Goal: Information Seeking & Learning: Learn about a topic

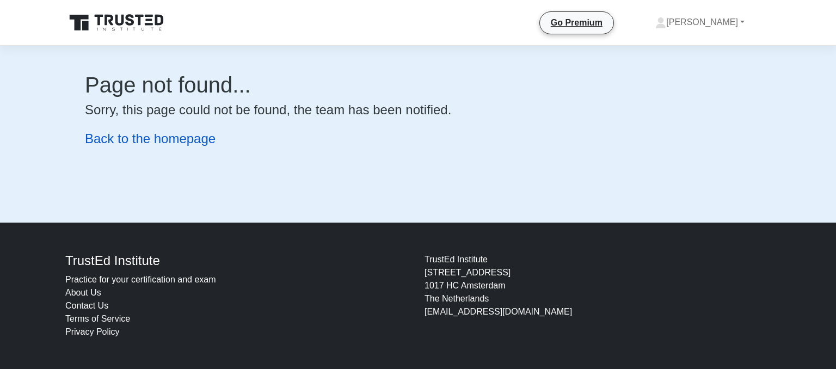
click at [189, 145] on link "Back to the homepage" at bounding box center [150, 138] width 131 height 15
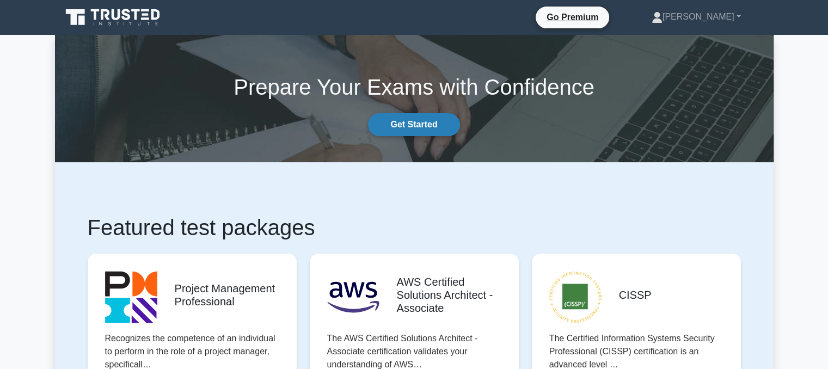
scroll to position [34, 0]
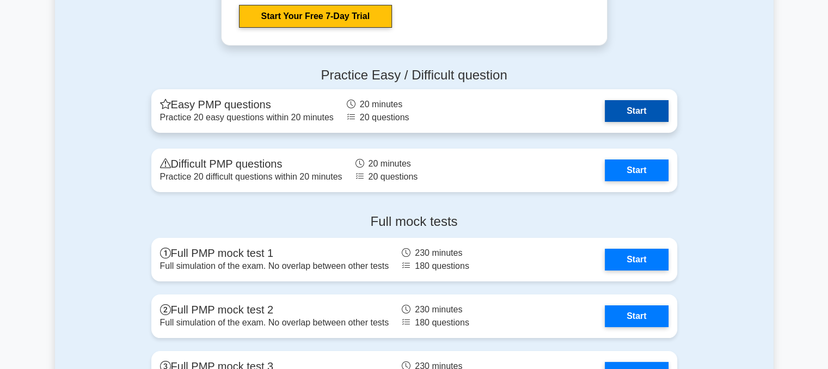
scroll to position [4091, 0]
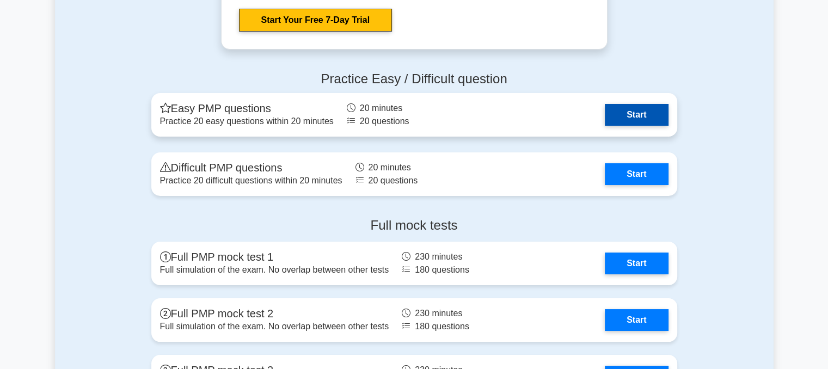
click at [639, 114] on link "Start" at bounding box center [636, 115] width 63 height 22
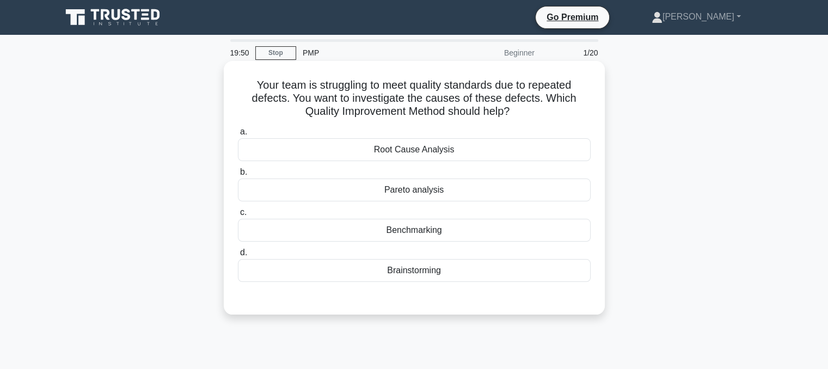
click at [422, 151] on div "Root Cause Analysis" at bounding box center [414, 149] width 353 height 23
click at [238, 136] on input "a. Root Cause Analysis" at bounding box center [238, 131] width 0 height 7
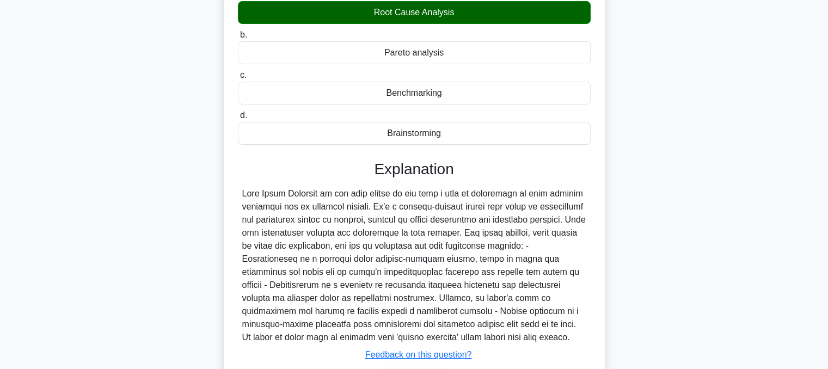
scroll to position [219, 0]
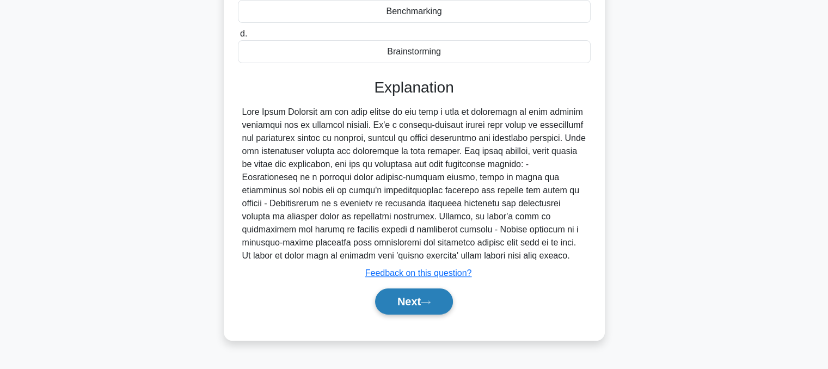
click at [402, 302] on button "Next" at bounding box center [414, 301] width 78 height 26
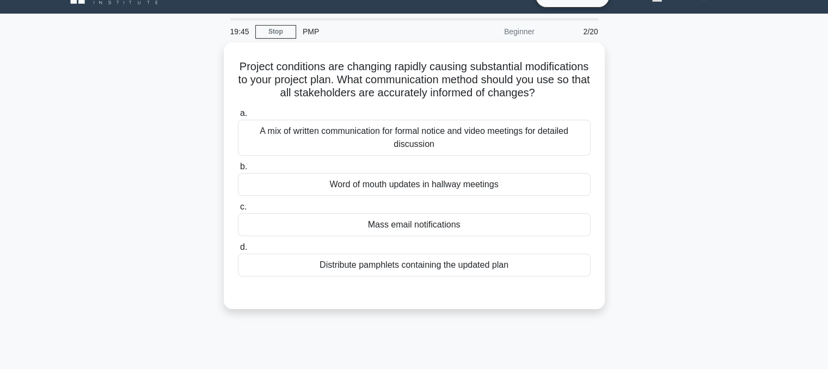
scroll to position [0, 0]
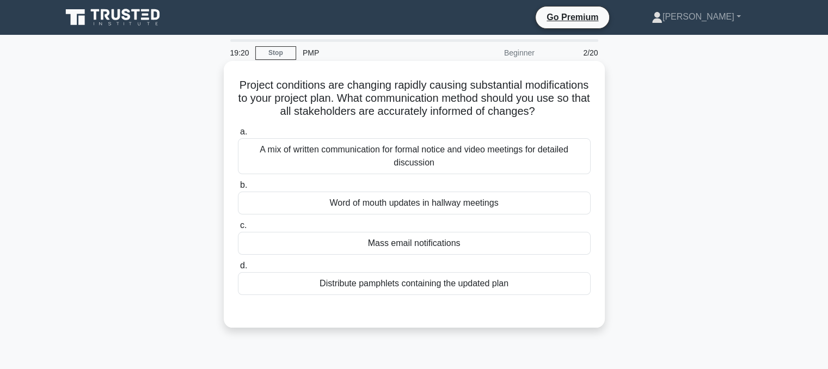
click at [450, 171] on div "A mix of written communication for formal notice and video meetings for detaile…" at bounding box center [414, 156] width 353 height 36
click at [238, 136] on input "a. A mix of written communication for formal notice and video meetings for deta…" at bounding box center [238, 131] width 0 height 7
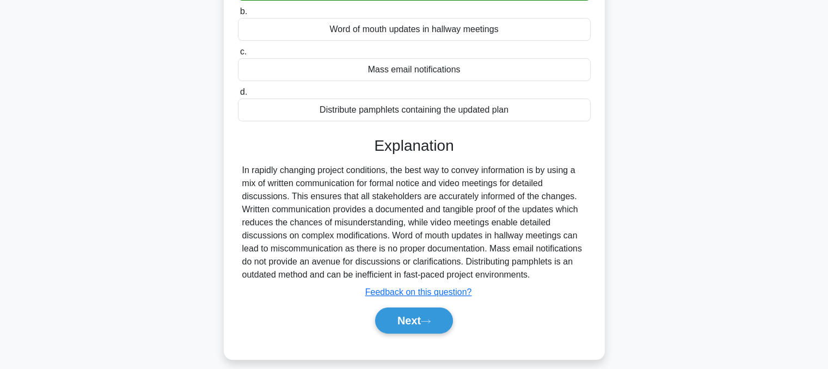
scroll to position [177, 0]
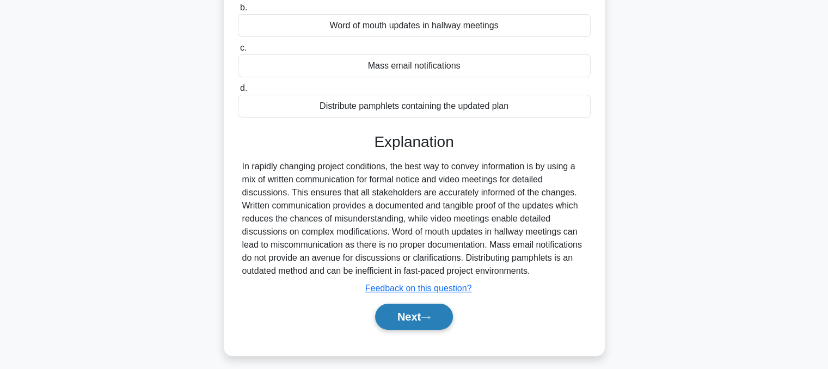
click at [415, 330] on button "Next" at bounding box center [414, 317] width 78 height 26
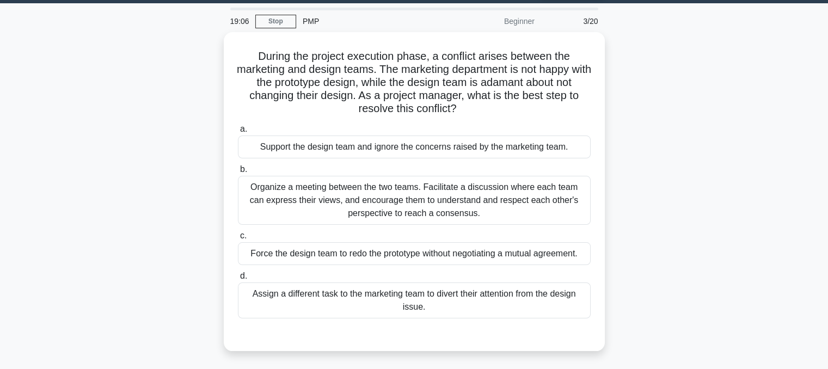
scroll to position [30, 0]
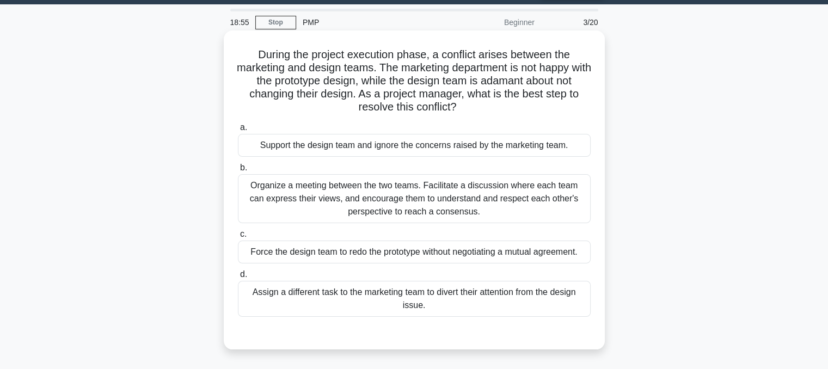
click at [417, 202] on div "Organize a meeting between the two teams. Facilitate a discussion where each te…" at bounding box center [414, 198] width 353 height 49
click at [238, 171] on input "b. Organize a meeting between the two teams. Facilitate a discussion where each…" at bounding box center [238, 167] width 0 height 7
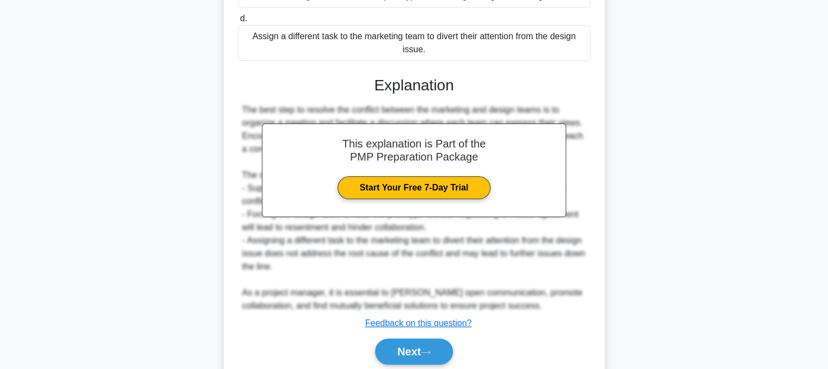
scroll to position [328, 0]
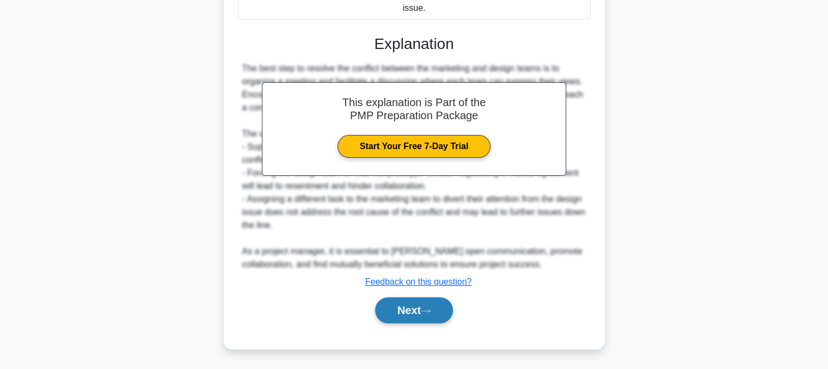
click at [388, 322] on button "Next" at bounding box center [414, 310] width 78 height 26
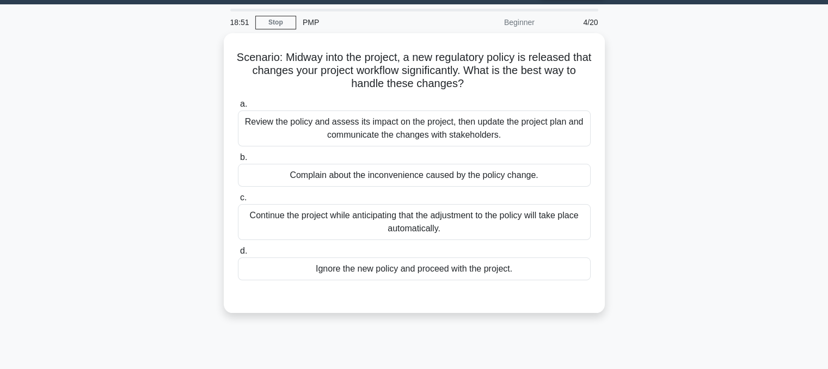
scroll to position [30, 0]
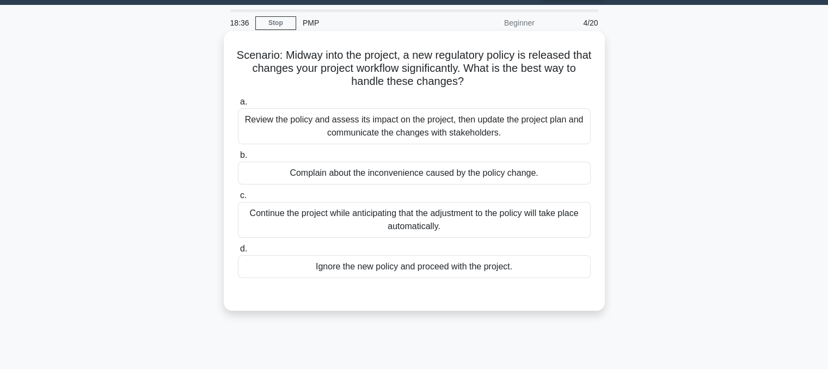
click at [448, 126] on div "Review the policy and assess its impact on the project, then update the project…" at bounding box center [414, 126] width 353 height 36
click at [238, 106] on input "a. Review the policy and assess its impact on the project, then update the proj…" at bounding box center [238, 102] width 0 height 7
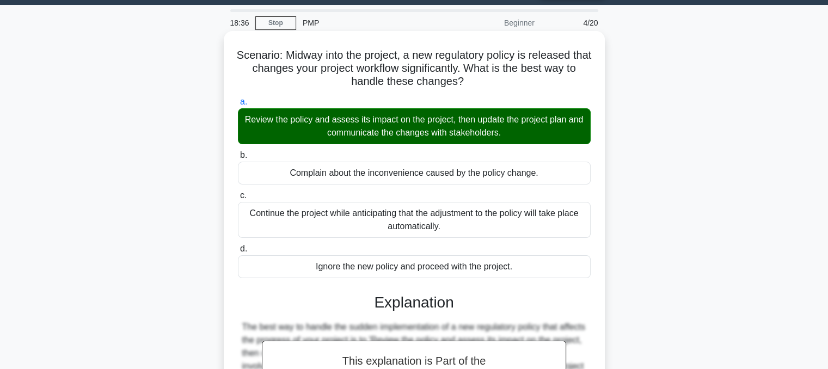
scroll to position [223, 0]
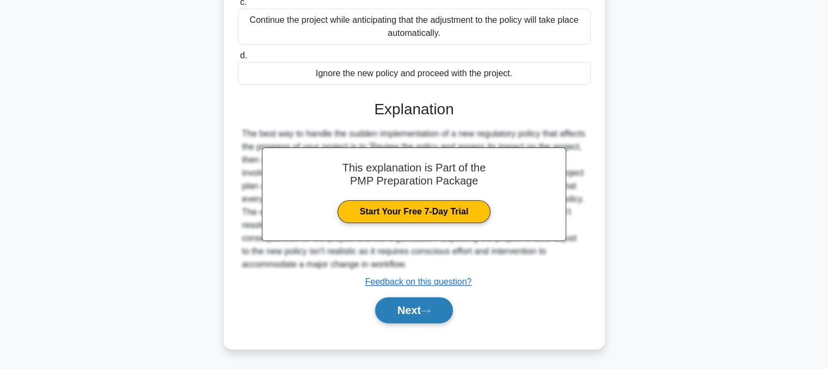
click at [417, 310] on button "Next" at bounding box center [414, 310] width 78 height 26
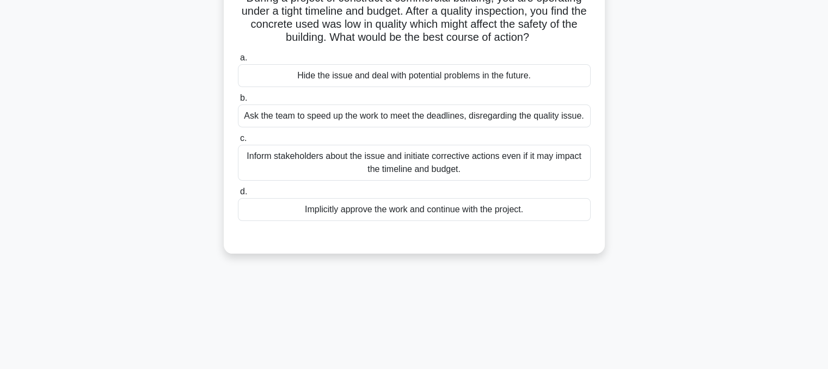
scroll to position [0, 0]
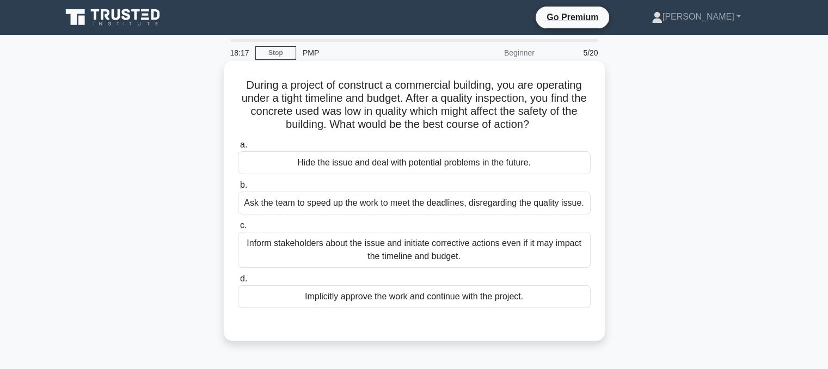
click at [453, 250] on div "Inform stakeholders about the issue and initiate corrective actions even if it …" at bounding box center [414, 250] width 353 height 36
click at [238, 229] on input "c. Inform stakeholders about the issue and initiate corrective actions even if …" at bounding box center [238, 225] width 0 height 7
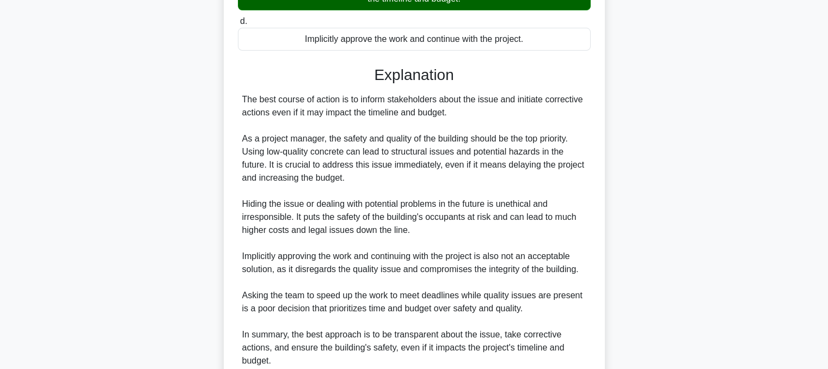
scroll to position [354, 0]
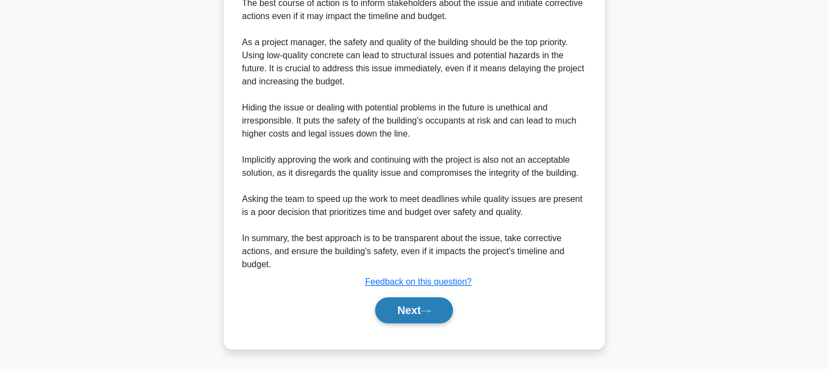
click at [409, 308] on button "Next" at bounding box center [414, 310] width 78 height 26
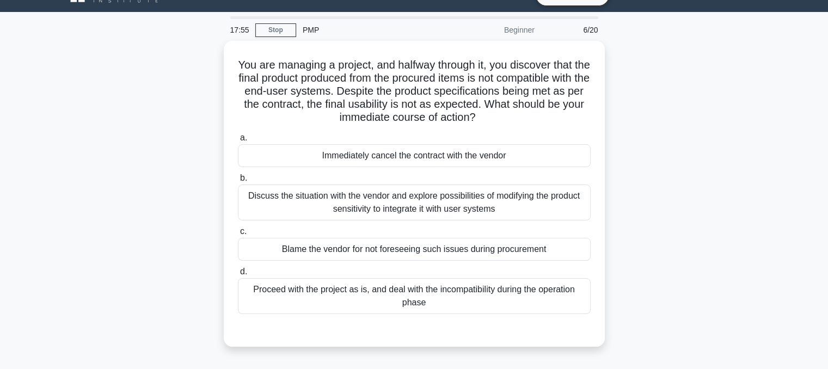
scroll to position [42, 0]
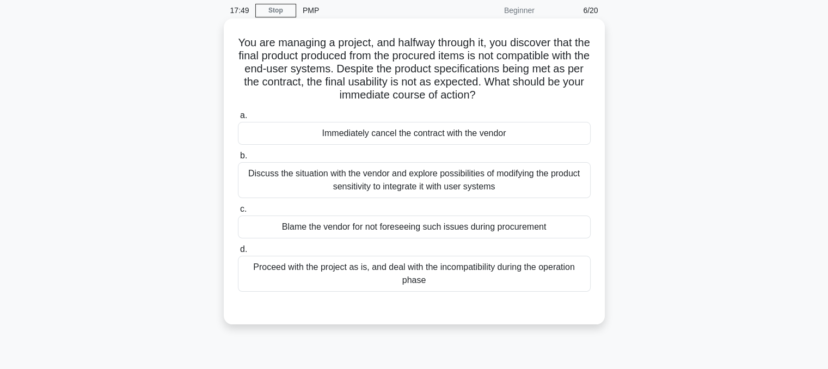
click at [462, 192] on div "Discuss the situation with the vendor and explore possibilities of modifying th…" at bounding box center [414, 180] width 353 height 36
click at [238, 159] on input "b. Discuss the situation with the vendor and explore possibilities of modifying…" at bounding box center [238, 155] width 0 height 7
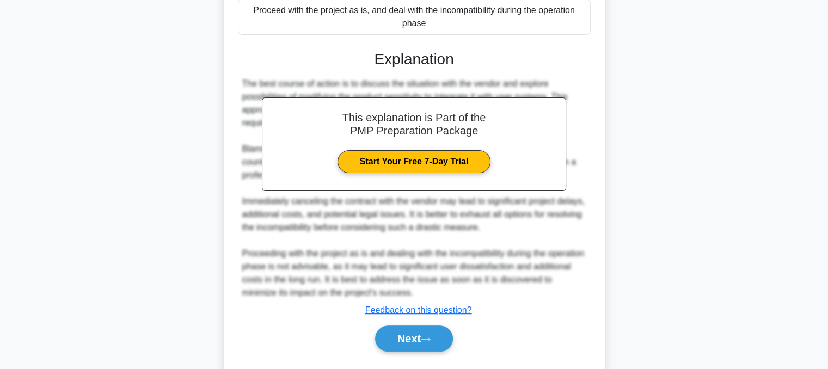
scroll to position [328, 0]
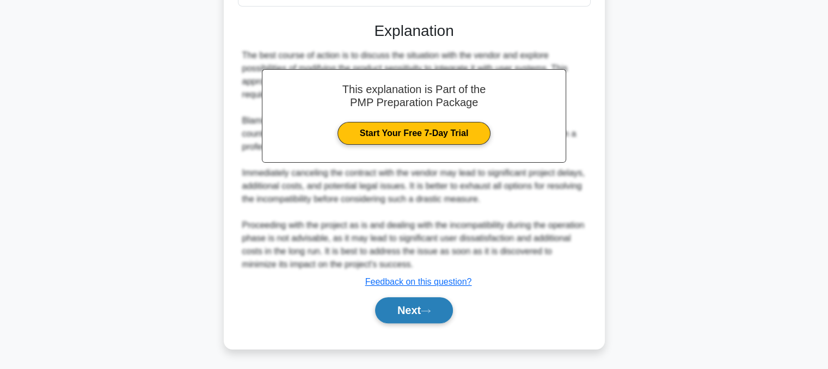
click at [419, 315] on button "Next" at bounding box center [414, 310] width 78 height 26
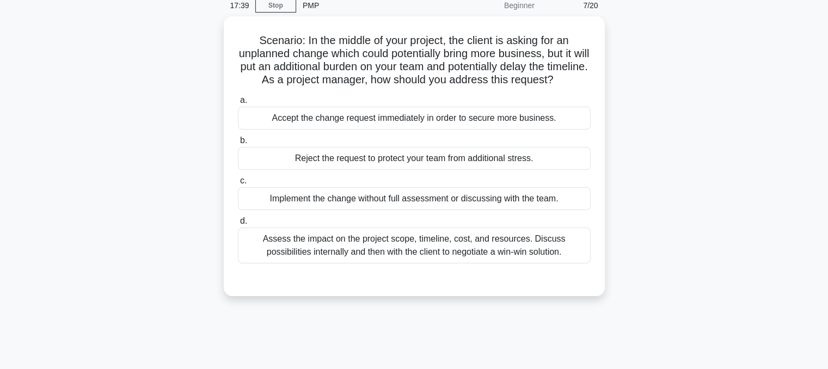
scroll to position [45, 0]
click at [442, 256] on div "Assess the impact on the project scope, timeline, cost, and resources. Discuss …" at bounding box center [414, 245] width 353 height 36
click at [238, 224] on input "d. Assess the impact on the project scope, timeline, cost, and resources. Discu…" at bounding box center [238, 220] width 0 height 7
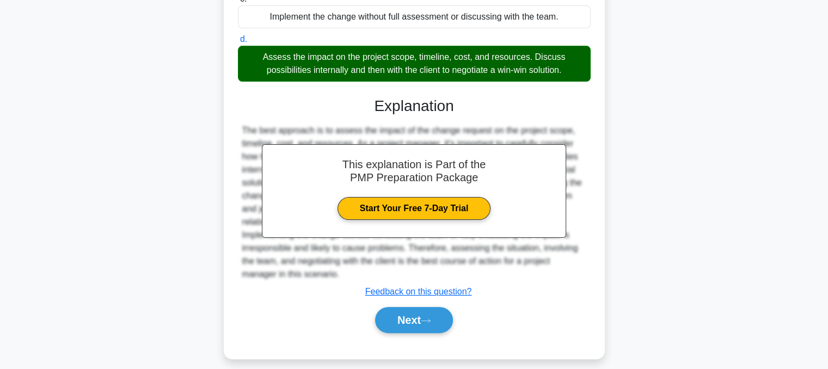
scroll to position [249, 0]
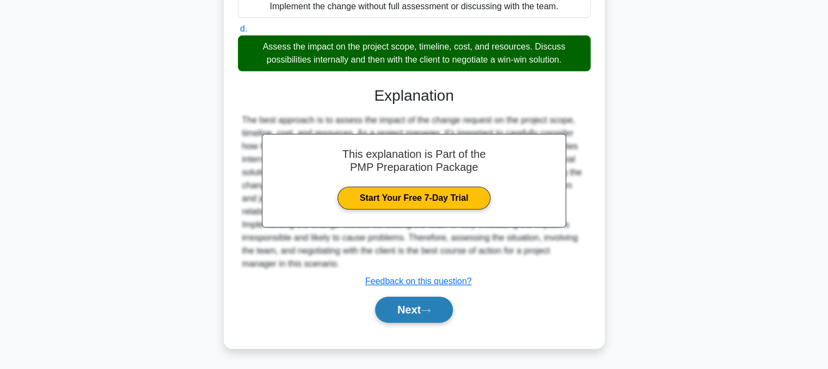
click at [404, 304] on button "Next" at bounding box center [414, 310] width 78 height 26
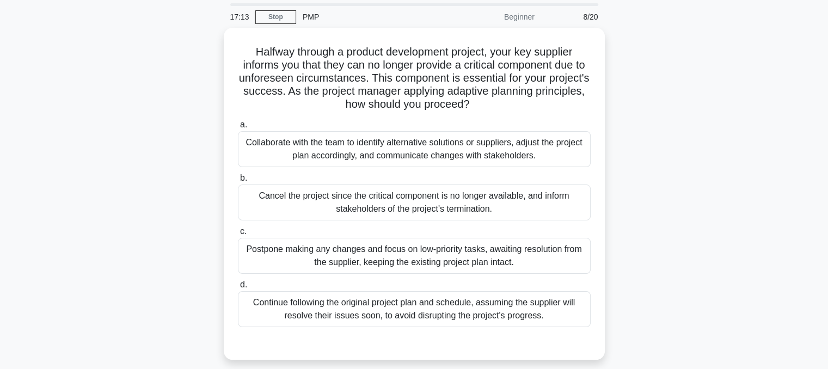
scroll to position [40, 0]
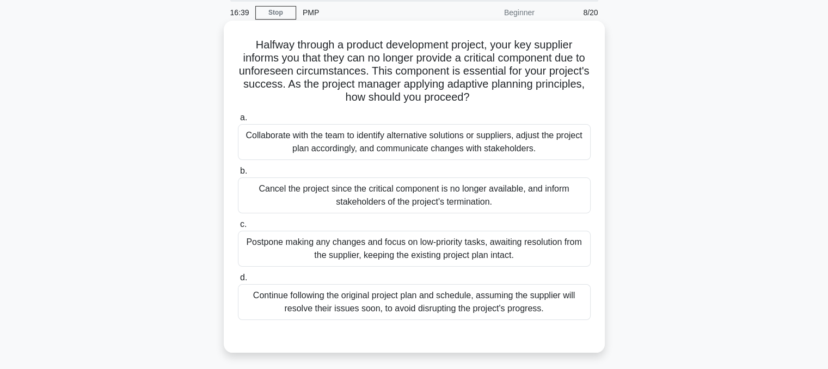
click at [499, 151] on div "Collaborate with the team to identify alternative solutions or suppliers, adjus…" at bounding box center [414, 142] width 353 height 36
click at [238, 121] on input "a. Collaborate with the team to identify alternative solutions or suppliers, ad…" at bounding box center [238, 117] width 0 height 7
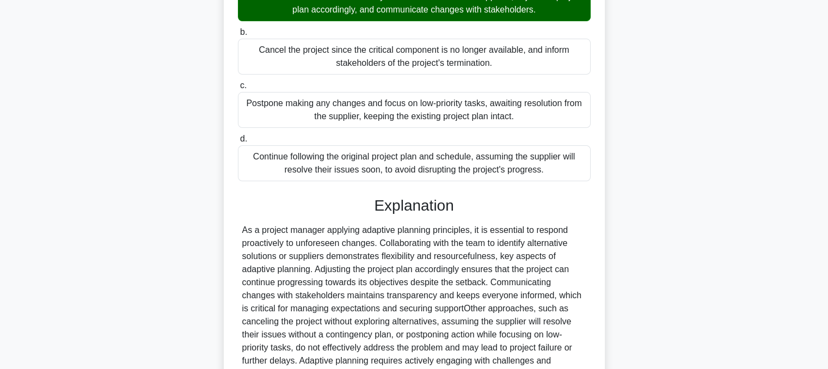
scroll to position [288, 0]
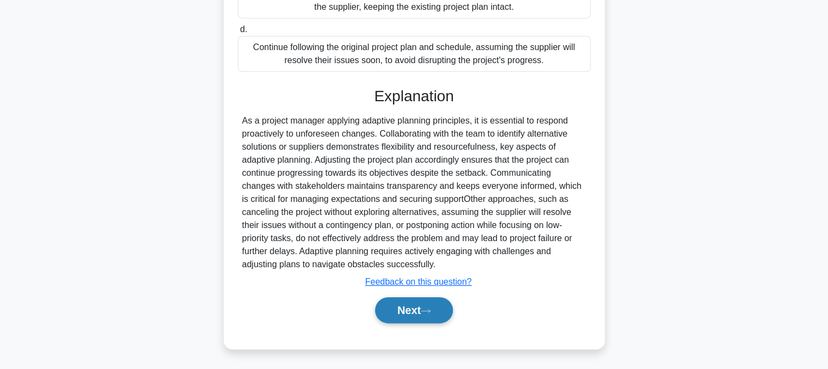
click at [420, 308] on button "Next" at bounding box center [414, 310] width 78 height 26
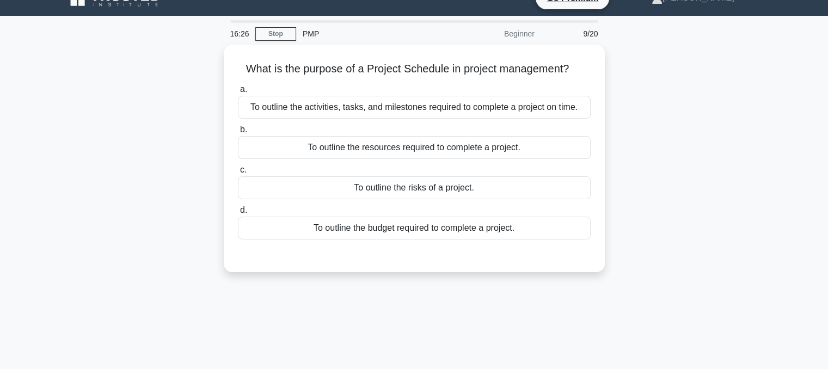
scroll to position [19, 0]
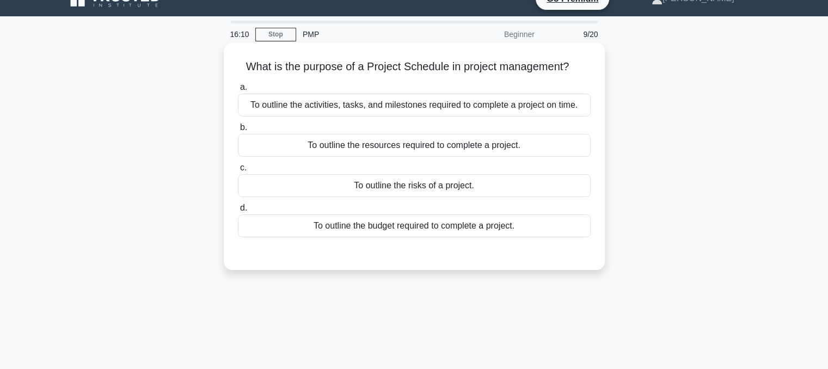
click at [491, 102] on div "To outline the activities, tasks, and milestones required to complete a project…" at bounding box center [414, 105] width 353 height 23
click at [238, 91] on input "a. To outline the activities, tasks, and milestones required to complete a proj…" at bounding box center [238, 87] width 0 height 7
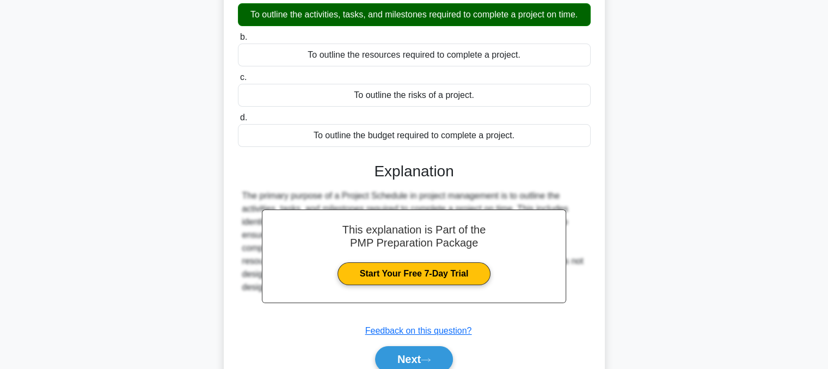
scroll to position [219, 0]
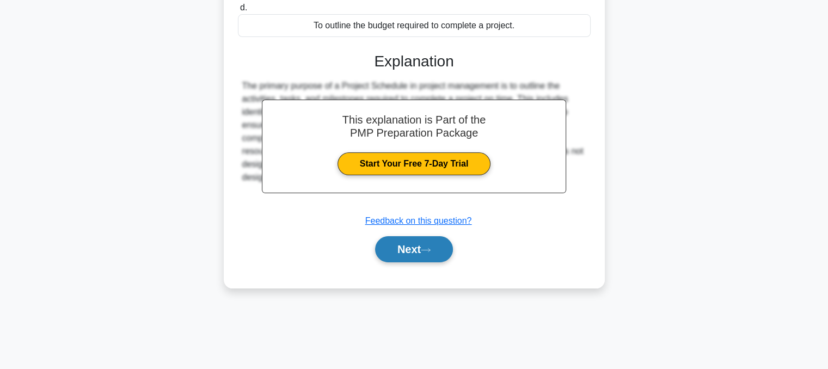
click at [401, 252] on button "Next" at bounding box center [414, 249] width 78 height 26
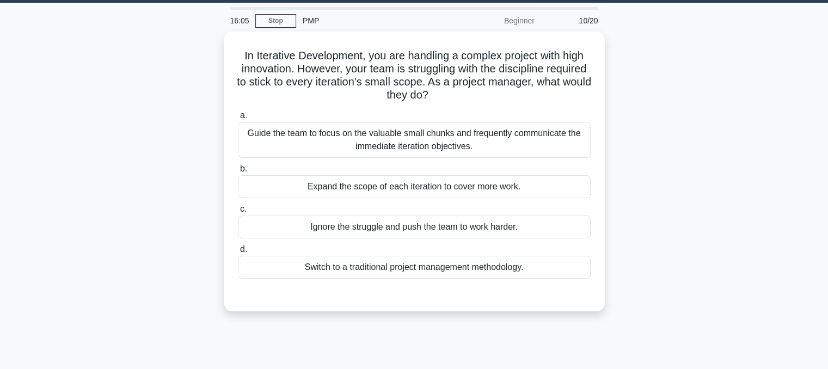
scroll to position [33, 0]
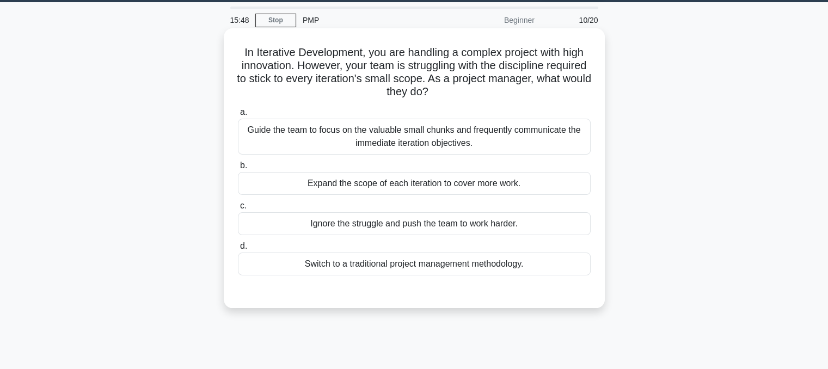
click at [487, 130] on div "Guide the team to focus on the valuable small chunks and frequently communicate…" at bounding box center [414, 137] width 353 height 36
click at [238, 116] on input "a. Guide the team to focus on the valuable small chunks and frequently communic…" at bounding box center [238, 112] width 0 height 7
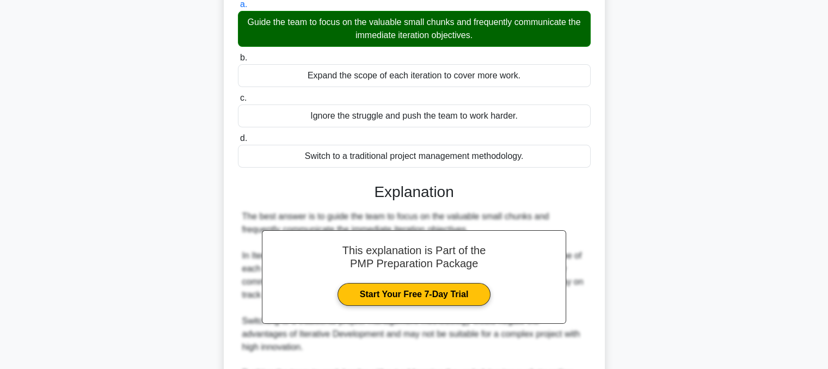
scroll to position [328, 0]
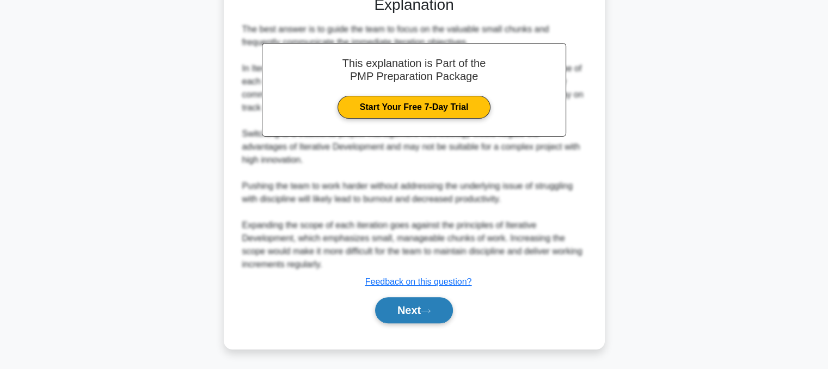
click at [413, 321] on button "Next" at bounding box center [414, 310] width 78 height 26
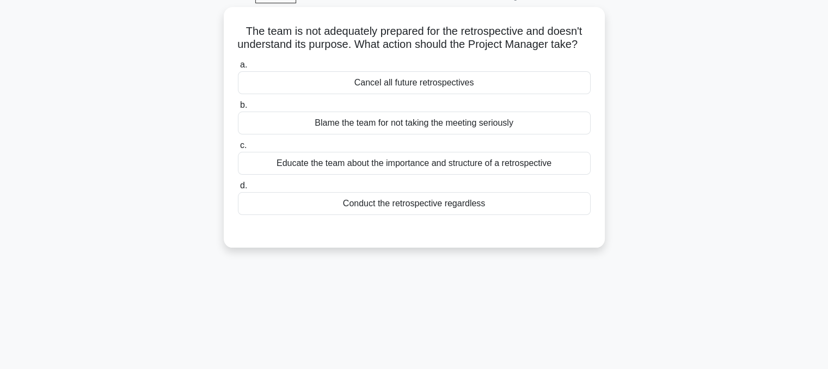
scroll to position [40, 0]
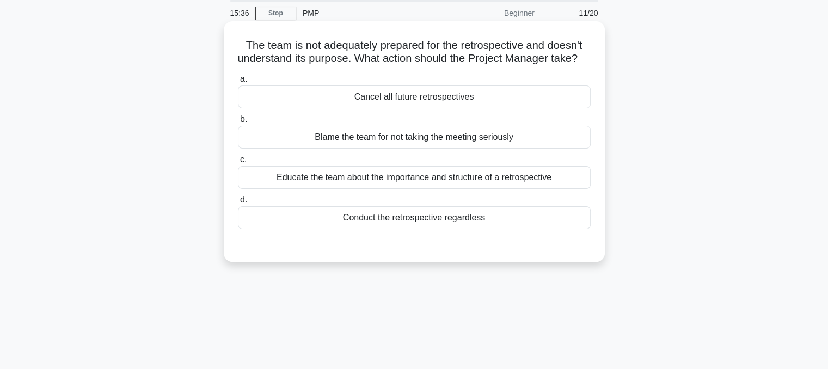
click at [485, 189] on div "Educate the team about the importance and structure of a retrospective" at bounding box center [414, 177] width 353 height 23
click at [238, 163] on input "c. Educate the team about the importance and structure of a retrospective" at bounding box center [238, 159] width 0 height 7
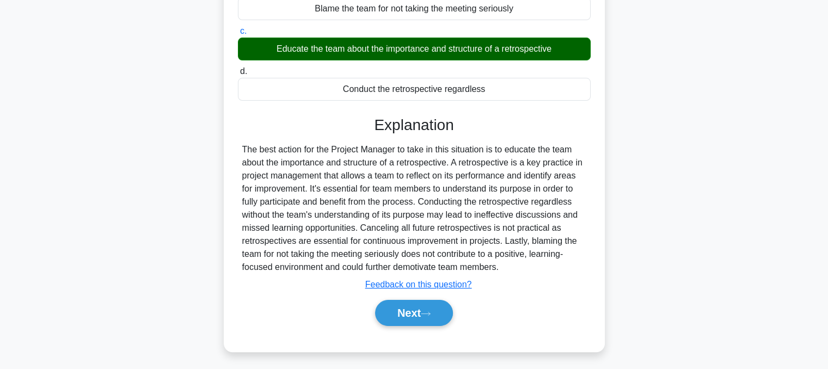
scroll to position [219, 0]
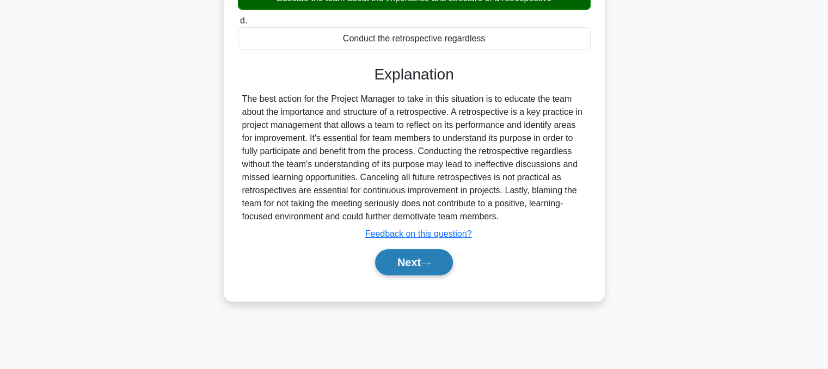
click at [422, 275] on button "Next" at bounding box center [414, 262] width 78 height 26
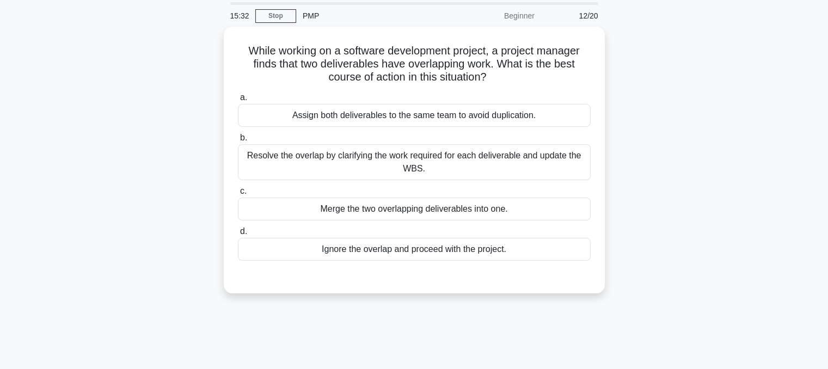
scroll to position [36, 0]
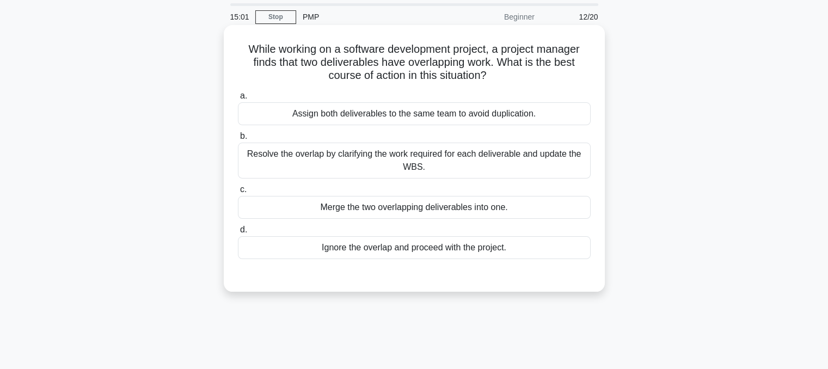
click at [473, 159] on div "Resolve the overlap by clarifying the work required for each deliverable and up…" at bounding box center [414, 161] width 353 height 36
click at [238, 140] on input "b. Resolve the overlap by clarifying the work required for each deliverable and…" at bounding box center [238, 136] width 0 height 7
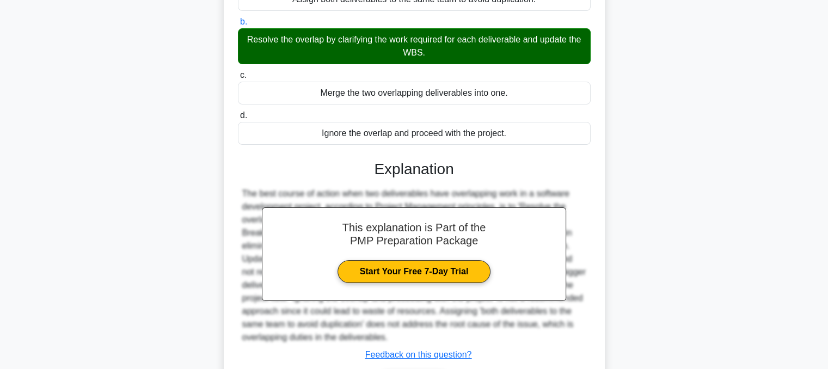
scroll to position [223, 0]
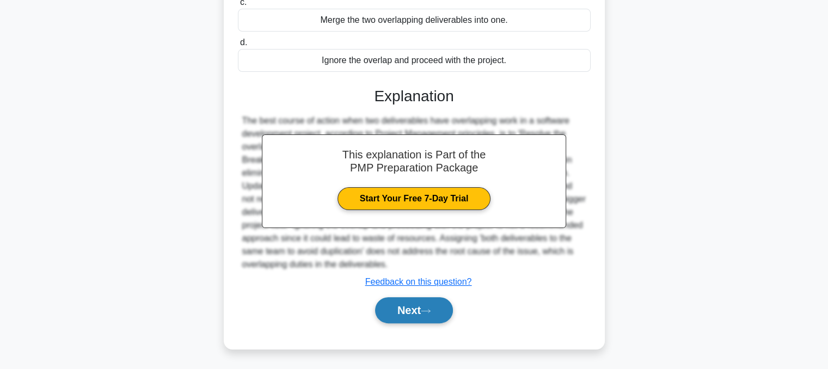
click at [419, 310] on button "Next" at bounding box center [414, 310] width 78 height 26
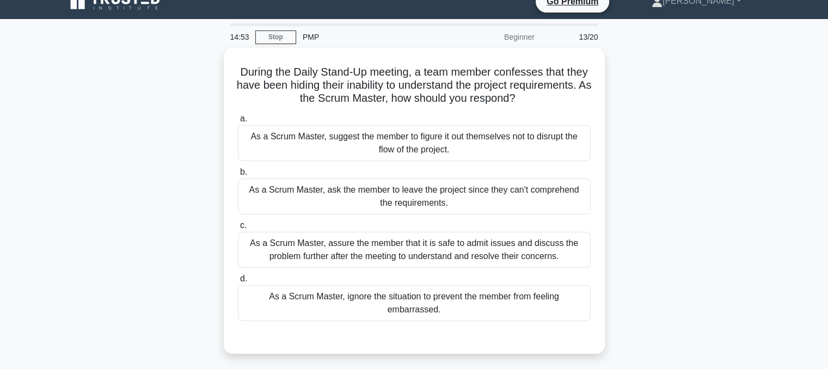
scroll to position [27, 0]
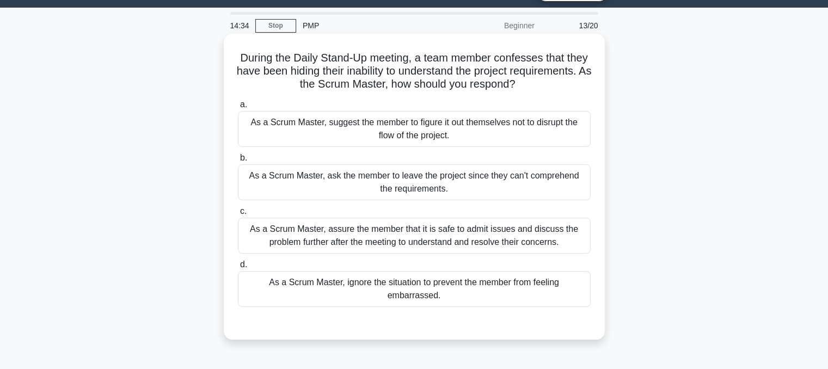
click at [454, 236] on div "As a Scrum Master, assure the member that it is safe to admit issues and discus…" at bounding box center [414, 236] width 353 height 36
click at [238, 215] on input "c. As a Scrum Master, assure the member that it is safe to admit issues and dis…" at bounding box center [238, 211] width 0 height 7
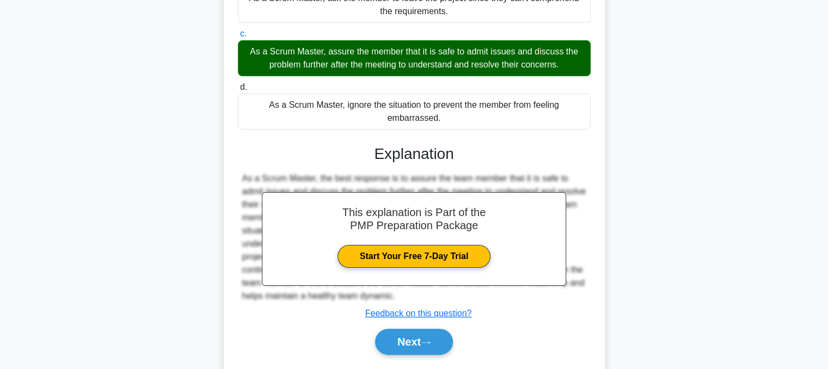
scroll to position [236, 0]
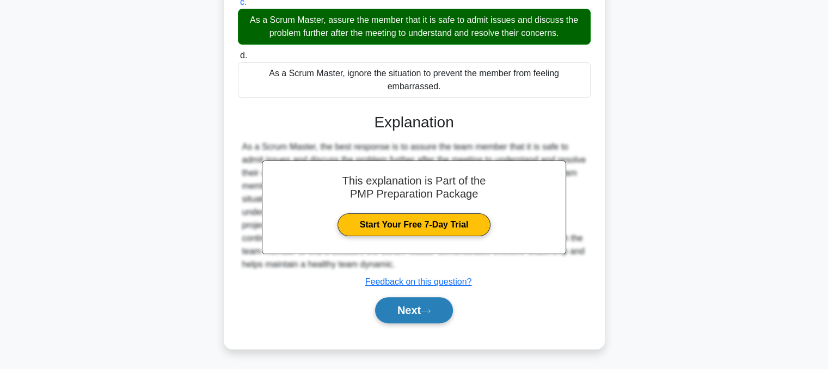
click at [412, 315] on button "Next" at bounding box center [414, 310] width 78 height 26
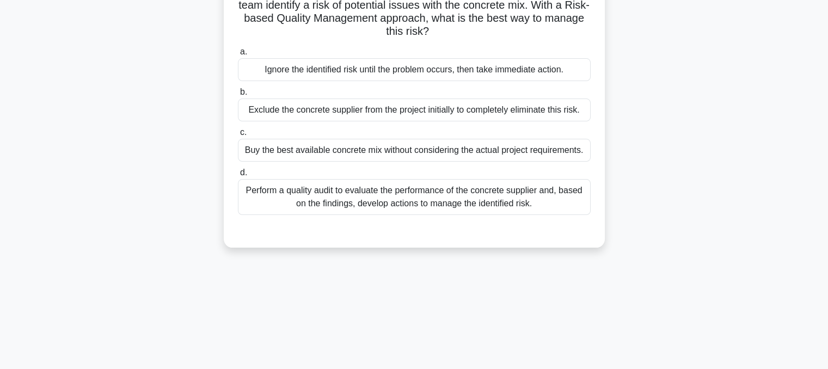
scroll to position [59, 0]
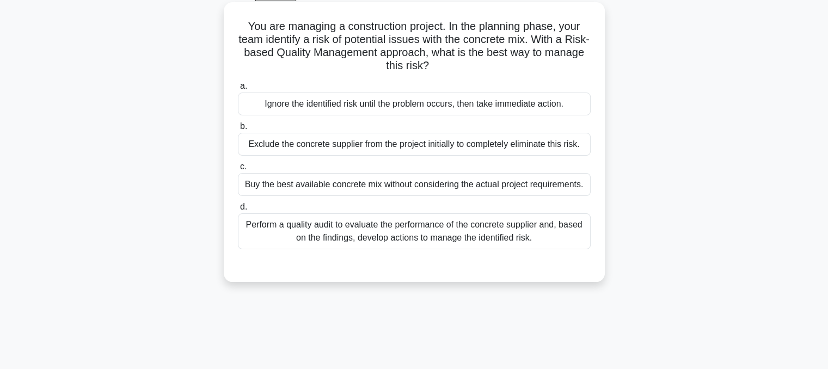
click at [469, 237] on div "Perform a quality audit to evaluate the performance of the concrete supplier an…" at bounding box center [414, 231] width 353 height 36
click at [238, 211] on input "d. Perform a quality audit to evaluate the performance of the concrete supplier…" at bounding box center [238, 207] width 0 height 7
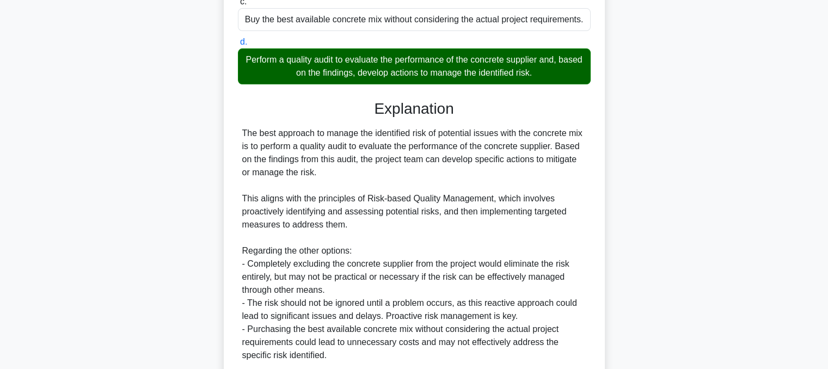
scroll to position [315, 0]
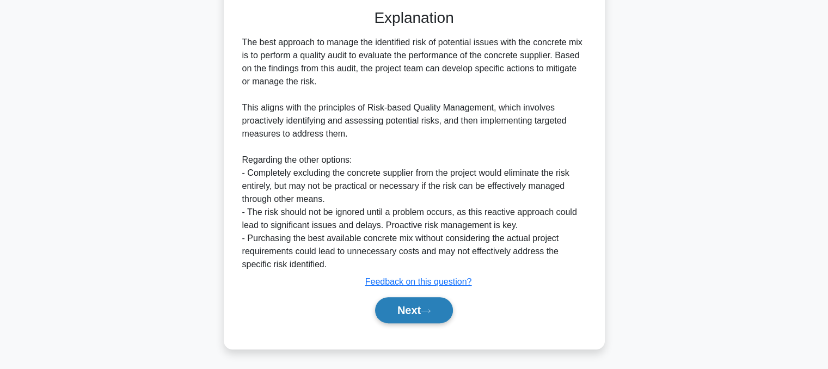
click at [434, 305] on button "Next" at bounding box center [414, 310] width 78 height 26
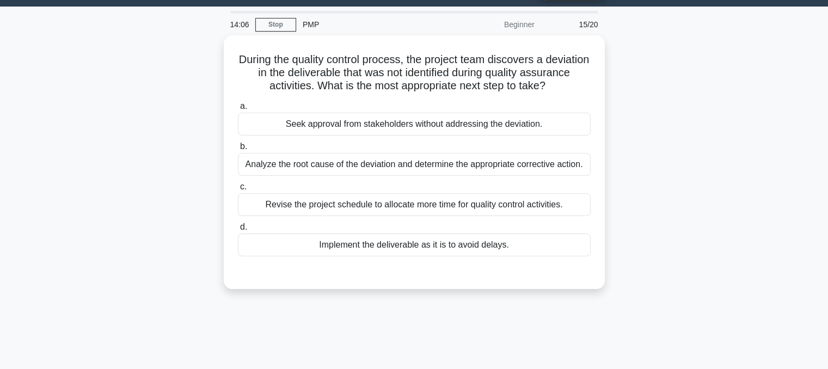
scroll to position [22, 0]
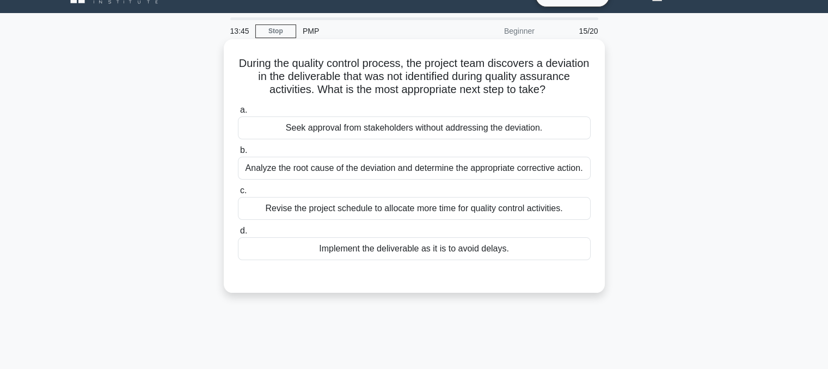
click at [505, 167] on div "Analyze the root cause of the deviation and determine the appropriate correctiv…" at bounding box center [414, 168] width 353 height 23
click at [238, 154] on input "b. Analyze the root cause of the deviation and determine the appropriate correc…" at bounding box center [238, 150] width 0 height 7
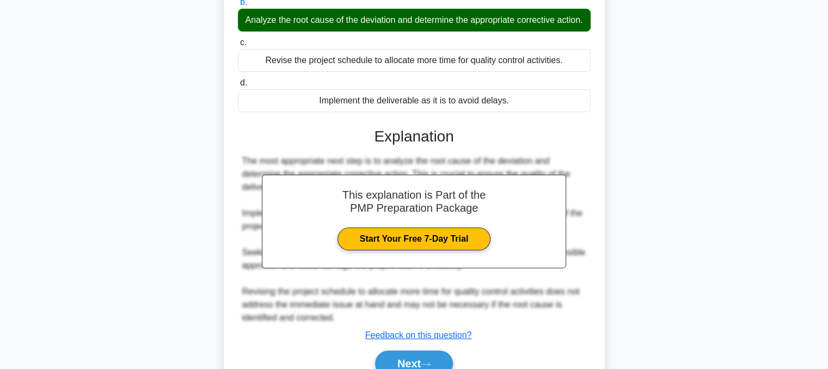
scroll to position [236, 0]
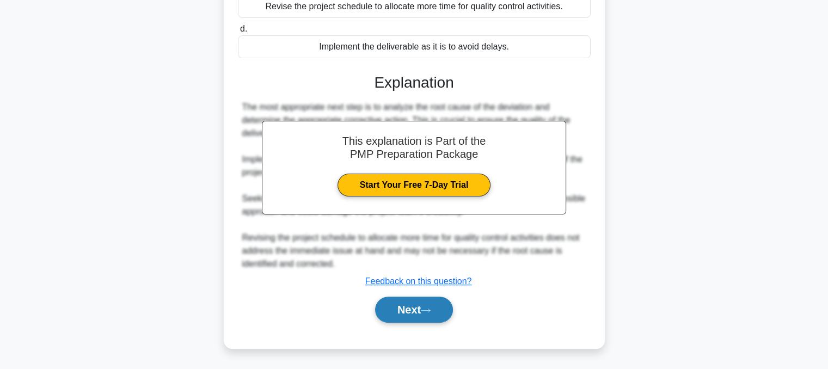
click at [405, 312] on button "Next" at bounding box center [414, 310] width 78 height 26
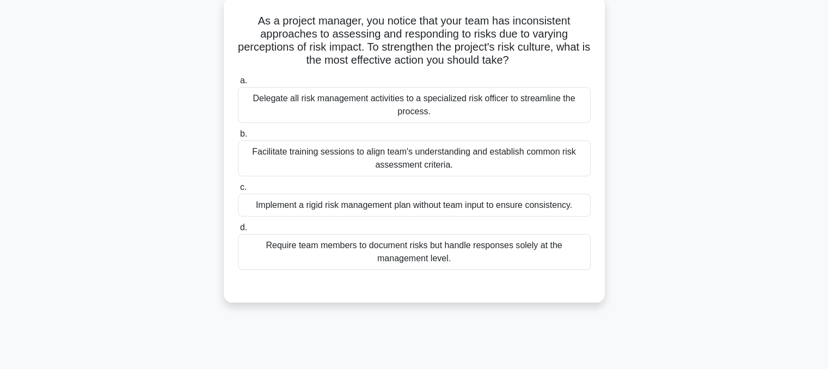
scroll to position [69, 0]
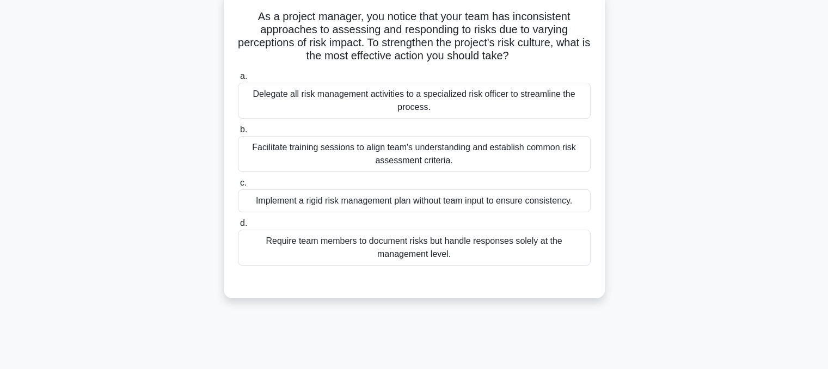
click at [458, 148] on div "Facilitate training sessions to align team's understanding and establish common…" at bounding box center [414, 154] width 353 height 36
click at [238, 133] on input "b. Facilitate training sessions to align team's understanding and establish com…" at bounding box center [238, 129] width 0 height 7
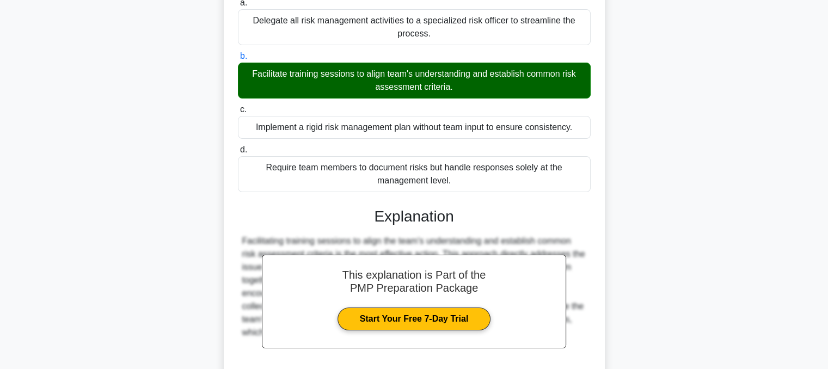
scroll to position [236, 0]
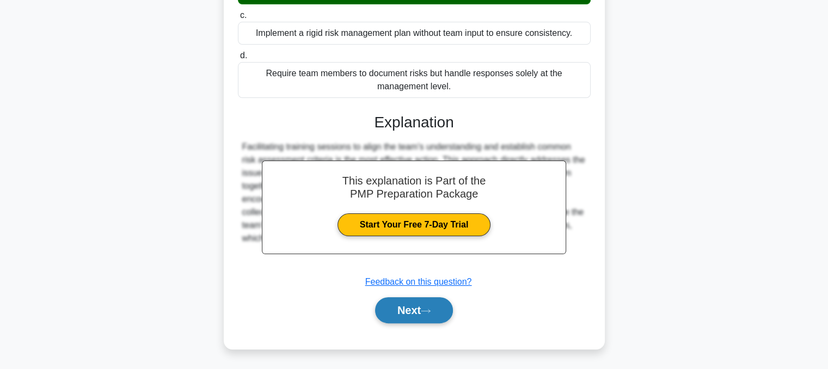
click at [395, 308] on button "Next" at bounding box center [414, 310] width 78 height 26
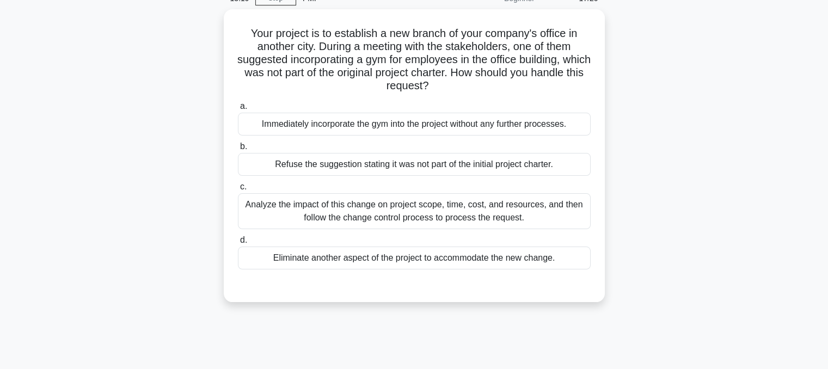
scroll to position [44, 0]
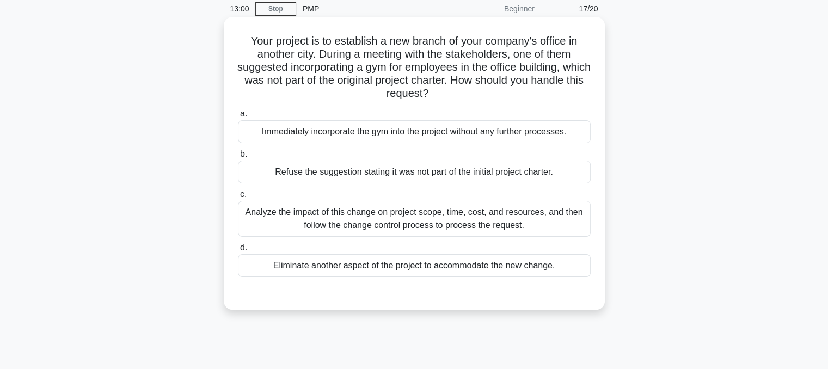
click at [454, 216] on div "Analyze the impact of this change on project scope, time, cost, and resources, …" at bounding box center [414, 219] width 353 height 36
click at [238, 198] on input "c. Analyze the impact of this change on project scope, time, cost, and resource…" at bounding box center [238, 194] width 0 height 7
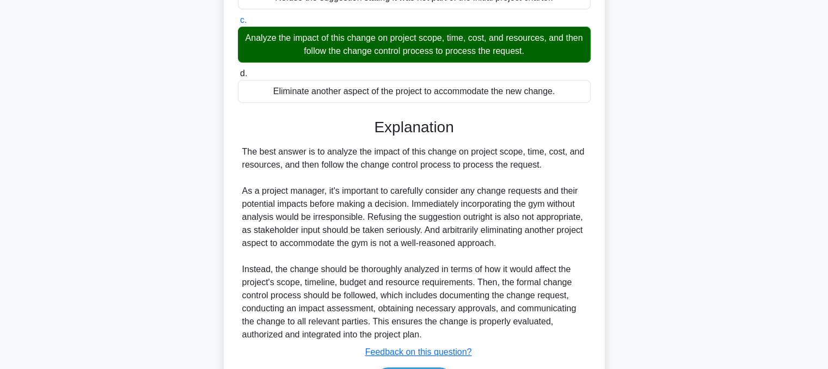
scroll to position [288, 0]
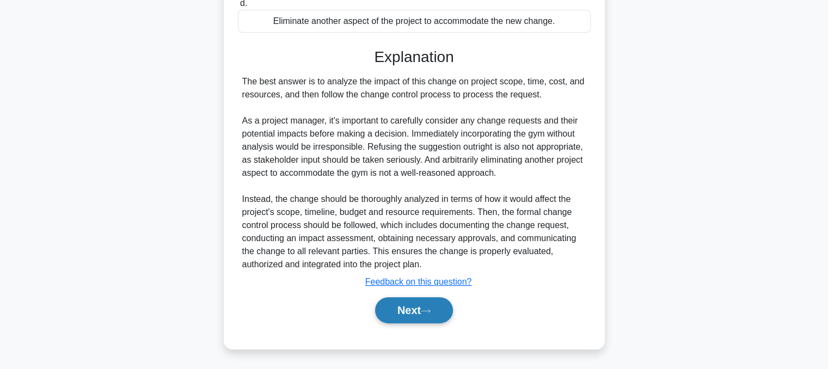
click at [397, 302] on button "Next" at bounding box center [414, 310] width 78 height 26
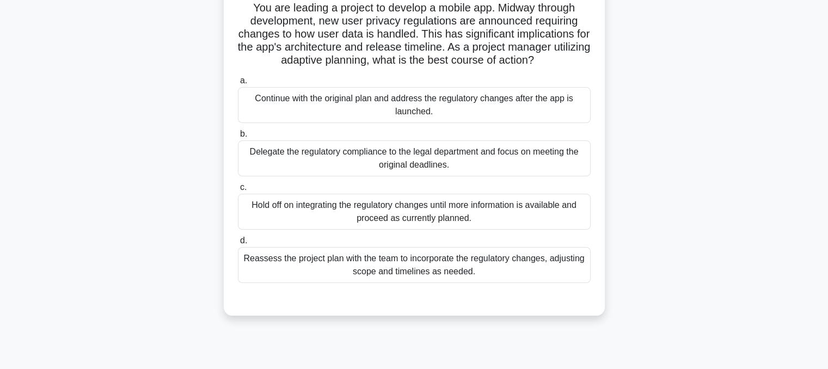
scroll to position [82, 0]
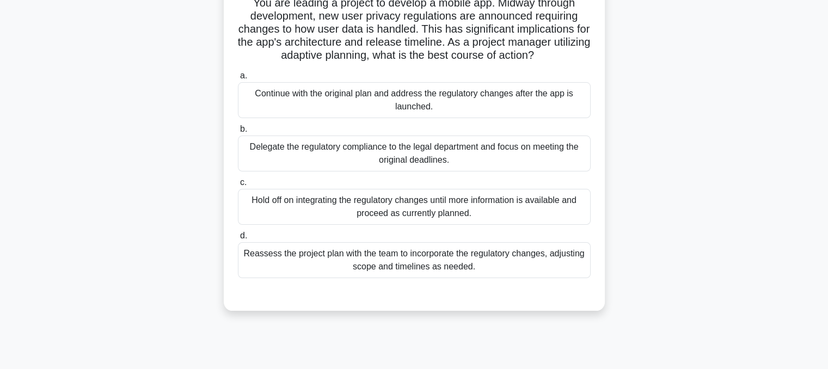
click at [435, 269] on div "Reassess the project plan with the team to incorporate the regulatory changes, …" at bounding box center [414, 260] width 353 height 36
click at [238, 239] on input "d. Reassess the project plan with the team to incorporate the regulatory change…" at bounding box center [238, 235] width 0 height 7
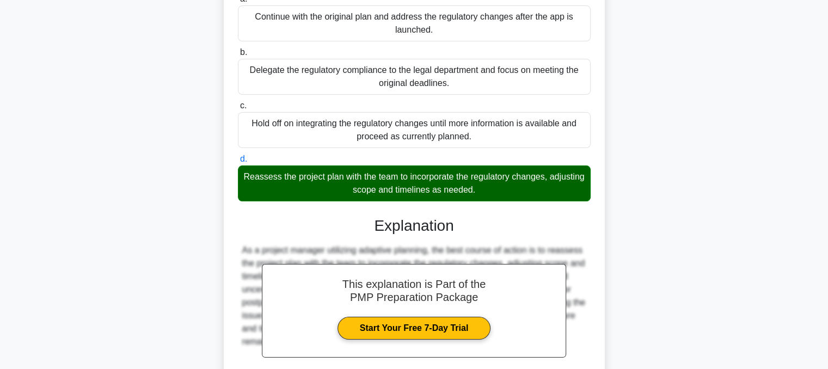
scroll to position [262, 0]
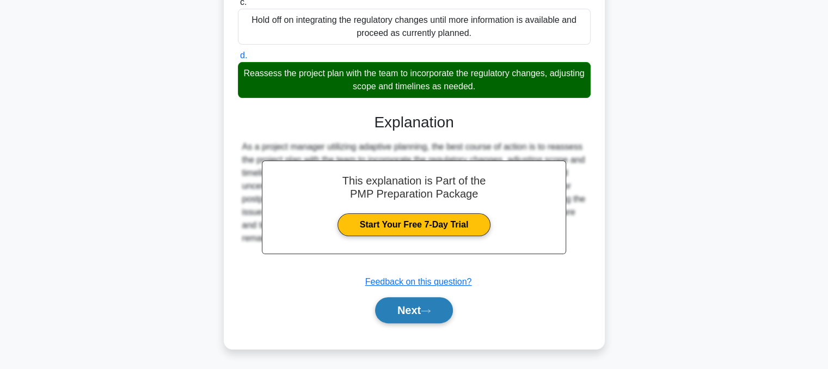
click at [431, 308] on icon at bounding box center [426, 311] width 10 height 6
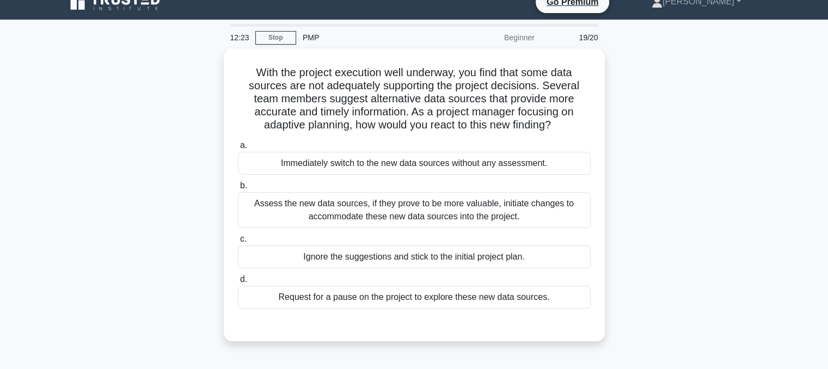
scroll to position [0, 0]
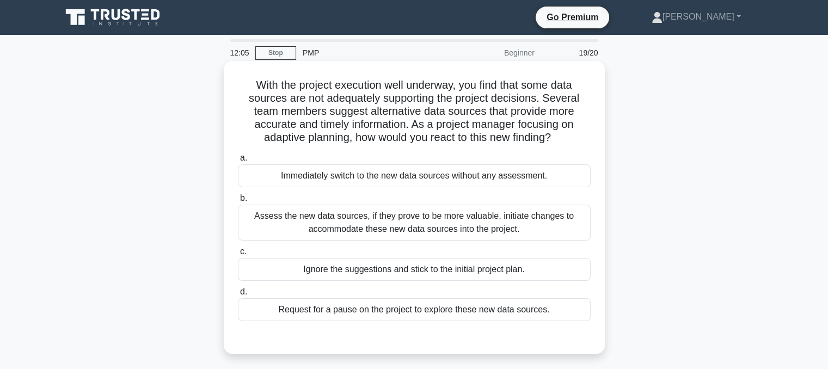
click at [493, 216] on div "Assess the new data sources, if they prove to be more valuable, initiate change…" at bounding box center [414, 223] width 353 height 36
click at [238, 202] on input "b. Assess the new data sources, if they prove to be more valuable, initiate cha…" at bounding box center [238, 198] width 0 height 7
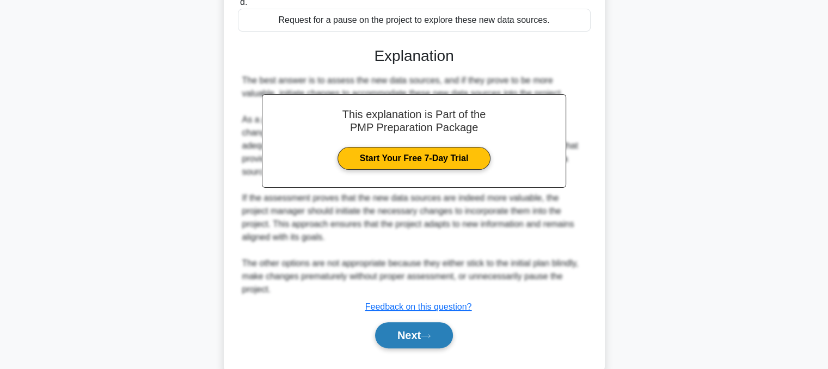
scroll to position [315, 0]
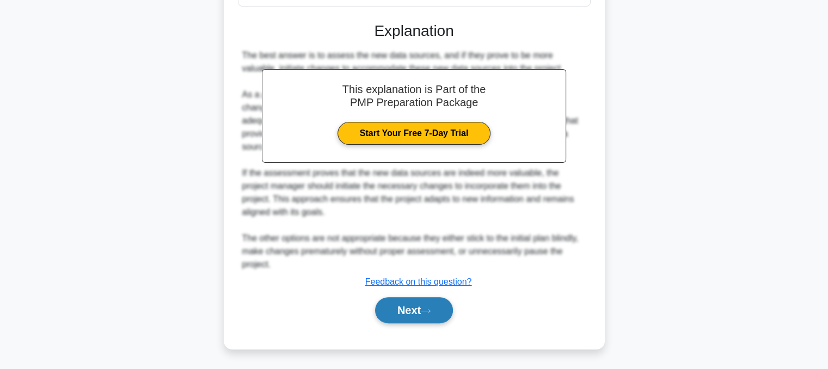
click at [428, 302] on button "Next" at bounding box center [414, 310] width 78 height 26
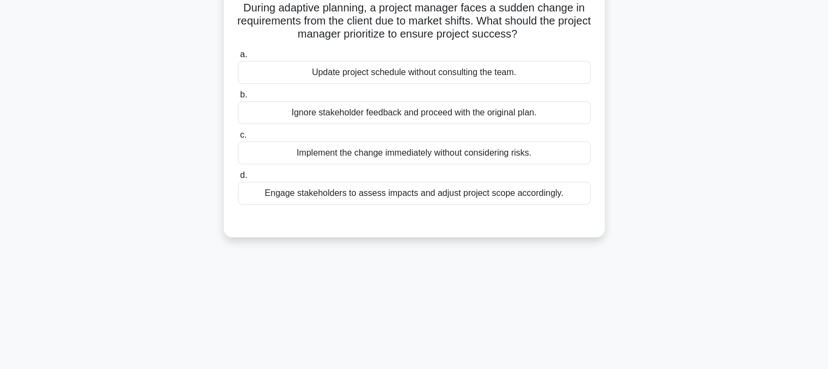
scroll to position [48, 0]
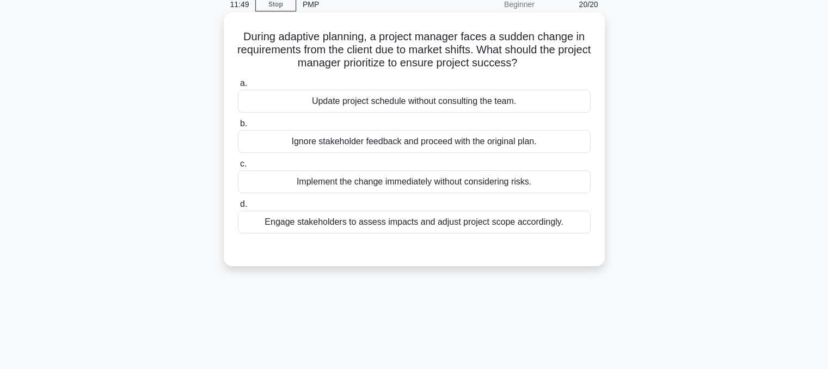
click at [425, 227] on div "Engage stakeholders to assess impacts and adjust project scope accordingly." at bounding box center [414, 222] width 353 height 23
click at [238, 208] on input "d. Engage stakeholders to assess impacts and adjust project scope accordingly." at bounding box center [238, 204] width 0 height 7
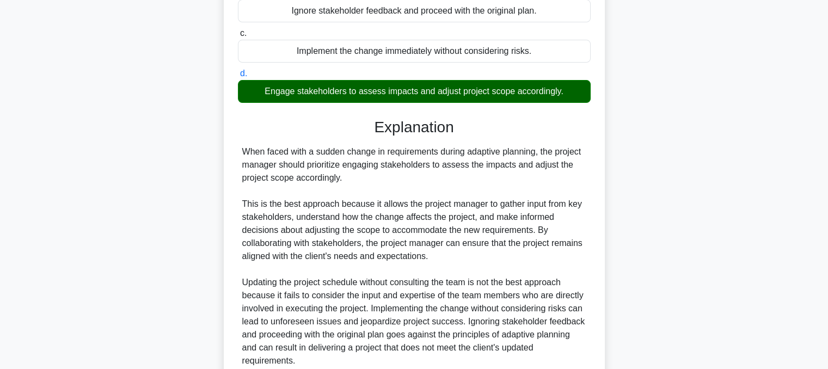
scroll to position [275, 0]
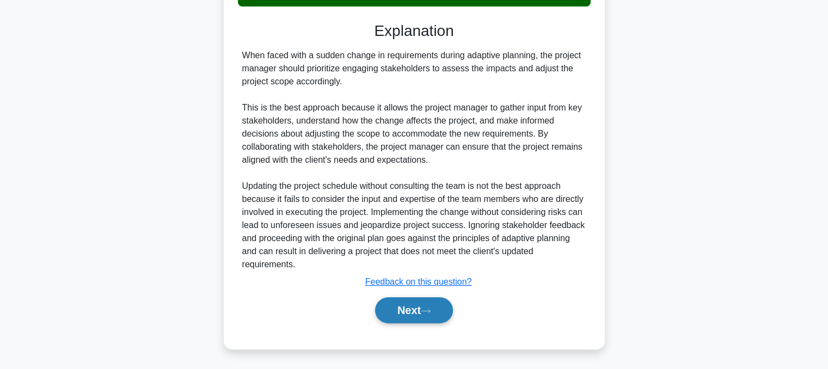
click at [421, 310] on button "Next" at bounding box center [414, 310] width 78 height 26
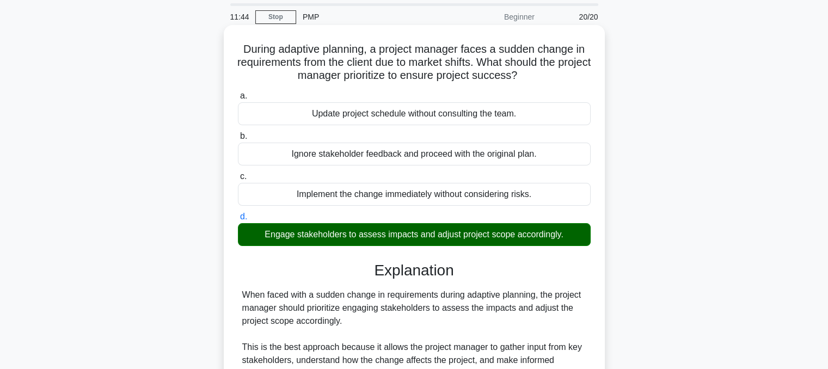
scroll to position [0, 0]
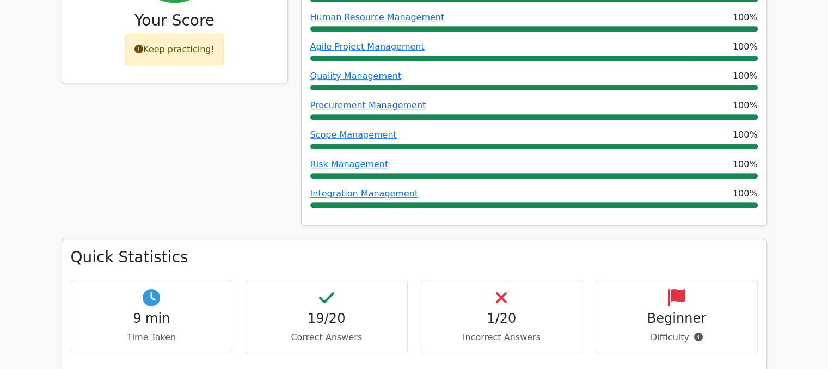
scroll to position [580, 0]
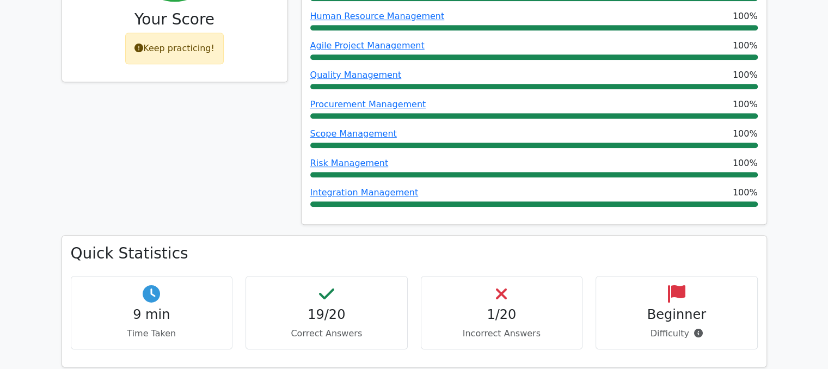
click at [471, 288] on div "1/20 Incorrect Answers" at bounding box center [502, 312] width 162 height 73
click at [496, 327] on p "Incorrect Answers" at bounding box center [502, 333] width 144 height 13
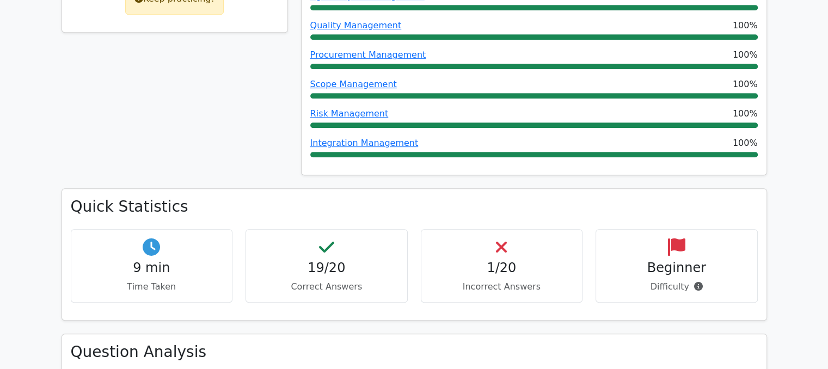
scroll to position [630, 0]
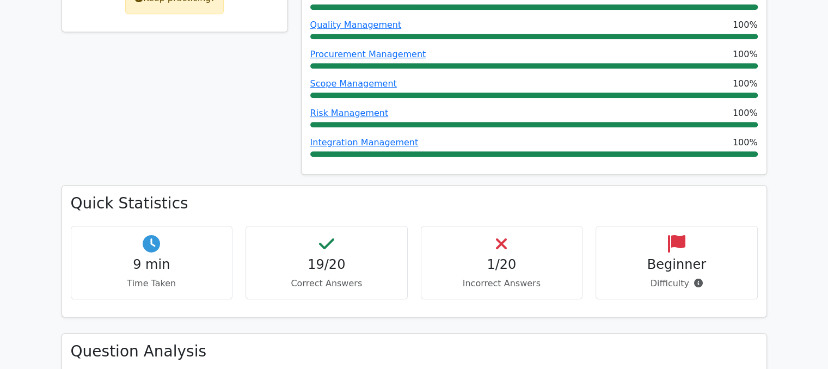
click at [525, 257] on h4 "1/20" at bounding box center [502, 265] width 144 height 16
click at [490, 226] on div "1/20 Incorrect Answers" at bounding box center [502, 262] width 162 height 73
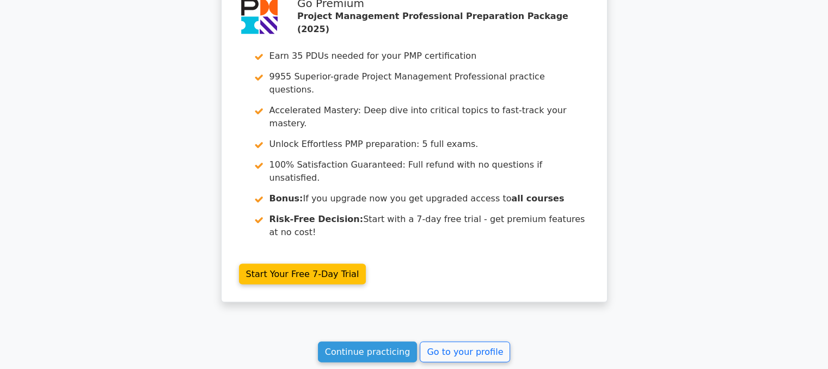
scroll to position [2259, 0]
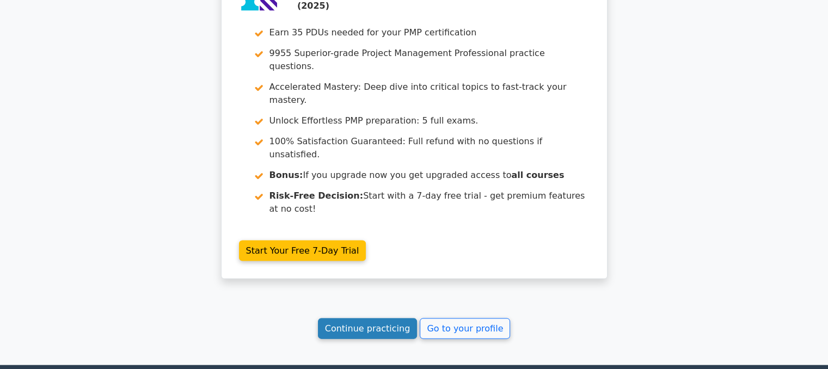
click at [388, 318] on link "Continue practicing" at bounding box center [368, 328] width 100 height 21
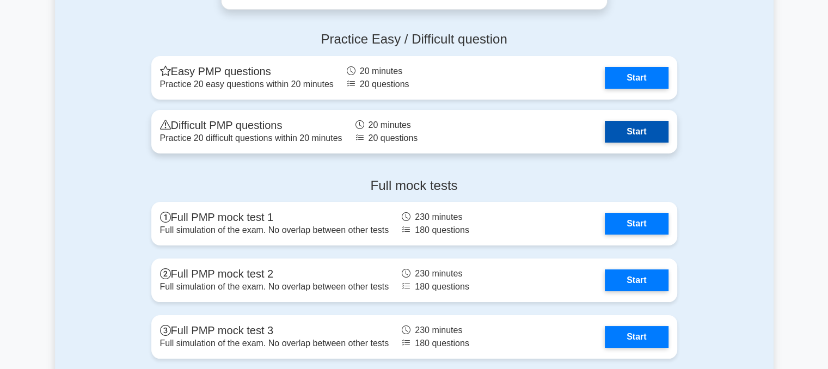
scroll to position [4144, 0]
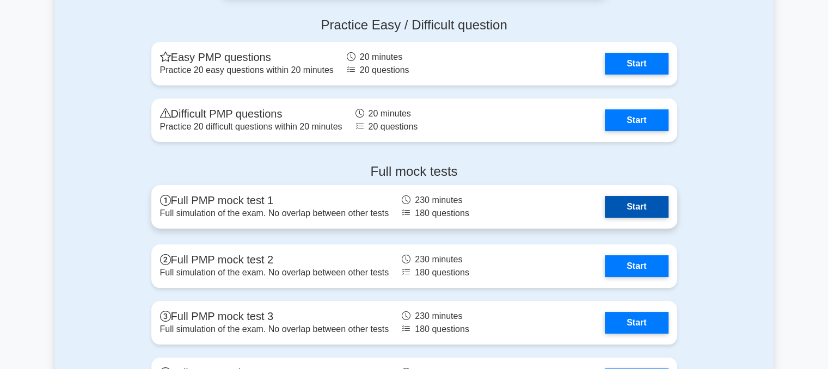
click at [629, 206] on link "Start" at bounding box center [636, 207] width 63 height 22
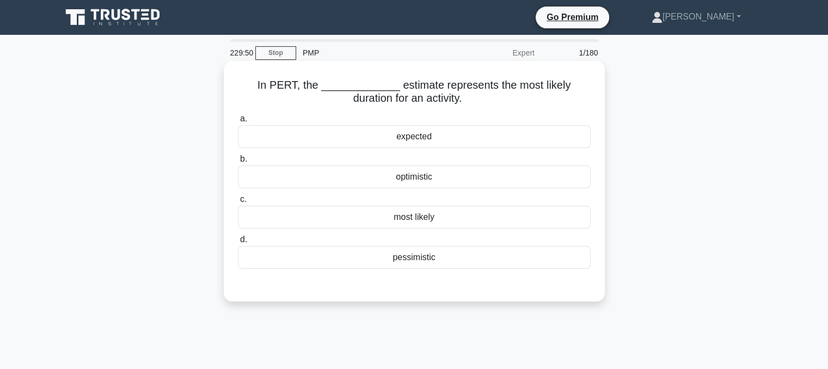
click at [426, 216] on div "most likely" at bounding box center [414, 217] width 353 height 23
click at [238, 203] on input "c. most likely" at bounding box center [238, 199] width 0 height 7
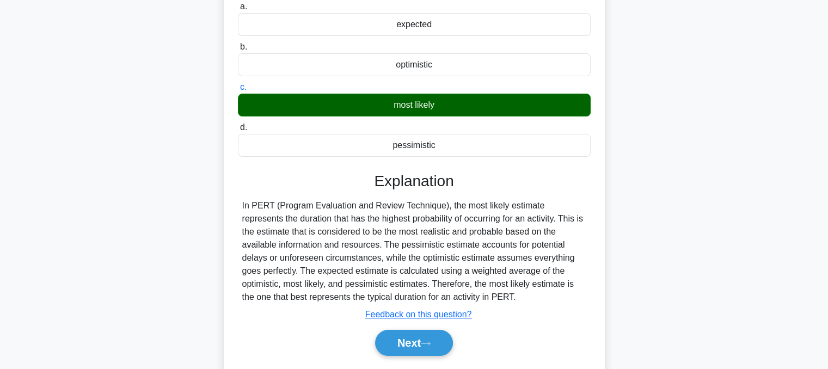
scroll to position [219, 0]
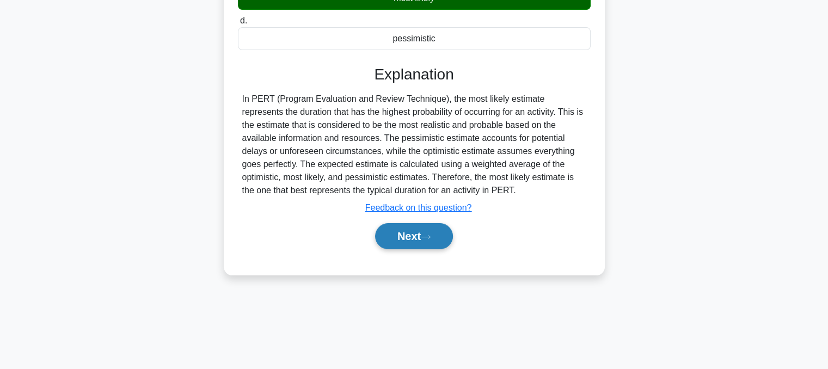
click at [420, 236] on button "Next" at bounding box center [414, 236] width 78 height 26
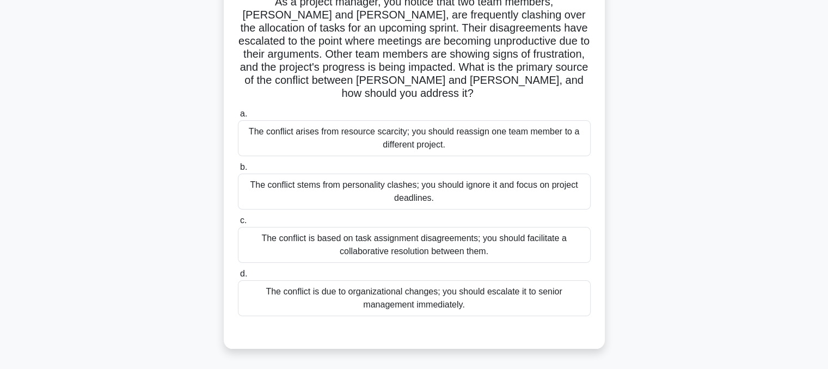
scroll to position [87, 0]
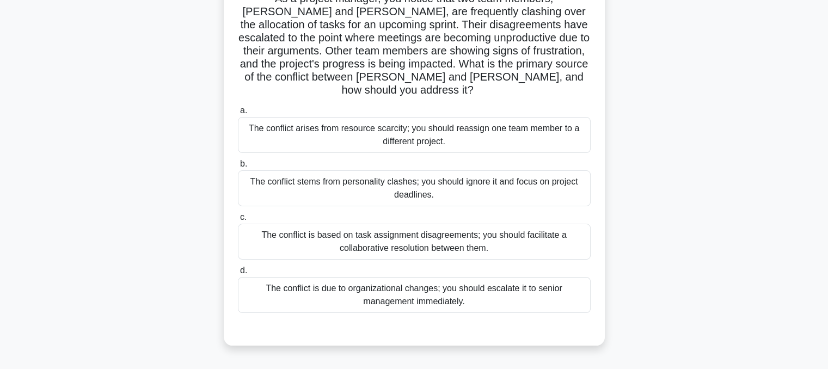
click at [401, 226] on div "The conflict is based on task assignment disagreements; you should facilitate a…" at bounding box center [414, 242] width 353 height 36
click at [238, 221] on input "c. The conflict is based on task assignment disagreements; you should facilitat…" at bounding box center [238, 217] width 0 height 7
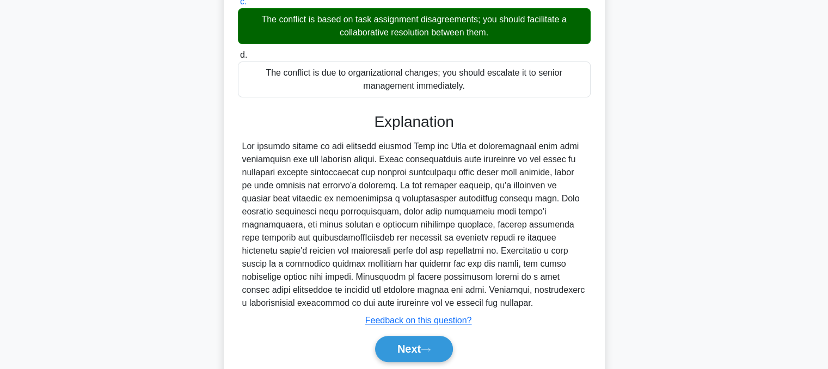
scroll to position [328, 0]
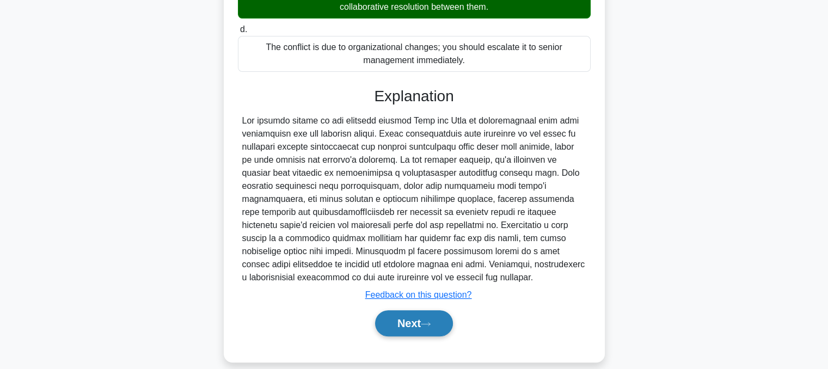
click at [410, 318] on button "Next" at bounding box center [414, 323] width 78 height 26
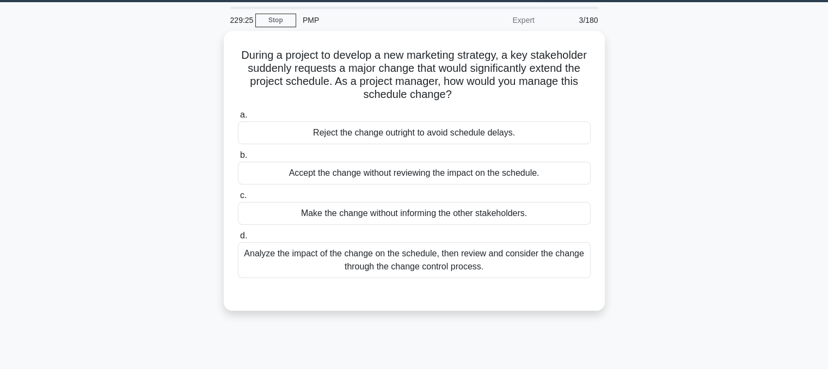
scroll to position [30, 0]
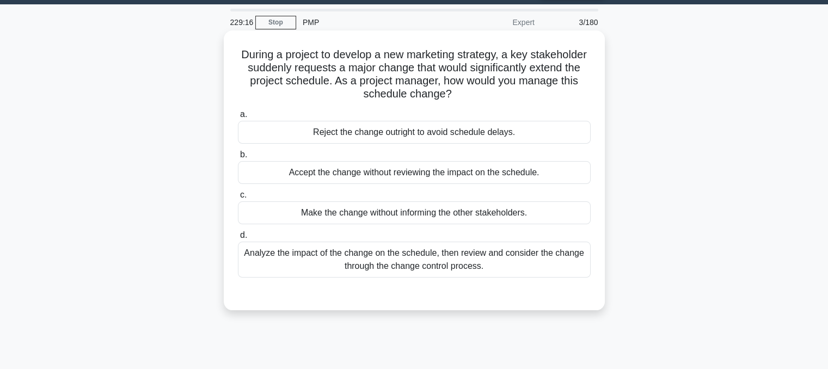
click at [435, 263] on div "Analyze the impact of the change on the schedule, then review and consider the …" at bounding box center [414, 260] width 353 height 36
click at [238, 239] on input "d. Analyze the impact of the change on the schedule, then review and consider t…" at bounding box center [238, 235] width 0 height 7
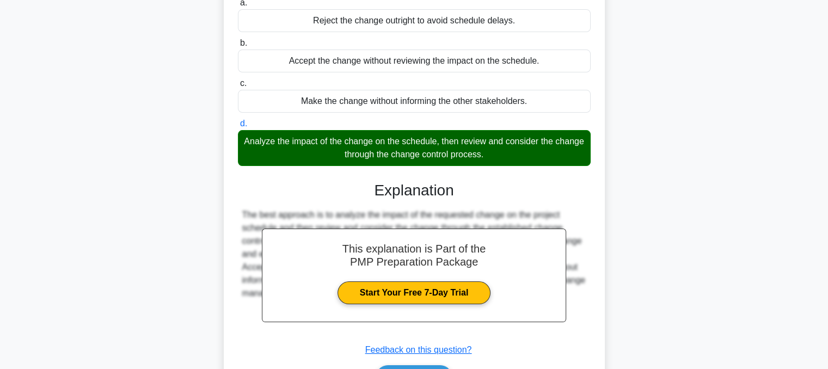
scroll to position [219, 0]
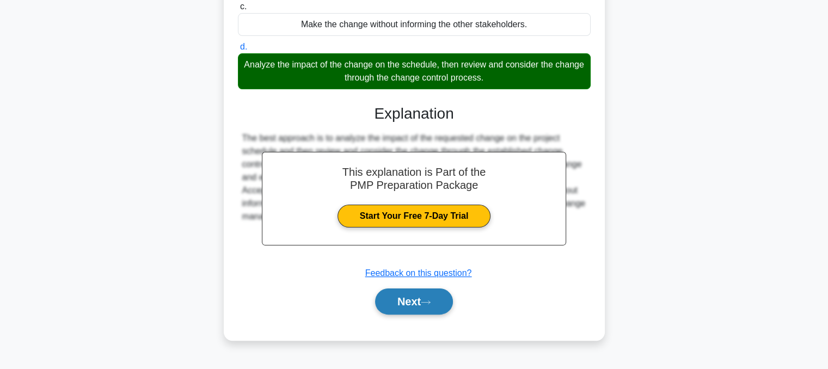
click at [419, 300] on button "Next" at bounding box center [414, 301] width 78 height 26
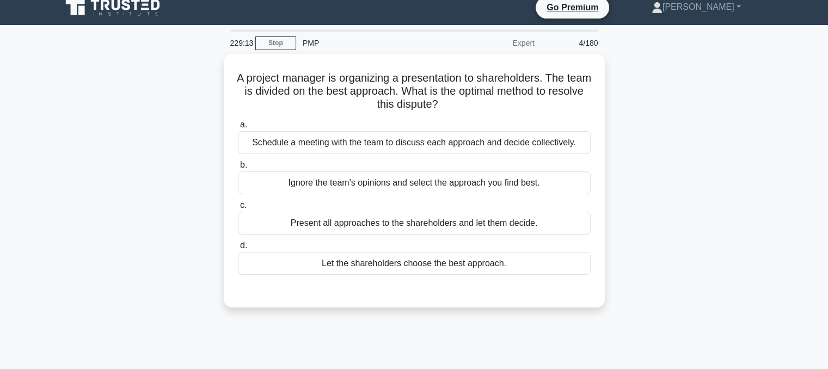
scroll to position [0, 0]
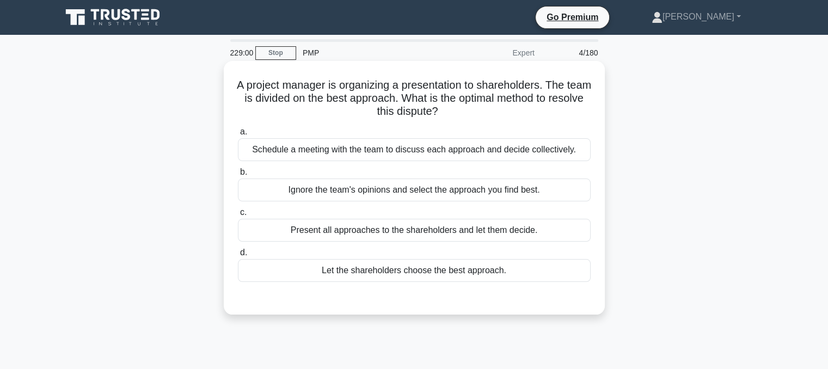
click at [477, 155] on div "Schedule a meeting with the team to discuss each approach and decide collective…" at bounding box center [414, 149] width 353 height 23
click at [238, 136] on input "a. Schedule a meeting with the team to discuss each approach and decide collect…" at bounding box center [238, 131] width 0 height 7
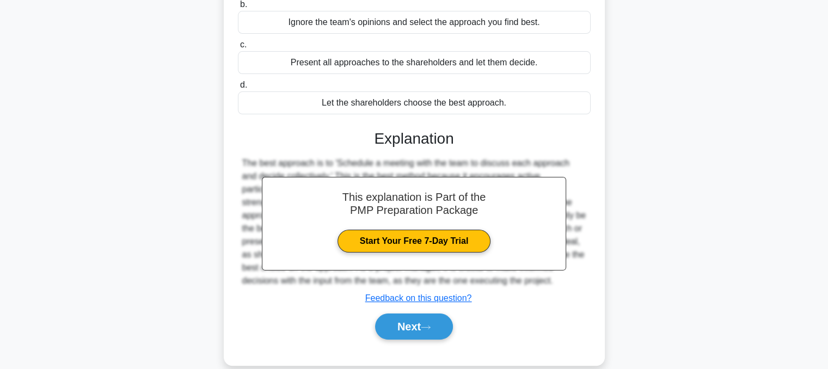
scroll to position [169, 0]
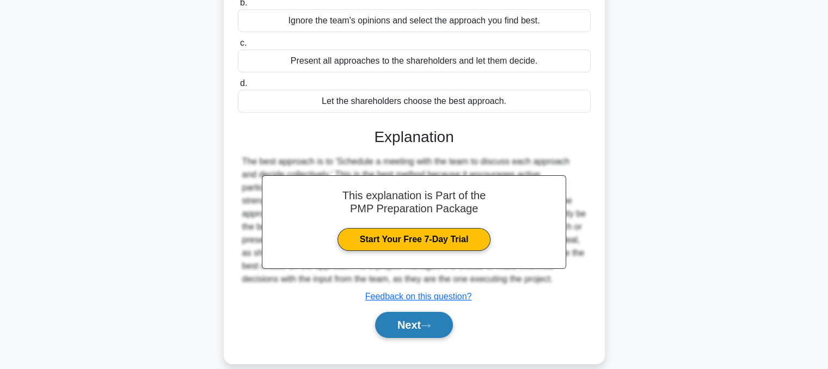
click at [403, 325] on button "Next" at bounding box center [414, 325] width 78 height 26
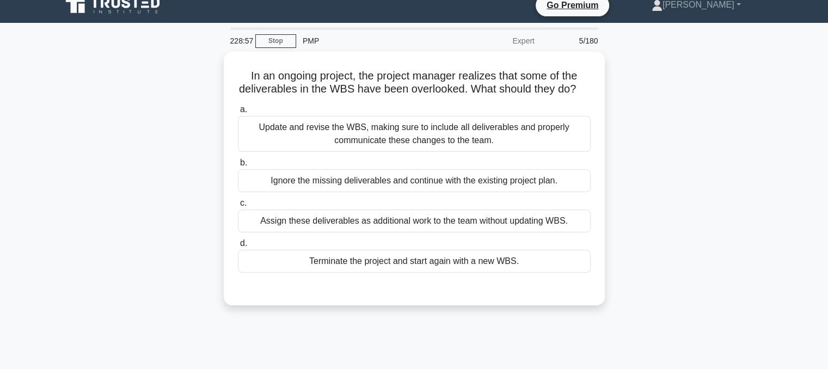
scroll to position [0, 0]
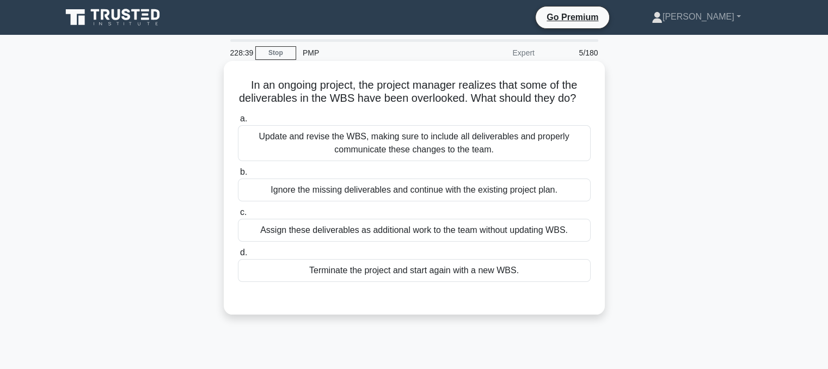
click at [447, 155] on div "Update and revise the WBS, making sure to include all deliverables and properly…" at bounding box center [414, 143] width 353 height 36
click at [238, 122] on input "a. Update and revise the WBS, making sure to include all deliverables and prope…" at bounding box center [238, 118] width 0 height 7
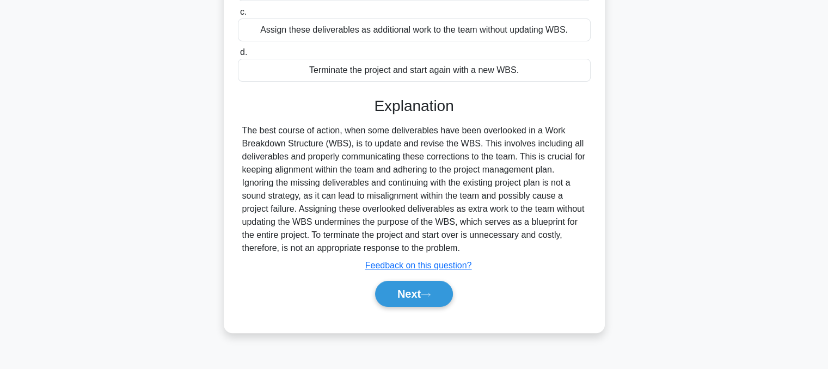
scroll to position [219, 0]
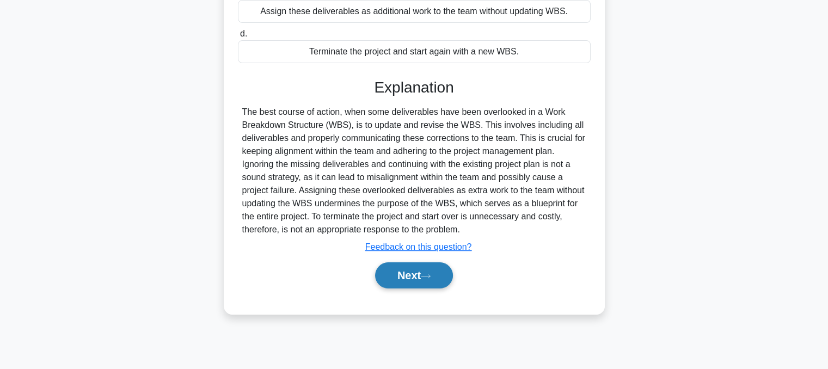
click at [397, 286] on button "Next" at bounding box center [414, 275] width 78 height 26
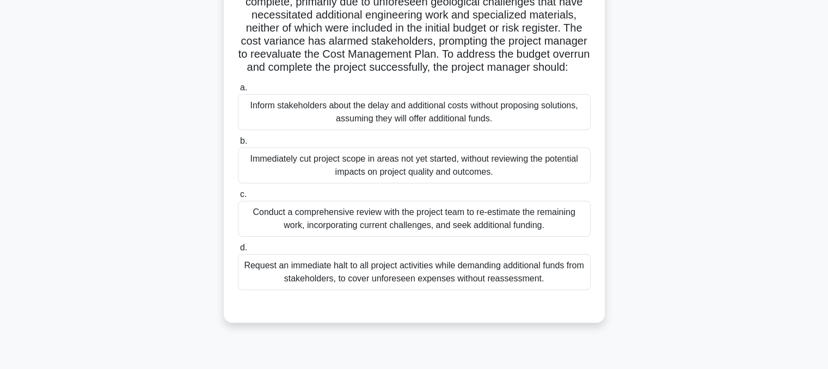
scroll to position [165, 0]
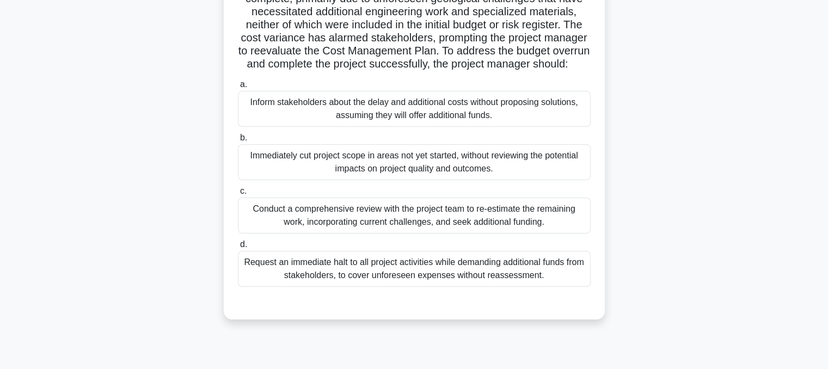
click at [499, 225] on div "Conduct a comprehensive review with the project team to re-estimate the remaini…" at bounding box center [414, 216] width 353 height 36
click at [238, 195] on input "c. Conduct a comprehensive review with the project team to re-estimate the rema…" at bounding box center [238, 191] width 0 height 7
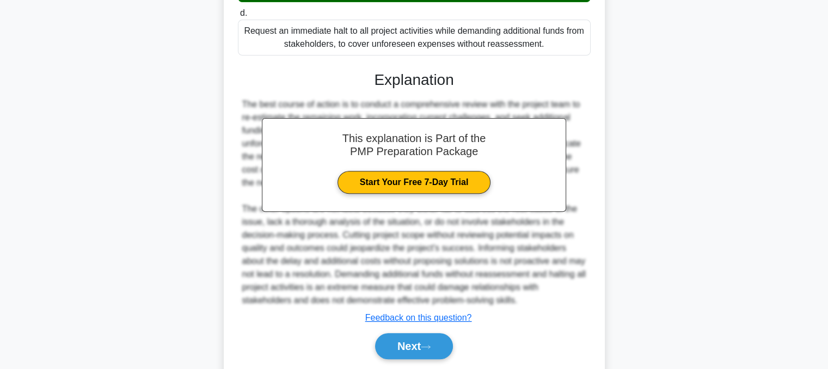
scroll to position [445, 0]
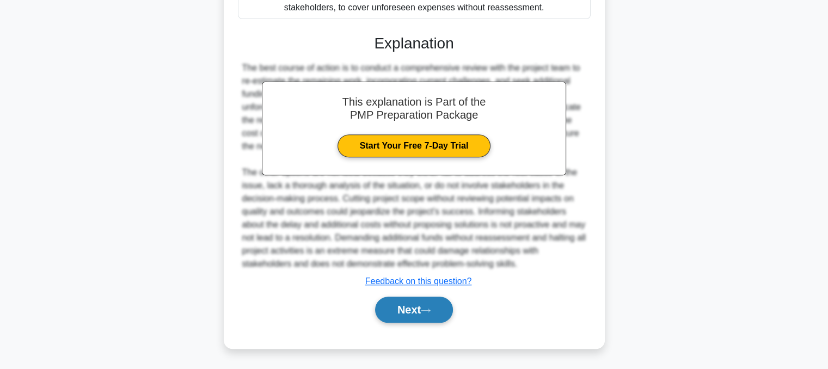
click at [413, 316] on button "Next" at bounding box center [414, 310] width 78 height 26
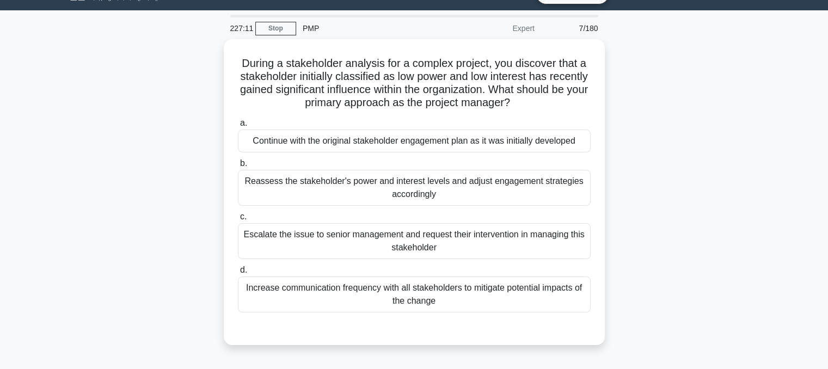
scroll to position [20, 0]
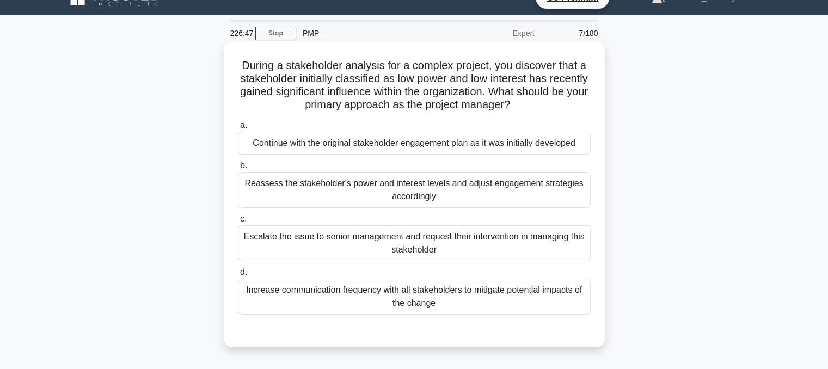
click at [460, 199] on div "Reassess the stakeholder's power and interest levels and adjust engagement stra…" at bounding box center [414, 190] width 353 height 36
click at [238, 169] on input "b. Reassess the stakeholder's power and interest levels and adjust engagement s…" at bounding box center [238, 165] width 0 height 7
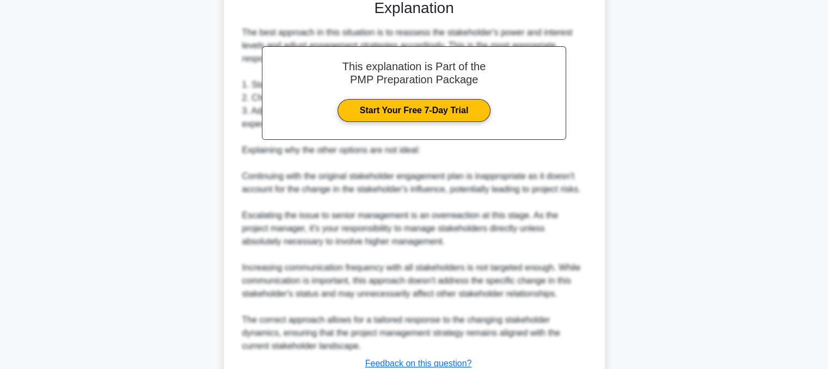
scroll to position [432, 0]
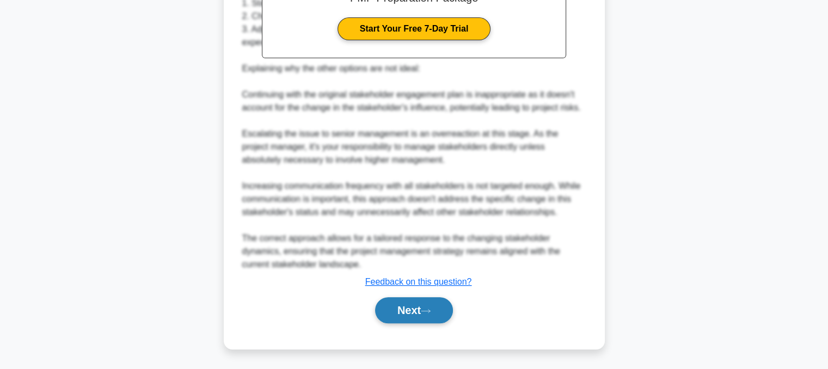
click at [400, 303] on button "Next" at bounding box center [414, 310] width 78 height 26
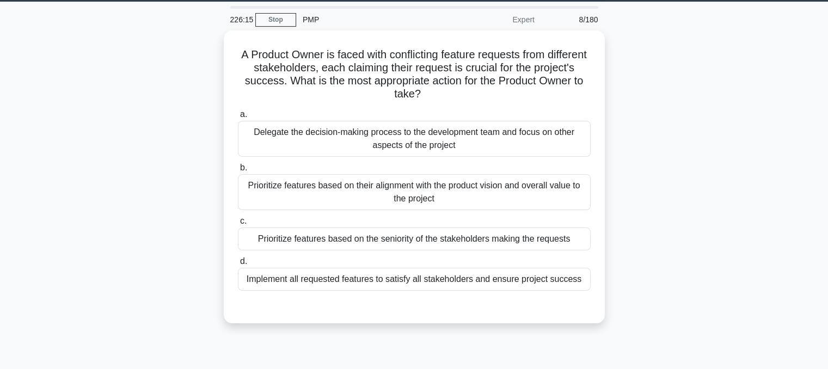
scroll to position [35, 0]
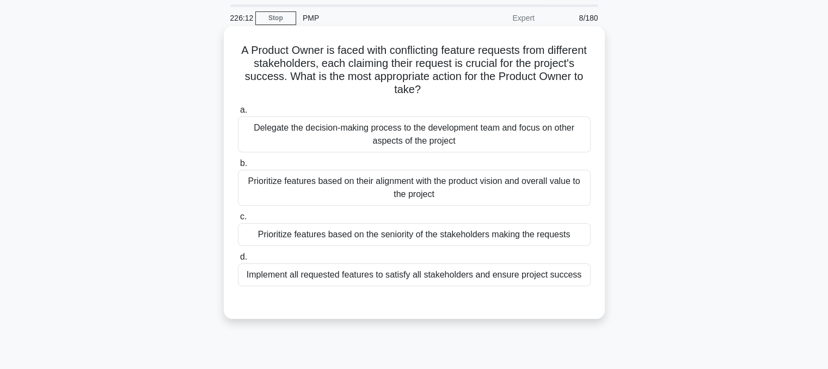
click at [445, 185] on div "Prioritize features based on their alignment with the product vision and overal…" at bounding box center [414, 188] width 353 height 36
click at [238, 167] on input "b. Prioritize features based on their alignment with the product vision and ove…" at bounding box center [238, 163] width 0 height 7
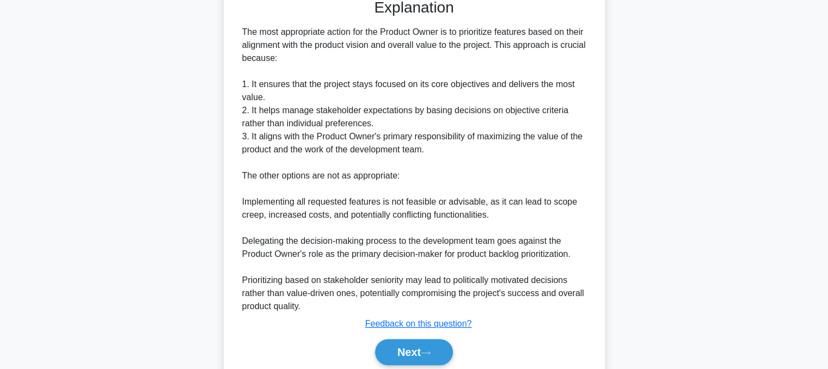
scroll to position [380, 0]
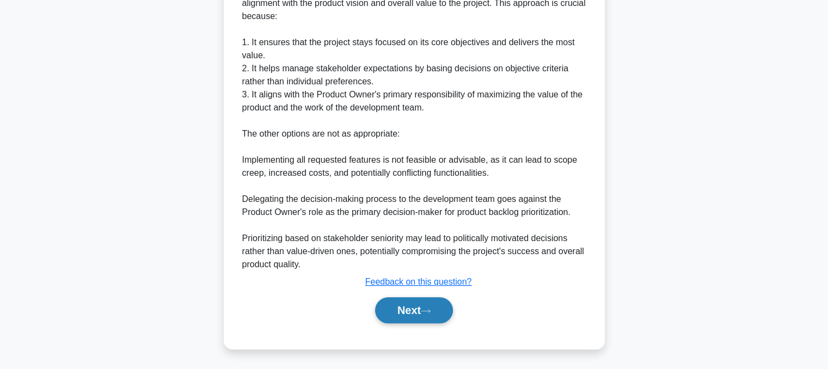
click at [390, 300] on button "Next" at bounding box center [414, 310] width 78 height 26
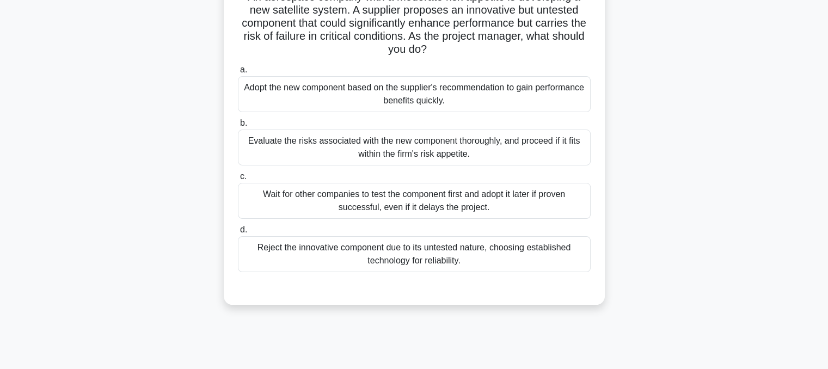
scroll to position [94, 0]
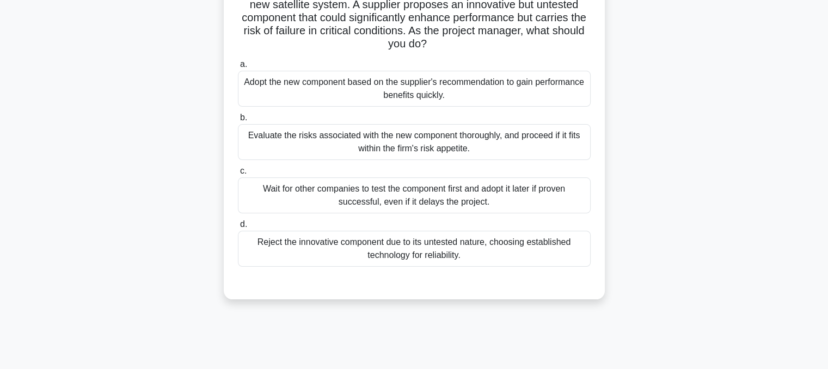
click at [462, 139] on div "Evaluate the risks associated with the new component thoroughly, and proceed if…" at bounding box center [414, 142] width 353 height 36
click at [238, 121] on input "b. Evaluate the risks associated with the new component thoroughly, and proceed…" at bounding box center [238, 117] width 0 height 7
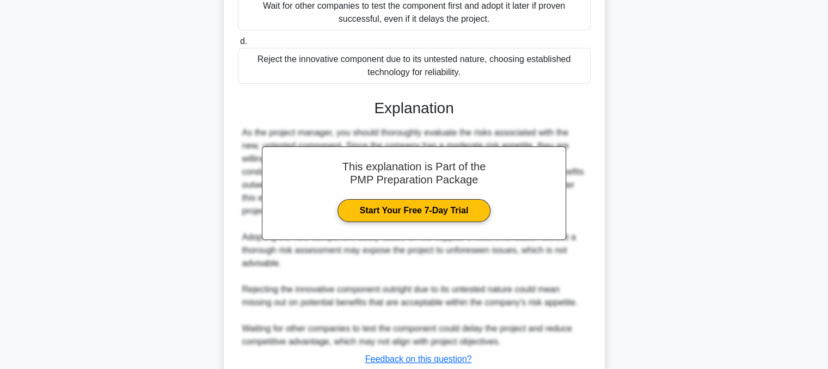
scroll to position [354, 0]
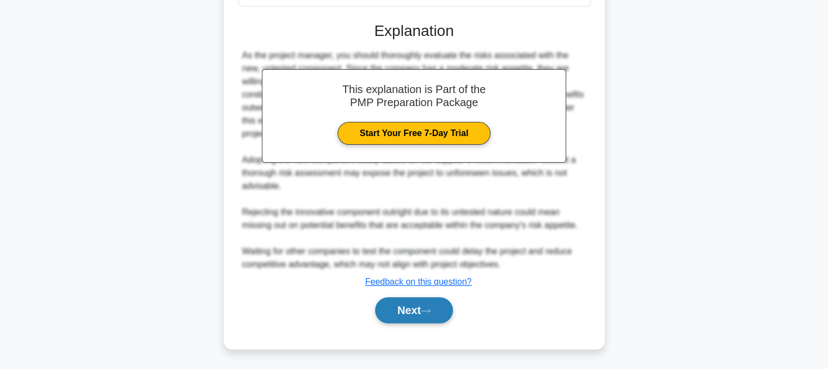
click at [404, 308] on button "Next" at bounding box center [414, 310] width 78 height 26
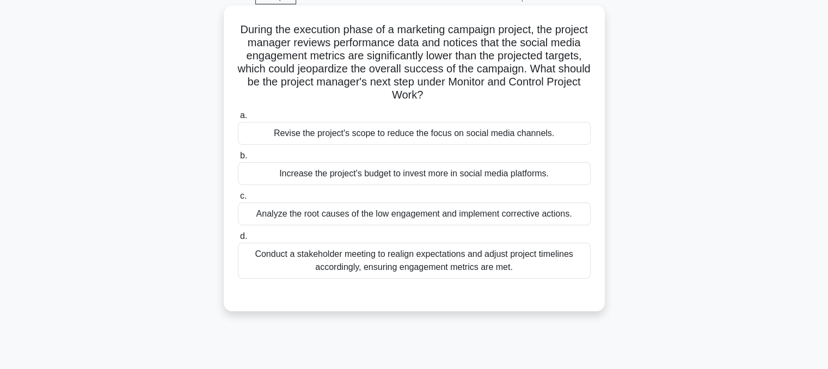
scroll to position [54, 0]
click at [410, 215] on div "Analyze the root causes of the low engagement and implement corrective actions." at bounding box center [414, 215] width 353 height 23
click at [238, 201] on input "c. Analyze the root causes of the low engagement and implement corrective actio…" at bounding box center [238, 197] width 0 height 7
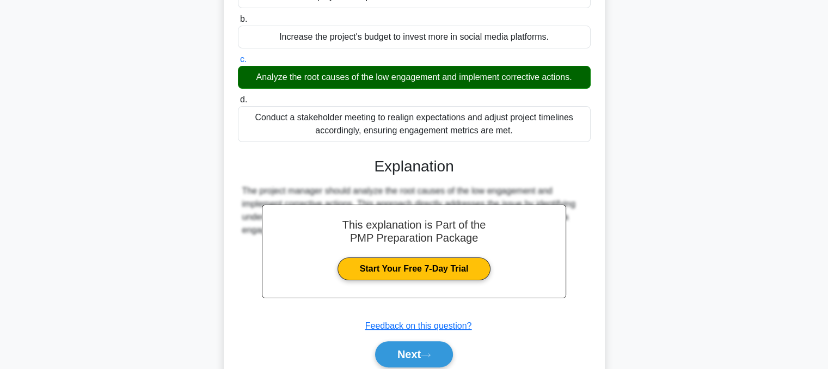
scroll to position [236, 0]
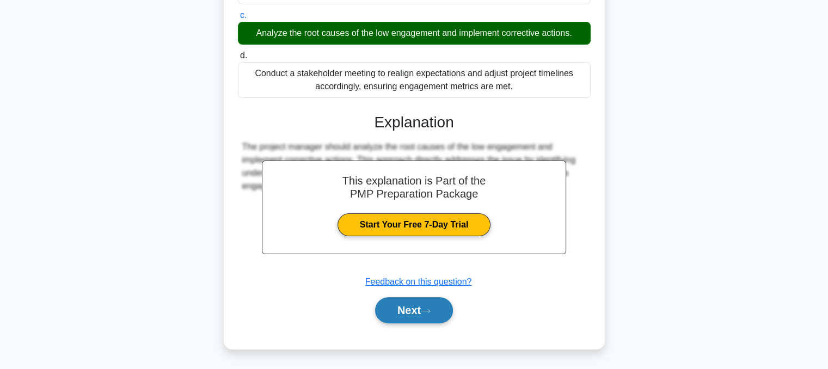
click at [391, 305] on button "Next" at bounding box center [414, 310] width 78 height 26
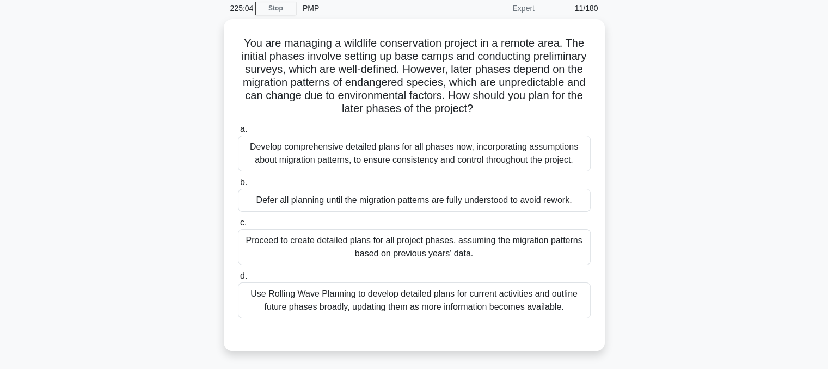
scroll to position [38, 0]
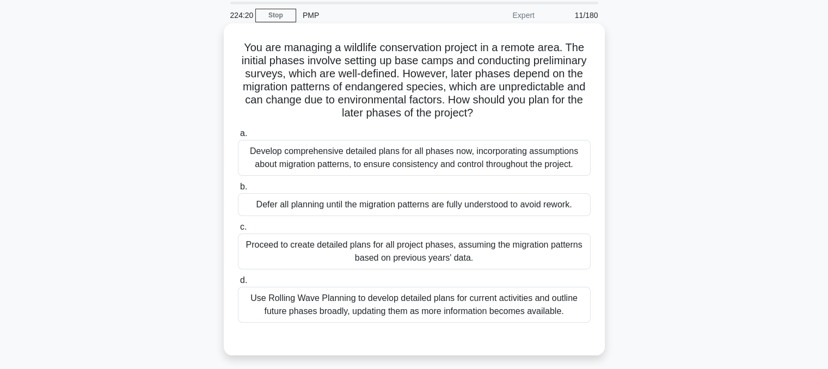
click at [491, 163] on div "Develop comprehensive detailed plans for all phases now, incorporating assumpti…" at bounding box center [414, 158] width 353 height 36
click at [238, 137] on input "a. Develop comprehensive detailed plans for all phases now, incorporating assum…" at bounding box center [238, 133] width 0 height 7
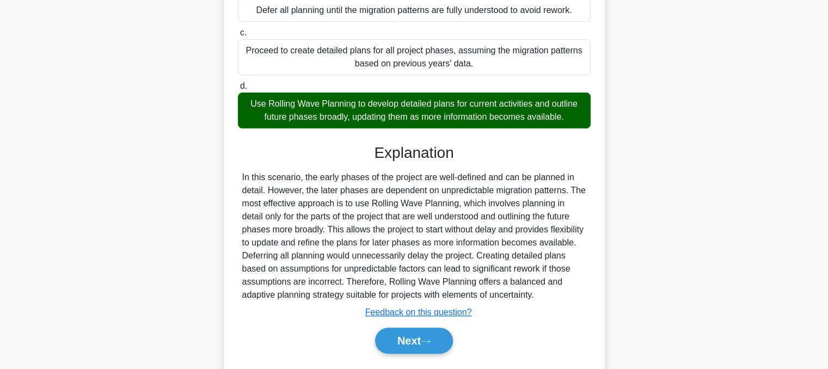
scroll to position [263, 0]
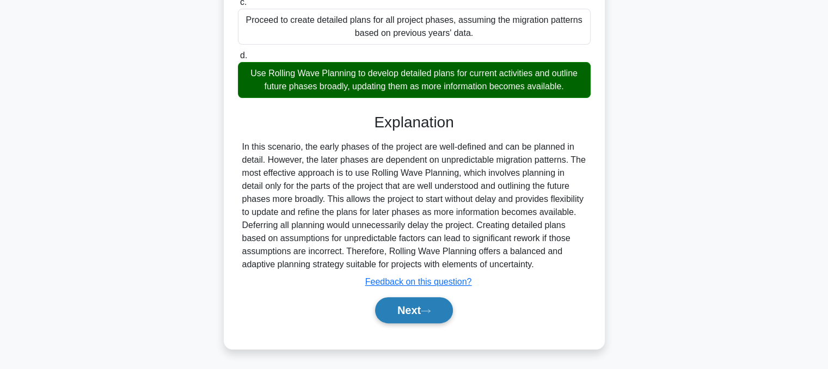
click at [427, 311] on icon at bounding box center [426, 311] width 10 height 6
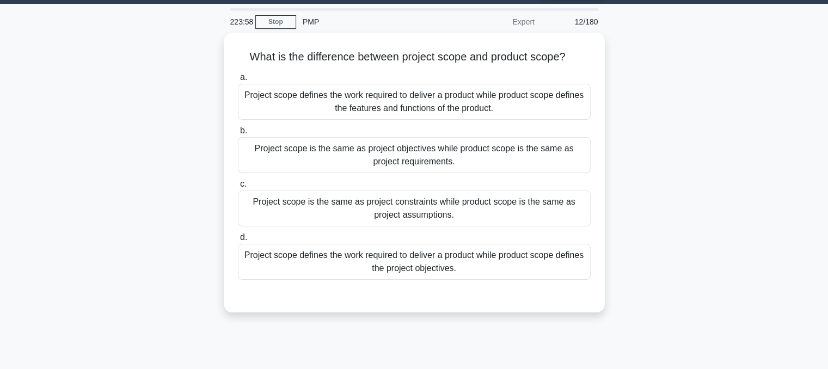
scroll to position [28, 0]
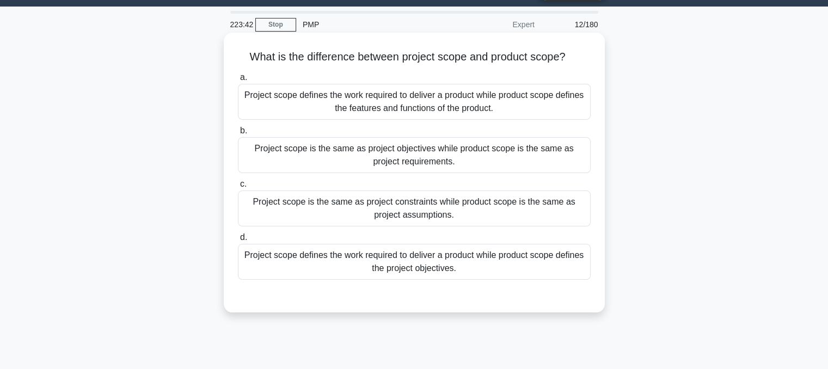
click at [464, 107] on div "Project scope defines the work required to deliver a product while product scop…" at bounding box center [414, 102] width 353 height 36
click at [238, 81] on input "a. Project scope defines the work required to deliver a product while product s…" at bounding box center [238, 77] width 0 height 7
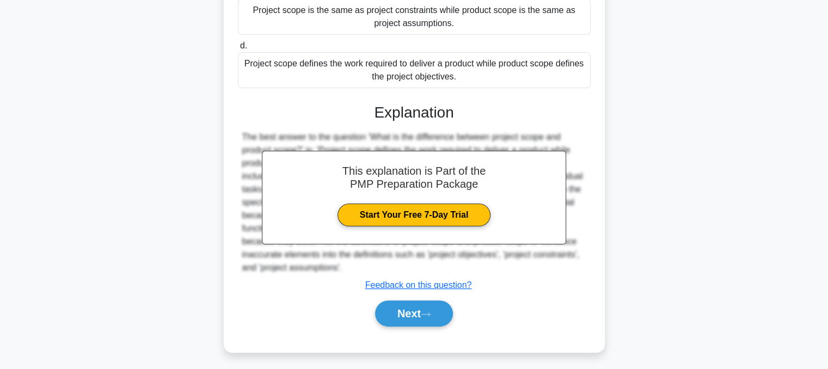
scroll to position [223, 0]
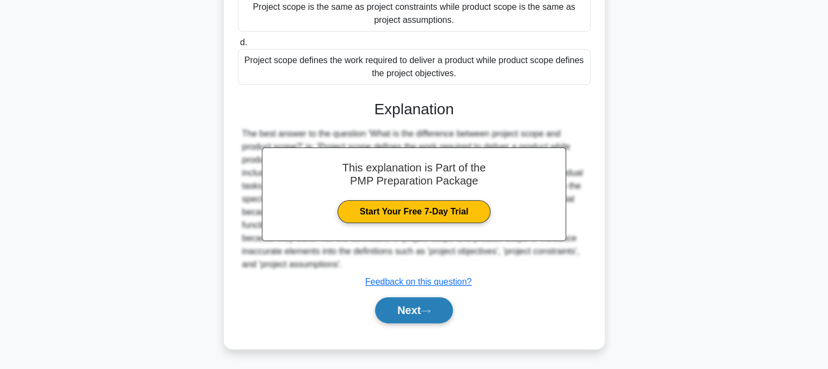
click at [406, 305] on button "Next" at bounding box center [414, 310] width 78 height 26
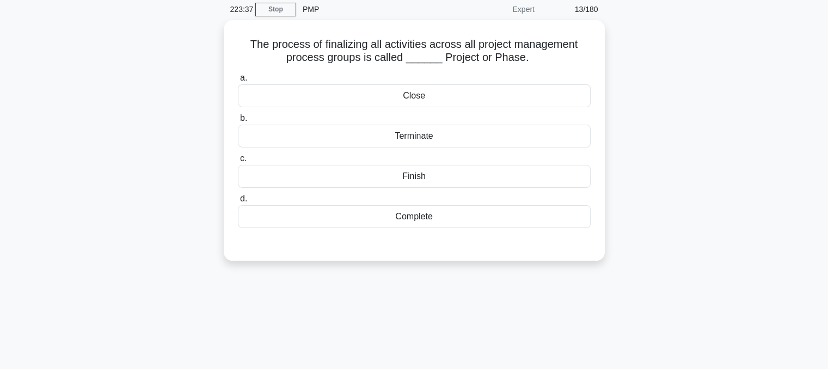
scroll to position [9, 0]
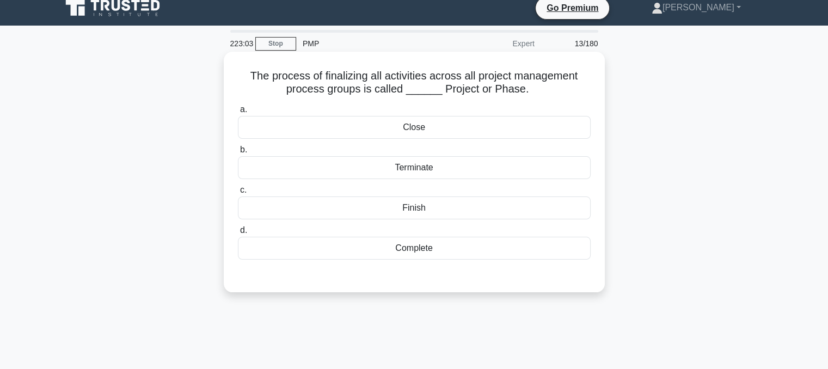
click at [418, 134] on div "Close" at bounding box center [414, 127] width 353 height 23
click at [238, 113] on input "a. Close" at bounding box center [238, 109] width 0 height 7
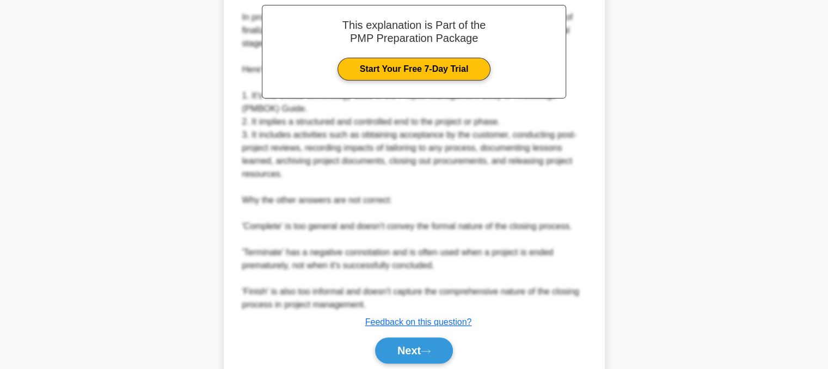
scroll to position [367, 0]
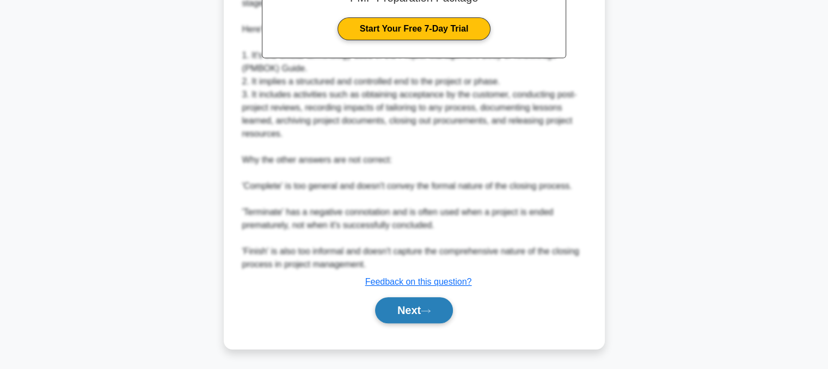
click at [400, 315] on button "Next" at bounding box center [414, 310] width 78 height 26
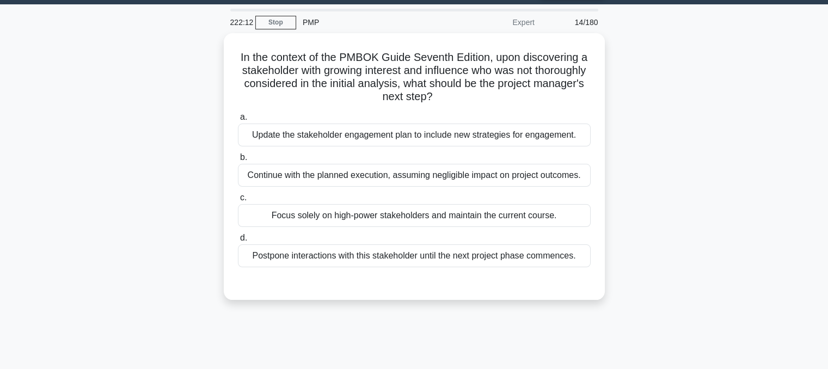
scroll to position [28, 0]
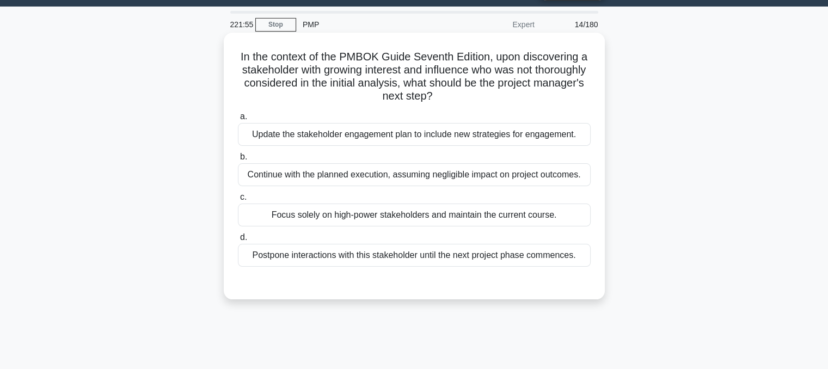
click at [472, 136] on div "Update the stakeholder engagement plan to include new strategies for engagement." at bounding box center [414, 134] width 353 height 23
click at [238, 120] on input "a. Update the stakeholder engagement plan to include new strategies for engagem…" at bounding box center [238, 116] width 0 height 7
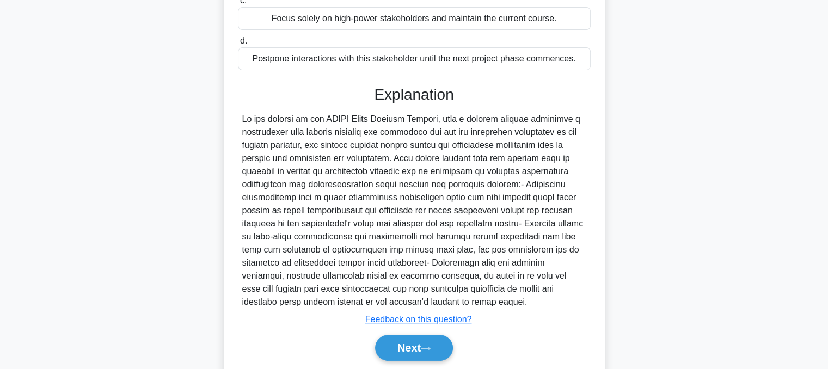
scroll to position [262, 0]
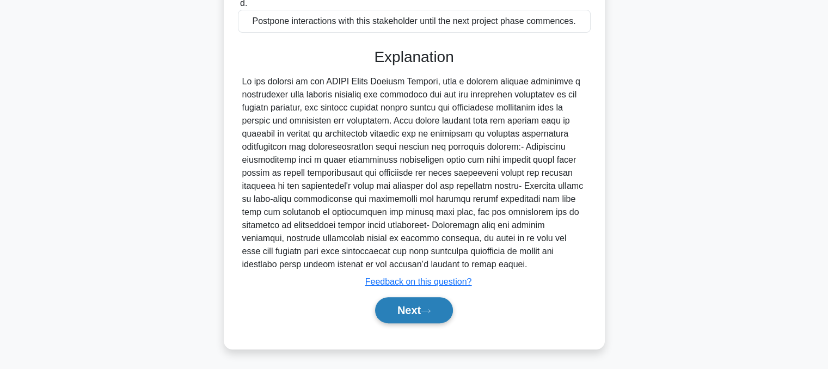
click at [402, 308] on button "Next" at bounding box center [414, 310] width 78 height 26
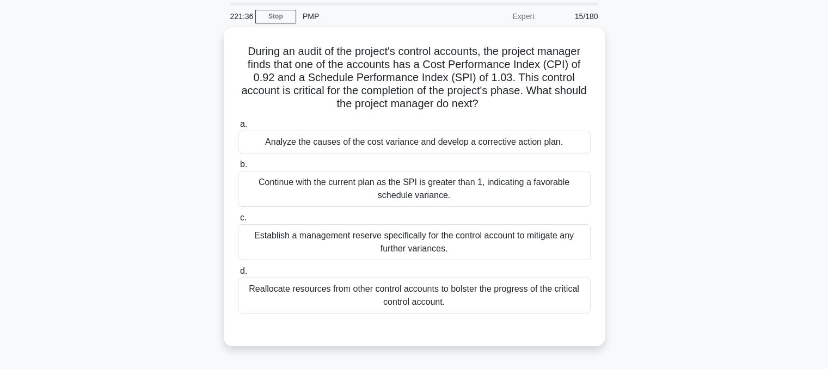
scroll to position [37, 0]
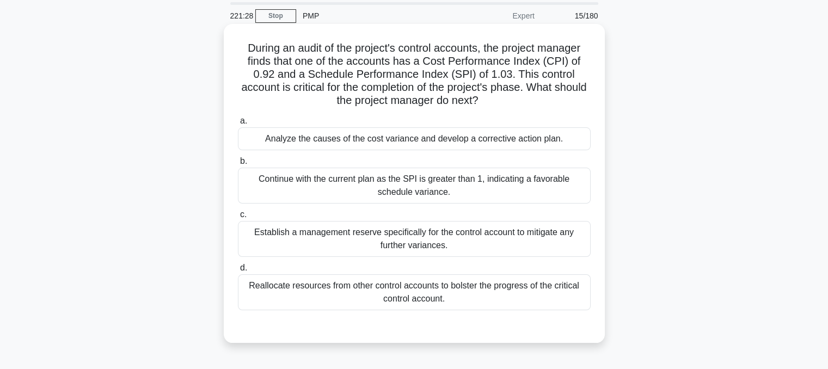
click at [418, 142] on div "Analyze the causes of the cost variance and develop a corrective action plan." at bounding box center [414, 138] width 353 height 23
click at [238, 125] on input "a. Analyze the causes of the cost variance and develop a corrective action plan." at bounding box center [238, 121] width 0 height 7
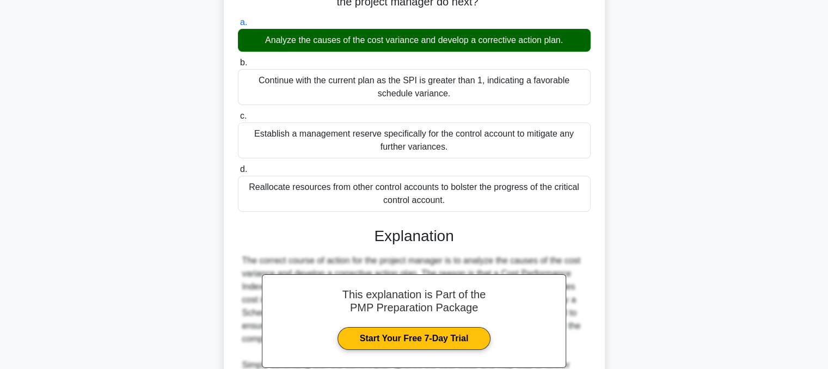
scroll to position [315, 0]
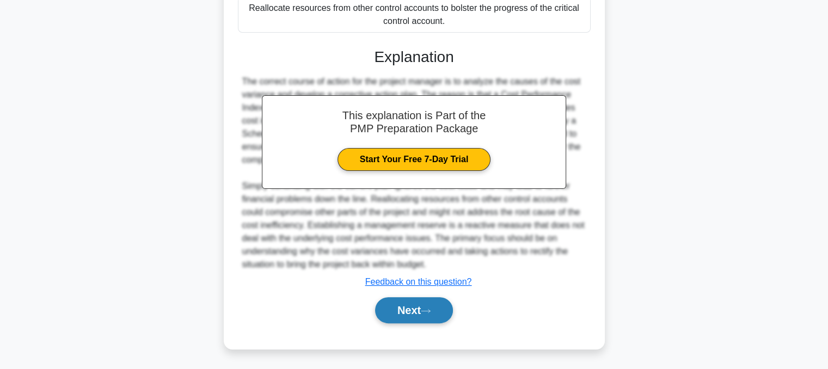
click at [404, 311] on button "Next" at bounding box center [414, 310] width 78 height 26
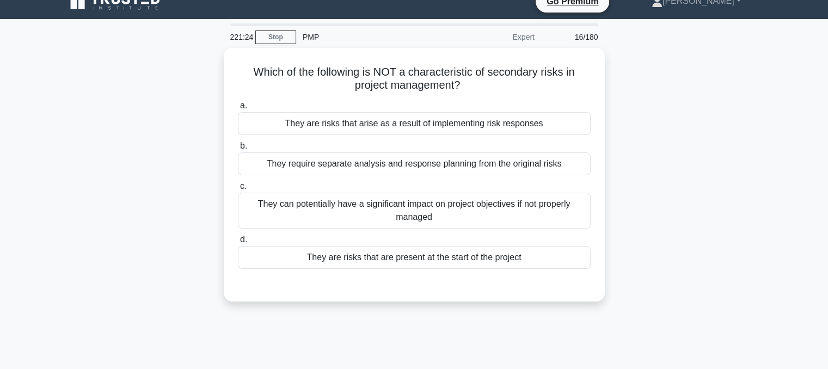
scroll to position [0, 0]
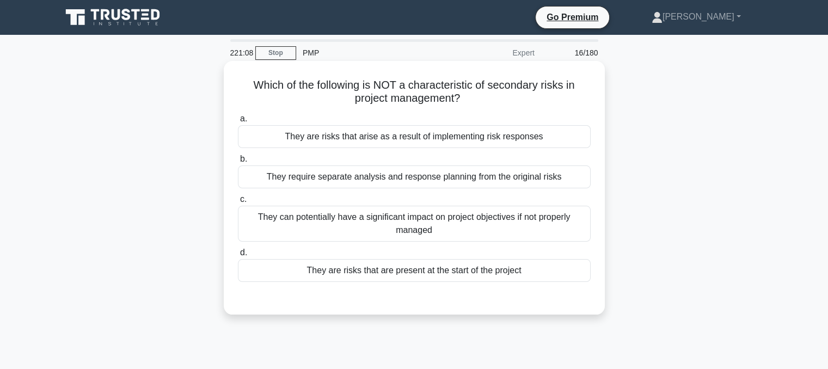
click at [405, 278] on div "They are risks that are present at the start of the project" at bounding box center [414, 270] width 353 height 23
click at [238, 256] on input "d. They are risks that are present at the start of the project" at bounding box center [238, 252] width 0 height 7
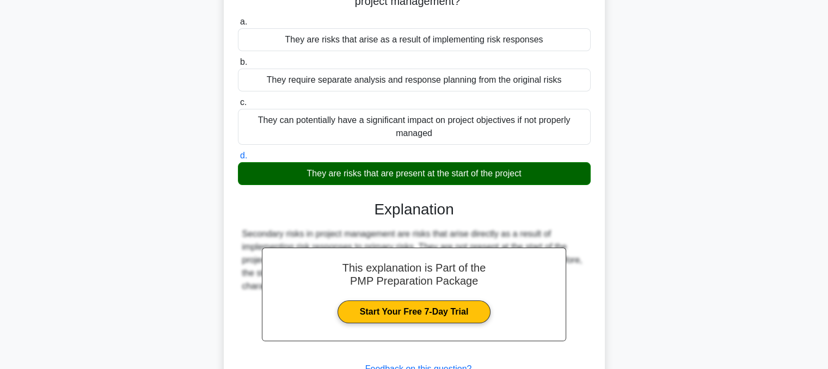
scroll to position [219, 0]
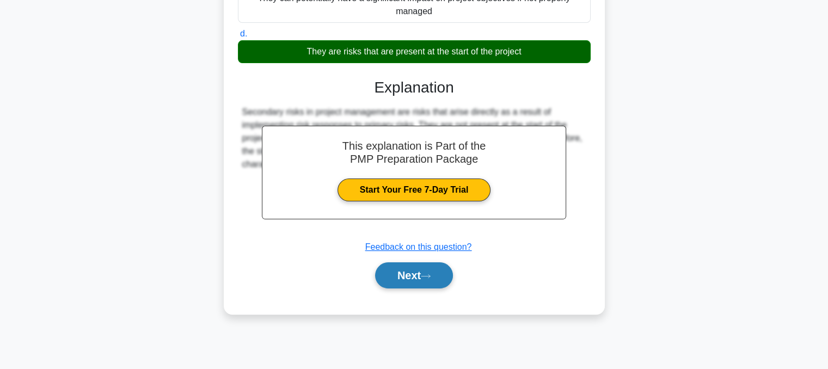
click at [425, 269] on button "Next" at bounding box center [414, 275] width 78 height 26
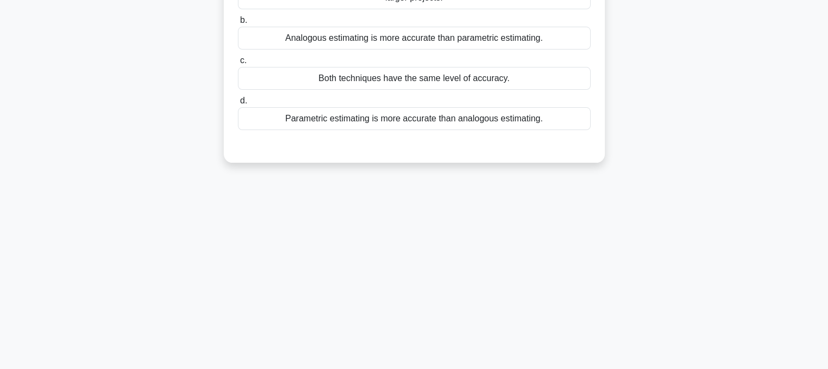
scroll to position [0, 0]
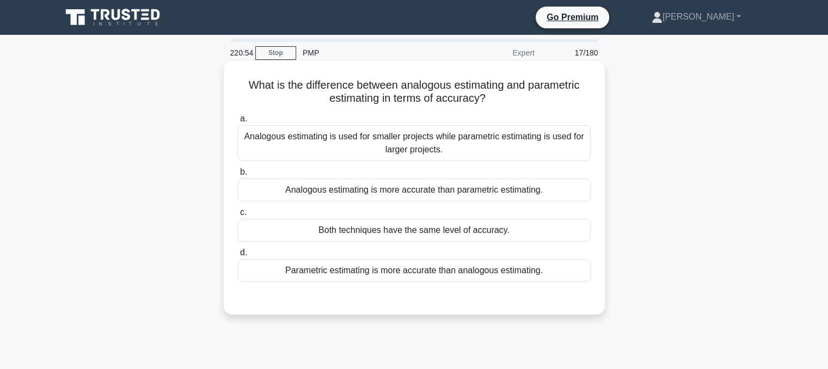
click at [377, 274] on div "Parametric estimating is more accurate than analogous estimating." at bounding box center [414, 270] width 353 height 23
click at [238, 256] on input "d. Parametric estimating is more accurate than analogous estimating." at bounding box center [238, 252] width 0 height 7
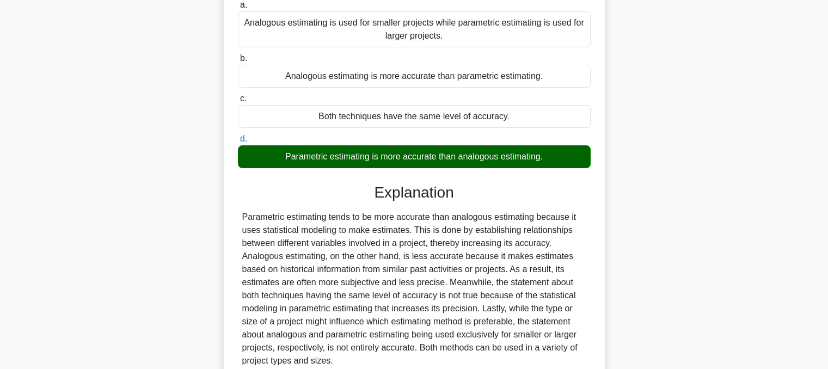
scroll to position [219, 0]
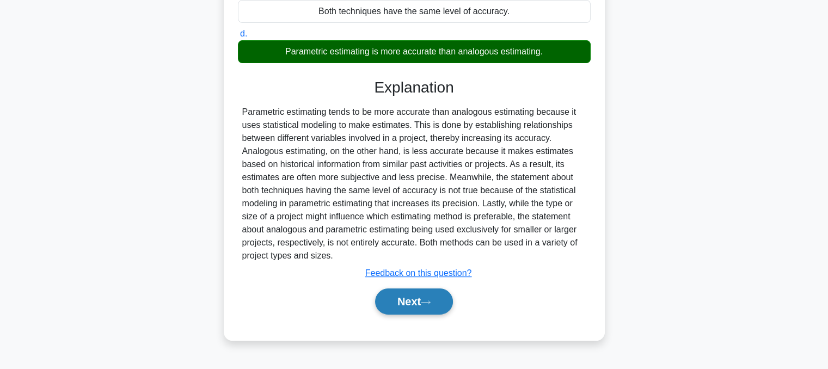
click at [421, 309] on button "Next" at bounding box center [414, 301] width 78 height 26
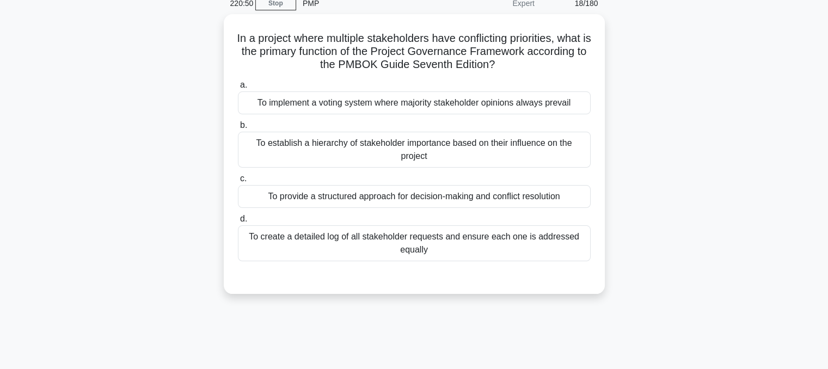
scroll to position [0, 0]
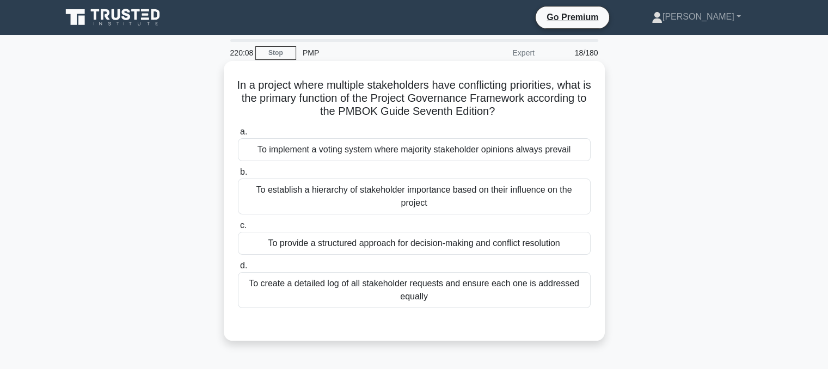
click at [470, 197] on div "To establish a hierarchy of stakeholder importance based on their influence on …" at bounding box center [414, 197] width 353 height 36
click at [238, 176] on input "b. To establish a hierarchy of stakeholder importance based on their influence …" at bounding box center [238, 172] width 0 height 7
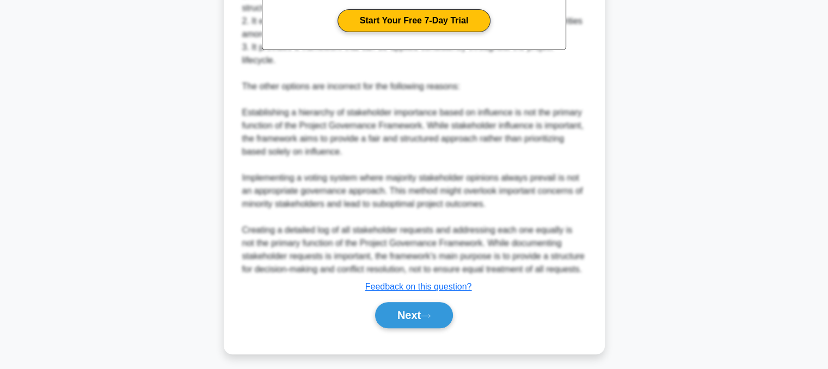
scroll to position [420, 0]
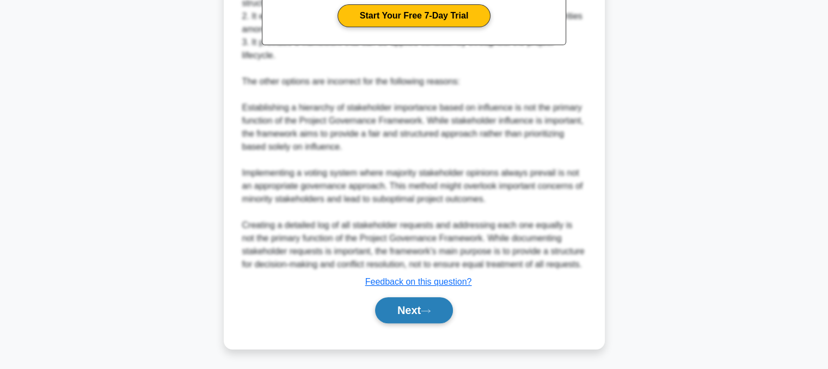
click at [421, 308] on button "Next" at bounding box center [414, 310] width 78 height 26
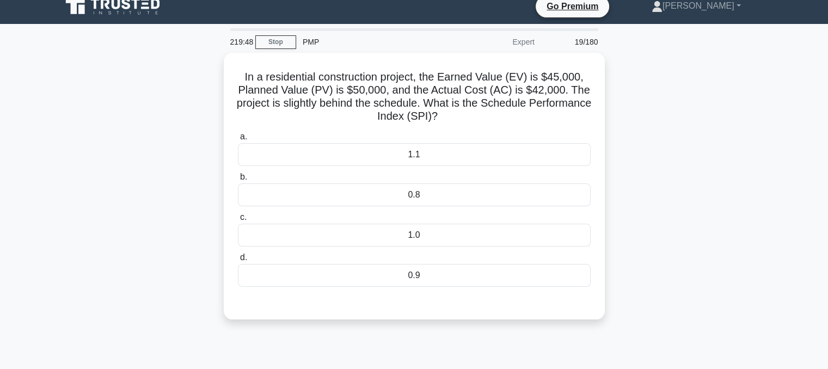
scroll to position [10, 0]
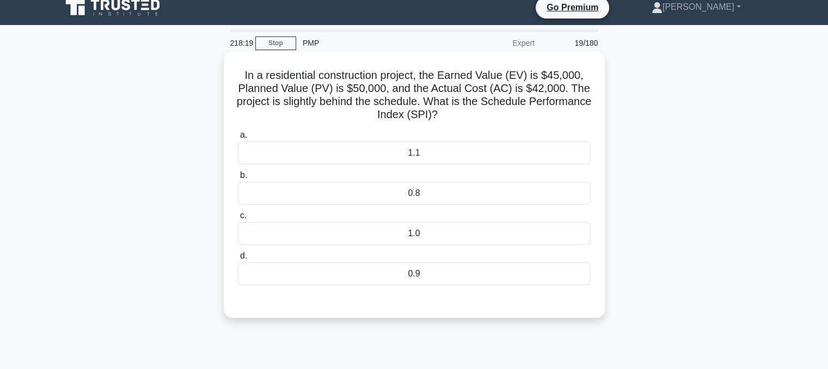
click at [434, 287] on div "a. 1.1 b. 0.8 c." at bounding box center [414, 206] width 366 height 161
click at [429, 282] on div "0.9" at bounding box center [414, 273] width 353 height 23
click at [238, 260] on input "d. 0.9" at bounding box center [238, 256] width 0 height 7
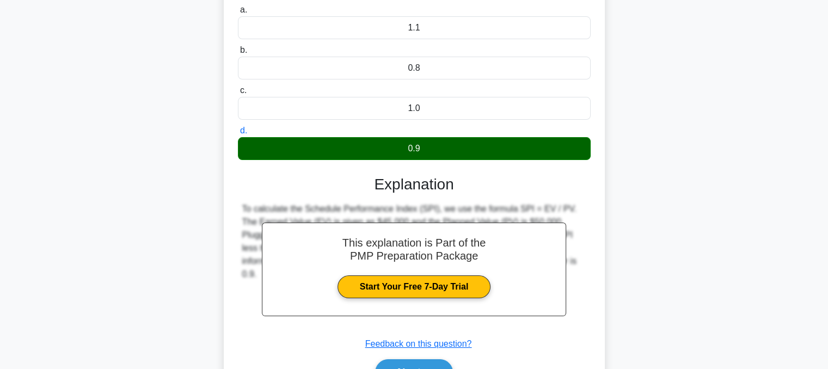
scroll to position [219, 0]
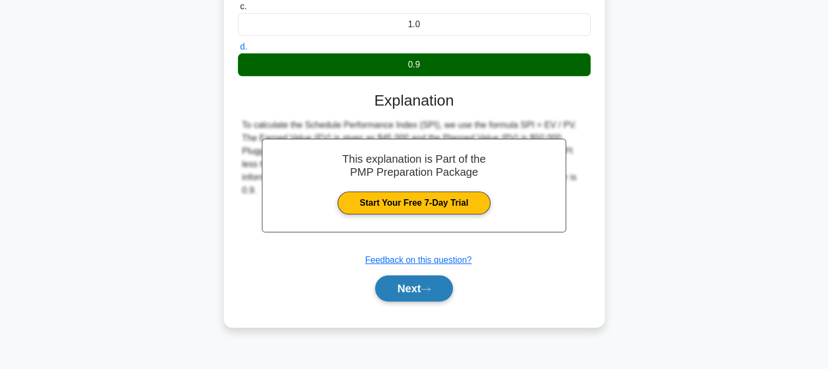
click at [405, 284] on button "Next" at bounding box center [414, 288] width 78 height 26
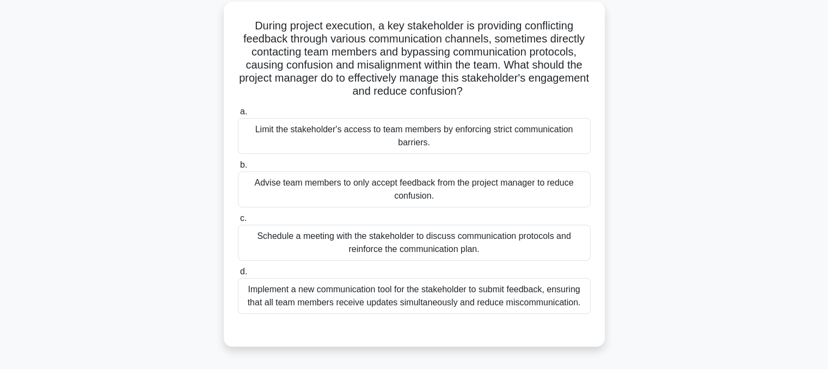
scroll to position [60, 0]
click at [420, 242] on div "Schedule a meeting with the stakeholder to discuss communication protocols and …" at bounding box center [414, 242] width 353 height 36
click at [238, 221] on input "c. Schedule a meeting with the stakeholder to discuss communication protocols a…" at bounding box center [238, 217] width 0 height 7
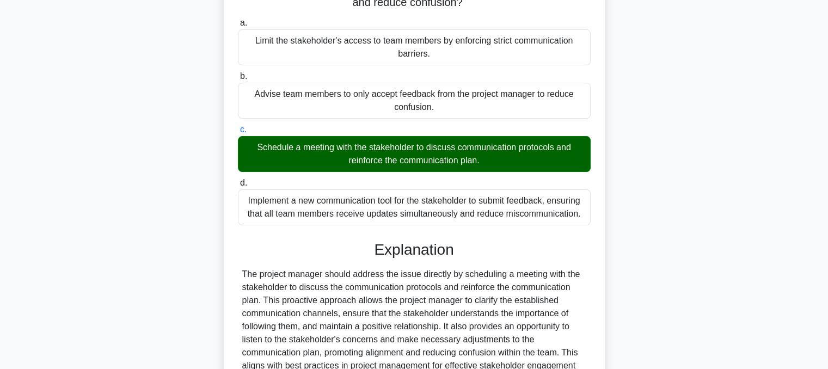
scroll to position [262, 0]
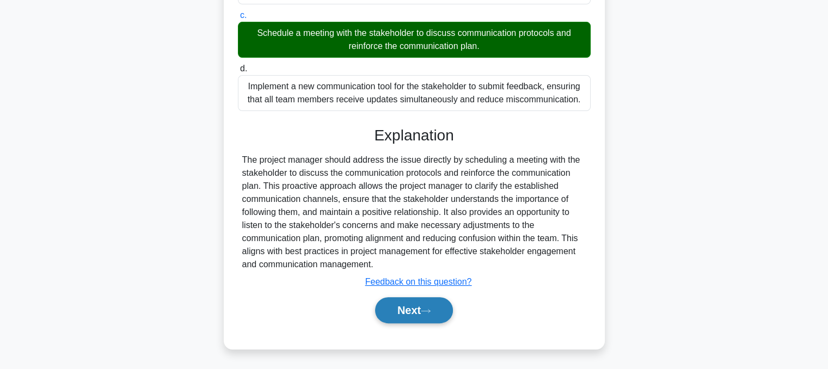
click at [398, 310] on button "Next" at bounding box center [414, 310] width 78 height 26
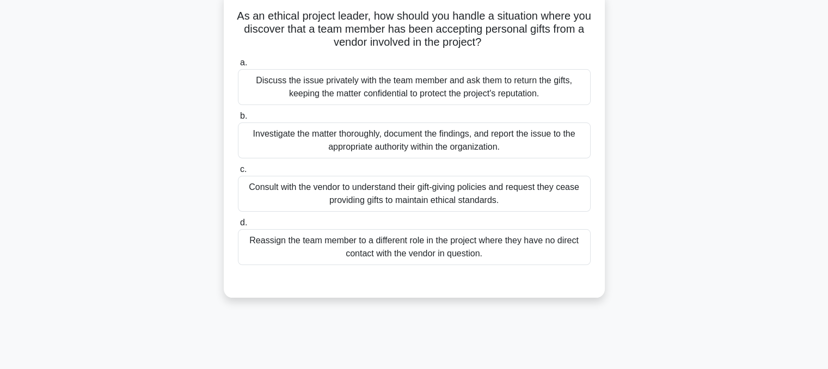
scroll to position [30, 0]
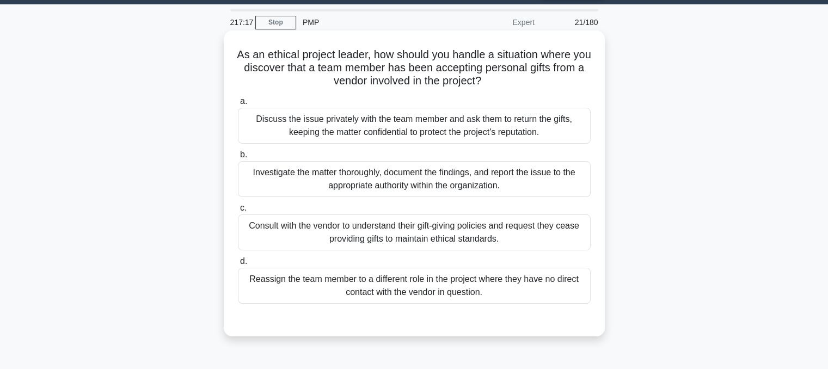
click at [539, 127] on div "Discuss the issue privately with the team member and ask them to return the gif…" at bounding box center [414, 126] width 353 height 36
click at [238, 105] on input "a. Discuss the issue privately with the team member and ask them to return the …" at bounding box center [238, 101] width 0 height 7
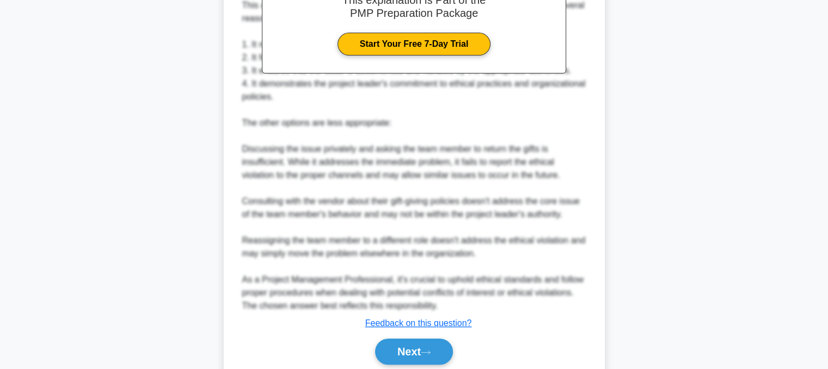
scroll to position [459, 0]
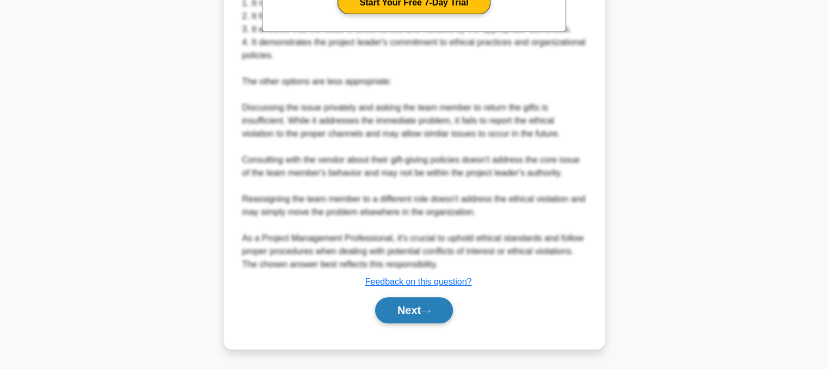
click at [414, 310] on button "Next" at bounding box center [414, 310] width 78 height 26
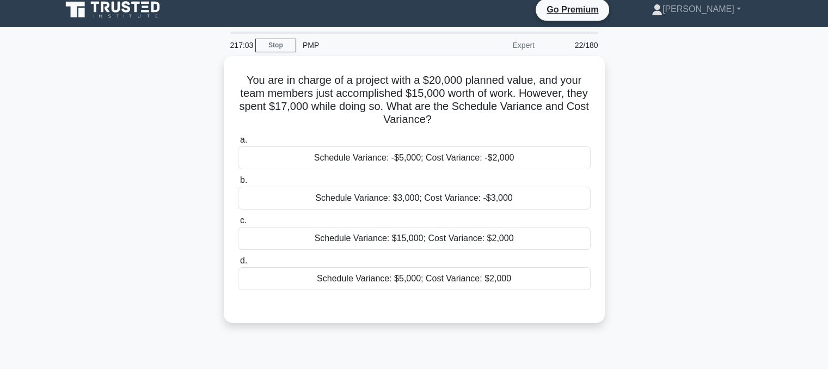
scroll to position [0, 0]
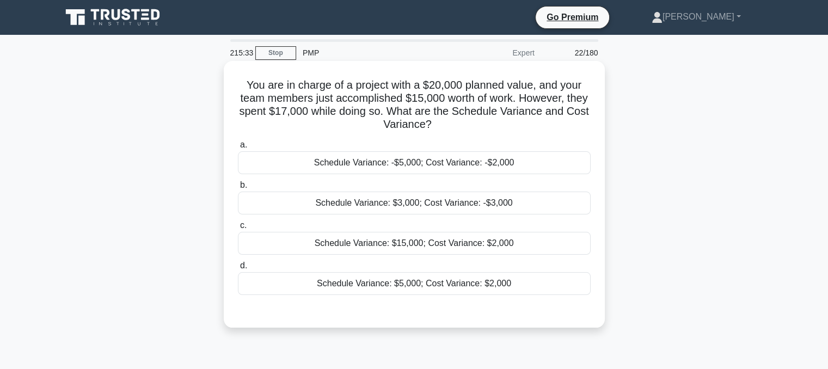
click at [457, 157] on div "Schedule Variance: -$5,000; Cost Variance: -$2,000" at bounding box center [414, 162] width 353 height 23
click at [238, 149] on input "a. Schedule Variance: -$5,000; Cost Variance: -$2,000" at bounding box center [238, 145] width 0 height 7
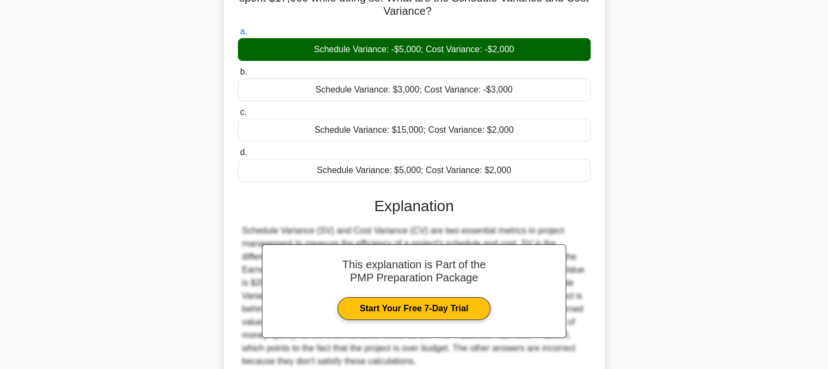
scroll to position [219, 0]
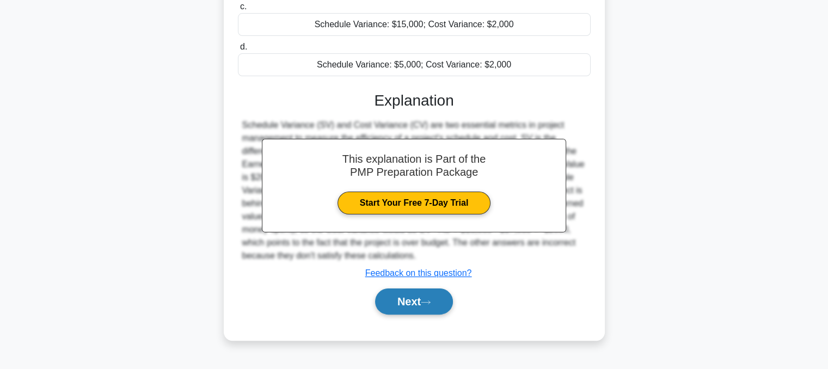
click at [420, 297] on button "Next" at bounding box center [414, 301] width 78 height 26
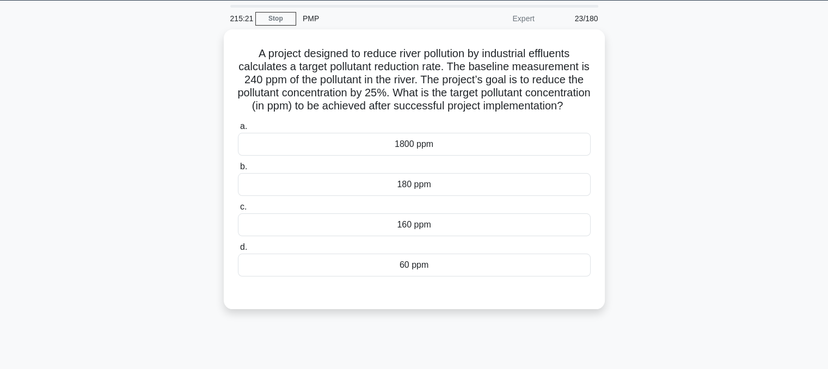
scroll to position [40, 0]
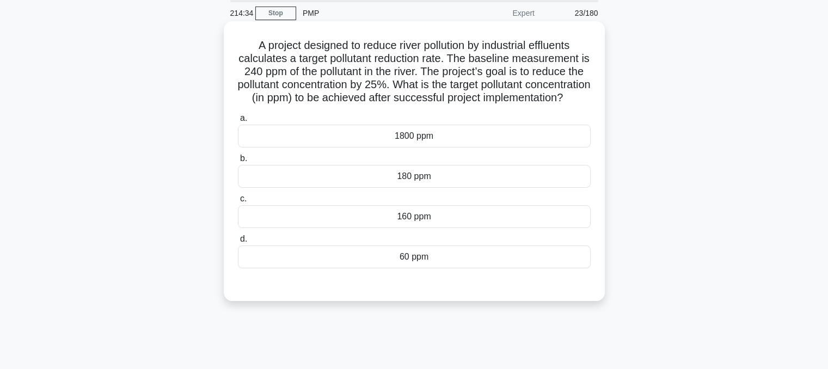
click at [482, 188] on div "180 ppm" at bounding box center [414, 176] width 353 height 23
click at [238, 162] on input "b. 180 ppm" at bounding box center [238, 158] width 0 height 7
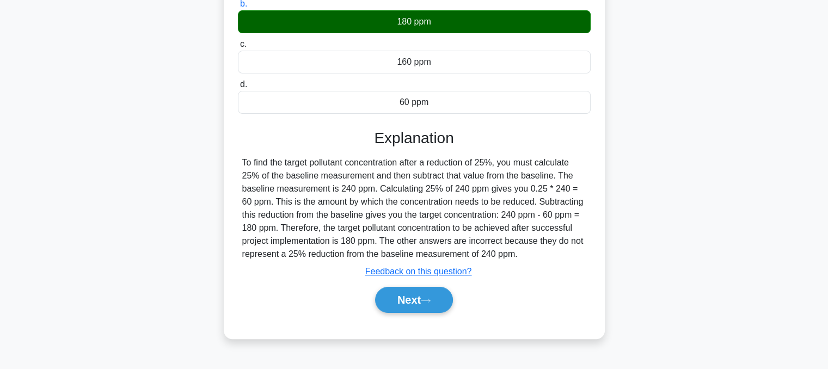
scroll to position [219, 0]
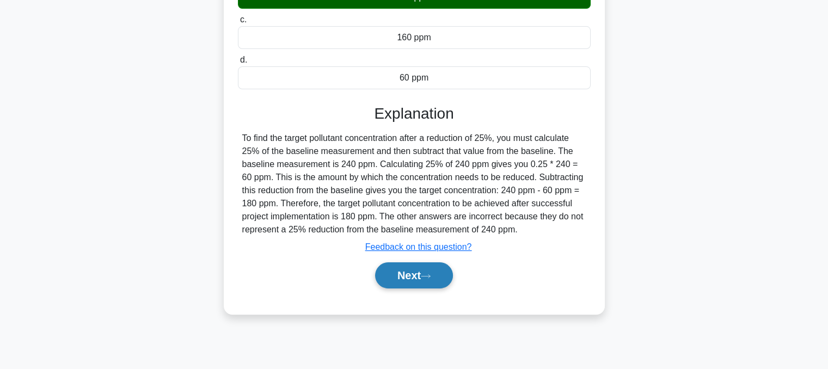
click at [403, 288] on button "Next" at bounding box center [414, 275] width 78 height 26
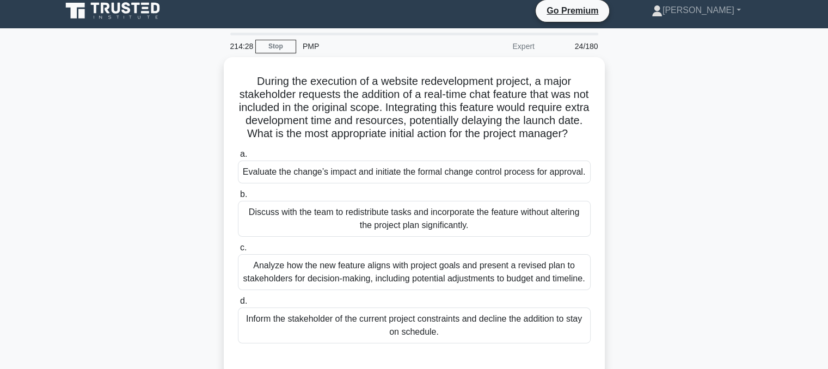
scroll to position [2, 0]
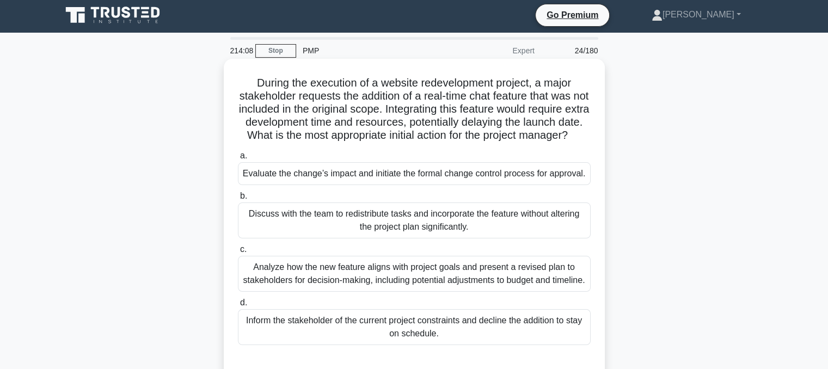
click at [467, 184] on div "Evaluate the change’s impact and initiate the formal change control process for…" at bounding box center [414, 173] width 353 height 23
click at [238, 159] on input "a. Evaluate the change’s impact and initiate the formal change control process …" at bounding box center [238, 155] width 0 height 7
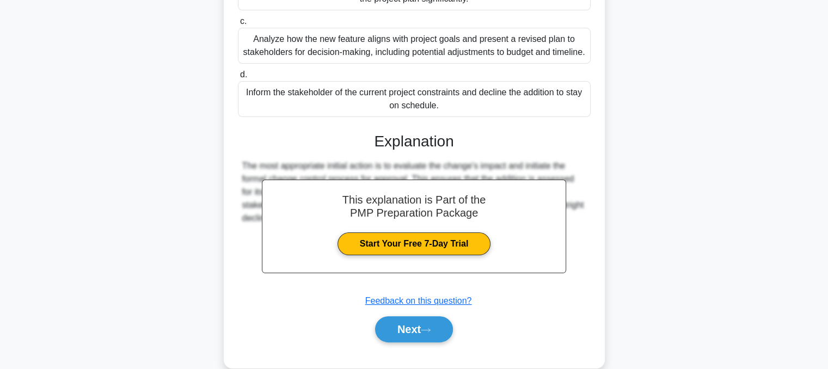
scroll to position [288, 0]
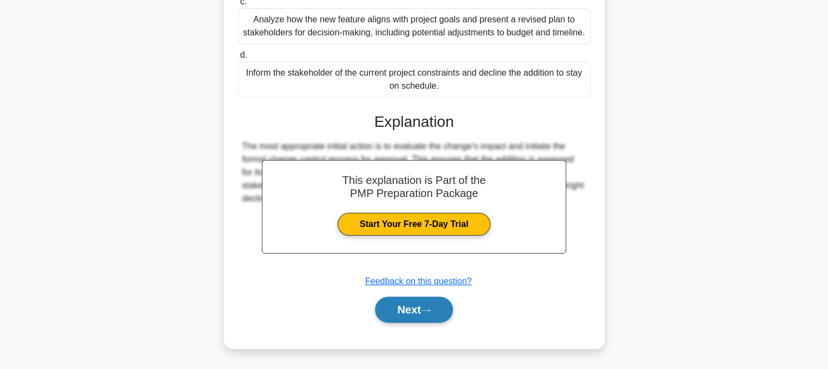
click at [428, 304] on button "Next" at bounding box center [414, 310] width 78 height 26
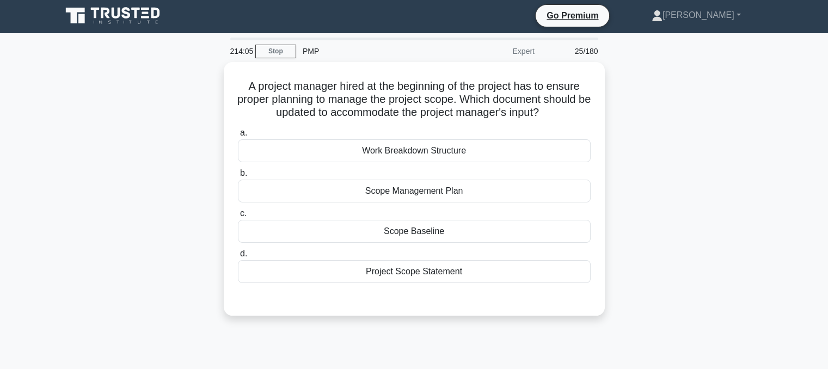
scroll to position [0, 0]
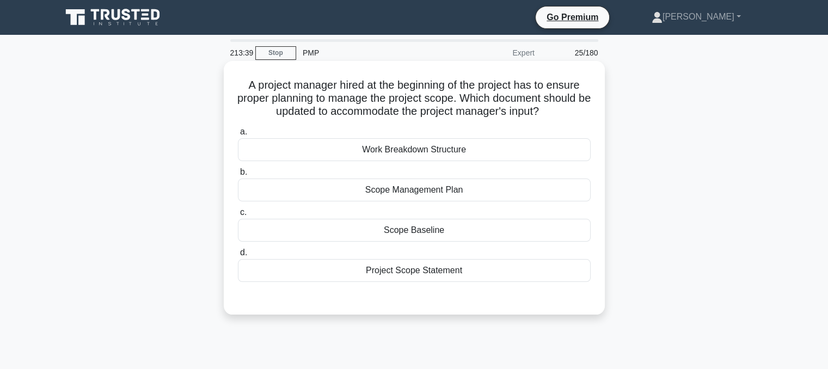
click at [459, 195] on div "Scope Management Plan" at bounding box center [414, 190] width 353 height 23
click at [238, 176] on input "b. Scope Management Plan" at bounding box center [238, 172] width 0 height 7
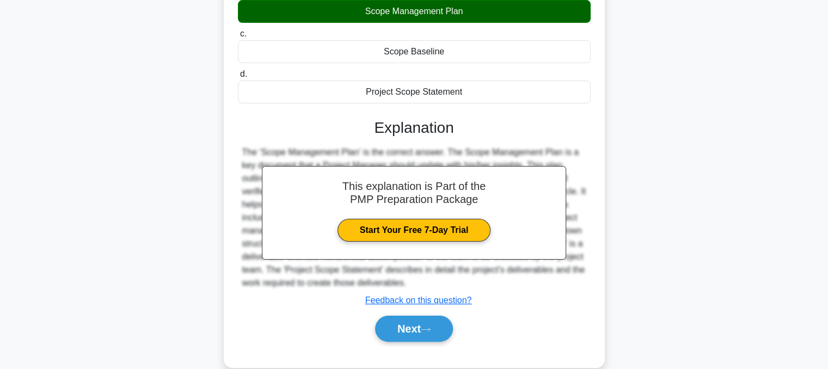
scroll to position [219, 0]
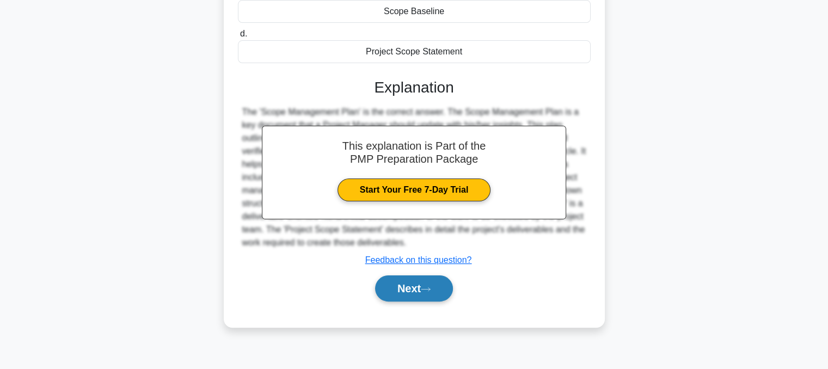
click at [425, 286] on icon at bounding box center [426, 289] width 10 height 6
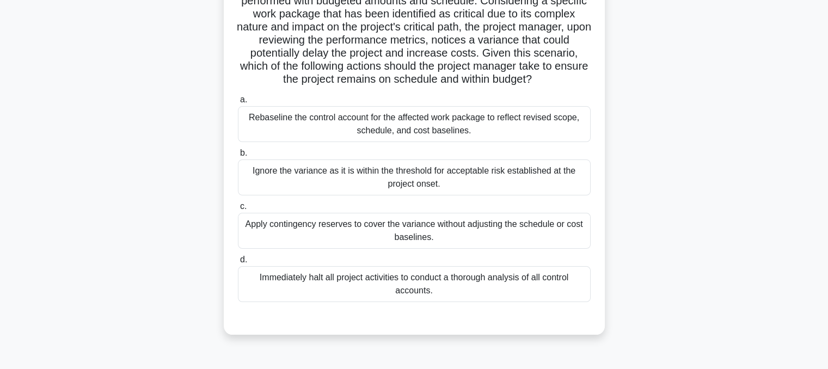
scroll to position [140, 0]
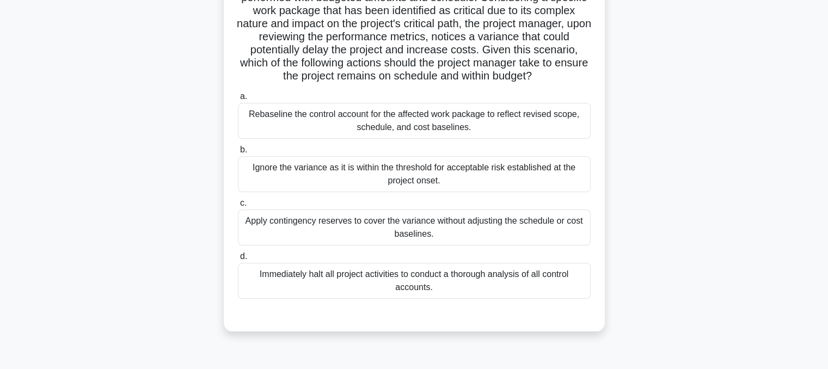
click at [469, 139] on div "Rebaseline the control account for the affected work package to reflect revised…" at bounding box center [414, 121] width 353 height 36
click at [238, 100] on input "a. Rebaseline the control account for the affected work package to reflect revi…" at bounding box center [238, 96] width 0 height 7
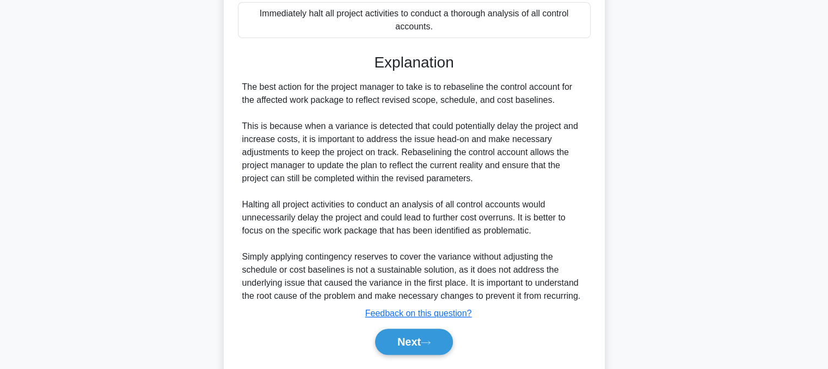
scroll to position [445, 0]
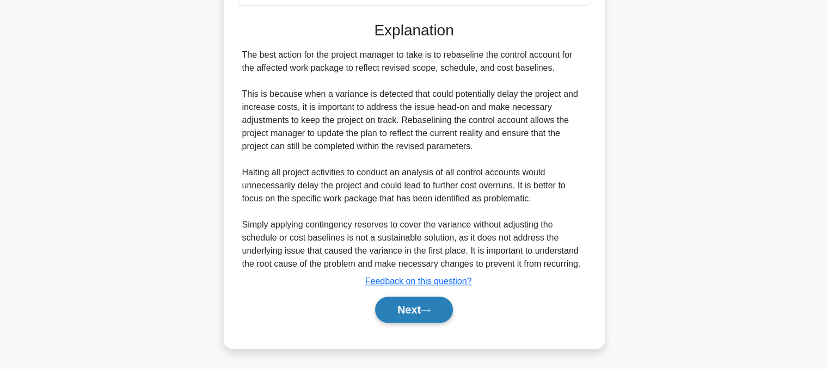
click at [408, 311] on button "Next" at bounding box center [414, 310] width 78 height 26
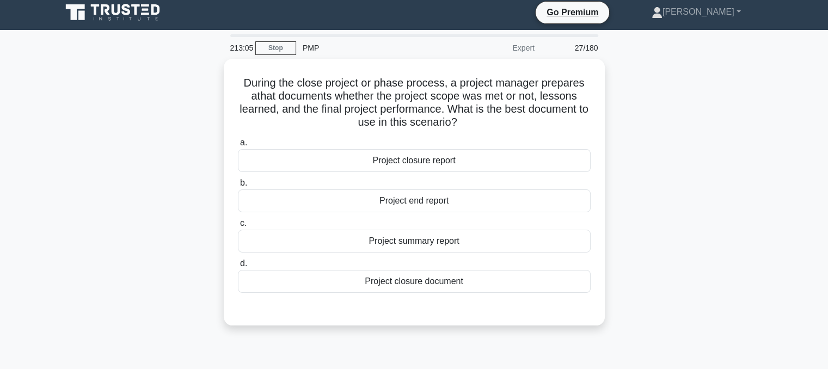
scroll to position [0, 0]
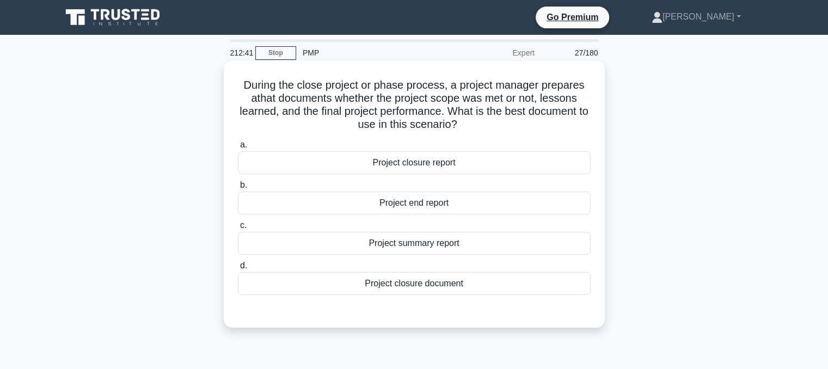
click at [452, 165] on div "Project closure report" at bounding box center [414, 162] width 353 height 23
click at [238, 149] on input "a. Project closure report" at bounding box center [238, 145] width 0 height 7
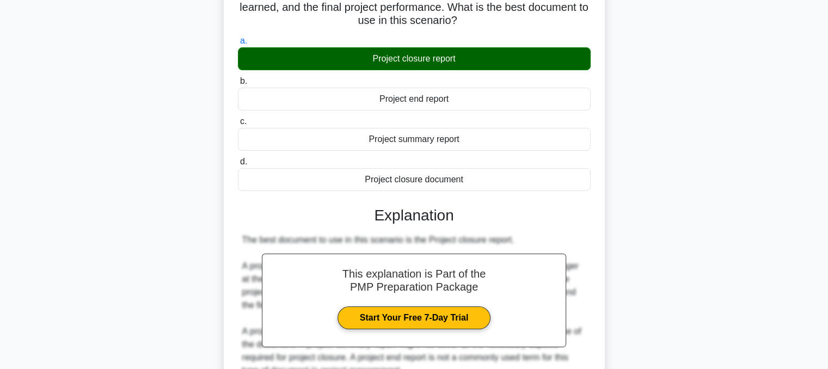
scroll to position [219, 0]
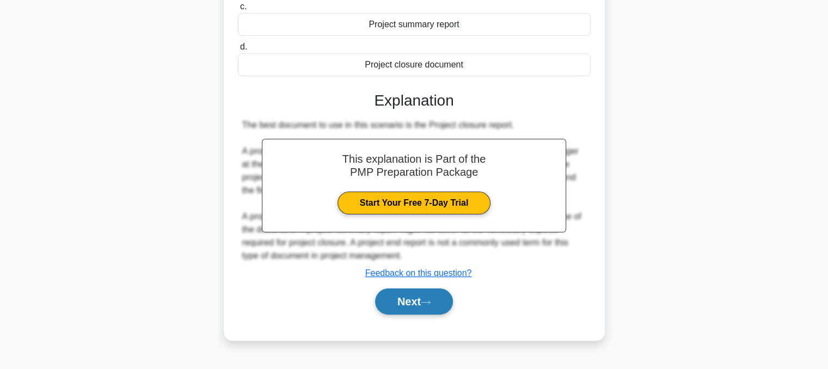
click at [403, 306] on button "Next" at bounding box center [414, 301] width 78 height 26
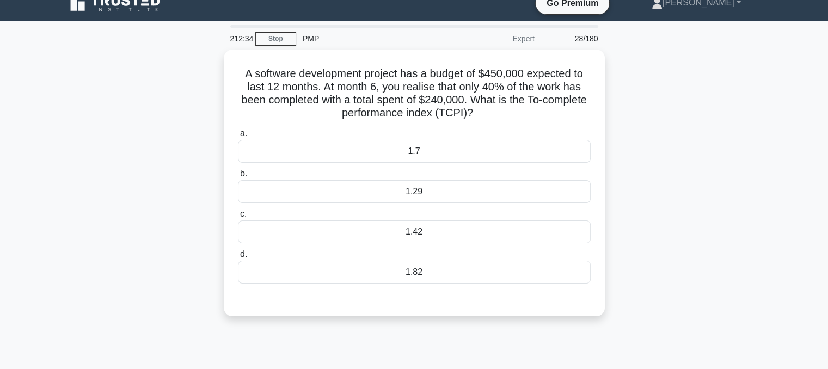
scroll to position [0, 0]
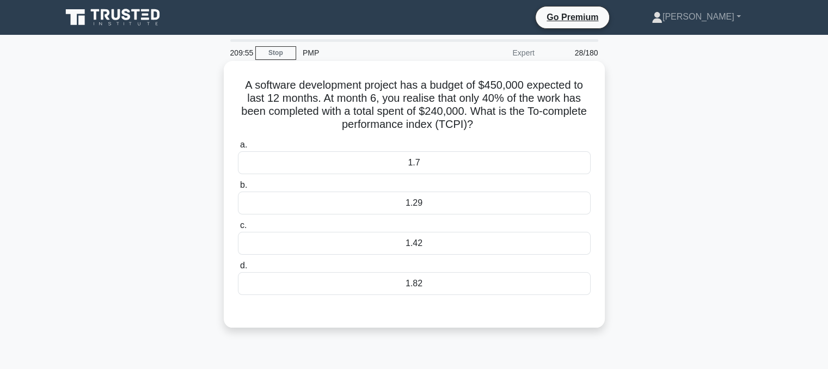
click at [416, 288] on div "1.82" at bounding box center [414, 283] width 353 height 23
click at [238, 269] on input "d. 1.82" at bounding box center [238, 265] width 0 height 7
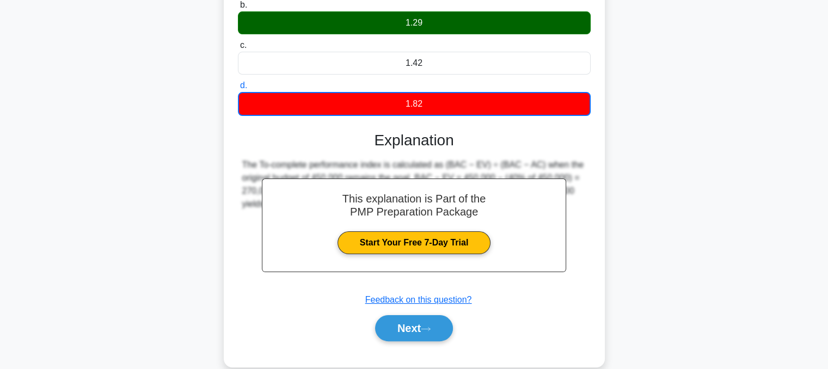
scroll to position [219, 0]
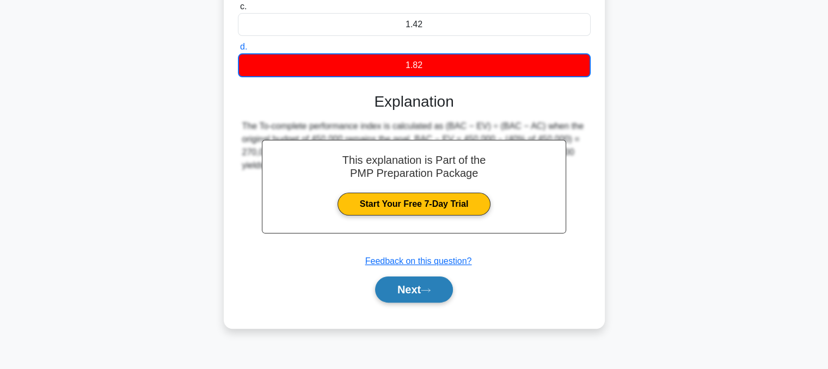
click at [411, 288] on button "Next" at bounding box center [414, 289] width 78 height 26
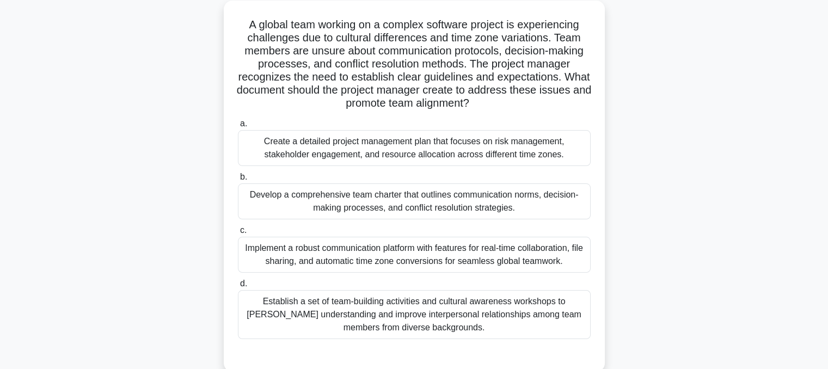
scroll to position [60, 0]
click at [390, 255] on div "Implement a robust communication platform with features for real-time collabora…" at bounding box center [414, 255] width 353 height 36
click at [238, 234] on input "c. Implement a robust communication platform with features for real-time collab…" at bounding box center [238, 230] width 0 height 7
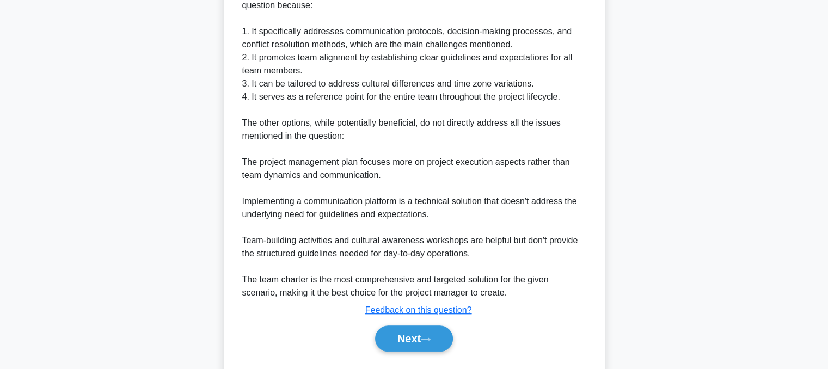
scroll to position [538, 0]
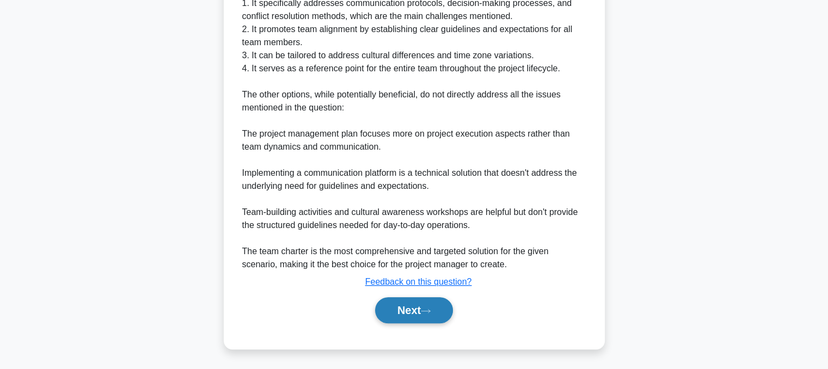
click at [389, 315] on button "Next" at bounding box center [414, 310] width 78 height 26
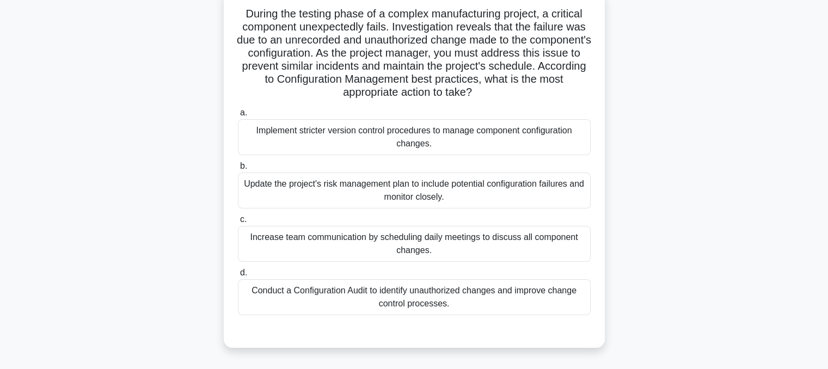
scroll to position [88, 0]
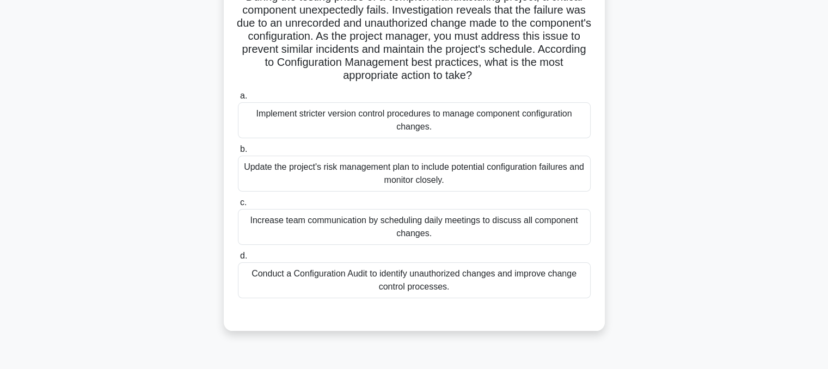
click at [300, 181] on div "Update the project's risk management plan to include potential configuration fa…" at bounding box center [414, 174] width 353 height 36
click at [238, 153] on input "b. Update the project's risk management plan to include potential configuration…" at bounding box center [238, 149] width 0 height 7
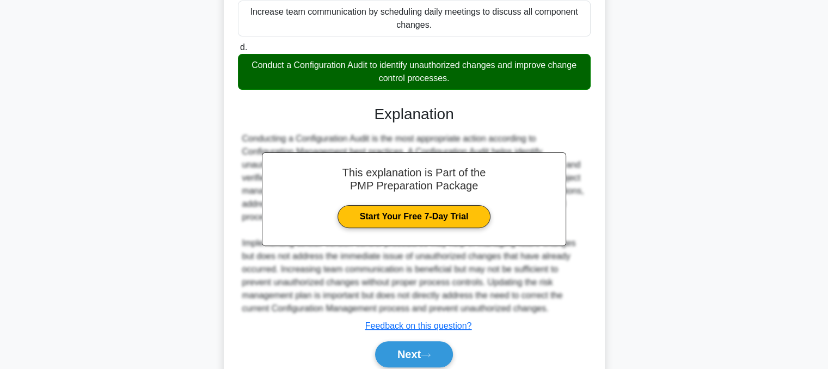
scroll to position [342, 0]
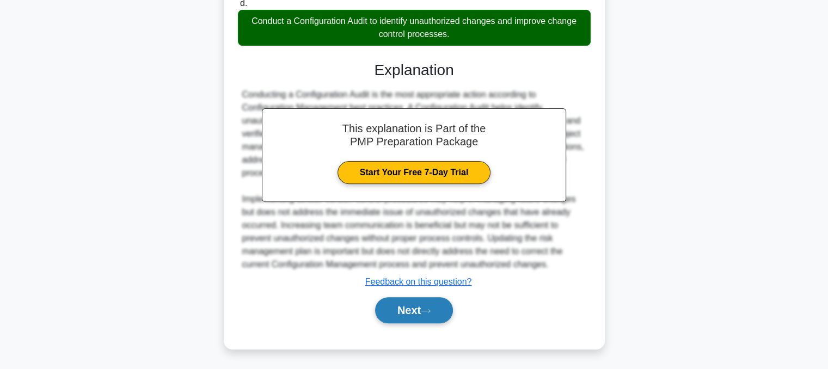
click at [390, 319] on button "Next" at bounding box center [414, 310] width 78 height 26
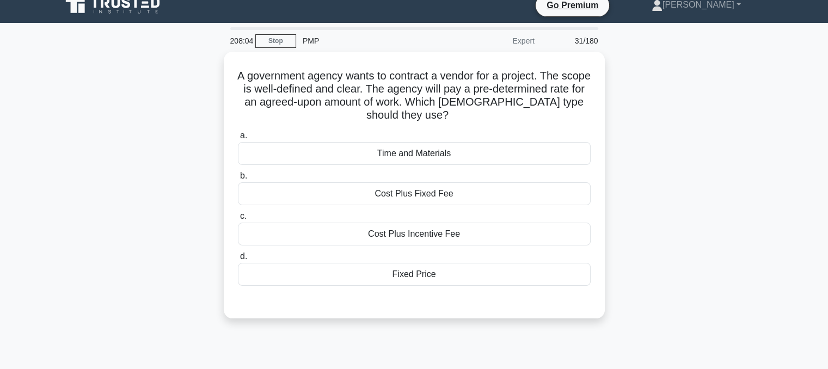
scroll to position [0, 0]
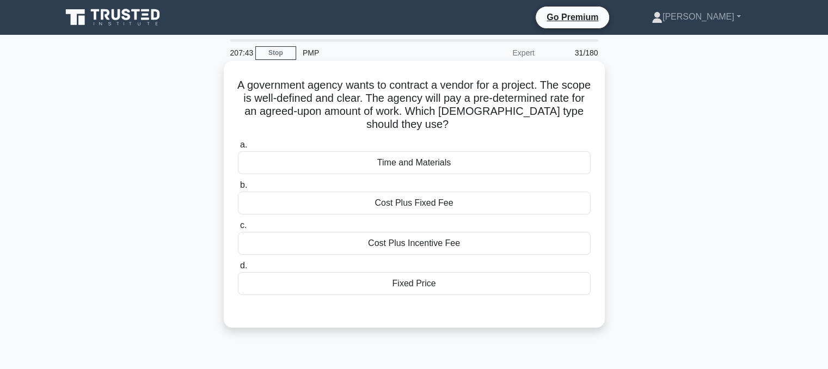
click at [351, 282] on div "Fixed Price" at bounding box center [414, 283] width 353 height 23
click at [238, 269] on input "d. Fixed Price" at bounding box center [238, 265] width 0 height 7
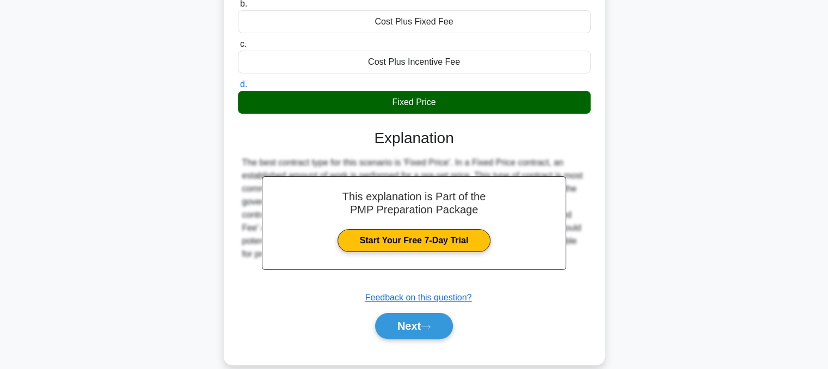
scroll to position [219, 0]
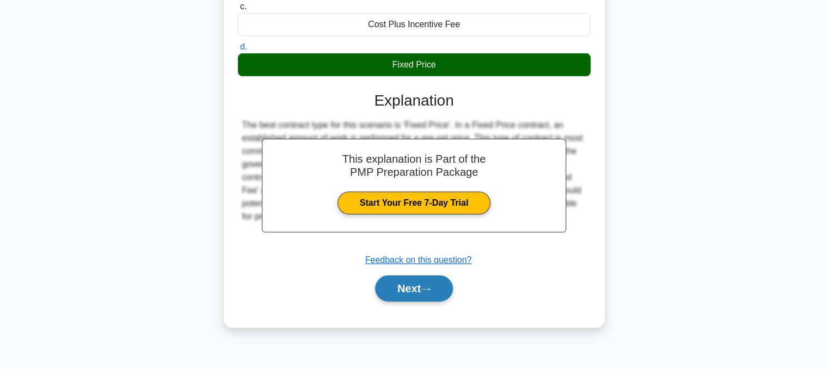
click at [390, 291] on button "Next" at bounding box center [414, 288] width 78 height 26
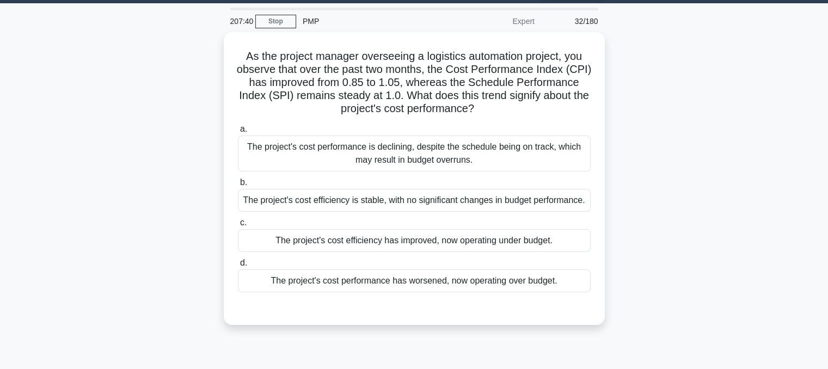
scroll to position [24, 0]
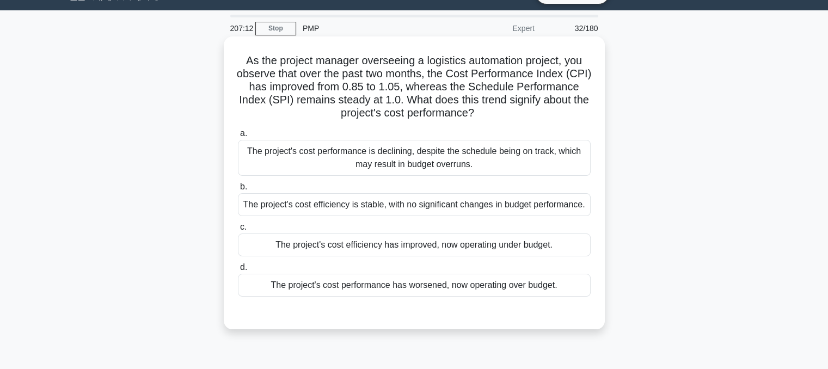
click at [296, 247] on div "The project's cost efficiency has improved, now operating under budget." at bounding box center [414, 244] width 353 height 23
click at [238, 231] on input "c. The project's cost efficiency has improved, now operating under budget." at bounding box center [238, 227] width 0 height 7
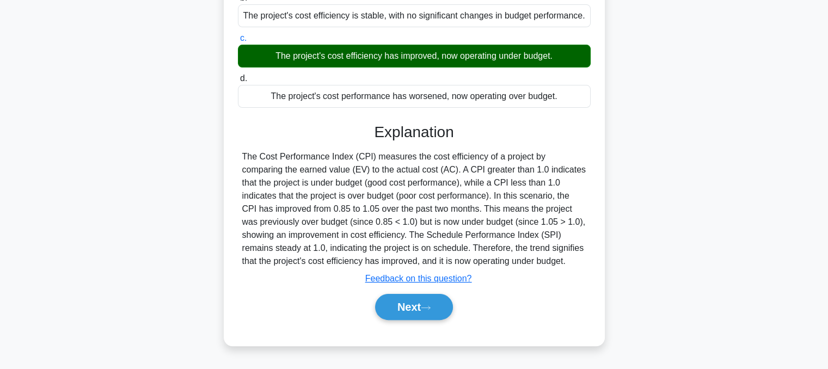
scroll to position [219, 0]
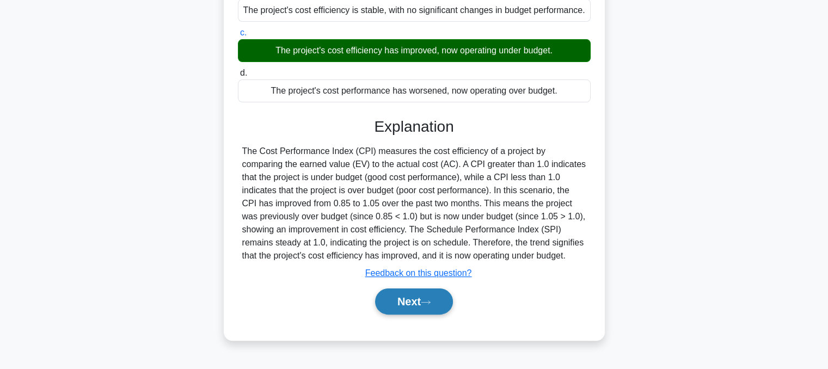
click at [384, 288] on button "Next" at bounding box center [414, 301] width 78 height 26
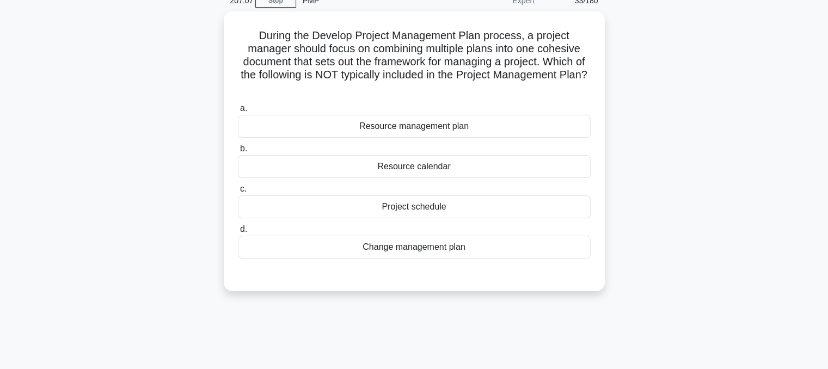
scroll to position [35, 0]
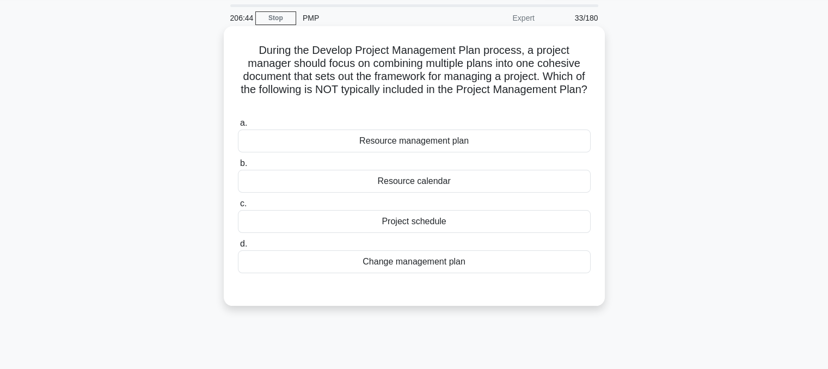
click at [361, 188] on div "Resource calendar" at bounding box center [414, 181] width 353 height 23
click at [238, 167] on input "b. Resource calendar" at bounding box center [238, 163] width 0 height 7
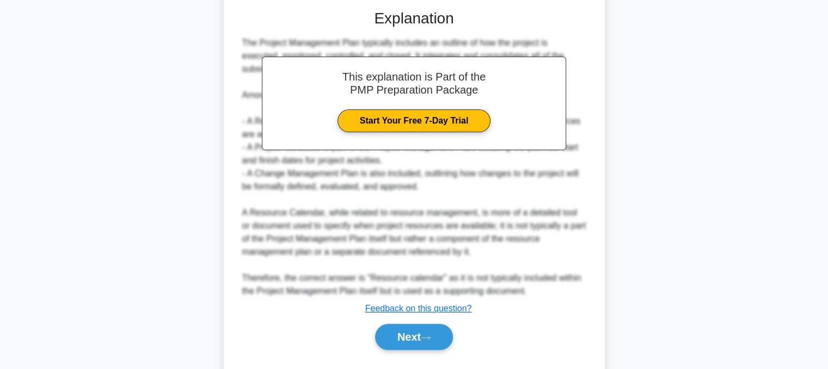
scroll to position [341, 0]
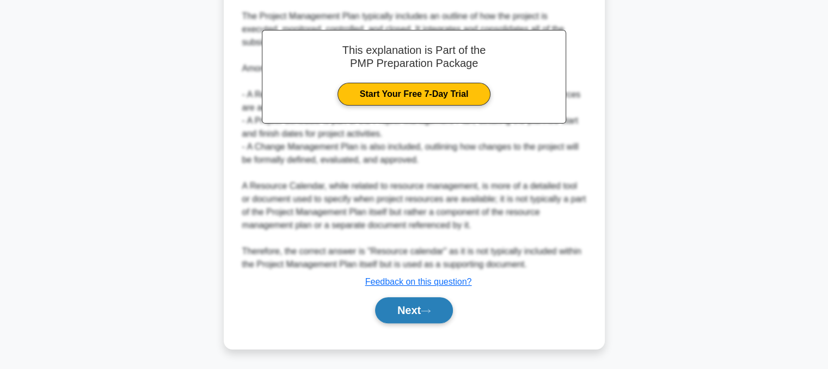
click at [392, 309] on button "Next" at bounding box center [414, 310] width 78 height 26
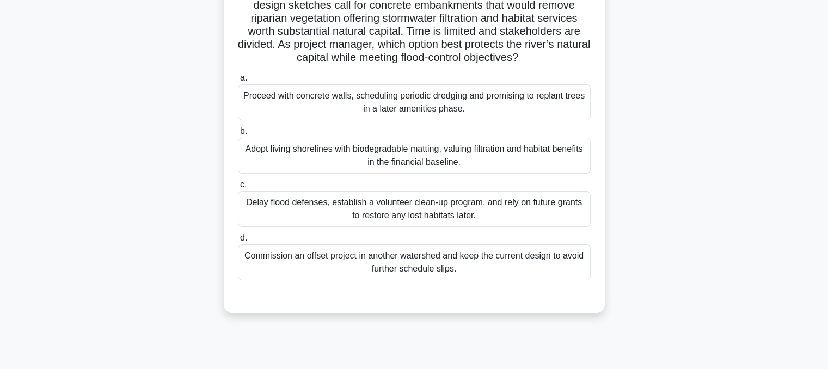
scroll to position [109, 0]
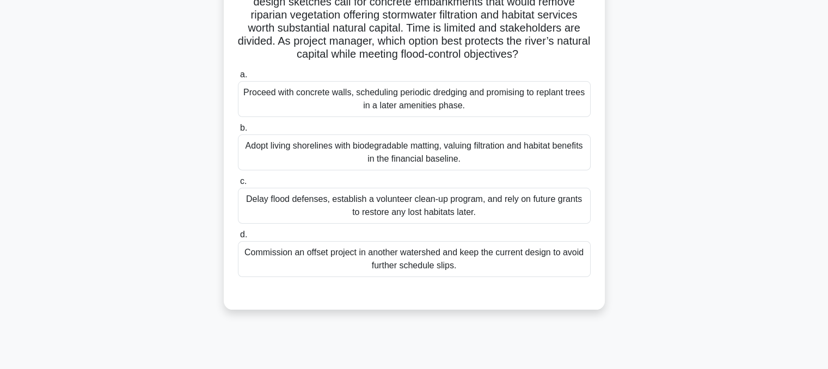
click at [283, 157] on div "Adopt living shorelines with biodegradable matting, valuing filtration and habi…" at bounding box center [414, 152] width 353 height 36
click at [238, 132] on input "b. Adopt living shorelines with biodegradable matting, valuing filtration and h…" at bounding box center [238, 128] width 0 height 7
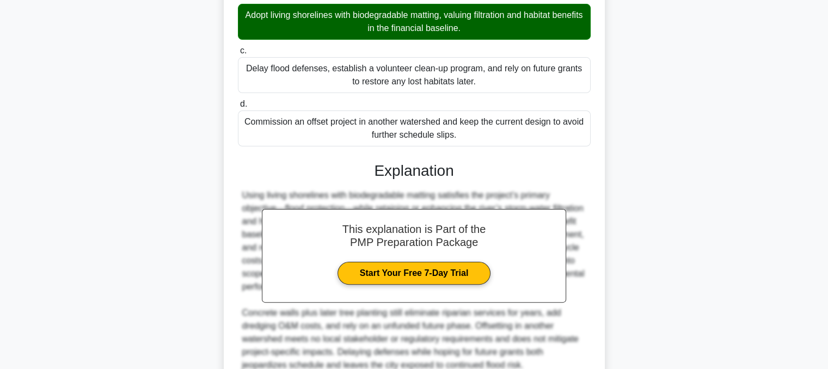
scroll to position [341, 0]
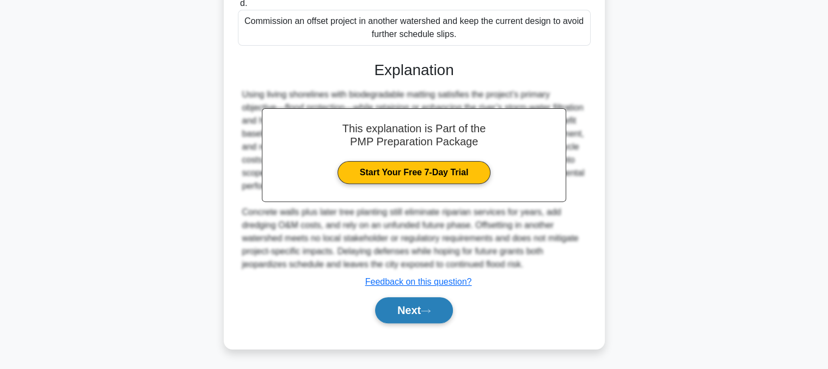
click at [404, 315] on button "Next" at bounding box center [414, 310] width 78 height 26
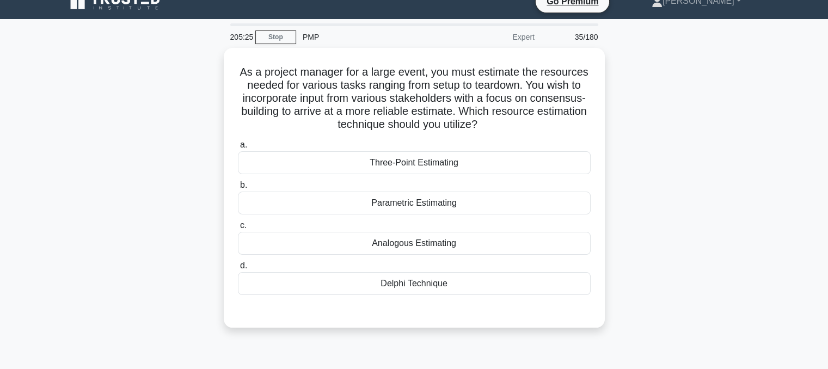
scroll to position [8, 0]
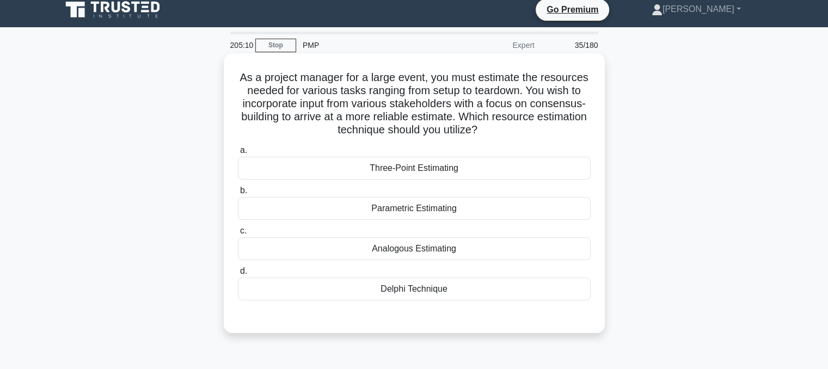
click at [381, 300] on div "Delphi Technique" at bounding box center [414, 289] width 353 height 23
click at [238, 275] on input "d. Delphi Technique" at bounding box center [238, 271] width 0 height 7
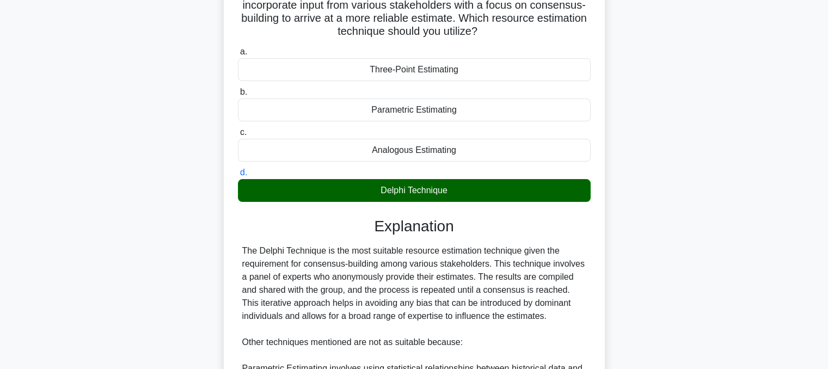
scroll to position [354, 0]
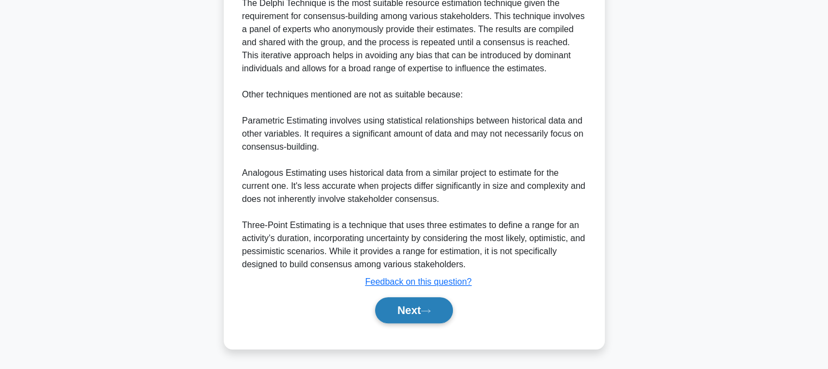
click at [397, 311] on button "Next" at bounding box center [414, 310] width 78 height 26
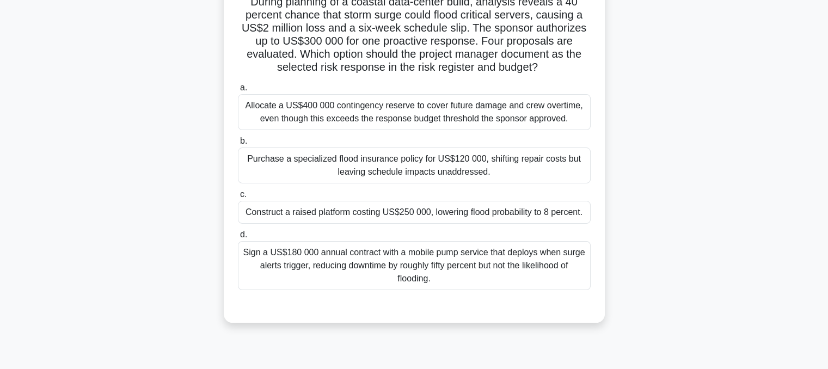
scroll to position [87, 0]
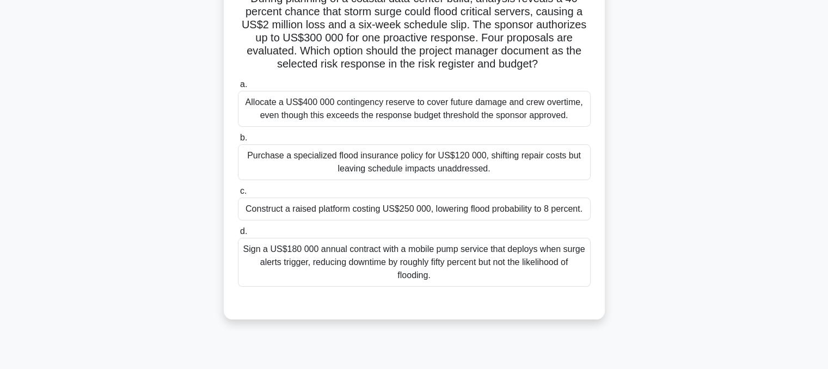
click at [342, 214] on div "Construct a raised platform costing US$250 000, lowering flood probability to 8…" at bounding box center [414, 209] width 353 height 23
click at [238, 195] on input "c. Construct a raised platform costing US$250 000, lowering flood probability t…" at bounding box center [238, 191] width 0 height 7
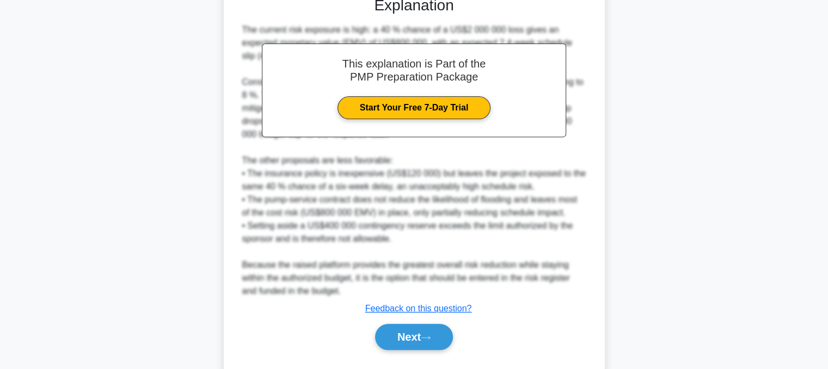
scroll to position [432, 0]
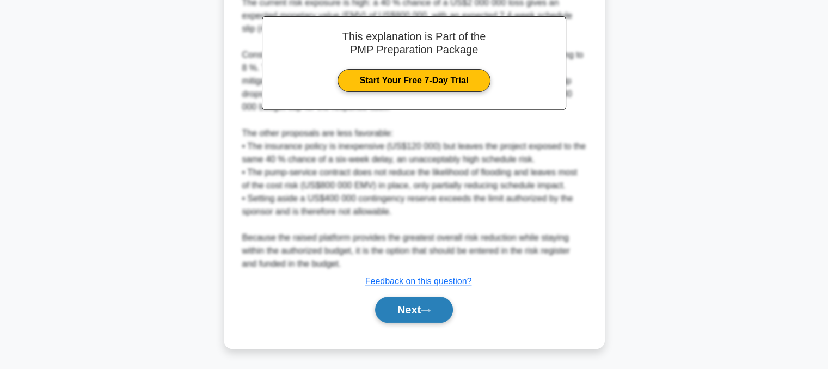
click at [393, 316] on button "Next" at bounding box center [414, 310] width 78 height 26
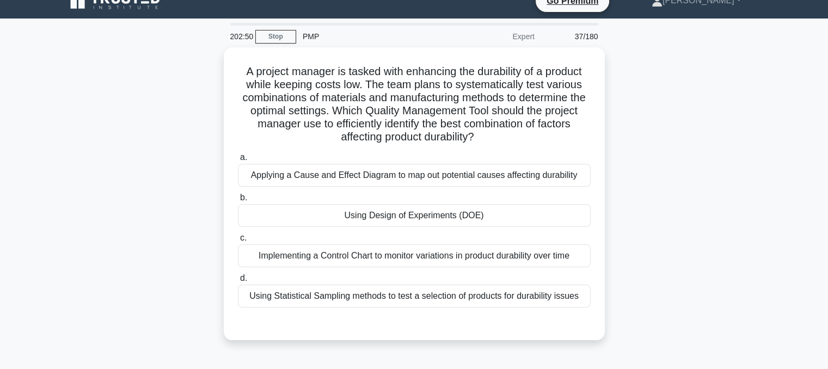
scroll to position [15, 0]
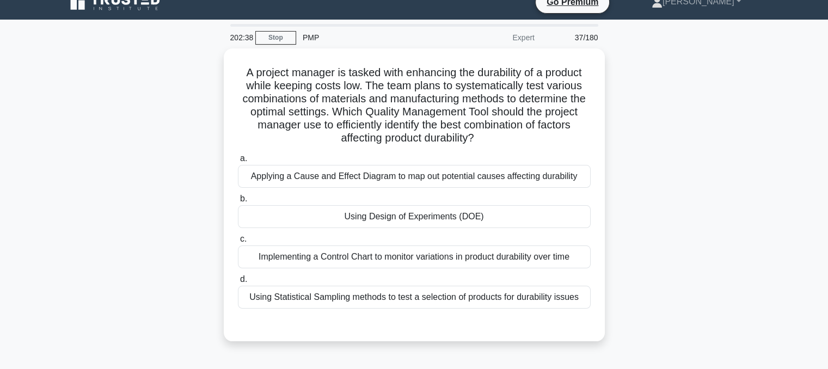
click at [142, 189] on div "A project manager is tasked with enhancing the durability of a product while ke…" at bounding box center [414, 201] width 718 height 306
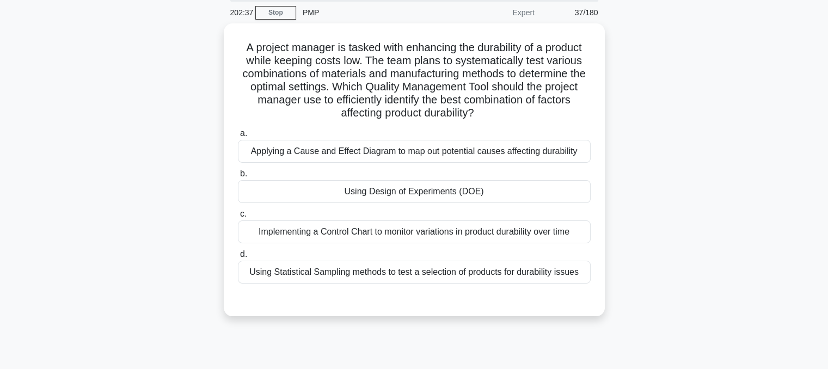
scroll to position [41, 0]
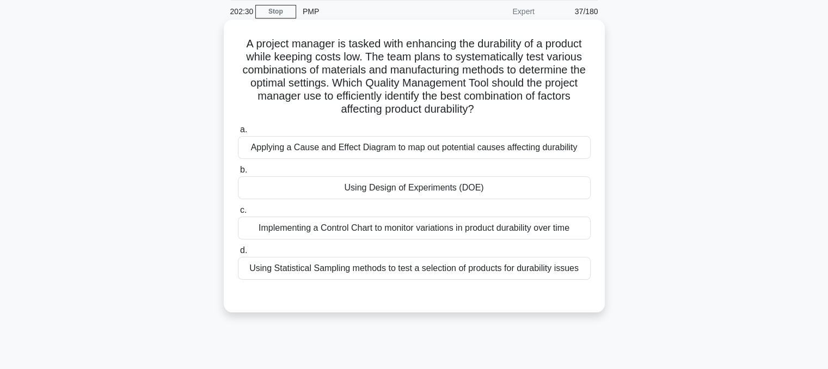
click at [319, 152] on div "Applying a Cause and Effect Diagram to map out potential causes affecting durab…" at bounding box center [414, 147] width 353 height 23
click at [238, 133] on input "a. Applying a Cause and Effect Diagram to map out potential causes affecting du…" at bounding box center [238, 129] width 0 height 7
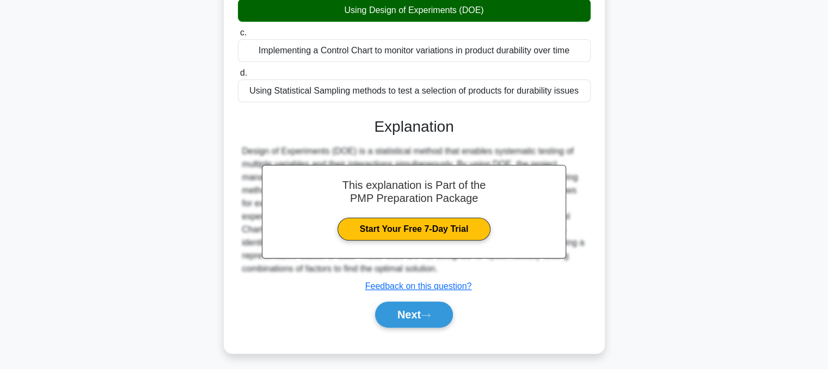
scroll to position [224, 0]
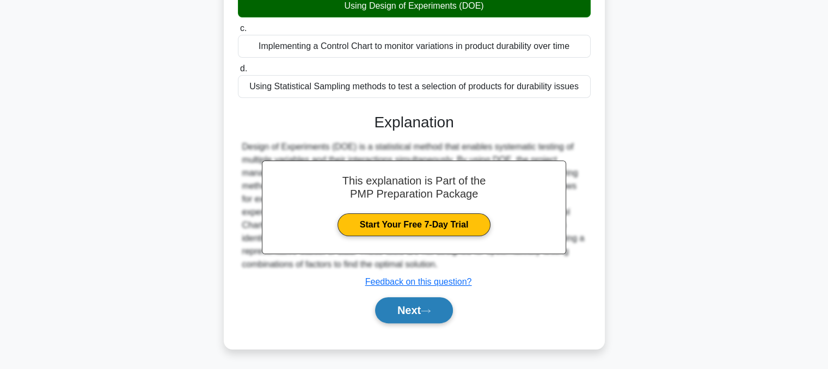
click at [390, 321] on button "Next" at bounding box center [414, 310] width 78 height 26
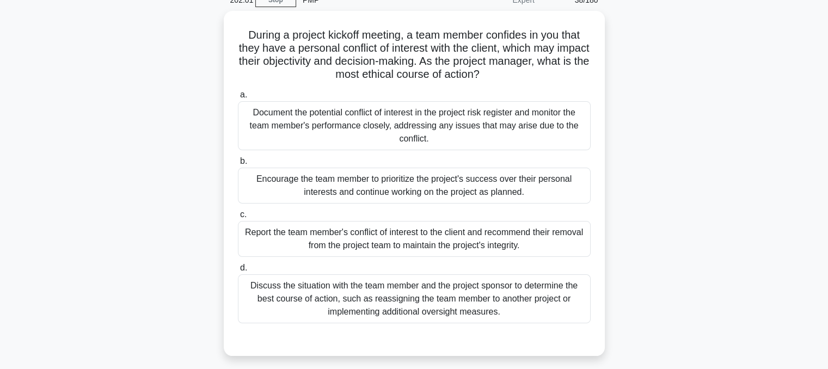
scroll to position [51, 0]
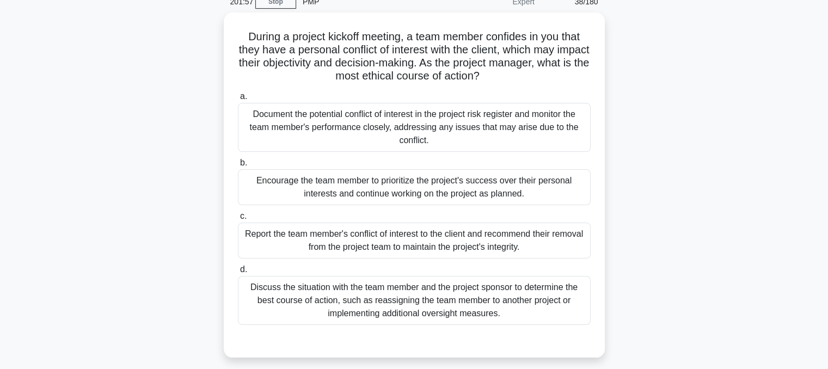
click at [0, 65] on main "201:57 Stop PMP Expert 38/180 During a project kickoff meeting, a team member c…" at bounding box center [414, 260] width 828 height 553
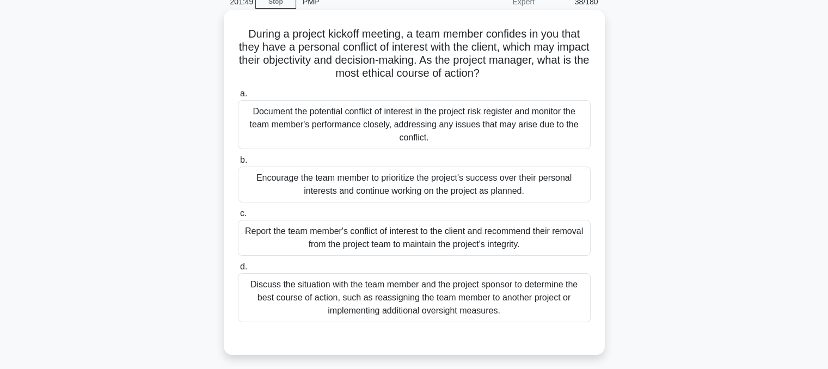
click at [344, 315] on div "Discuss the situation with the team member and the project sponsor to determine…" at bounding box center [414, 297] width 353 height 49
click at [238, 270] on input "d. Discuss the situation with the team member and the project sponsor to determ…" at bounding box center [238, 266] width 0 height 7
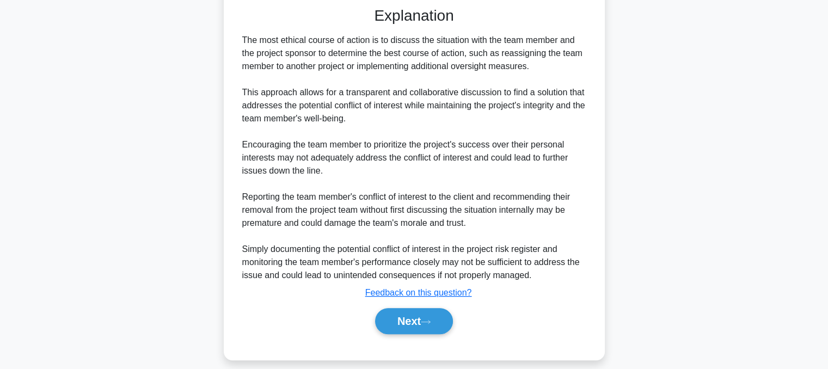
scroll to position [393, 0]
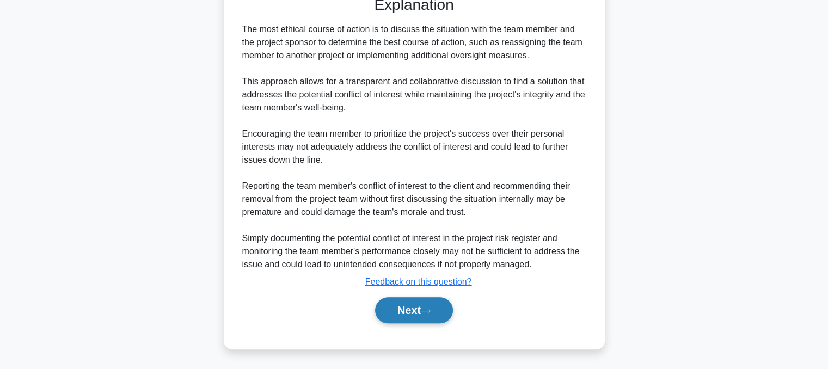
click at [388, 310] on button "Next" at bounding box center [414, 310] width 78 height 26
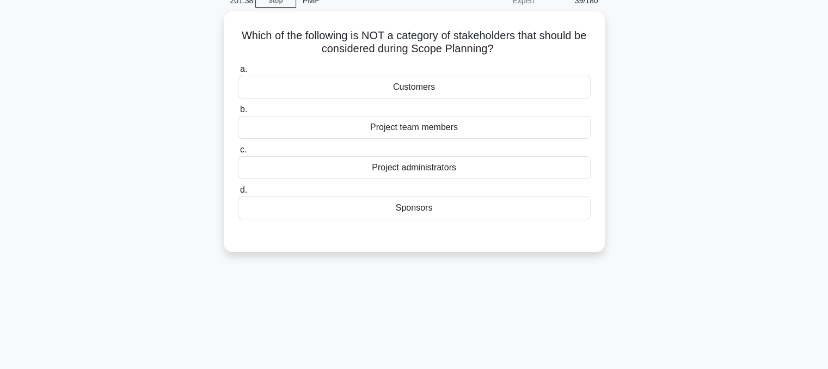
scroll to position [50, 0]
click at [379, 218] on div "Sponsors" at bounding box center [414, 207] width 353 height 23
click at [238, 193] on input "d. Sponsors" at bounding box center [238, 189] width 0 height 7
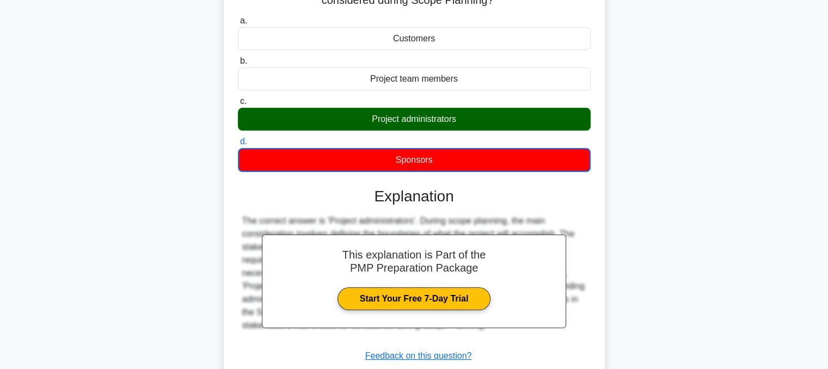
scroll to position [219, 0]
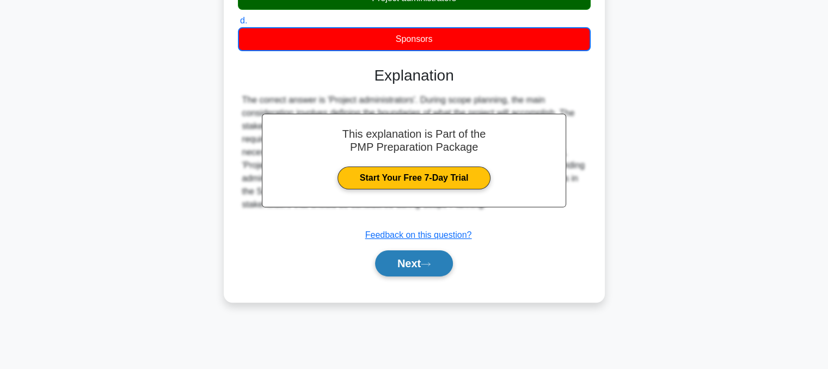
click at [386, 273] on button "Next" at bounding box center [414, 263] width 78 height 26
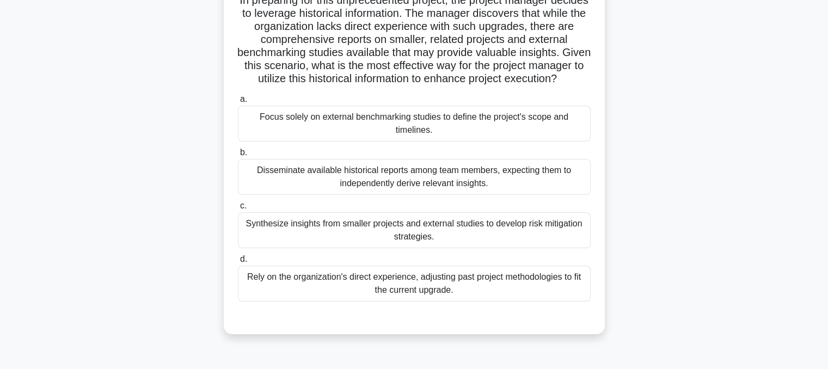
scroll to position [128, 0]
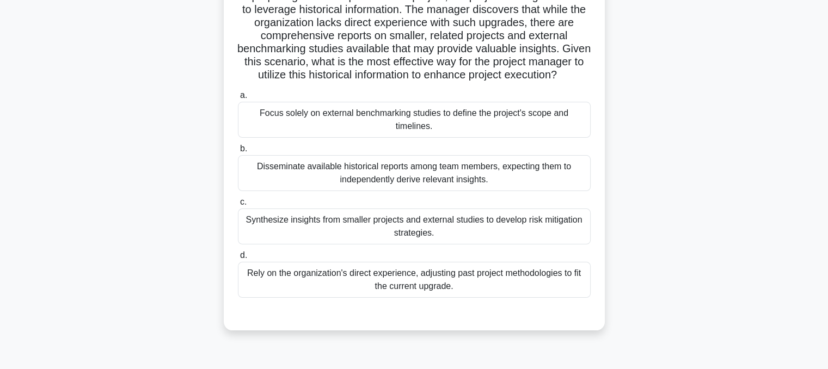
click at [292, 244] on div "Synthesize insights from smaller projects and external studies to develop risk …" at bounding box center [414, 226] width 353 height 36
click at [238, 206] on input "c. Synthesize insights from smaller projects and external studies to develop ri…" at bounding box center [238, 202] width 0 height 7
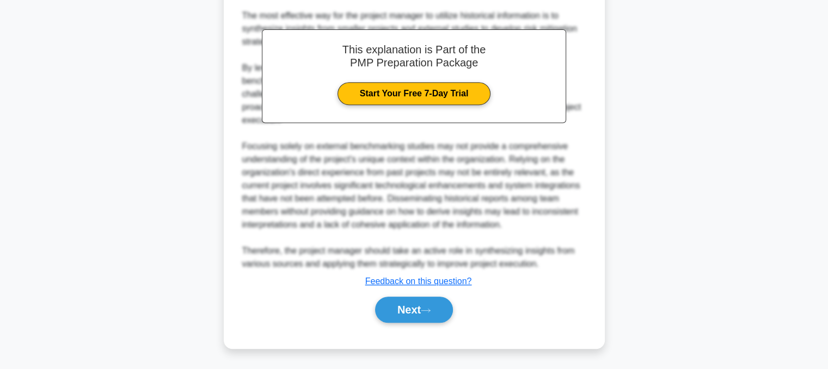
scroll to position [471, 0]
click at [393, 316] on button "Next" at bounding box center [414, 310] width 78 height 26
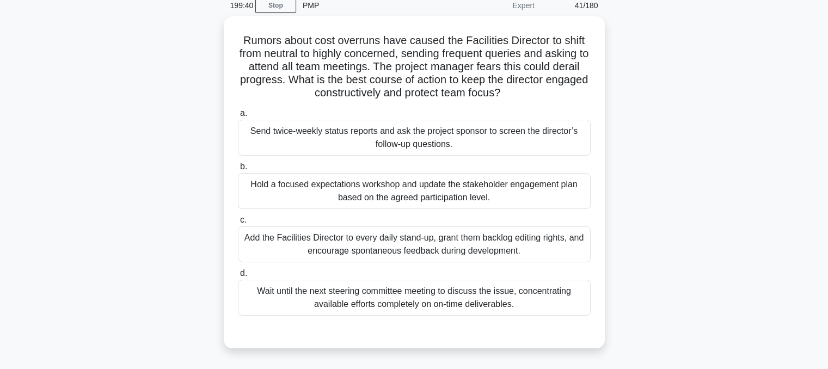
scroll to position [52, 0]
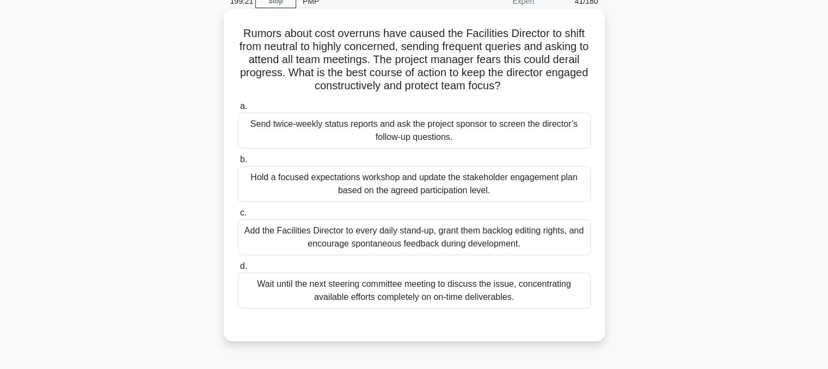
click at [291, 192] on div "Hold a focused expectations workshop and update the stakeholder engagement plan…" at bounding box center [414, 184] width 353 height 36
click at [238, 163] on input "b. Hold a focused expectations workshop and update the stakeholder engagement p…" at bounding box center [238, 159] width 0 height 7
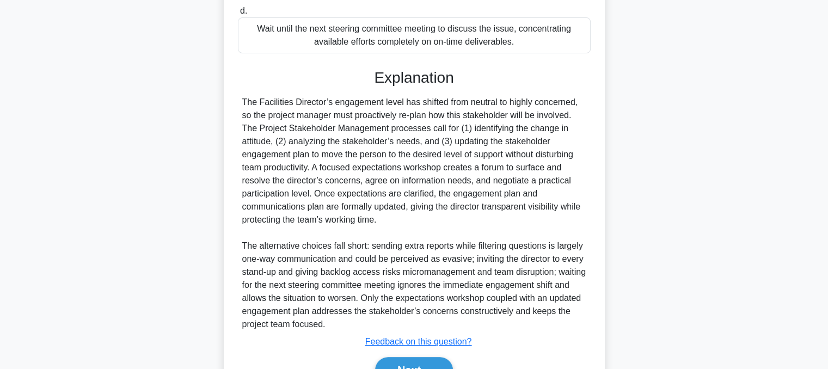
scroll to position [367, 0]
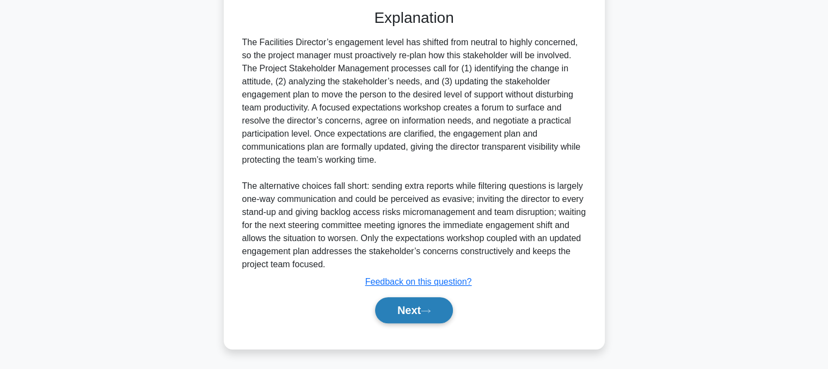
click at [383, 318] on button "Next" at bounding box center [414, 310] width 78 height 26
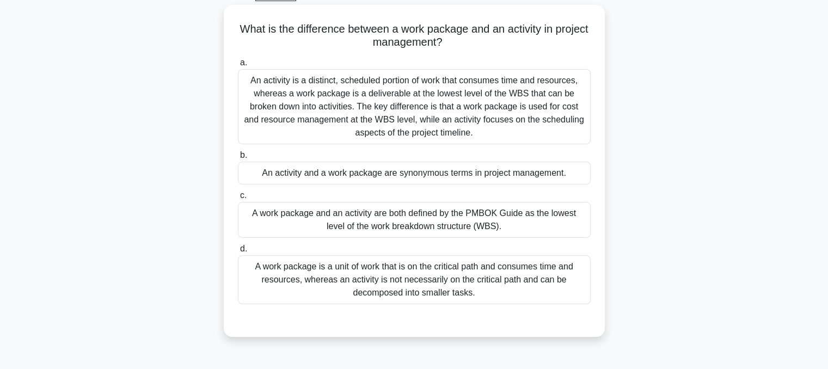
scroll to position [58, 0]
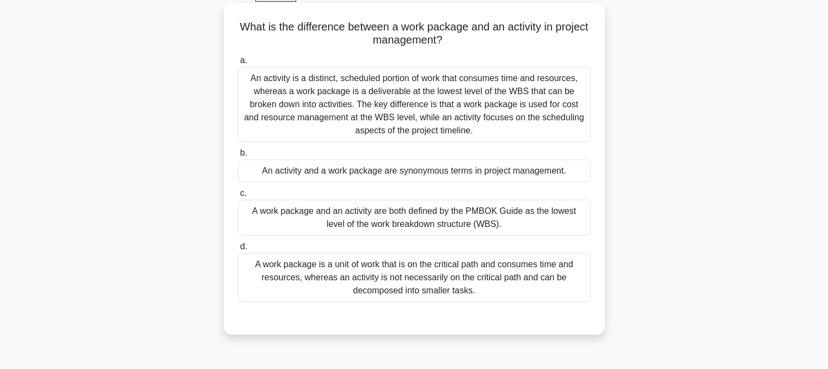
click at [290, 94] on div "An activity is a distinct, scheduled portion of work that consumes time and res…" at bounding box center [414, 104] width 353 height 75
click at [238, 64] on input "a. An activity is a distinct, scheduled portion of work that consumes time and …" at bounding box center [238, 60] width 0 height 7
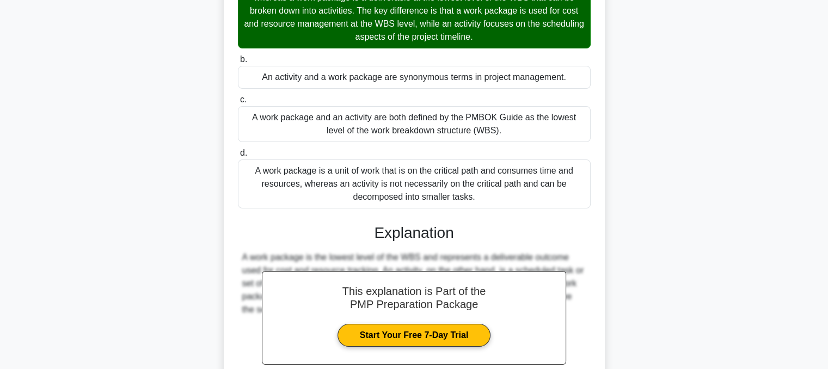
scroll to position [262, 0]
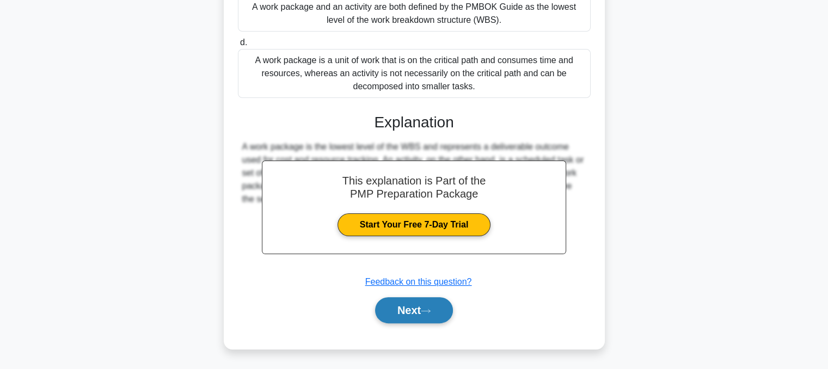
click at [390, 318] on button "Next" at bounding box center [414, 310] width 78 height 26
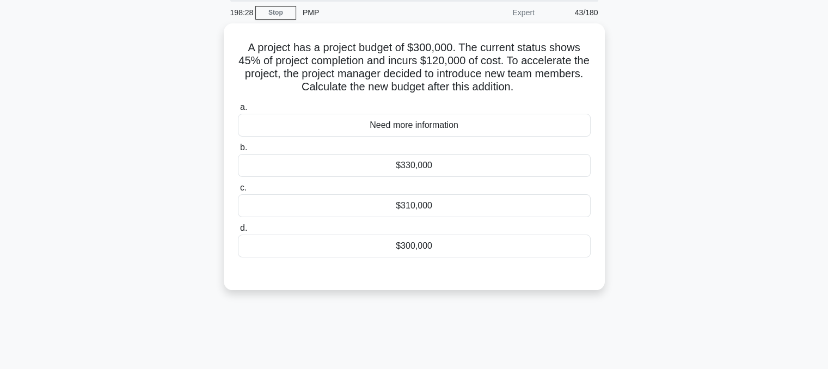
scroll to position [35, 0]
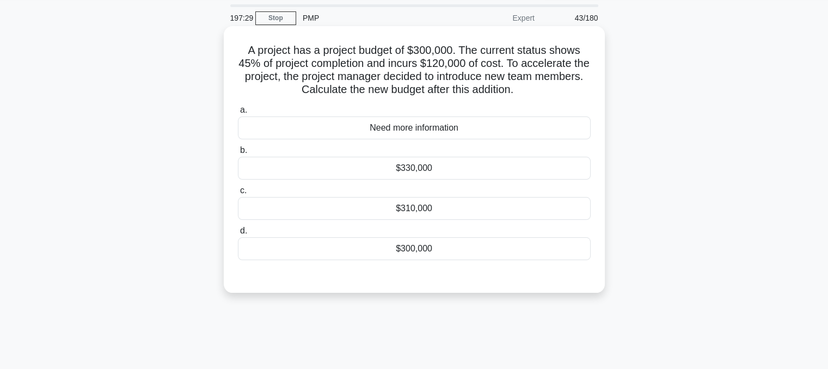
click at [421, 173] on div "$330,000" at bounding box center [414, 168] width 353 height 23
click at [238, 154] on input "b. $330,000" at bounding box center [238, 150] width 0 height 7
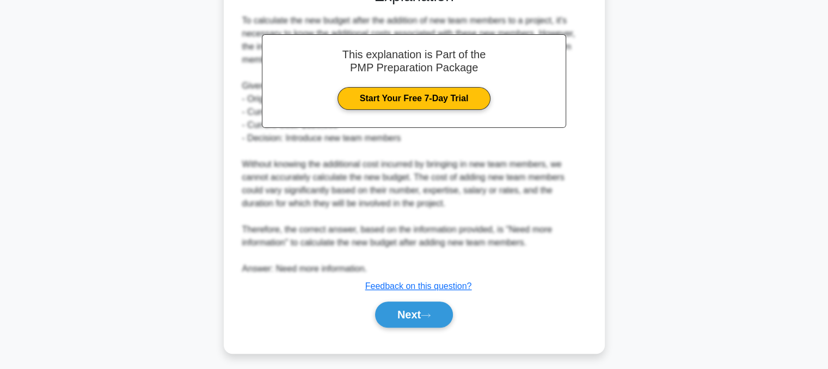
scroll to position [329, 0]
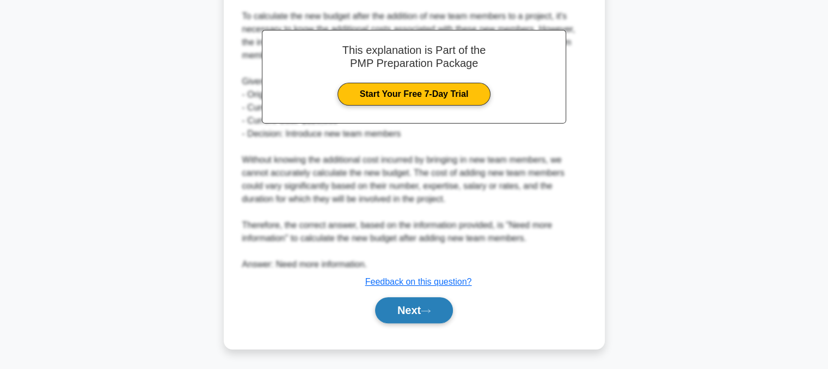
click at [397, 304] on button "Next" at bounding box center [414, 310] width 78 height 26
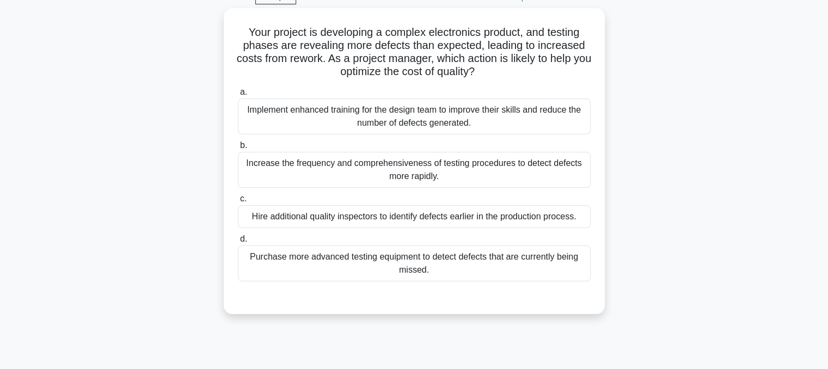
scroll to position [24, 0]
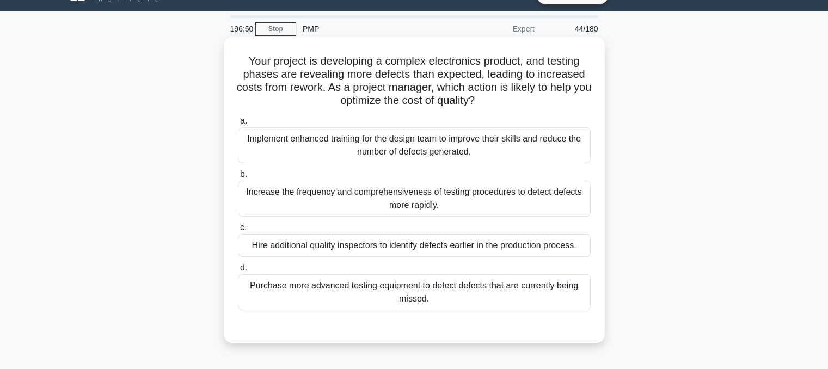
click at [325, 139] on div "Implement enhanced training for the design team to improve their skills and red…" at bounding box center [414, 145] width 353 height 36
click at [238, 125] on input "a. Implement enhanced training for the design team to improve their skills and …" at bounding box center [238, 121] width 0 height 7
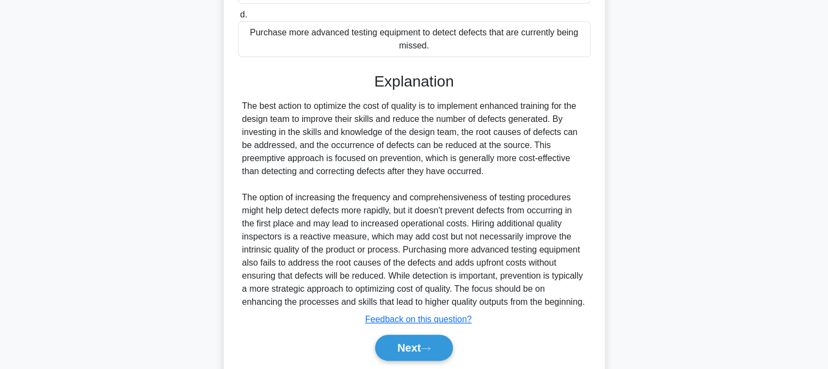
scroll to position [328, 0]
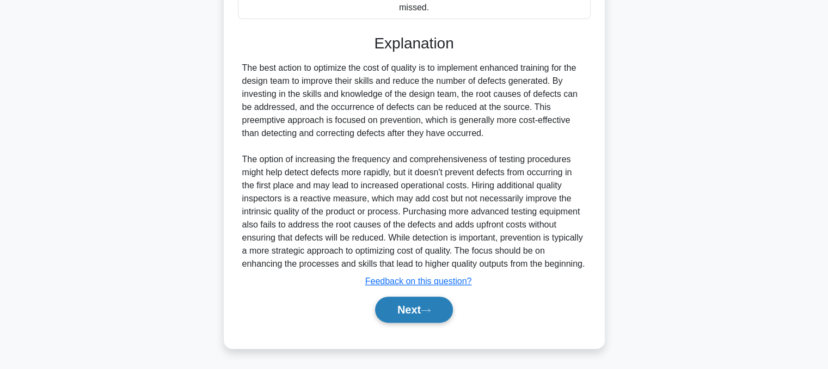
click at [390, 321] on button "Next" at bounding box center [414, 310] width 78 height 26
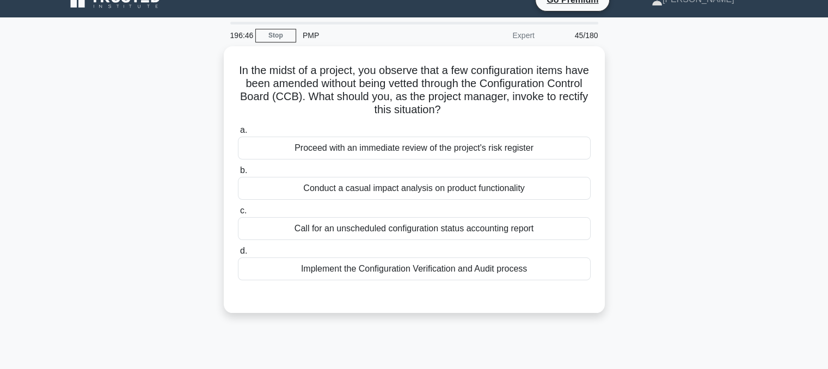
scroll to position [0, 0]
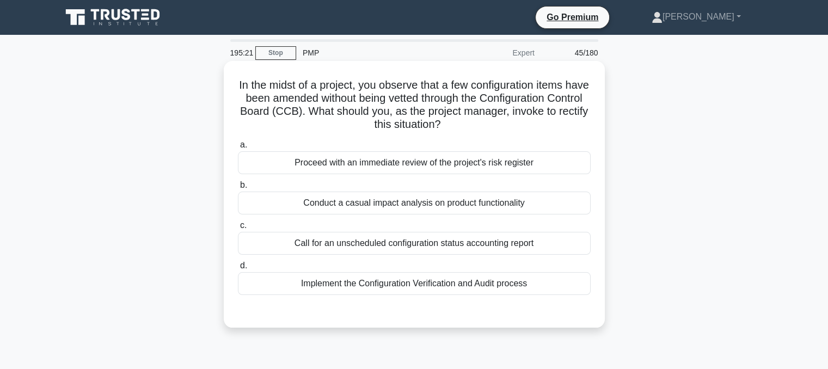
click at [279, 207] on div "Conduct a casual impact analysis on product functionality" at bounding box center [414, 203] width 353 height 23
click at [238, 189] on input "b. Conduct a casual impact analysis on product functionality" at bounding box center [238, 185] width 0 height 7
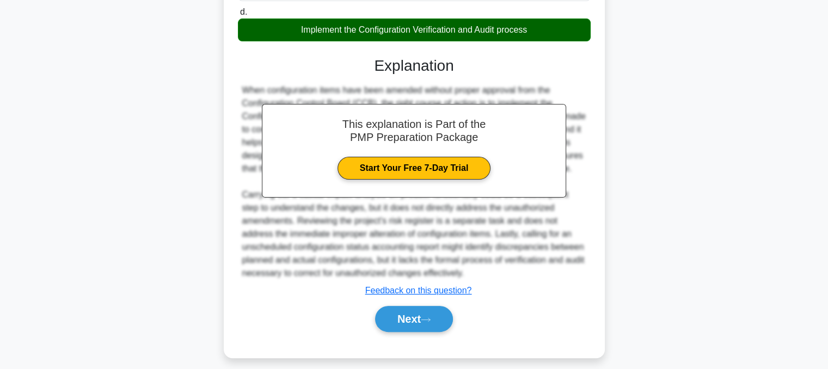
scroll to position [263, 0]
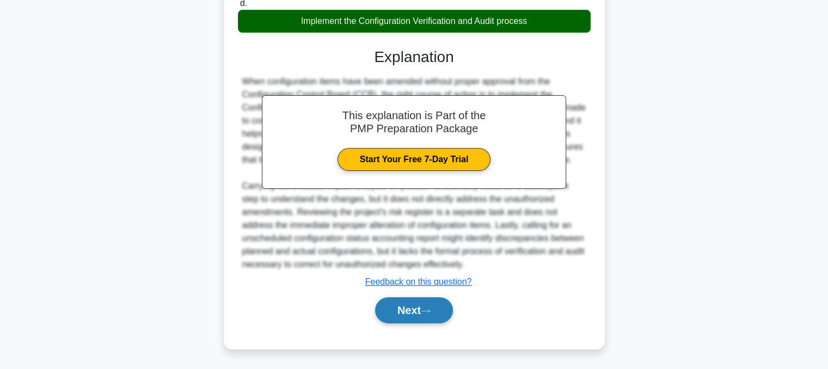
click at [386, 313] on button "Next" at bounding box center [414, 310] width 78 height 26
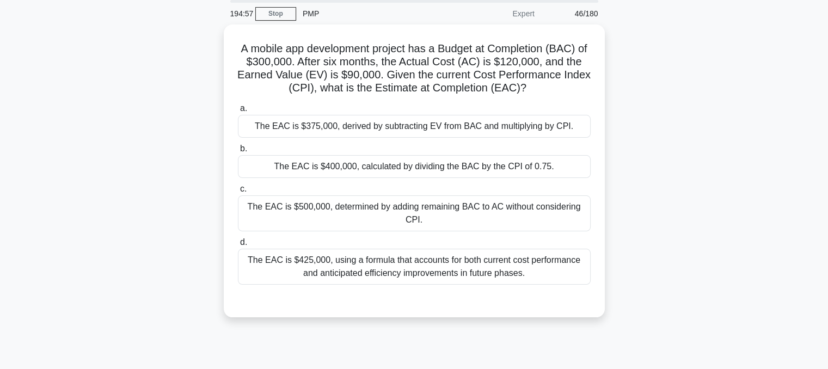
scroll to position [38, 0]
click at [416, 259] on div "The EAC is $425,000, using a formula that accounts for both current cost perfor…" at bounding box center [414, 265] width 353 height 36
click at [238, 244] on input "d. The EAC is $425,000, using a formula that accounts for both current cost per…" at bounding box center [238, 240] width 0 height 7
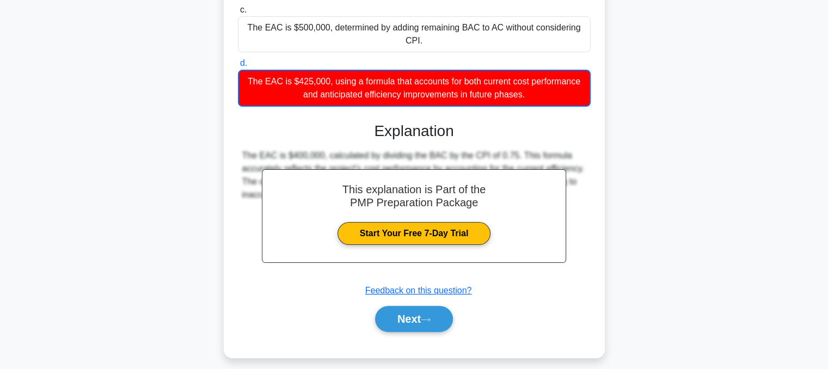
scroll to position [224, 0]
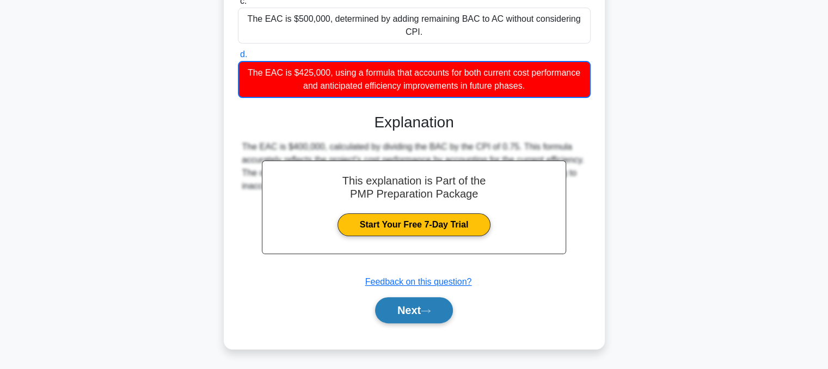
click at [382, 321] on button "Next" at bounding box center [414, 310] width 78 height 26
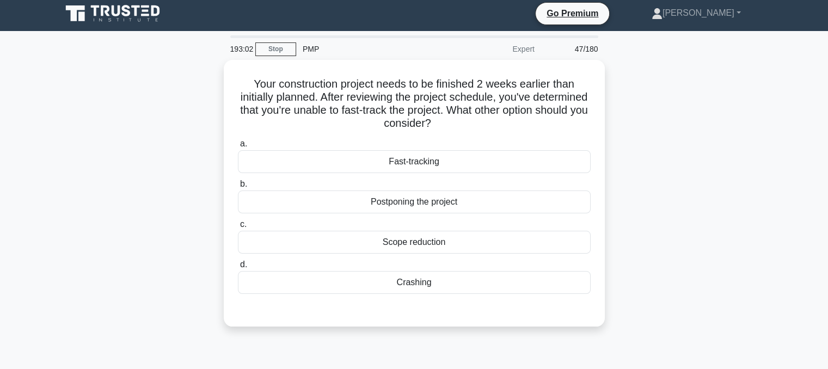
scroll to position [0, 0]
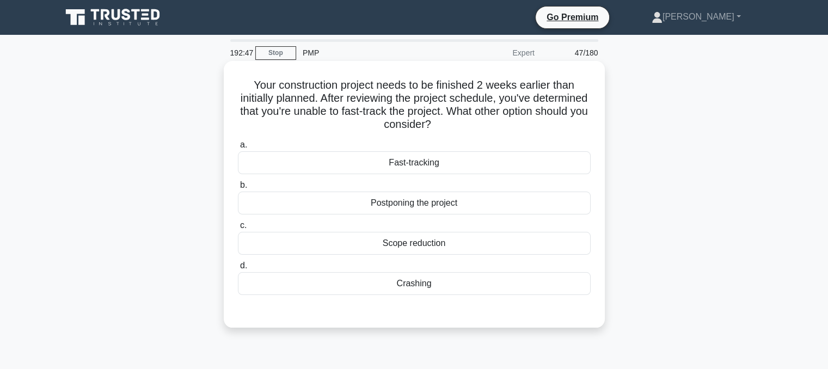
click at [327, 295] on div "Crashing" at bounding box center [414, 283] width 353 height 23
click at [238, 269] on input "d. Crashing" at bounding box center [238, 265] width 0 height 7
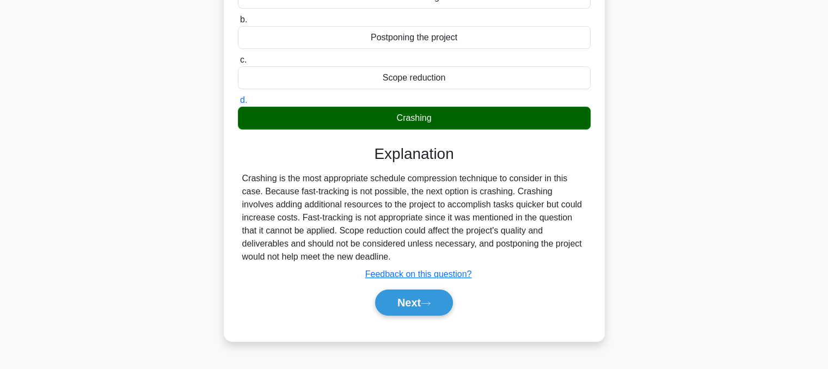
scroll to position [219, 0]
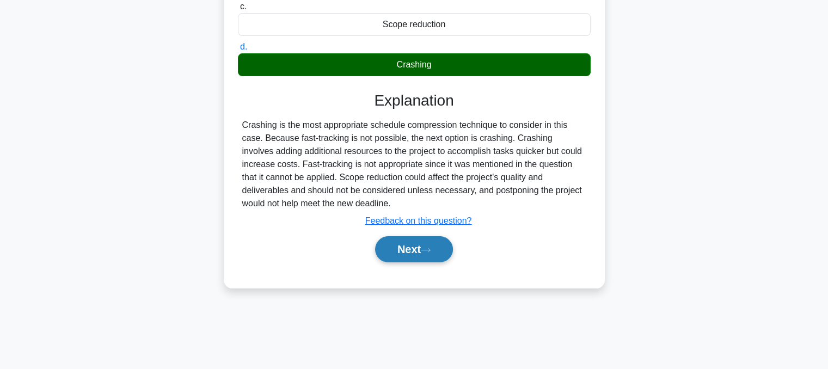
click at [386, 255] on button "Next" at bounding box center [414, 249] width 78 height 26
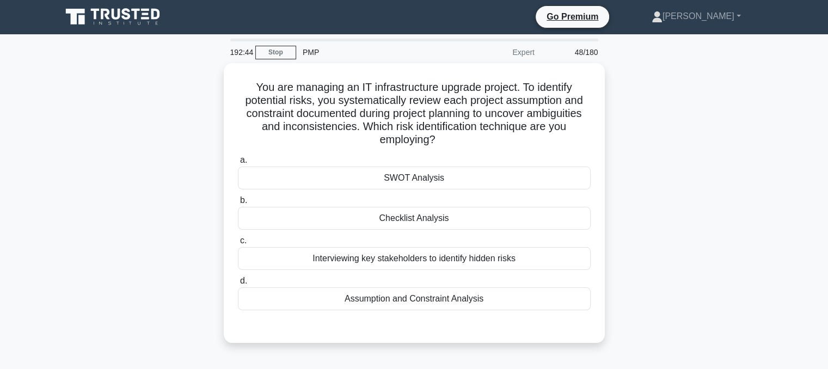
scroll to position [0, 0]
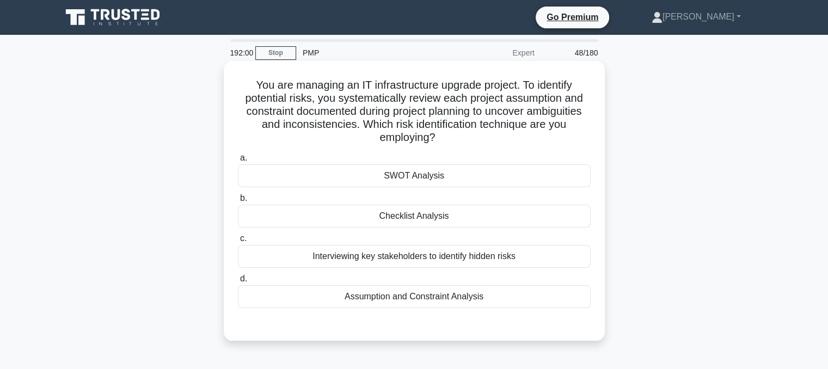
click at [325, 293] on div "Assumption and Constraint Analysis" at bounding box center [414, 296] width 353 height 23
click at [238, 282] on input "d. Assumption and Constraint Analysis" at bounding box center [238, 278] width 0 height 7
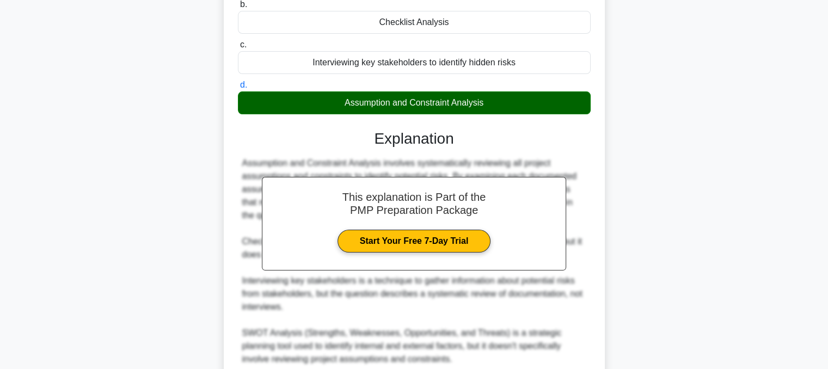
scroll to position [288, 0]
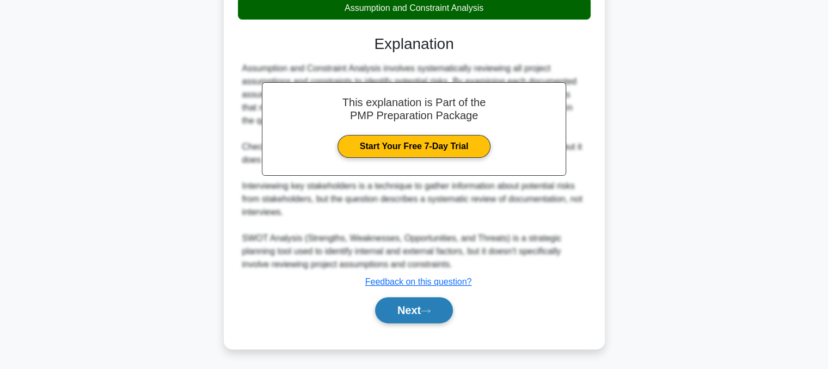
click at [382, 308] on button "Next" at bounding box center [414, 310] width 78 height 26
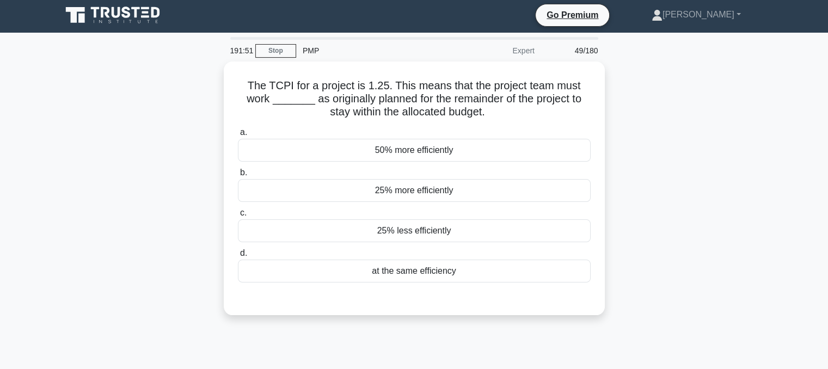
scroll to position [0, 0]
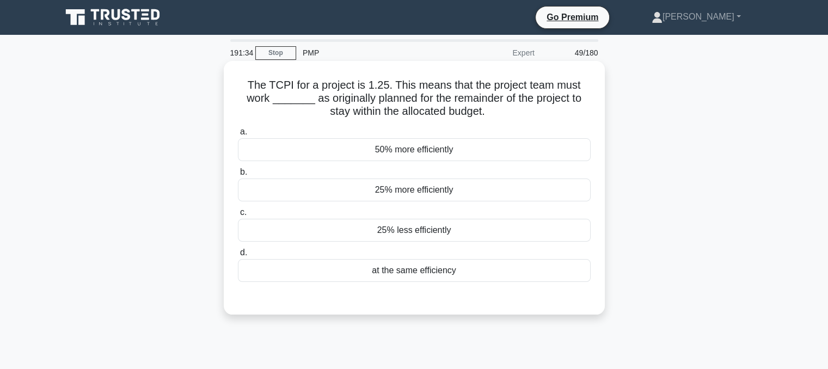
click at [272, 232] on div "25% less efficiently" at bounding box center [414, 230] width 353 height 23
click at [238, 216] on input "c. 25% less efficiently" at bounding box center [238, 212] width 0 height 7
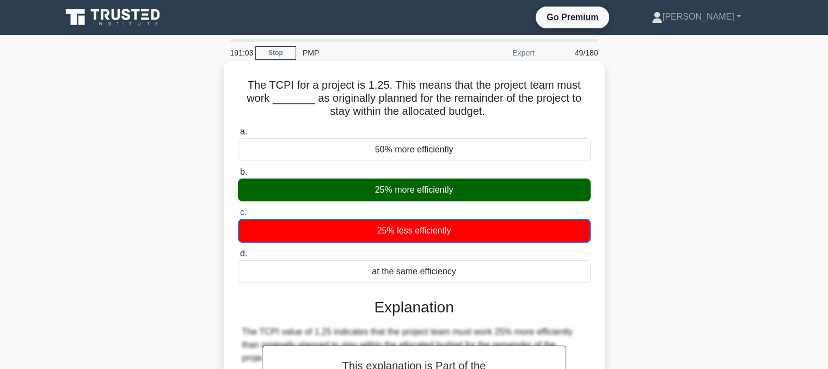
drag, startPoint x: 503, startPoint y: 116, endPoint x: 239, endPoint y: 85, distance: 265.7
click at [239, 85] on h5 "The TCPI for a project is 1.25. This means that the project team must work ____…" at bounding box center [414, 98] width 355 height 40
copy h5 "The TCPI for a project is 1.25. This means that the project team must work ____…"
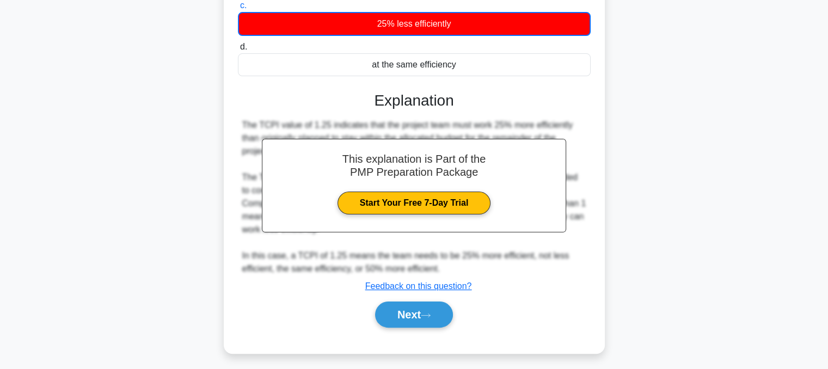
scroll to position [219, 0]
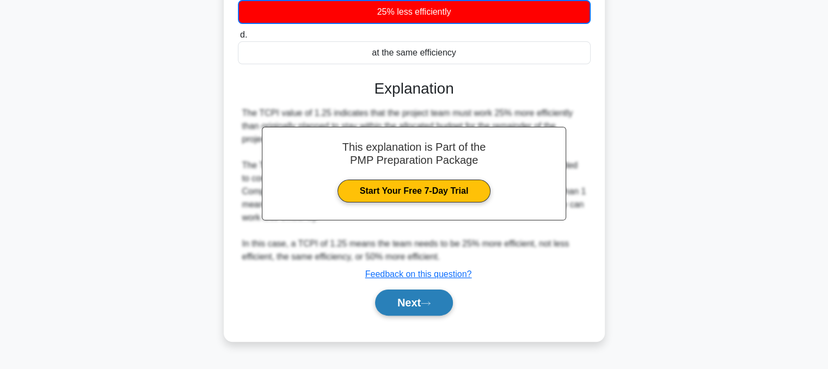
click at [417, 307] on button "Next" at bounding box center [414, 303] width 78 height 26
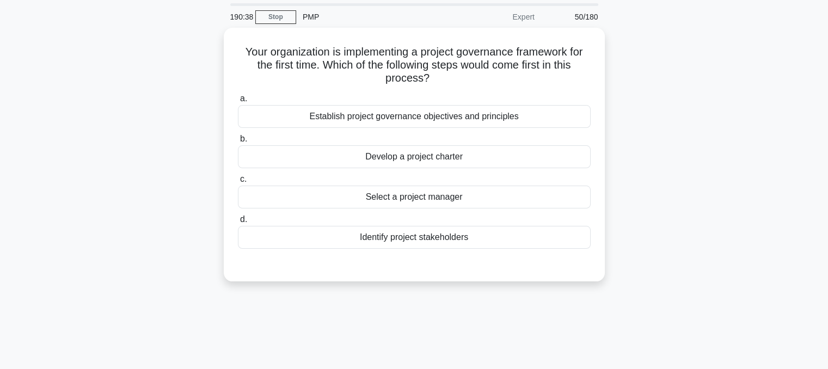
scroll to position [35, 0]
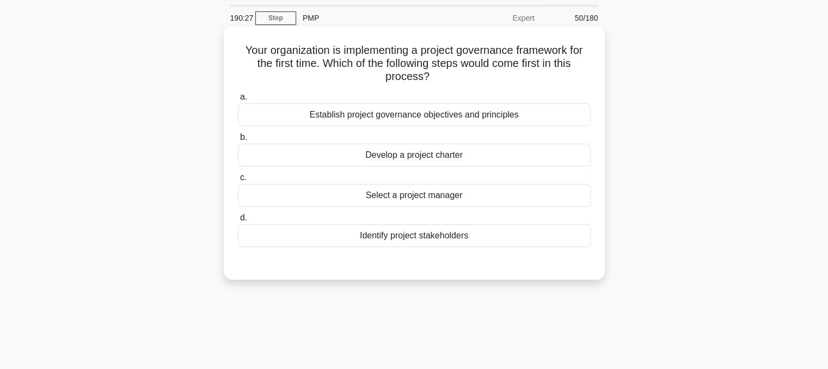
click at [521, 111] on div "Establish project governance objectives and principles" at bounding box center [414, 114] width 353 height 23
click at [238, 101] on input "a. Establish project governance objectives and principles" at bounding box center [238, 97] width 0 height 7
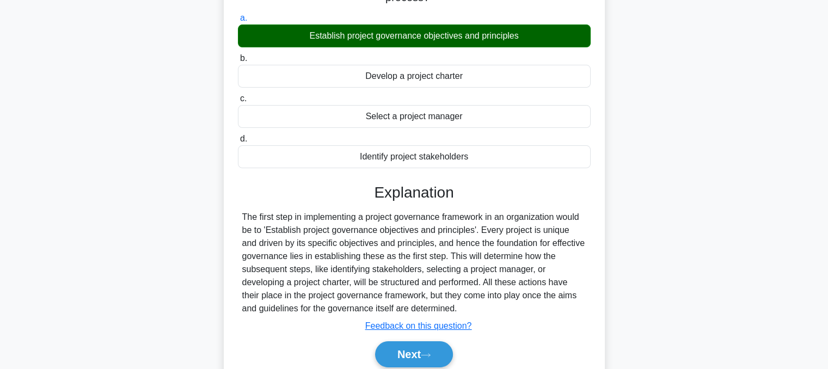
scroll to position [219, 0]
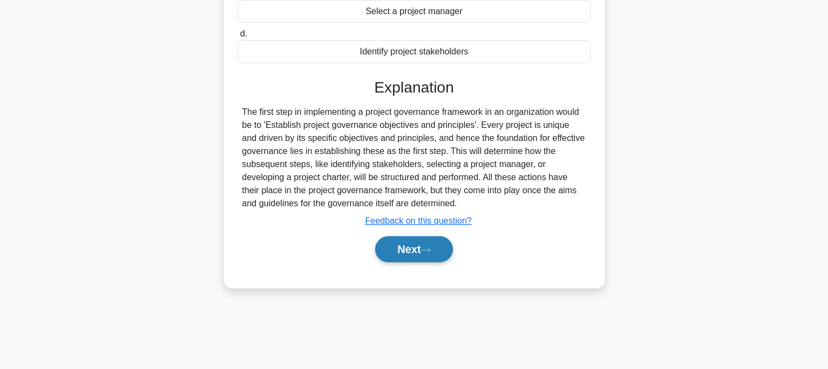
click at [431, 259] on button "Next" at bounding box center [414, 249] width 78 height 26
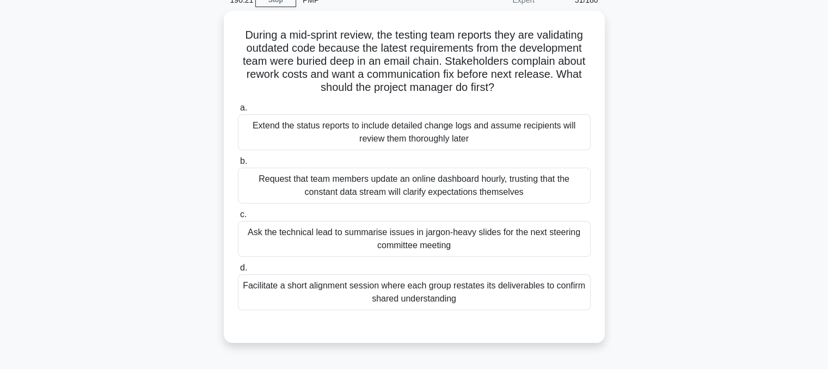
scroll to position [52, 0]
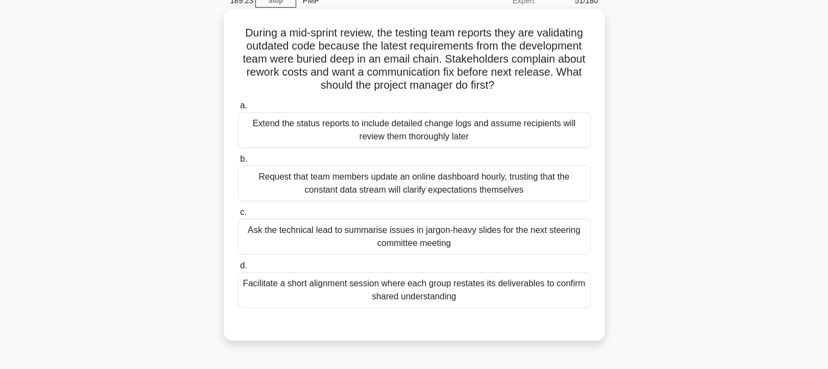
click at [415, 299] on div "Facilitate a short alignment session where each group restates its deliverables…" at bounding box center [414, 290] width 353 height 36
click at [238, 269] on input "d. Facilitate a short alignment session where each group restates its deliverab…" at bounding box center [238, 265] width 0 height 7
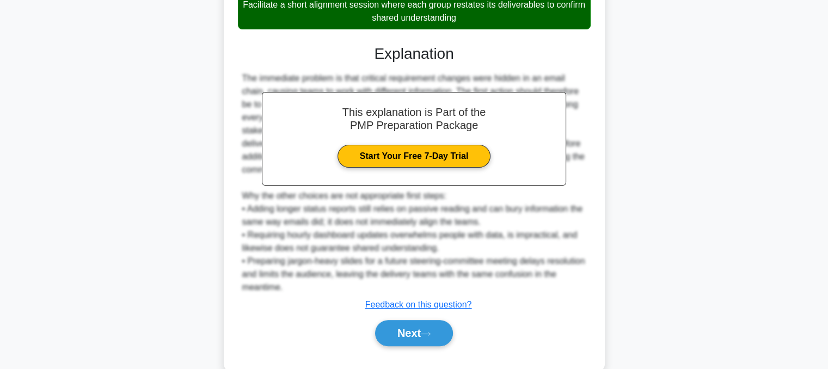
scroll to position [341, 0]
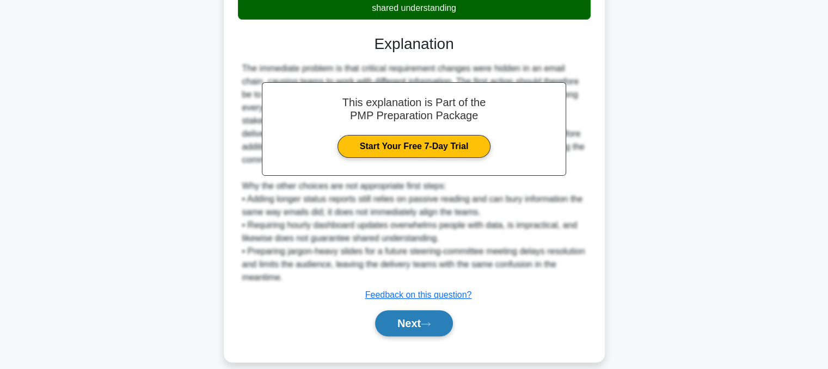
click at [396, 318] on button "Next" at bounding box center [414, 323] width 78 height 26
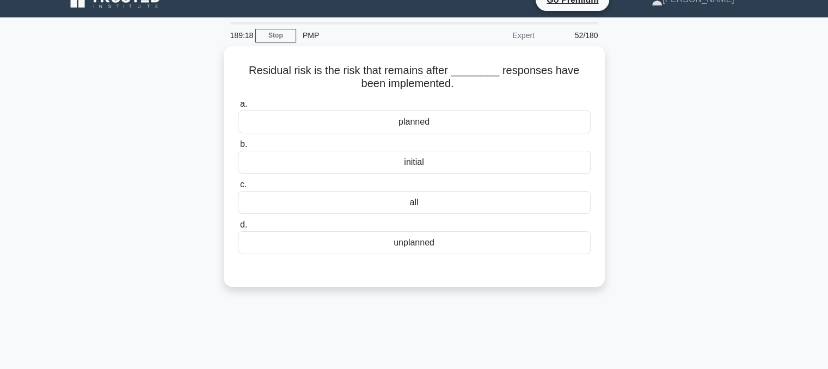
scroll to position [14, 0]
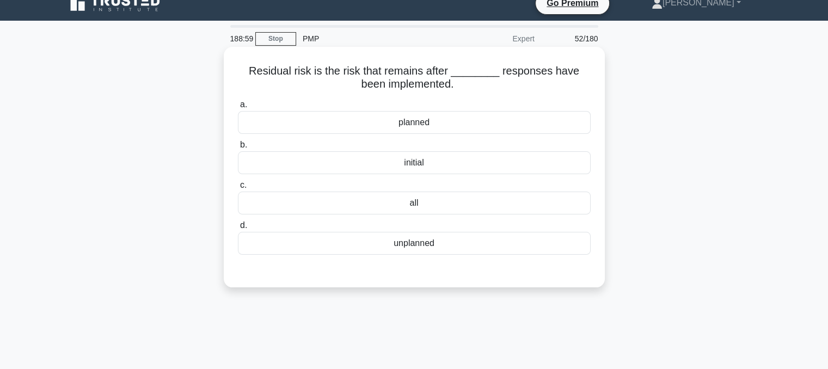
click at [439, 167] on div "initial" at bounding box center [414, 162] width 353 height 23
click at [238, 149] on input "b. initial" at bounding box center [238, 145] width 0 height 7
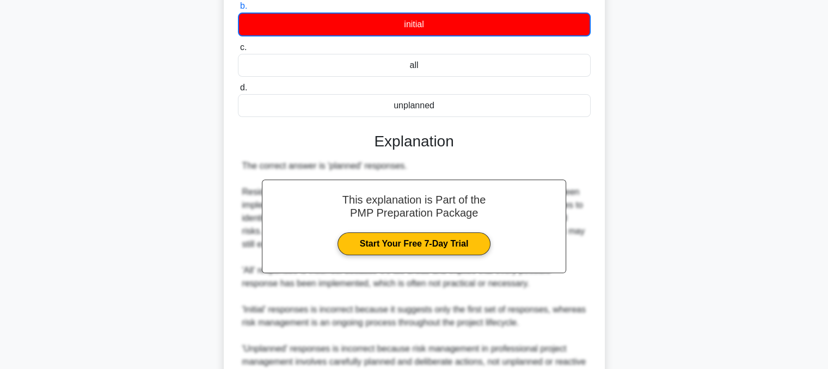
scroll to position [263, 0]
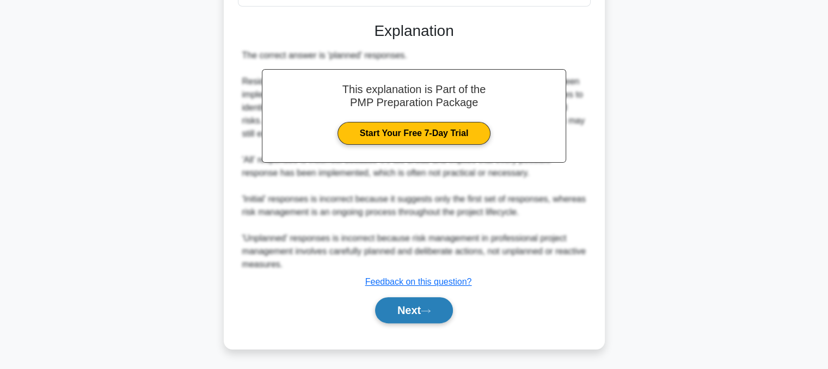
click at [411, 301] on button "Next" at bounding box center [414, 310] width 78 height 26
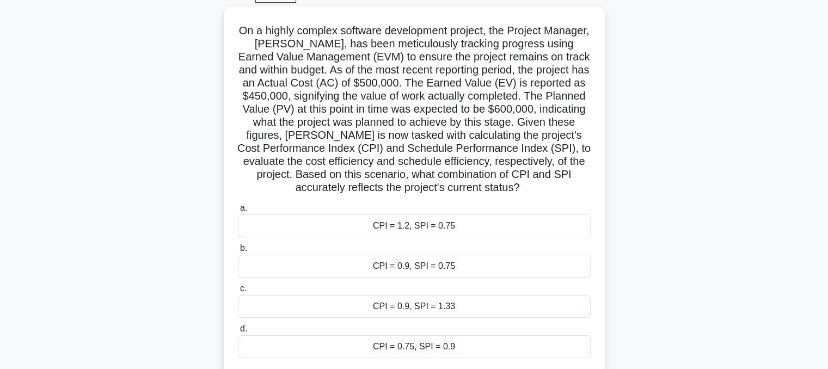
scroll to position [53, 0]
click at [432, 266] on div "CPI = 0.9, SPI = 0.75" at bounding box center [414, 267] width 353 height 23
click at [238, 253] on input "b. CPI = 0.9, SPI = 0.75" at bounding box center [238, 249] width 0 height 7
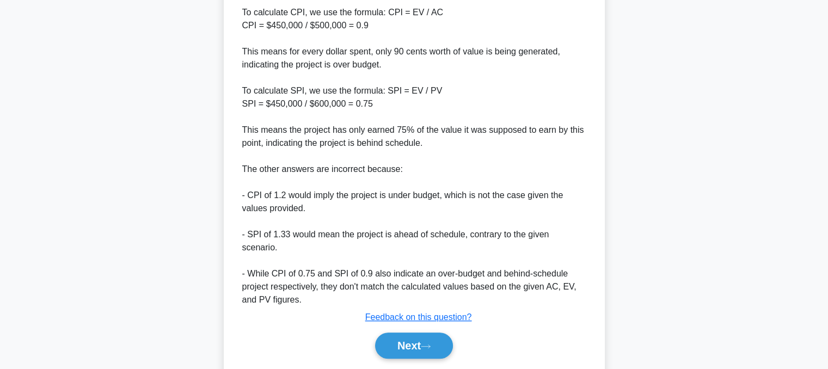
scroll to position [497, 0]
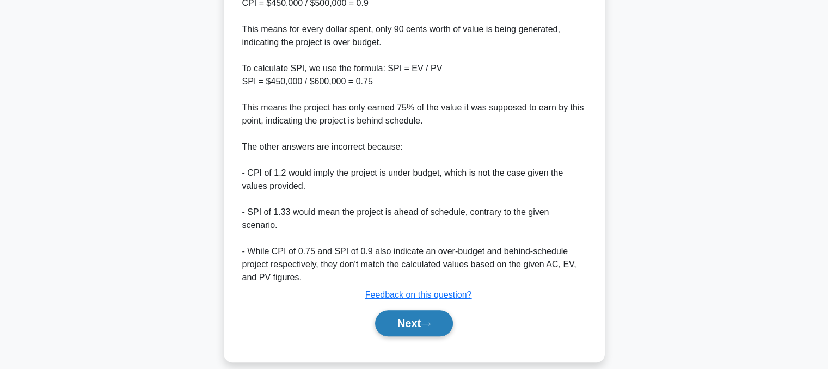
click at [399, 310] on button "Next" at bounding box center [414, 323] width 78 height 26
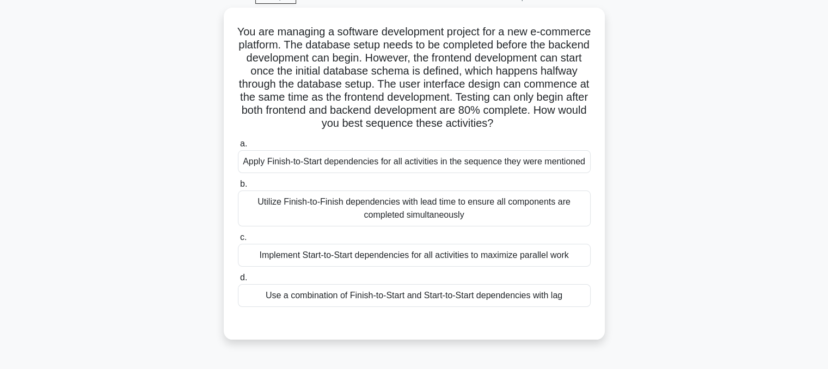
scroll to position [59, 0]
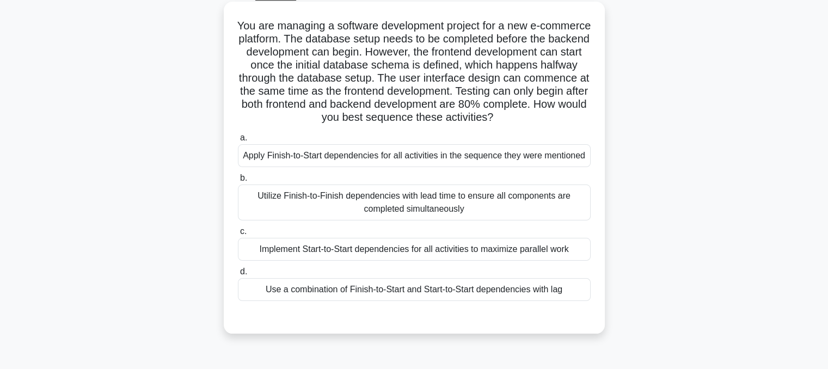
click at [501, 155] on div "Apply Finish-to-Start dependencies for all activities in the sequence they were…" at bounding box center [414, 155] width 353 height 23
click at [238, 142] on input "a. Apply Finish-to-Start dependencies for all activities in the sequence they w…" at bounding box center [238, 137] width 0 height 7
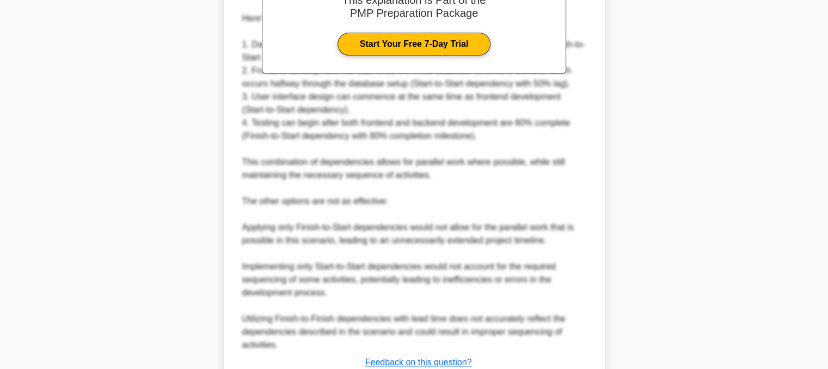
scroll to position [538, 0]
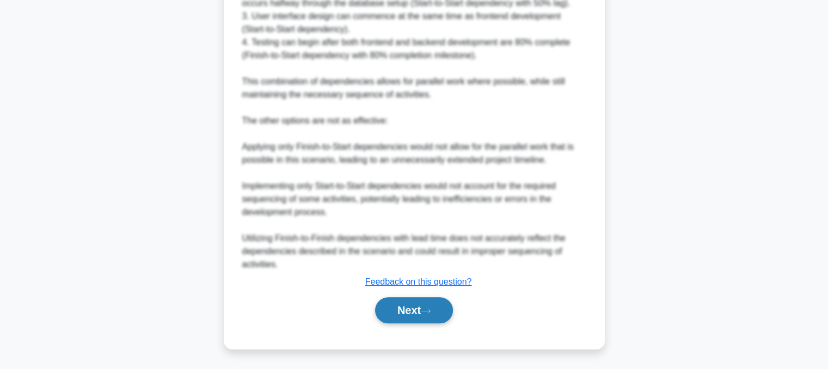
click at [397, 305] on button "Next" at bounding box center [414, 310] width 78 height 26
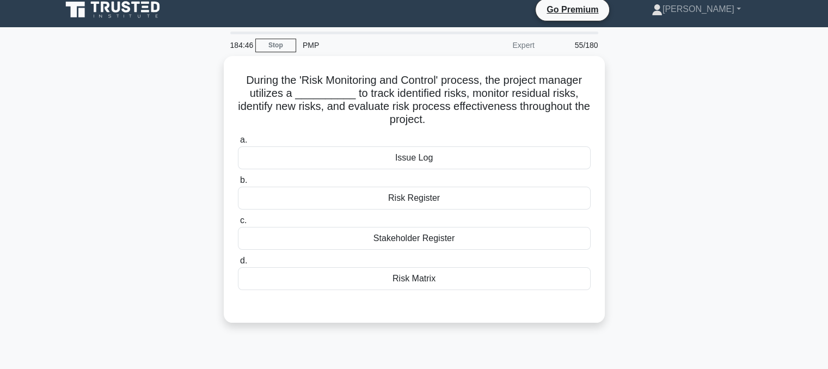
scroll to position [0, 0]
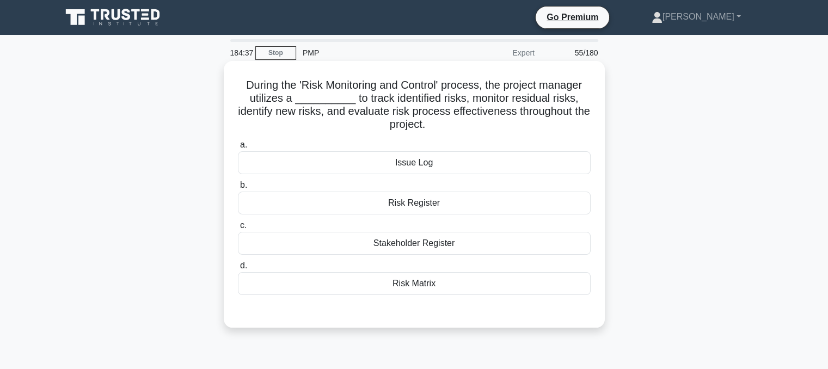
click at [427, 201] on div "Risk Register" at bounding box center [414, 203] width 353 height 23
click at [238, 189] on input "b. Risk Register" at bounding box center [238, 185] width 0 height 7
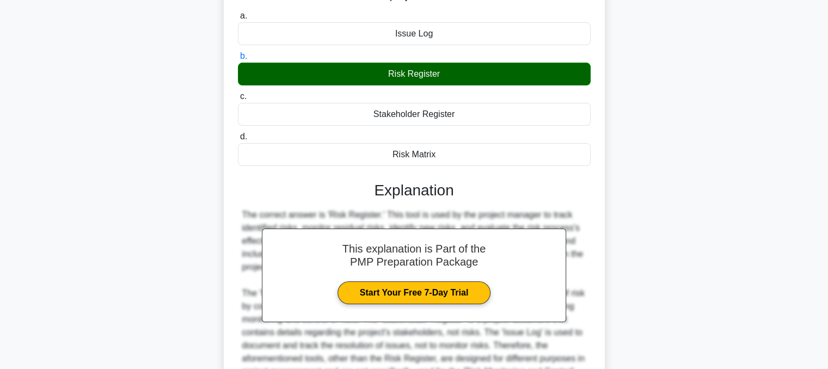
scroll to position [249, 0]
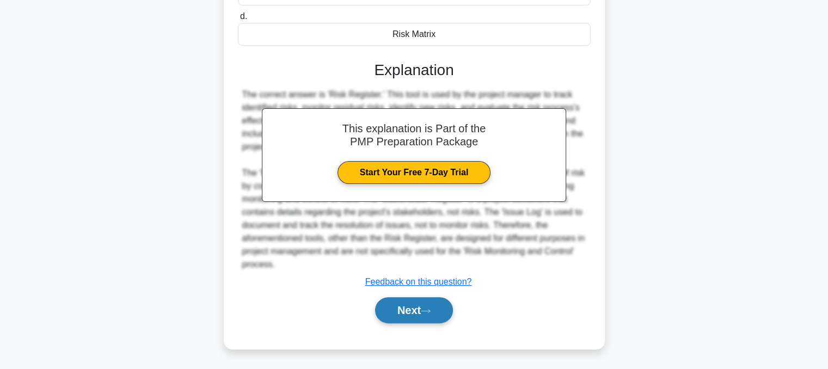
click at [433, 300] on button "Next" at bounding box center [414, 310] width 78 height 26
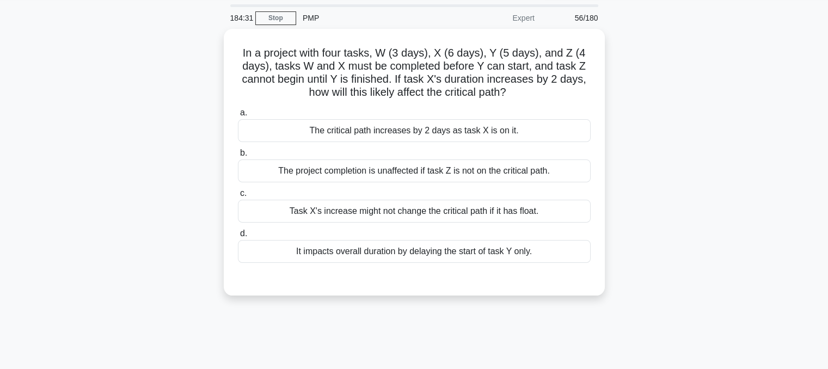
scroll to position [35, 0]
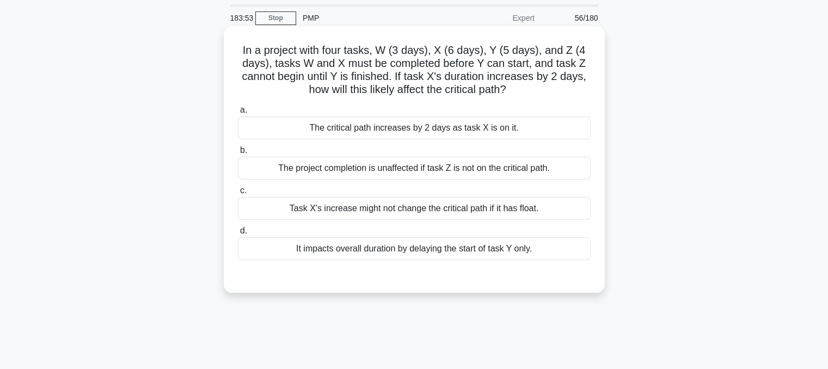
click at [468, 125] on div "The critical path increases by 2 days as task X is on it." at bounding box center [414, 127] width 353 height 23
click at [238, 114] on input "a. The critical path increases by 2 days as task X is on it." at bounding box center [238, 110] width 0 height 7
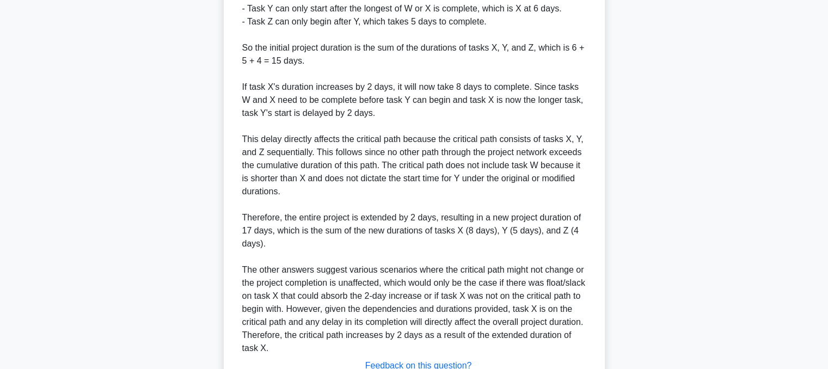
scroll to position [497, 0]
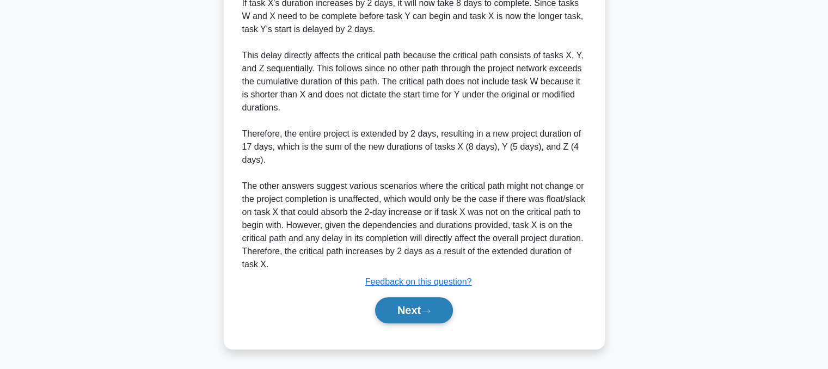
click at [407, 311] on button "Next" at bounding box center [414, 310] width 78 height 26
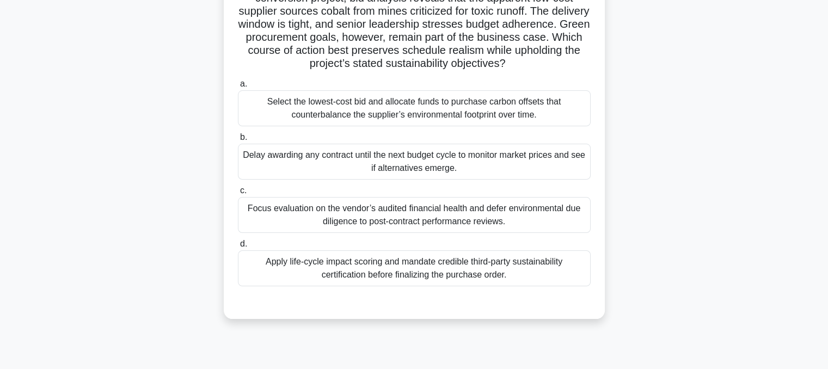
scroll to position [104, 0]
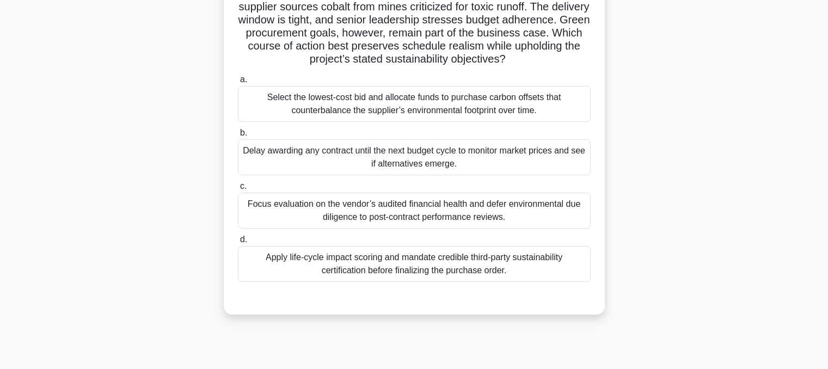
click at [434, 271] on div "Apply life-cycle impact scoring and mandate credible third-party sustainability…" at bounding box center [414, 264] width 353 height 36
click at [238, 243] on input "d. Apply life-cycle impact scoring and mandate credible third-party sustainabil…" at bounding box center [238, 239] width 0 height 7
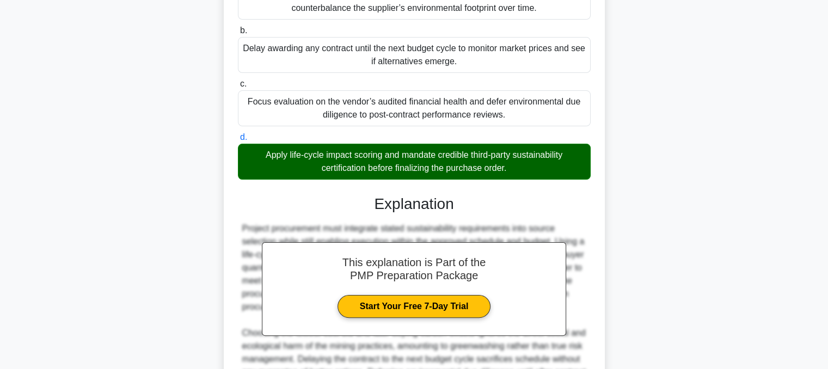
scroll to position [354, 0]
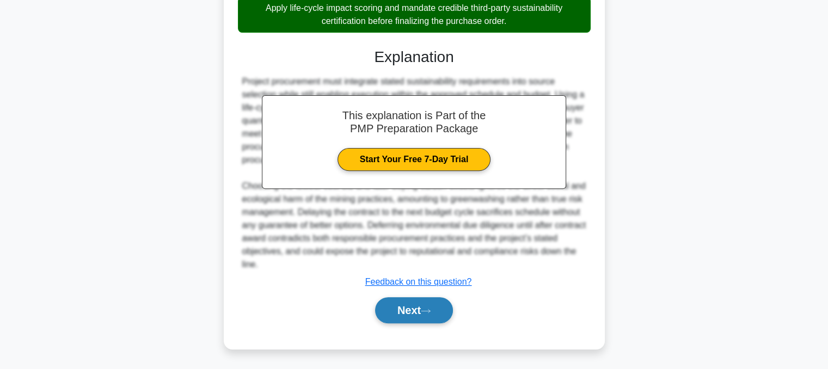
click at [413, 318] on button "Next" at bounding box center [414, 310] width 78 height 26
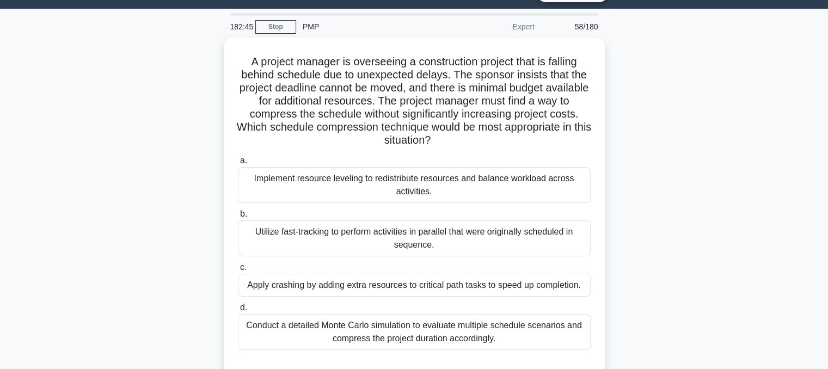
scroll to position [28, 0]
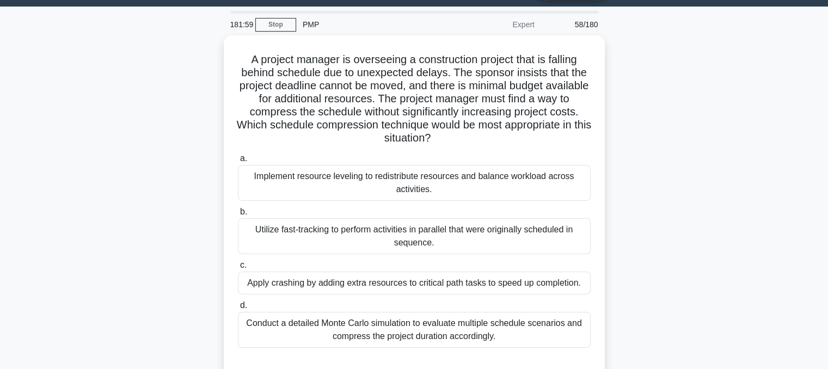
click at [115, 207] on div "A project manager is overseeing a construction project that is falling behind s…" at bounding box center [414, 214] width 718 height 358
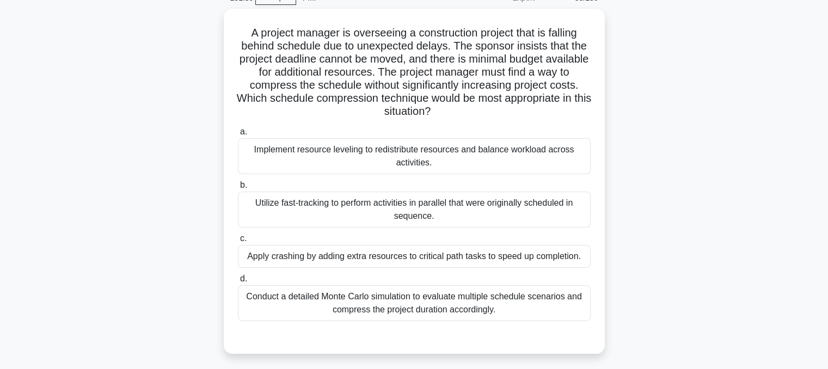
scroll to position [65, 0]
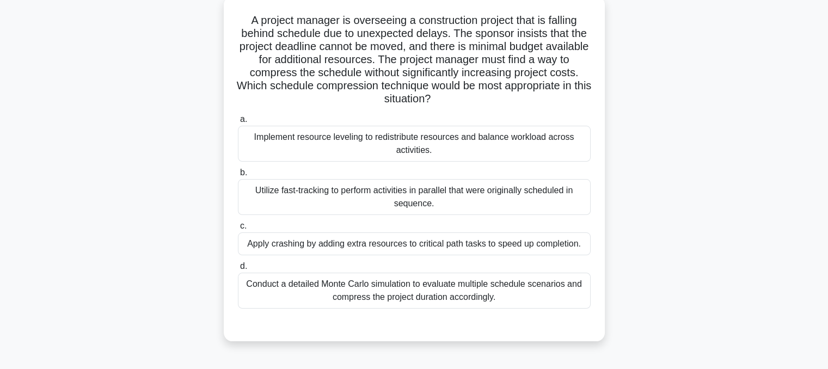
click at [482, 189] on div "Utilize fast-tracking to perform activities in parallel that were originally sc…" at bounding box center [414, 197] width 353 height 36
click at [238, 176] on input "b. Utilize fast-tracking to perform activities in parallel that were originally…" at bounding box center [238, 172] width 0 height 7
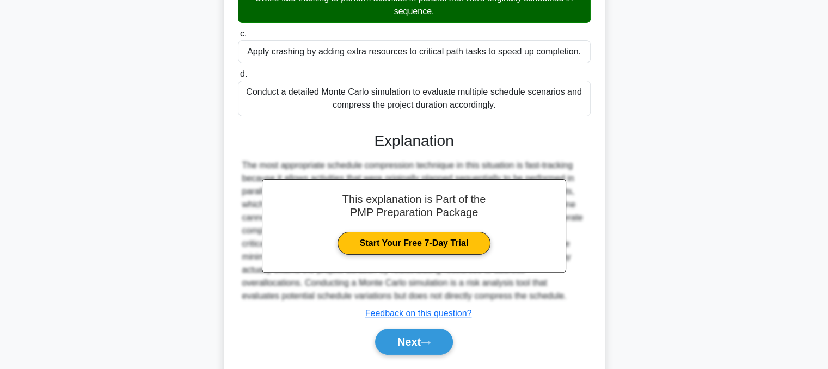
scroll to position [288, 0]
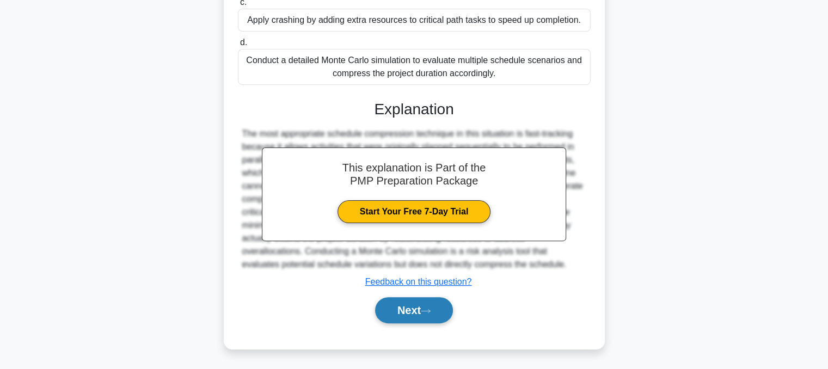
click at [436, 304] on button "Next" at bounding box center [414, 310] width 78 height 26
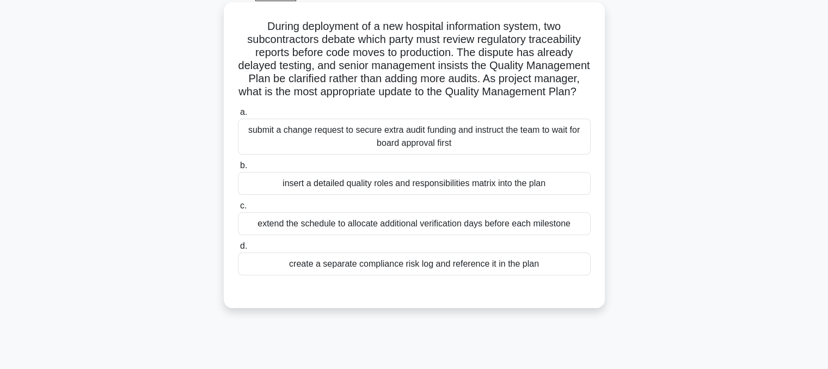
scroll to position [45, 0]
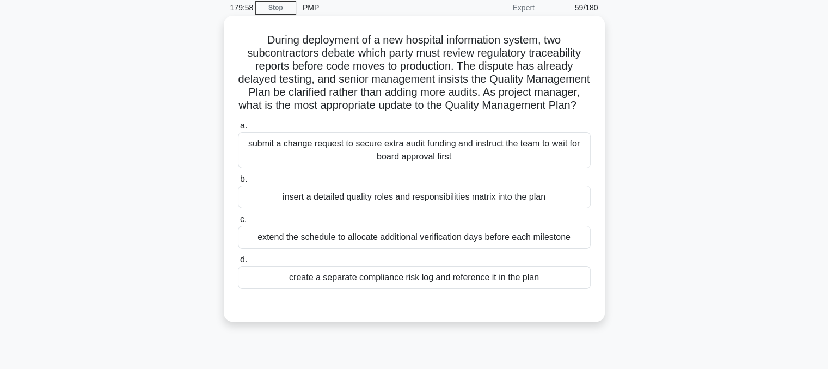
click at [477, 161] on div "submit a change request to secure extra audit funding and instruct the team to …" at bounding box center [414, 150] width 353 height 36
click at [238, 130] on input "a. submit a change request to secure extra audit funding and instruct the team …" at bounding box center [238, 125] width 0 height 7
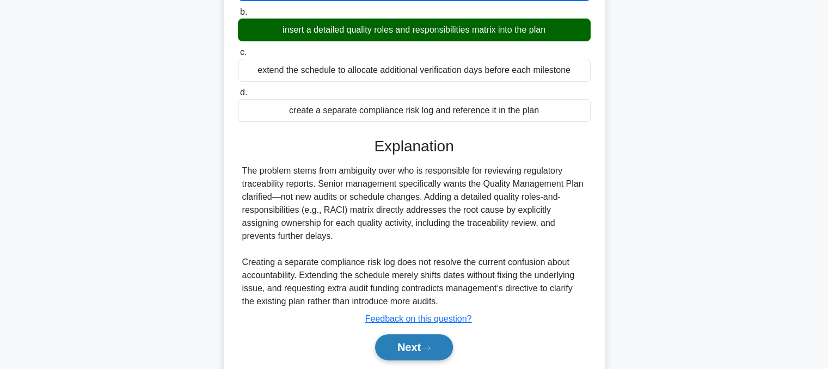
scroll to position [263, 0]
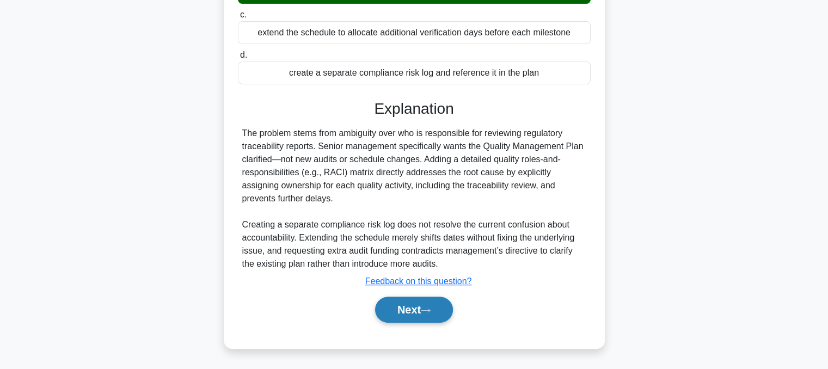
click at [413, 318] on button "Next" at bounding box center [414, 310] width 78 height 26
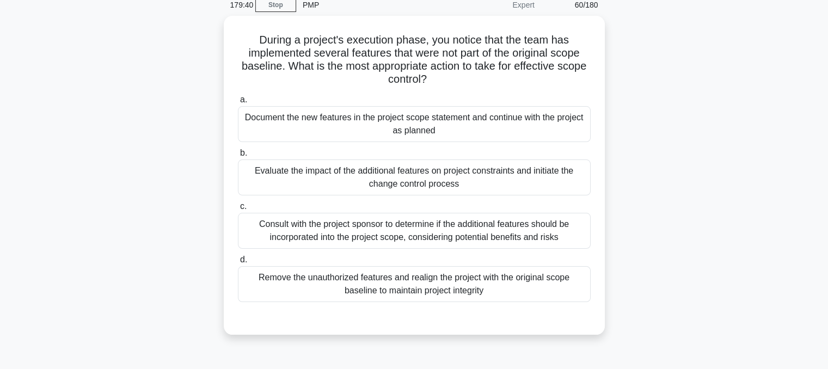
scroll to position [40, 0]
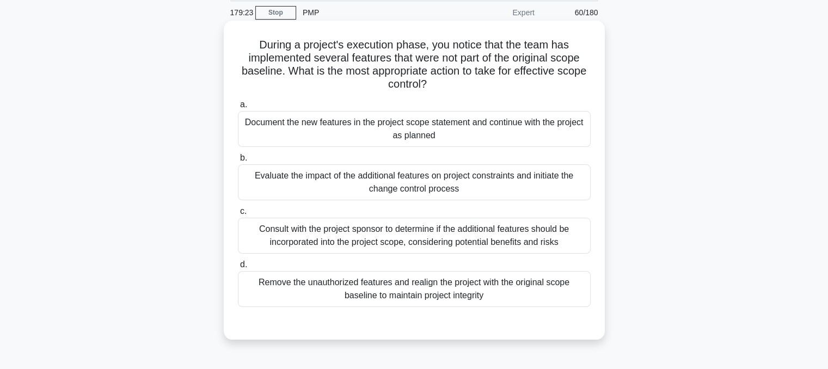
click at [442, 199] on div "Evaluate the impact of the additional features on project constraints and initi…" at bounding box center [414, 182] width 353 height 36
click at [238, 162] on input "b. Evaluate the impact of the additional features on project constraints and in…" at bounding box center [238, 158] width 0 height 7
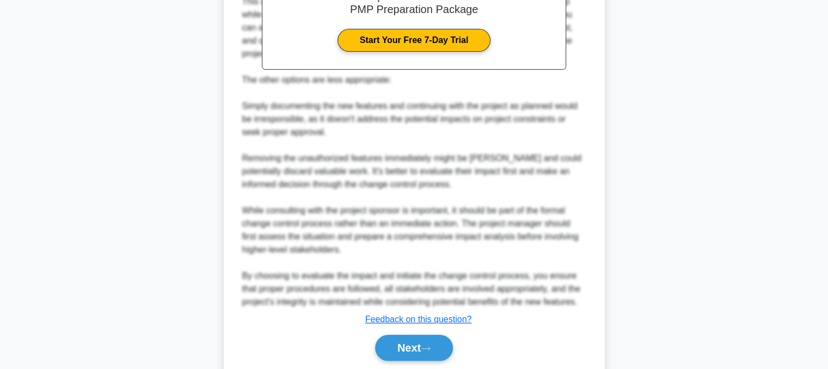
scroll to position [471, 0]
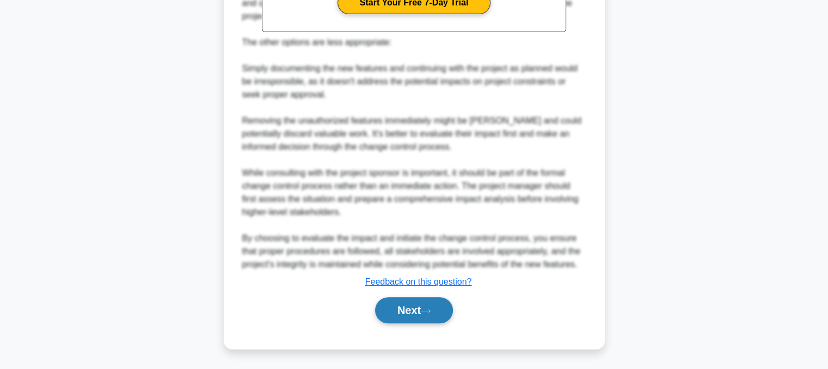
click at [416, 311] on button "Next" at bounding box center [414, 310] width 78 height 26
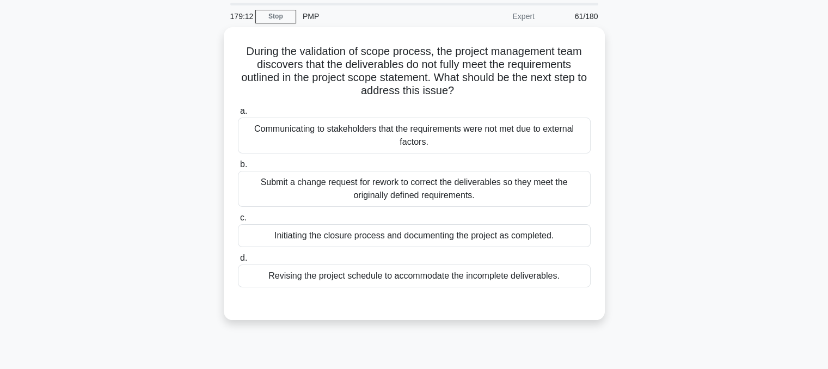
scroll to position [0, 0]
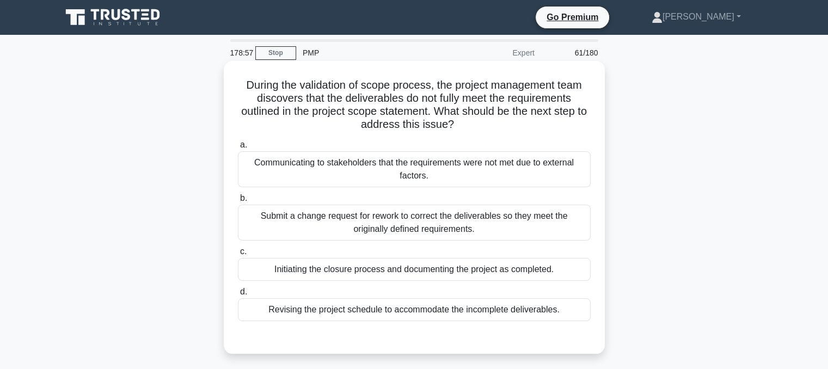
click at [499, 228] on div "Submit a change request for rework to correct the deliverables so they meet the…" at bounding box center [414, 223] width 353 height 36
click at [238, 202] on input "b. Submit a change request for rework to correct the deliverables so they meet …" at bounding box center [238, 198] width 0 height 7
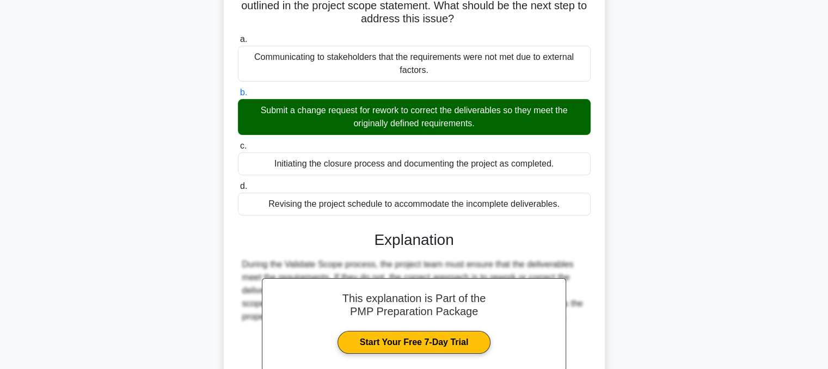
scroll to position [223, 0]
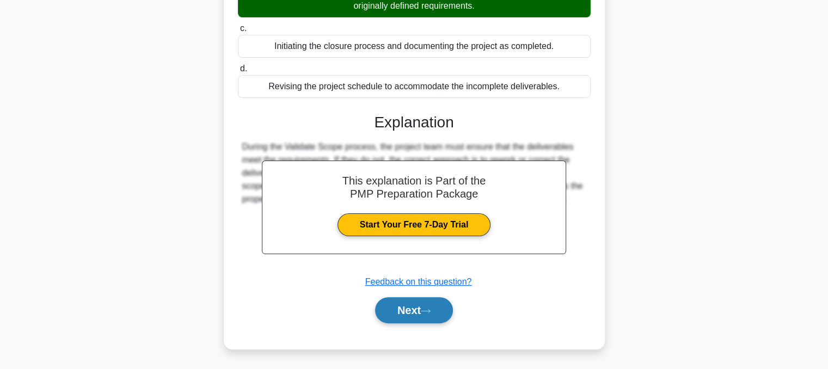
click at [418, 317] on button "Next" at bounding box center [414, 310] width 78 height 26
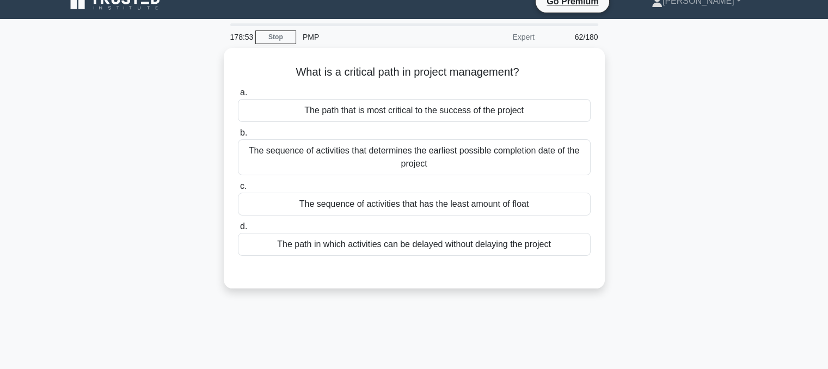
scroll to position [0, 0]
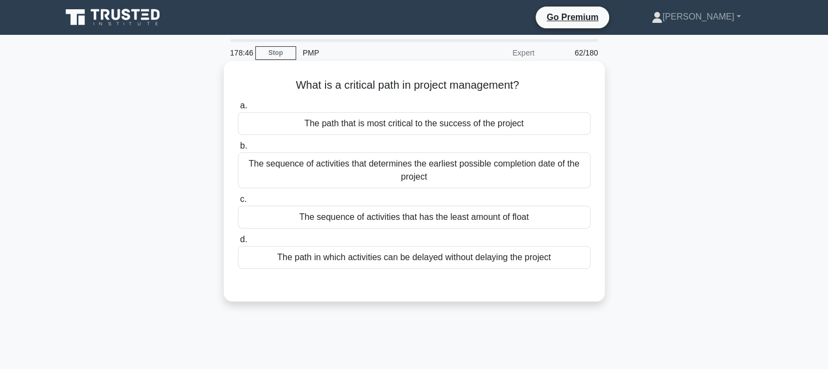
click at [473, 176] on div "The sequence of activities that determines the earliest possible completion dat…" at bounding box center [414, 170] width 353 height 36
click at [238, 150] on input "b. The sequence of activities that determines the earliest possible completion …" at bounding box center [238, 146] width 0 height 7
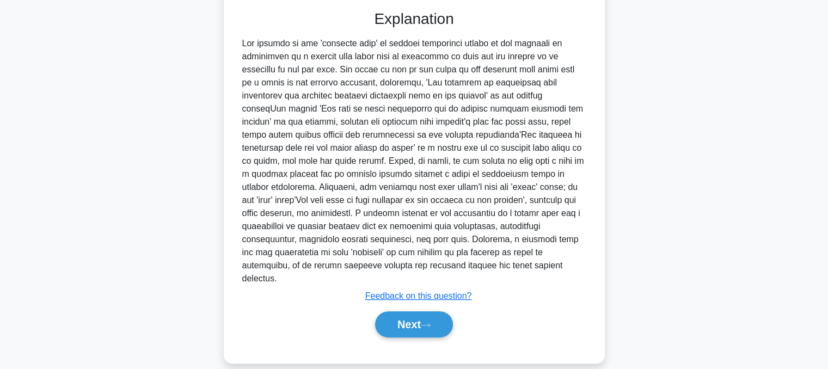
scroll to position [275, 0]
click at [414, 317] on button "Next" at bounding box center [414, 323] width 78 height 26
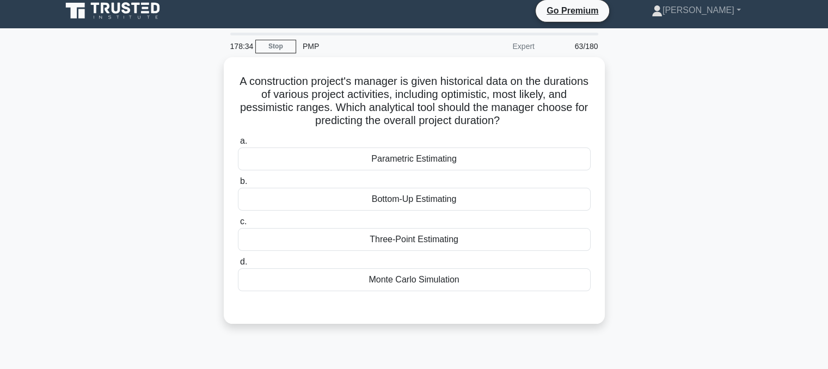
scroll to position [0, 0]
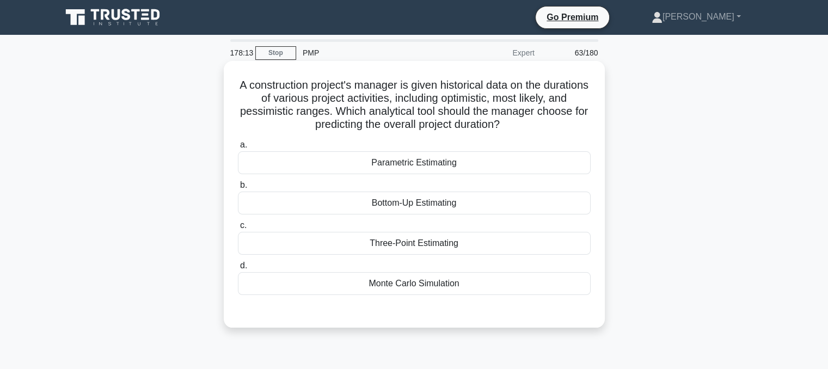
click at [427, 248] on div "Three-Point Estimating" at bounding box center [414, 243] width 353 height 23
click at [238, 229] on input "c. Three-Point Estimating" at bounding box center [238, 225] width 0 height 7
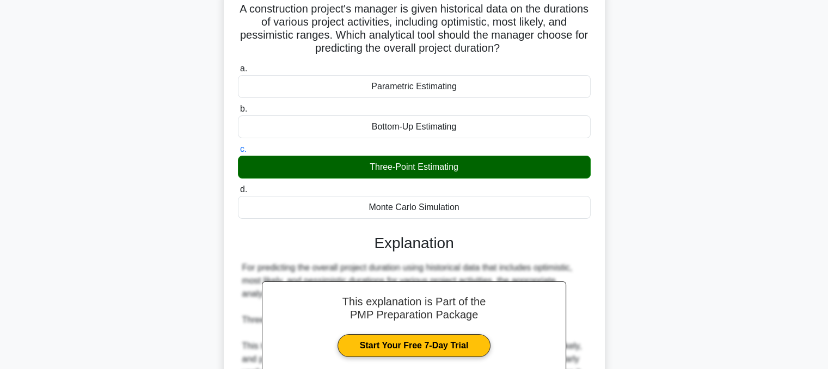
scroll to position [219, 0]
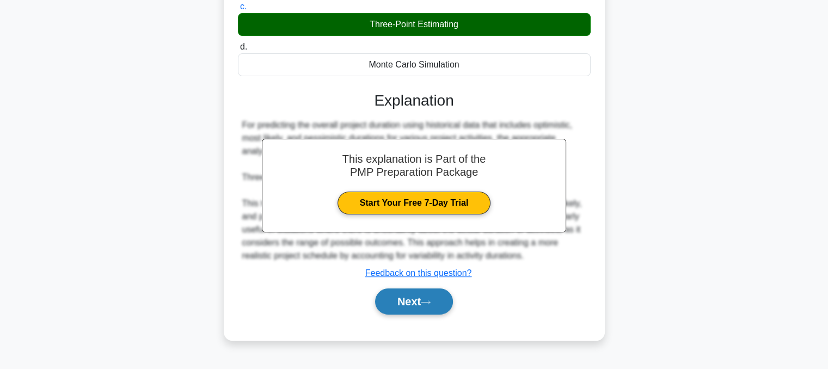
click at [407, 294] on button "Next" at bounding box center [414, 301] width 78 height 26
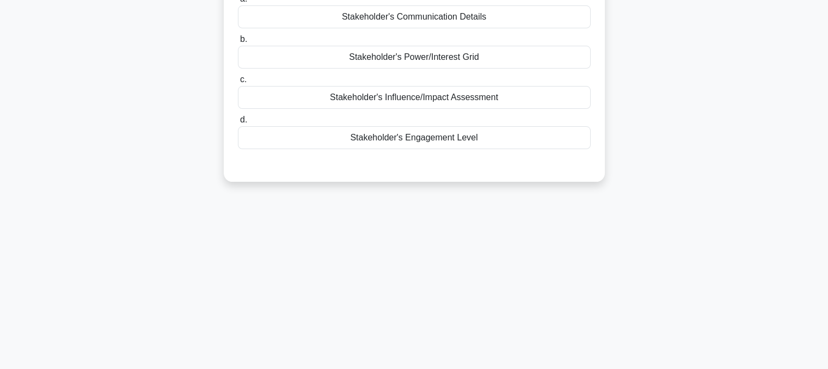
scroll to position [0, 0]
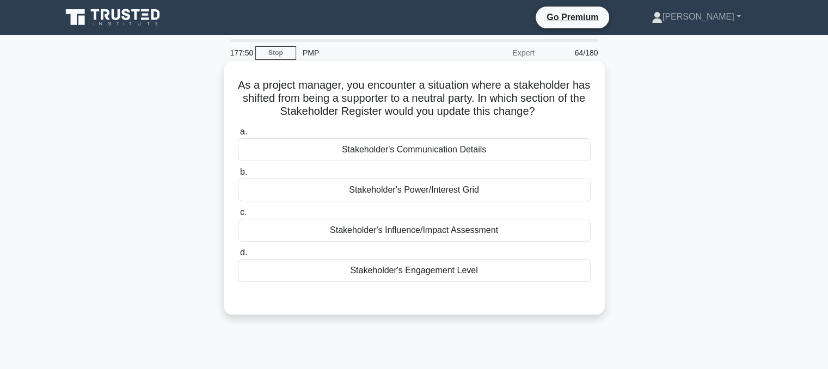
click at [438, 192] on div "Stakeholder's Power/Interest Grid" at bounding box center [414, 190] width 353 height 23
click at [238, 176] on input "b. Stakeholder's Power/Interest Grid" at bounding box center [238, 172] width 0 height 7
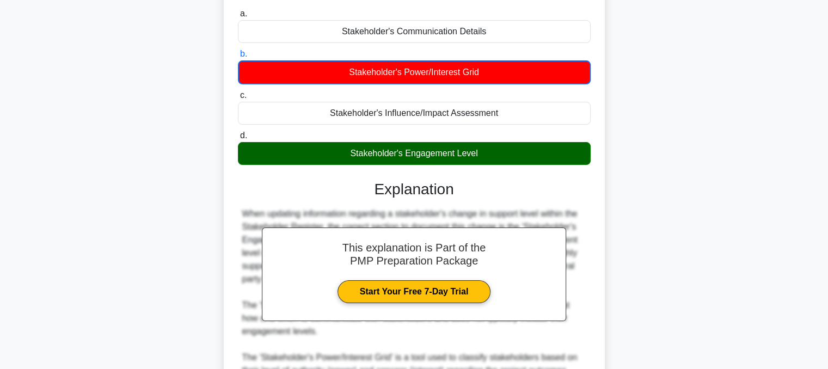
scroll to position [290, 0]
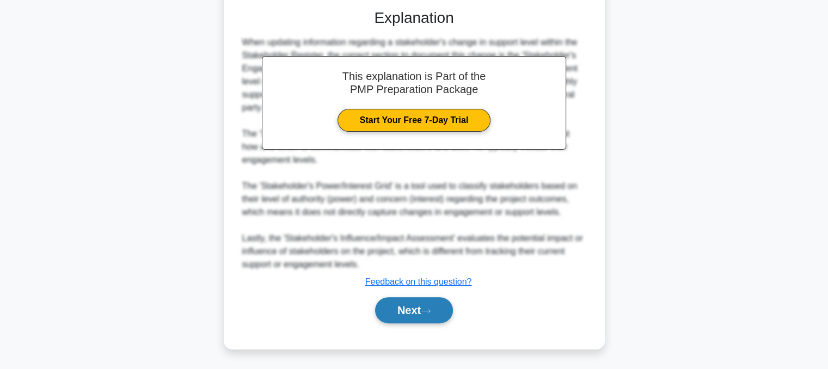
click at [416, 315] on button "Next" at bounding box center [414, 310] width 78 height 26
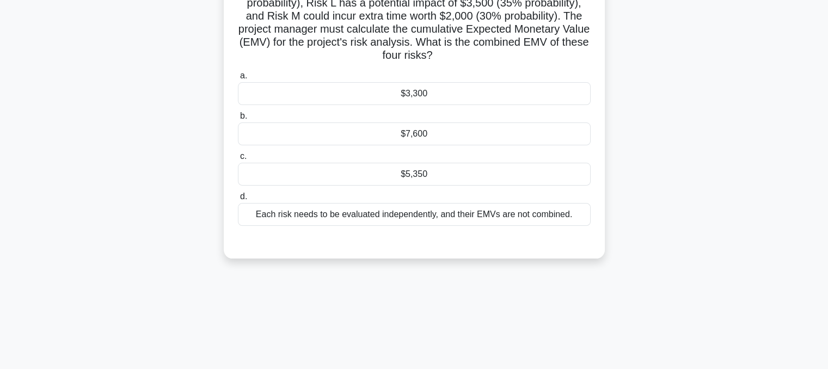
scroll to position [0, 0]
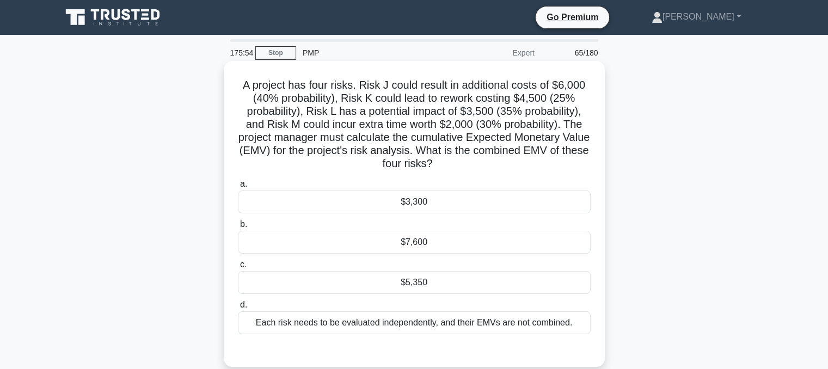
click at [461, 286] on div "$5,350" at bounding box center [414, 282] width 353 height 23
click at [238, 268] on input "c. $5,350" at bounding box center [238, 264] width 0 height 7
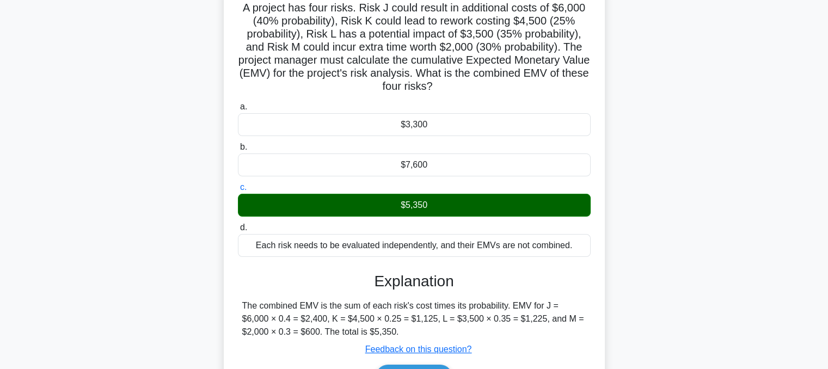
scroll to position [219, 0]
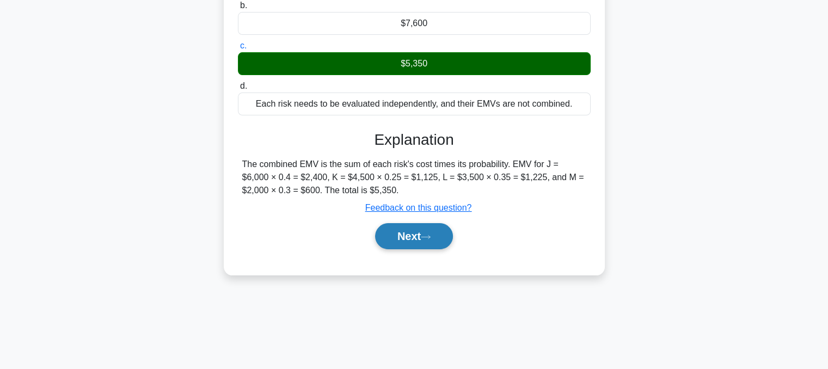
click at [411, 236] on button "Next" at bounding box center [414, 236] width 78 height 26
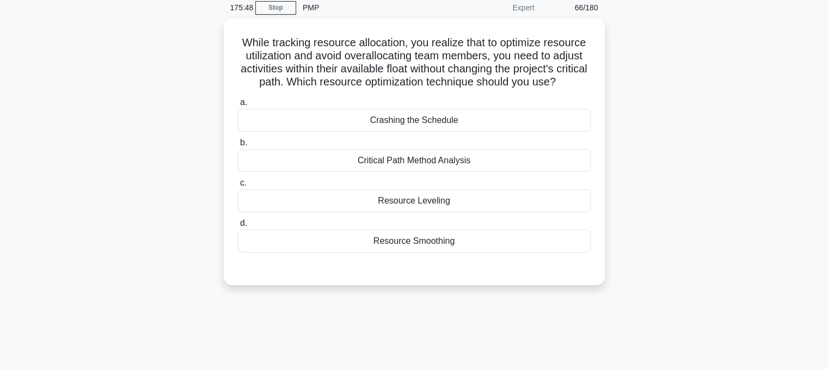
scroll to position [43, 0]
click at [381, 252] on div "Resource Smoothing" at bounding box center [414, 240] width 353 height 23
click at [238, 226] on input "d. Resource Smoothing" at bounding box center [238, 222] width 0 height 7
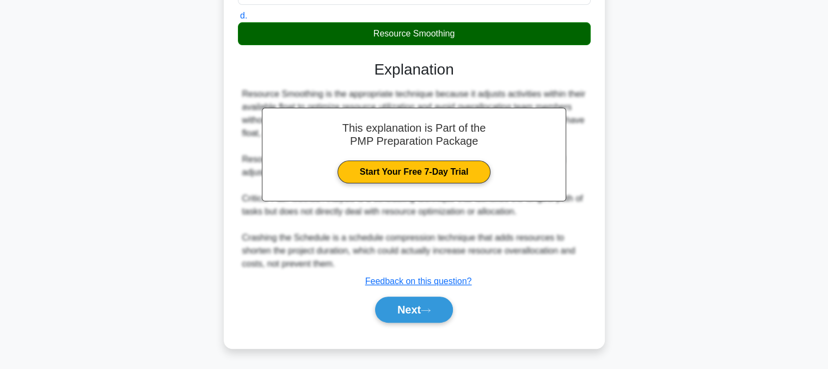
scroll to position [262, 0]
click at [434, 319] on button "Next" at bounding box center [414, 310] width 78 height 26
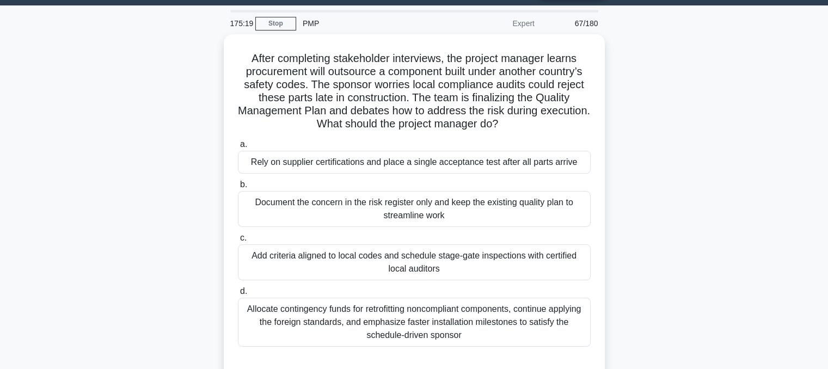
scroll to position [28, 0]
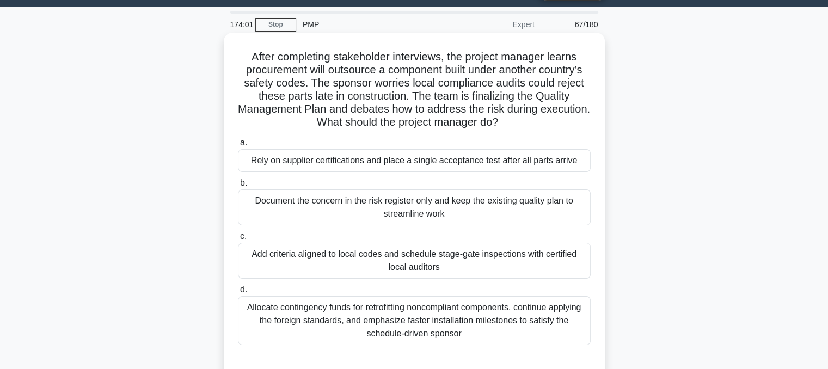
click at [377, 263] on div "Add criteria aligned to local codes and schedule stage-gate inspections with ce…" at bounding box center [414, 261] width 353 height 36
click at [238, 240] on input "c. Add criteria aligned to local codes and schedule stage-gate inspections with…" at bounding box center [238, 236] width 0 height 7
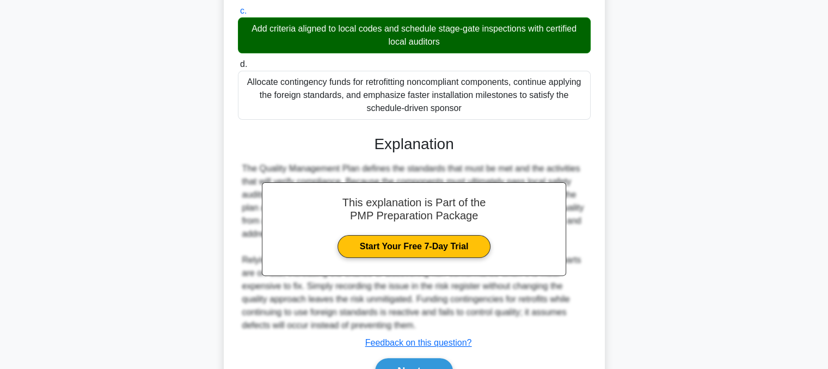
scroll to position [315, 0]
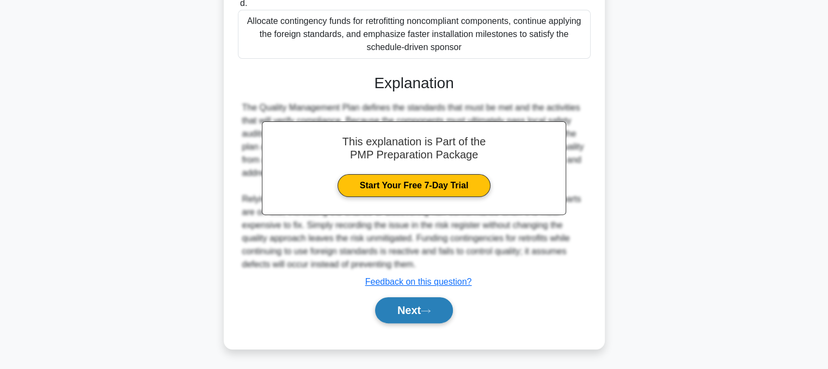
click at [431, 310] on icon at bounding box center [426, 311] width 10 height 6
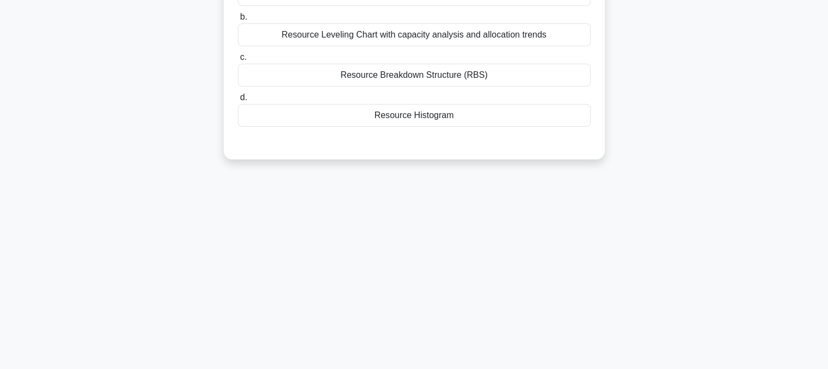
scroll to position [0, 0]
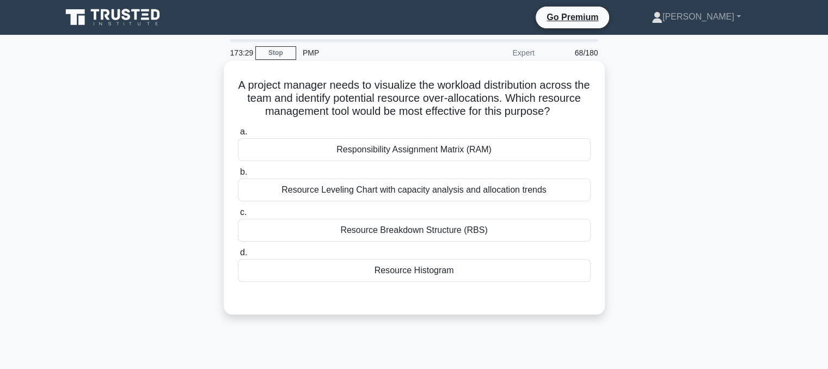
click at [403, 239] on div "Resource Breakdown Structure (RBS)" at bounding box center [414, 230] width 353 height 23
click at [238, 216] on input "c. Resource Breakdown Structure (RBS)" at bounding box center [238, 212] width 0 height 7
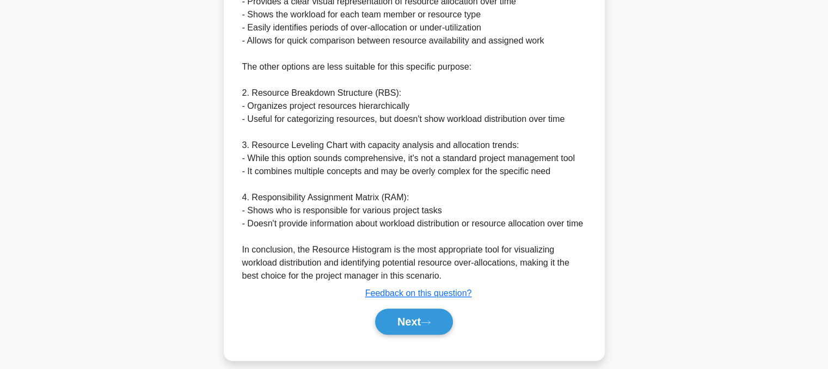
scroll to position [420, 0]
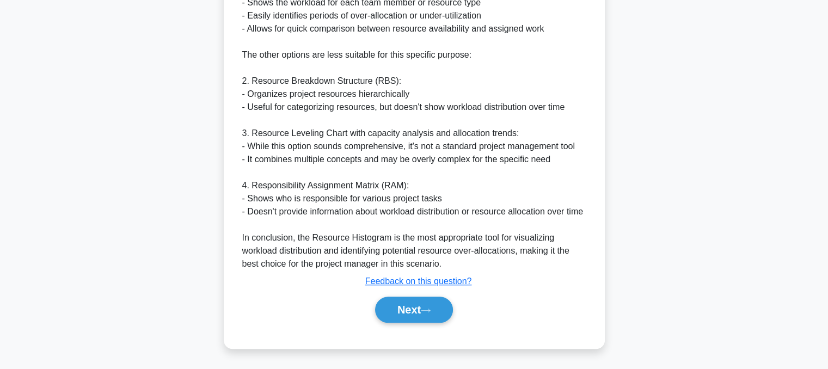
click at [447, 322] on div "Next" at bounding box center [414, 310] width 357 height 26
click at [410, 309] on button "Next" at bounding box center [414, 310] width 78 height 26
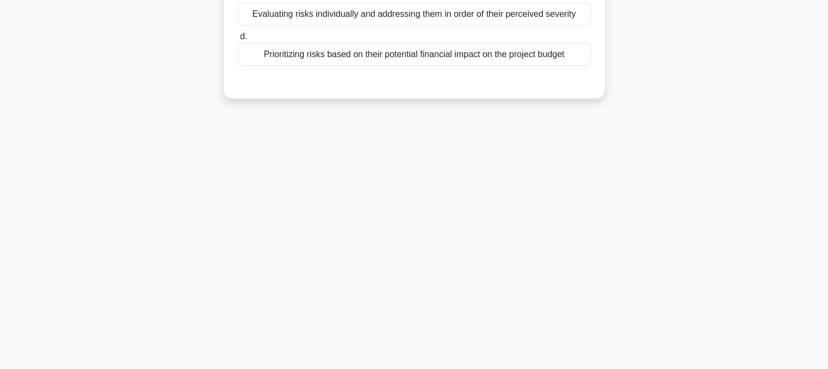
scroll to position [0, 0]
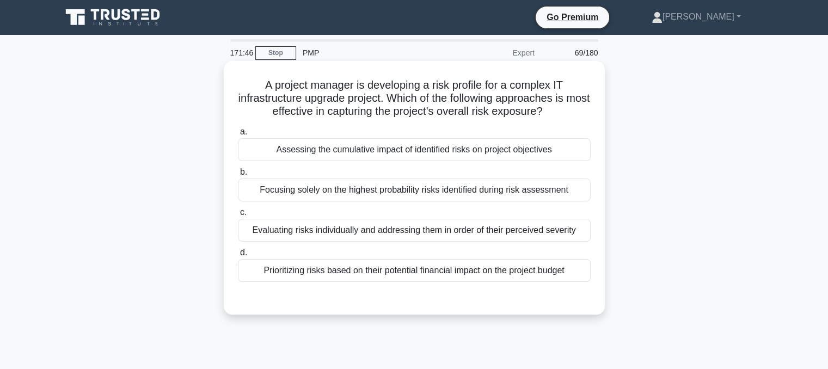
click at [405, 231] on div "Evaluating risks individually and addressing them in order of their perceived s…" at bounding box center [414, 230] width 353 height 23
click at [238, 216] on input "c. Evaluating risks individually and addressing them in order of their perceive…" at bounding box center [238, 212] width 0 height 7
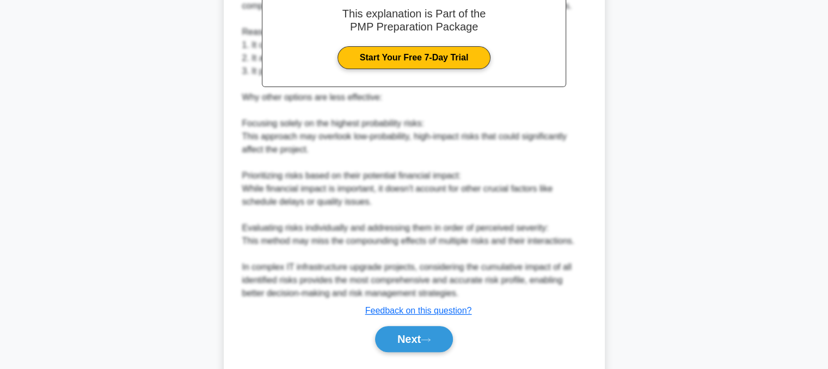
scroll to position [381, 0]
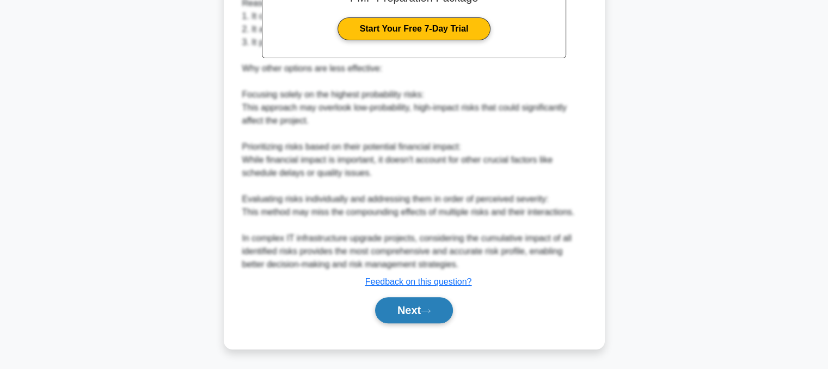
click at [444, 319] on button "Next" at bounding box center [414, 310] width 78 height 26
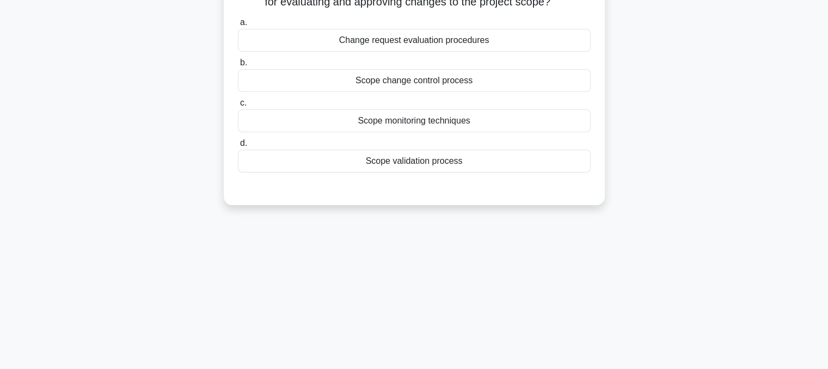
scroll to position [0, 0]
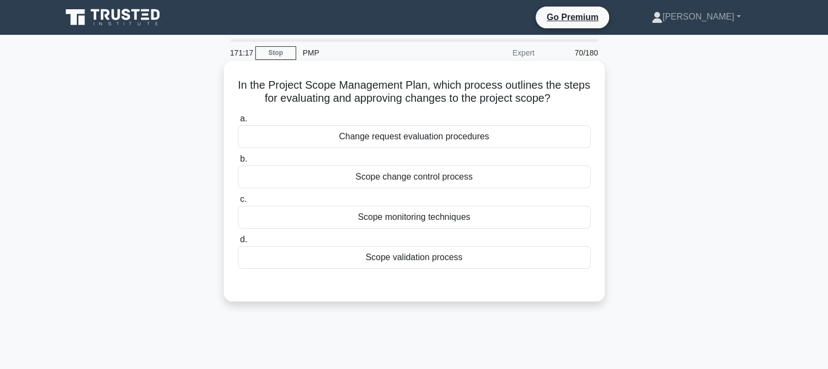
click at [435, 179] on div "Scope change control process" at bounding box center [414, 176] width 353 height 23
click at [238, 163] on input "b. Scope change control process" at bounding box center [238, 159] width 0 height 7
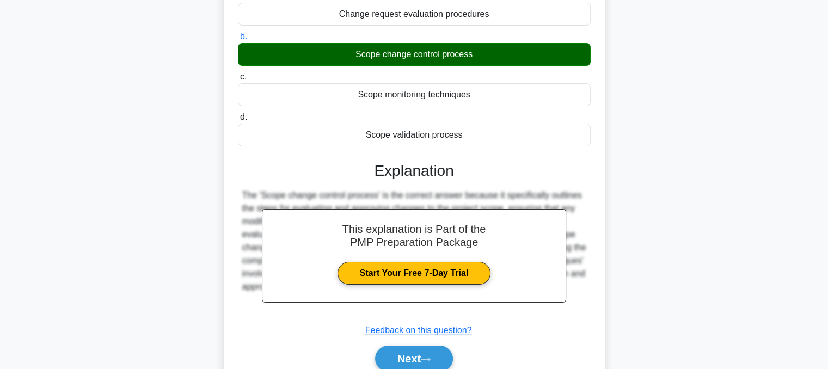
scroll to position [219, 0]
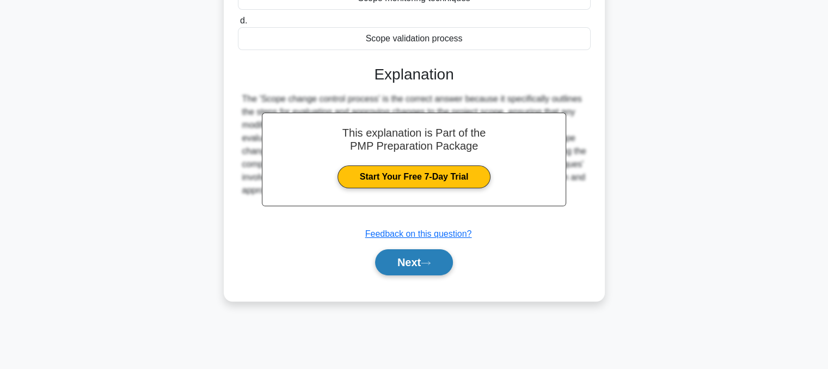
click at [425, 256] on button "Next" at bounding box center [414, 262] width 78 height 26
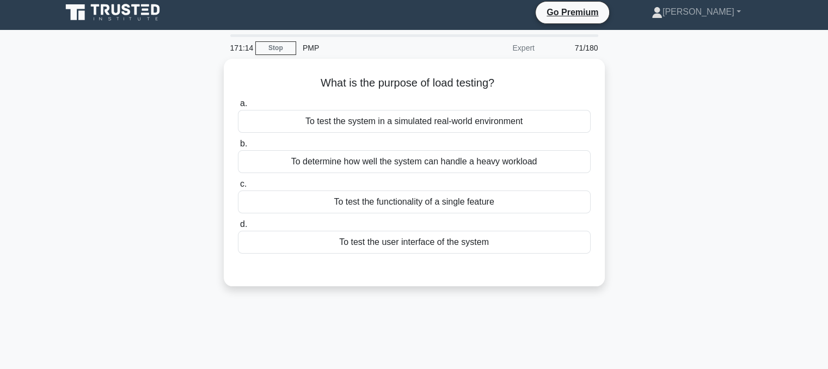
scroll to position [0, 0]
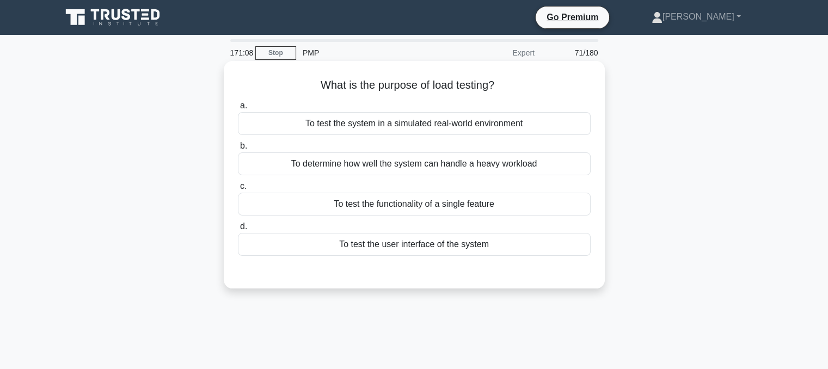
click at [459, 169] on div "To determine how well the system can handle a heavy workload" at bounding box center [414, 163] width 353 height 23
click at [238, 150] on input "b. To determine how well the system can handle a heavy workload" at bounding box center [238, 146] width 0 height 7
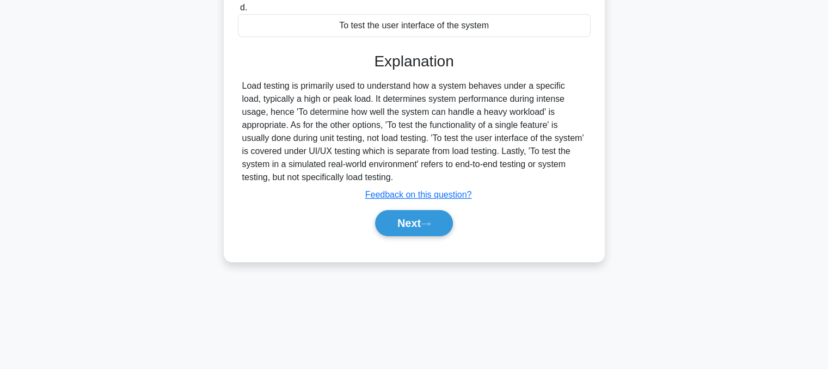
scroll to position [219, 0]
click at [440, 224] on button "Next" at bounding box center [414, 223] width 78 height 26
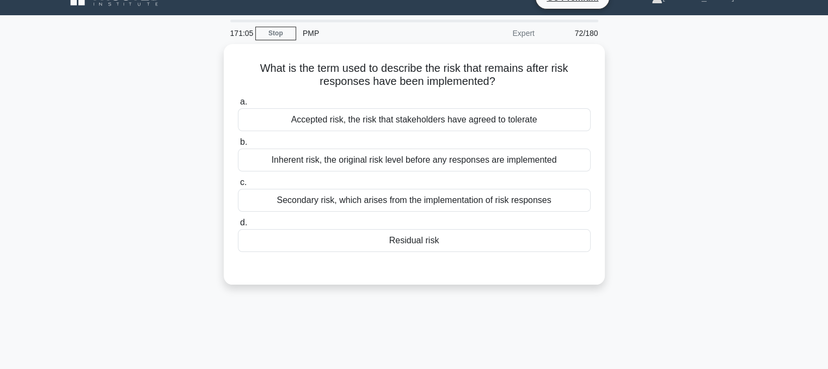
scroll to position [0, 0]
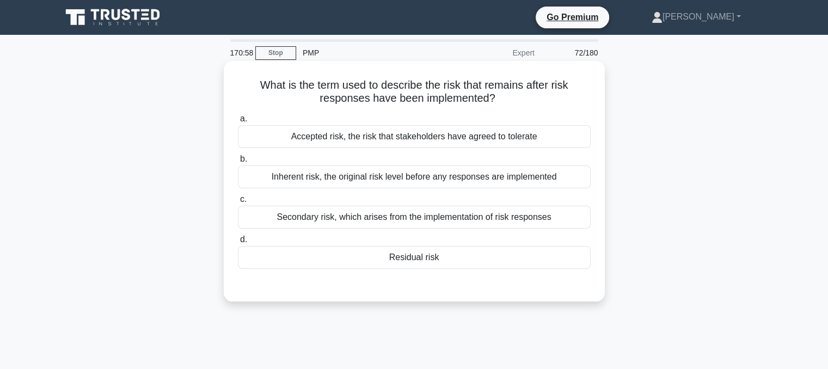
click at [423, 255] on div "Residual risk" at bounding box center [414, 257] width 353 height 23
click at [238, 243] on input "d. Residual risk" at bounding box center [238, 239] width 0 height 7
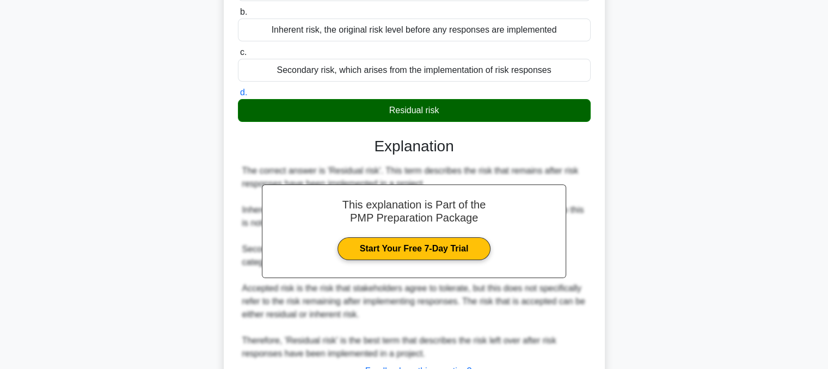
scroll to position [236, 0]
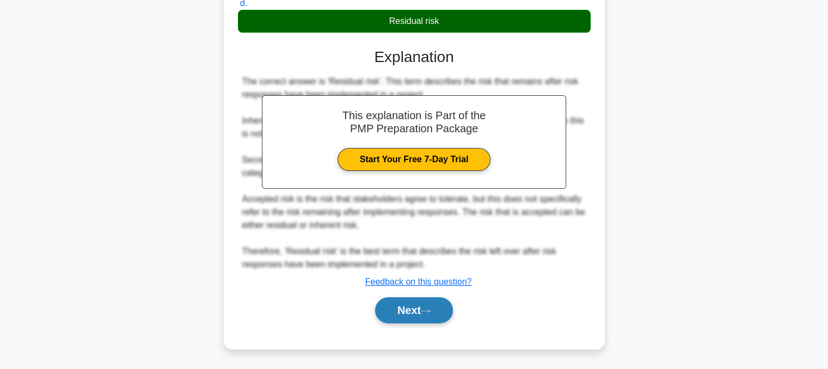
click at [425, 313] on button "Next" at bounding box center [414, 310] width 78 height 26
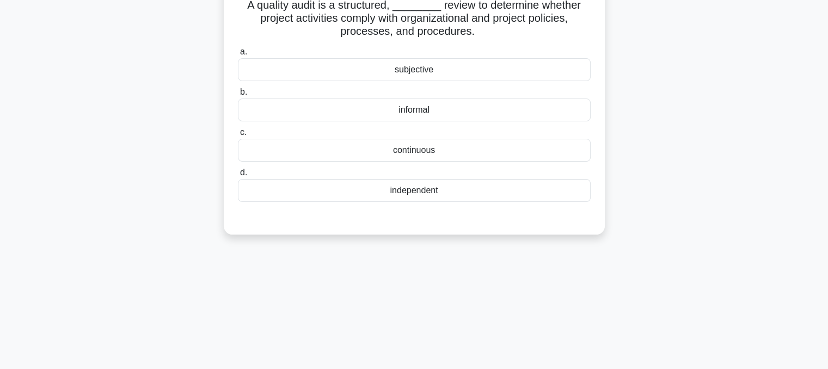
scroll to position [0, 0]
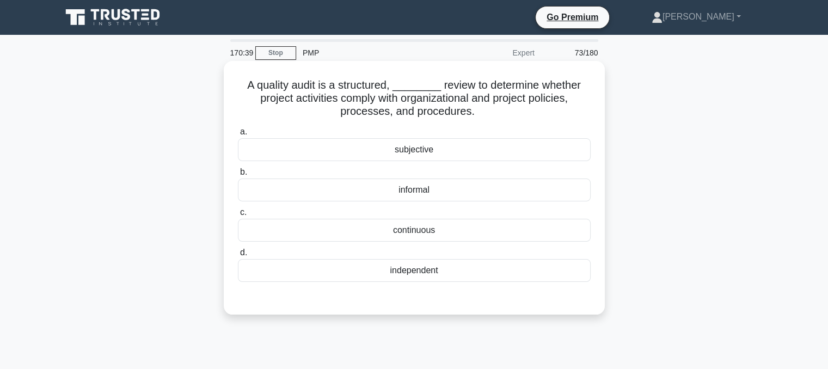
click at [447, 274] on div "independent" at bounding box center [414, 270] width 353 height 23
click at [238, 256] on input "d. independent" at bounding box center [238, 252] width 0 height 7
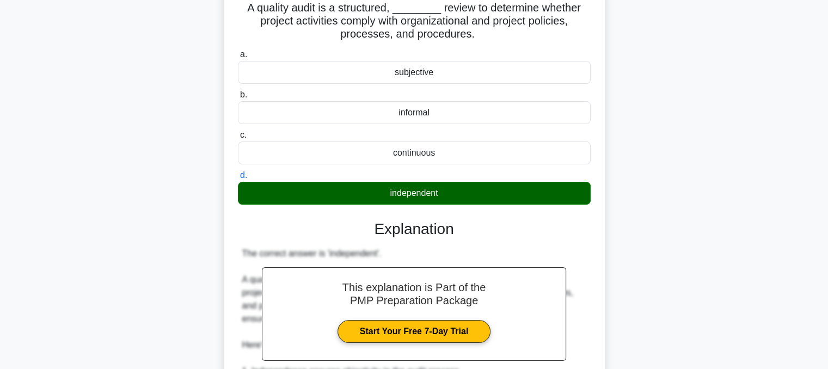
scroll to position [367, 0]
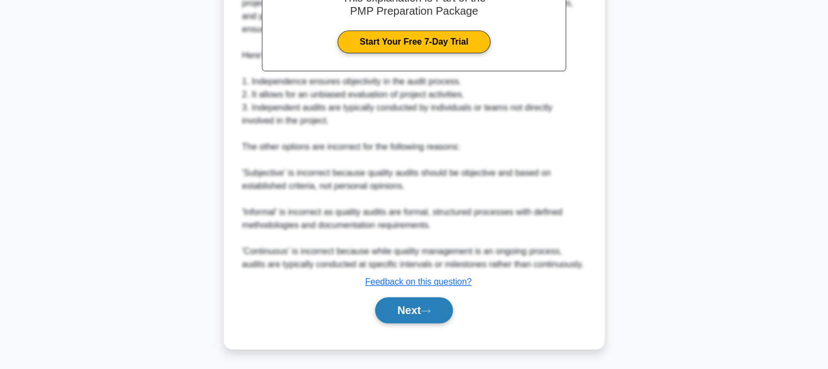
click at [419, 310] on button "Next" at bounding box center [414, 310] width 78 height 26
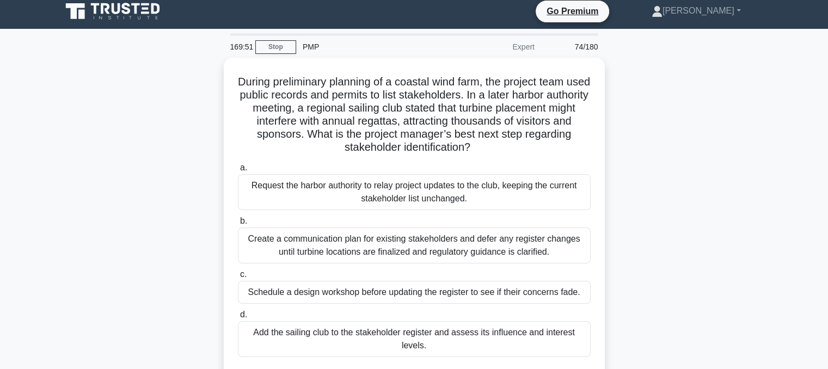
scroll to position [19, 0]
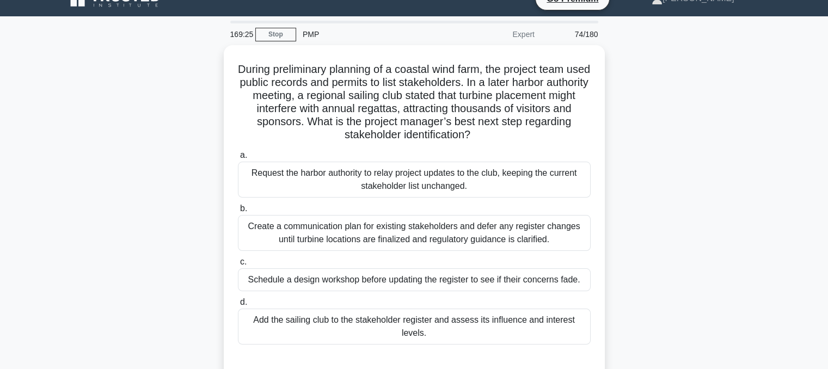
click at [554, 249] on div "Create a communication plan for existing stakeholders and defer any register ch…" at bounding box center [414, 233] width 353 height 36
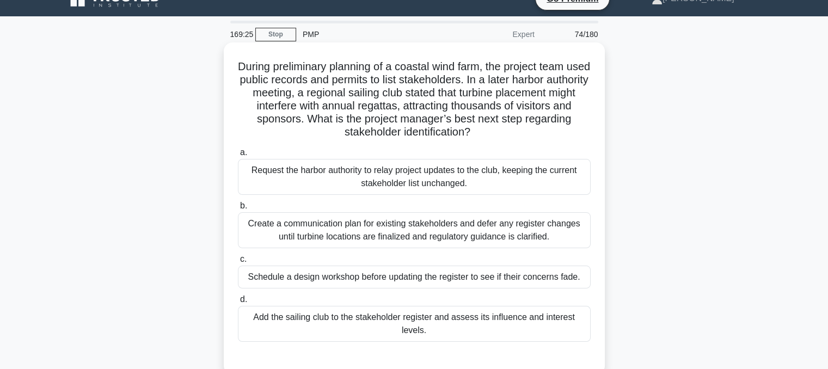
click at [238, 210] on input "b. Create a communication plan for existing stakeholders and defer any register…" at bounding box center [238, 205] width 0 height 7
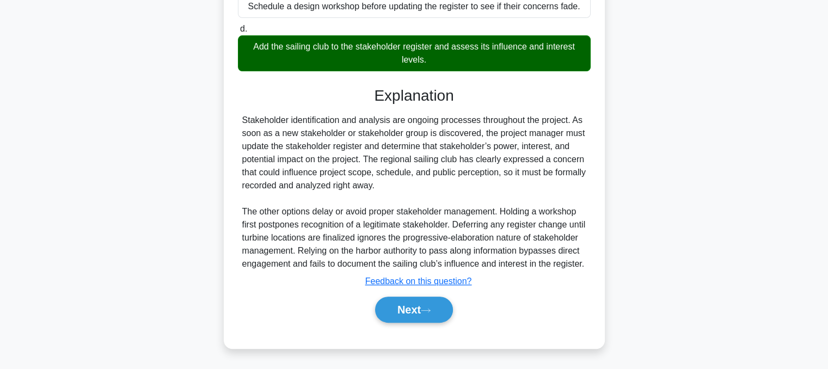
scroll to position [291, 0]
click at [453, 323] on button "Next" at bounding box center [414, 310] width 78 height 26
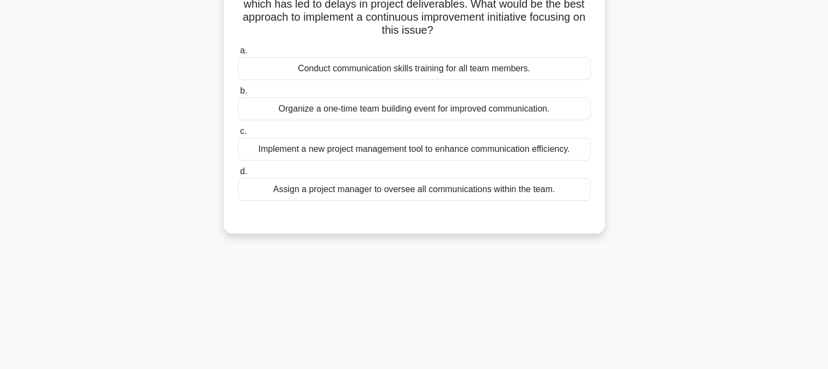
scroll to position [0, 0]
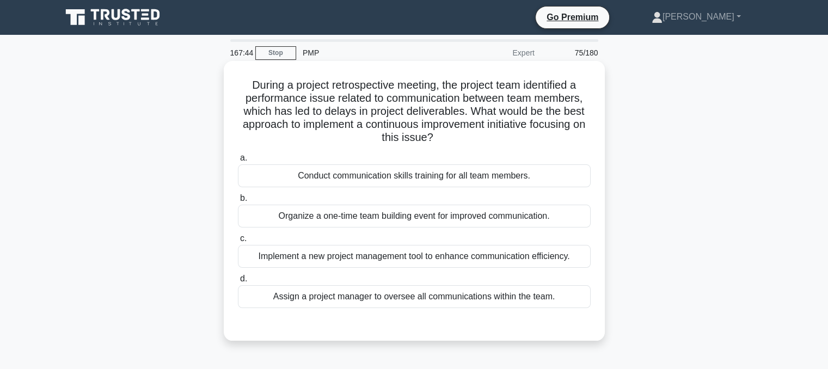
click at [418, 262] on div "Implement a new project management tool to enhance communication efficiency." at bounding box center [414, 256] width 353 height 23
click at [238, 242] on input "c. Implement a new project management tool to enhance communication efficiency." at bounding box center [238, 238] width 0 height 7
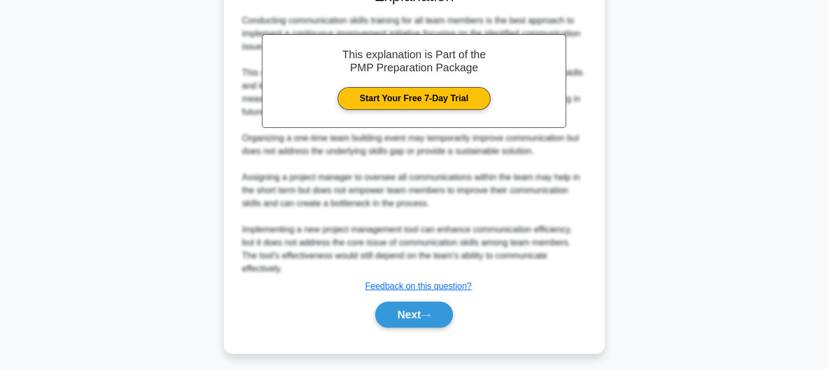
scroll to position [342, 0]
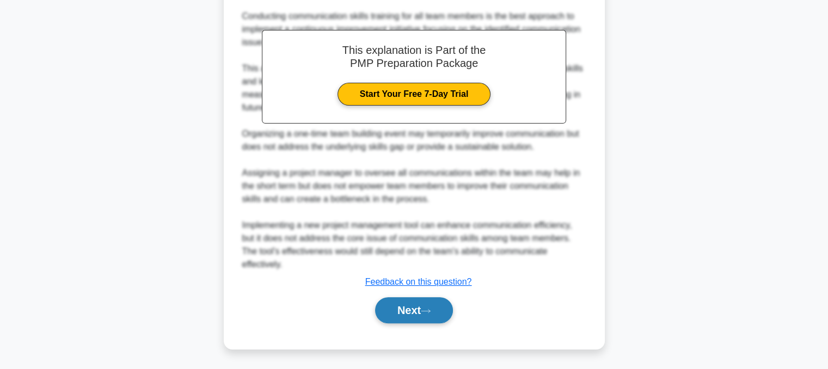
click at [377, 310] on button "Next" at bounding box center [414, 310] width 78 height 26
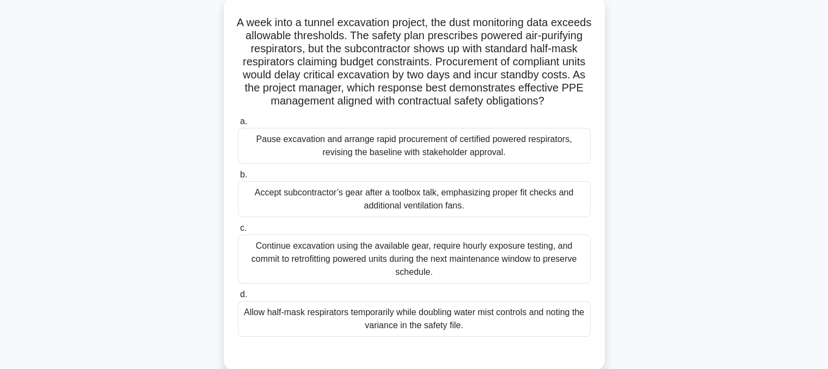
scroll to position [64, 0]
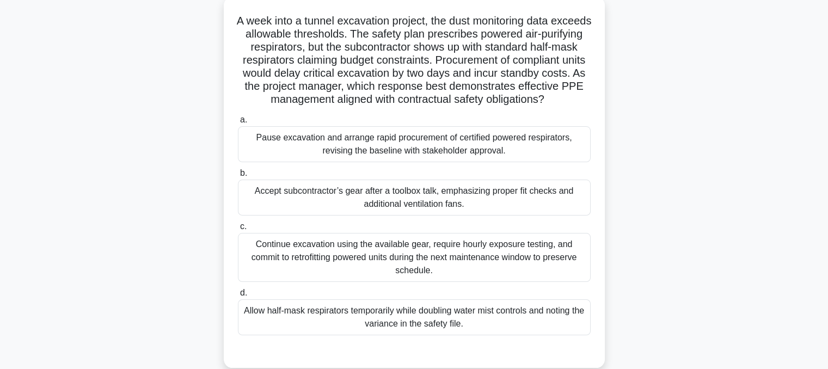
click at [549, 274] on div "Continue excavation using the available gear, require hourly exposure testing, …" at bounding box center [414, 257] width 353 height 49
click at [238, 230] on input "c. Continue excavation using the available gear, require hourly exposure testin…" at bounding box center [238, 226] width 0 height 7
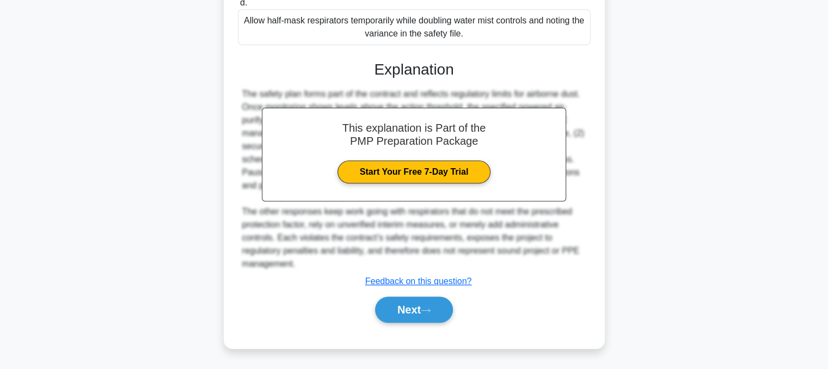
scroll to position [364, 0]
click at [416, 321] on button "Next" at bounding box center [414, 310] width 78 height 26
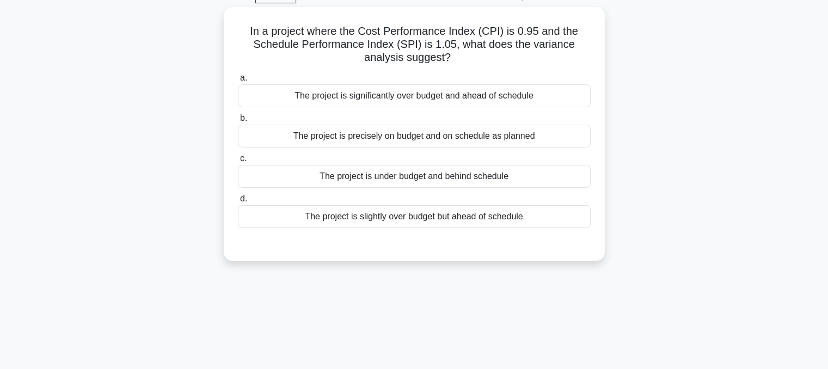
scroll to position [53, 0]
click at [475, 219] on div "The project is slightly over budget but ahead of schedule" at bounding box center [414, 217] width 353 height 23
click at [238, 204] on input "d. The project is slightly over budget but ahead of schedule" at bounding box center [238, 199] width 0 height 7
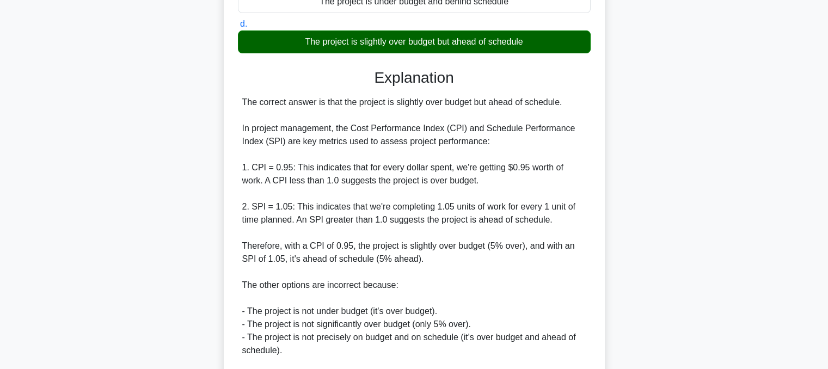
scroll to position [354, 0]
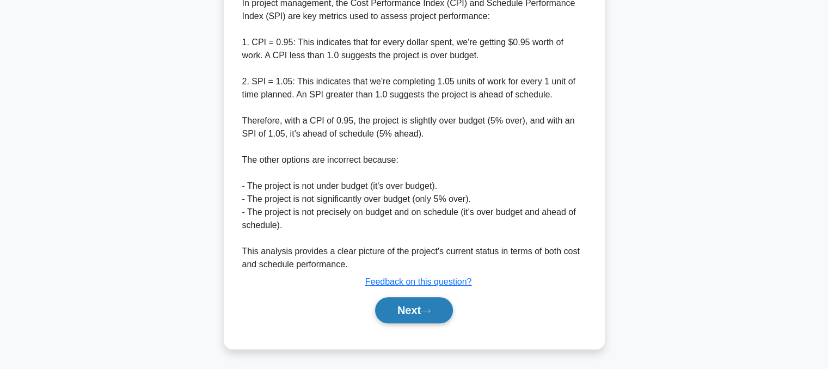
click at [399, 312] on button "Next" at bounding box center [414, 310] width 78 height 26
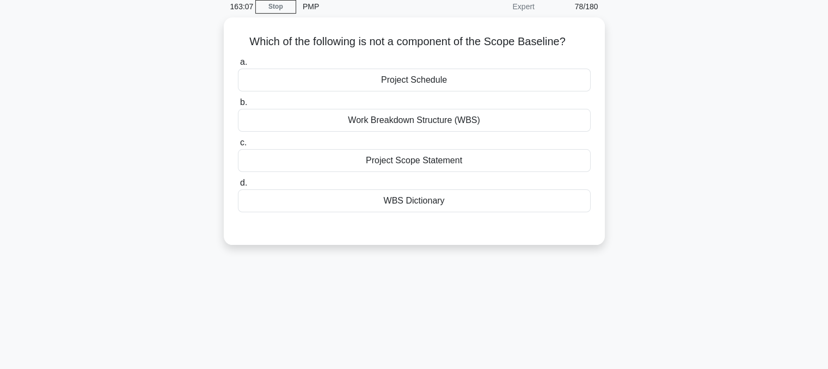
scroll to position [0, 0]
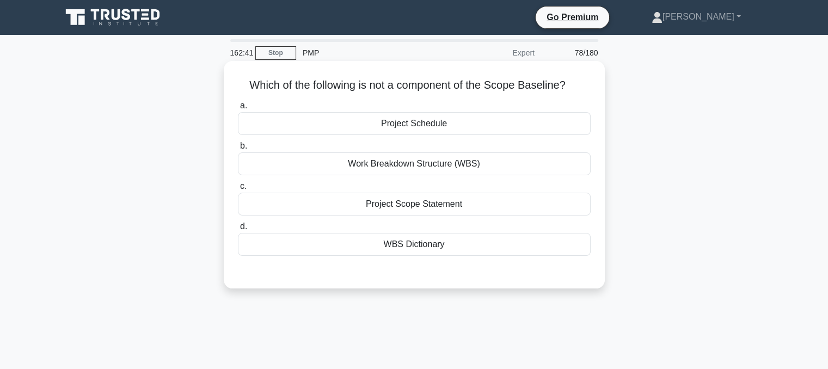
click at [466, 125] on div "Project Schedule" at bounding box center [414, 123] width 353 height 23
click at [238, 109] on input "a. Project Schedule" at bounding box center [238, 105] width 0 height 7
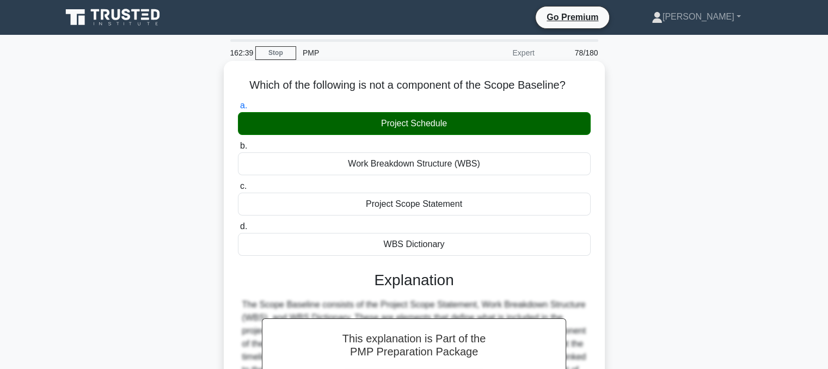
scroll to position [219, 0]
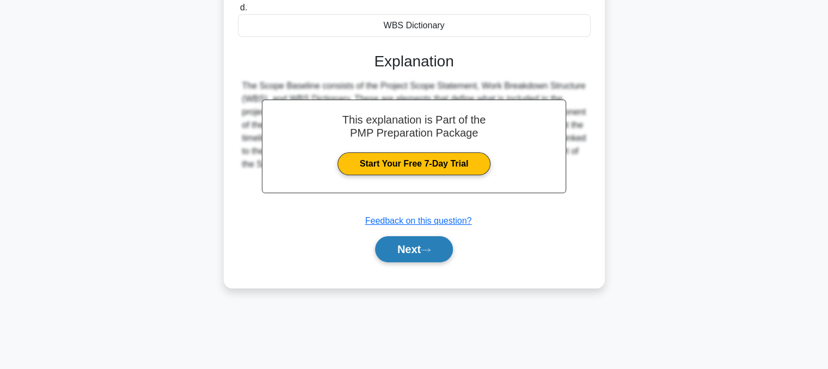
click at [395, 240] on button "Next" at bounding box center [414, 249] width 78 height 26
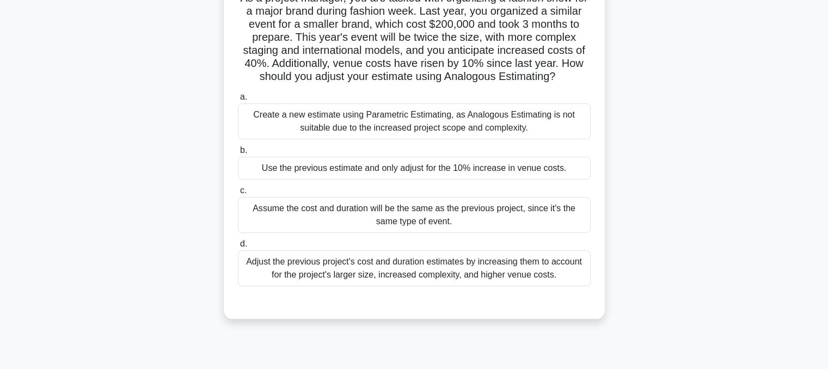
scroll to position [90, 0]
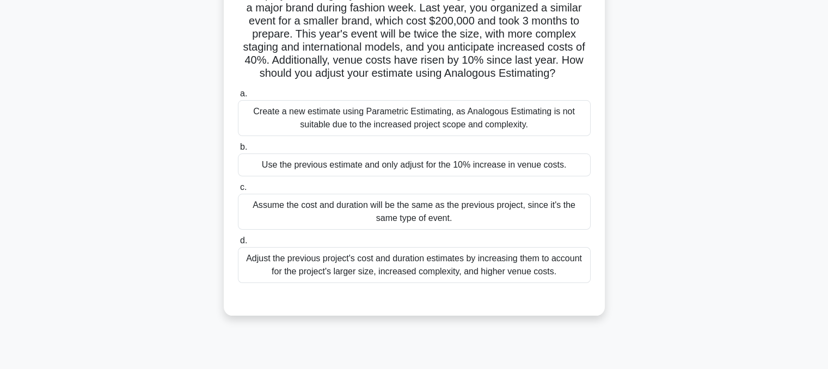
click at [410, 283] on div "Adjust the previous project's cost and duration estimates by increasing them to…" at bounding box center [414, 265] width 353 height 36
click at [238, 244] on input "d. Adjust the previous project's cost and duration estimates by increasing them…" at bounding box center [238, 240] width 0 height 7
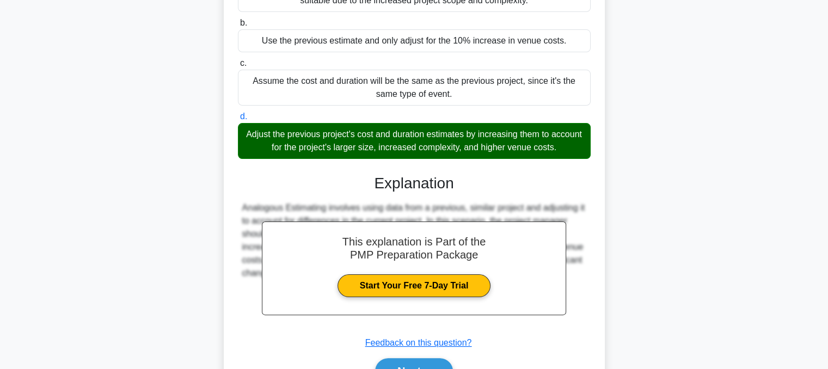
scroll to position [288, 0]
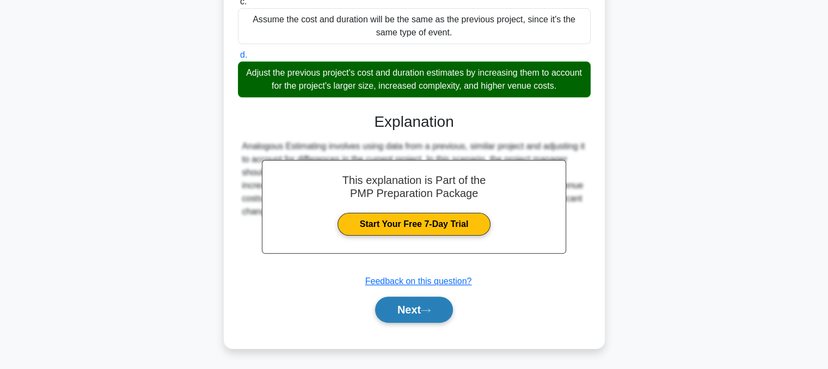
click at [388, 308] on button "Next" at bounding box center [414, 310] width 78 height 26
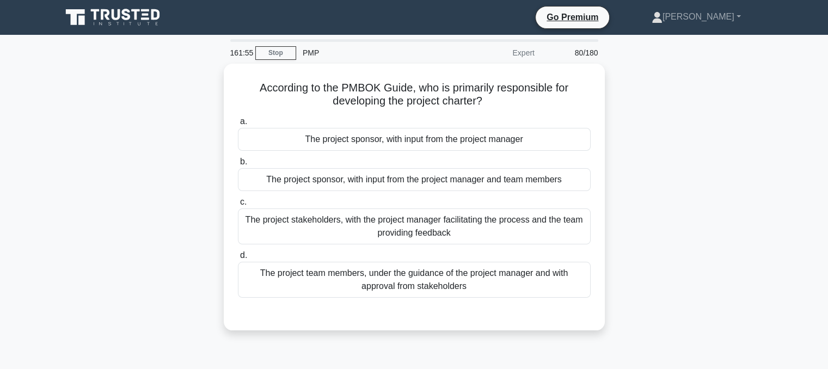
scroll to position [0, 0]
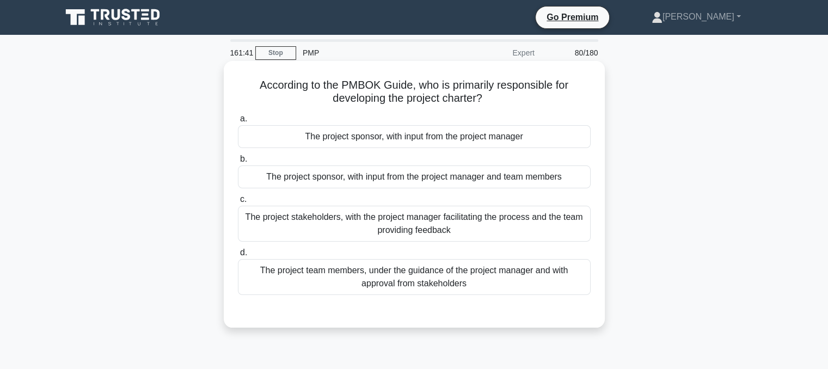
click at [446, 185] on div "The project sponsor, with input from the project manager and team members" at bounding box center [414, 176] width 353 height 23
click at [238, 163] on input "b. The project sponsor, with input from the project manager and team members" at bounding box center [238, 159] width 0 height 7
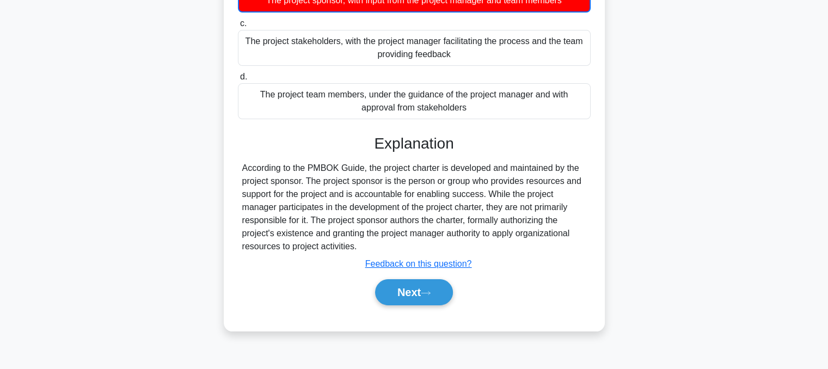
scroll to position [187, 0]
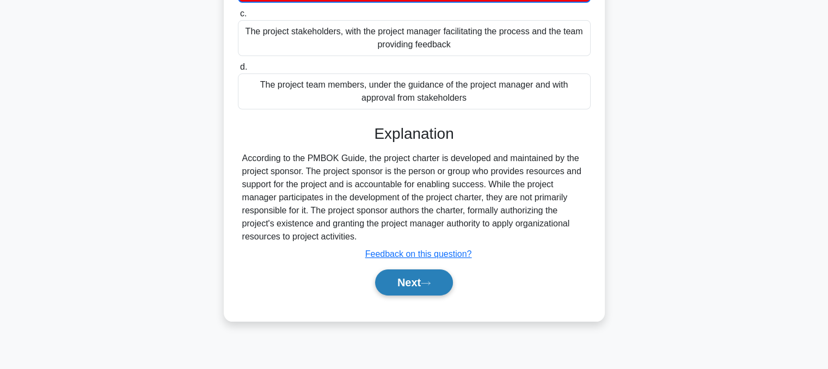
click at [429, 272] on button "Next" at bounding box center [414, 282] width 78 height 26
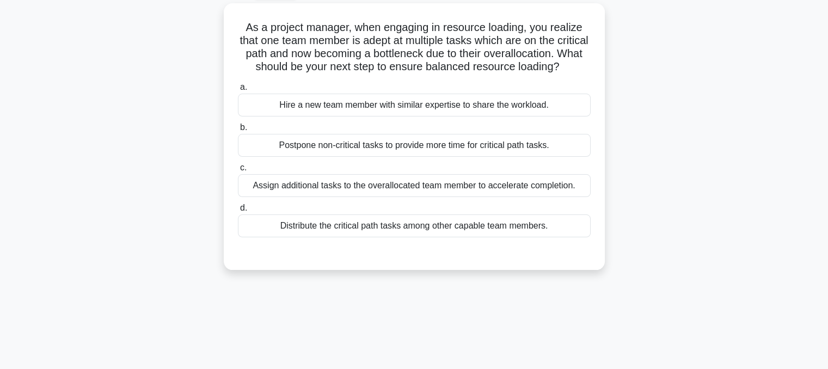
scroll to position [60, 0]
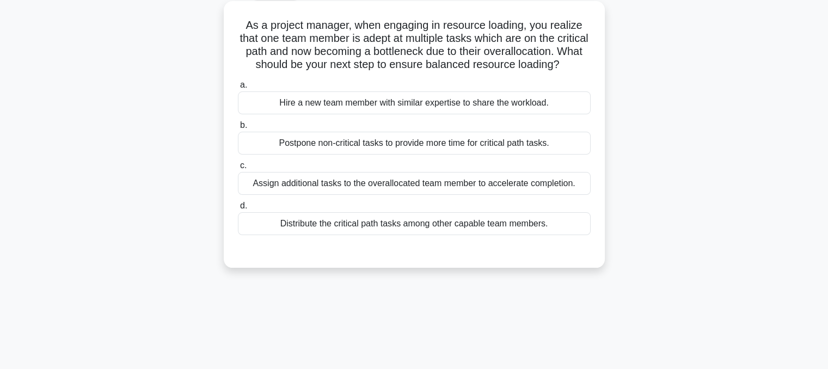
click at [448, 235] on div "Distribute the critical path tasks among other capable team members." at bounding box center [414, 223] width 353 height 23
click at [238, 210] on input "d. Distribute the critical path tasks among other capable team members." at bounding box center [238, 205] width 0 height 7
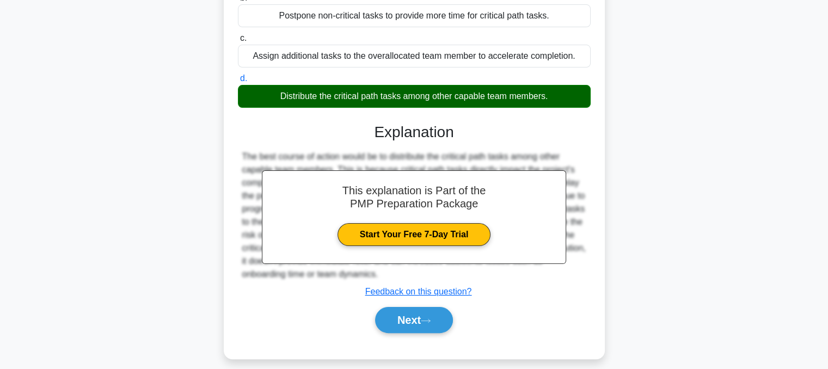
scroll to position [219, 0]
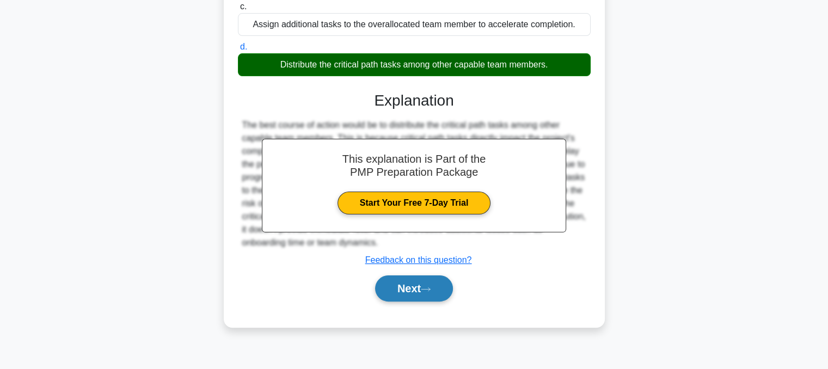
click at [396, 302] on button "Next" at bounding box center [414, 288] width 78 height 26
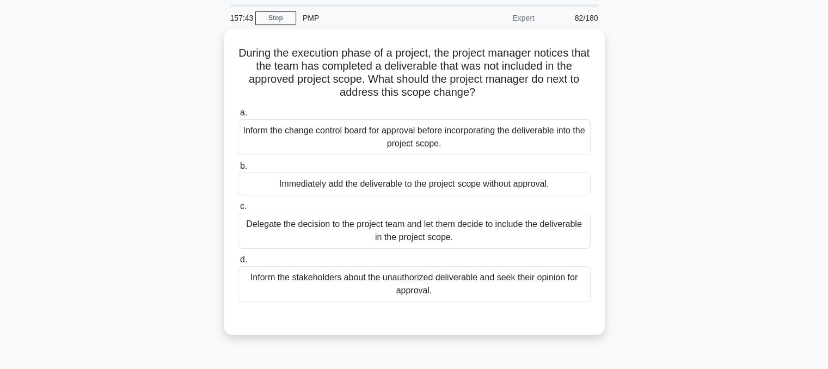
scroll to position [33, 0]
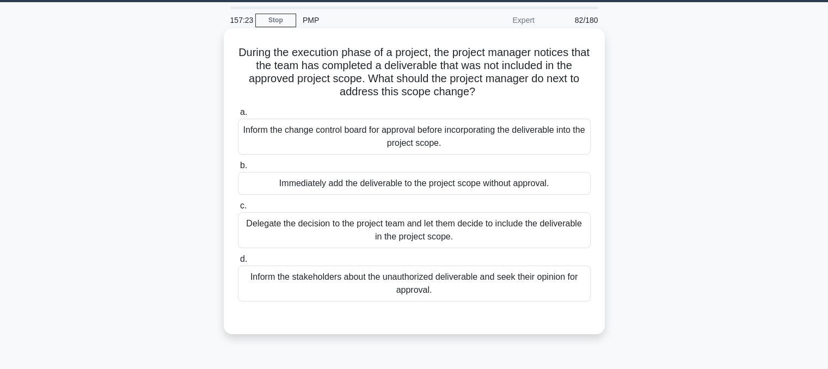
click at [407, 133] on div "Inform the change control board for approval before incorporating the deliverab…" at bounding box center [414, 137] width 353 height 36
click at [238, 116] on input "a. Inform the change control board for approval before incorporating the delive…" at bounding box center [238, 112] width 0 height 7
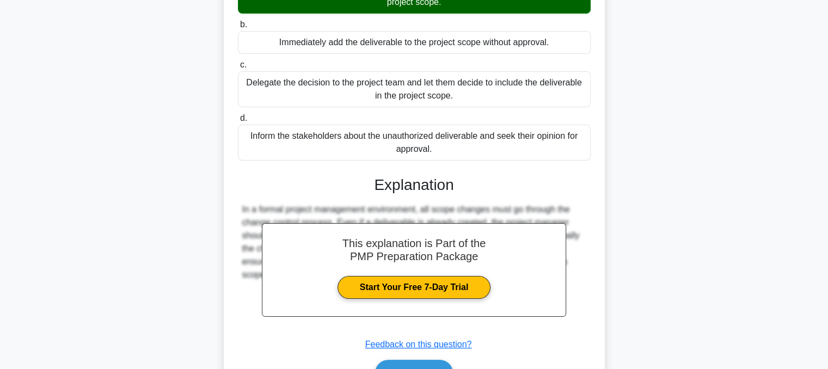
scroll to position [236, 0]
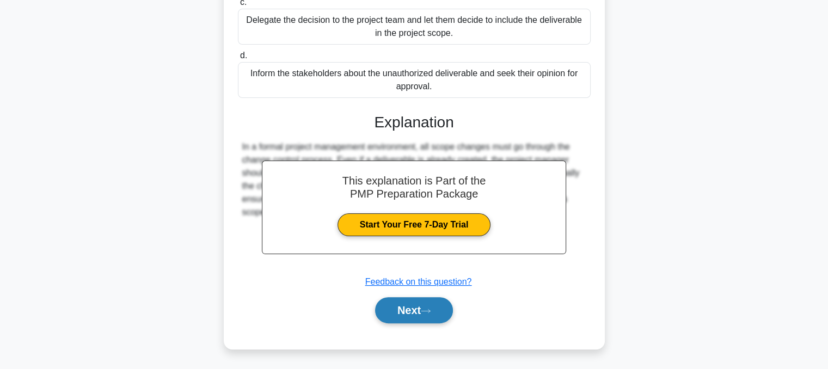
click at [415, 310] on button "Next" at bounding box center [414, 310] width 78 height 26
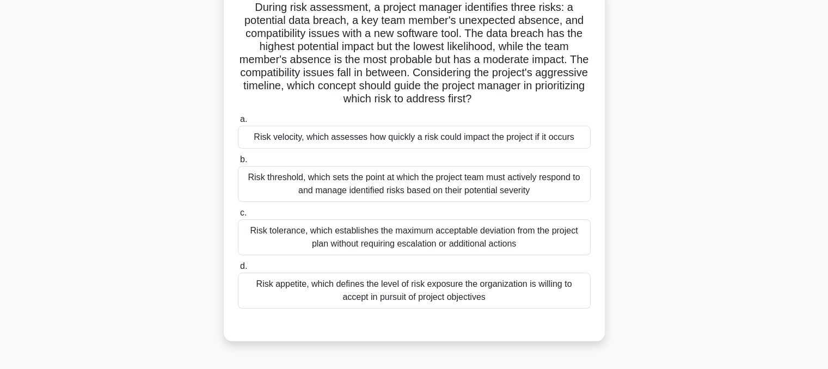
scroll to position [82, 0]
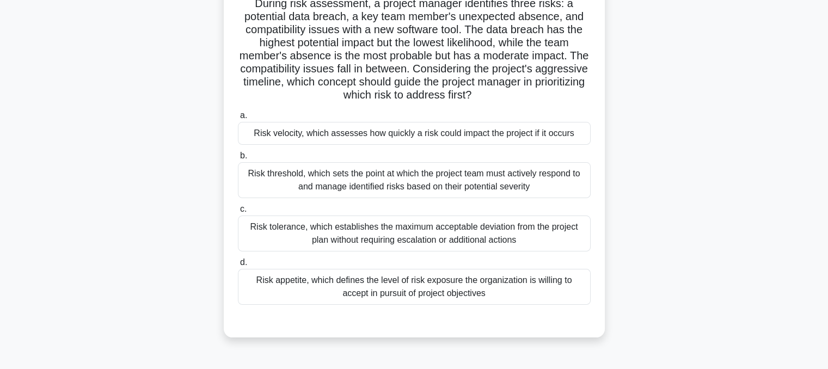
click at [423, 287] on div "Risk appetite, which defines the level of risk exposure the organization is wil…" at bounding box center [414, 287] width 353 height 36
click at [238, 266] on input "d. Risk appetite, which defines the level of risk exposure the organization is …" at bounding box center [238, 262] width 0 height 7
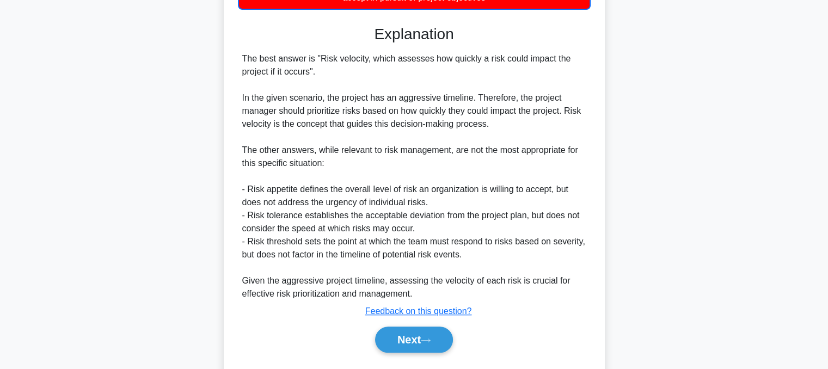
scroll to position [407, 0]
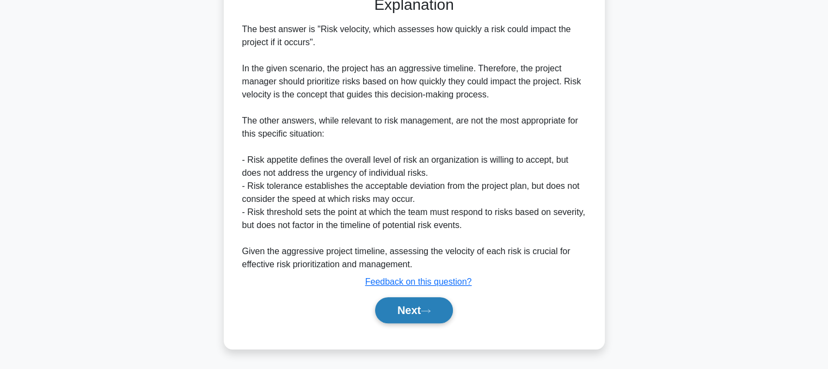
click at [409, 318] on button "Next" at bounding box center [414, 310] width 78 height 26
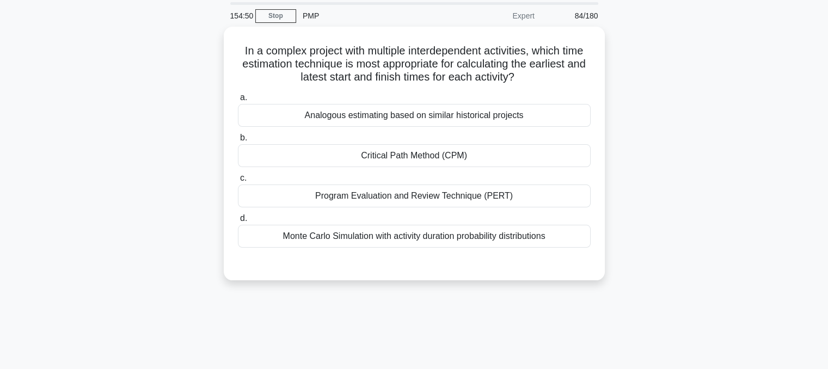
scroll to position [0, 0]
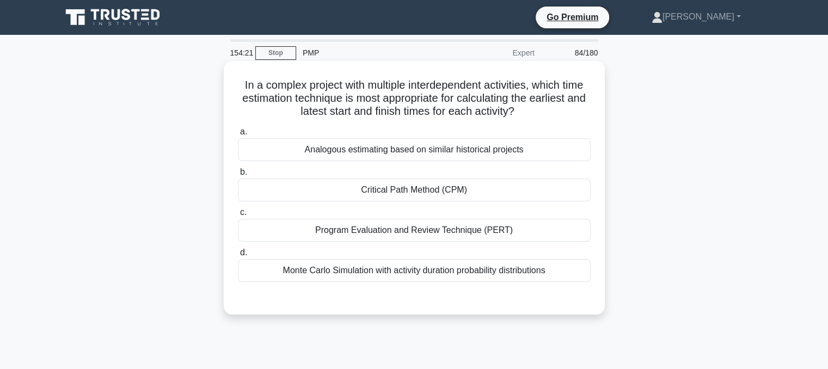
click at [441, 197] on div "Critical Path Method (CPM)" at bounding box center [414, 190] width 353 height 23
click at [238, 176] on input "b. Critical Path Method (CPM)" at bounding box center [238, 172] width 0 height 7
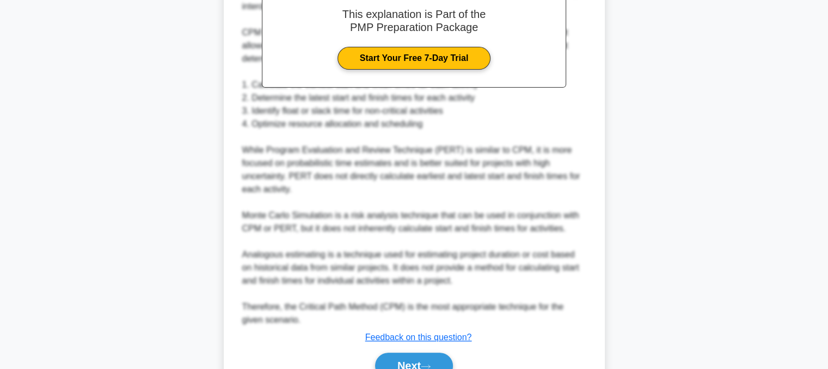
scroll to position [406, 0]
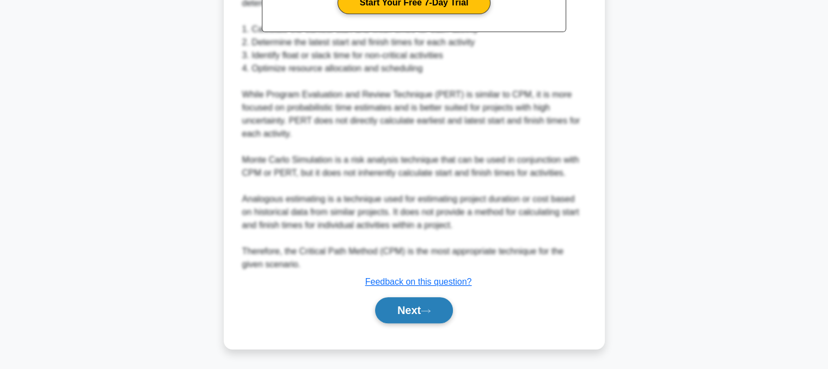
click at [386, 312] on button "Next" at bounding box center [414, 310] width 78 height 26
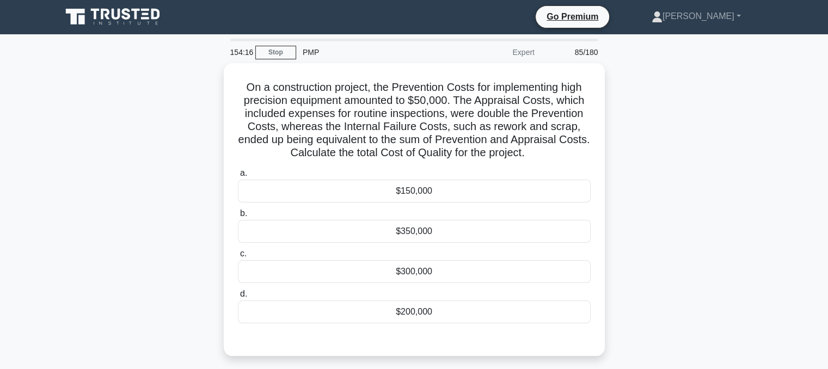
scroll to position [0, 0]
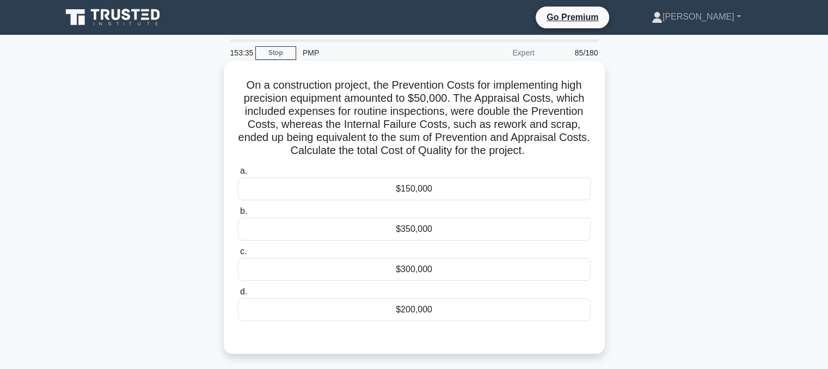
click at [413, 191] on div "$150,000" at bounding box center [414, 188] width 353 height 23
click at [238, 175] on input "a. $150,000" at bounding box center [238, 171] width 0 height 7
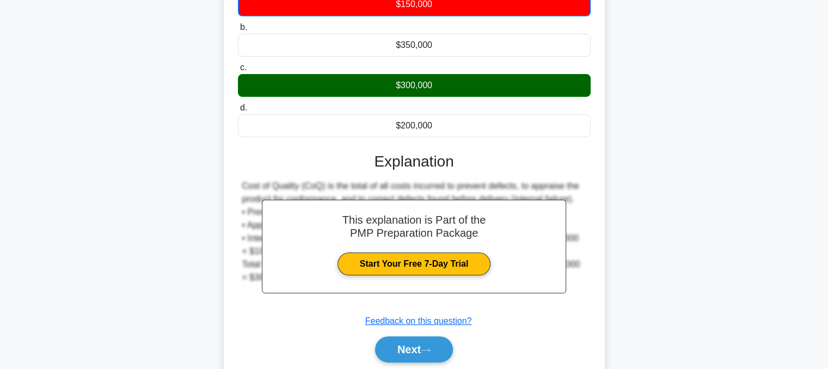
scroll to position [224, 0]
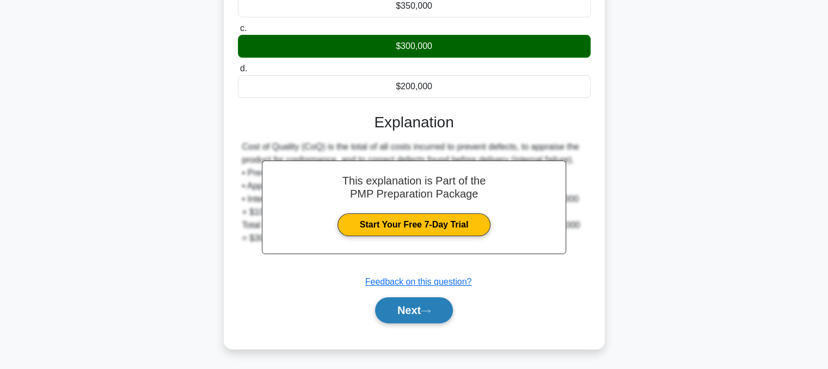
click at [420, 319] on button "Next" at bounding box center [414, 310] width 78 height 26
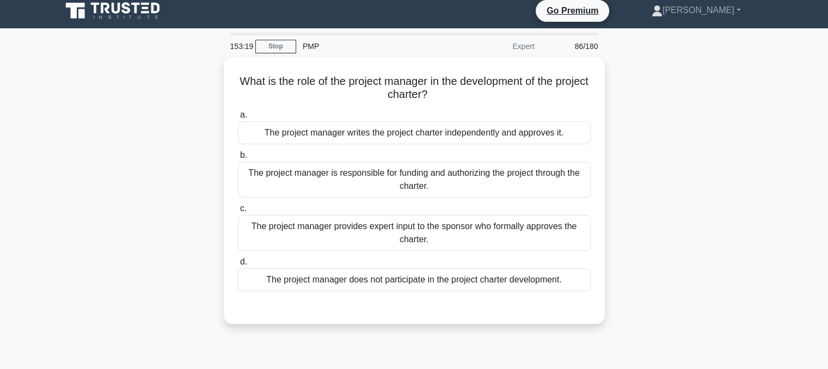
scroll to position [0, 0]
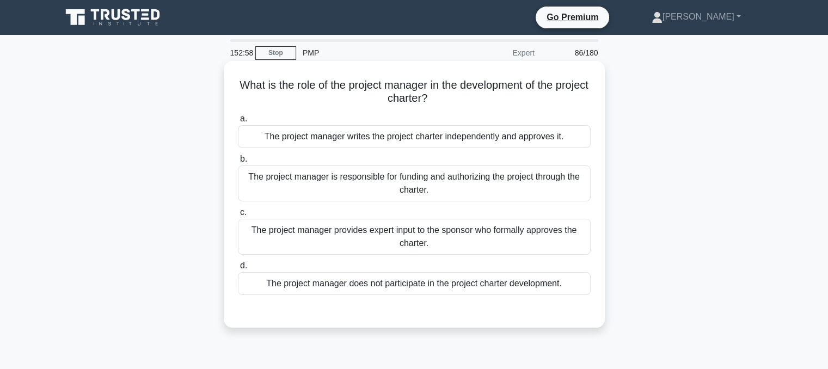
click at [425, 230] on div "The project manager provides expert input to the sponsor who formally approves …" at bounding box center [414, 237] width 353 height 36
click at [238, 216] on input "c. The project manager provides expert input to the sponsor who formally approv…" at bounding box center [238, 212] width 0 height 7
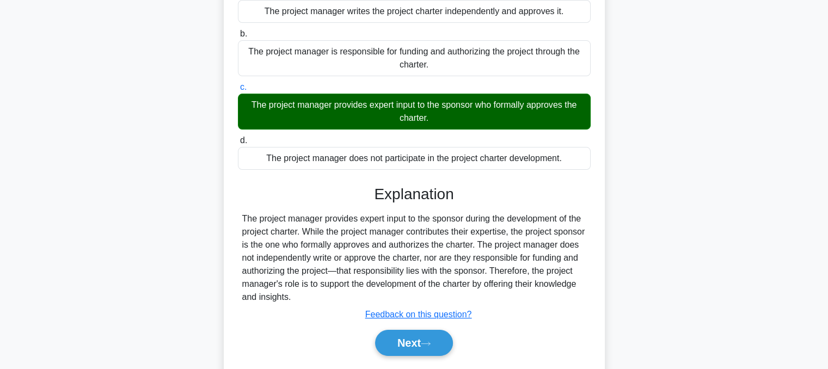
scroll to position [219, 0]
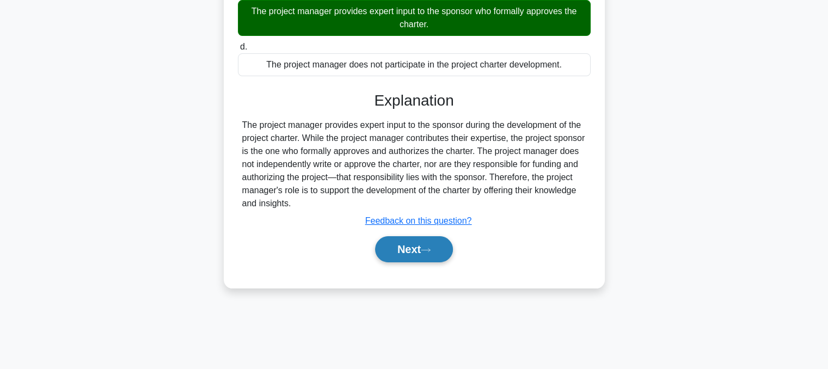
click at [431, 250] on icon at bounding box center [426, 250] width 10 height 6
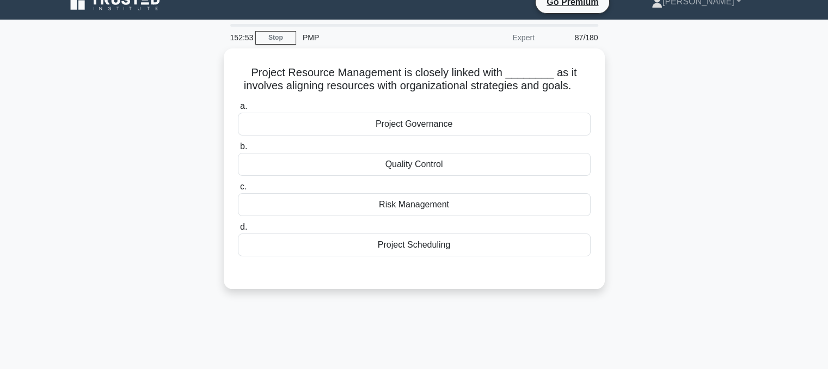
scroll to position [15, 0]
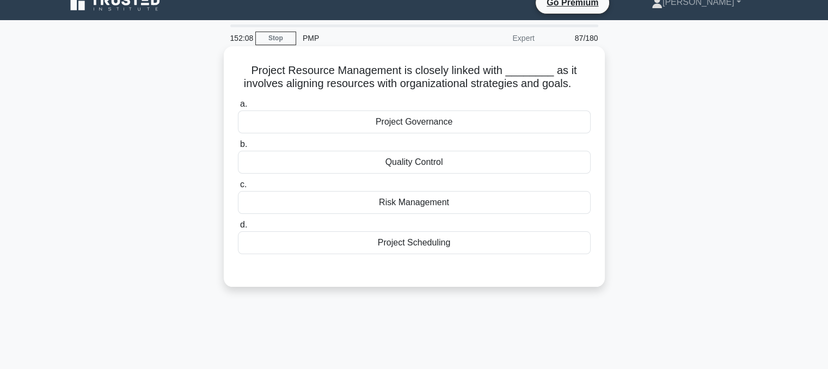
click at [420, 120] on div "Project Governance" at bounding box center [414, 121] width 353 height 23
click at [238, 108] on input "a. Project Governance" at bounding box center [238, 104] width 0 height 7
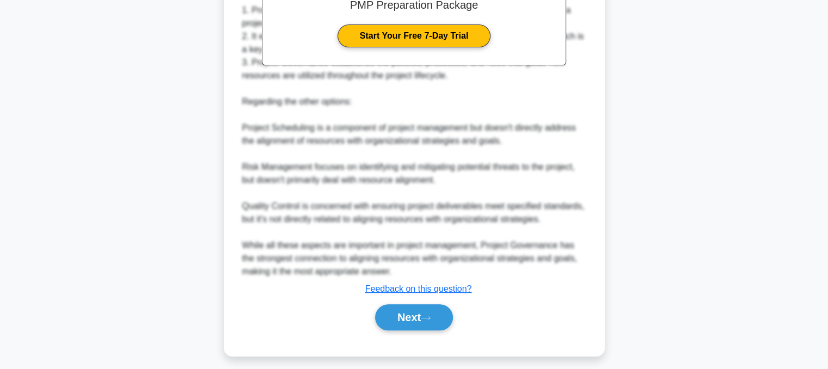
scroll to position [367, 0]
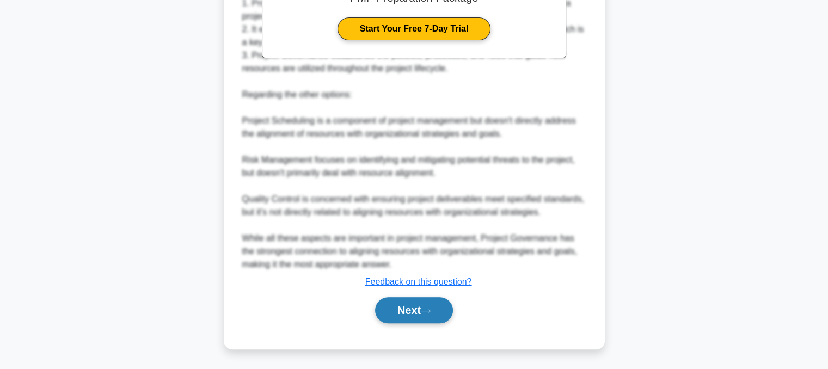
click at [408, 311] on button "Next" at bounding box center [414, 310] width 78 height 26
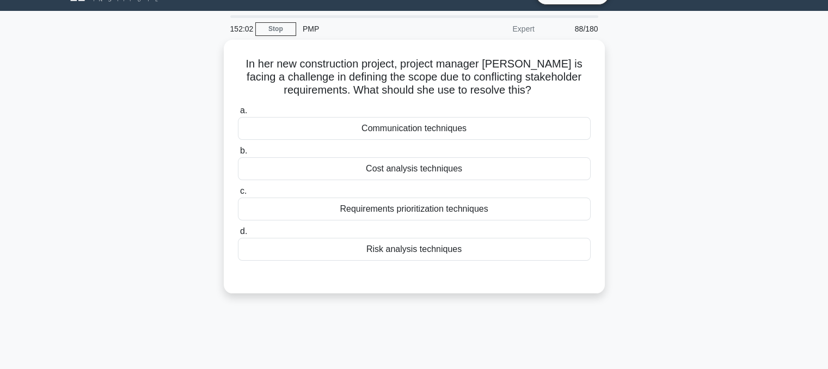
scroll to position [17, 0]
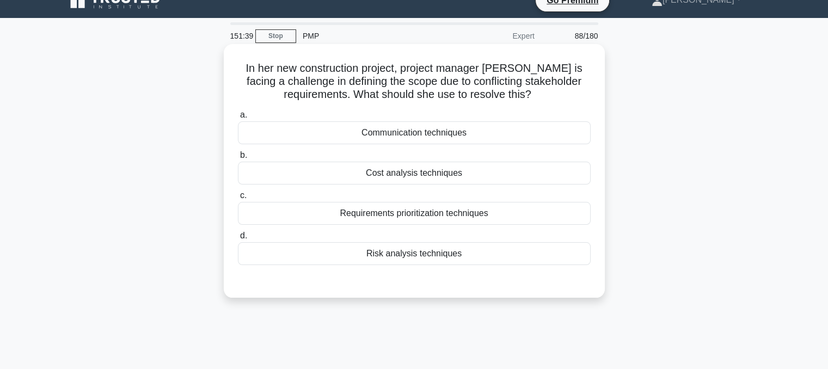
click at [392, 220] on div "Requirements prioritization techniques" at bounding box center [414, 213] width 353 height 23
click at [238, 199] on input "c. Requirements prioritization techniques" at bounding box center [238, 195] width 0 height 7
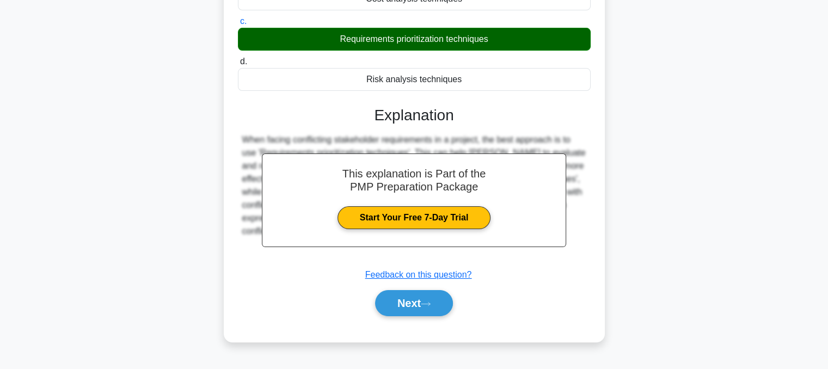
scroll to position [219, 0]
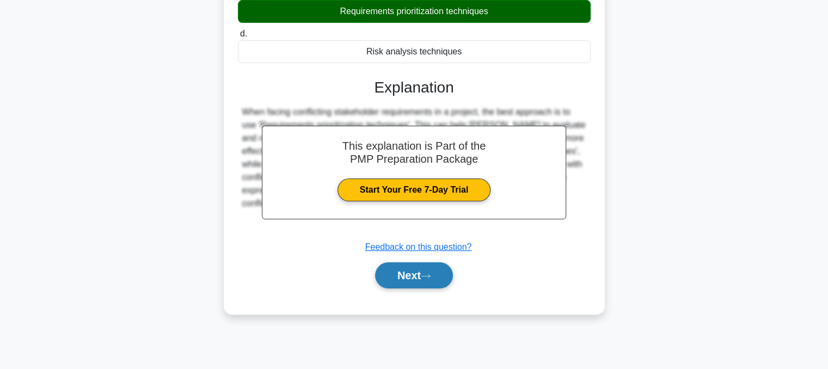
click at [405, 270] on button "Next" at bounding box center [414, 275] width 78 height 26
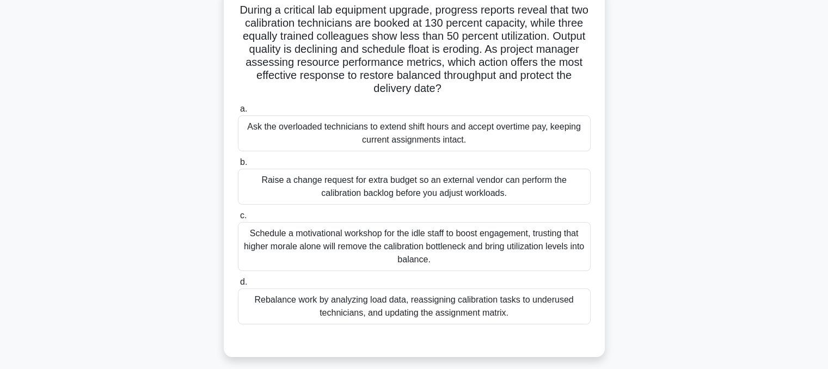
scroll to position [79, 0]
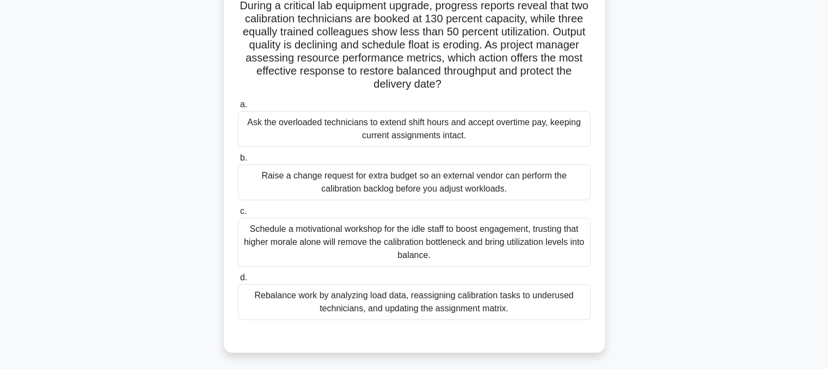
click at [509, 315] on div "Rebalance work by analyzing load data, reassigning calibration tasks to underus…" at bounding box center [414, 302] width 353 height 36
click at [238, 281] on input "d. Rebalance work by analyzing load data, reassigning calibration tasks to unde…" at bounding box center [238, 277] width 0 height 7
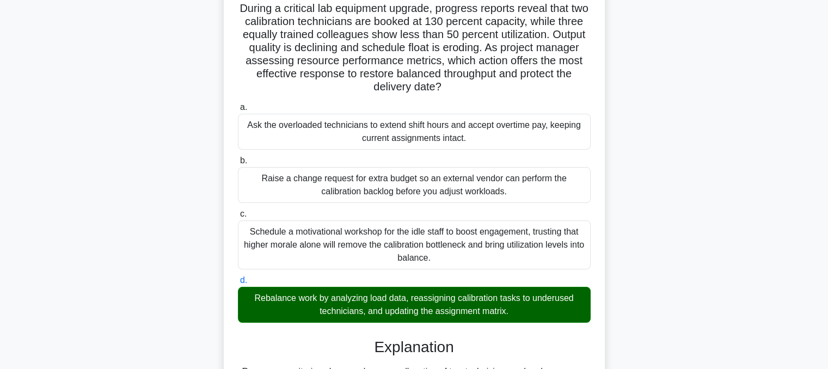
click at [671, 233] on div "During a critical lab equipment upgrade, progress reports reveal that two calib…" at bounding box center [414, 298] width 718 height 629
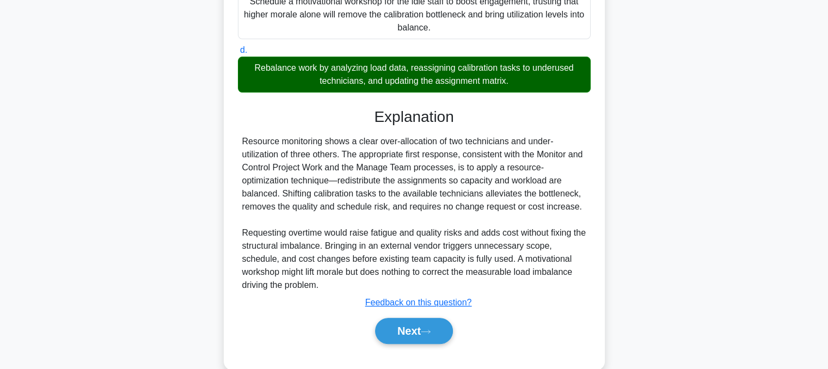
scroll to position [328, 0]
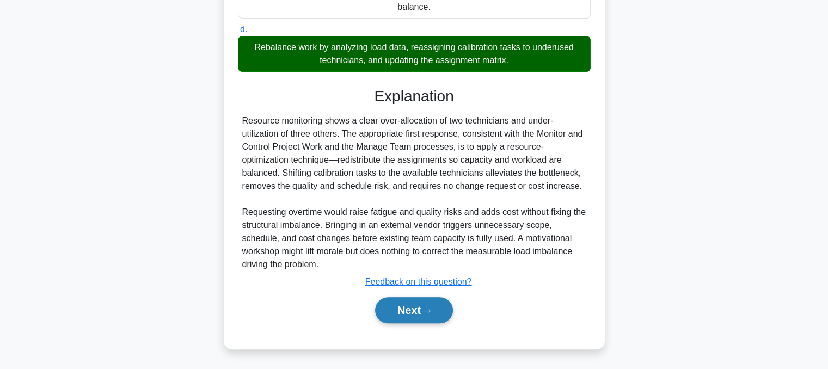
click at [417, 313] on button "Next" at bounding box center [414, 310] width 78 height 26
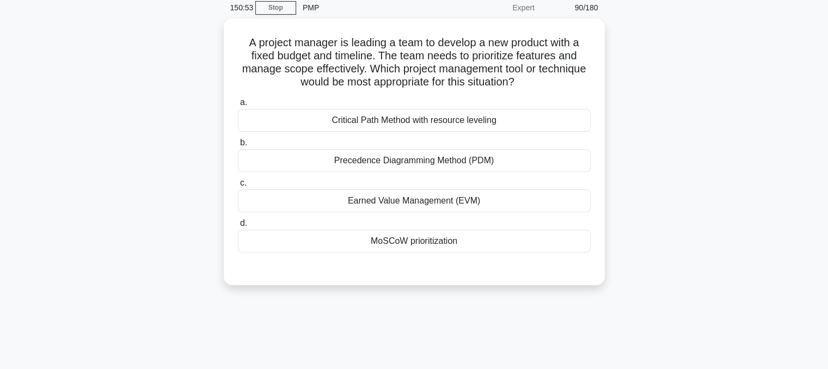
scroll to position [0, 0]
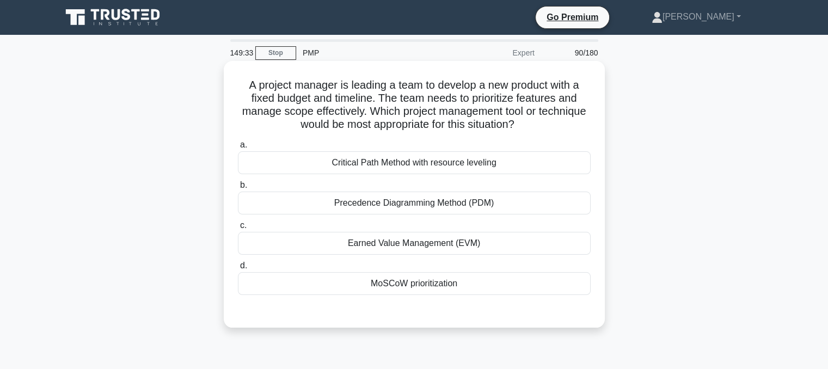
click at [441, 284] on div "MoSCoW prioritization" at bounding box center [414, 283] width 353 height 23
click at [238, 269] on input "d. MoSCoW prioritization" at bounding box center [238, 265] width 0 height 7
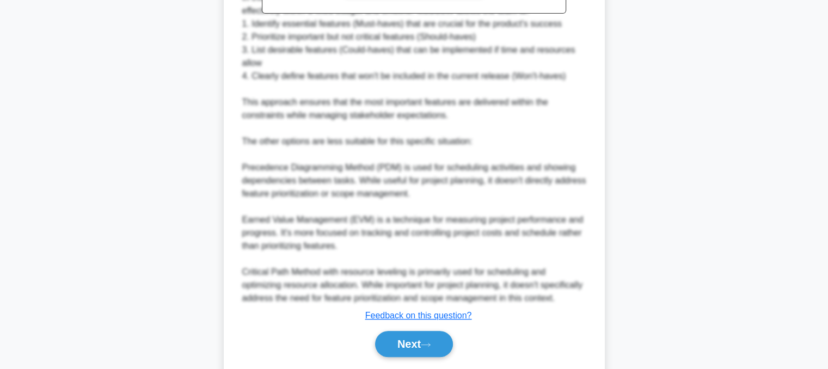
scroll to position [484, 0]
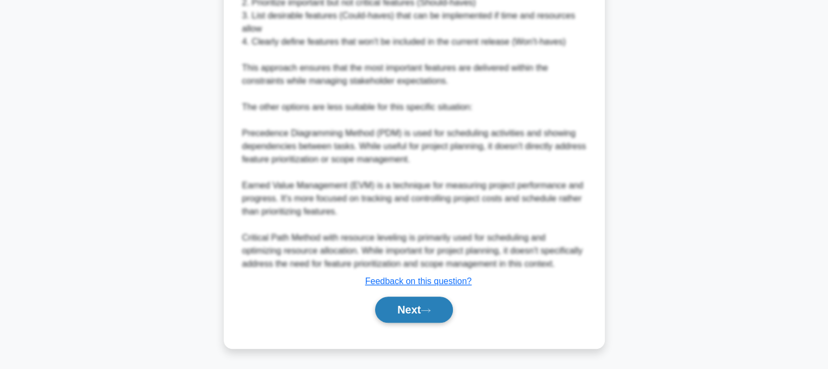
click at [398, 311] on button "Next" at bounding box center [414, 310] width 78 height 26
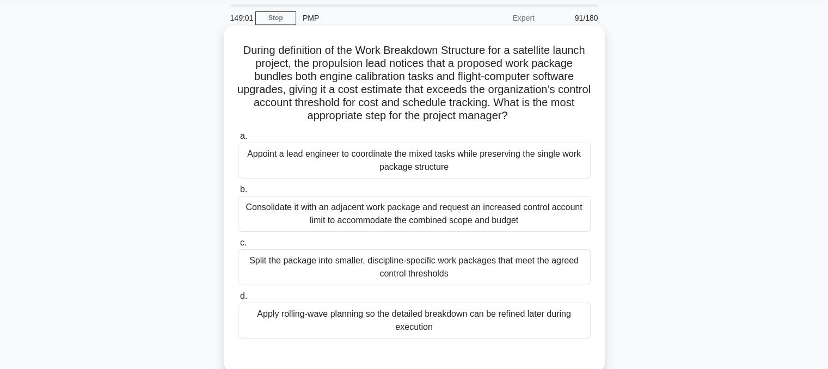
scroll to position [47, 0]
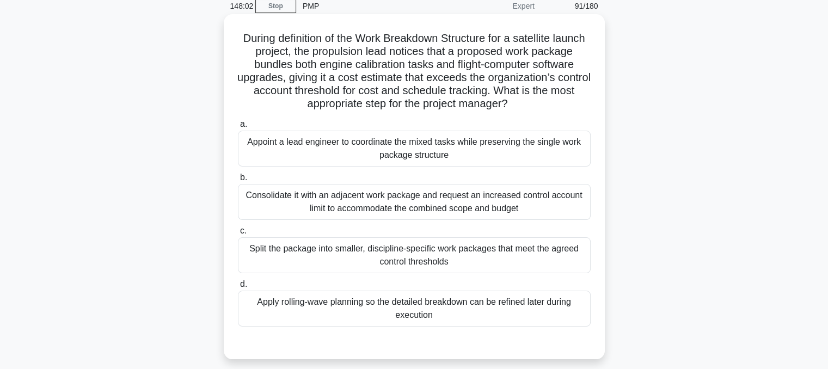
click at [449, 204] on div "Consolidate it with an adjacent work package and request an increased control a…" at bounding box center [414, 202] width 353 height 36
click at [238, 181] on input "b. Consolidate it with an adjacent work package and request an increased contro…" at bounding box center [238, 177] width 0 height 7
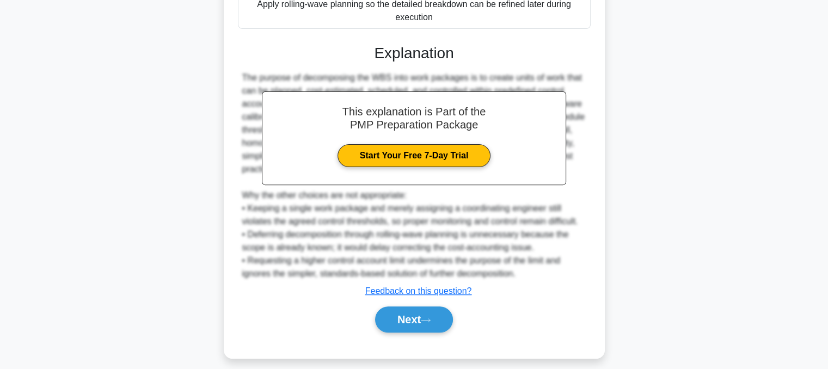
scroll to position [355, 0]
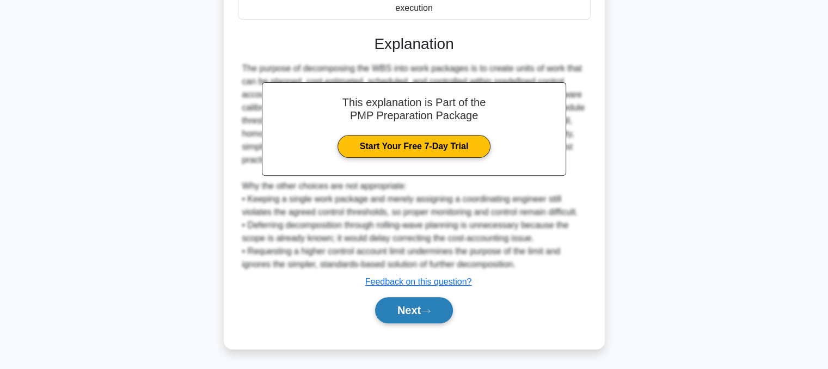
click at [425, 319] on button "Next" at bounding box center [414, 310] width 78 height 26
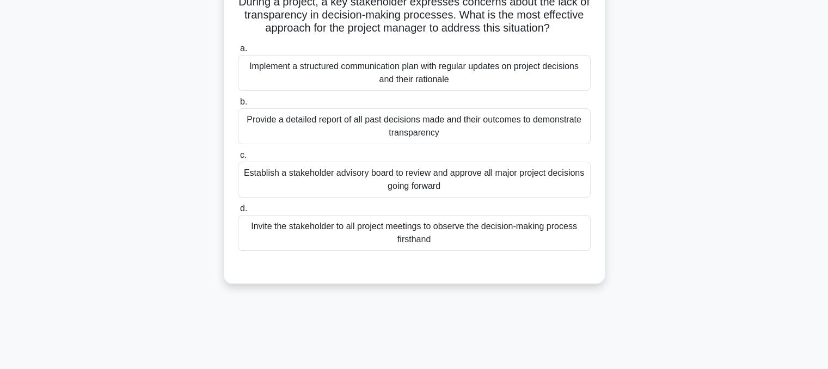
scroll to position [0, 0]
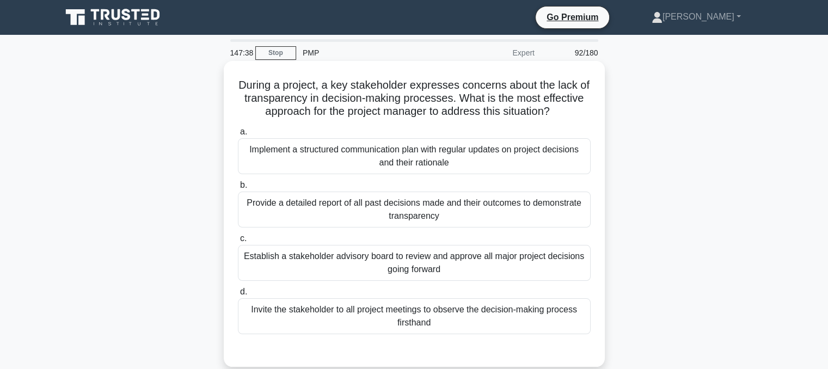
click at [485, 159] on div "Implement a structured communication plan with regular updates on project decis…" at bounding box center [414, 156] width 353 height 36
click at [238, 136] on input "a. Implement a structured communication plan with regular updates on project de…" at bounding box center [238, 131] width 0 height 7
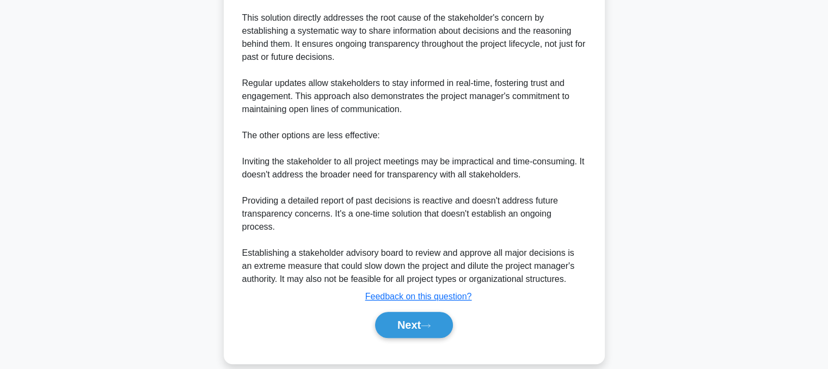
scroll to position [419, 0]
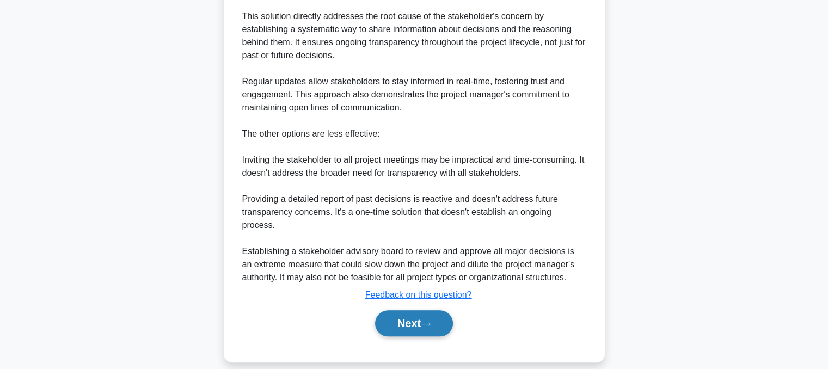
click at [416, 310] on button "Next" at bounding box center [414, 323] width 78 height 26
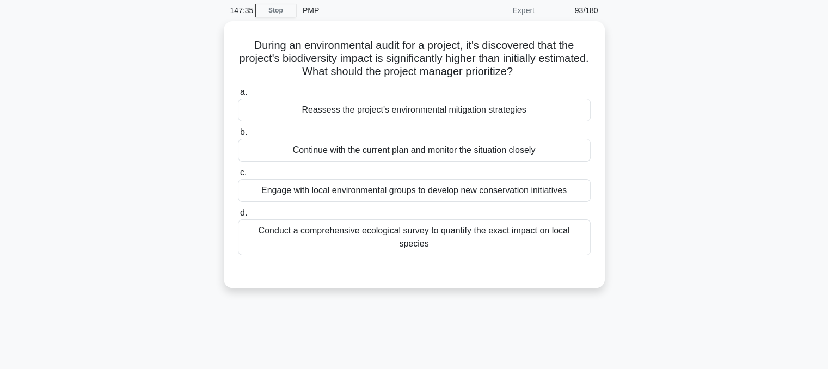
scroll to position [0, 0]
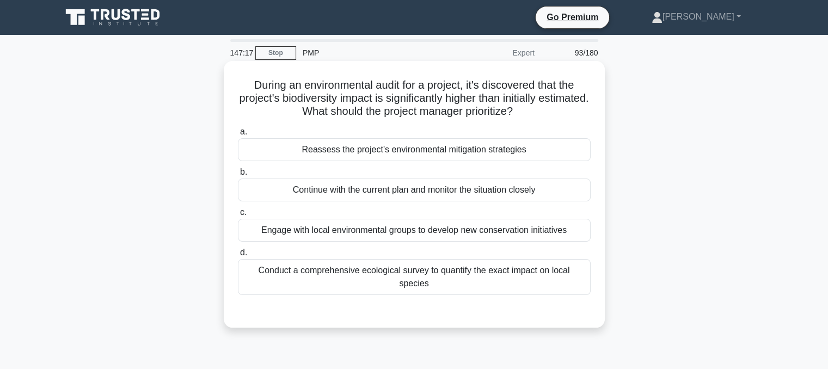
click at [505, 151] on div "Reassess the project's environmental mitigation strategies" at bounding box center [414, 149] width 353 height 23
click at [238, 136] on input "a. Reassess the project's environmental mitigation strategies" at bounding box center [238, 131] width 0 height 7
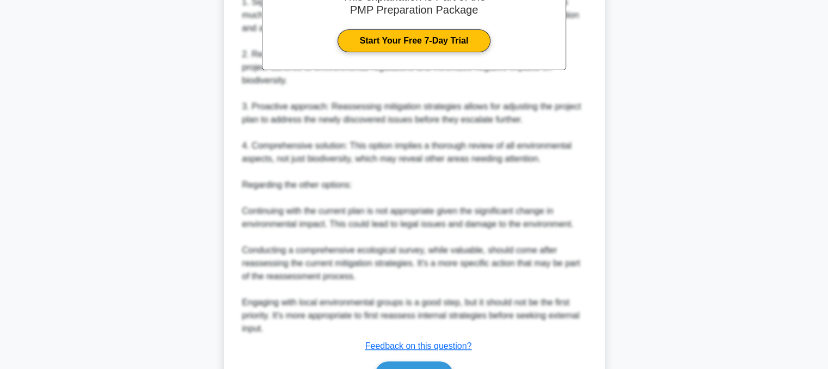
scroll to position [432, 0]
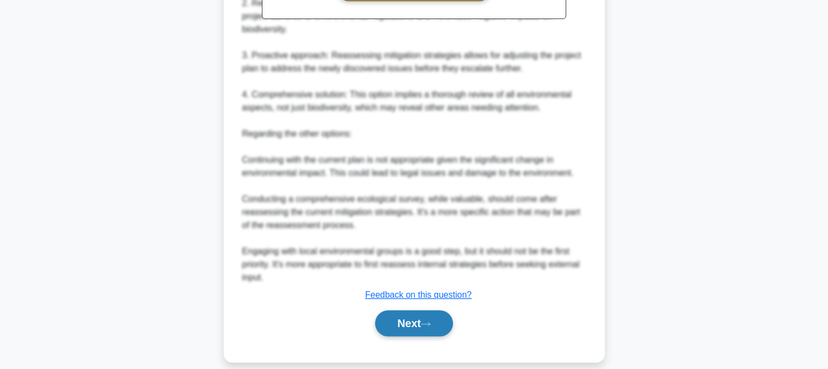
click at [425, 318] on button "Next" at bounding box center [414, 323] width 78 height 26
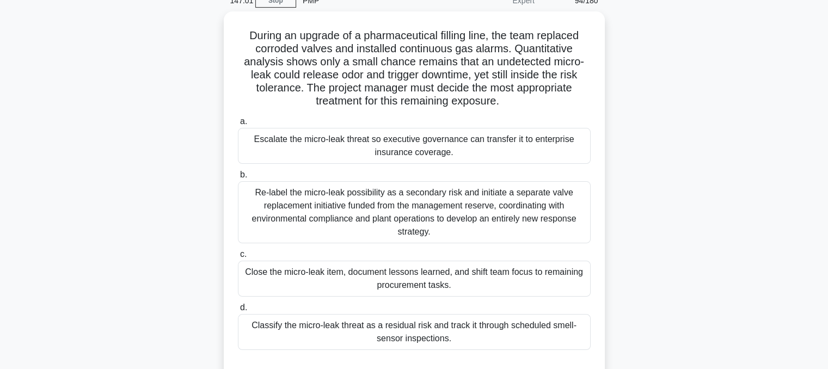
scroll to position [52, 0]
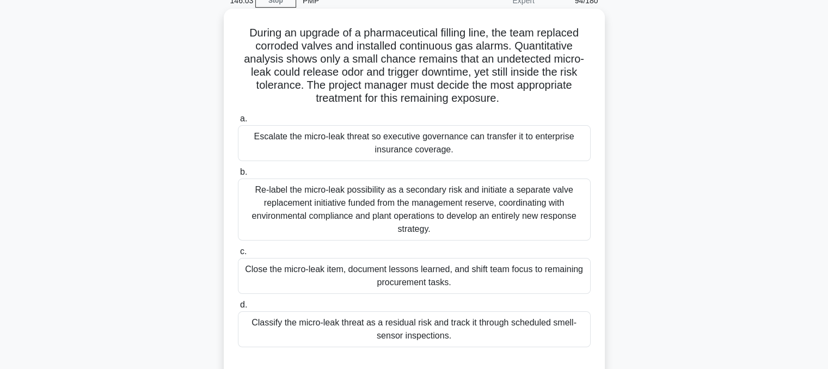
click at [554, 335] on div "Classify the micro-leak threat as a residual risk and track it through schedule…" at bounding box center [414, 329] width 353 height 36
click at [238, 309] on input "d. Classify the micro-leak threat as a residual risk and track it through sched…" at bounding box center [238, 305] width 0 height 7
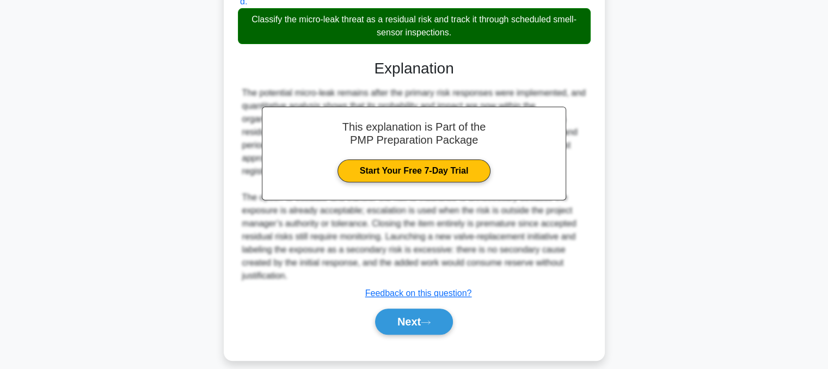
scroll to position [367, 0]
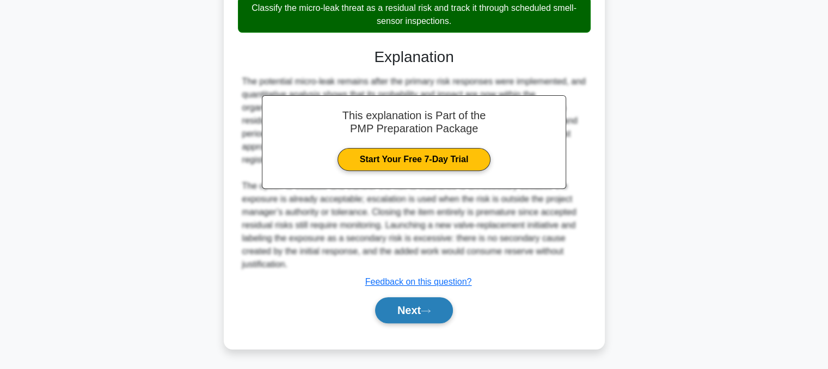
click at [423, 308] on button "Next" at bounding box center [414, 310] width 78 height 26
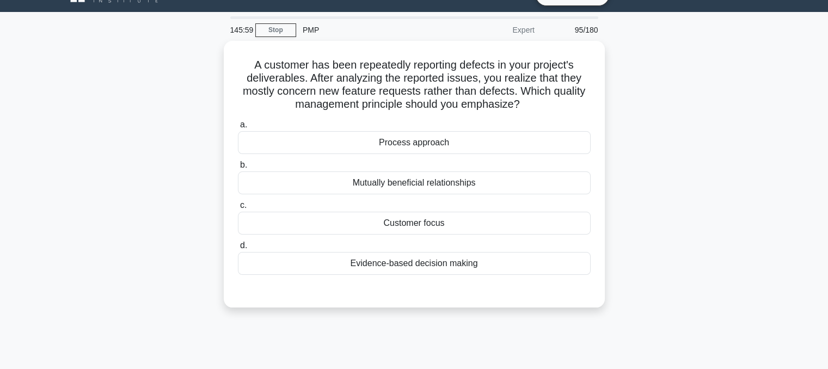
scroll to position [0, 0]
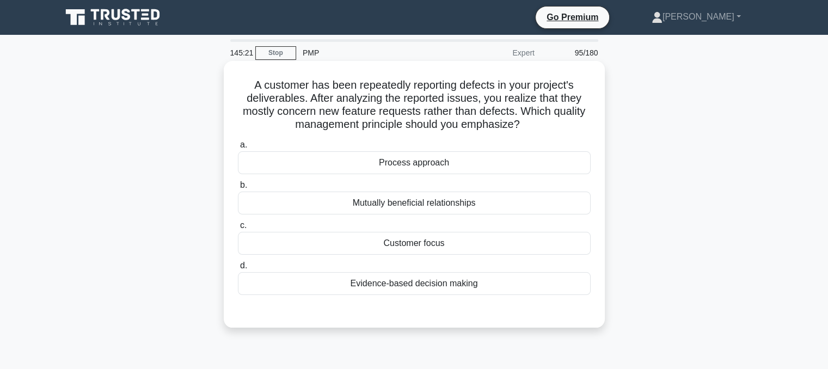
click at [469, 248] on div "Customer focus" at bounding box center [414, 243] width 353 height 23
click at [238, 229] on input "c. Customer focus" at bounding box center [238, 225] width 0 height 7
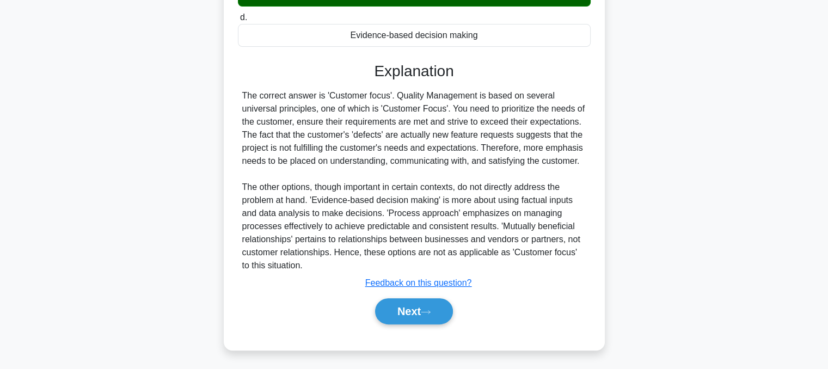
scroll to position [249, 0]
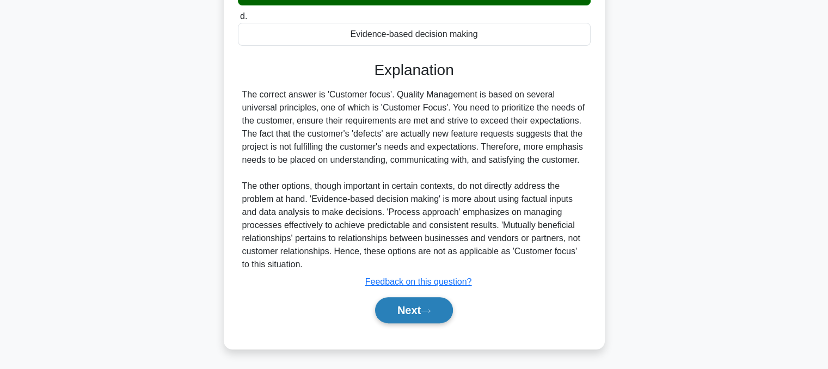
click at [426, 314] on button "Next" at bounding box center [414, 310] width 78 height 26
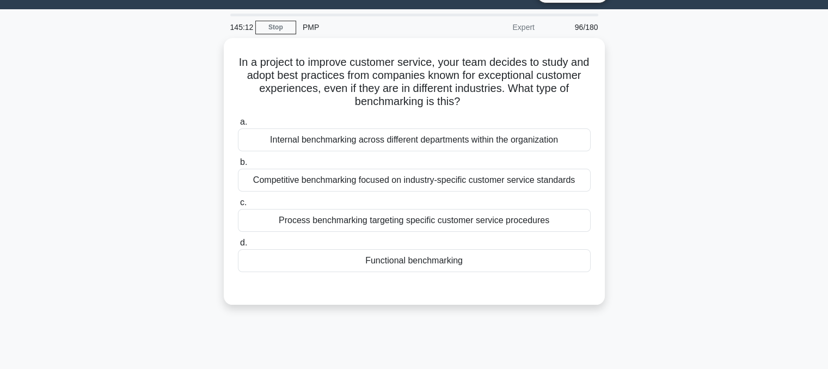
scroll to position [0, 0]
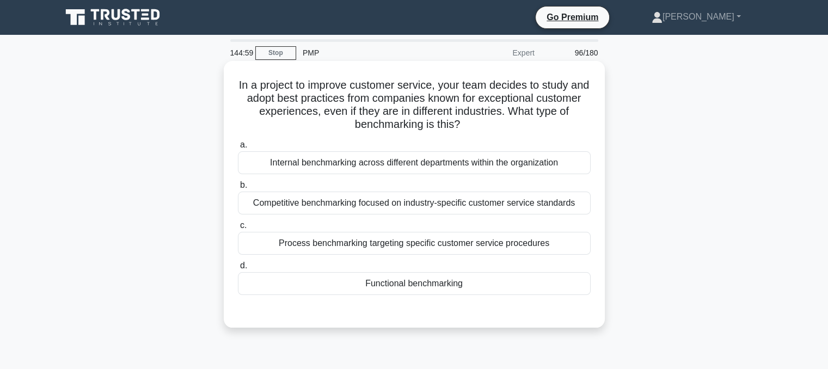
click at [541, 213] on div "Competitive benchmarking focused on industry-specific customer service standards" at bounding box center [414, 203] width 353 height 23
click at [238, 189] on input "b. Competitive benchmarking focused on industry-specific customer service stand…" at bounding box center [238, 185] width 0 height 7
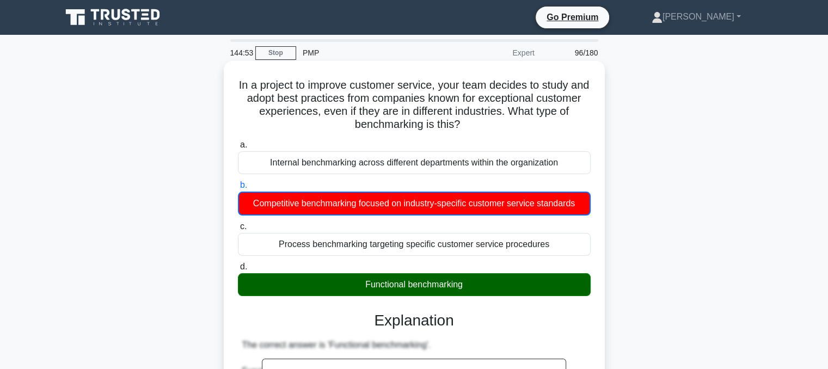
scroll to position [4, 0]
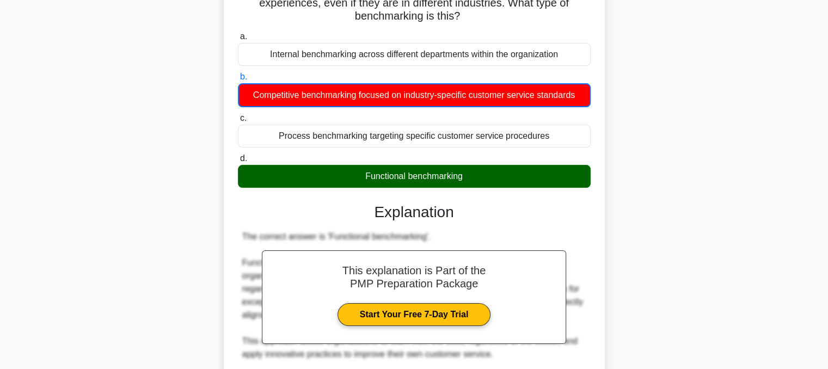
scroll to position [394, 0]
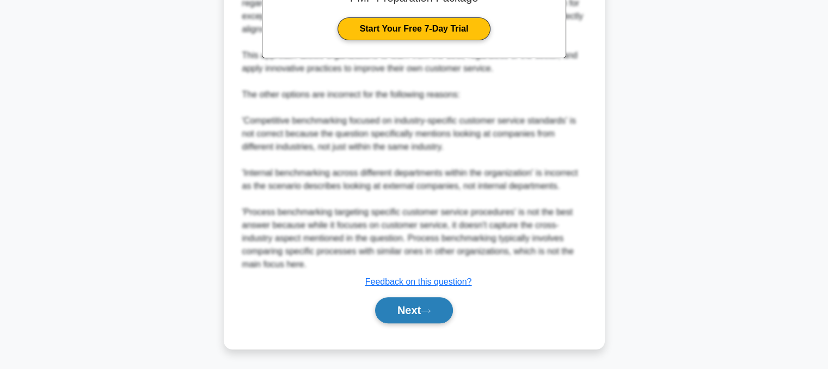
click at [449, 323] on button "Next" at bounding box center [414, 310] width 78 height 26
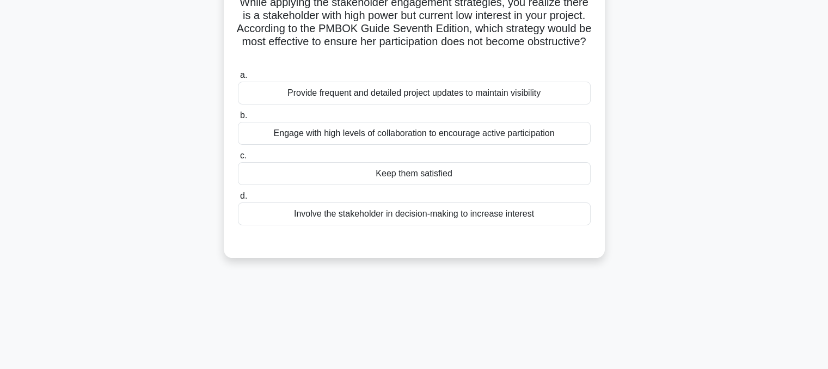
scroll to position [22, 0]
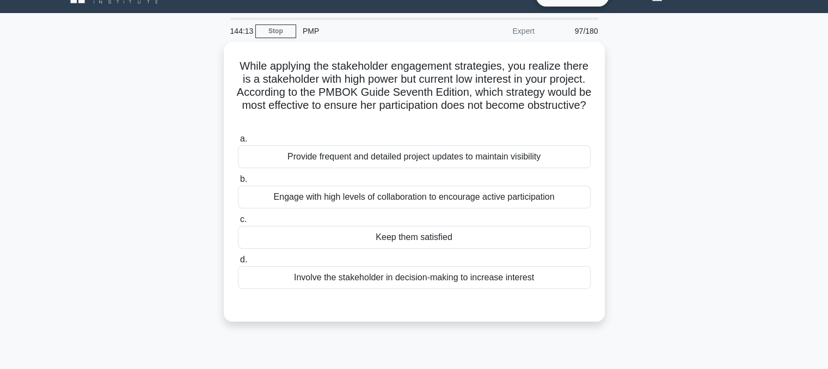
click at [460, 239] on div "Keep them satisfied" at bounding box center [414, 237] width 353 height 23
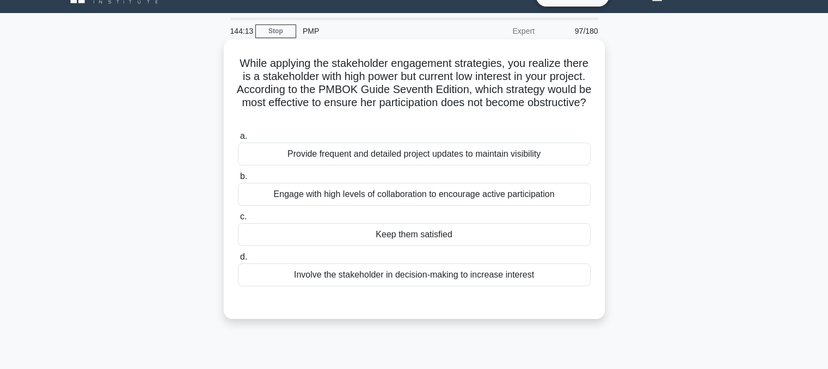
click at [238, 220] on input "c. Keep them satisfied" at bounding box center [238, 216] width 0 height 7
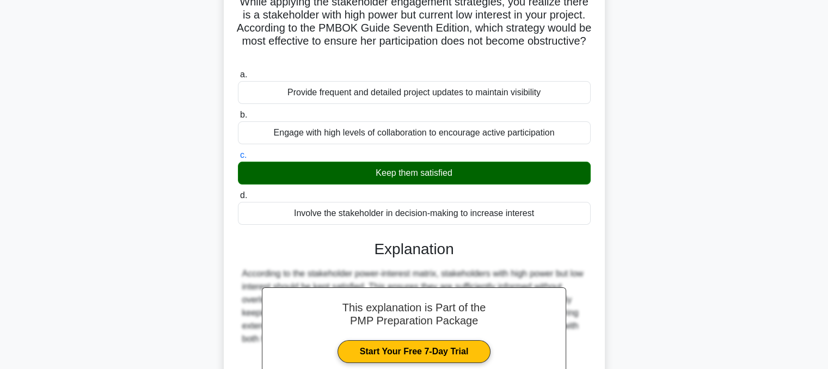
scroll to position [219, 0]
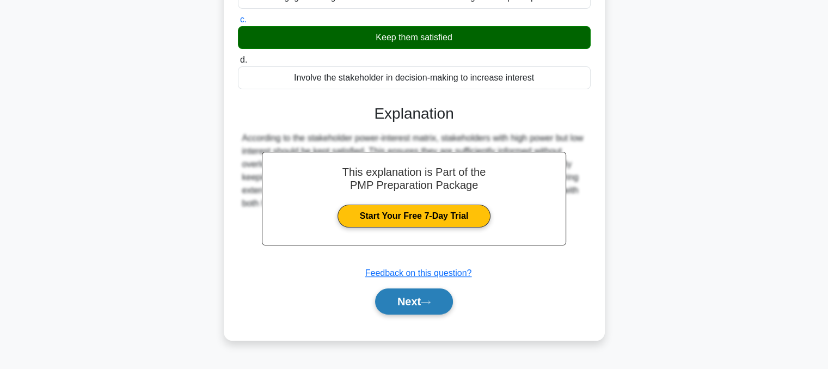
click at [429, 309] on button "Next" at bounding box center [414, 301] width 78 height 26
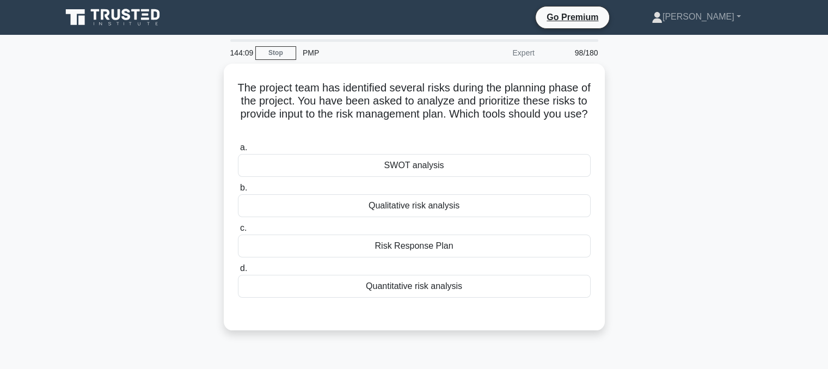
scroll to position [0, 0]
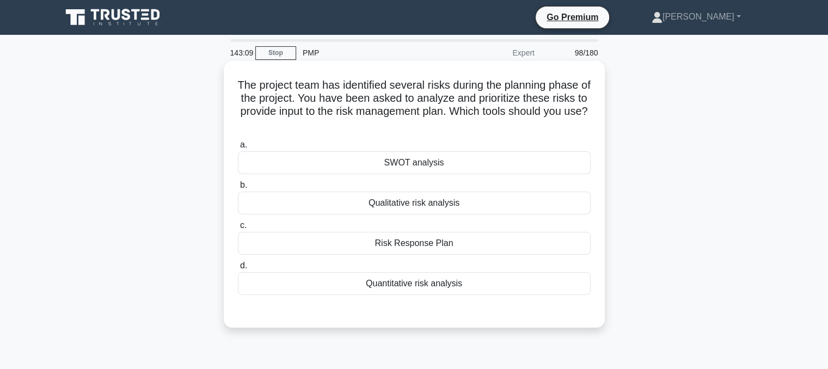
click at [452, 161] on div "SWOT analysis" at bounding box center [414, 162] width 353 height 23
click at [238, 149] on input "a. SWOT analysis" at bounding box center [238, 145] width 0 height 7
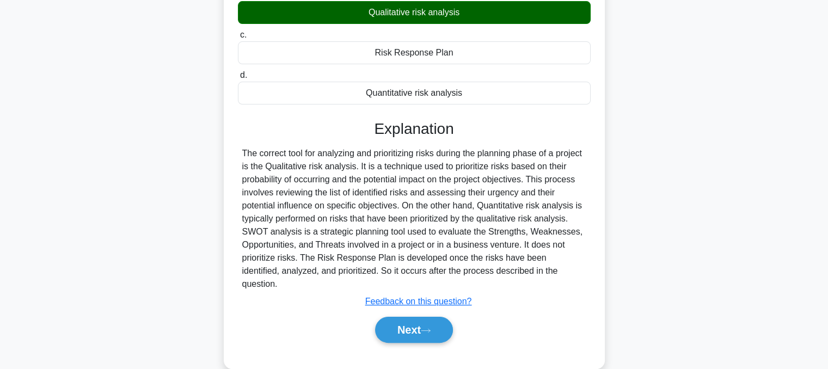
scroll to position [194, 0]
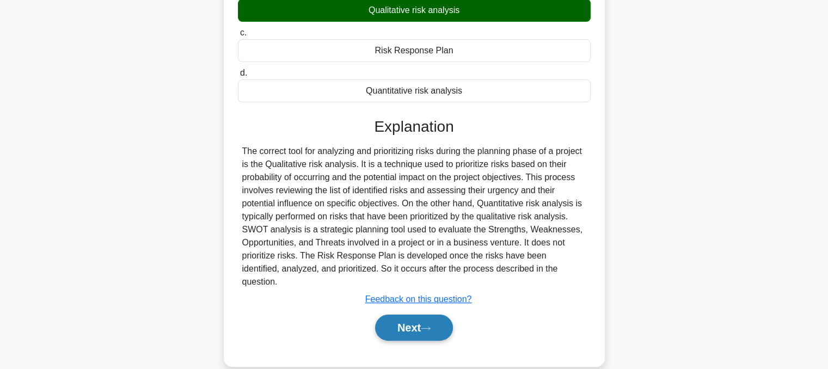
click at [439, 324] on button "Next" at bounding box center [414, 328] width 78 height 26
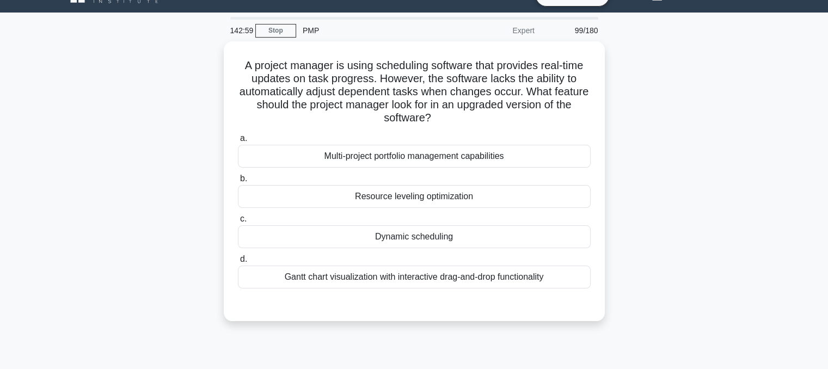
scroll to position [0, 0]
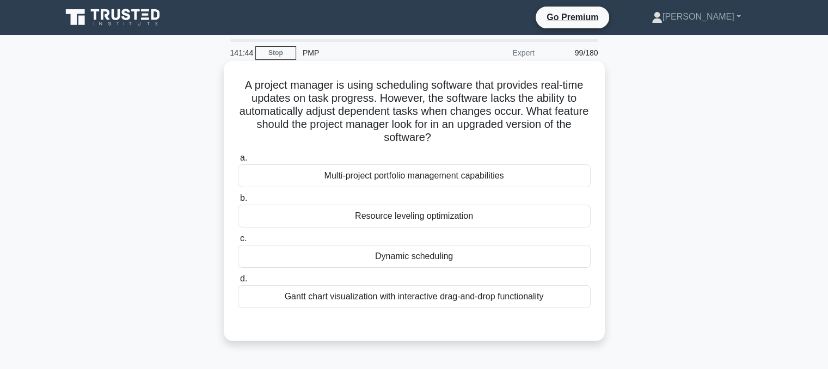
click at [408, 260] on div "Dynamic scheduling" at bounding box center [414, 256] width 353 height 23
click at [238, 242] on input "c. Dynamic scheduling" at bounding box center [238, 238] width 0 height 7
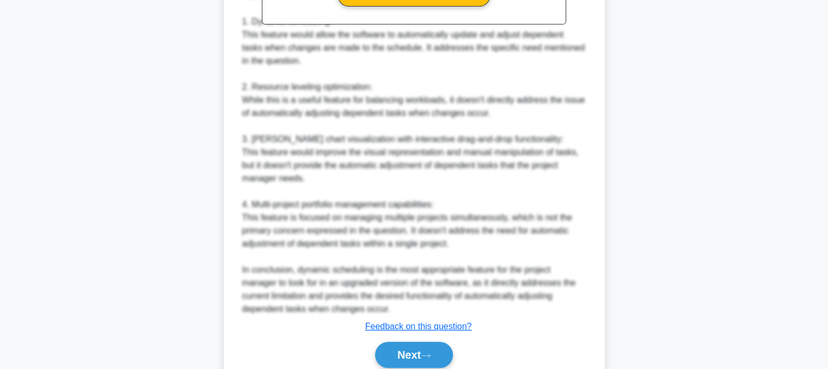
scroll to position [484, 0]
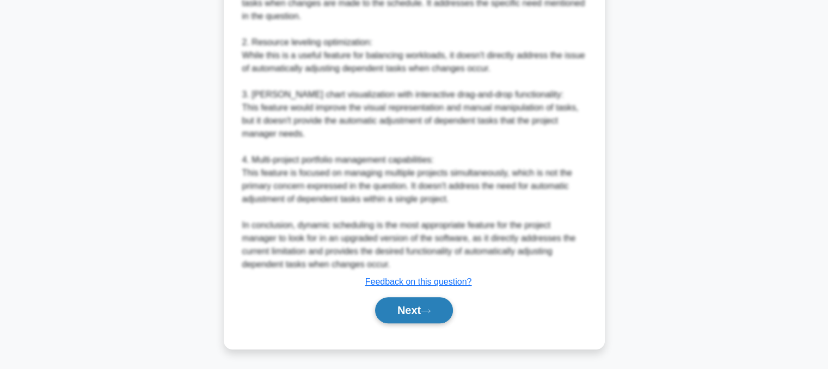
click at [422, 314] on button "Next" at bounding box center [414, 310] width 78 height 26
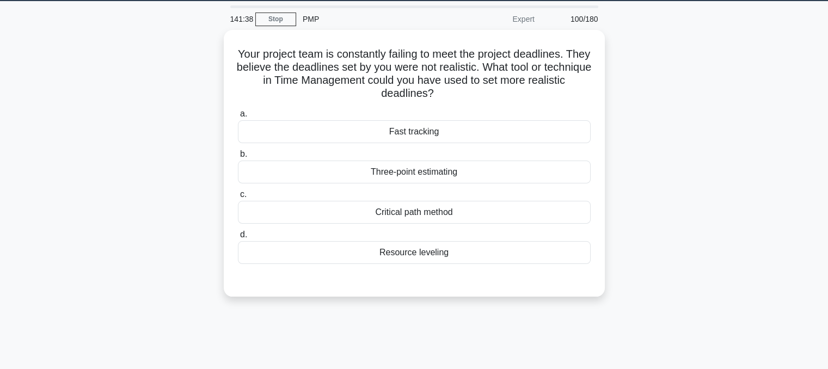
scroll to position [0, 0]
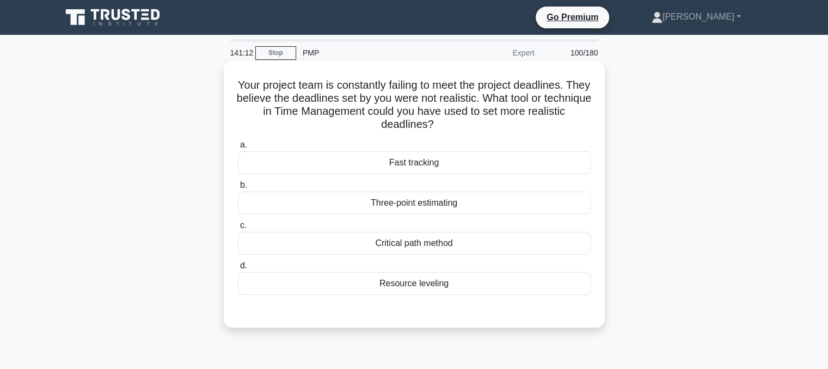
click at [448, 245] on div "Critical path method" at bounding box center [414, 243] width 353 height 23
click at [238, 229] on input "c. Critical path method" at bounding box center [238, 225] width 0 height 7
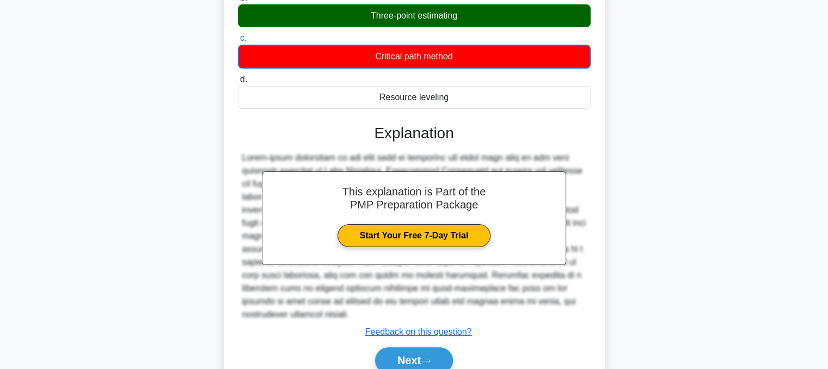
scroll to position [224, 0]
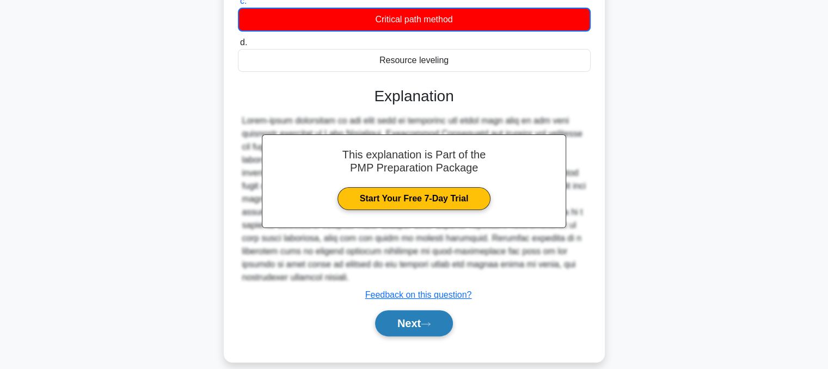
click at [433, 319] on button "Next" at bounding box center [414, 323] width 78 height 26
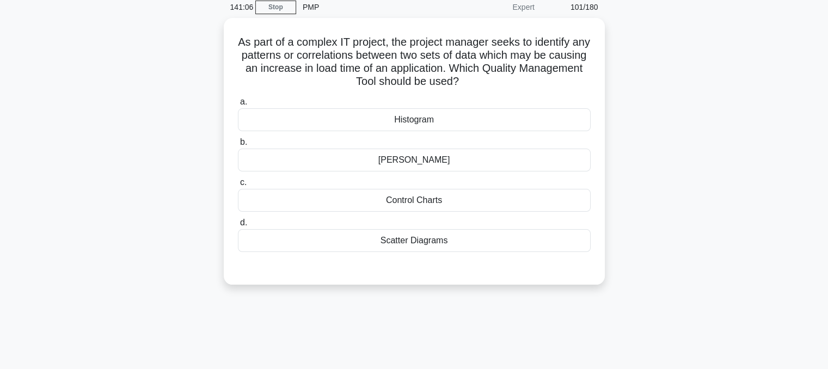
scroll to position [0, 0]
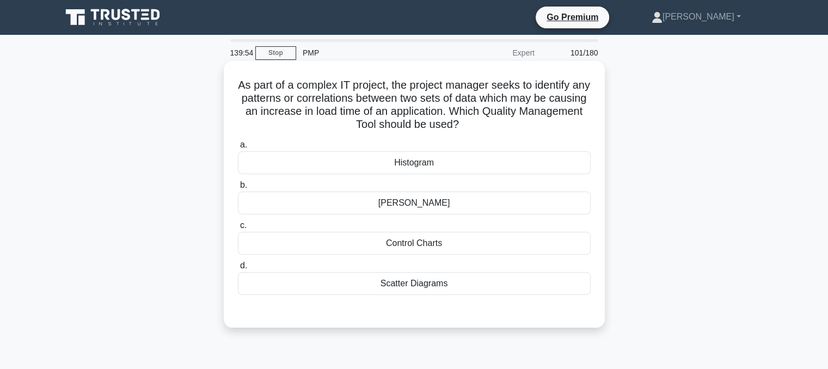
click at [439, 163] on div "Histogram" at bounding box center [414, 162] width 353 height 23
click at [238, 149] on input "a. Histogram" at bounding box center [238, 145] width 0 height 7
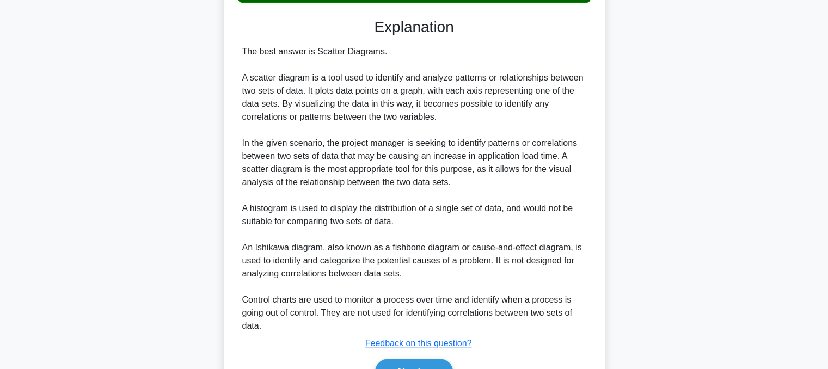
scroll to position [355, 0]
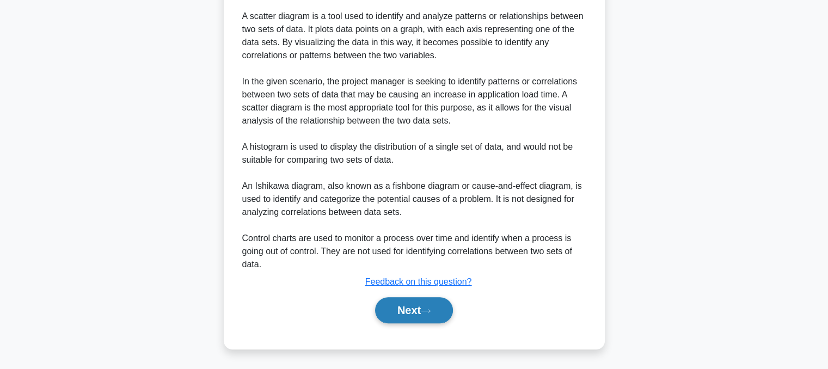
click at [436, 310] on button "Next" at bounding box center [414, 310] width 78 height 26
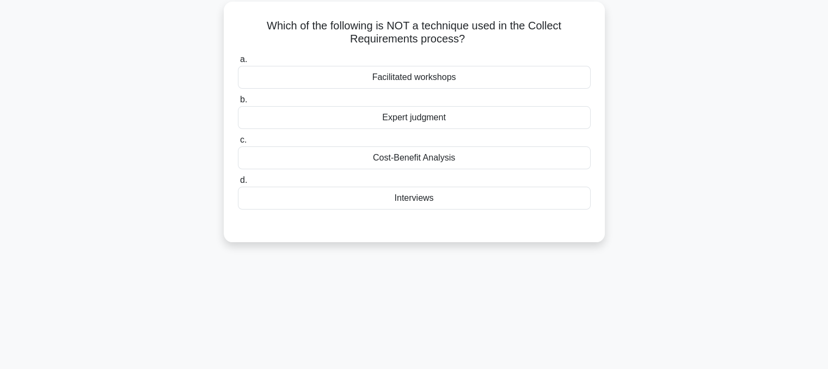
scroll to position [0, 0]
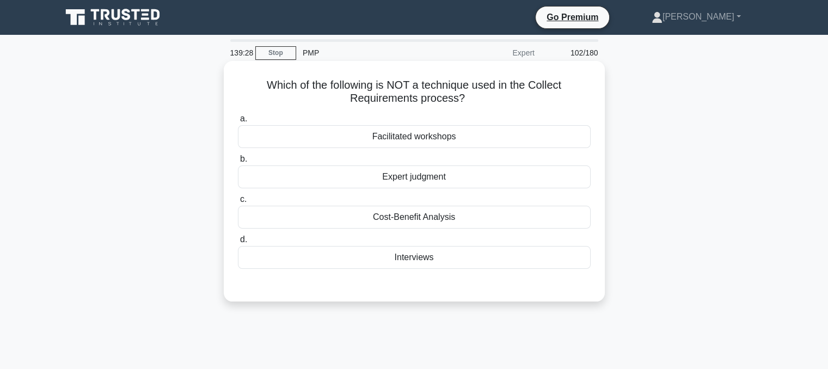
click at [440, 213] on div "Cost-Benefit Analysis" at bounding box center [414, 217] width 353 height 23
click at [238, 203] on input "c. Cost-Benefit Analysis" at bounding box center [238, 199] width 0 height 7
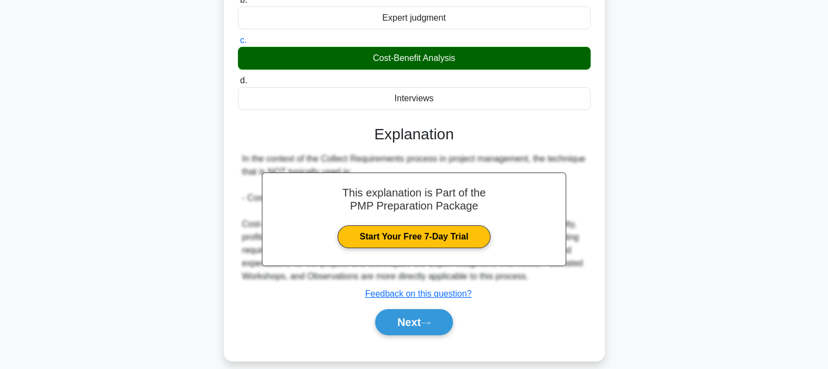
scroll to position [219, 0]
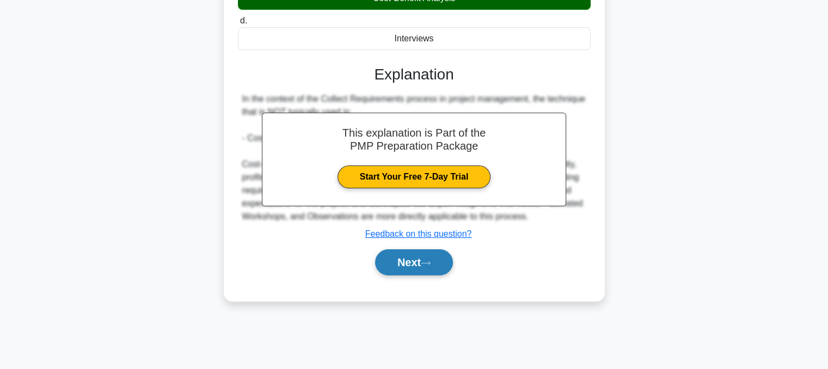
click at [425, 261] on icon at bounding box center [426, 263] width 10 height 6
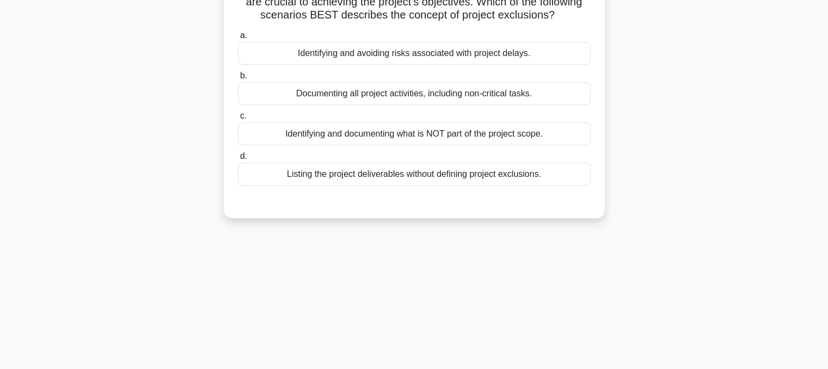
scroll to position [0, 0]
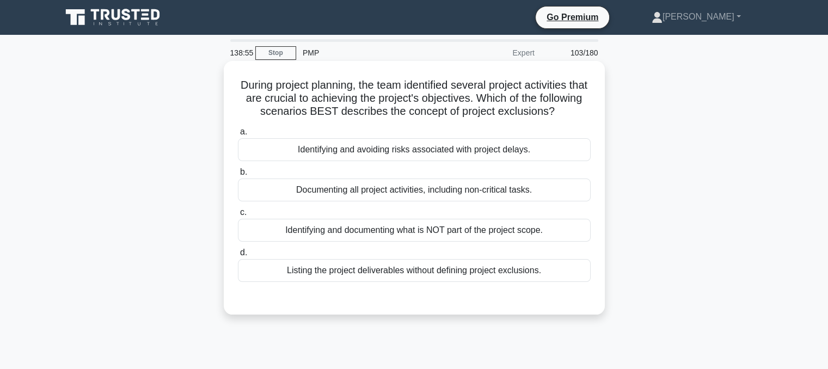
click at [550, 242] on div "Identifying and documenting what is NOT part of the project scope." at bounding box center [414, 230] width 353 height 23
click at [238, 216] on input "c. Identifying and documenting what is NOT part of the project scope." at bounding box center [238, 212] width 0 height 7
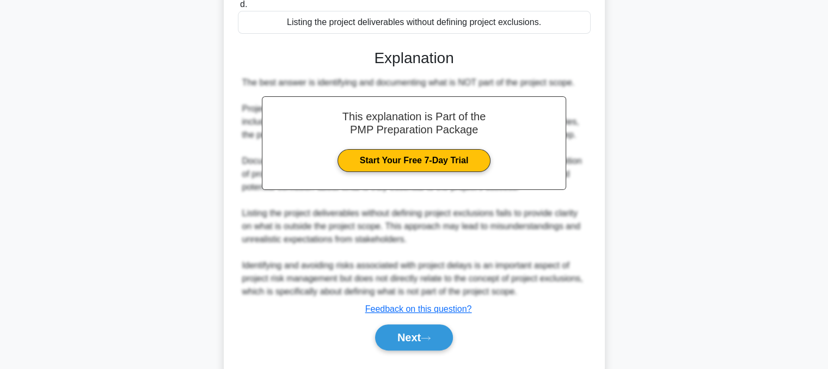
scroll to position [288, 0]
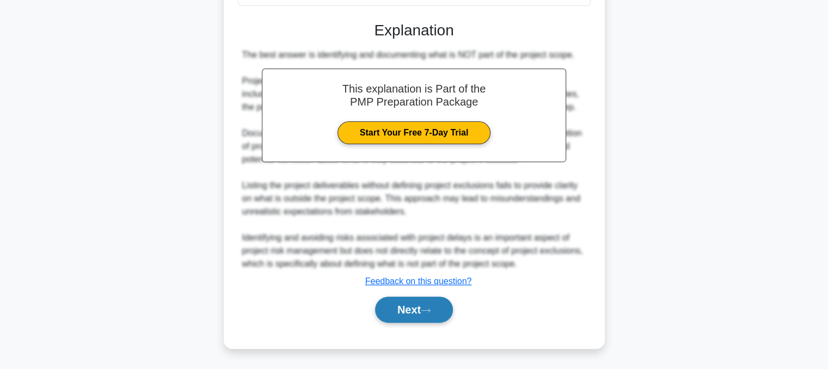
click at [431, 311] on icon at bounding box center [426, 311] width 10 height 6
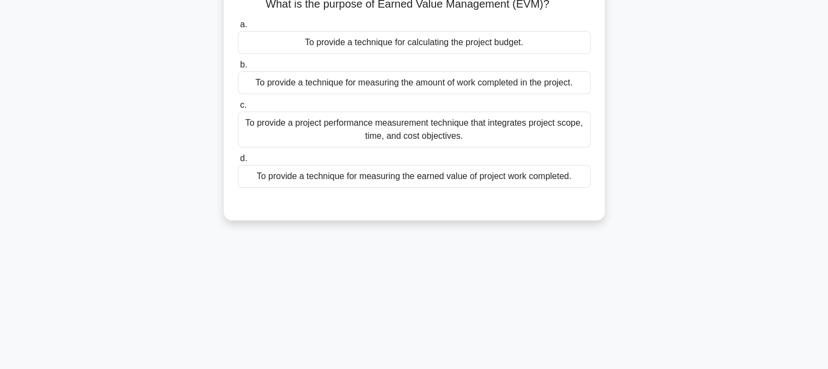
scroll to position [0, 0]
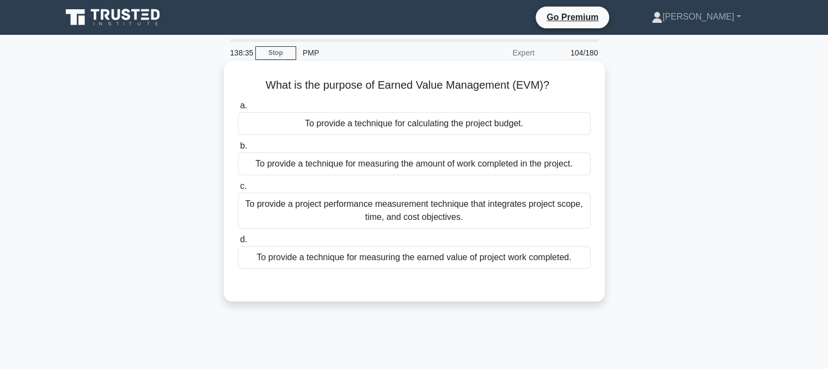
click at [540, 225] on div "To provide a project performance measurement technique that integrates project …" at bounding box center [414, 211] width 353 height 36
click at [238, 190] on input "c. To provide a project performance measurement technique that integrates proje…" at bounding box center [238, 186] width 0 height 7
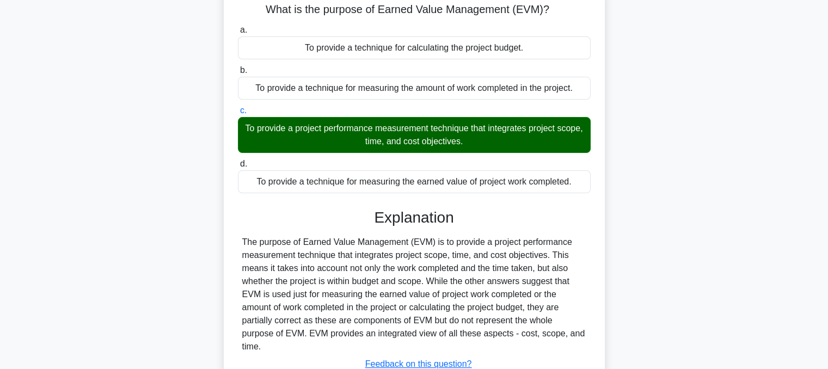
scroll to position [219, 0]
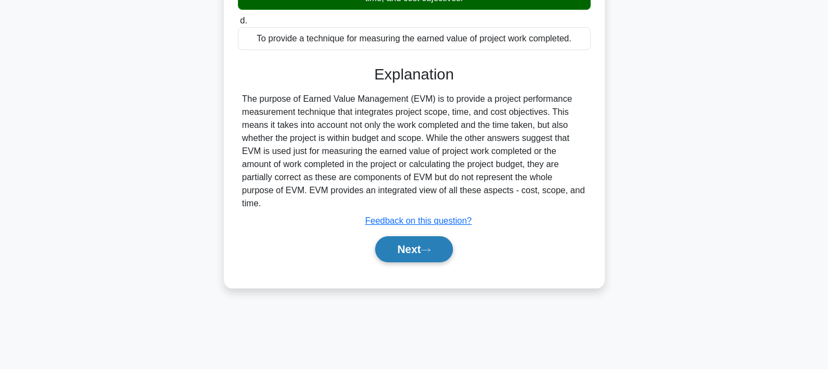
click at [436, 248] on button "Next" at bounding box center [414, 249] width 78 height 26
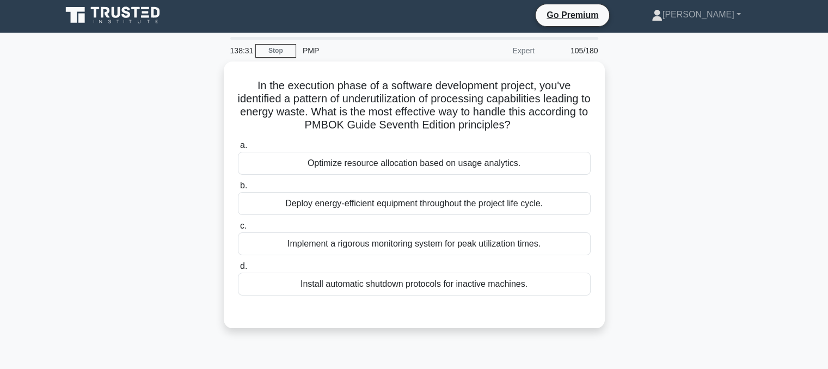
scroll to position [0, 0]
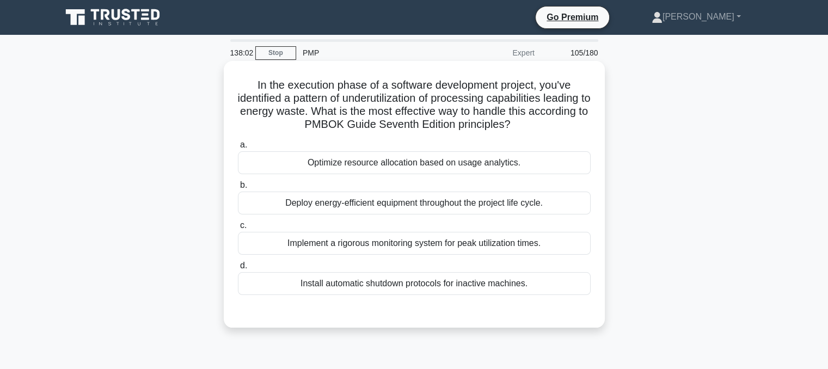
click at [545, 174] on div "Optimize resource allocation based on usage analytics." at bounding box center [414, 162] width 353 height 23
click at [238, 149] on input "a. Optimize resource allocation based on usage analytics." at bounding box center [238, 145] width 0 height 7
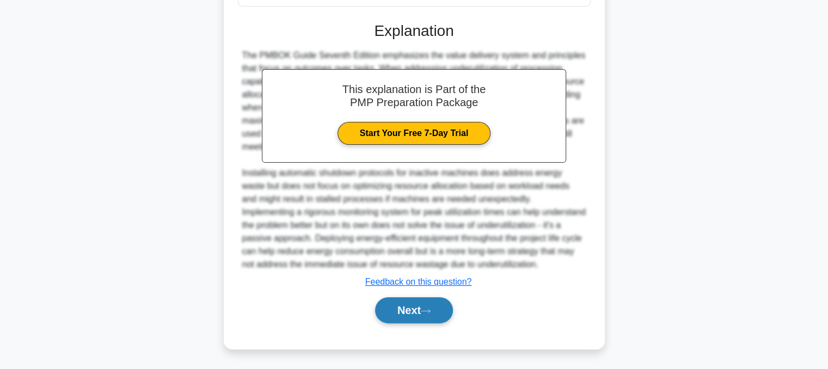
click at [435, 307] on button "Next" at bounding box center [414, 310] width 78 height 26
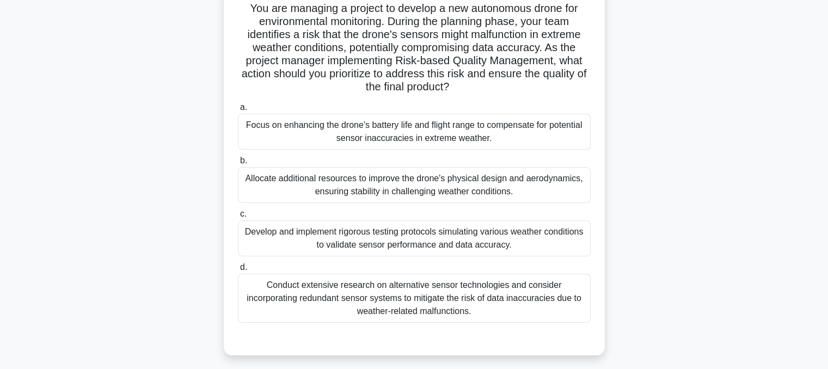
scroll to position [80, 0]
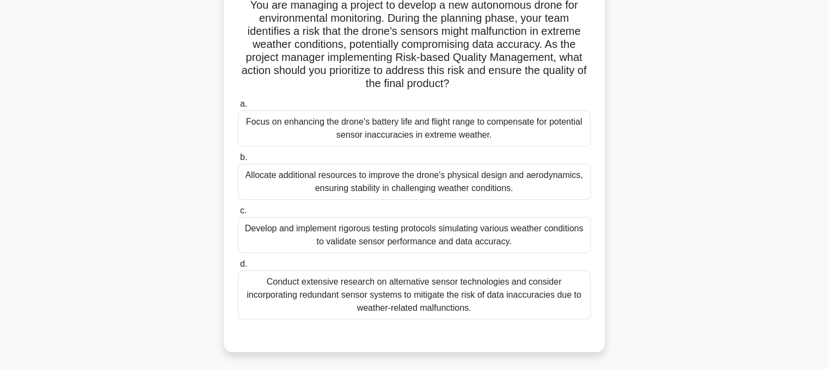
click at [534, 251] on div "Develop and implement rigorous testing protocols simulating various weather con…" at bounding box center [414, 235] width 353 height 36
click at [238, 214] on input "c. Develop and implement rigorous testing protocols simulating various weather …" at bounding box center [238, 210] width 0 height 7
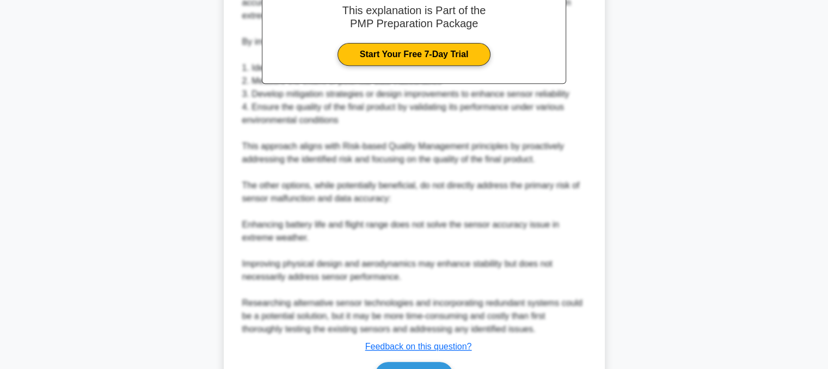
scroll to position [537, 0]
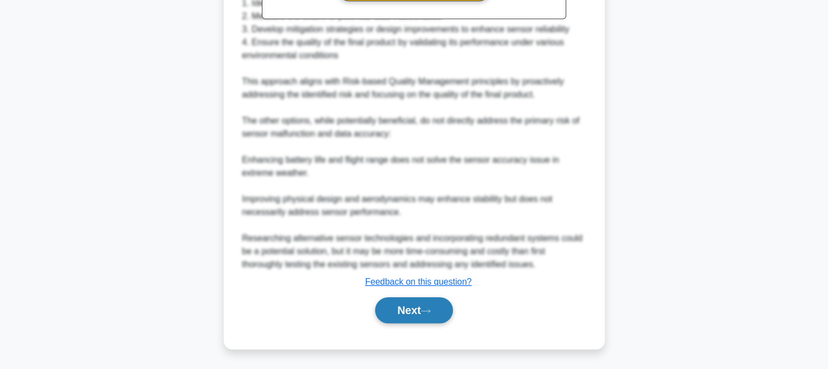
click at [439, 310] on button "Next" at bounding box center [414, 310] width 78 height 26
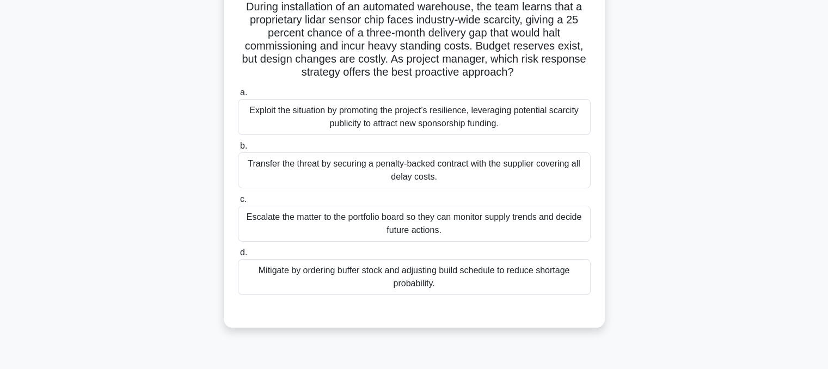
scroll to position [83, 0]
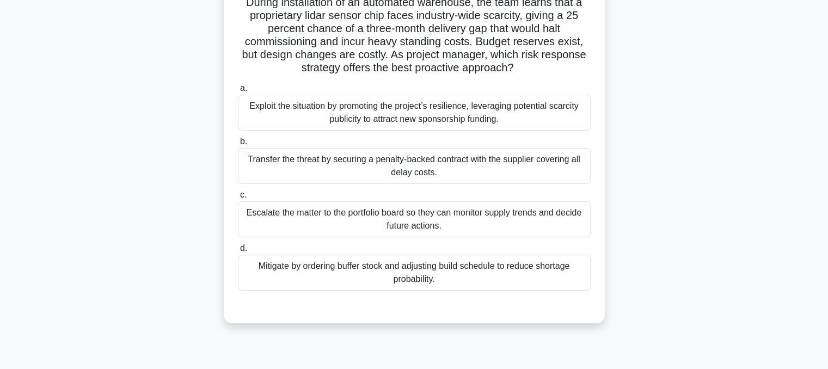
click at [531, 305] on div at bounding box center [414, 301] width 353 height 9
click at [547, 275] on div "Mitigate by ordering buffer stock and adjusting build schedule to reduce shorta…" at bounding box center [414, 273] width 353 height 36
click at [238, 252] on input "d. Mitigate by ordering buffer stock and adjusting build schedule to reduce sho…" at bounding box center [238, 248] width 0 height 7
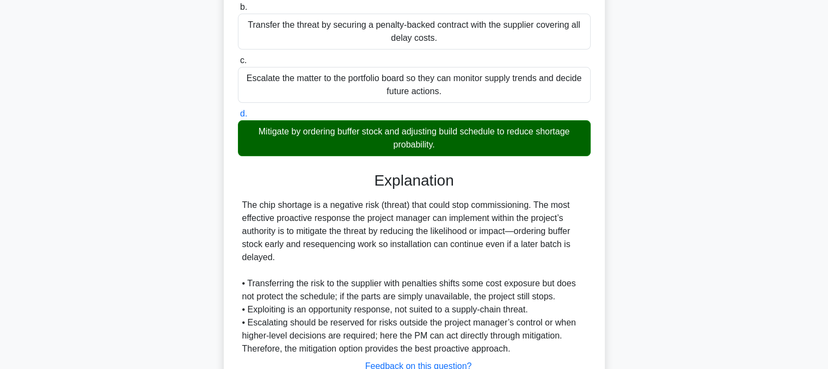
scroll to position [302, 0]
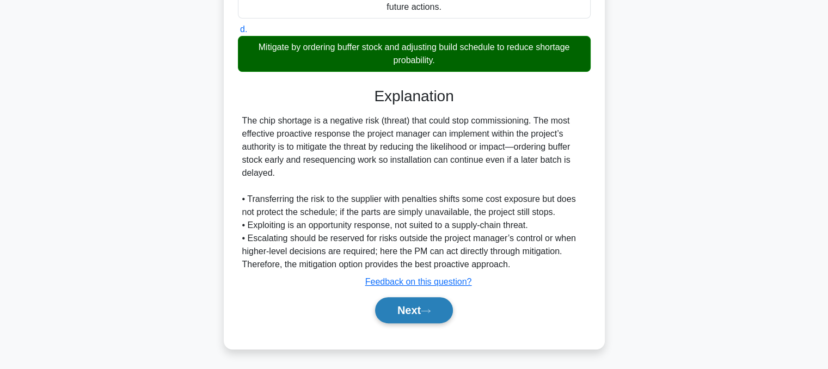
click at [429, 321] on button "Next" at bounding box center [414, 310] width 78 height 26
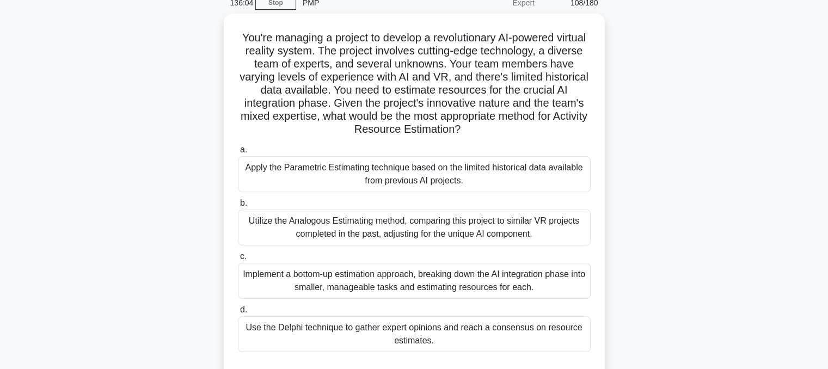
scroll to position [48, 0]
click at [512, 340] on div "Use the Delphi technique to gather expert opinions and reach a consensus on res…" at bounding box center [414, 334] width 353 height 36
click at [238, 313] on input "d. Use the Delphi technique to gather expert opinions and reach a consensus on …" at bounding box center [238, 309] width 0 height 7
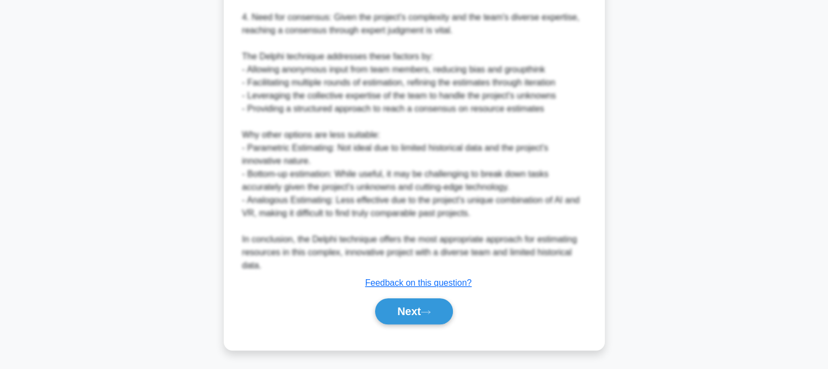
scroll to position [615, 0]
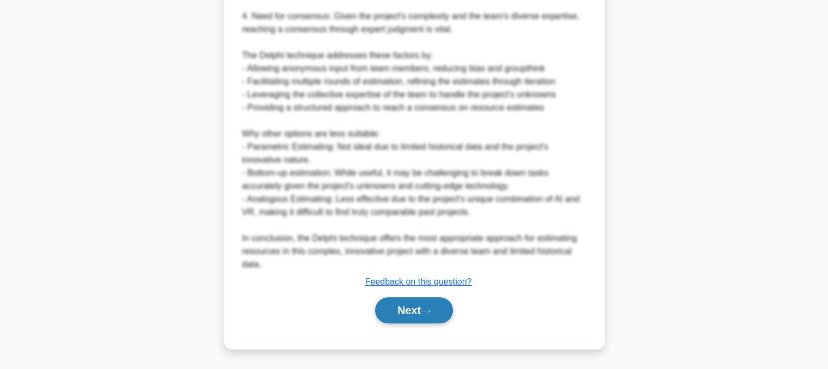
click at [425, 311] on button "Next" at bounding box center [414, 310] width 78 height 26
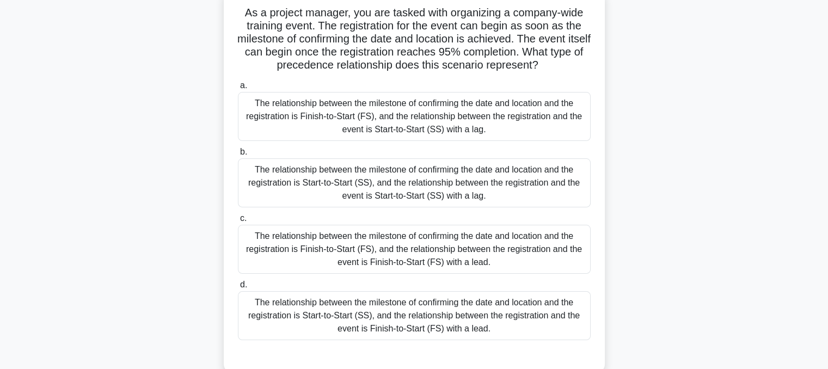
scroll to position [82, 0]
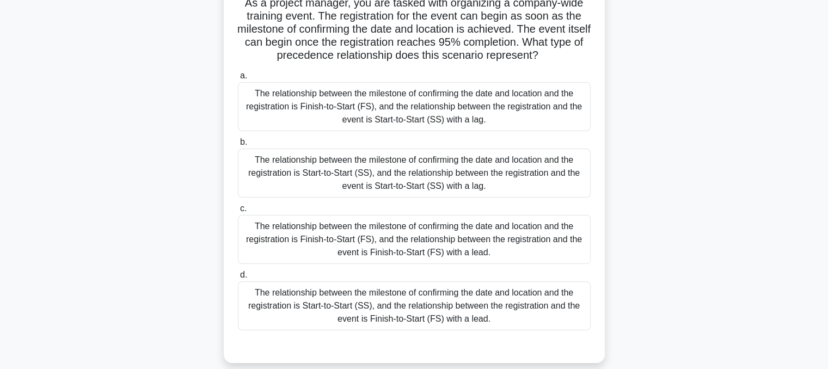
click at [528, 242] on div "The relationship between the milestone of confirming the date and location and …" at bounding box center [414, 239] width 353 height 49
click at [238, 212] on input "c. The relationship between the milestone of confirming the date and location a…" at bounding box center [238, 208] width 0 height 7
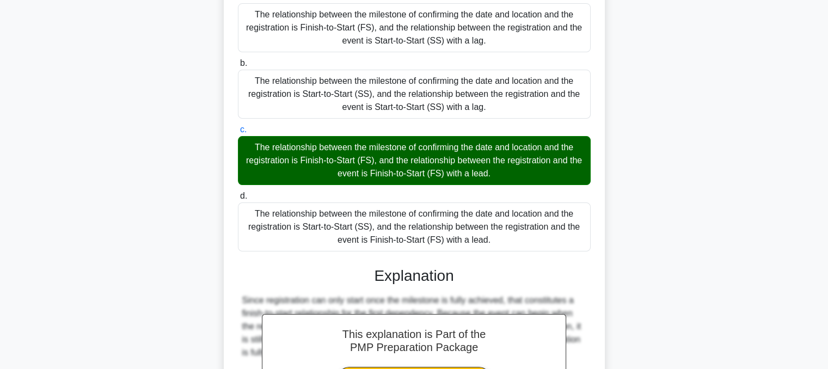
scroll to position [315, 0]
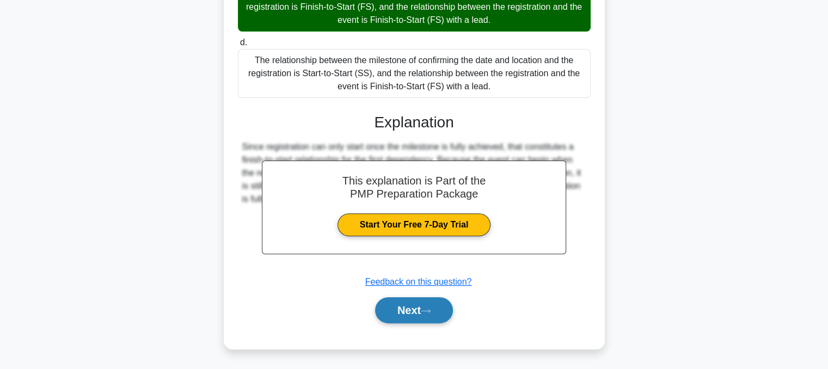
click at [436, 313] on button "Next" at bounding box center [414, 310] width 78 height 26
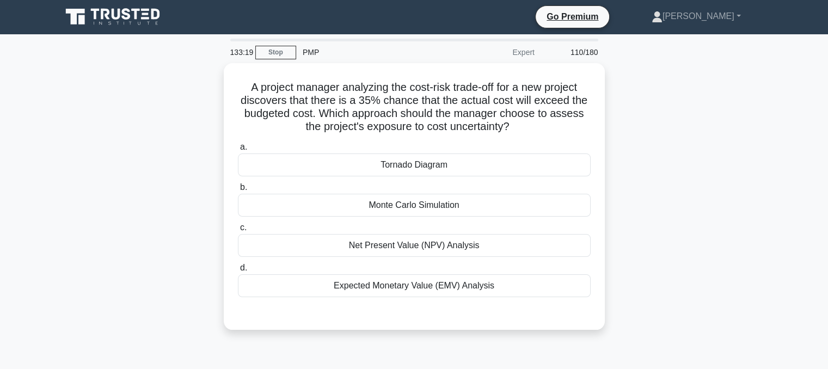
scroll to position [0, 0]
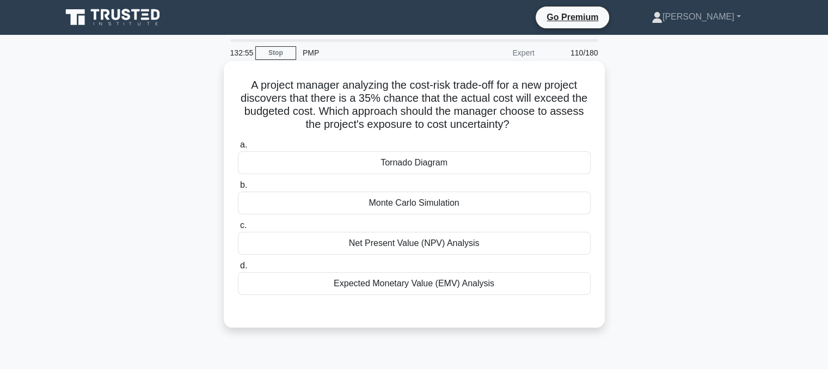
click at [499, 295] on div "Expected Monetary Value (EMV) Analysis" at bounding box center [414, 283] width 353 height 23
click at [238, 269] on input "d. Expected Monetary Value (EMV) Analysis" at bounding box center [238, 265] width 0 height 7
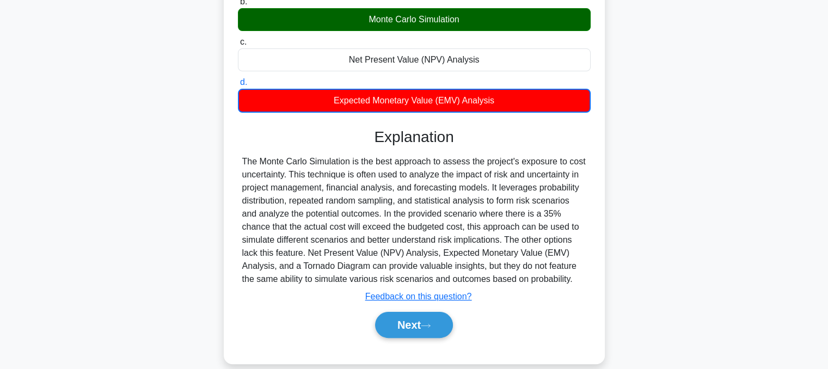
scroll to position [219, 0]
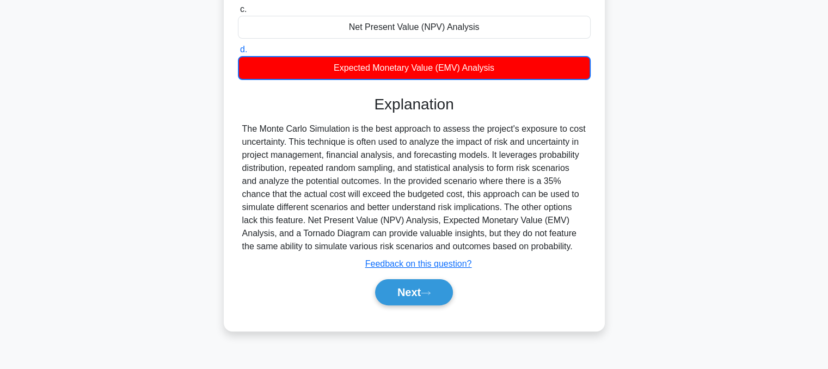
click at [681, 239] on div "A project manager analyzing the cost-risk trade-off for a new project discovers…" at bounding box center [414, 94] width 718 height 499
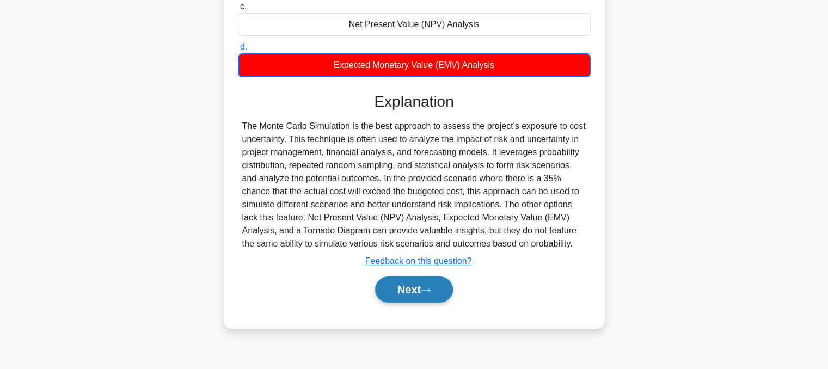
click at [429, 293] on icon at bounding box center [426, 290] width 10 height 6
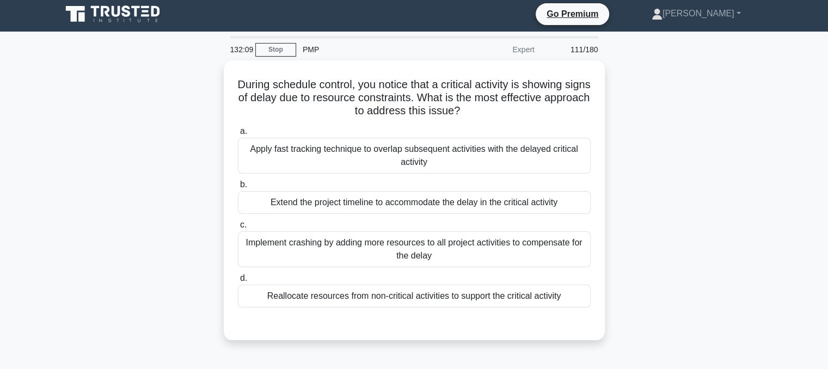
scroll to position [2, 0]
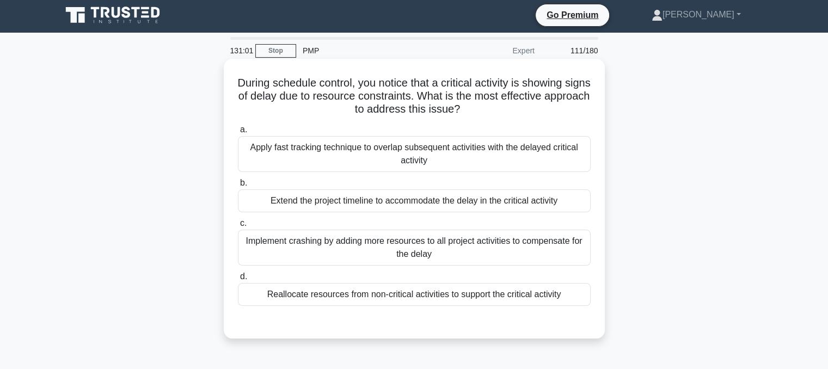
click at [503, 300] on div "Reallocate resources from non-critical activities to support the critical activ…" at bounding box center [414, 294] width 353 height 23
click at [238, 280] on input "d. Reallocate resources from non-critical activities to support the critical ac…" at bounding box center [238, 276] width 0 height 7
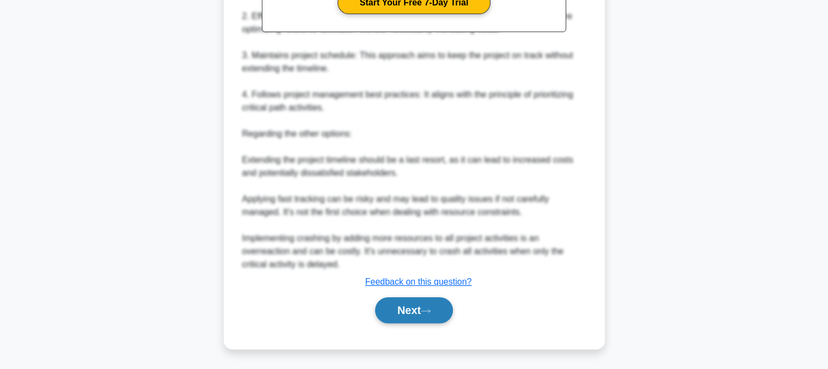
click at [429, 313] on button "Next" at bounding box center [414, 310] width 78 height 26
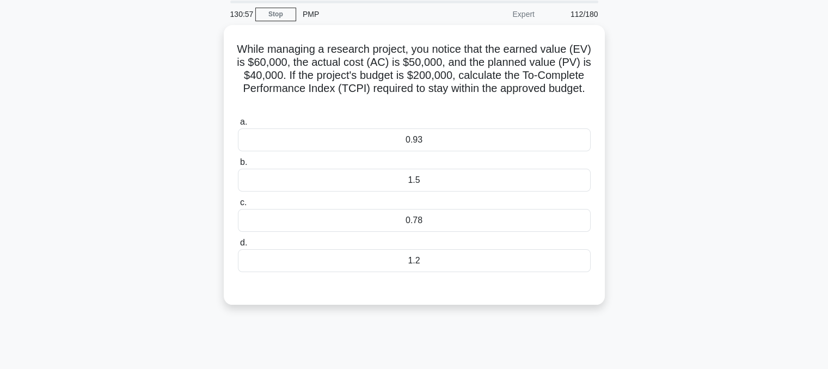
scroll to position [0, 0]
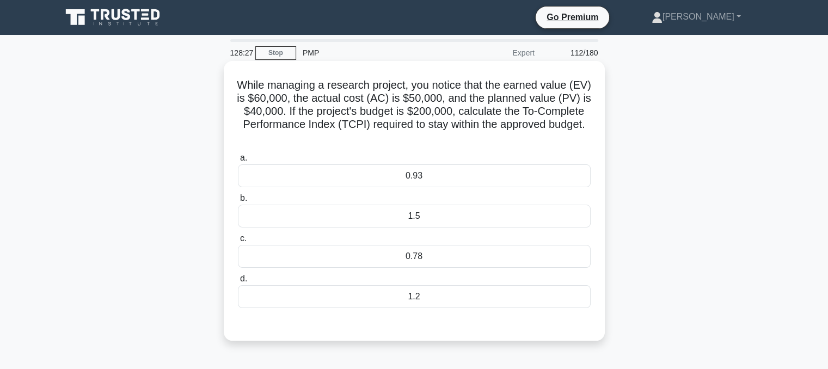
click at [423, 181] on div "0.93" at bounding box center [414, 175] width 353 height 23
click at [238, 162] on input "a. 0.93" at bounding box center [238, 158] width 0 height 7
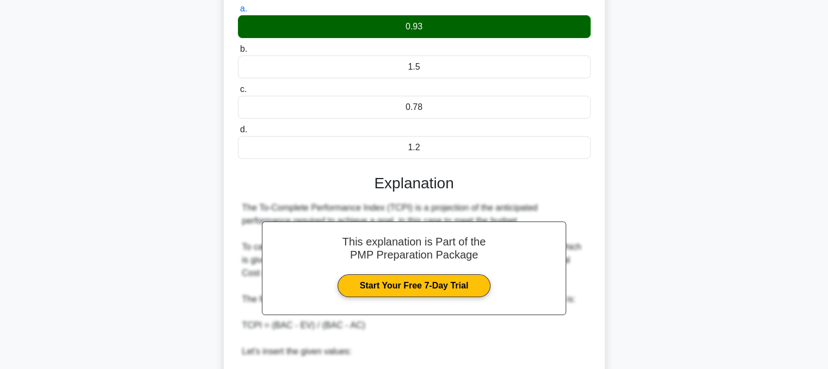
scroll to position [380, 0]
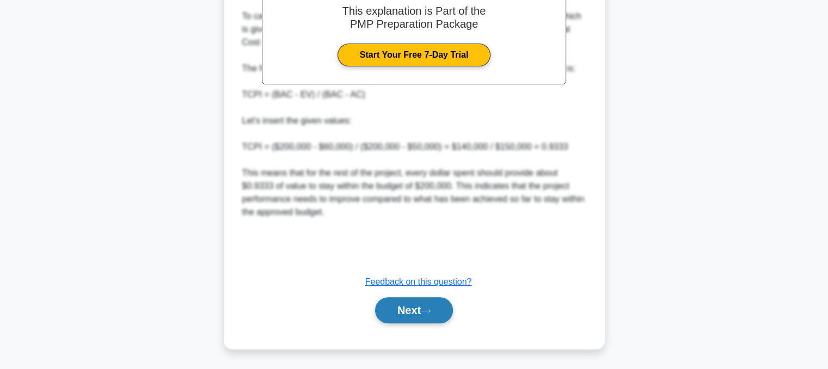
click at [415, 305] on button "Next" at bounding box center [414, 310] width 78 height 26
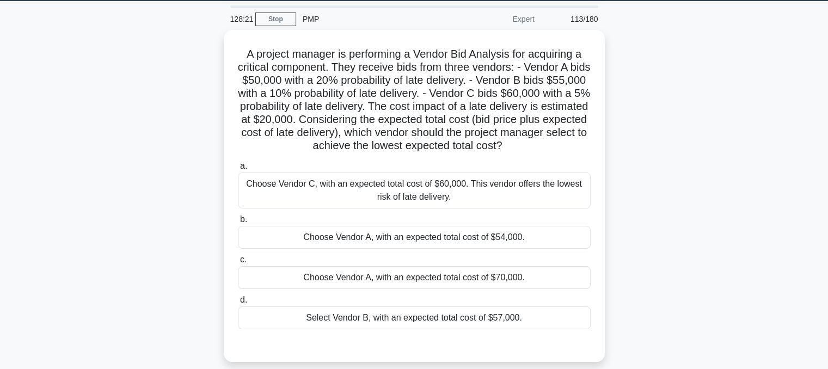
scroll to position [38, 0]
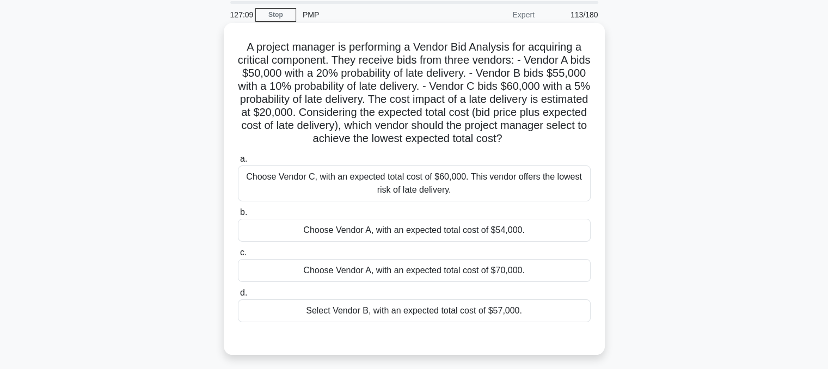
click at [475, 196] on div "Choose Vendor C, with an expected total cost of $60,000. This vendor offers the…" at bounding box center [414, 183] width 353 height 36
click at [238, 163] on input "a. Choose Vendor C, with an expected total cost of $60,000. This vendor offers …" at bounding box center [238, 159] width 0 height 7
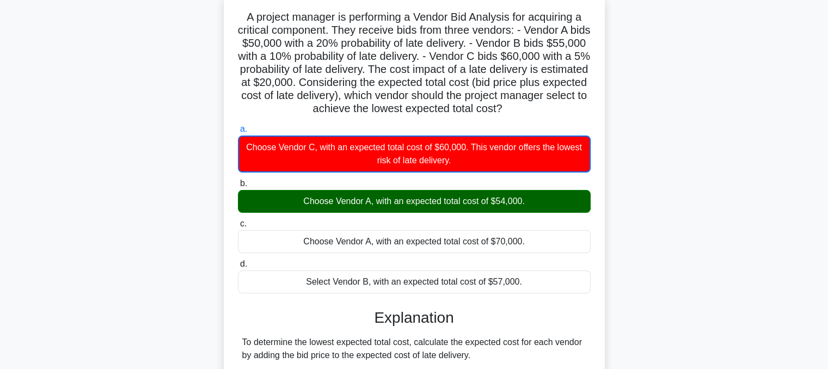
scroll to position [67, 0]
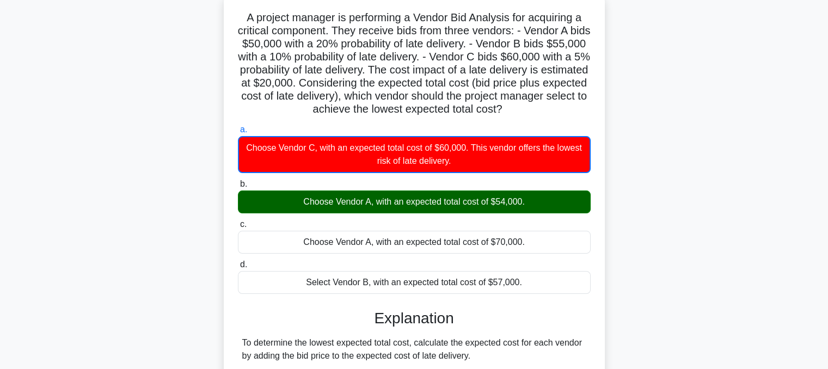
drag, startPoint x: 550, startPoint y: 107, endPoint x: 229, endPoint y: 22, distance: 332.3
copy h5 "A project manager is performing a Vendor Bid Analysis for acquiring a critical …"
click at [482, 84] on h5 "A project manager is performing a Vendor Bid Analysis for acquiring a critical …" at bounding box center [414, 64] width 355 height 106
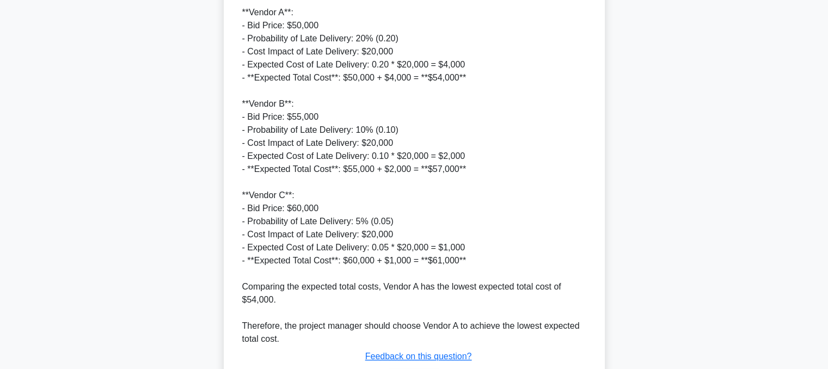
scroll to position [512, 0]
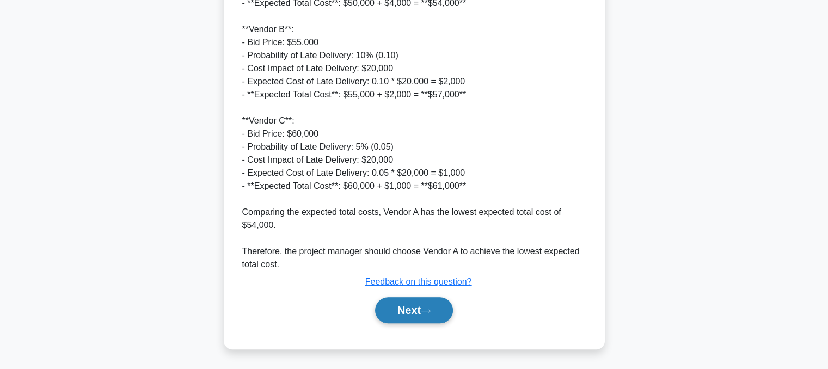
click at [389, 307] on button "Next" at bounding box center [414, 310] width 78 height 26
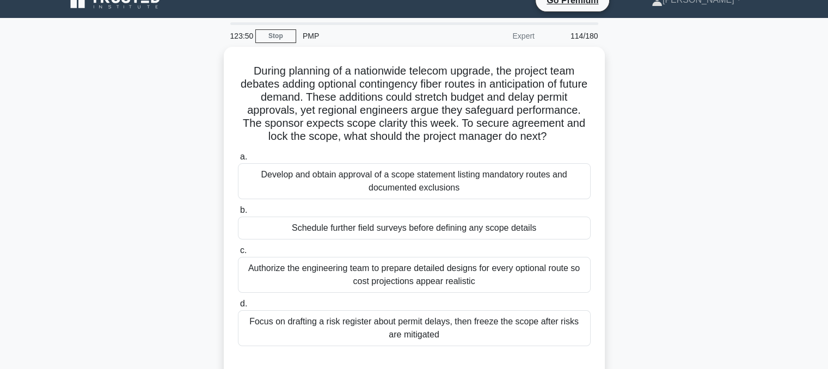
scroll to position [19, 0]
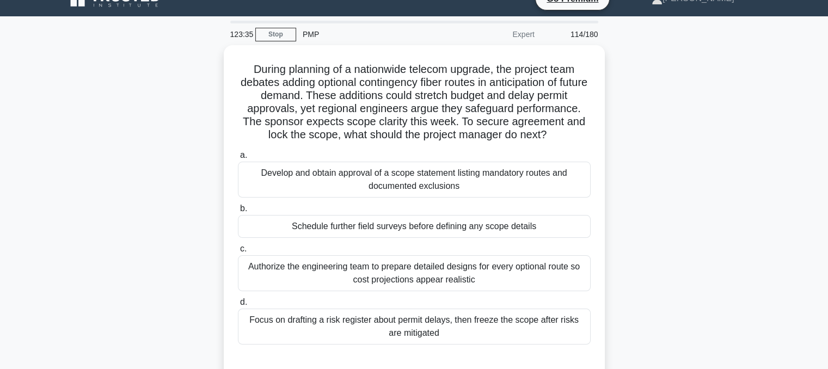
click at [542, 183] on div "Develop and obtain approval of a scope statement listing mandatory routes and d…" at bounding box center [414, 180] width 353 height 36
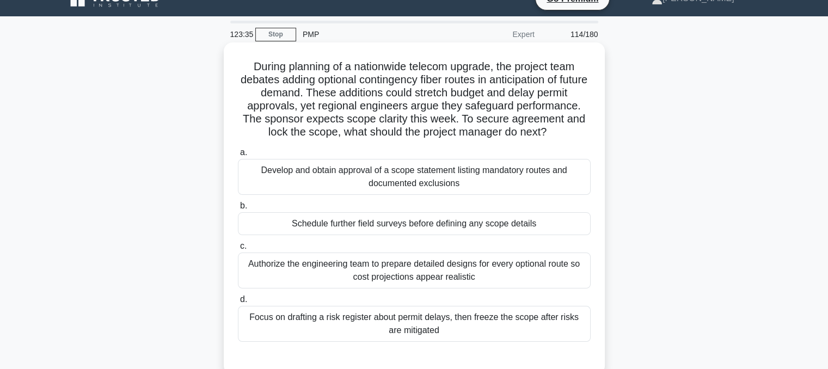
click at [238, 156] on input "a. Develop and obtain approval of a scope statement listing mandatory routes an…" at bounding box center [238, 152] width 0 height 7
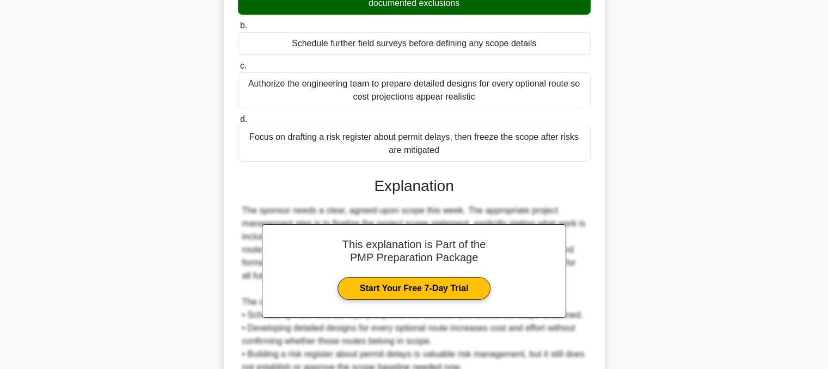
scroll to position [302, 0]
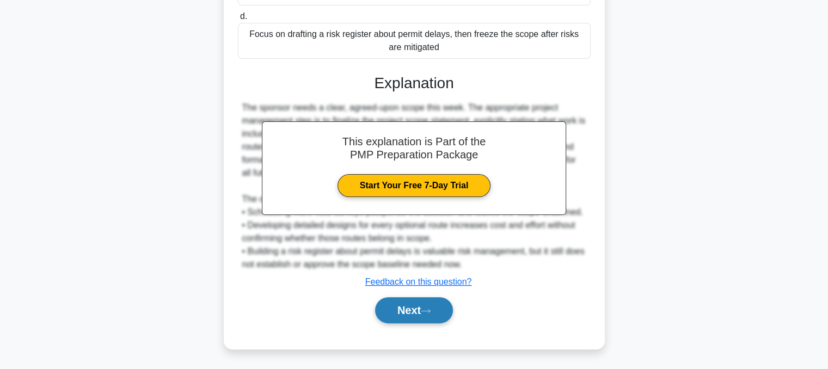
click at [425, 317] on button "Next" at bounding box center [414, 310] width 78 height 26
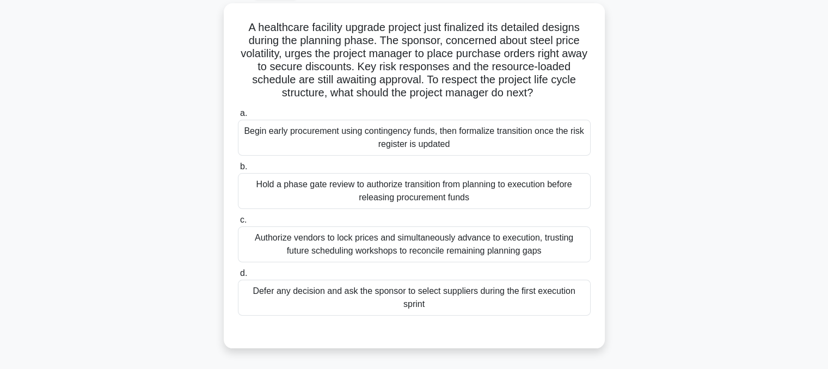
scroll to position [65, 0]
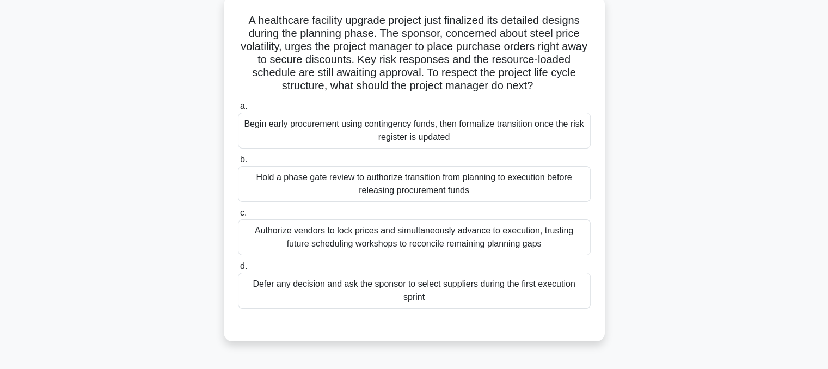
click at [532, 149] on div "Begin early procurement using contingency funds, then formalize transition once…" at bounding box center [414, 131] width 353 height 36
click at [238, 110] on input "a. Begin early procurement using contingency funds, then formalize transition o…" at bounding box center [238, 106] width 0 height 7
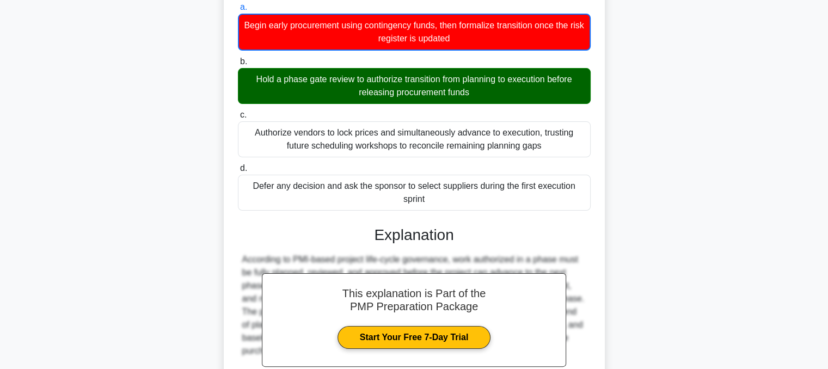
scroll to position [368, 0]
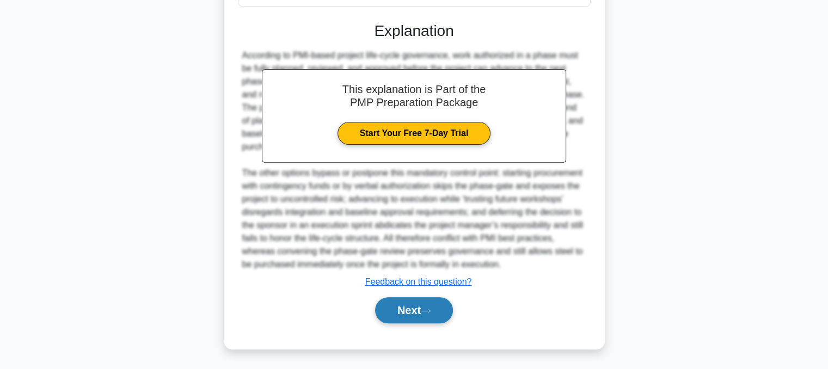
click at [428, 313] on button "Next" at bounding box center [414, 310] width 78 height 26
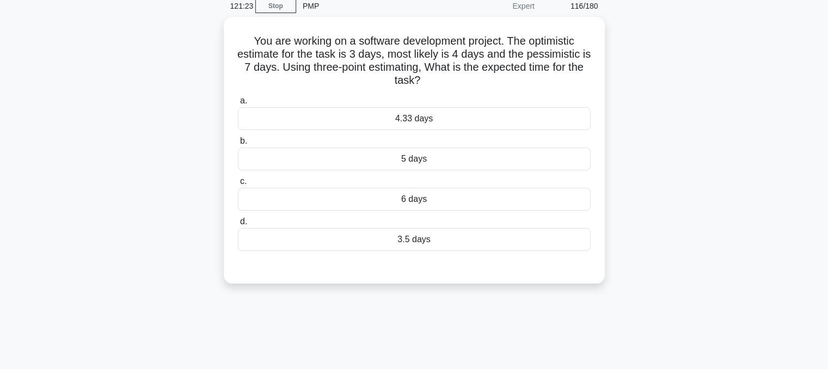
scroll to position [25, 0]
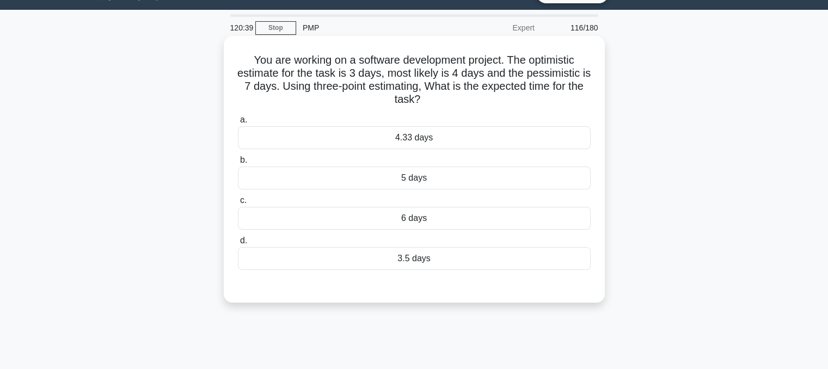
click at [432, 138] on div "4.33 days" at bounding box center [414, 137] width 353 height 23
click at [238, 124] on input "a. 4.33 days" at bounding box center [238, 119] width 0 height 7
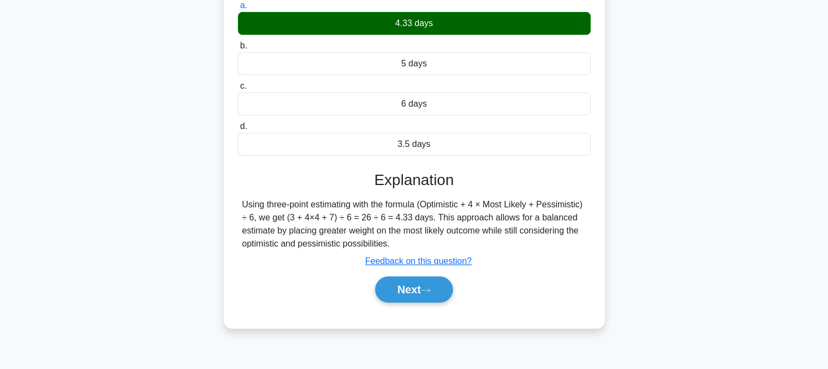
scroll to position [219, 0]
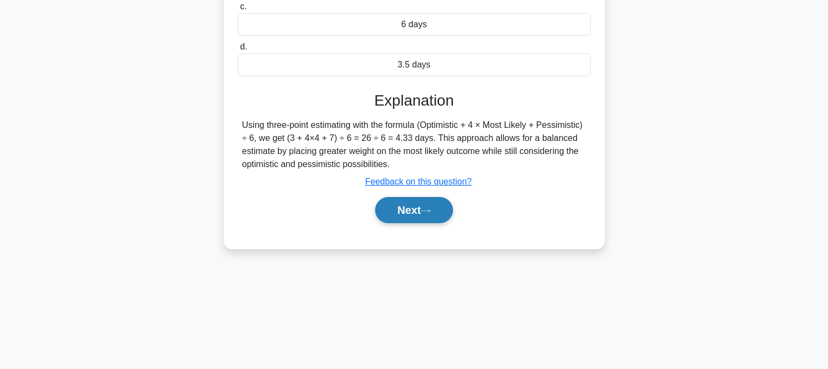
click at [416, 217] on button "Next" at bounding box center [414, 210] width 78 height 26
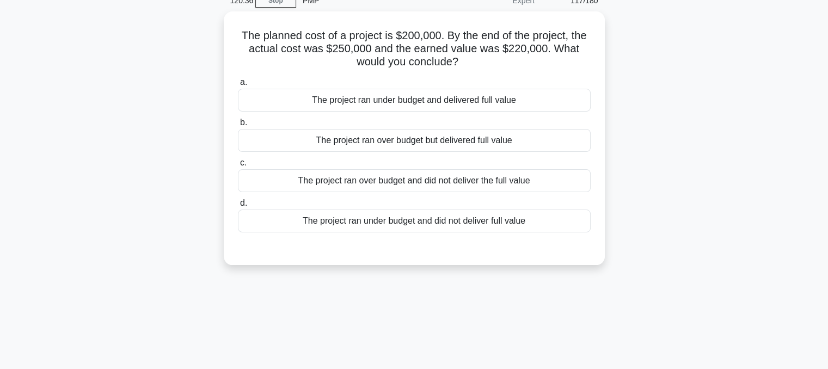
scroll to position [0, 0]
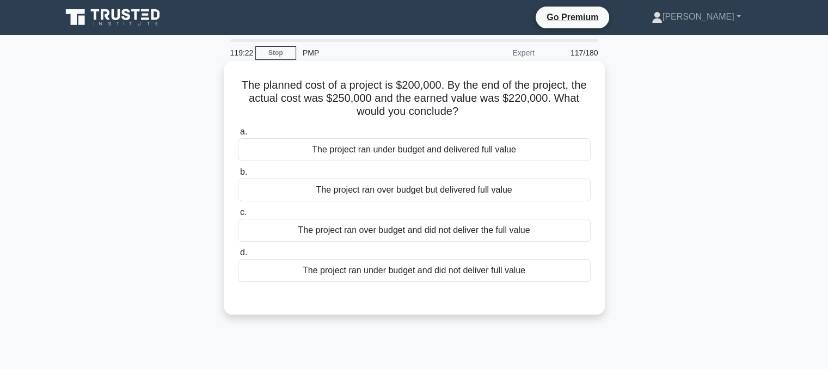
click at [441, 237] on div "The project ran over budget and did not deliver the full value" at bounding box center [414, 230] width 353 height 23
click at [238, 216] on input "c. The project ran over budget and did not deliver the full value" at bounding box center [238, 212] width 0 height 7
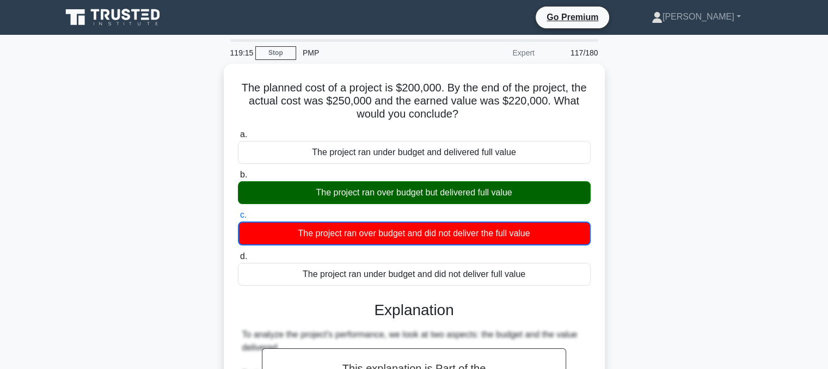
drag, startPoint x: 479, startPoint y: 116, endPoint x: 210, endPoint y: 83, distance: 271.9
copy h5 "The planned cost of a project is $200,000. By the end of the project, the actua…"
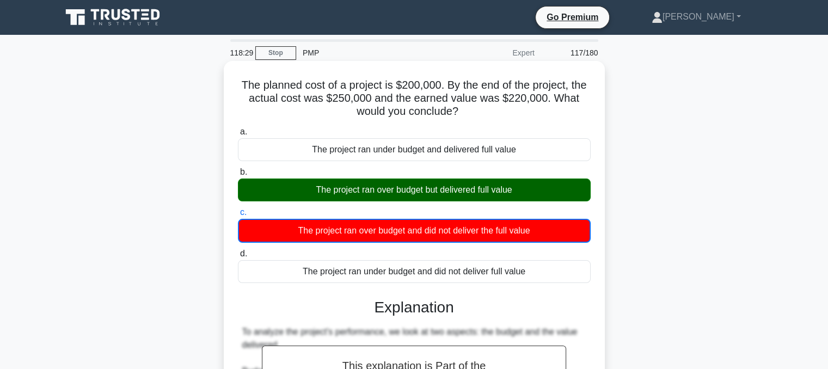
click at [374, 81] on h5 "The planned cost of a project is $200,000. By the end of the project, the actua…" at bounding box center [414, 98] width 355 height 40
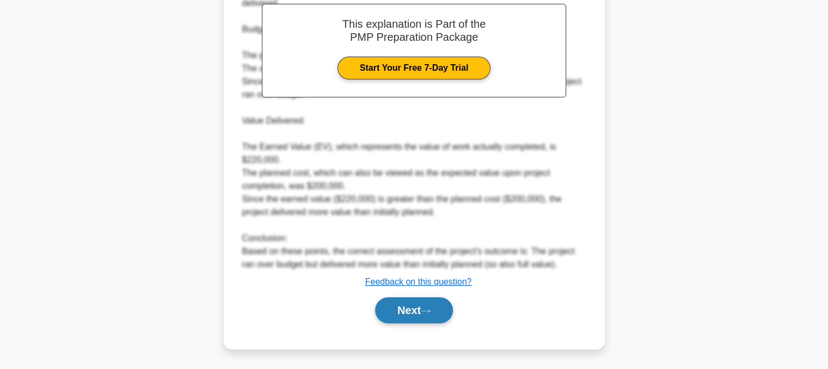
click at [425, 307] on button "Next" at bounding box center [414, 310] width 78 height 26
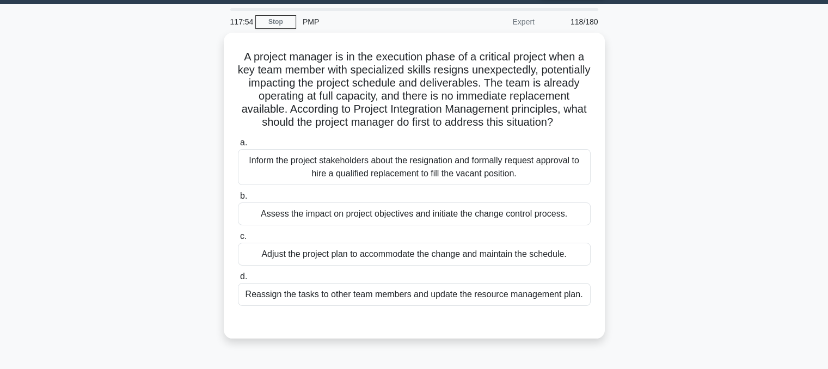
scroll to position [33, 0]
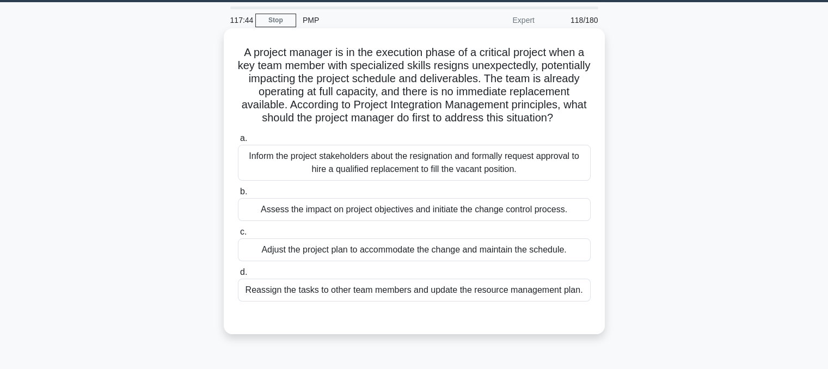
click at [543, 221] on div "Assess the impact on project objectives and initiate the change control process." at bounding box center [414, 209] width 353 height 23
click at [238, 195] on input "b. Assess the impact on project objectives and initiate the change control proc…" at bounding box center [238, 191] width 0 height 7
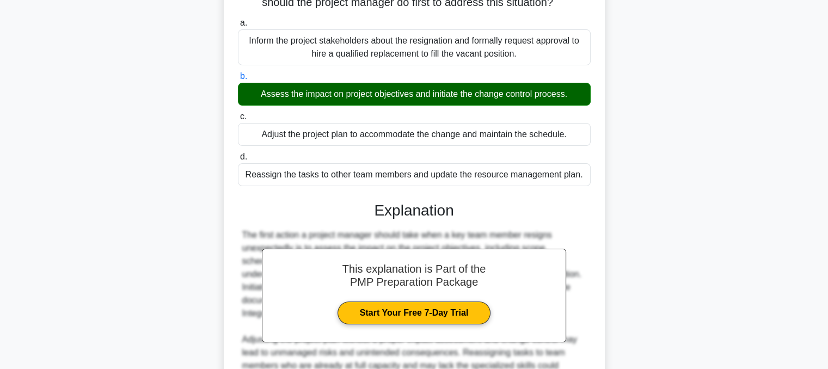
scroll to position [288, 0]
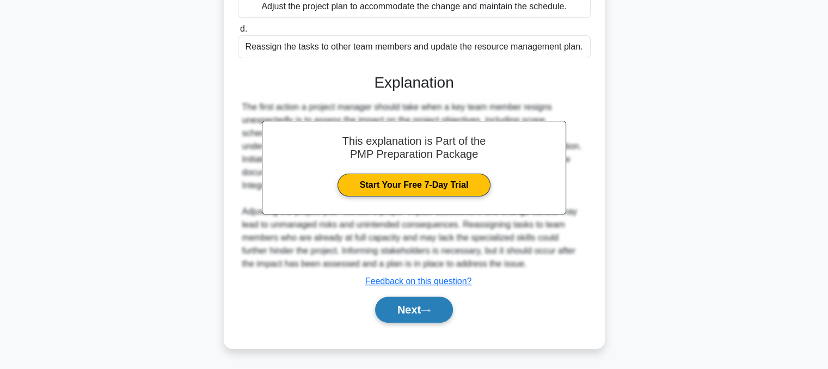
click at [423, 320] on button "Next" at bounding box center [414, 310] width 78 height 26
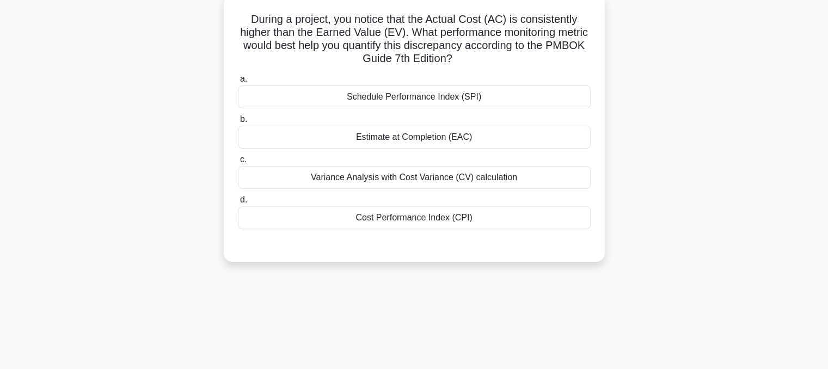
scroll to position [35, 0]
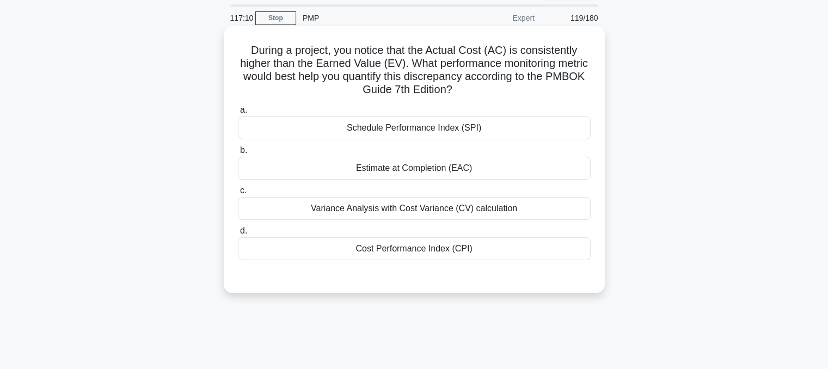
click at [569, 252] on div "Cost Performance Index (CPI)" at bounding box center [414, 248] width 353 height 23
click at [238, 235] on input "d. Cost Performance Index (CPI)" at bounding box center [238, 230] width 0 height 7
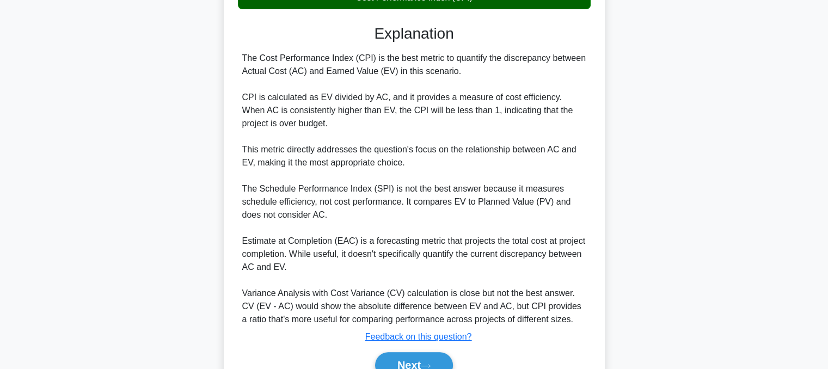
scroll to position [341, 0]
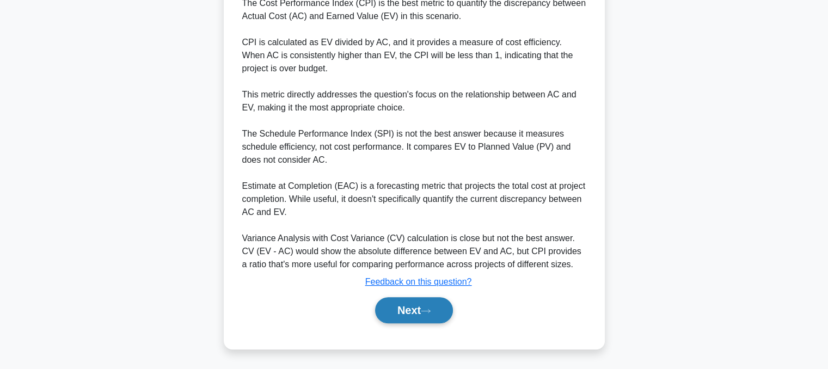
click at [425, 315] on button "Next" at bounding box center [414, 310] width 78 height 26
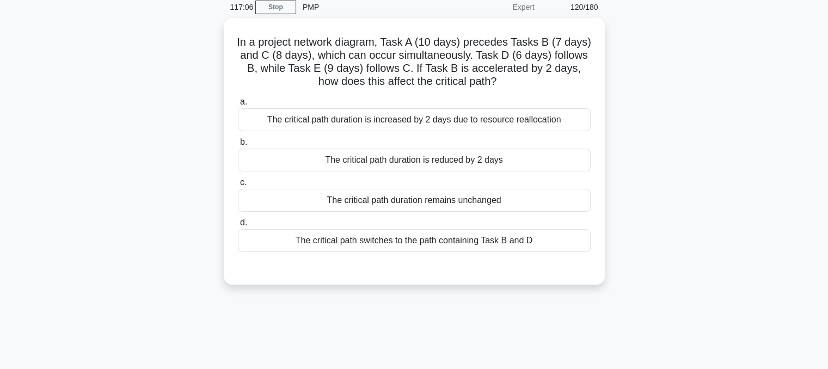
scroll to position [0, 0]
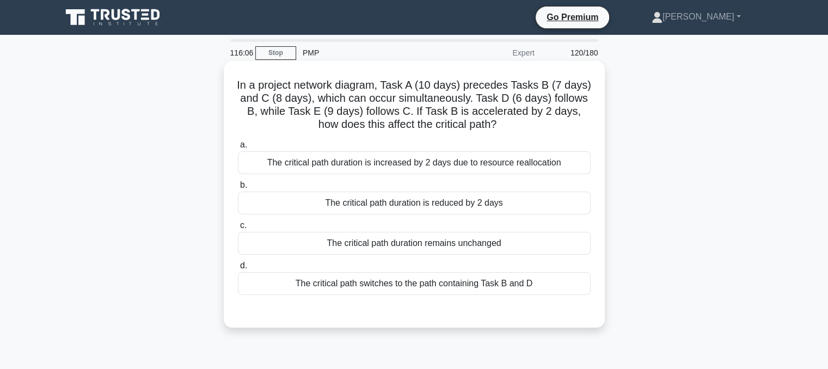
click at [431, 164] on div "The critical path duration is increased by 2 days due to resource reallocation" at bounding box center [414, 162] width 353 height 23
click at [238, 149] on input "a. The critical path duration is increased by 2 days due to resource reallocati…" at bounding box center [238, 145] width 0 height 7
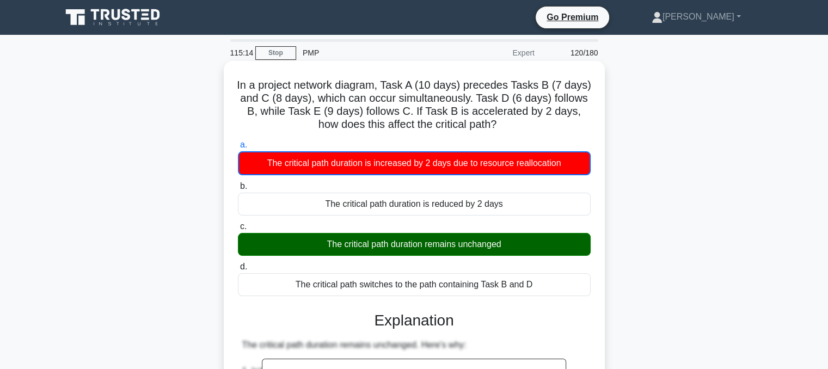
drag, startPoint x: 494, startPoint y: 130, endPoint x: 235, endPoint y: 88, distance: 263.1
copy h5 "In a project network diagram, Task A (10 days) precedes Tasks B (7 days) and C …"
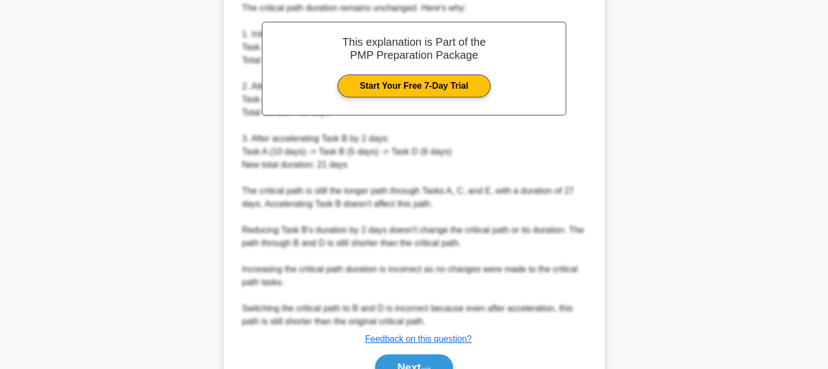
scroll to position [394, 0]
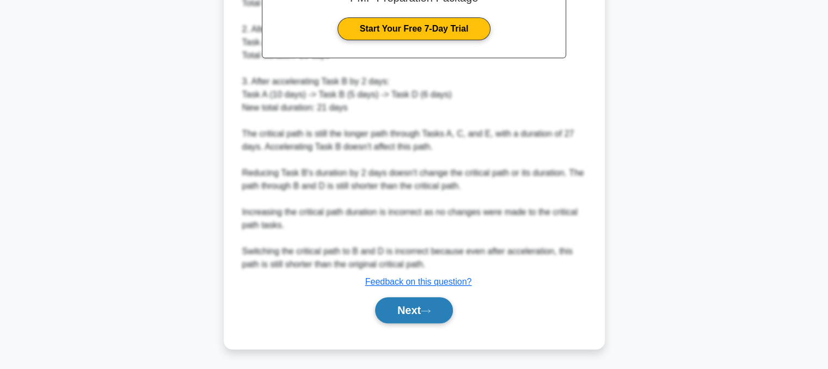
click at [417, 312] on button "Next" at bounding box center [414, 310] width 78 height 26
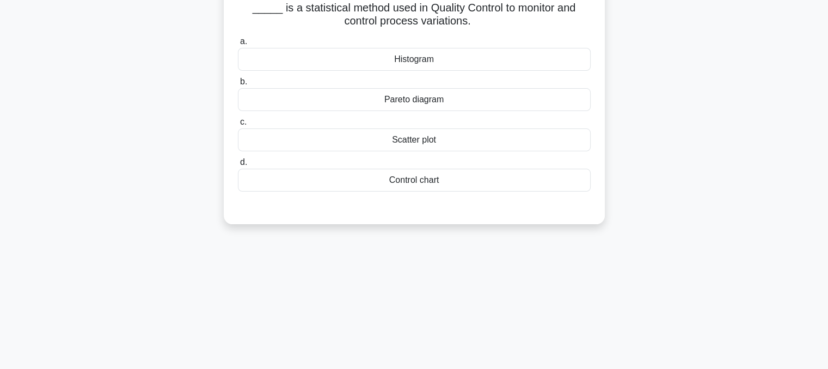
scroll to position [0, 0]
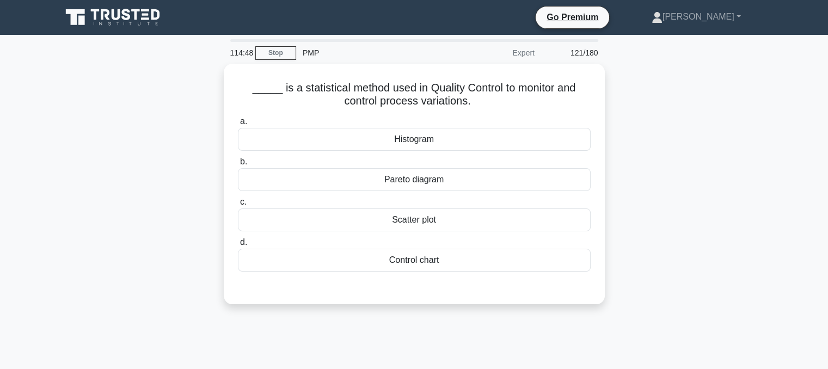
click at [531, 257] on div "Control chart" at bounding box center [414, 260] width 353 height 23
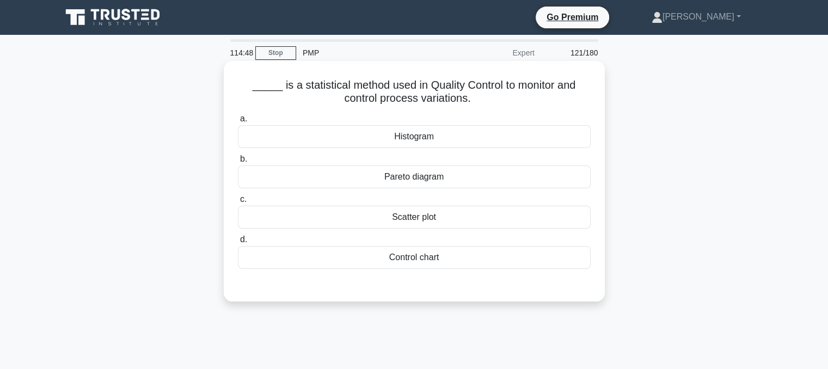
click at [238, 243] on input "d. Control chart" at bounding box center [238, 239] width 0 height 7
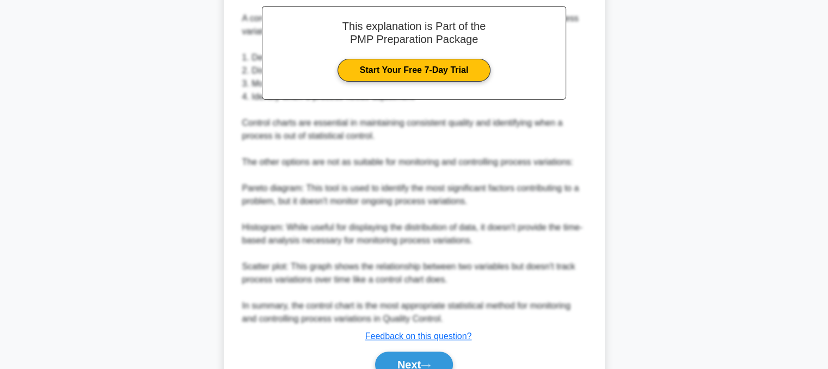
scroll to position [380, 0]
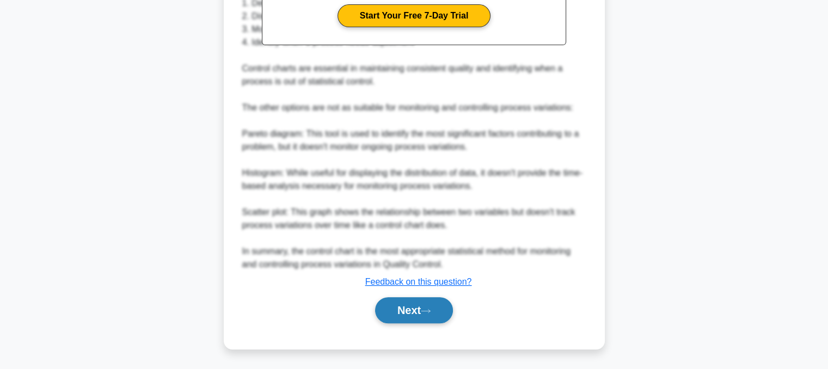
click at [426, 310] on icon at bounding box center [426, 311] width 10 height 6
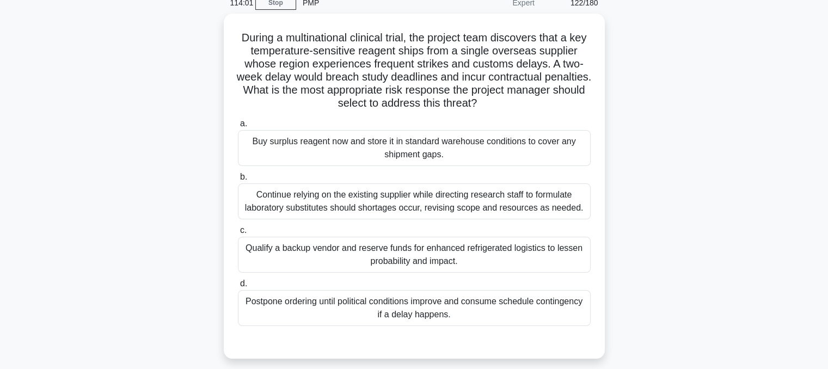
scroll to position [55, 0]
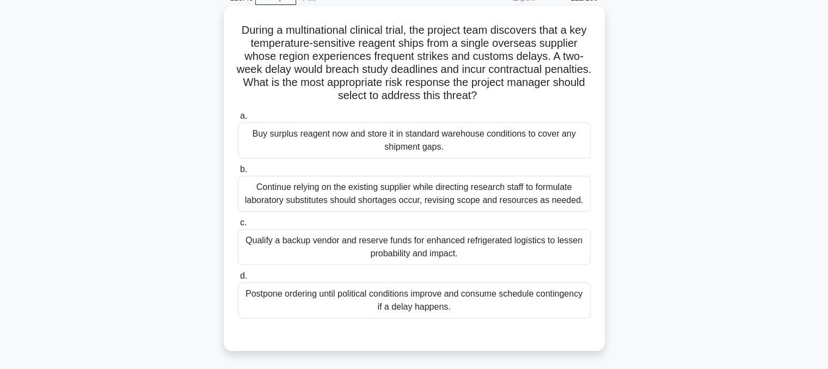
click at [569, 128] on div "Buy surplus reagent now and store it in standard warehouse conditions to cover …" at bounding box center [414, 140] width 353 height 36
click at [238, 120] on input "a. Buy surplus reagent now and store it in standard warehouse conditions to cov…" at bounding box center [238, 116] width 0 height 7
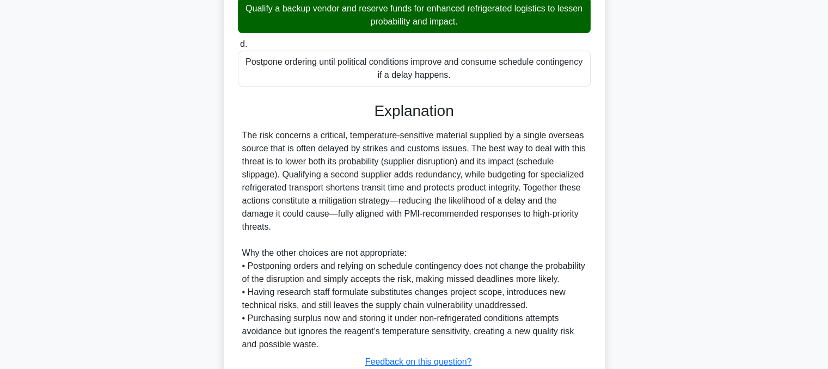
scroll to position [381, 0]
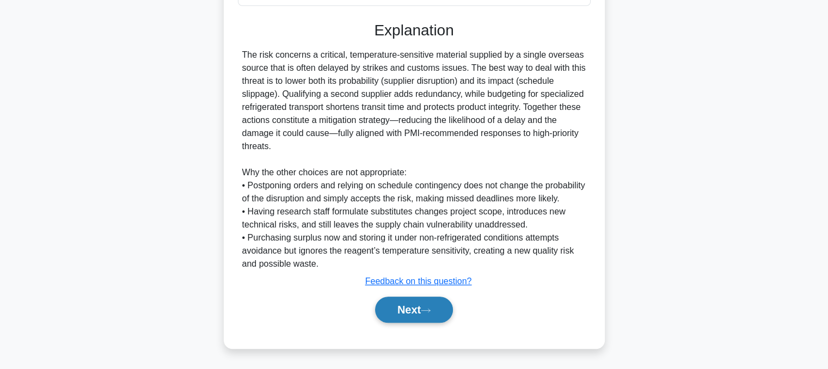
click at [429, 322] on button "Next" at bounding box center [414, 310] width 78 height 26
click at [427, 313] on button "Next" at bounding box center [414, 310] width 78 height 26
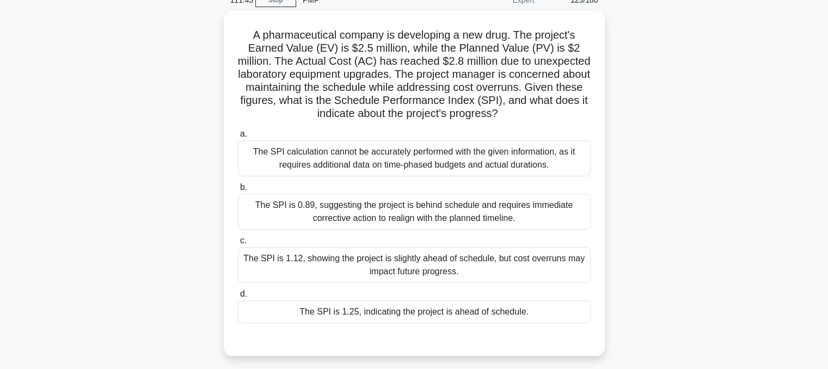
scroll to position [85, 0]
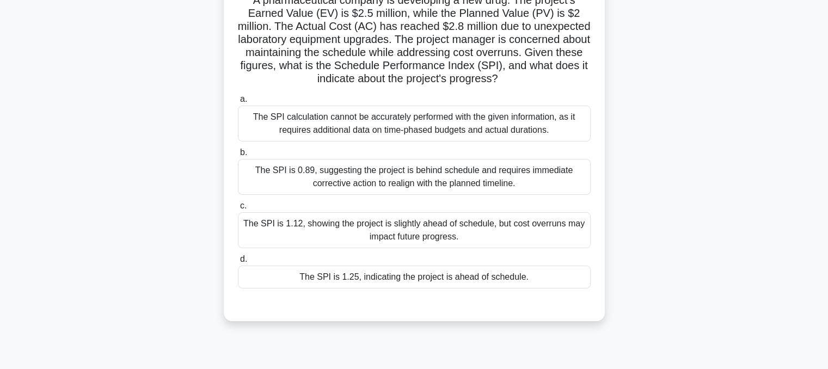
click at [411, 276] on div "The SPI is 1.25, indicating the project is ahead of schedule." at bounding box center [414, 277] width 353 height 23
click at [238, 263] on input "d. The SPI is 1.25, indicating the project is ahead of schedule." at bounding box center [238, 259] width 0 height 7
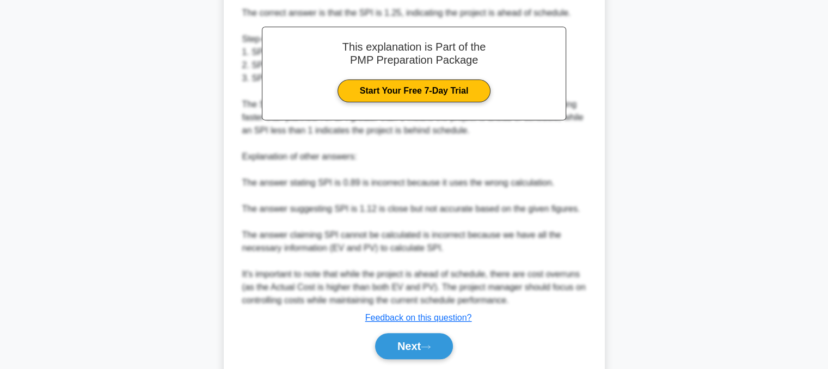
scroll to position [445, 0]
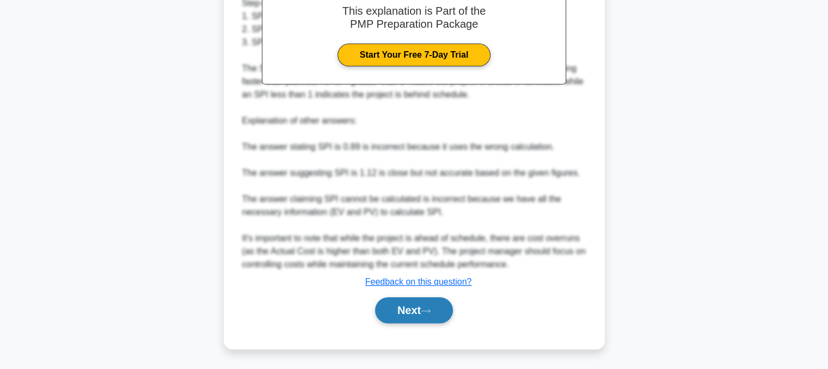
click at [389, 310] on button "Next" at bounding box center [414, 310] width 78 height 26
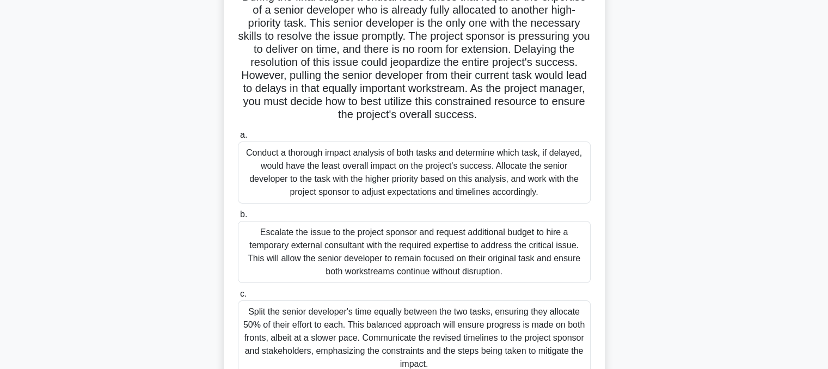
scroll to position [0, 0]
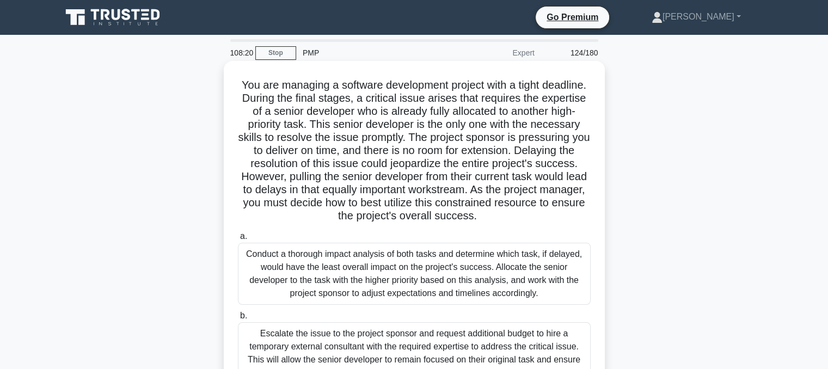
click at [487, 279] on div "Conduct a thorough impact analysis of both tasks and determine which task, if d…" at bounding box center [414, 274] width 353 height 62
click at [238, 240] on input "a. Conduct a thorough impact analysis of both tasks and determine which task, i…" at bounding box center [238, 236] width 0 height 7
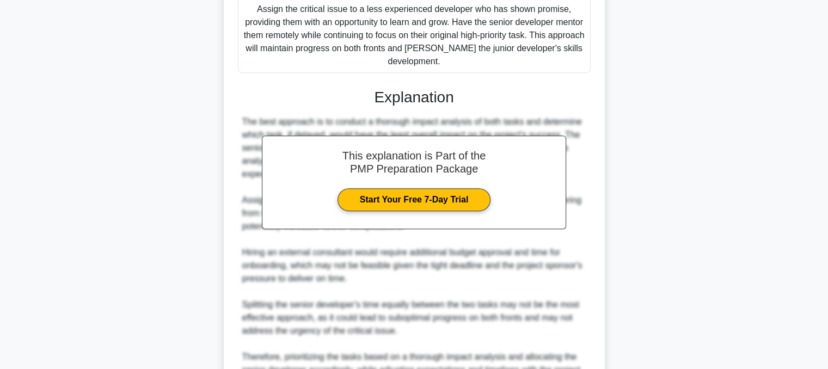
scroll to position [628, 0]
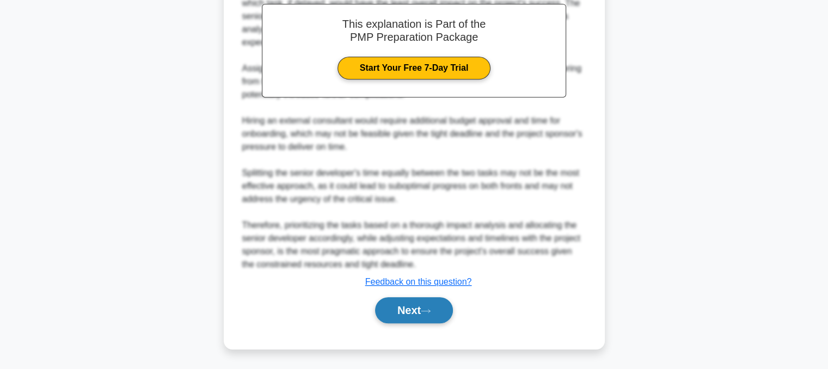
click at [431, 313] on button "Next" at bounding box center [414, 310] width 78 height 26
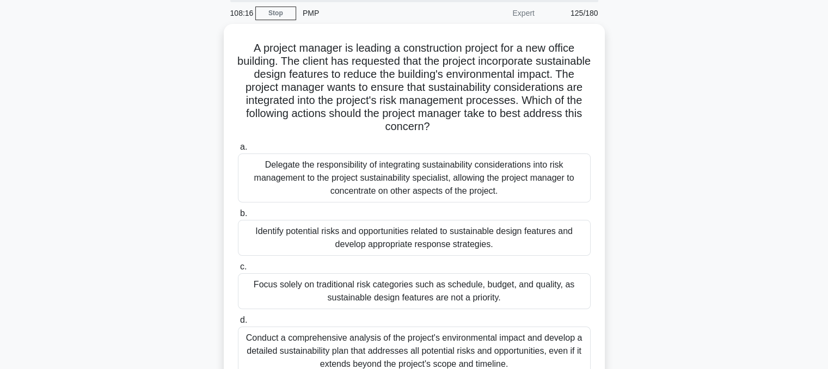
scroll to position [43, 0]
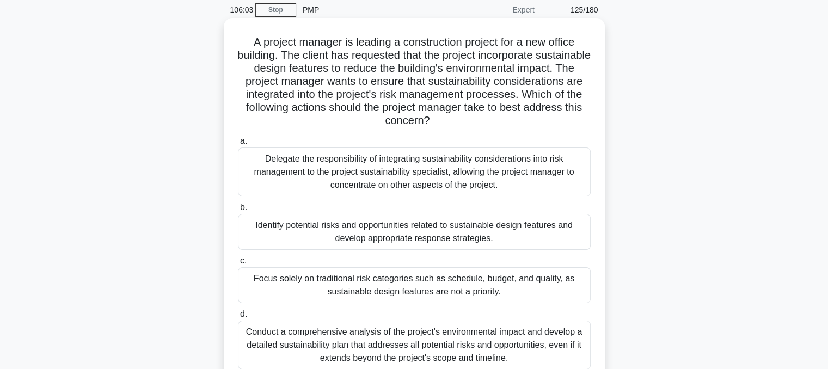
click at [336, 239] on div "Identify potential risks and opportunities related to sustainable design featur…" at bounding box center [414, 232] width 353 height 36
click at [238, 211] on input "b. Identify potential risks and opportunities related to sustainable design fea…" at bounding box center [238, 207] width 0 height 7
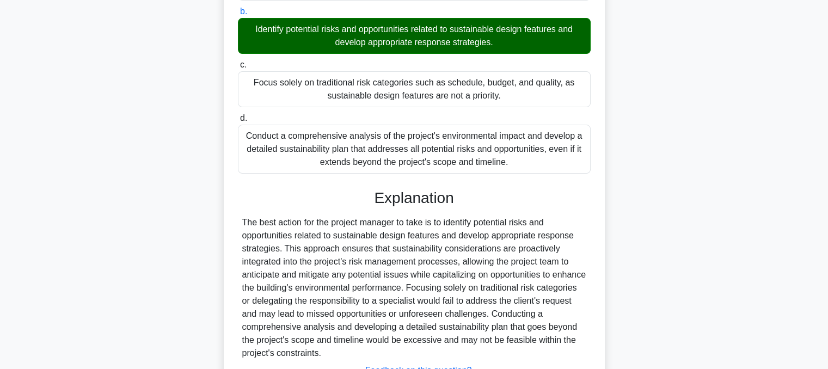
scroll to position [328, 0]
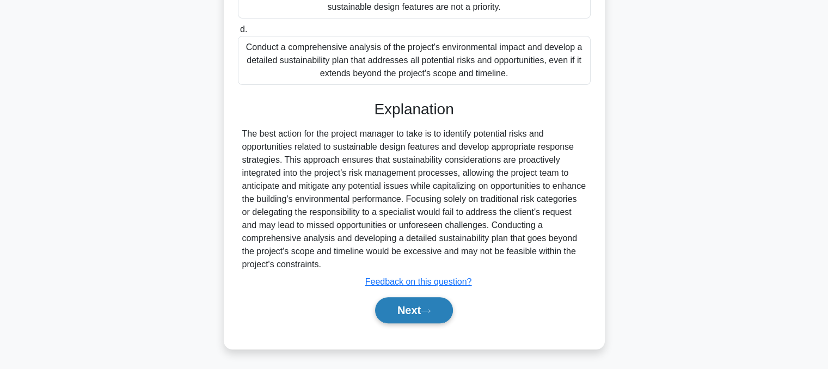
click at [386, 303] on button "Next" at bounding box center [414, 310] width 78 height 26
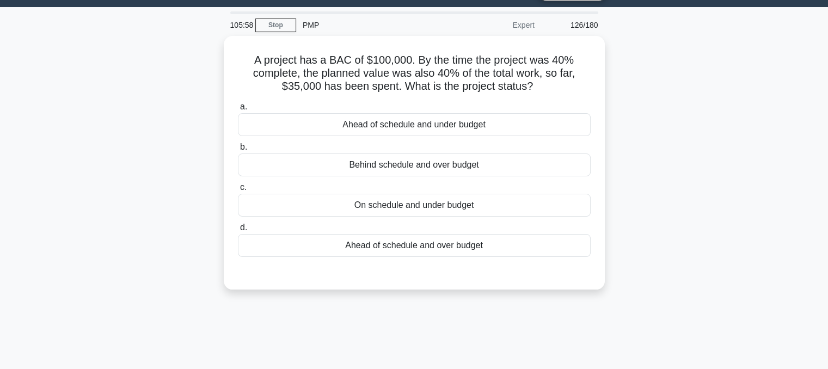
scroll to position [27, 0]
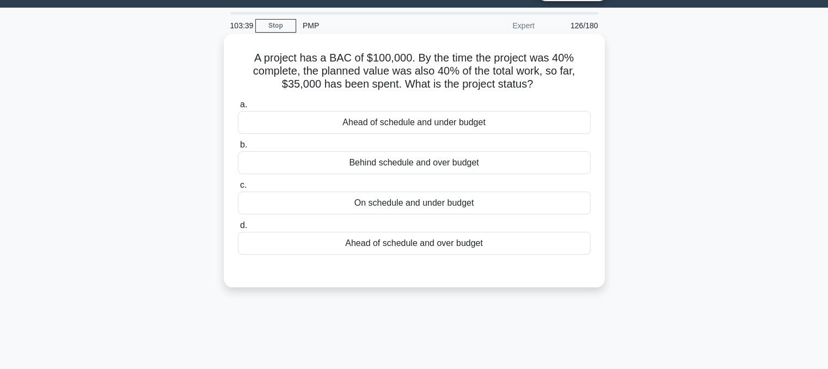
click at [440, 203] on div "On schedule and under budget" at bounding box center [414, 203] width 353 height 23
click at [238, 189] on input "c. On schedule and under budget" at bounding box center [238, 185] width 0 height 7
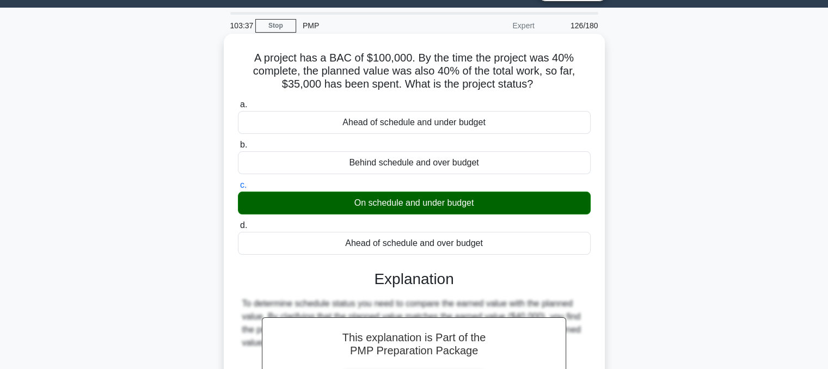
scroll to position [219, 0]
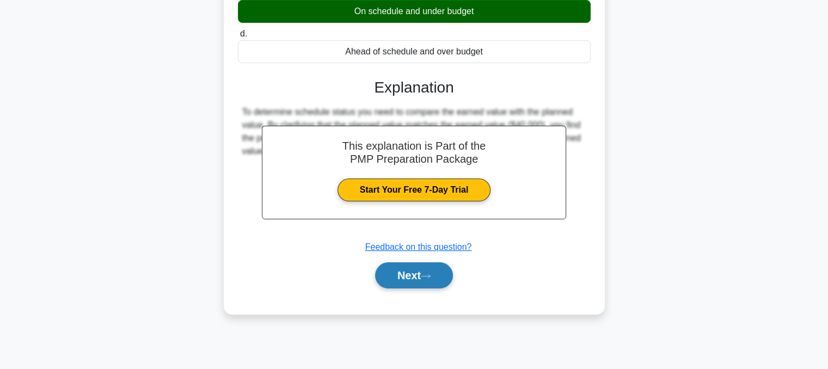
click at [391, 280] on button "Next" at bounding box center [414, 275] width 78 height 26
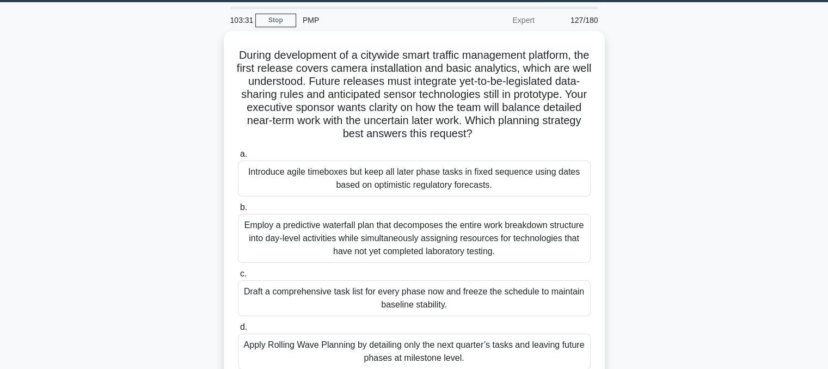
scroll to position [31, 0]
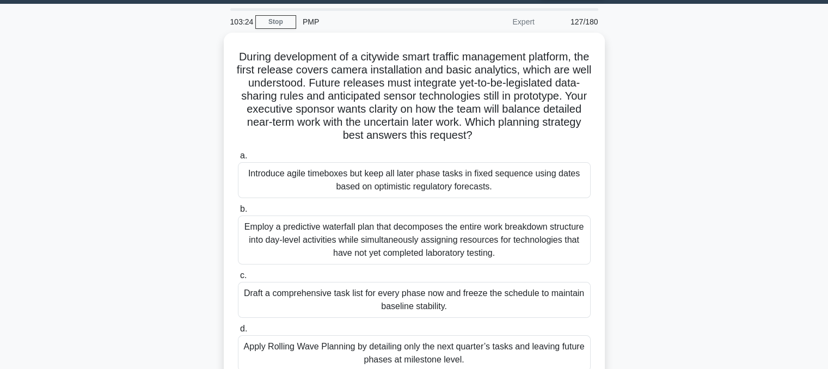
click at [0, 180] on main "103:24 Stop PMP Expert 127/180 a. b. c." at bounding box center [414, 280] width 828 height 553
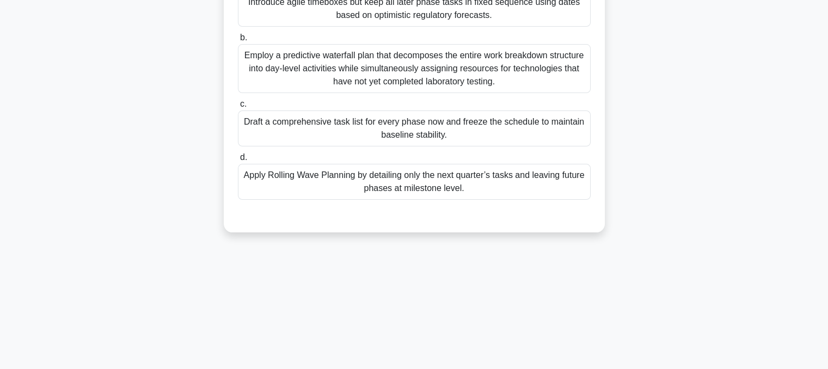
scroll to position [206, 0]
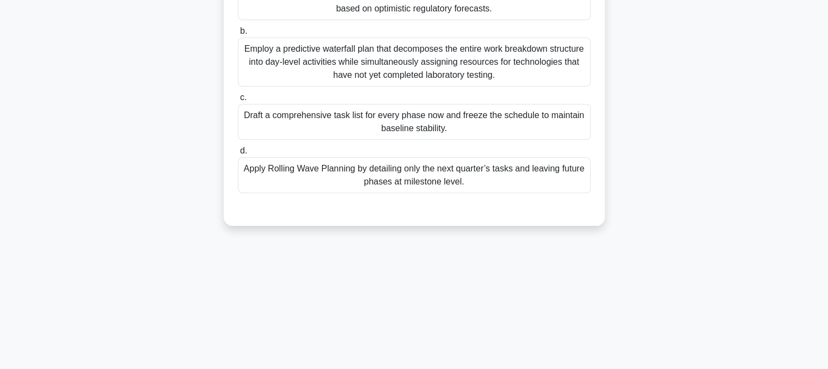
click at [266, 172] on div "Apply Rolling Wave Planning by detailing only the next quarter’s tasks and leav…" at bounding box center [414, 175] width 353 height 36
click at [238, 155] on input "d. Apply Rolling Wave Planning by detailing only the next quarter’s tasks and l…" at bounding box center [238, 150] width 0 height 7
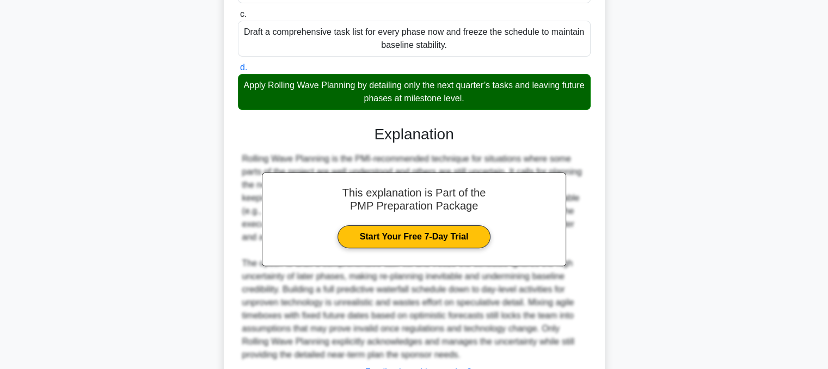
scroll to position [380, 0]
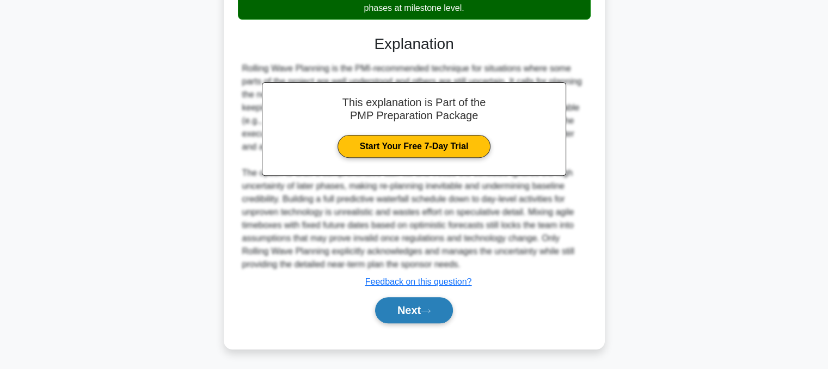
click at [376, 313] on button "Next" at bounding box center [414, 310] width 78 height 26
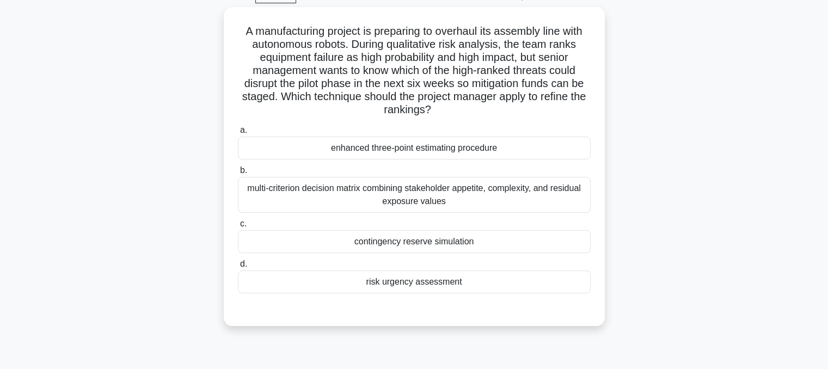
scroll to position [59, 0]
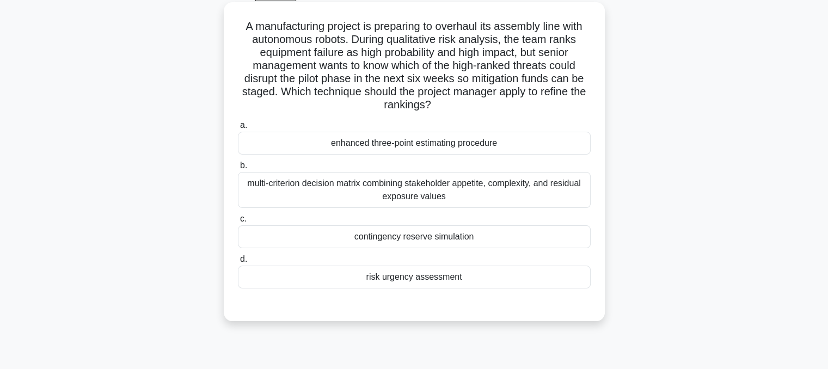
click at [507, 188] on div "multi-criterion decision matrix combining stakeholder appetite, complexity, and…" at bounding box center [414, 190] width 353 height 36
click at [238, 169] on input "b. multi-criterion decision matrix combining stakeholder appetite, complexity, …" at bounding box center [238, 165] width 0 height 7
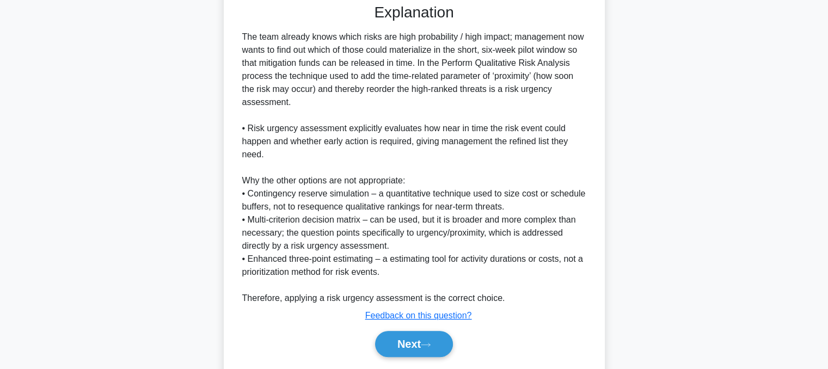
scroll to position [371, 0]
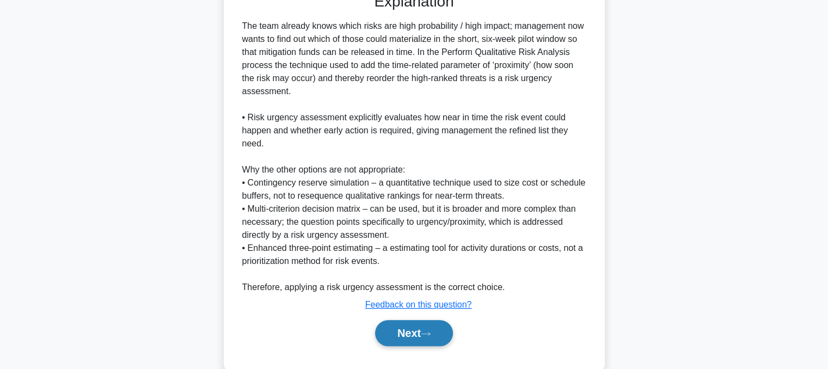
click at [414, 331] on button "Next" at bounding box center [414, 333] width 78 height 26
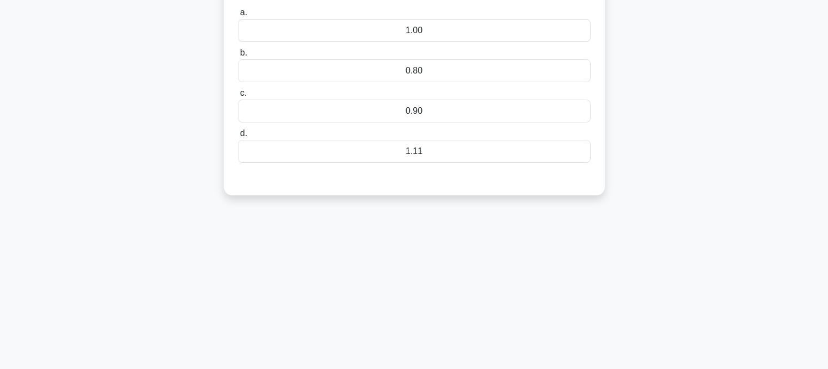
scroll to position [60, 0]
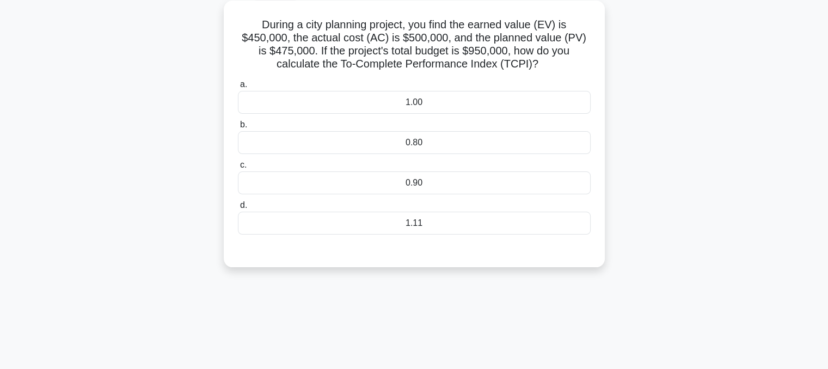
click at [413, 225] on div "1.11" at bounding box center [414, 223] width 353 height 23
click at [238, 209] on input "d. 1.11" at bounding box center [238, 205] width 0 height 7
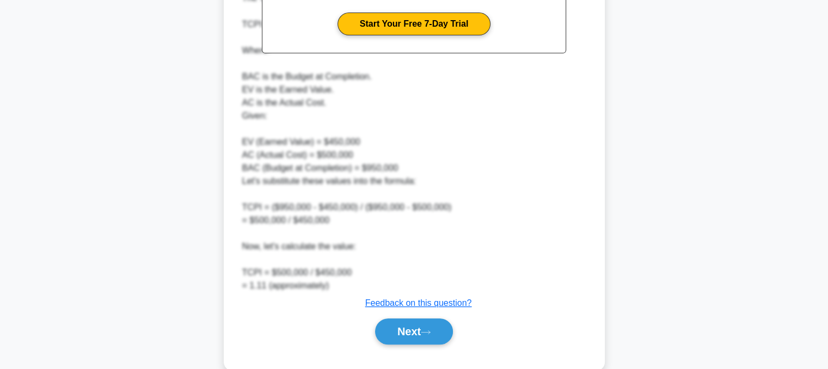
scroll to position [419, 0]
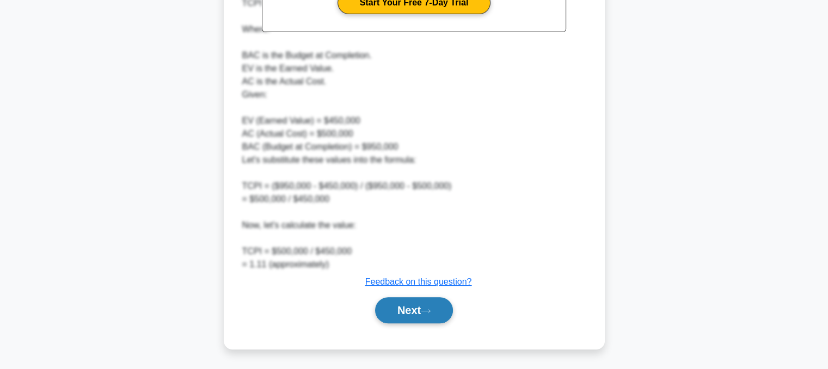
click at [376, 314] on button "Next" at bounding box center [414, 310] width 78 height 26
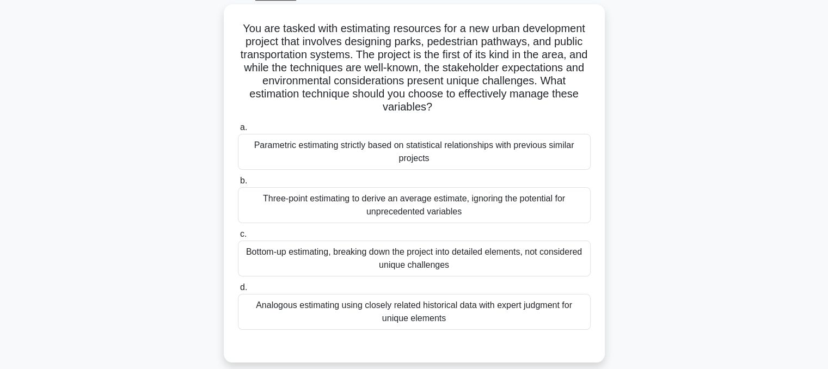
scroll to position [52, 0]
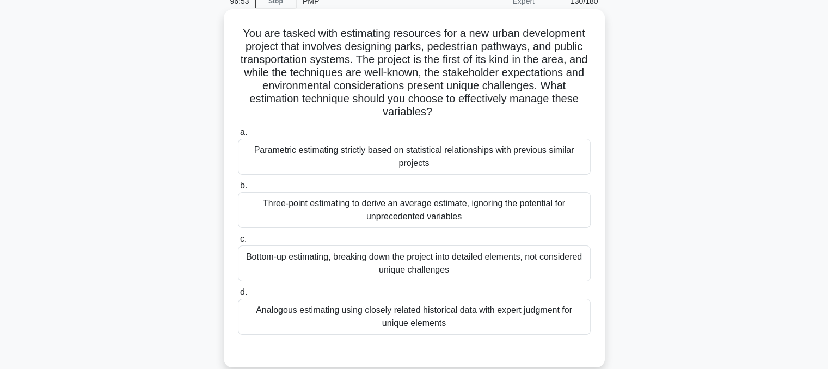
click at [377, 326] on div "Analogous estimating using closely related historical data with expert judgment…" at bounding box center [414, 317] width 353 height 36
click at [238, 296] on input "d. Analogous estimating using closely related historical data with expert judgm…" at bounding box center [238, 292] width 0 height 7
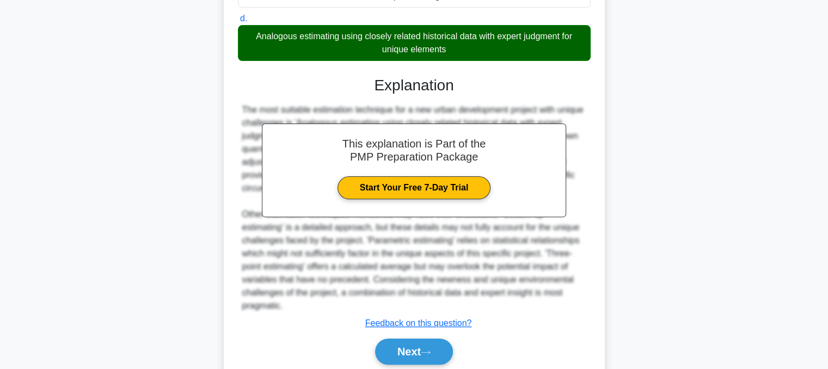
scroll to position [367, 0]
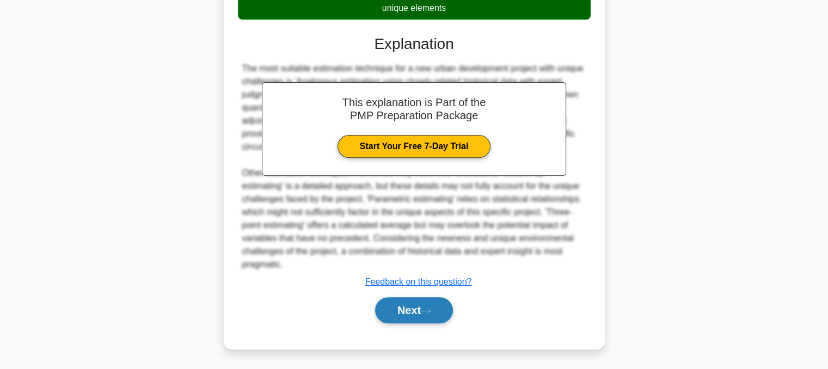
click at [396, 313] on button "Next" at bounding box center [414, 310] width 78 height 26
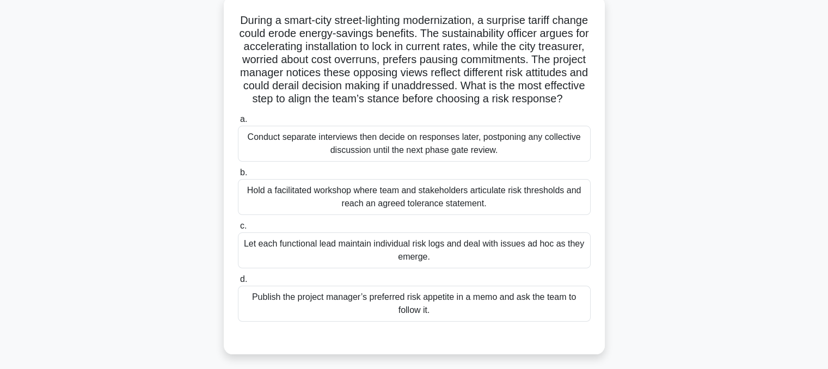
scroll to position [69, 0]
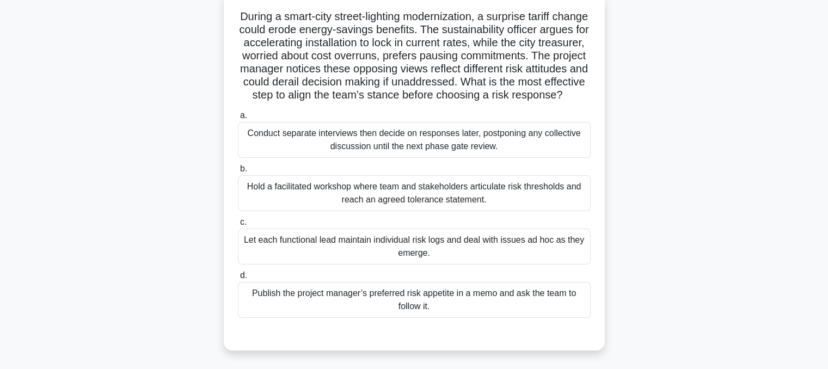
click at [421, 211] on div "Hold a facilitated workshop where team and stakeholders articulate risk thresho…" at bounding box center [414, 193] width 353 height 36
click at [238, 173] on input "b. Hold a facilitated workshop where team and stakeholders articulate risk thre…" at bounding box center [238, 168] width 0 height 7
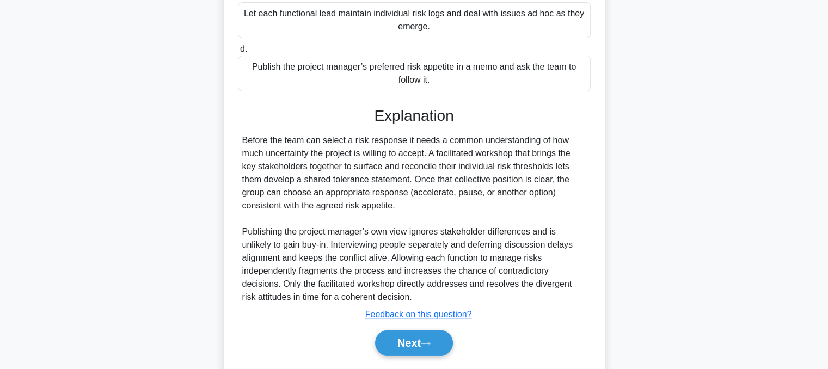
scroll to position [341, 0]
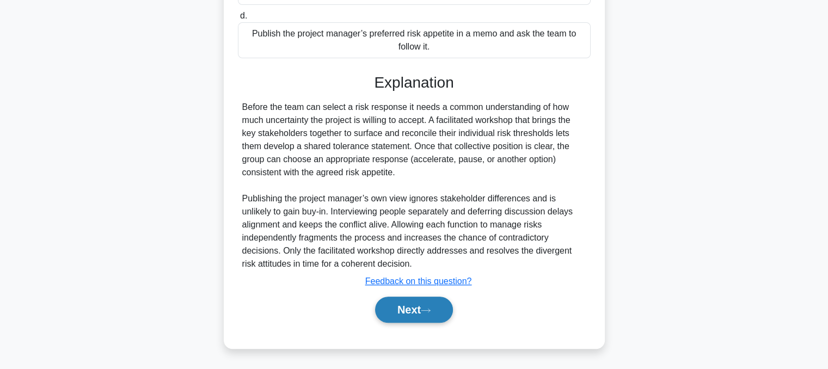
click at [389, 308] on button "Next" at bounding box center [414, 310] width 78 height 26
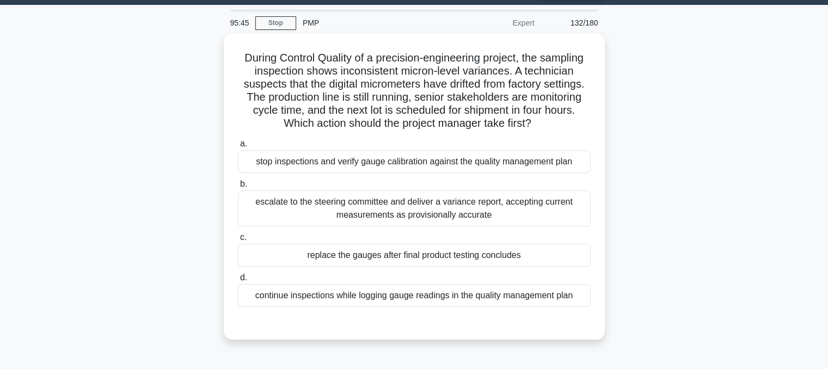
scroll to position [23, 0]
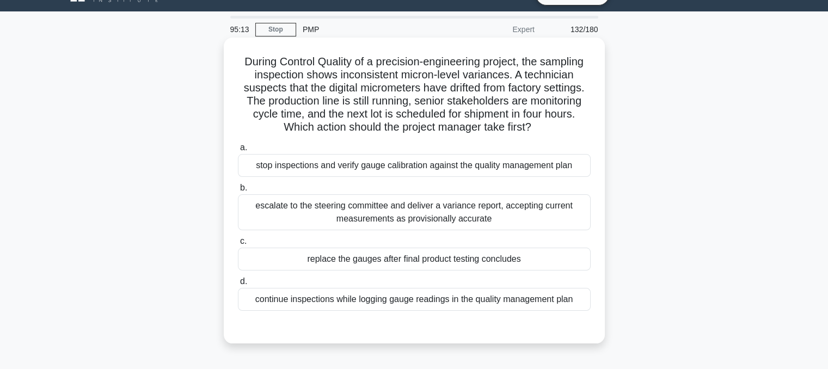
click at [318, 308] on div "continue inspections while logging gauge readings in the quality management plan" at bounding box center [414, 299] width 353 height 23
click at [238, 285] on input "d. continue inspections while logging gauge readings in the quality management …" at bounding box center [238, 281] width 0 height 7
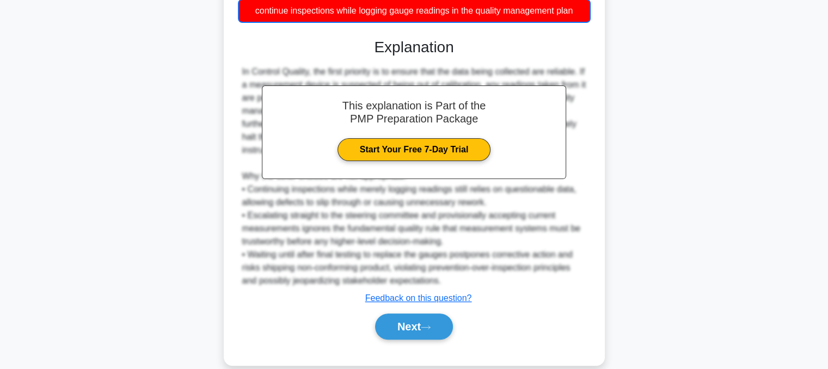
scroll to position [329, 0]
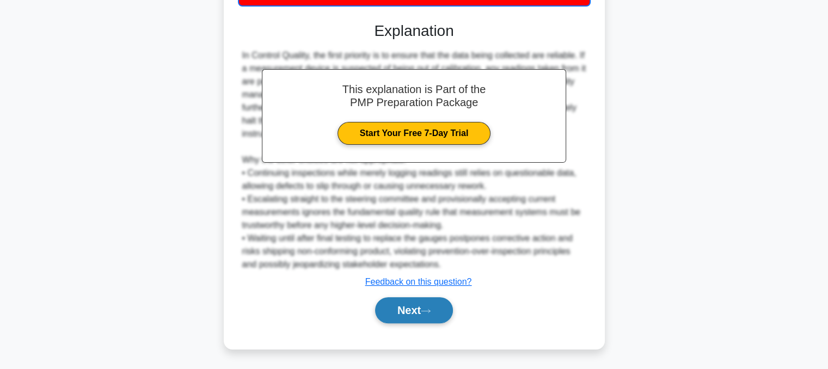
click at [394, 313] on button "Next" at bounding box center [414, 310] width 78 height 26
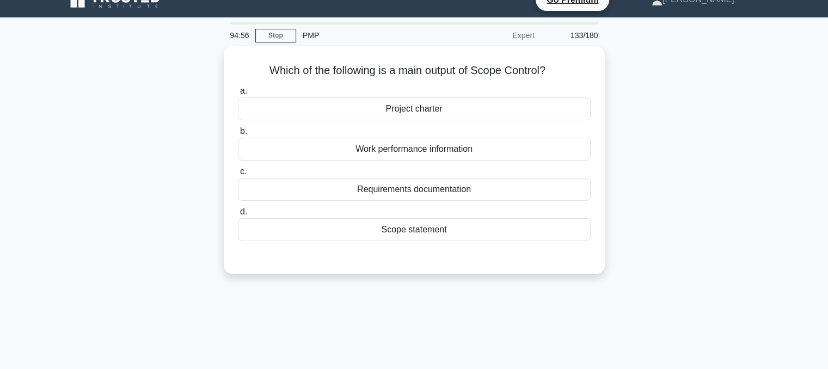
scroll to position [0, 0]
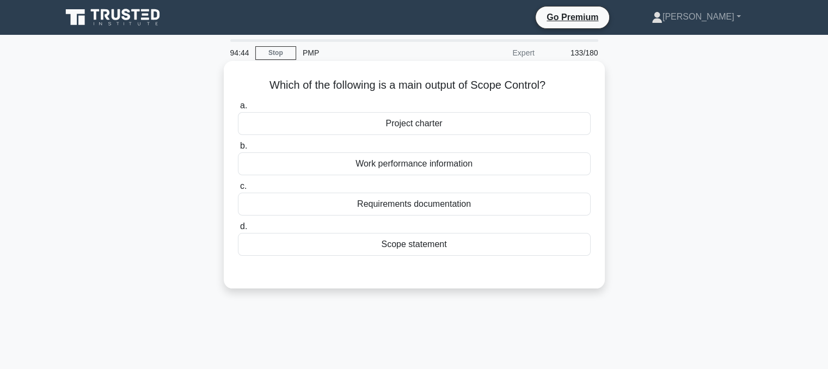
click at [463, 159] on div "Work performance information" at bounding box center [414, 163] width 353 height 23
click at [238, 150] on input "b. Work performance information" at bounding box center [238, 146] width 0 height 7
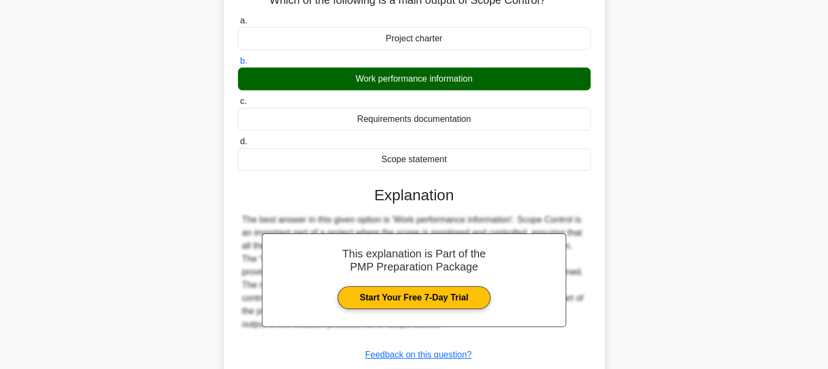
scroll to position [219, 0]
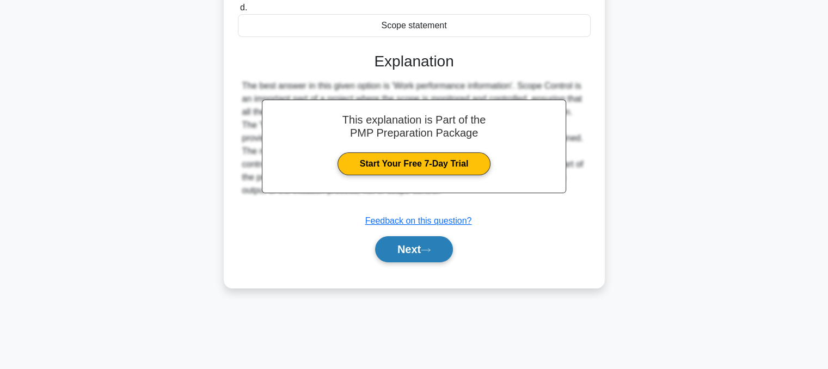
click at [426, 253] on button "Next" at bounding box center [414, 249] width 78 height 26
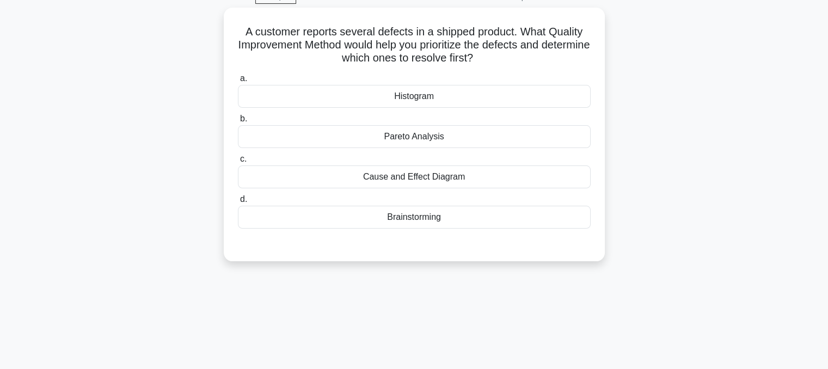
scroll to position [54, 0]
click at [433, 179] on div "Cause and Effect Diagram" at bounding box center [414, 175] width 353 height 23
click at [238, 162] on input "c. Cause and Effect Diagram" at bounding box center [238, 158] width 0 height 7
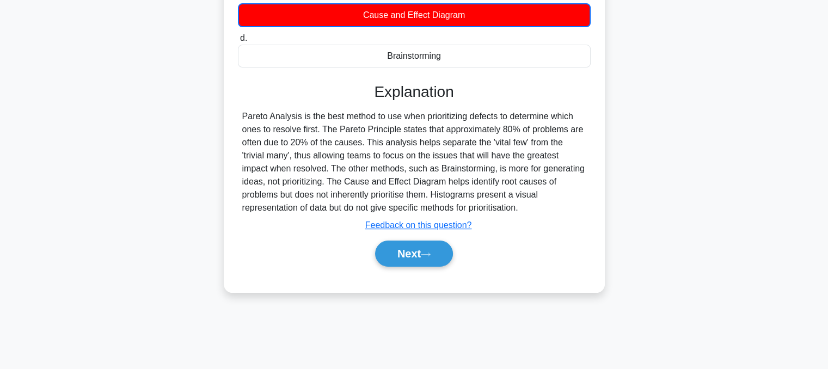
scroll to position [219, 0]
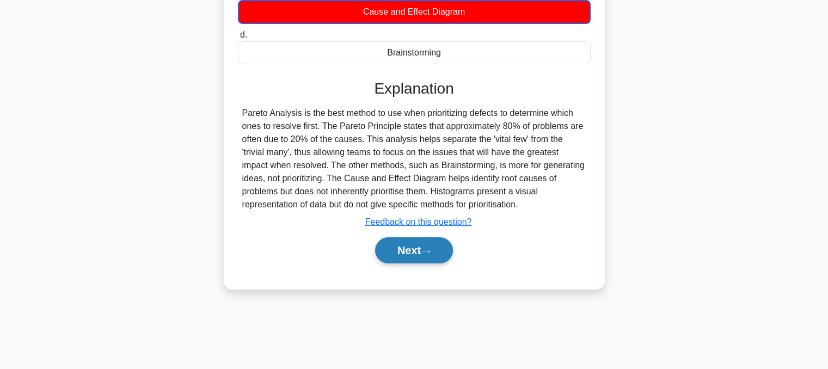
click at [442, 241] on button "Next" at bounding box center [414, 250] width 78 height 26
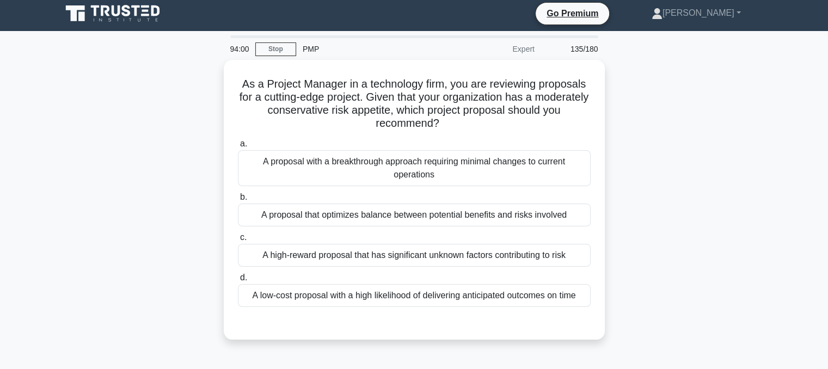
scroll to position [3, 0]
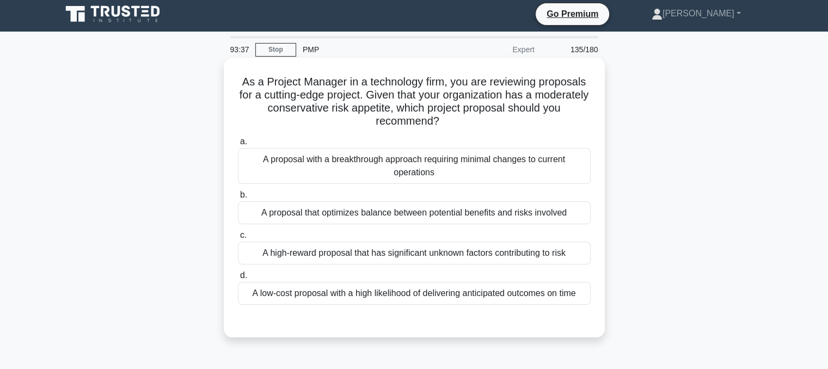
click at [494, 216] on div "A proposal that optimizes balance between potential benefits and risks involved" at bounding box center [414, 212] width 353 height 23
click at [238, 199] on input "b. A proposal that optimizes balance between potential benefits and risks invol…" at bounding box center [238, 195] width 0 height 7
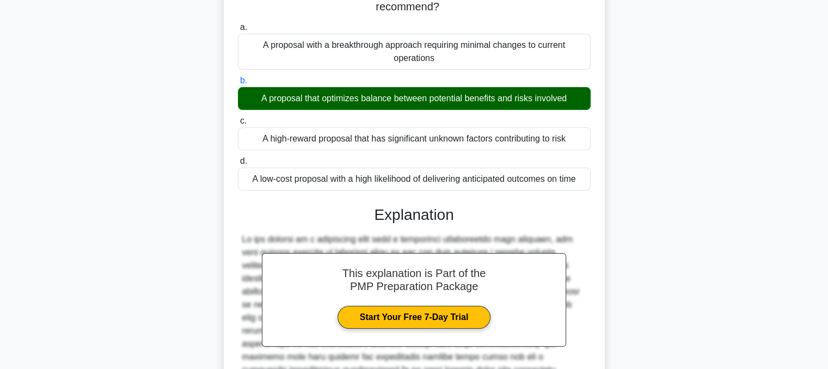
scroll to position [262, 0]
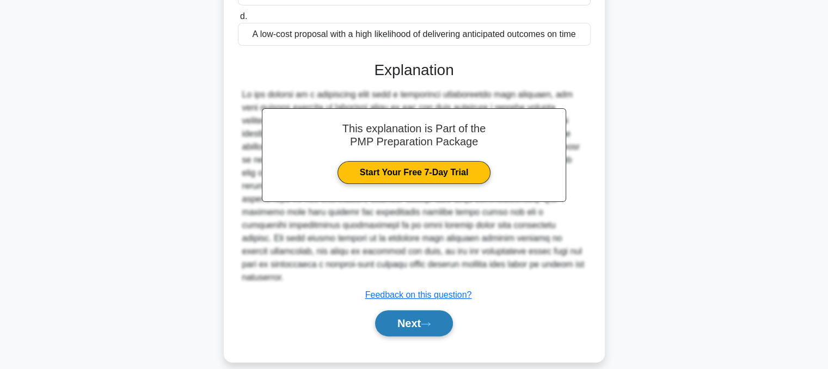
click at [425, 321] on button "Next" at bounding box center [414, 323] width 78 height 26
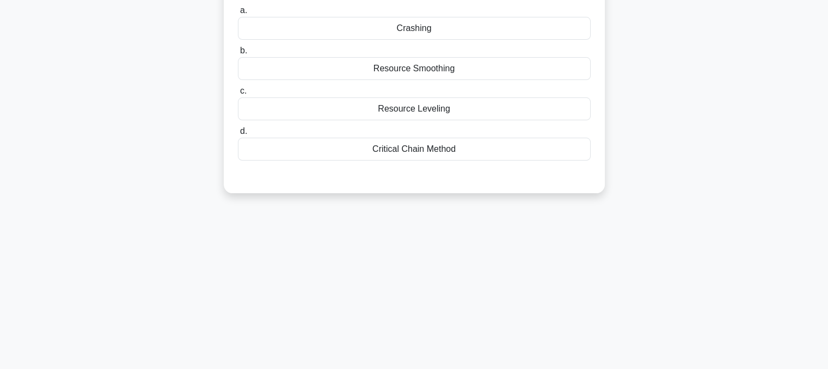
scroll to position [0, 0]
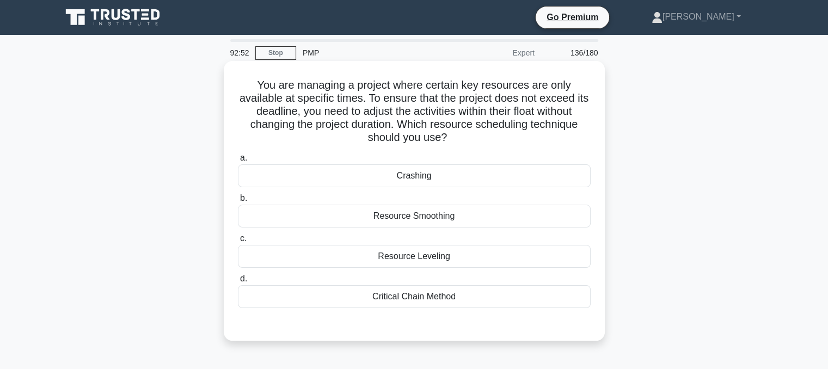
click at [443, 219] on div "Resource Smoothing" at bounding box center [414, 216] width 353 height 23
click at [238, 202] on input "b. Resource Smoothing" at bounding box center [238, 198] width 0 height 7
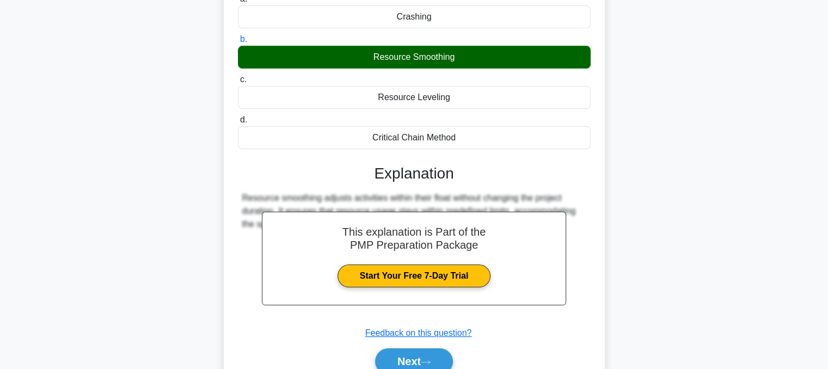
scroll to position [219, 0]
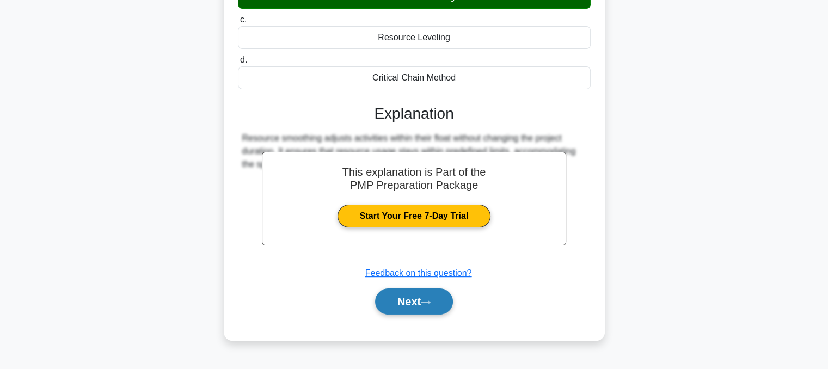
click at [400, 299] on button "Next" at bounding box center [414, 301] width 78 height 26
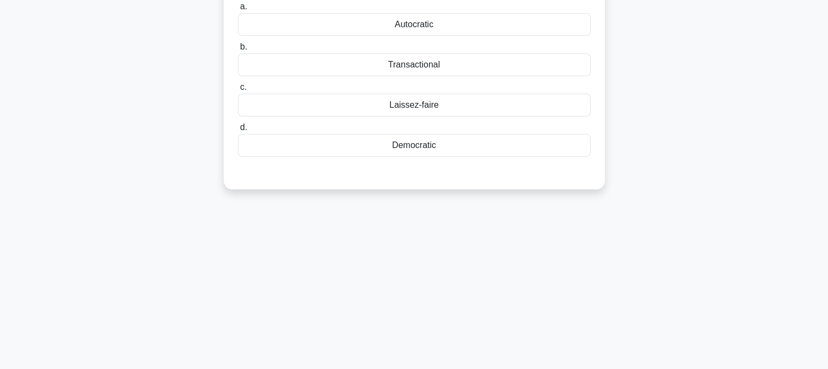
scroll to position [0, 0]
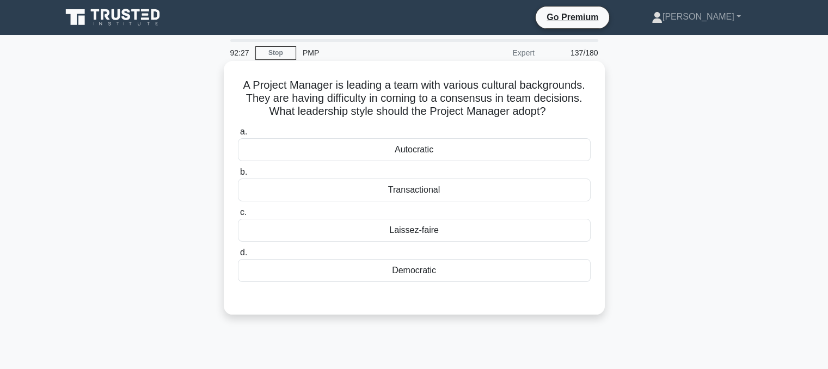
click at [431, 277] on div "Democratic" at bounding box center [414, 270] width 353 height 23
click at [238, 256] on input "d. Democratic" at bounding box center [238, 252] width 0 height 7
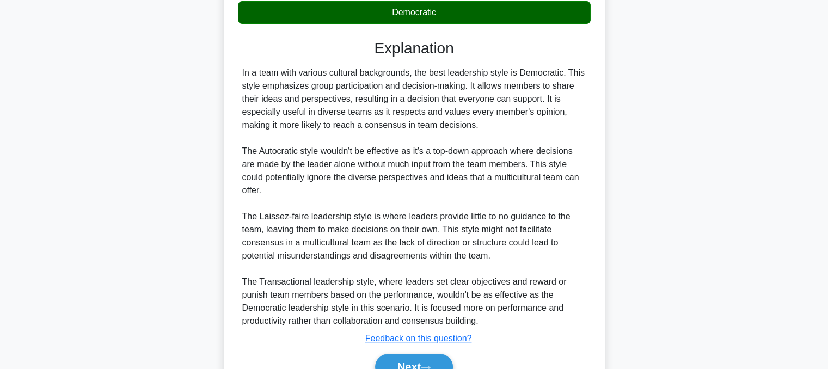
scroll to position [315, 0]
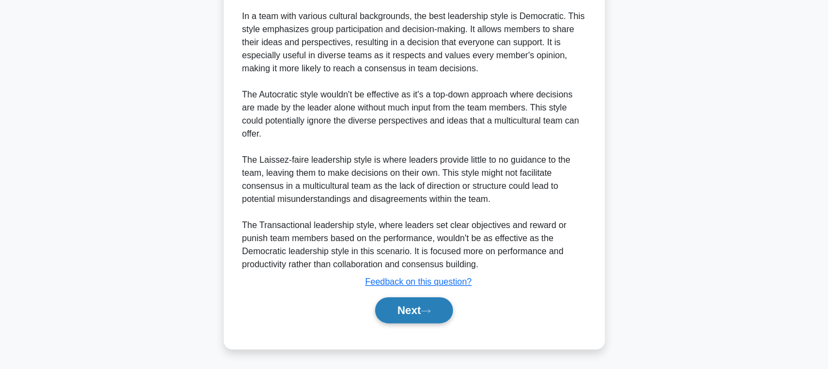
click at [422, 315] on button "Next" at bounding box center [414, 310] width 78 height 26
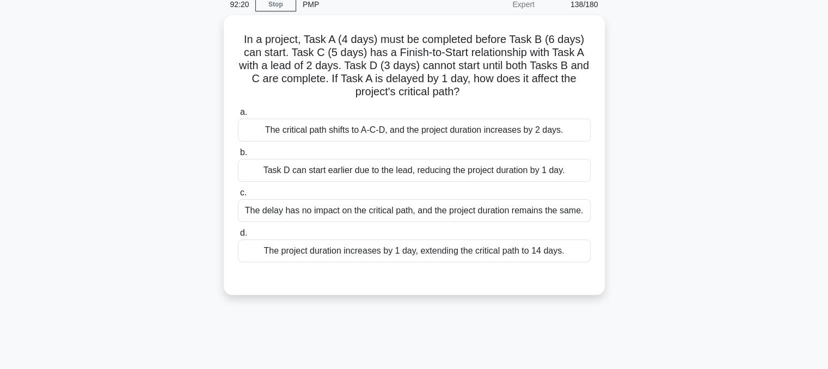
scroll to position [38, 0]
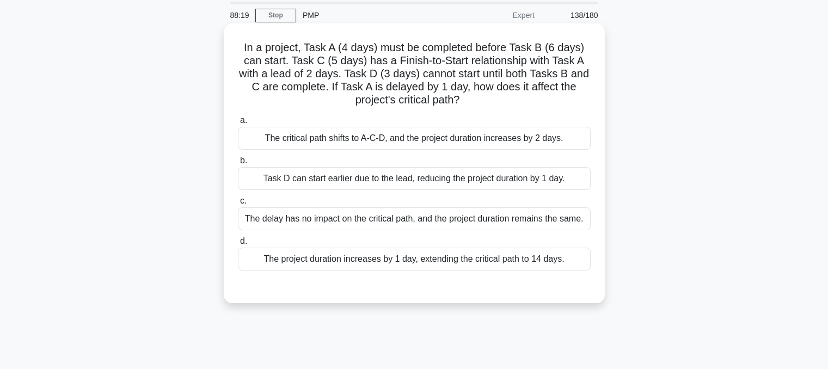
click at [444, 216] on div "The delay has no impact on the critical path, and the project duration remains …" at bounding box center [414, 218] width 353 height 23
click at [238, 205] on input "c. The delay has no impact on the critical path, and the project duration remai…" at bounding box center [238, 201] width 0 height 7
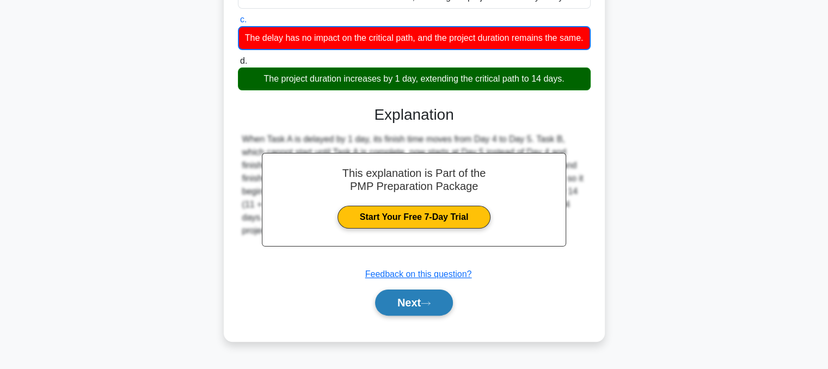
click at [433, 305] on button "Next" at bounding box center [414, 303] width 78 height 26
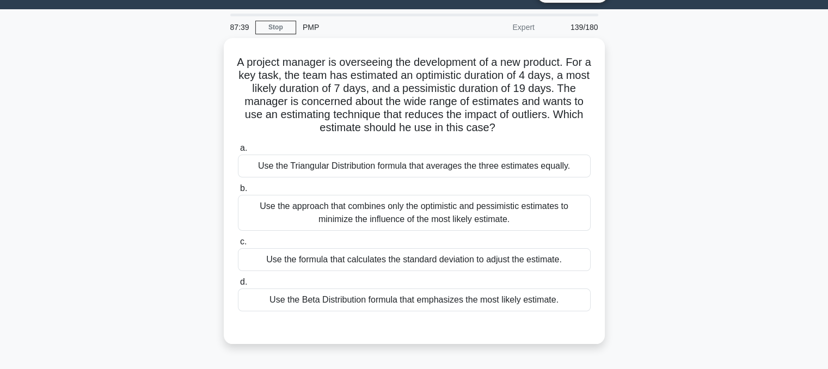
scroll to position [38, 0]
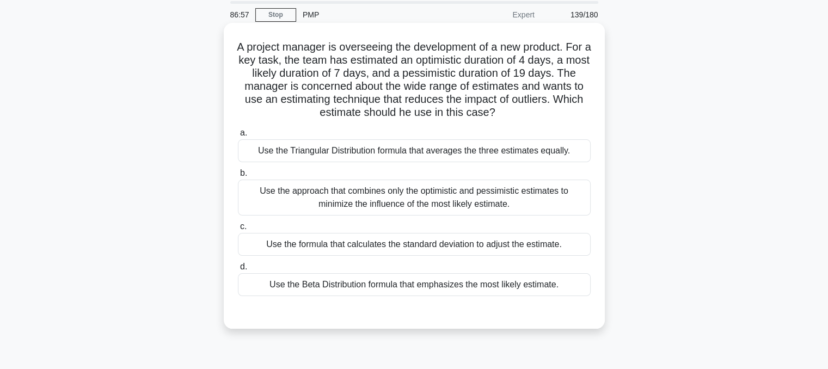
click at [546, 253] on div "Use the formula that calculates the standard deviation to adjust the estimate." at bounding box center [414, 244] width 353 height 23
click at [238, 230] on input "c. Use the formula that calculates the standard deviation to adjust the estimat…" at bounding box center [238, 226] width 0 height 7
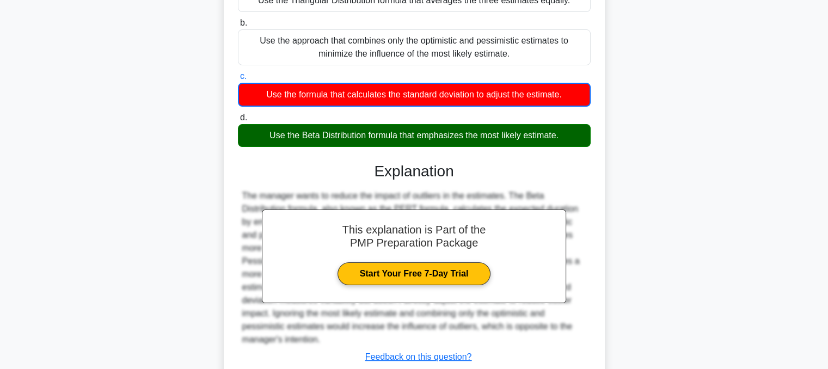
scroll to position [250, 0]
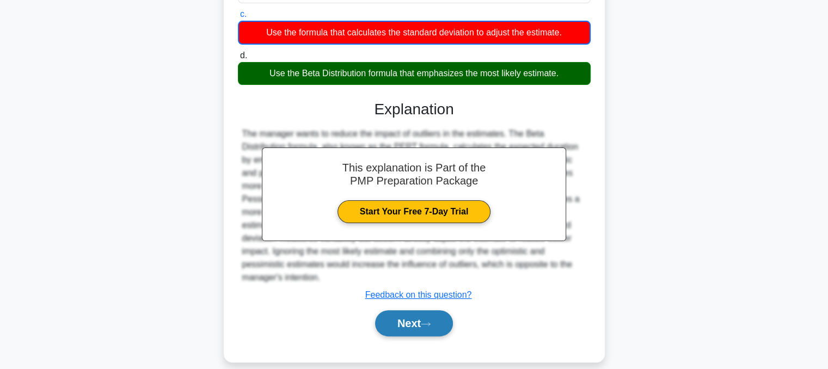
click at [426, 317] on button "Next" at bounding box center [414, 323] width 78 height 26
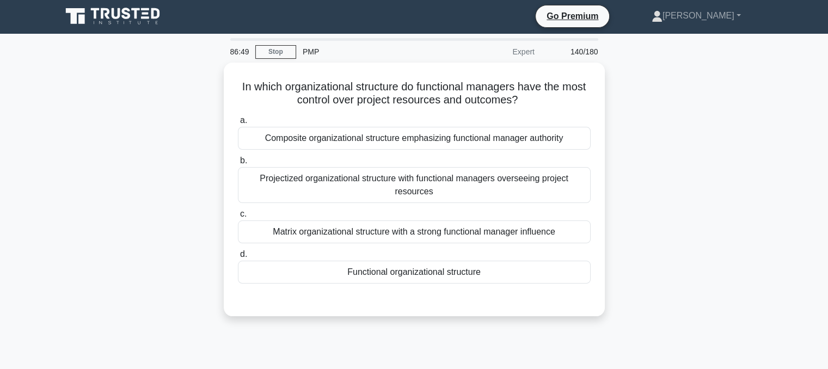
scroll to position [0, 0]
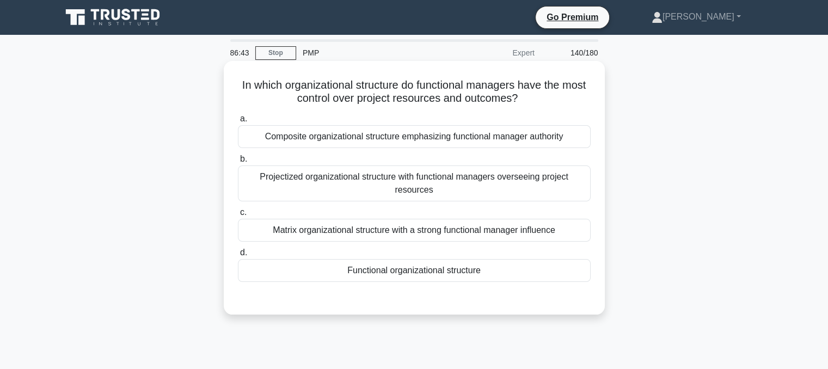
click at [501, 275] on div "Functional organizational structure" at bounding box center [414, 270] width 353 height 23
click at [238, 256] on input "d. Functional organizational structure" at bounding box center [238, 252] width 0 height 7
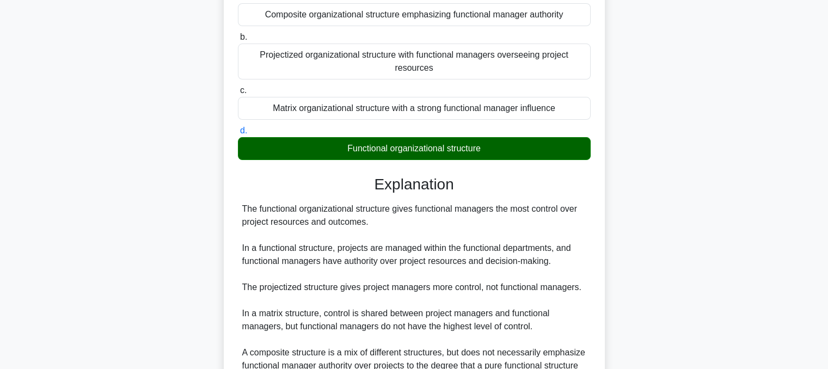
scroll to position [236, 0]
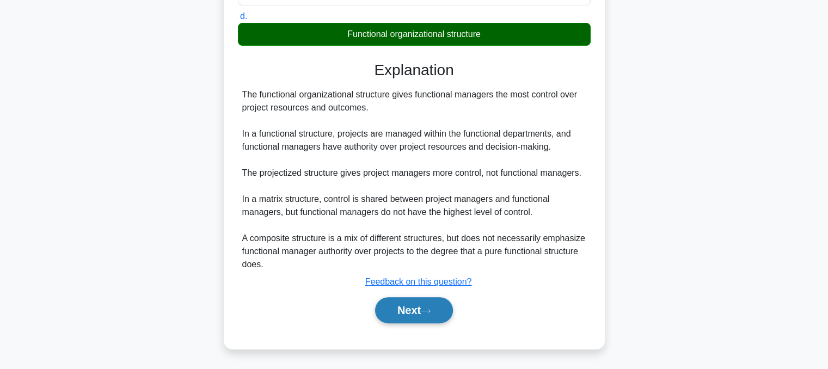
click at [433, 316] on button "Next" at bounding box center [414, 310] width 78 height 26
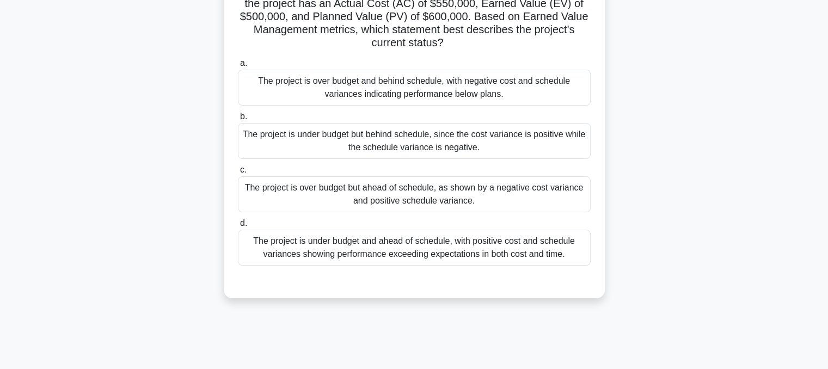
scroll to position [115, 0]
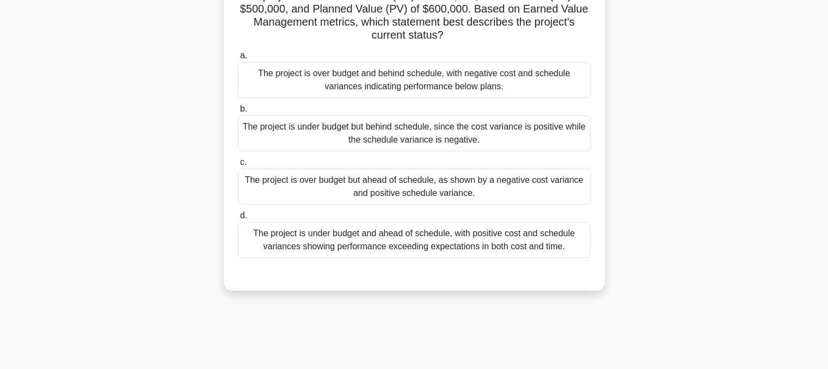
click at [496, 200] on div "The project is over budget but ahead of schedule, as shown by a negative cost v…" at bounding box center [414, 187] width 353 height 36
click at [238, 166] on input "c. The project is over budget but ahead of schedule, as shown by a negative cos…" at bounding box center [238, 162] width 0 height 7
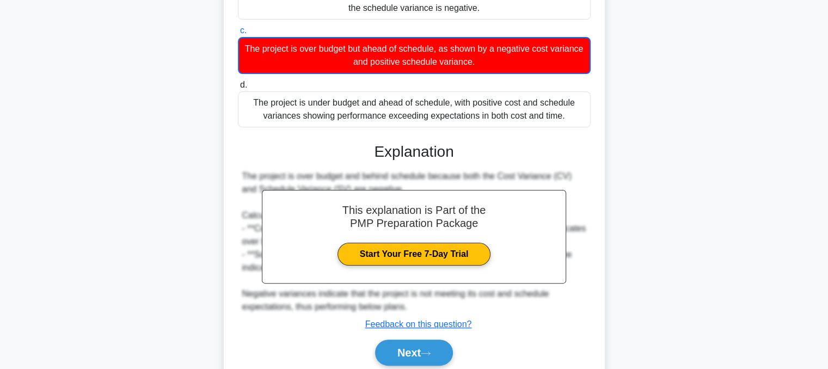
scroll to position [290, 0]
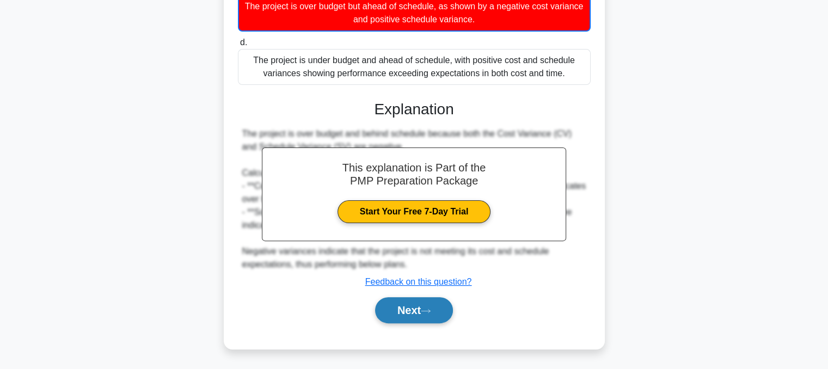
click at [418, 303] on button "Next" at bounding box center [414, 310] width 78 height 26
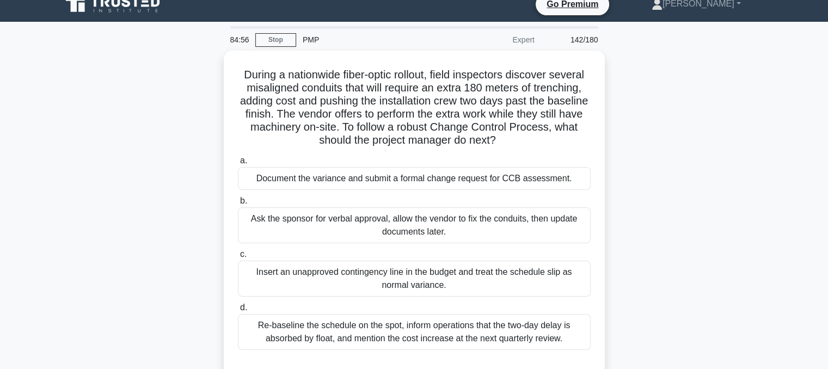
scroll to position [10, 0]
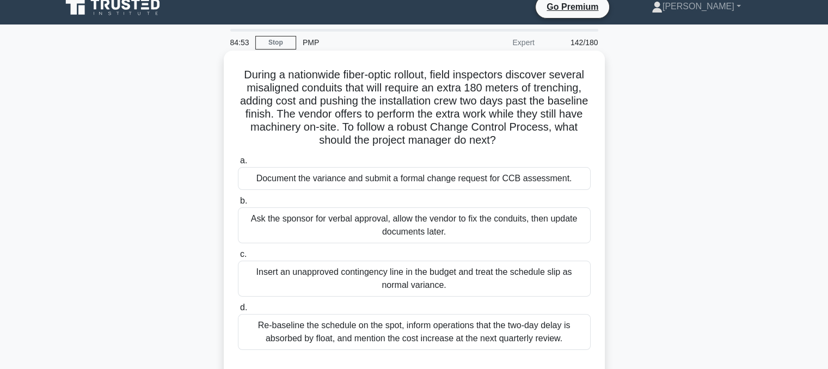
click at [278, 185] on div "Document the variance and submit a formal change request for CCB assessment." at bounding box center [414, 178] width 353 height 23
click at [238, 164] on input "a. Document the variance and submit a formal change request for CCB assessment." at bounding box center [238, 160] width 0 height 7
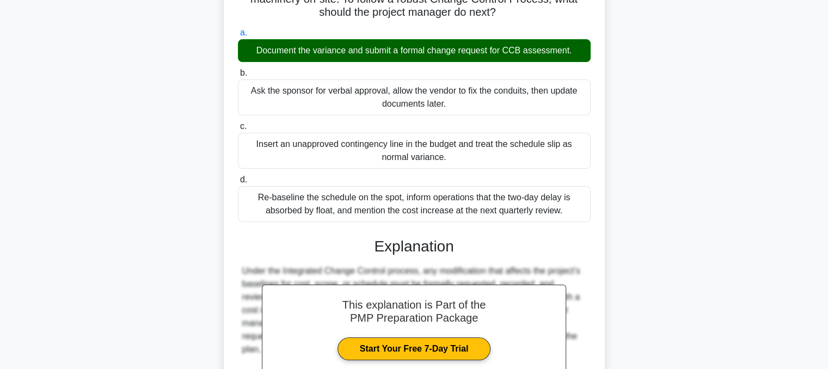
scroll to position [315, 0]
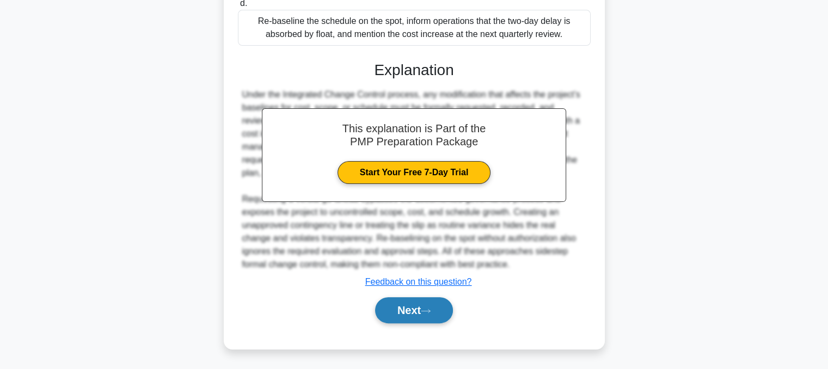
click at [442, 319] on button "Next" at bounding box center [414, 310] width 78 height 26
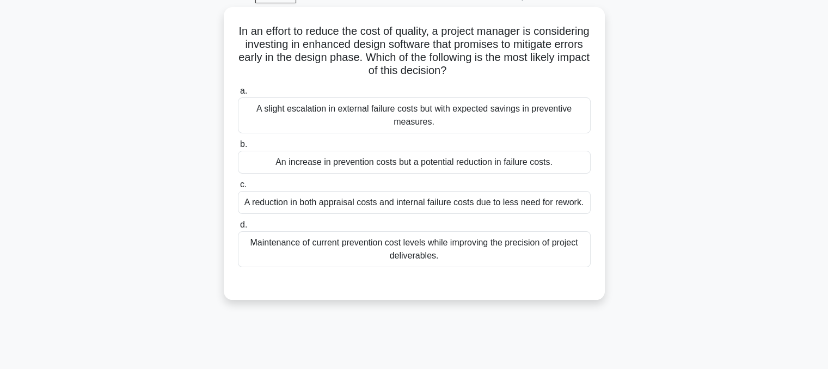
scroll to position [54, 0]
click at [257, 164] on div "An increase in prevention costs but a potential reduction in failure costs." at bounding box center [414, 162] width 353 height 23
click at [238, 148] on input "b. An increase in prevention costs but a potential reduction in failure costs." at bounding box center [238, 144] width 0 height 7
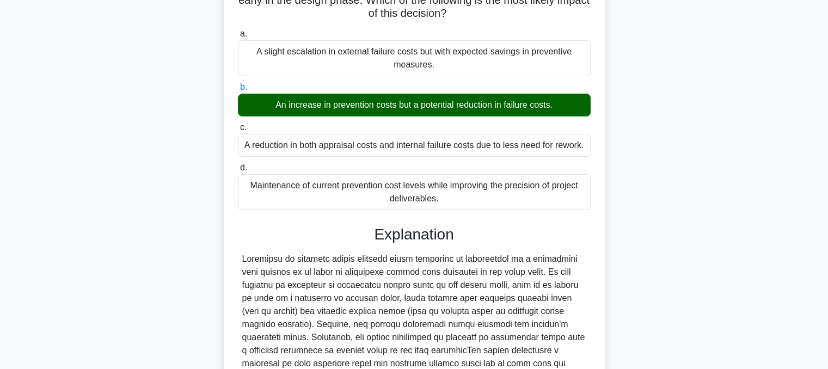
scroll to position [288, 0]
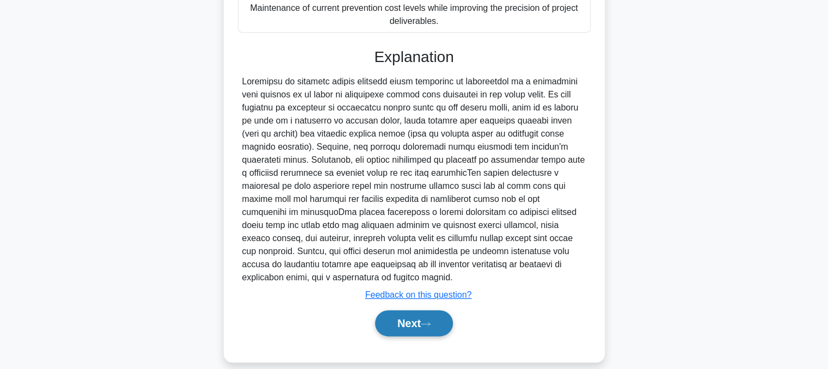
click at [380, 310] on button "Next" at bounding box center [414, 323] width 78 height 26
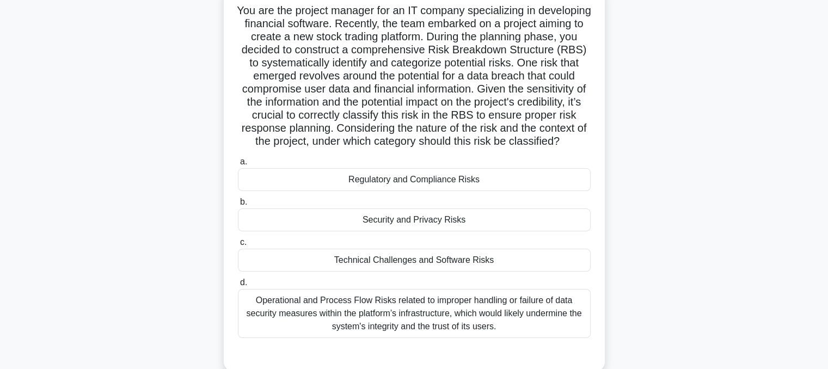
scroll to position [83, 0]
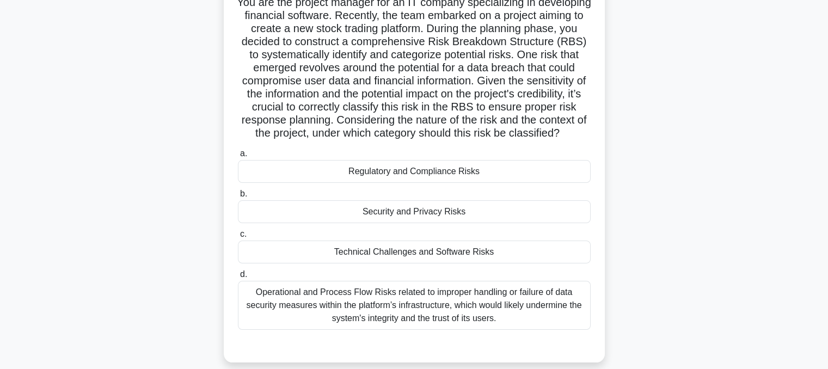
click at [334, 329] on div "Operational and Process Flow Risks related to improper handling or failure of d…" at bounding box center [414, 305] width 353 height 49
click at [238, 278] on input "d. Operational and Process Flow Risks related to improper handling or failure o…" at bounding box center [238, 274] width 0 height 7
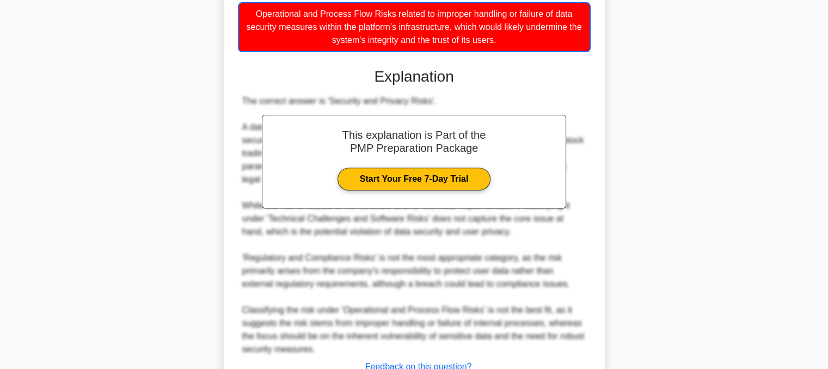
scroll to position [459, 0]
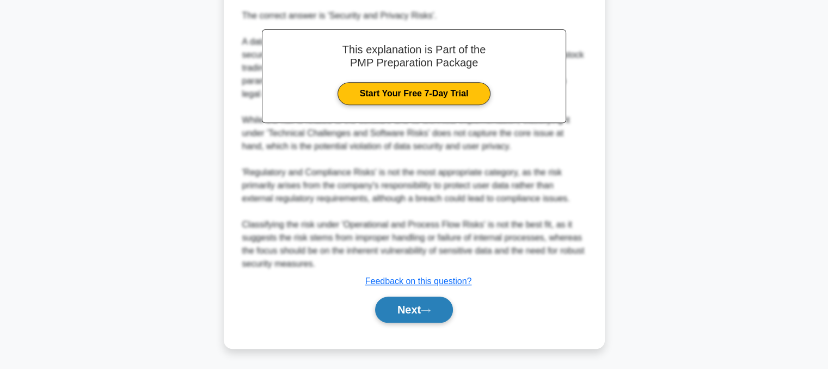
click at [381, 321] on button "Next" at bounding box center [414, 310] width 78 height 26
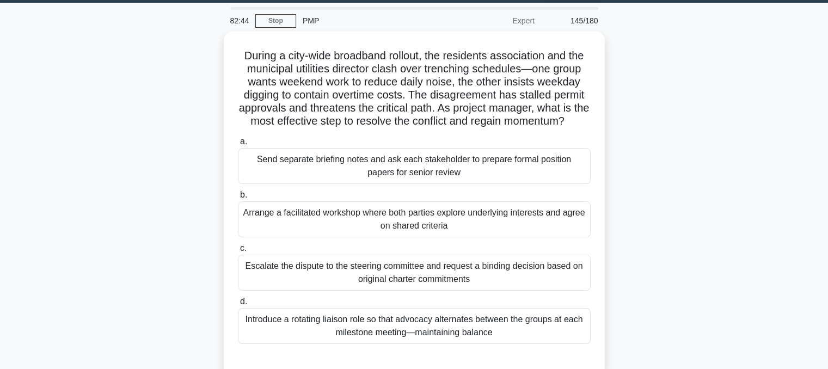
scroll to position [37, 0]
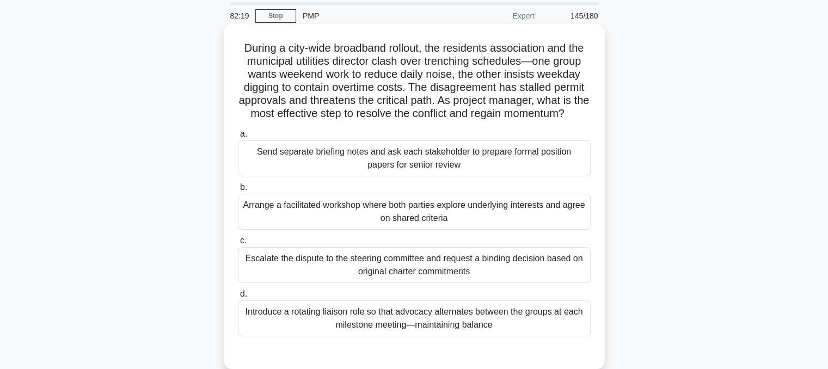
click at [494, 230] on div "Arrange a facilitated workshop where both parties explore underlying interests …" at bounding box center [414, 212] width 353 height 36
click at [238, 191] on input "b. Arrange a facilitated workshop where both parties explore underlying interes…" at bounding box center [238, 187] width 0 height 7
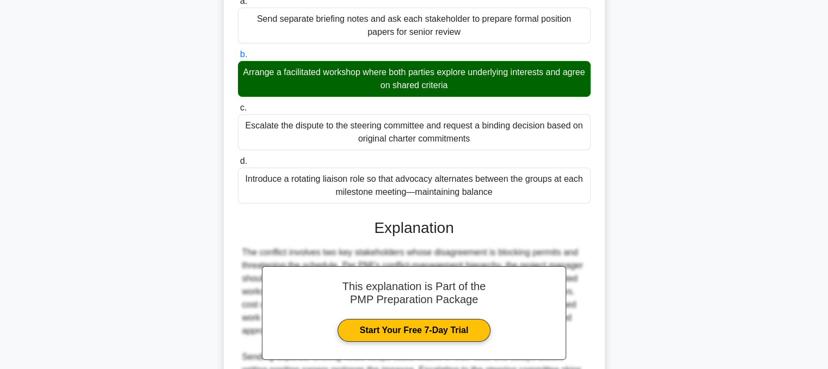
scroll to position [341, 0]
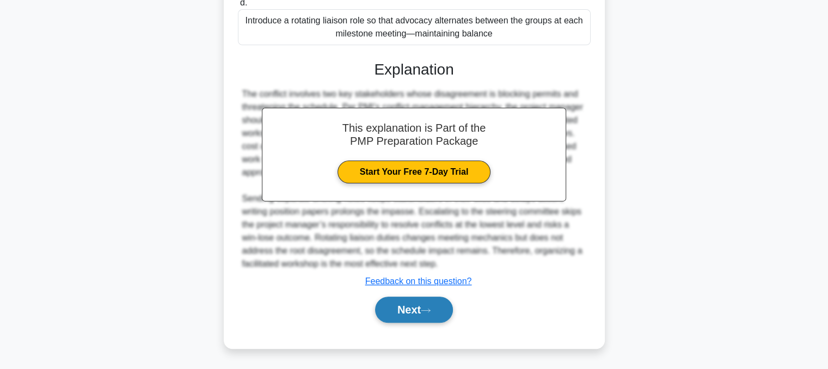
click at [407, 308] on button "Next" at bounding box center [414, 310] width 78 height 26
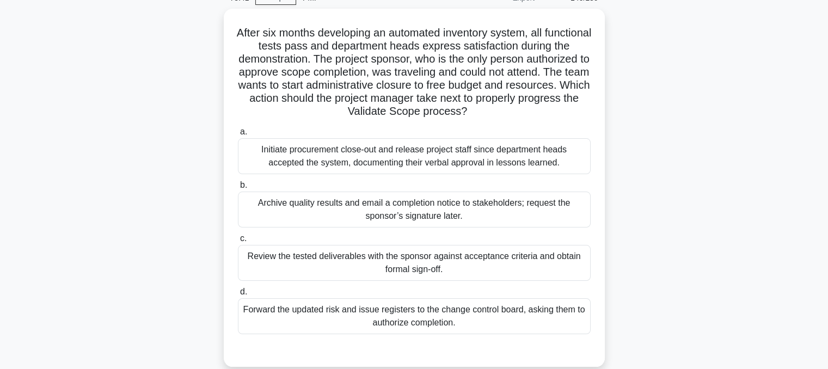
scroll to position [58, 0]
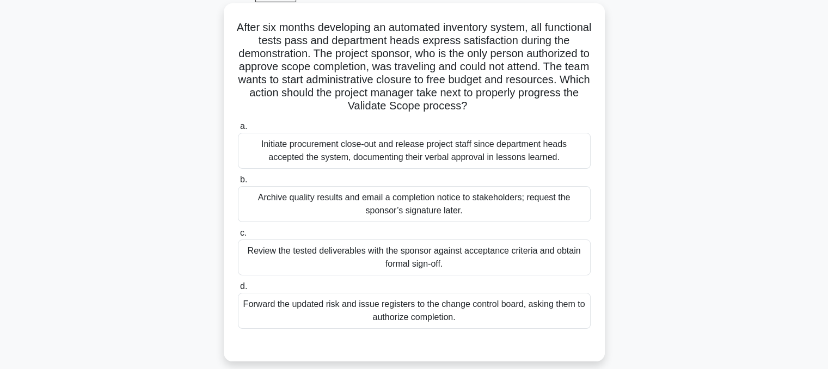
click at [457, 266] on div "Review the tested deliverables with the sponsor against acceptance criteria and…" at bounding box center [414, 257] width 353 height 36
click at [238, 237] on input "c. Review the tested deliverables with the sponsor against acceptance criteria …" at bounding box center [238, 233] width 0 height 7
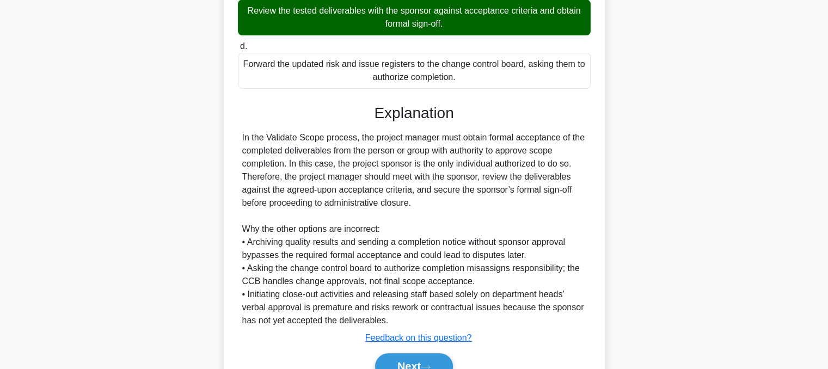
scroll to position [354, 0]
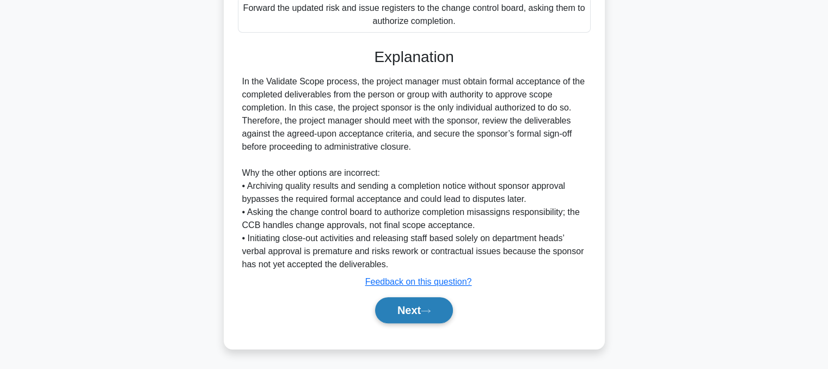
click at [403, 308] on button "Next" at bounding box center [414, 310] width 78 height 26
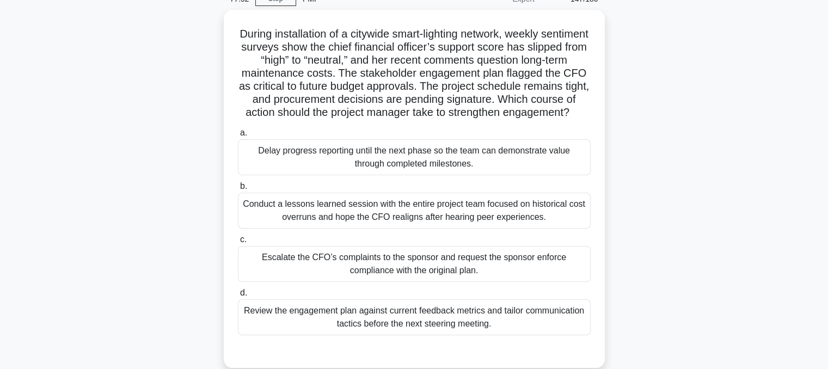
scroll to position [66, 0]
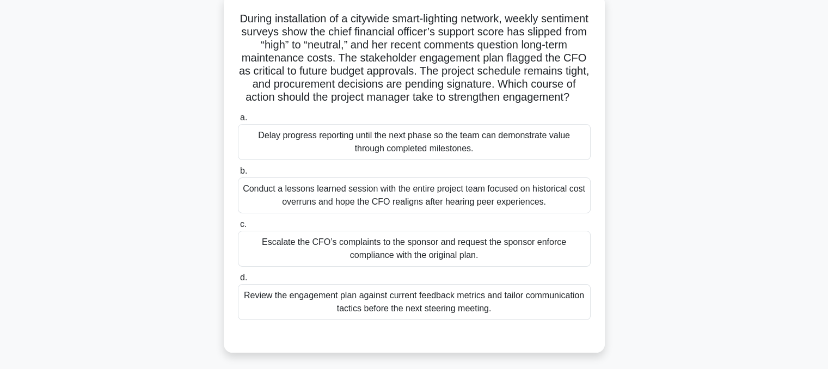
click at [498, 320] on div "Review the engagement plan against current feedback metrics and tailor communic…" at bounding box center [414, 302] width 353 height 36
click at [238, 281] on input "d. Review the engagement plan against current feedback metrics and tailor commu…" at bounding box center [238, 277] width 0 height 7
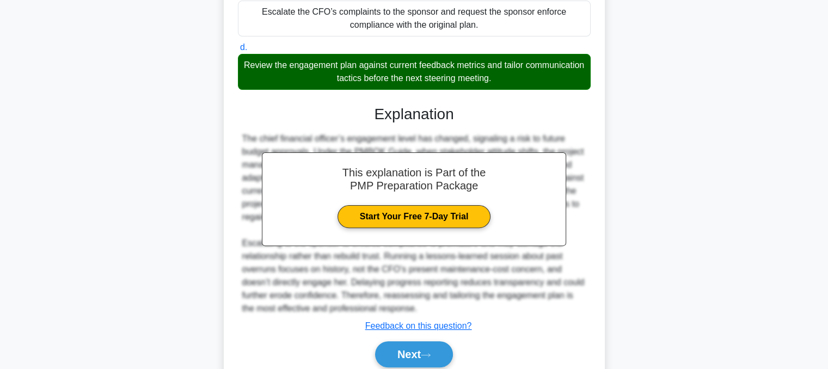
scroll to position [354, 0]
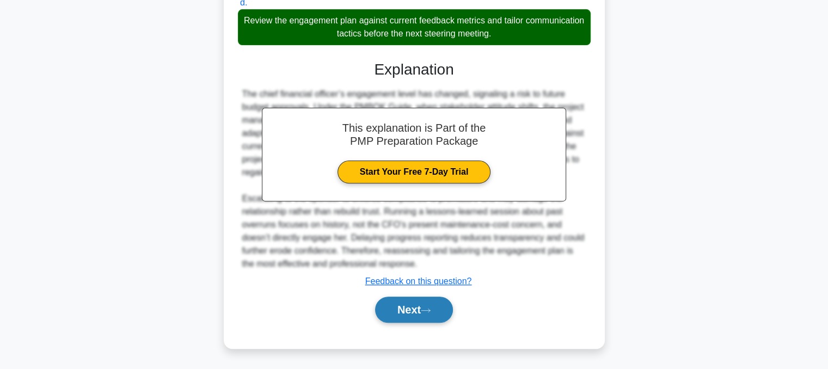
click at [432, 299] on button "Next" at bounding box center [414, 310] width 78 height 26
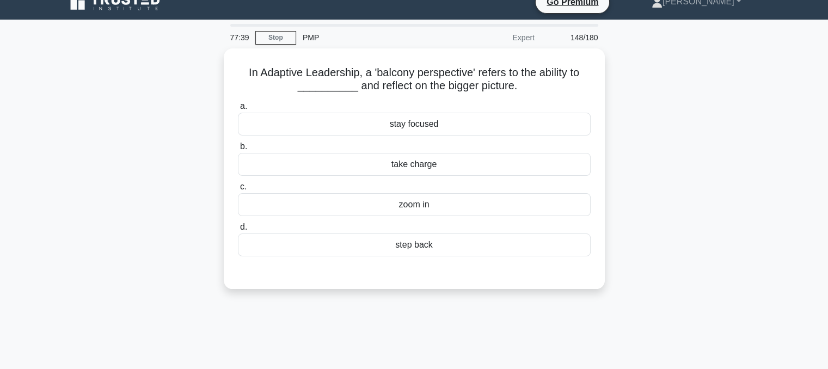
scroll to position [0, 0]
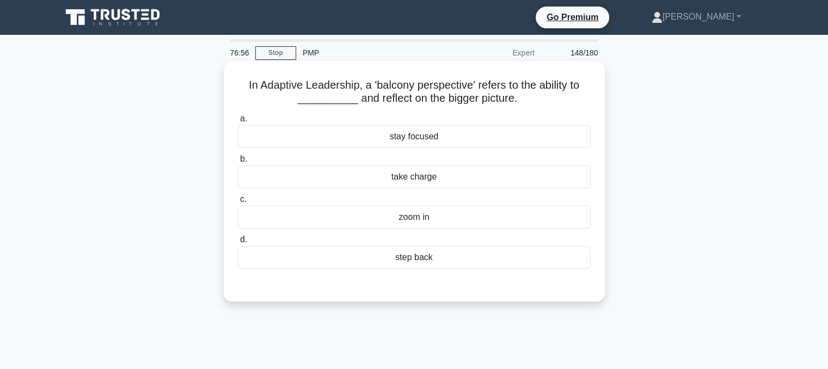
click at [453, 263] on div "step back" at bounding box center [414, 257] width 353 height 23
click at [238, 243] on input "d. step back" at bounding box center [238, 239] width 0 height 7
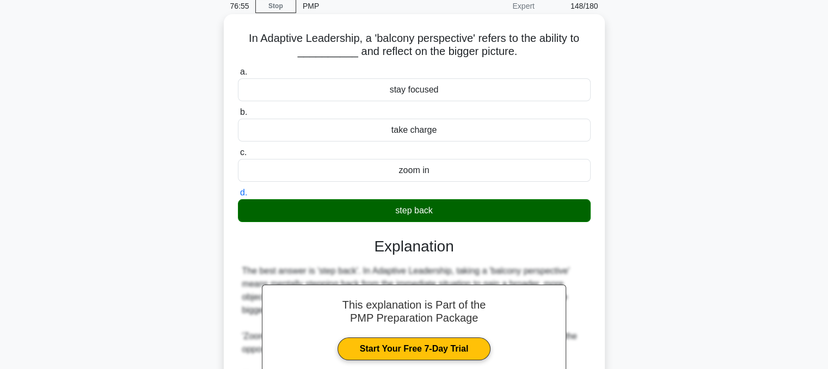
scroll to position [223, 0]
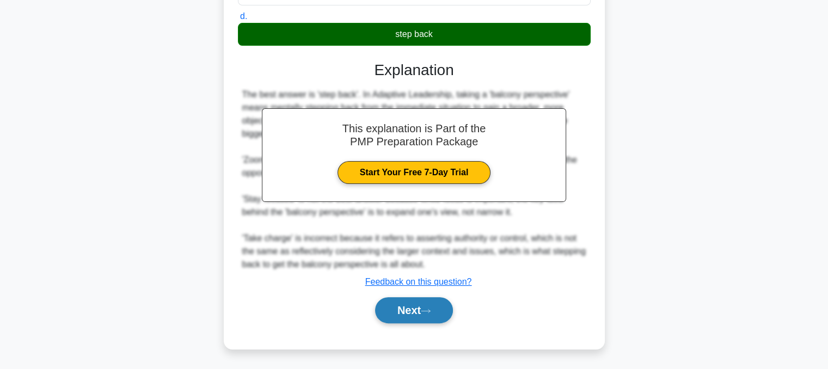
click at [420, 317] on button "Next" at bounding box center [414, 310] width 78 height 26
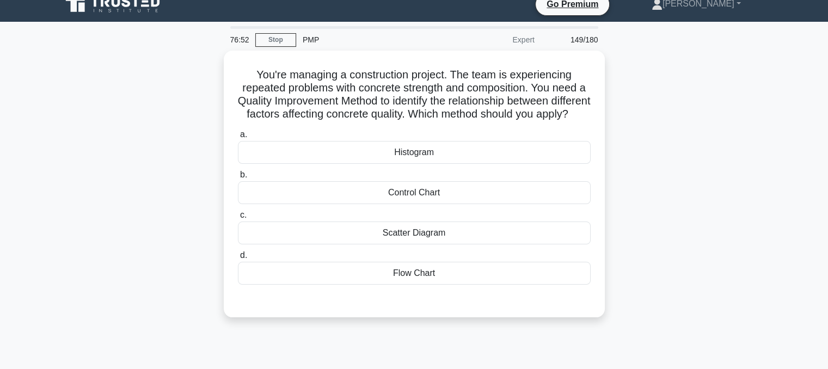
scroll to position [0, 0]
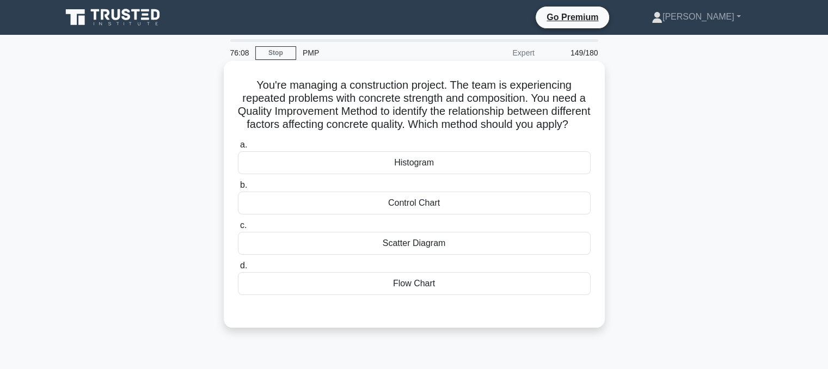
click at [415, 255] on div "Scatter Diagram" at bounding box center [414, 243] width 353 height 23
click at [238, 229] on input "c. Scatter Diagram" at bounding box center [238, 225] width 0 height 7
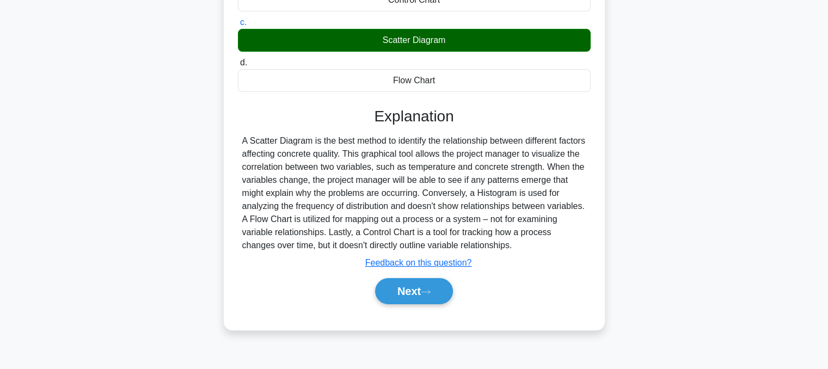
scroll to position [219, 0]
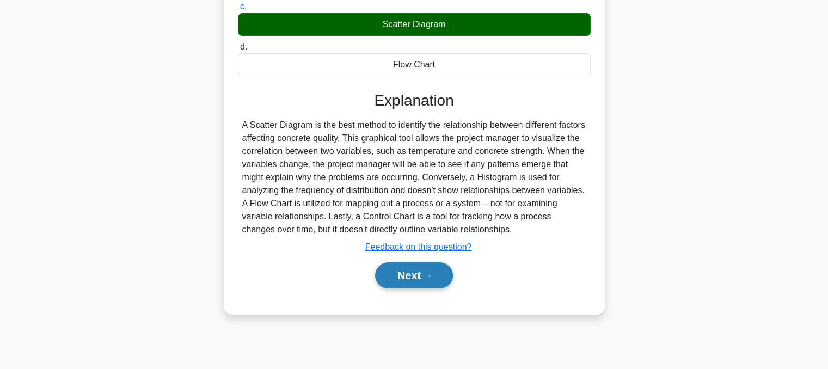
click at [396, 288] on button "Next" at bounding box center [414, 275] width 78 height 26
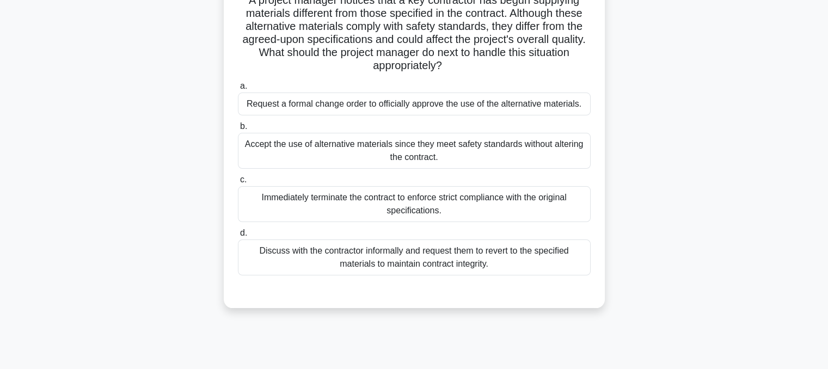
scroll to position [30, 0]
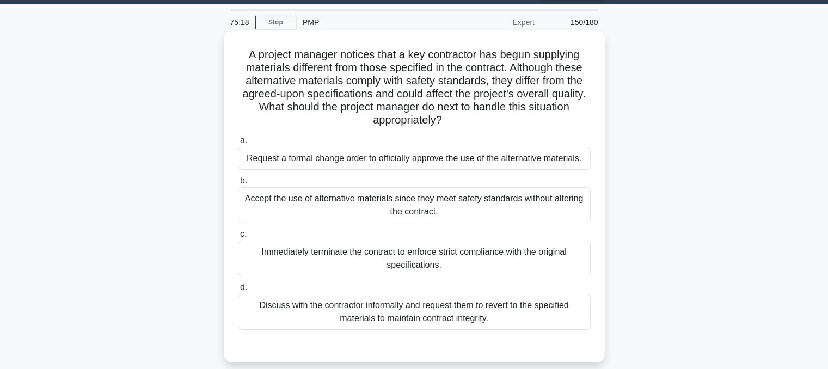
click at [409, 314] on div "Discuss with the contractor informally and request them to revert to the specif…" at bounding box center [414, 312] width 353 height 36
click at [238, 291] on input "d. Discuss with the contractor informally and request them to revert to the spe…" at bounding box center [238, 287] width 0 height 7
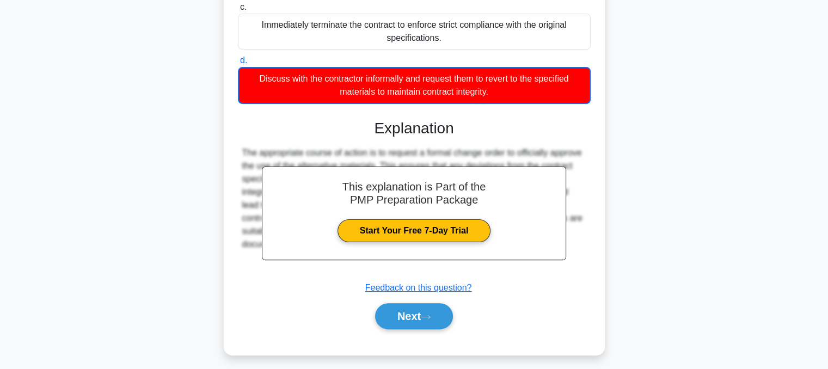
scroll to position [276, 0]
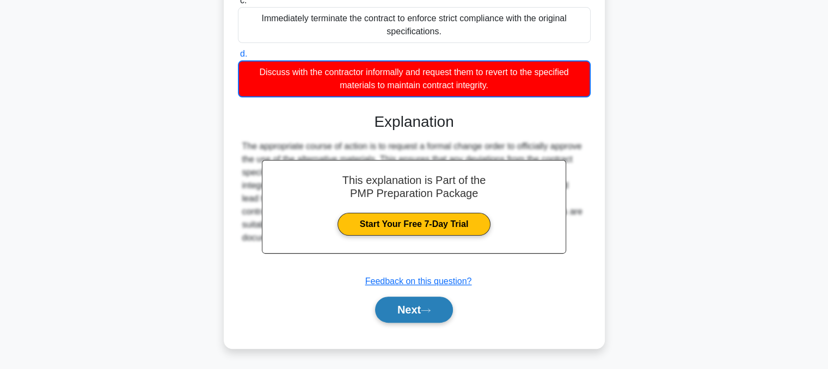
click at [400, 299] on button "Next" at bounding box center [414, 310] width 78 height 26
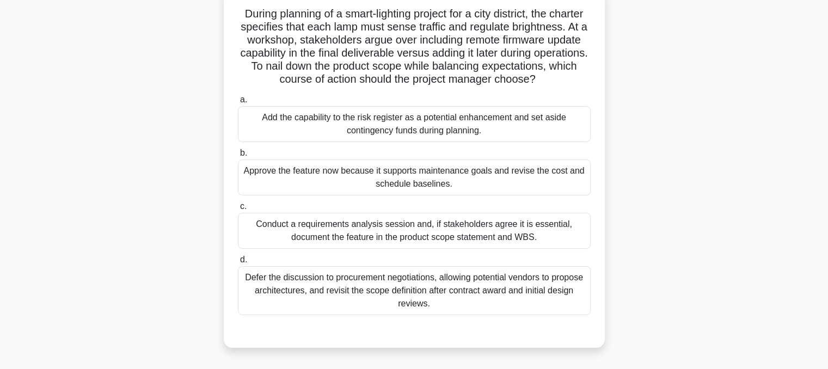
scroll to position [73, 0]
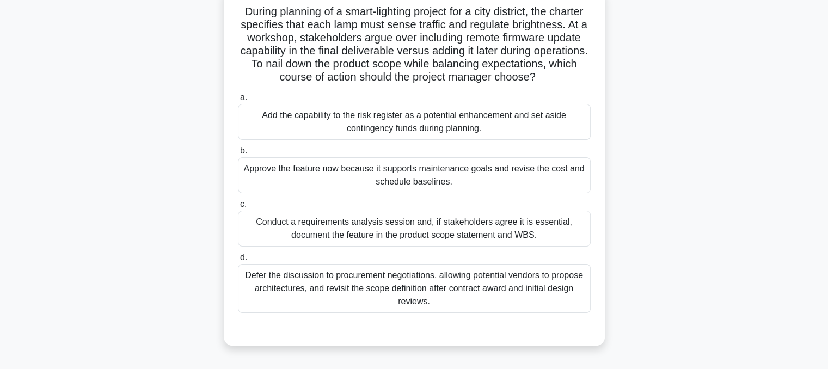
click at [512, 247] on div "Conduct a requirements analysis session and, if stakeholders agree it is essent…" at bounding box center [414, 229] width 353 height 36
click at [238, 208] on input "c. Conduct a requirements analysis session and, if stakeholders agree it is ess…" at bounding box center [238, 204] width 0 height 7
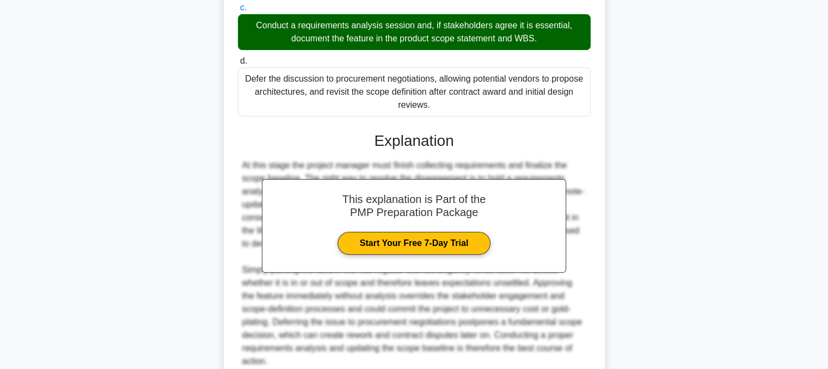
scroll to position [380, 0]
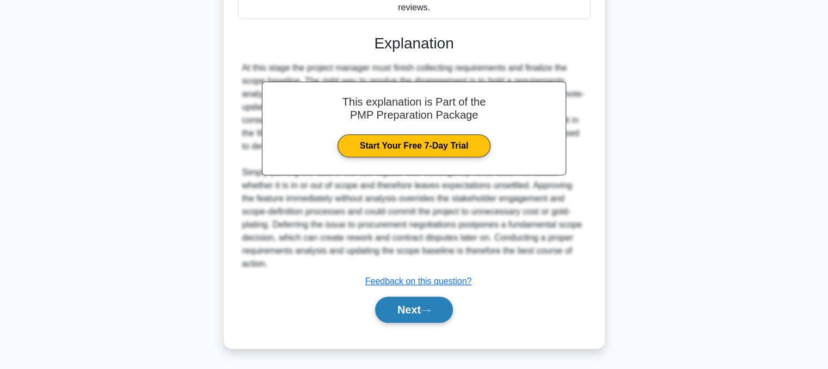
click at [431, 309] on icon at bounding box center [426, 311] width 10 height 6
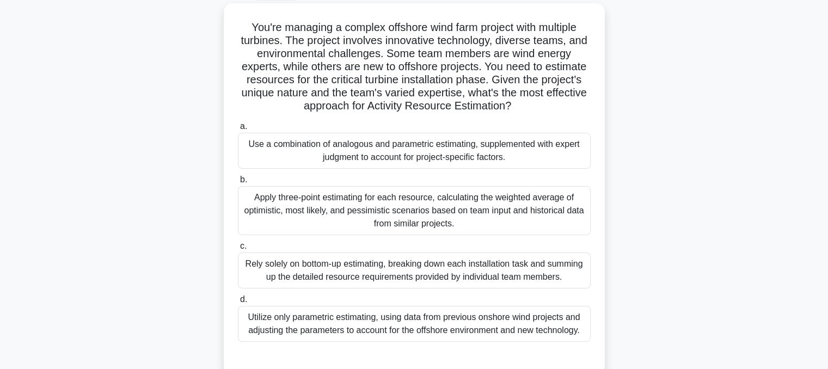
scroll to position [60, 0]
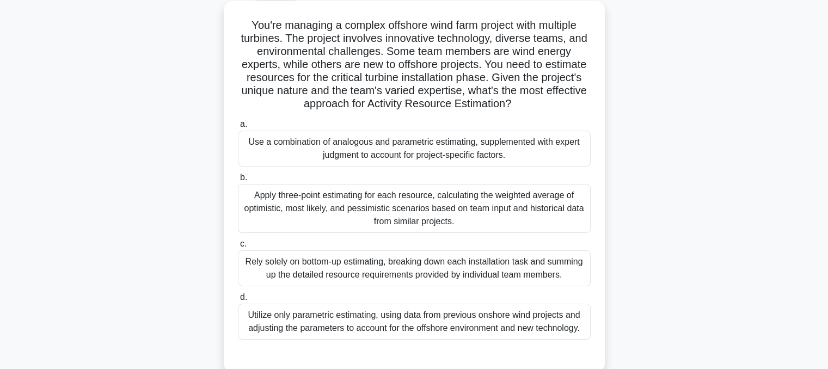
click at [548, 276] on div "Rely solely on bottom-up estimating, breaking down each installation task and s…" at bounding box center [414, 268] width 353 height 36
click at [238, 248] on input "c. Rely solely on bottom-up estimating, breaking down each installation task an…" at bounding box center [238, 244] width 0 height 7
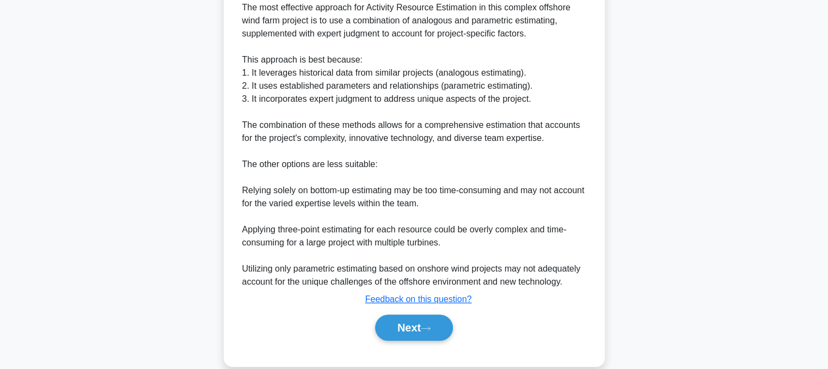
scroll to position [442, 0]
click at [430, 329] on icon at bounding box center [425, 327] width 9 height 3
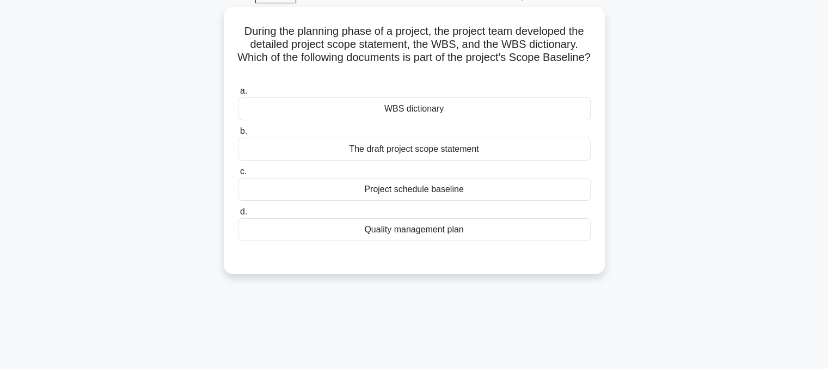
scroll to position [55, 0]
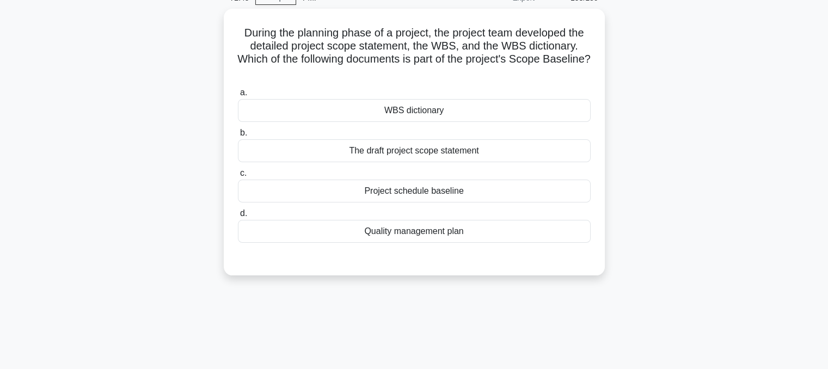
click at [516, 156] on div "The draft project scope statement" at bounding box center [414, 150] width 353 height 23
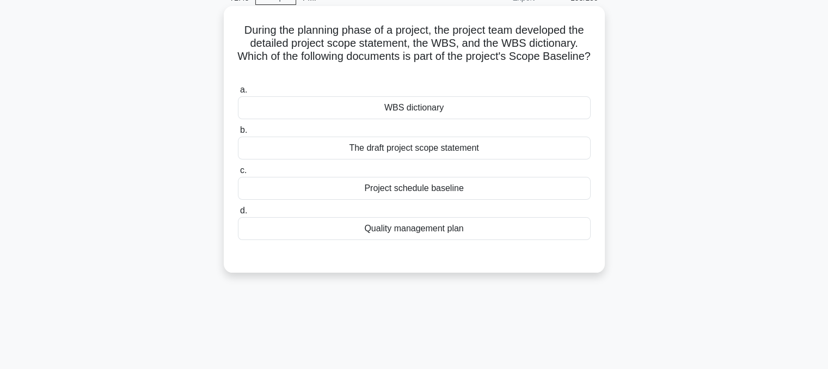
click at [238, 134] on input "b. The draft project scope statement" at bounding box center [238, 130] width 0 height 7
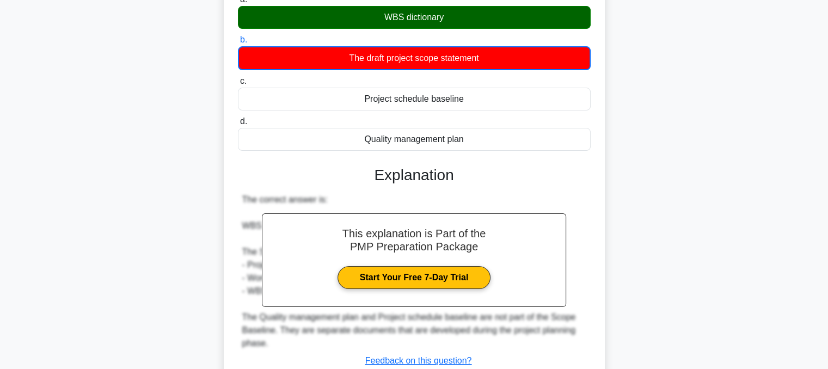
scroll to position [224, 0]
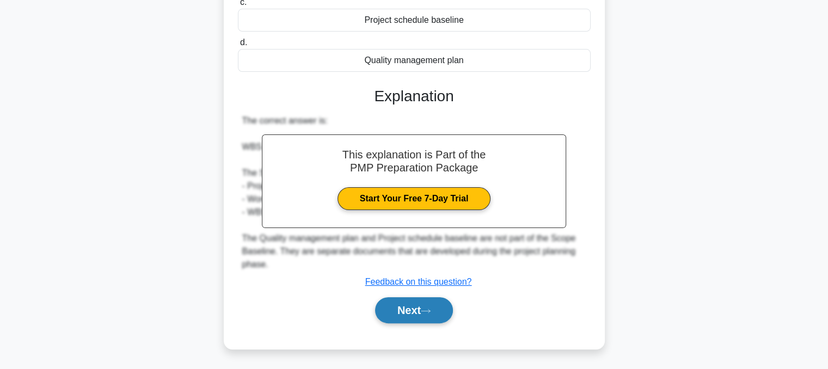
click at [424, 307] on button "Next" at bounding box center [414, 310] width 78 height 26
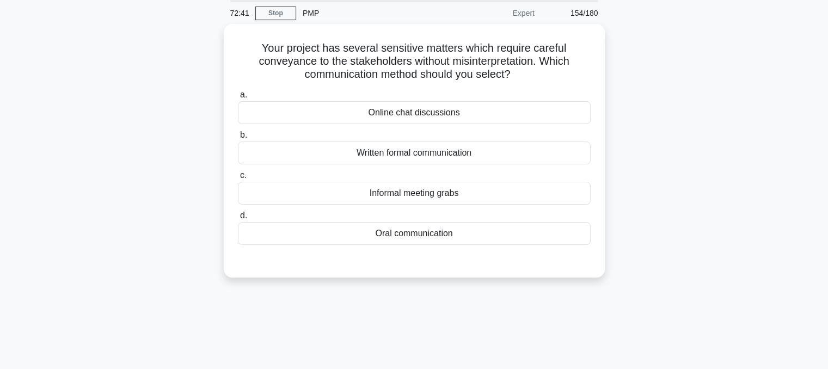
scroll to position [0, 0]
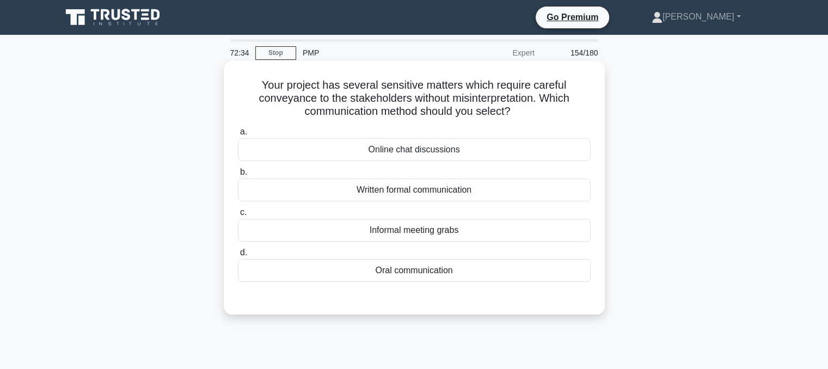
click at [514, 200] on div "Written formal communication" at bounding box center [414, 190] width 353 height 23
click at [238, 176] on input "b. Written formal communication" at bounding box center [238, 172] width 0 height 7
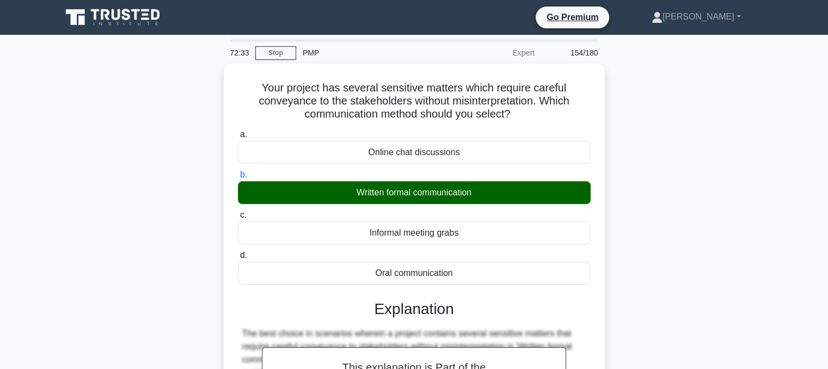
click at [649, 226] on div "Your project has several sensitive matters which require careful conveyance to …" at bounding box center [414, 306] width 718 height 485
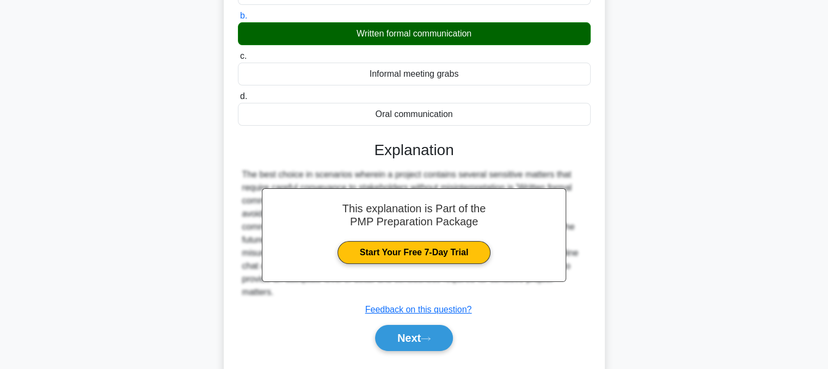
scroll to position [219, 0]
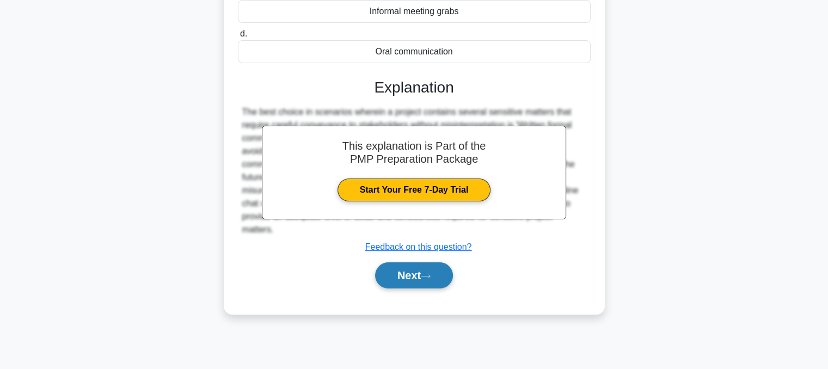
click at [432, 287] on button "Next" at bounding box center [414, 275] width 78 height 26
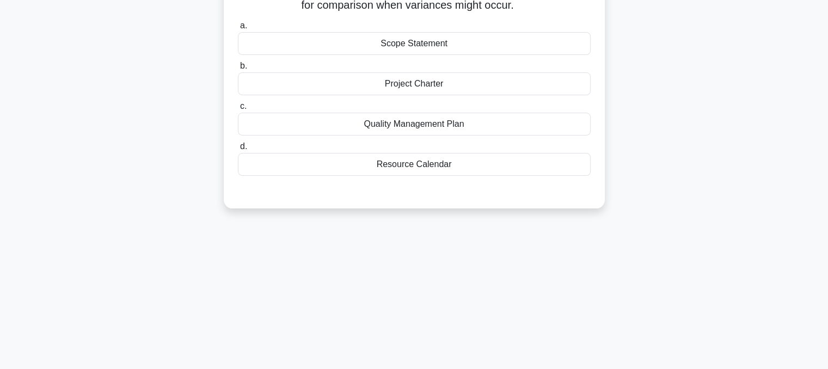
scroll to position [0, 0]
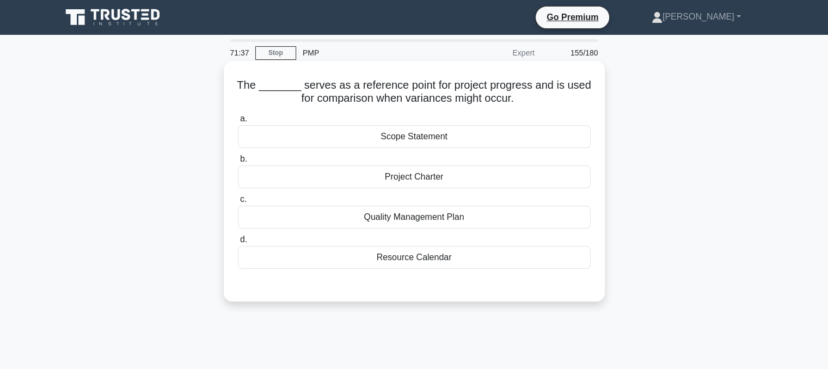
click at [414, 260] on div "Resource Calendar" at bounding box center [414, 257] width 353 height 23
click at [238, 243] on input "d. Resource Calendar" at bounding box center [238, 239] width 0 height 7
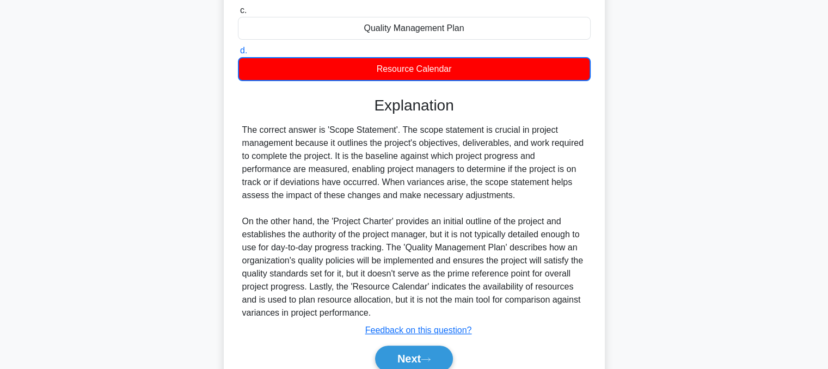
scroll to position [237, 0]
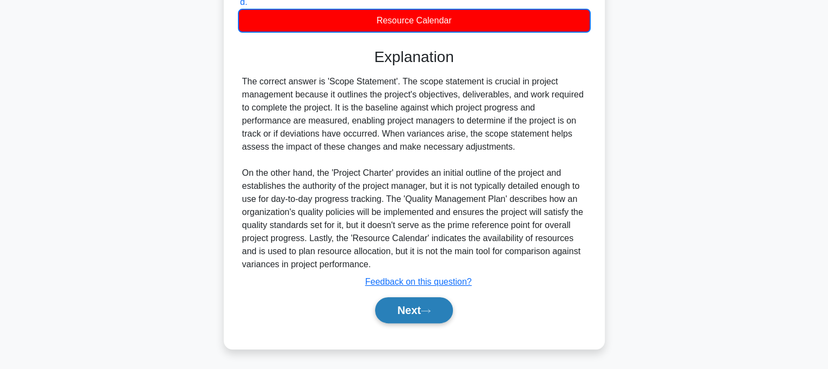
click at [390, 313] on button "Next" at bounding box center [414, 310] width 78 height 26
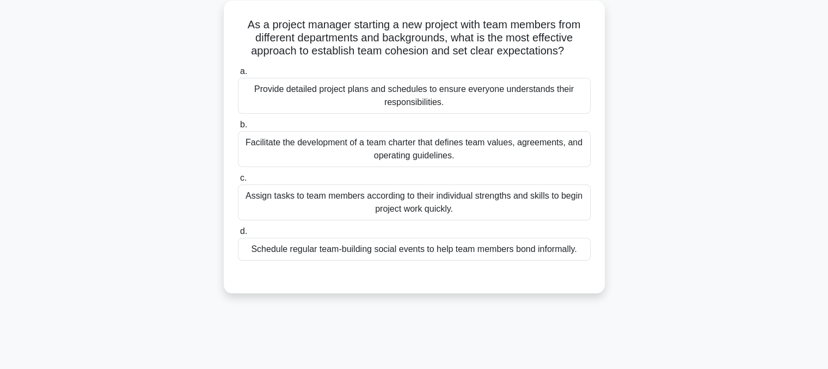
scroll to position [54, 0]
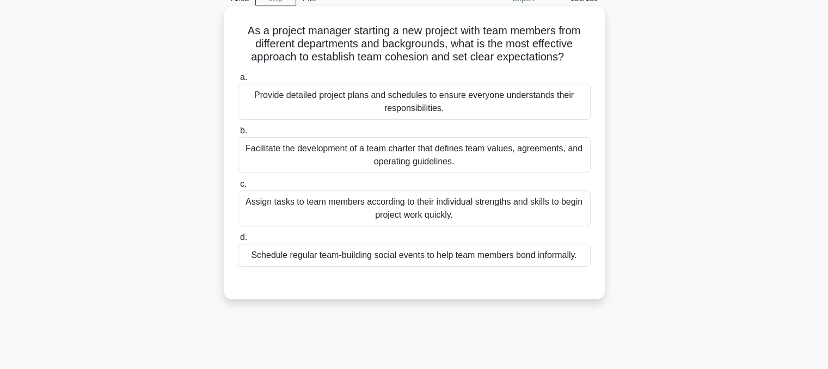
click at [411, 155] on div "Facilitate the development of a team charter that defines team values, agreemen…" at bounding box center [414, 155] width 353 height 36
click at [238, 134] on input "b. Facilitate the development of a team charter that defines team values, agree…" at bounding box center [238, 130] width 0 height 7
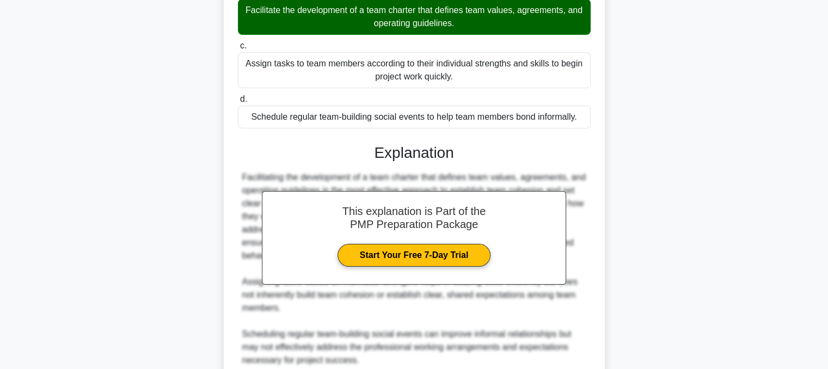
scroll to position [341, 0]
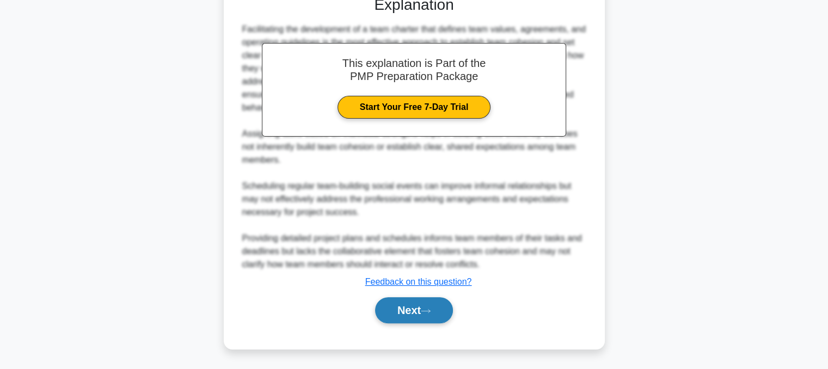
click at [394, 320] on button "Next" at bounding box center [414, 310] width 78 height 26
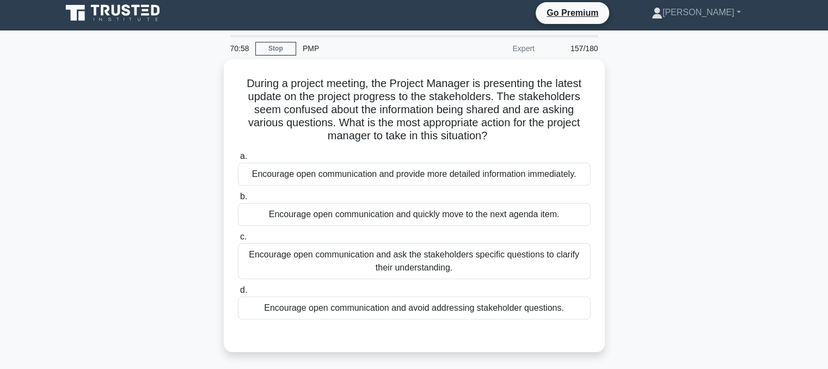
scroll to position [0, 0]
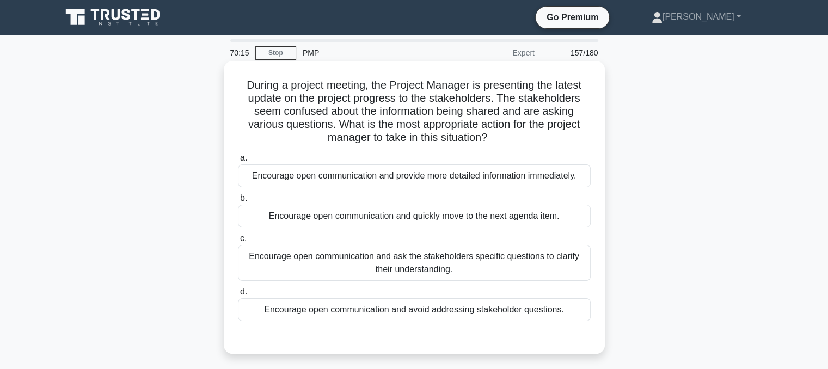
click at [420, 173] on div "Encourage open communication and provide more detailed information immediately." at bounding box center [414, 175] width 353 height 23
click at [238, 162] on input "a. Encourage open communication and provide more detailed information immediate…" at bounding box center [238, 158] width 0 height 7
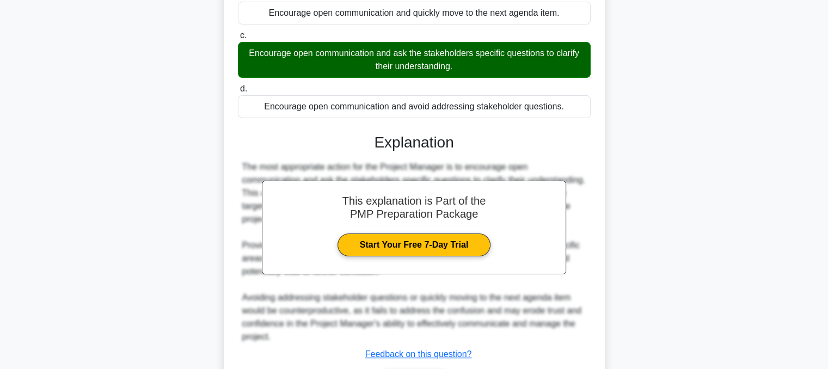
scroll to position [276, 0]
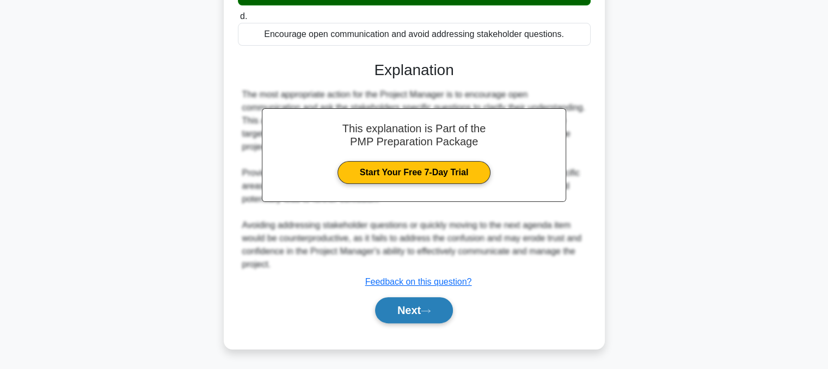
click at [388, 311] on button "Next" at bounding box center [414, 310] width 78 height 26
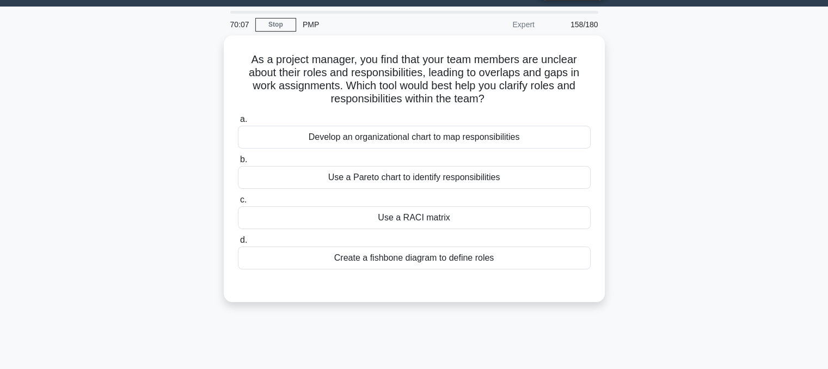
scroll to position [0, 0]
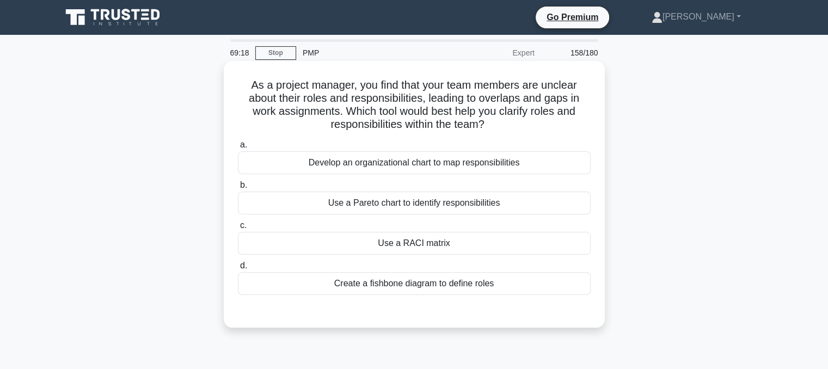
click at [331, 294] on div "Create a fishbone diagram to define roles" at bounding box center [414, 283] width 353 height 23
click at [238, 269] on input "d. Create a fishbone diagram to define roles" at bounding box center [238, 265] width 0 height 7
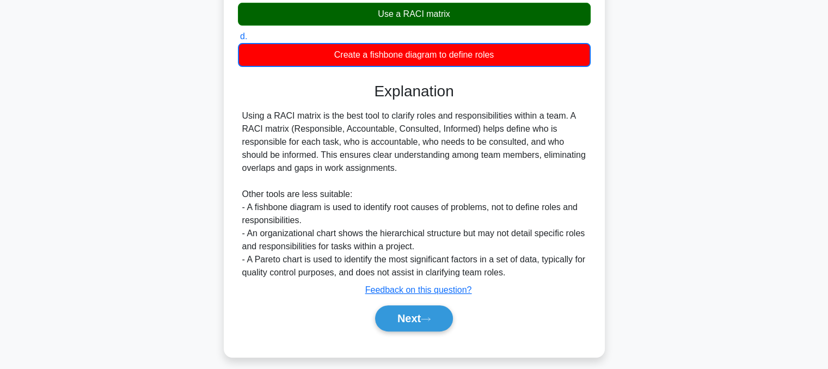
scroll to position [237, 0]
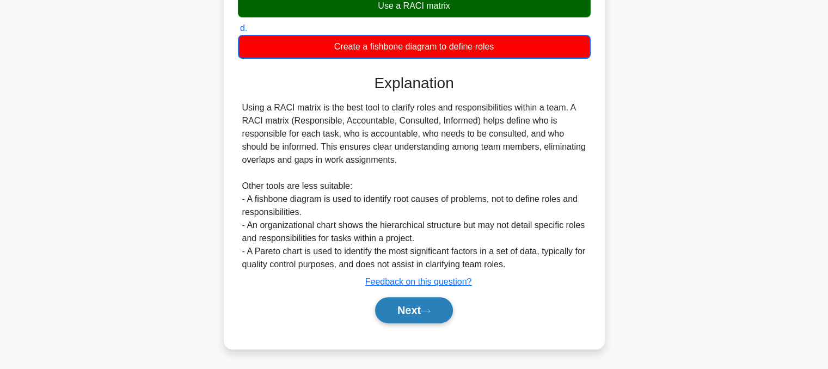
click at [380, 313] on button "Next" at bounding box center [414, 310] width 78 height 26
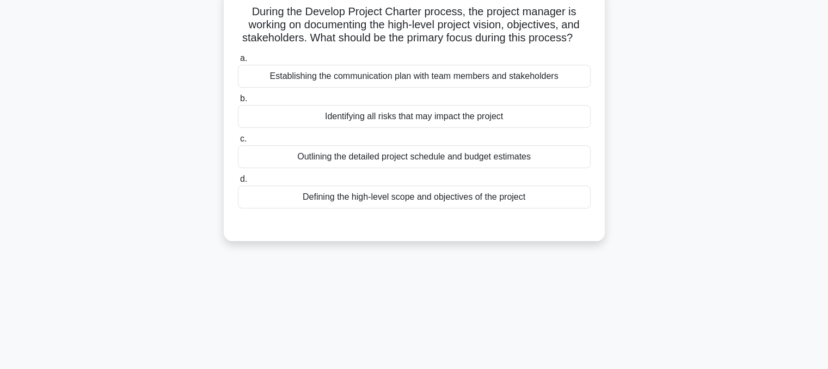
scroll to position [74, 0]
click at [433, 196] on div "Defining the high-level scope and objectives of the project" at bounding box center [414, 196] width 353 height 23
click at [238, 182] on input "d. Defining the high-level scope and objectives of the project" at bounding box center [238, 178] width 0 height 7
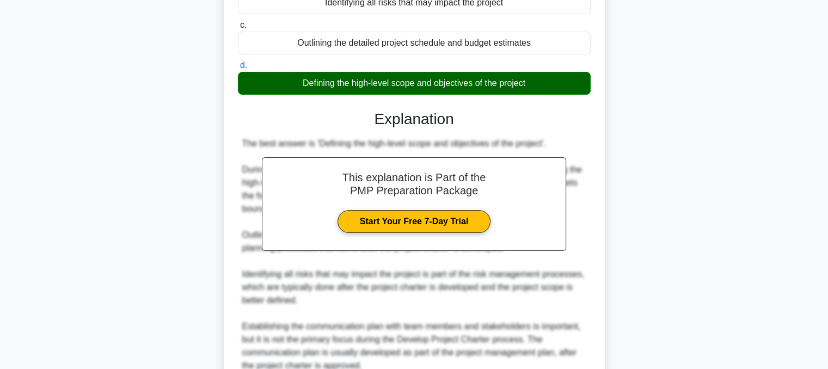
scroll to position [288, 0]
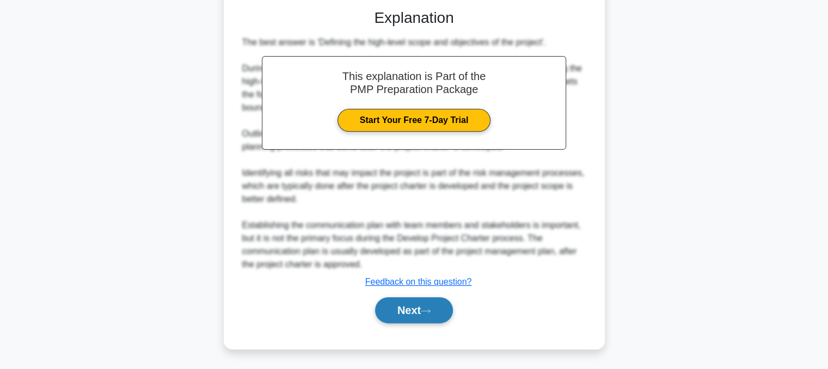
click at [392, 311] on button "Next" at bounding box center [414, 310] width 78 height 26
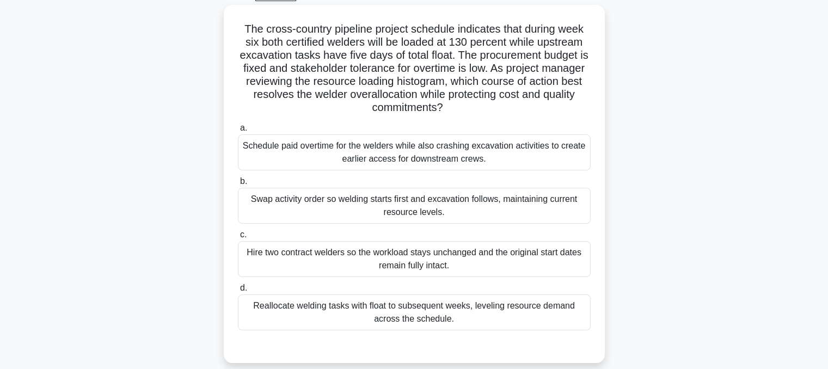
scroll to position [58, 0]
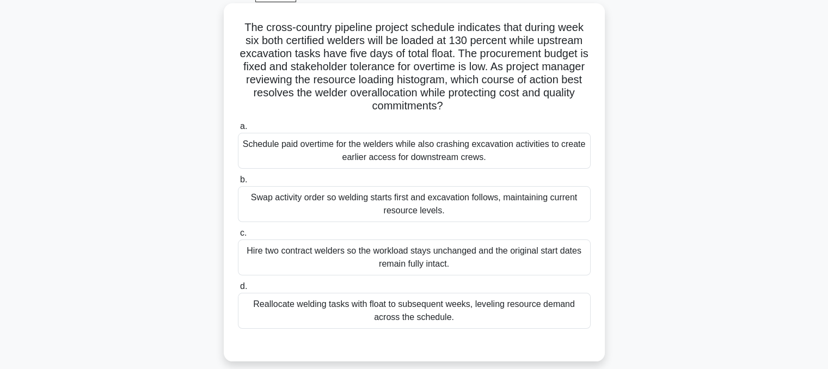
click at [299, 318] on div "Reallocate welding tasks with float to subsequent weeks, leveling resource dema…" at bounding box center [414, 311] width 353 height 36
click at [238, 290] on input "d. Reallocate welding tasks with float to subsequent weeks, leveling resource d…" at bounding box center [238, 286] width 0 height 7
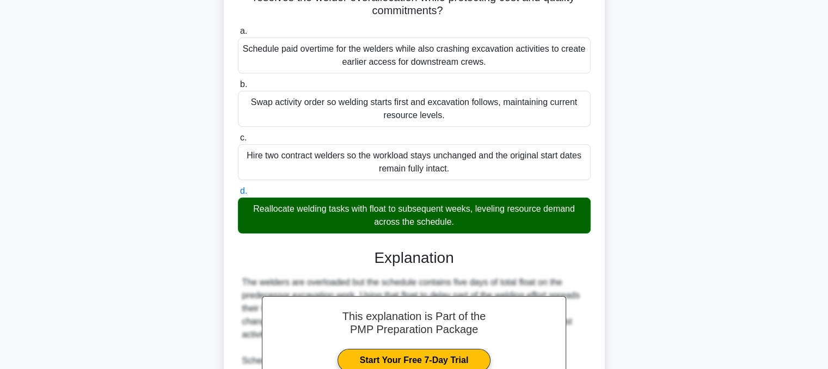
scroll to position [315, 0]
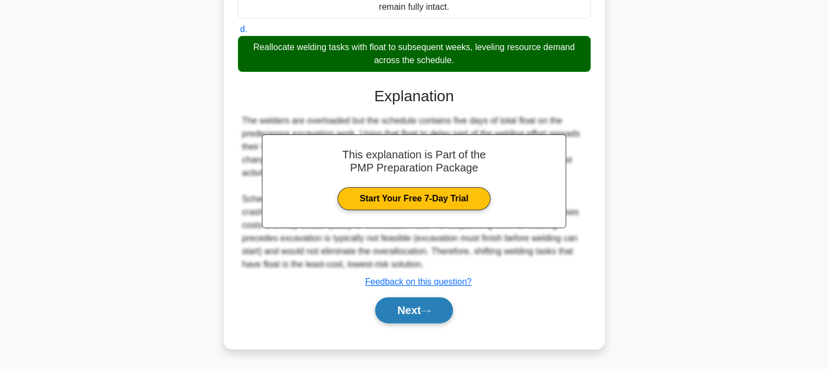
click at [401, 305] on button "Next" at bounding box center [414, 310] width 78 height 26
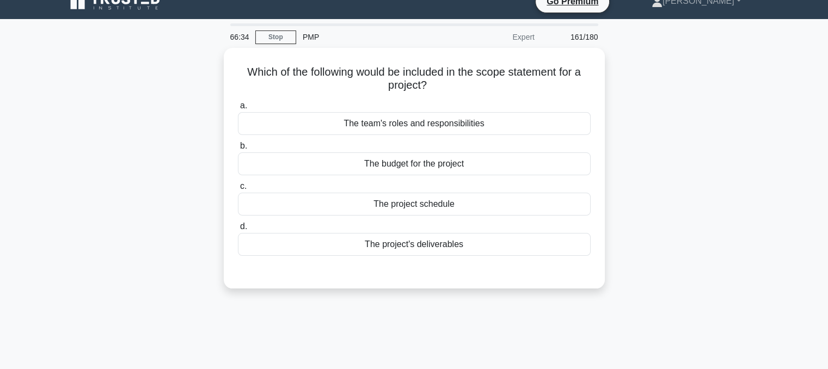
scroll to position [0, 0]
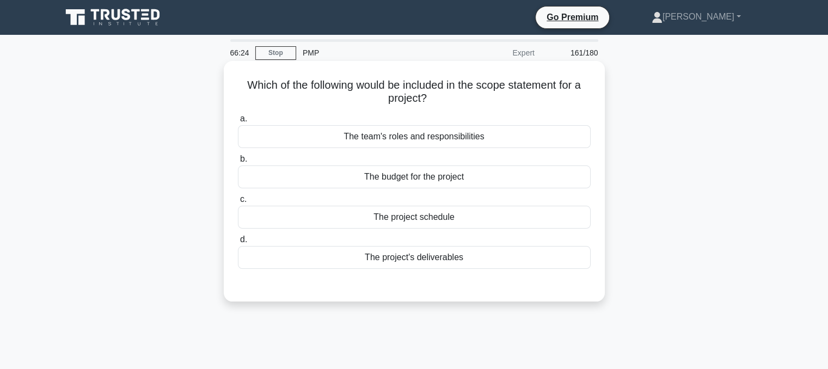
click at [376, 269] on div "The project's deliverables" at bounding box center [414, 257] width 353 height 23
click at [238, 243] on input "d. The project's deliverables" at bounding box center [238, 239] width 0 height 7
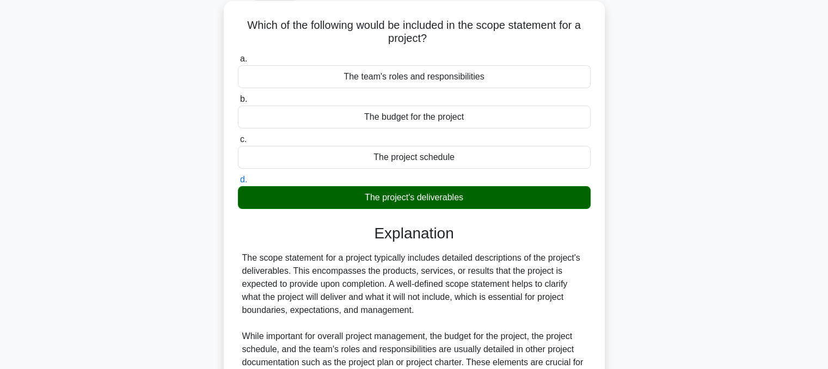
scroll to position [223, 0]
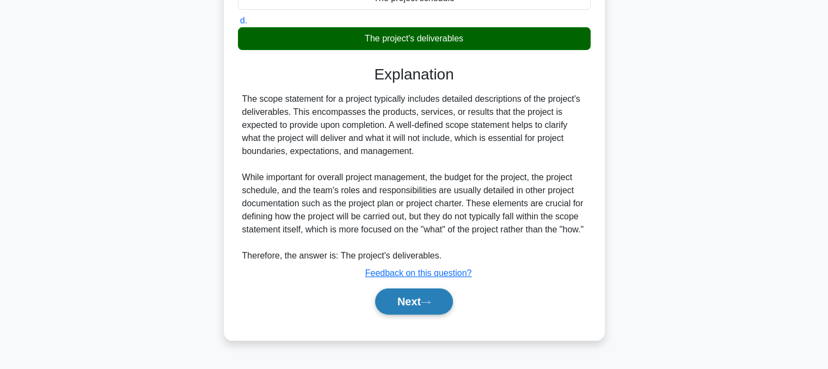
click at [390, 311] on button "Next" at bounding box center [414, 301] width 78 height 26
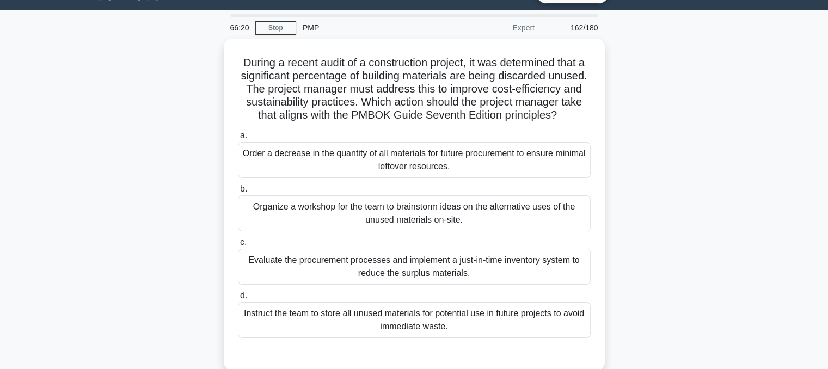
scroll to position [23, 0]
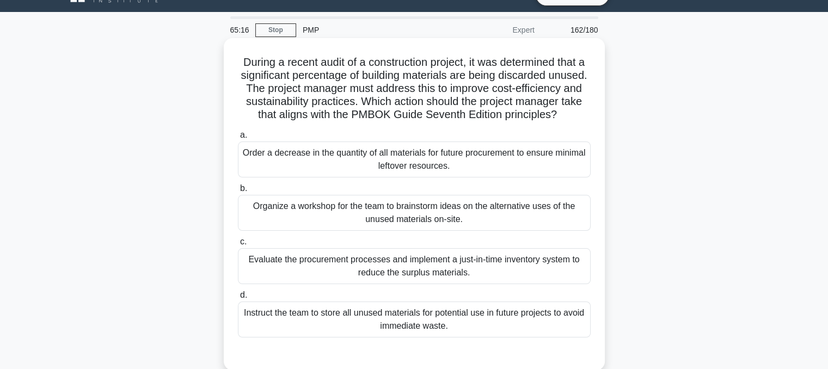
click at [312, 284] on div "Evaluate the procurement processes and implement a just-in-time inventory syste…" at bounding box center [414, 266] width 353 height 36
click at [238, 245] on input "c. Evaluate the procurement processes and implement a just-in-time inventory sy…" at bounding box center [238, 241] width 0 height 7
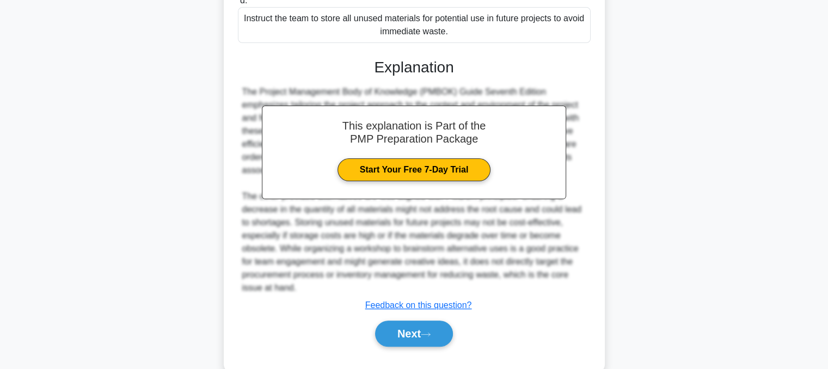
scroll to position [354, 0]
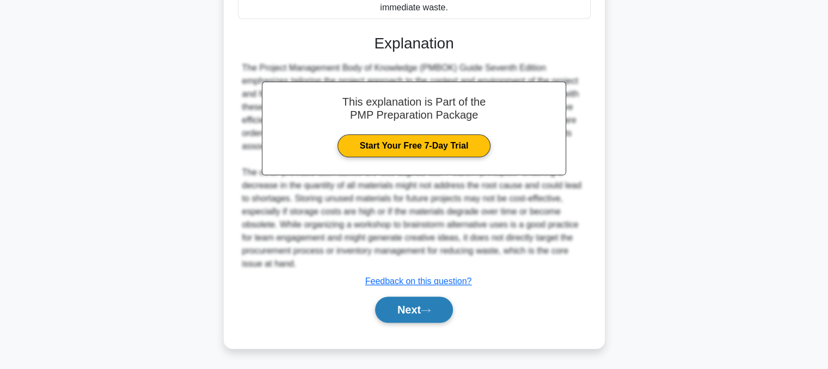
click at [385, 307] on button "Next" at bounding box center [414, 310] width 78 height 26
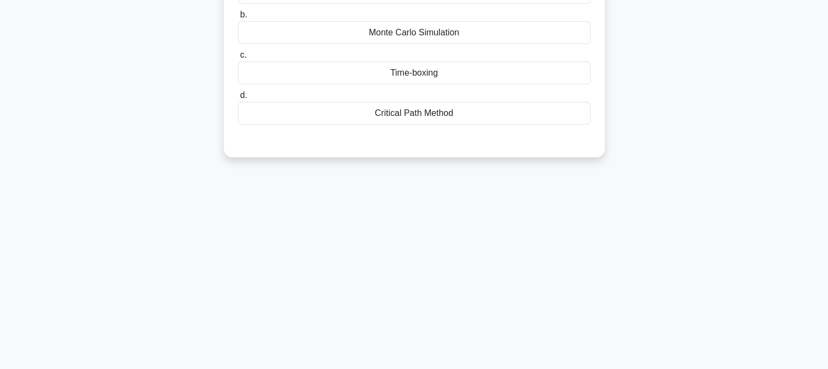
scroll to position [0, 0]
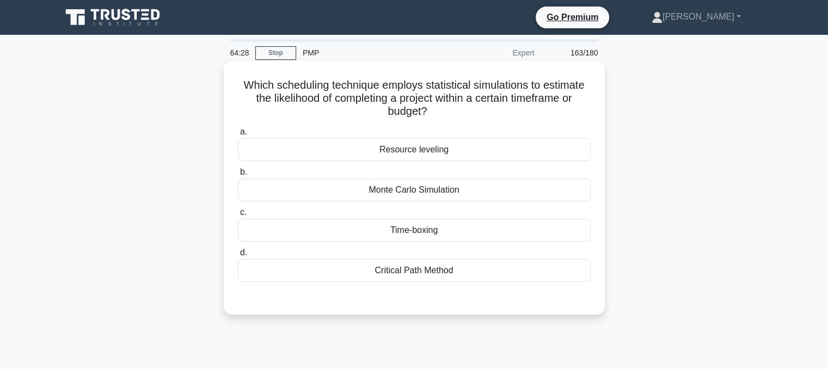
click at [459, 272] on div "Critical Path Method" at bounding box center [414, 270] width 353 height 23
click at [238, 256] on input "d. Critical Path Method" at bounding box center [238, 252] width 0 height 7
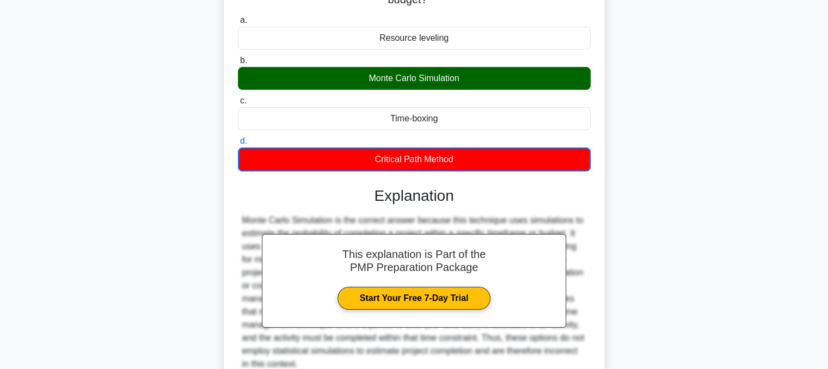
scroll to position [219, 0]
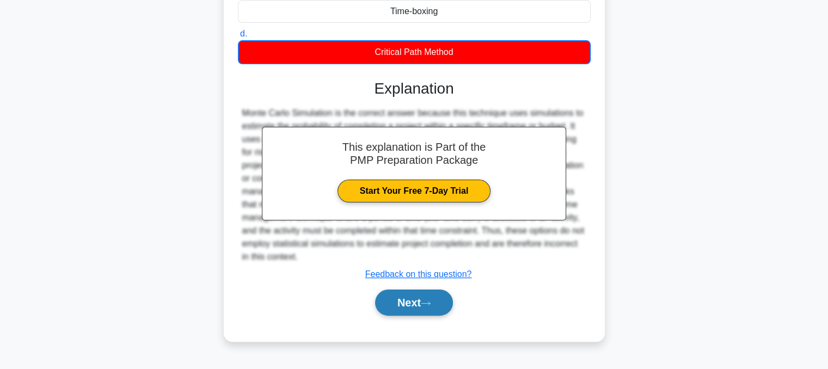
click at [385, 303] on button "Next" at bounding box center [414, 303] width 78 height 26
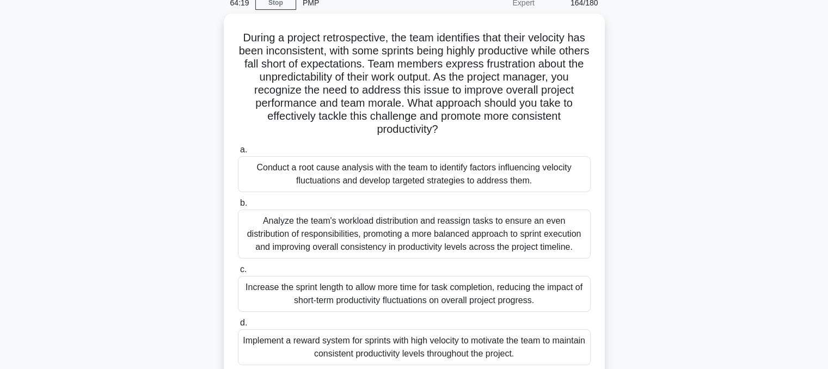
scroll to position [50, 0]
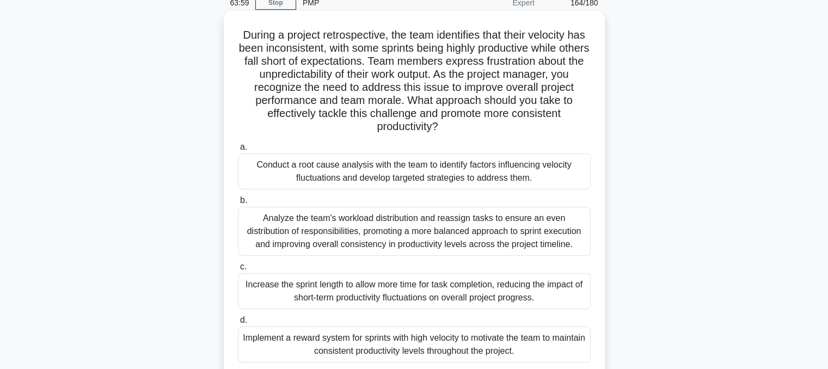
click at [338, 185] on div "Conduct a root cause analysis with the team to identify factors influencing vel…" at bounding box center [414, 171] width 353 height 36
click at [238, 151] on input "a. Conduct a root cause analysis with the team to identify factors influencing …" at bounding box center [238, 147] width 0 height 7
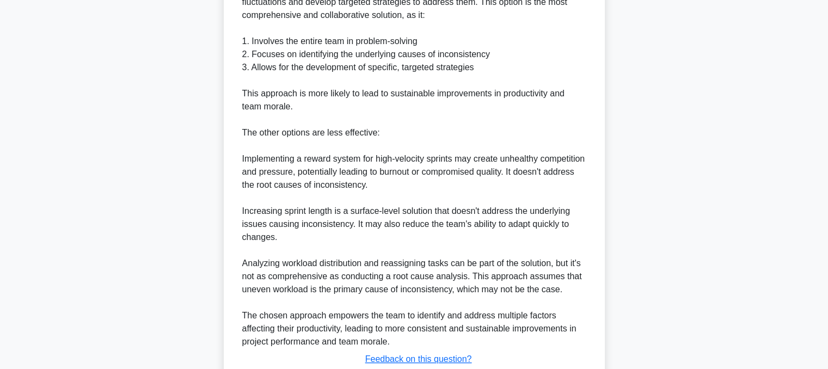
scroll to position [563, 0]
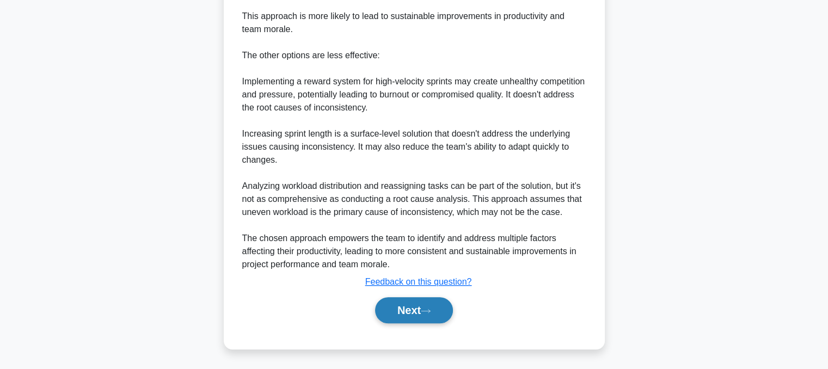
click at [399, 318] on button "Next" at bounding box center [414, 310] width 78 height 26
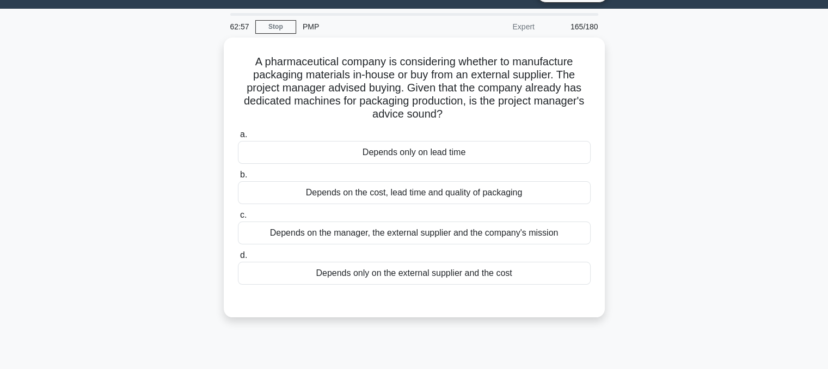
scroll to position [27, 0]
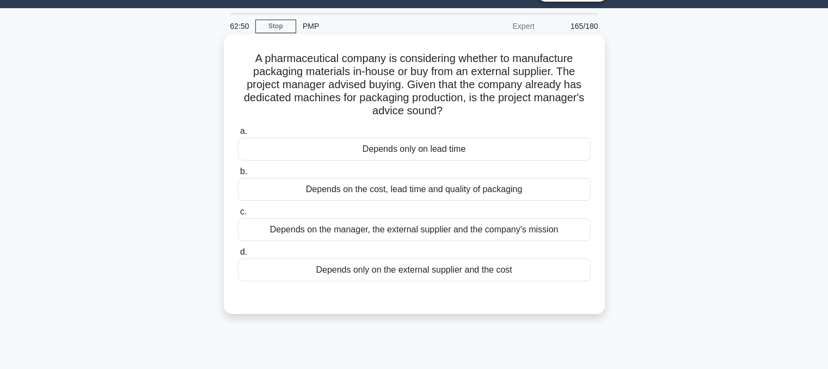
click at [311, 192] on div "Depends on the cost, lead time and quality of packaging" at bounding box center [414, 189] width 353 height 23
click at [238, 175] on input "b. Depends on the cost, lead time and quality of packaging" at bounding box center [238, 171] width 0 height 7
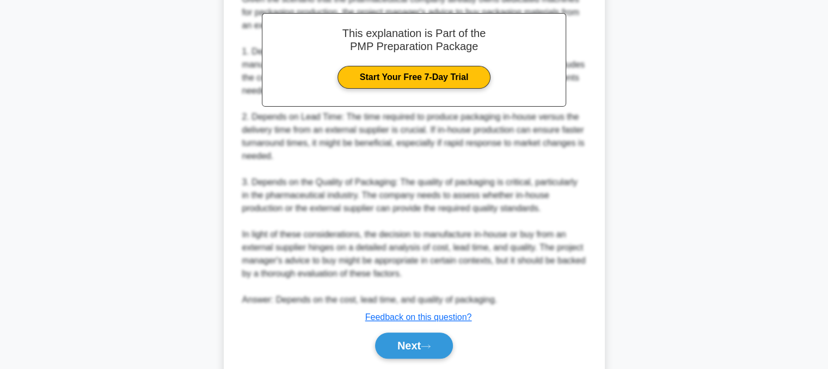
scroll to position [393, 0]
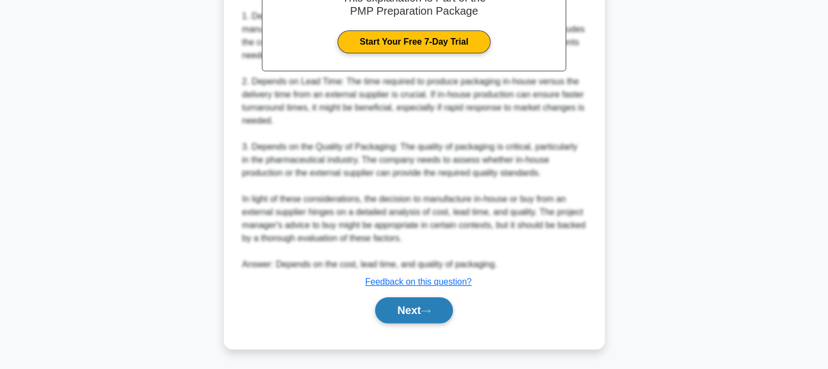
click at [405, 319] on button "Next" at bounding box center [414, 310] width 78 height 26
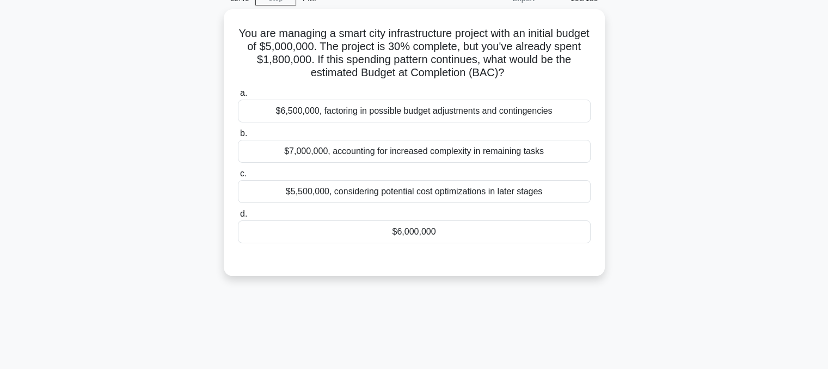
scroll to position [0, 0]
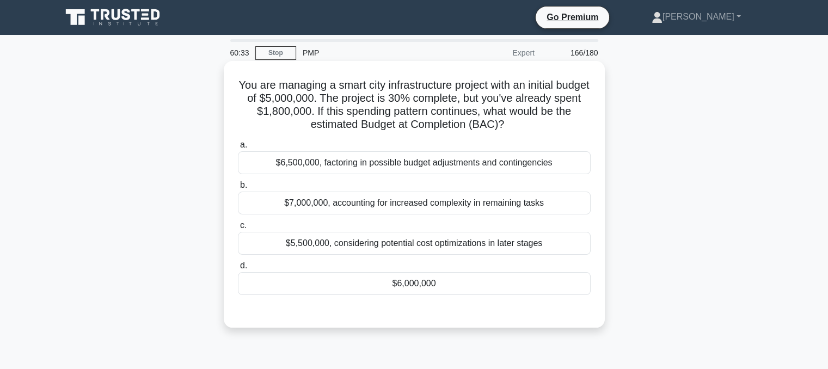
click at [415, 246] on div "$5,500,000, considering potential cost optimizations in later stages" at bounding box center [414, 243] width 353 height 23
click at [238, 229] on input "c. $5,500,000, considering potential cost optimizations in later stages" at bounding box center [238, 225] width 0 height 7
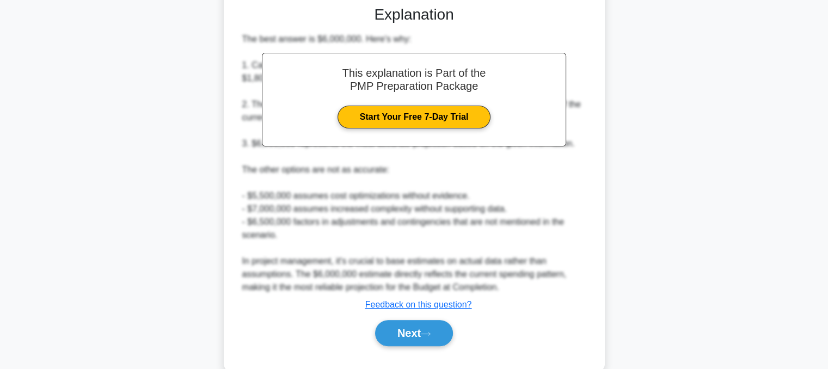
scroll to position [329, 0]
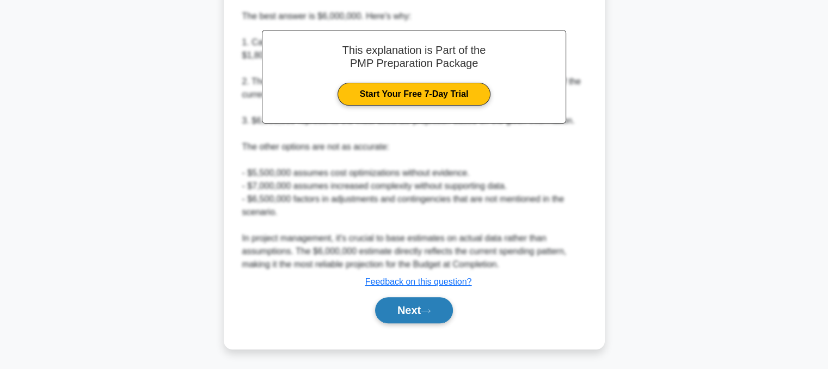
click at [393, 313] on button "Next" at bounding box center [414, 310] width 78 height 26
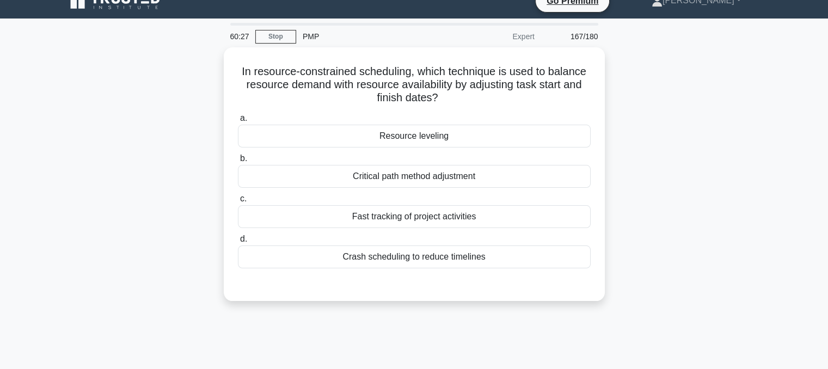
scroll to position [0, 0]
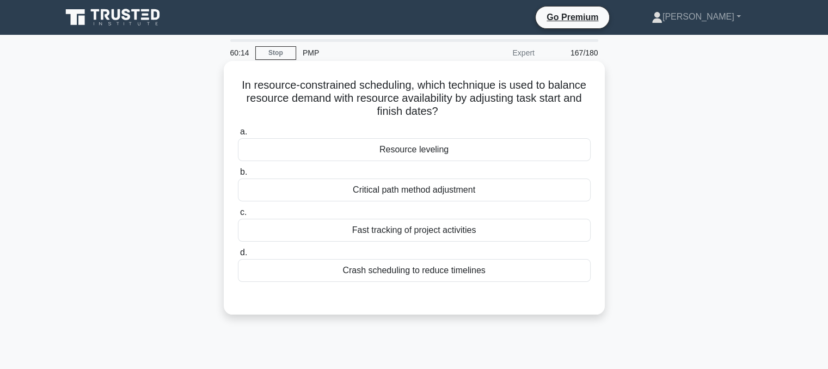
click at [320, 142] on div "Resource leveling" at bounding box center [414, 149] width 353 height 23
click at [238, 136] on input "a. Resource leveling" at bounding box center [238, 131] width 0 height 7
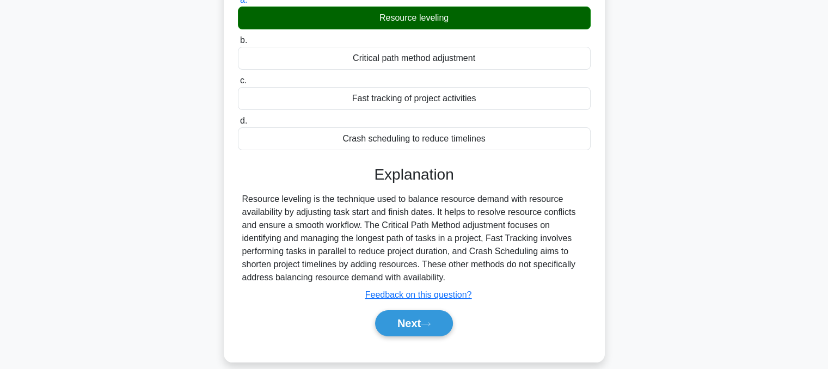
scroll to position [219, 0]
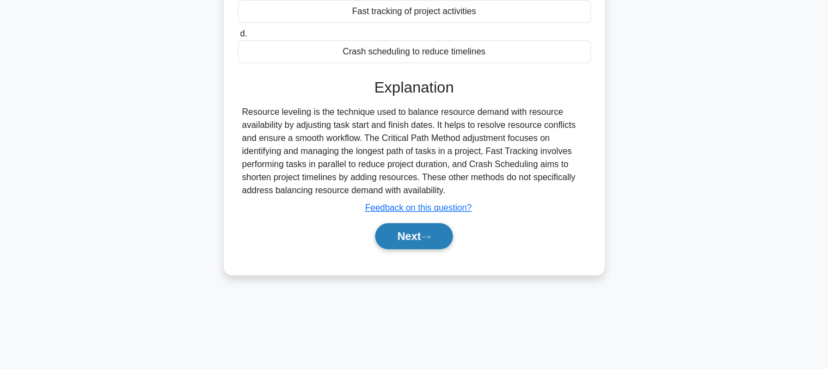
click at [382, 244] on button "Next" at bounding box center [414, 236] width 78 height 26
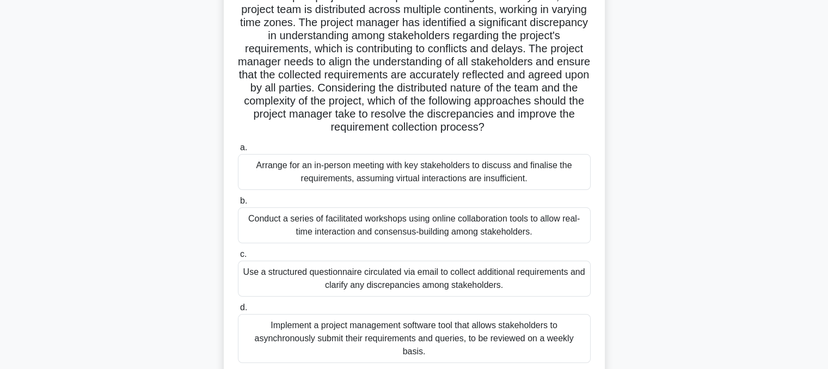
scroll to position [87, 0]
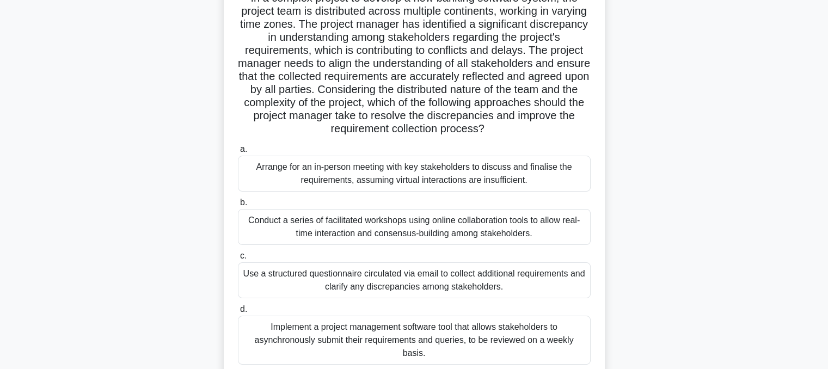
click at [290, 170] on div "Arrange for an in-person meeting with key stakeholders to discuss and finalise …" at bounding box center [414, 174] width 353 height 36
click at [238, 153] on input "a. Arrange for an in-person meeting with key stakeholders to discuss and finali…" at bounding box center [238, 149] width 0 height 7
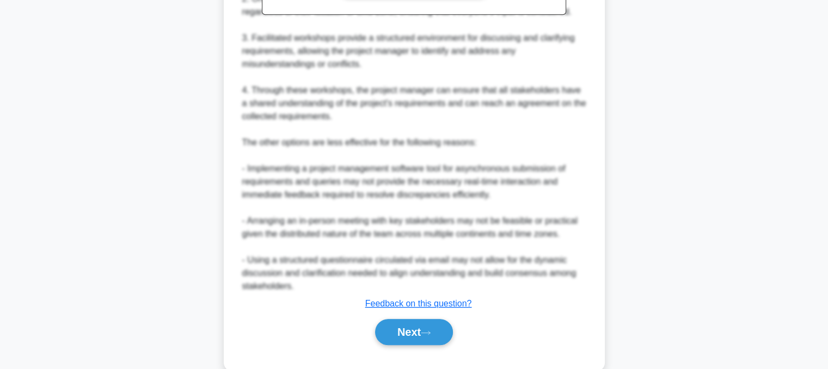
scroll to position [603, 0]
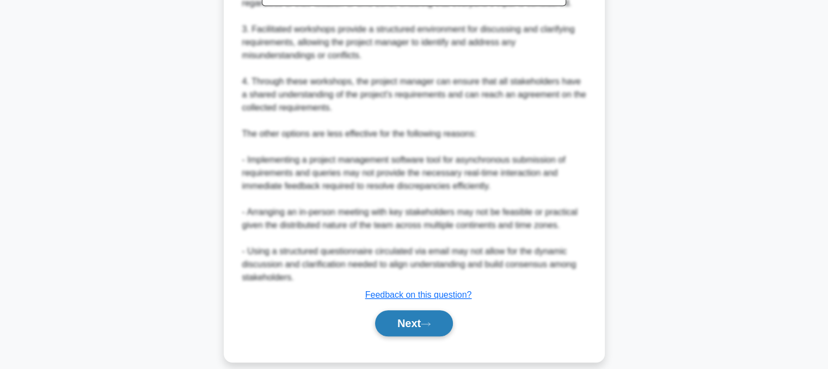
click at [402, 323] on button "Next" at bounding box center [414, 323] width 78 height 26
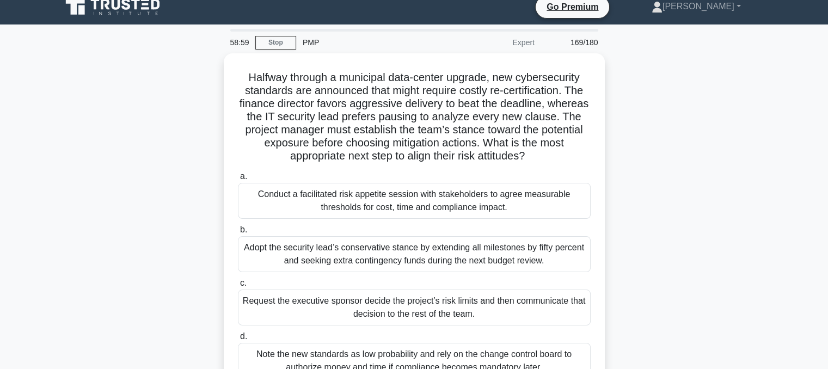
scroll to position [0, 0]
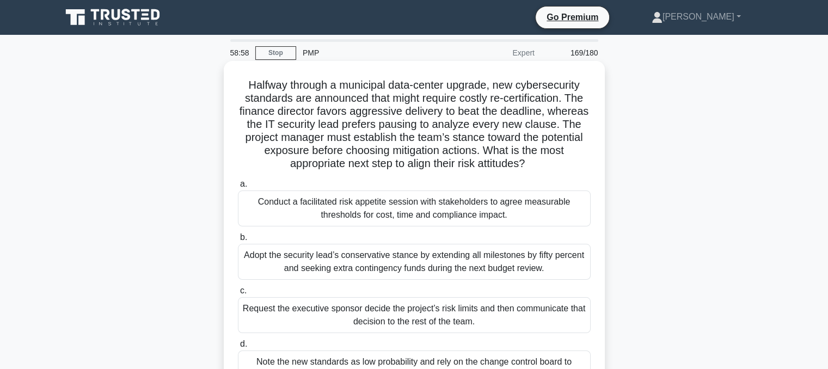
click at [285, 212] on div "Conduct a facilitated risk appetite session with stakeholders to agree measurab…" at bounding box center [414, 208] width 353 height 36
click at [238, 188] on input "a. Conduct a facilitated risk appetite session with stakeholders to agree measu…" at bounding box center [238, 184] width 0 height 7
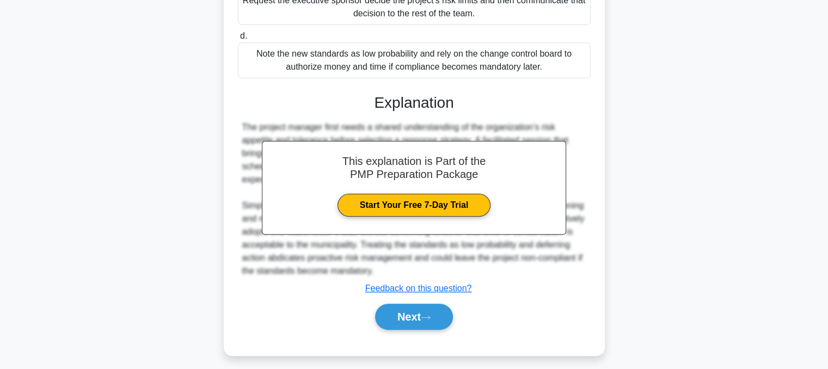
scroll to position [315, 0]
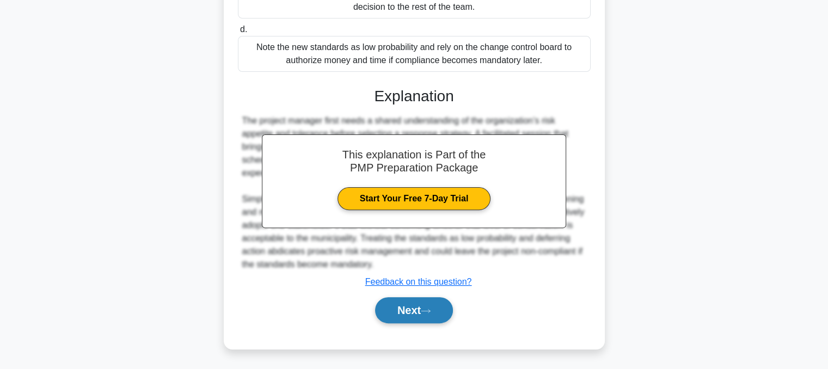
click at [375, 304] on button "Next" at bounding box center [414, 310] width 78 height 26
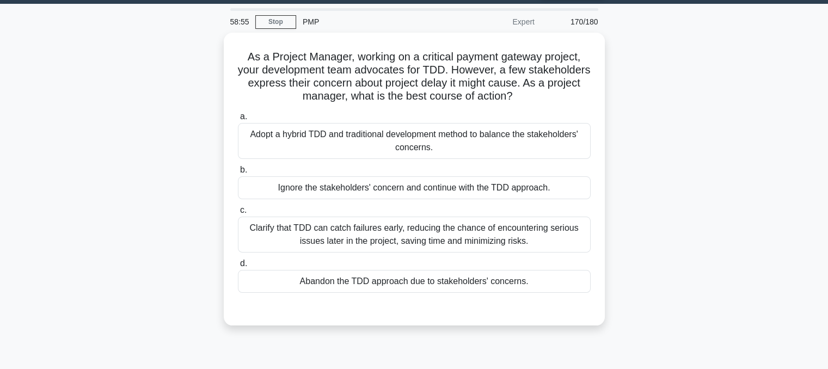
scroll to position [0, 0]
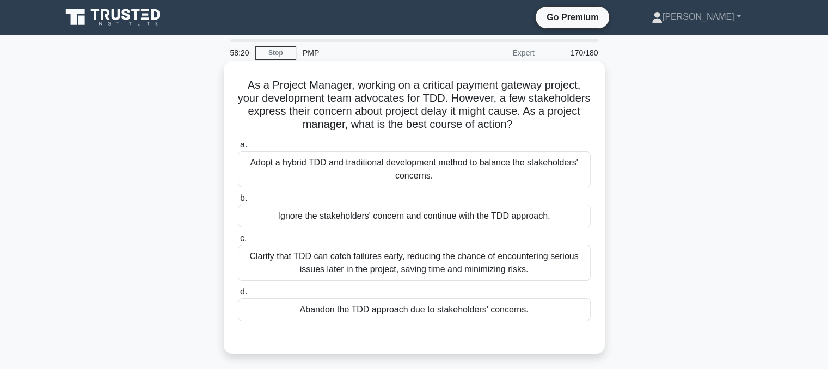
click at [291, 269] on div "Clarify that TDD can catch failures early, reducing the chance of encountering …" at bounding box center [414, 263] width 353 height 36
click at [238, 242] on input "c. Clarify that TDD can catch failures early, reducing the chance of encounteri…" at bounding box center [238, 238] width 0 height 7
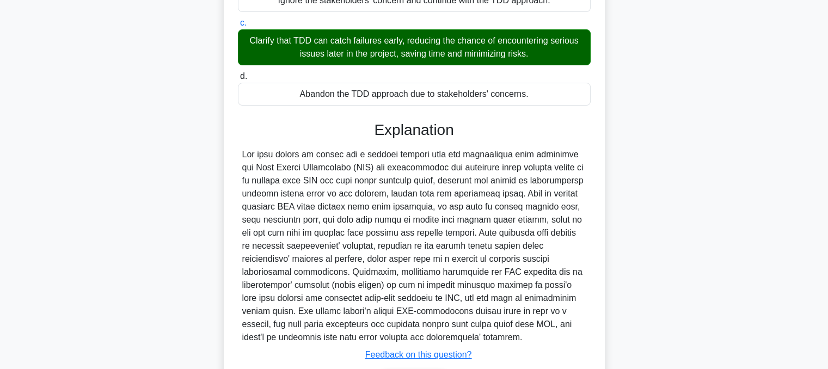
scroll to position [288, 0]
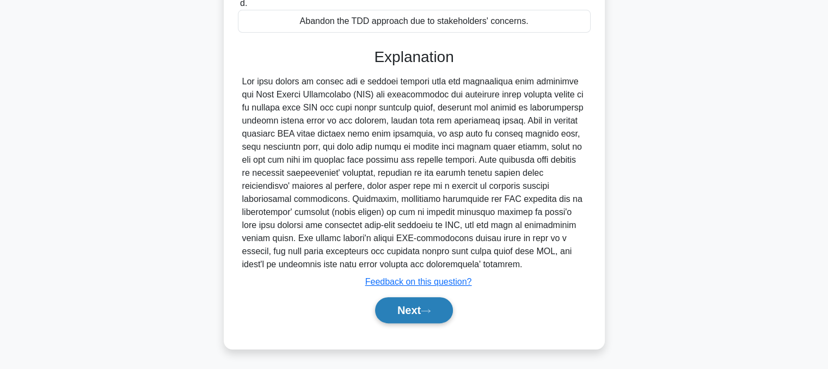
click at [392, 318] on button "Next" at bounding box center [414, 310] width 78 height 26
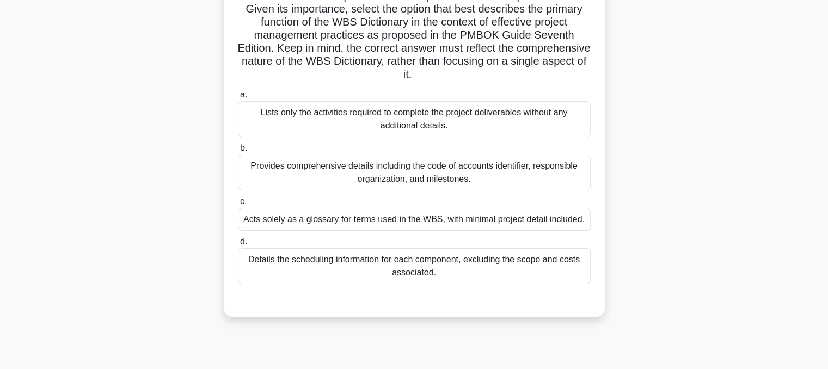
scroll to position [175, 0]
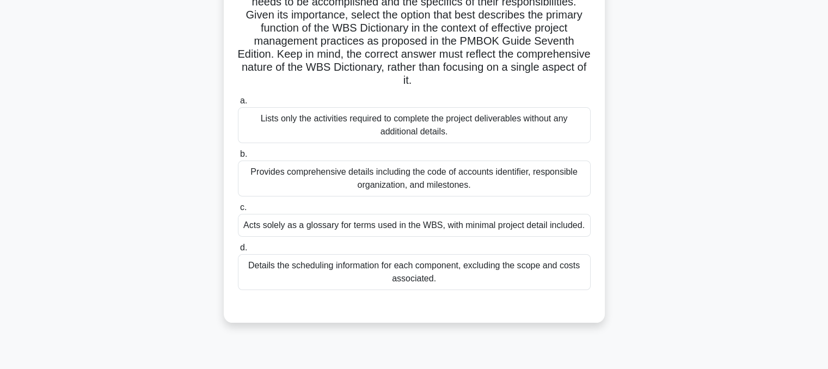
click at [261, 171] on div "Provides comprehensive details including the code of accounts identifier, respo…" at bounding box center [414, 179] width 353 height 36
click at [238, 158] on input "b. Provides comprehensive details including the code of accounts identifier, re…" at bounding box center [238, 154] width 0 height 7
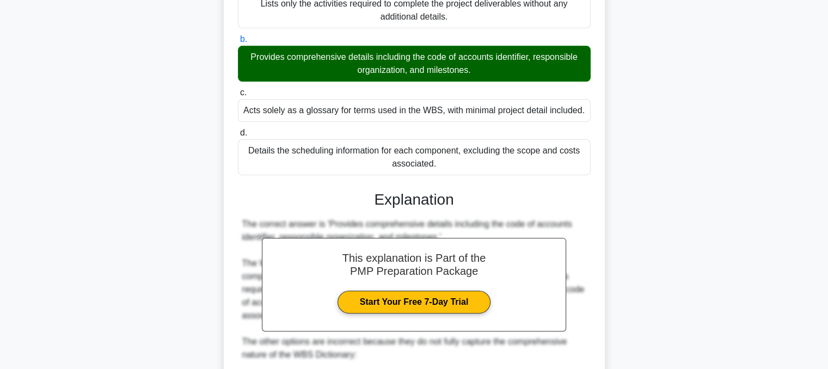
scroll to position [589, 0]
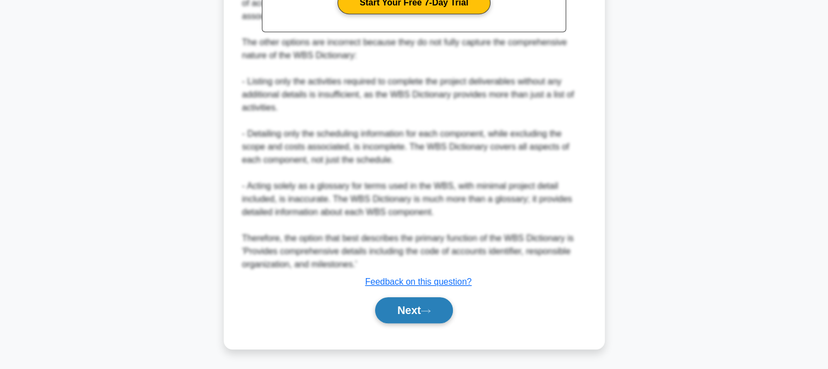
click at [411, 304] on button "Next" at bounding box center [414, 310] width 78 height 26
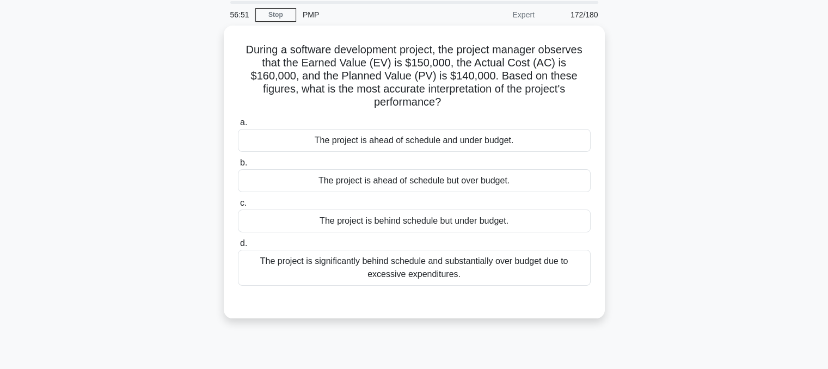
scroll to position [38, 0]
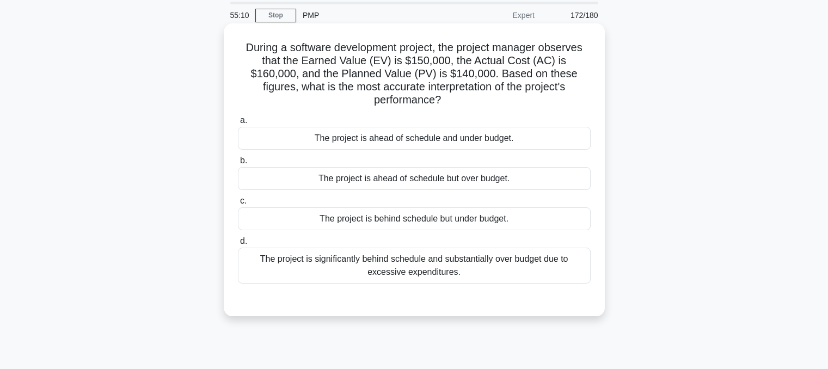
click at [393, 167] on div "The project is ahead of schedule but over budget." at bounding box center [414, 178] width 353 height 23
click at [238, 164] on input "b. The project is ahead of schedule but over budget." at bounding box center [238, 160] width 0 height 7
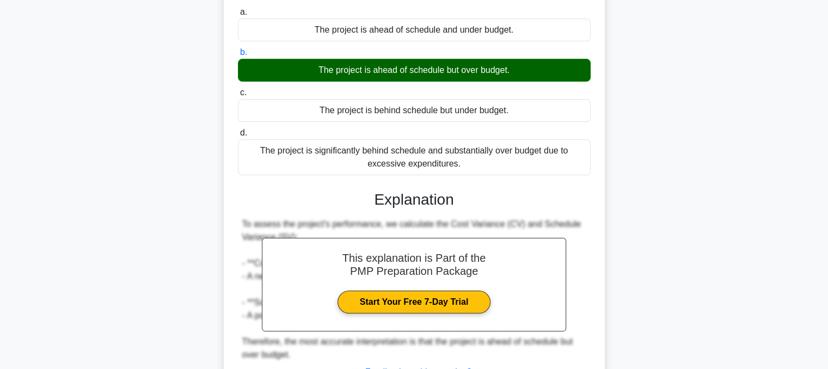
scroll to position [223, 0]
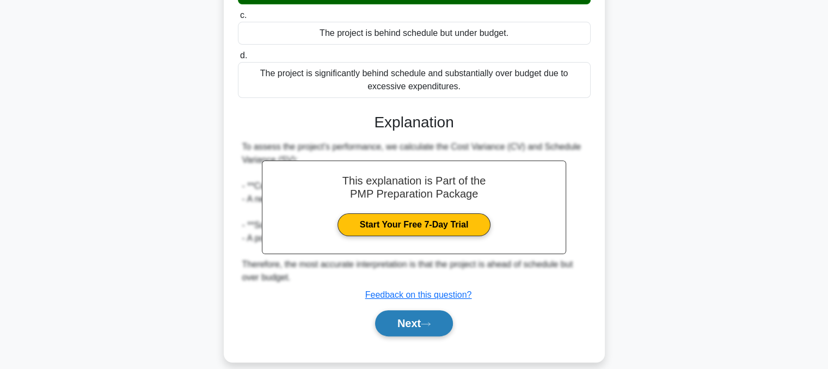
click at [389, 310] on button "Next" at bounding box center [414, 323] width 78 height 26
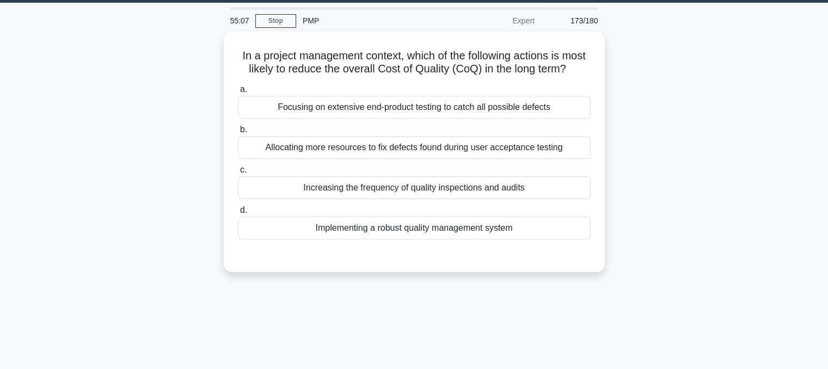
scroll to position [0, 0]
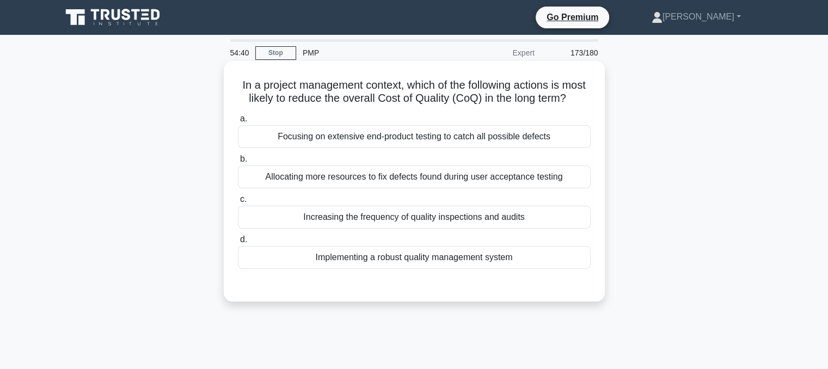
click at [309, 269] on div "Implementing a robust quality management system" at bounding box center [414, 257] width 353 height 23
click at [238, 243] on input "d. Implementing a robust quality management system" at bounding box center [238, 239] width 0 height 7
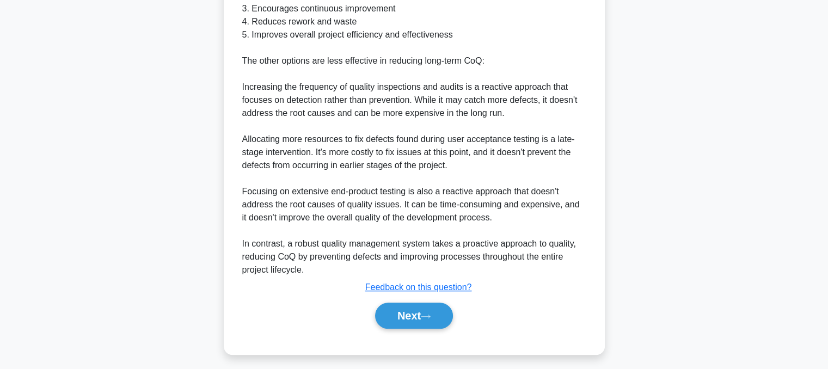
scroll to position [432, 0]
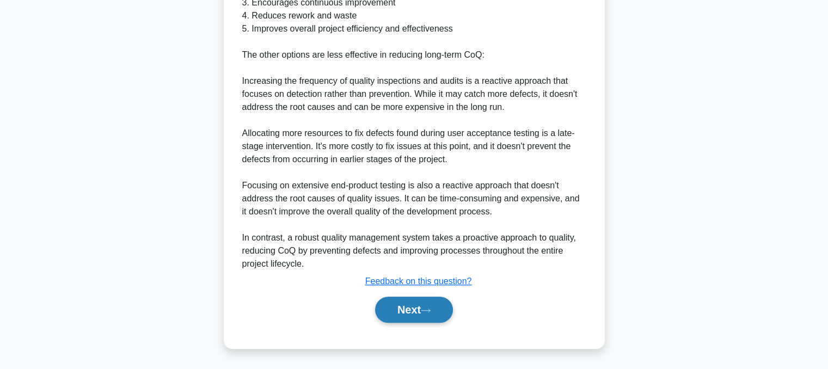
click at [376, 308] on button "Next" at bounding box center [414, 310] width 78 height 26
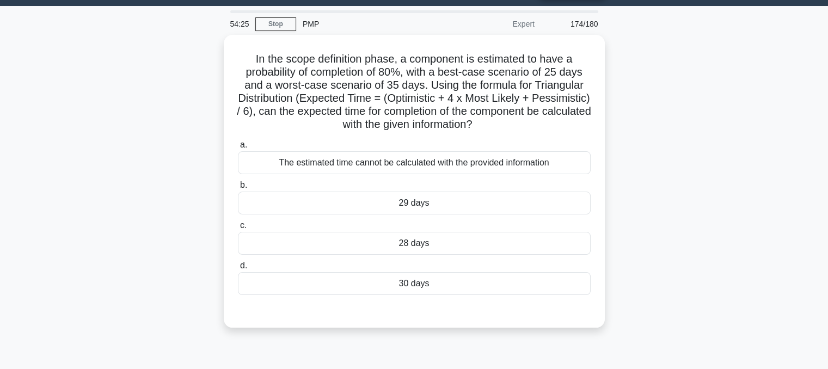
scroll to position [34, 0]
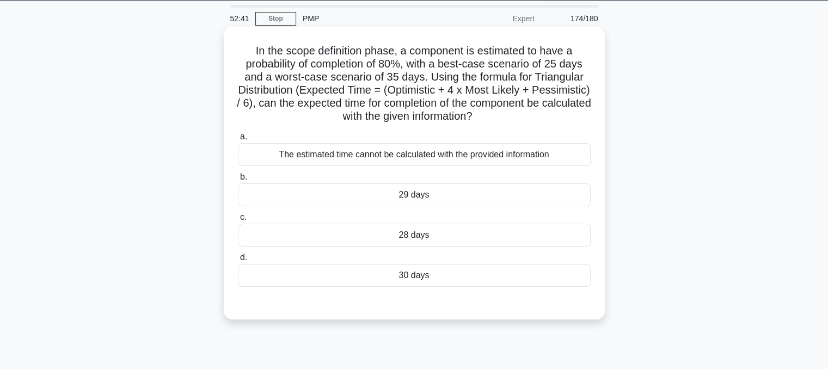
click at [431, 168] on div "a. The estimated time cannot be calculated with the provided information b. 29 …" at bounding box center [414, 208] width 366 height 161
click at [455, 144] on div "The estimated time cannot be calculated with the provided information" at bounding box center [414, 154] width 353 height 23
click at [238, 140] on input "a. The estimated time cannot be calculated with the provided information" at bounding box center [238, 136] width 0 height 7
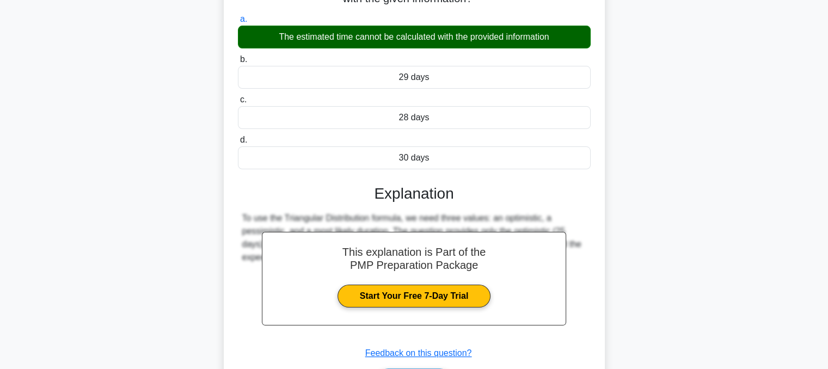
scroll to position [223, 0]
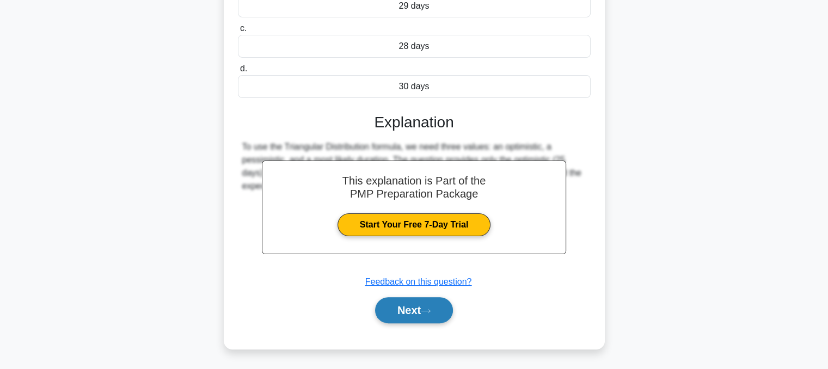
click at [388, 312] on button "Next" at bounding box center [414, 310] width 78 height 26
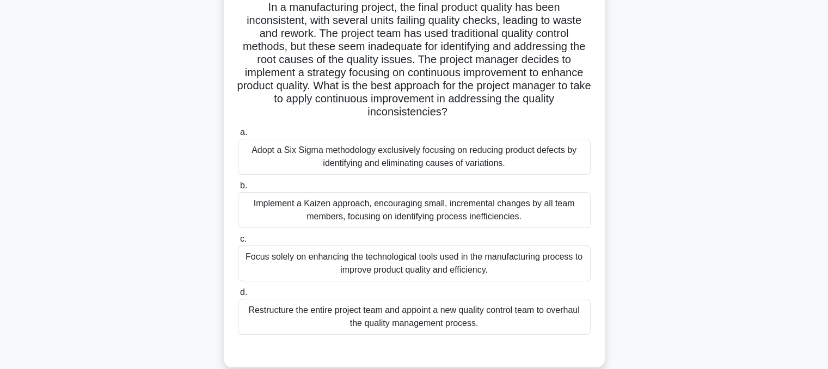
scroll to position [81, 0]
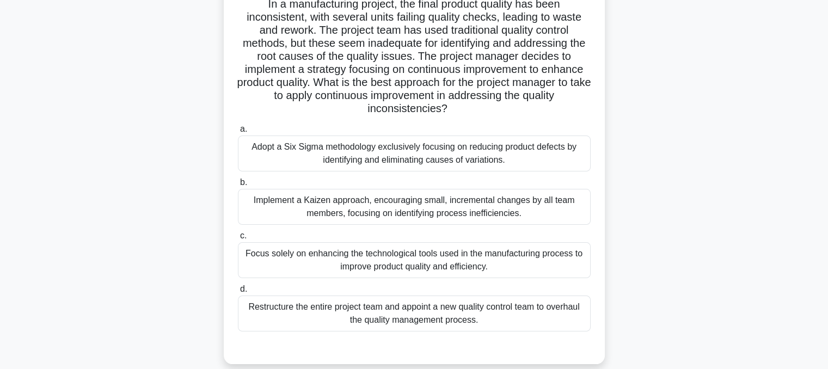
click at [287, 205] on div "Implement a Kaizen approach, encouraging small, incremental changes by all team…" at bounding box center [414, 207] width 353 height 36
click at [238, 186] on input "b. Implement a Kaizen approach, encouraging small, incremental changes by all t…" at bounding box center [238, 182] width 0 height 7
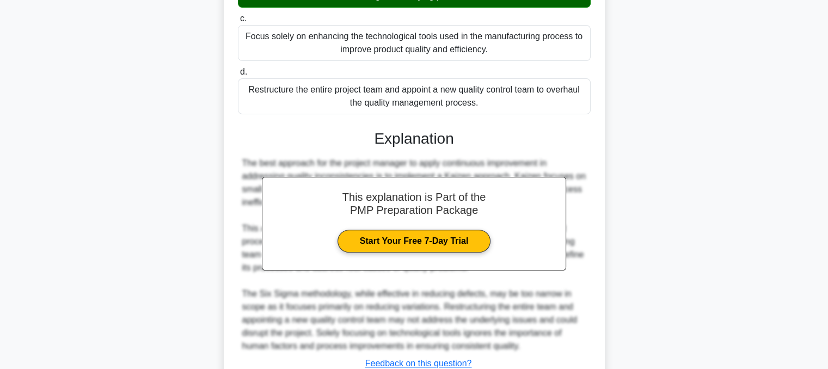
scroll to position [380, 0]
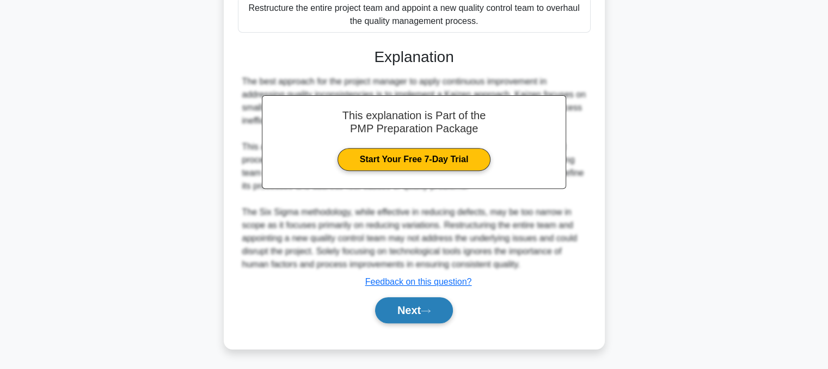
click at [406, 318] on button "Next" at bounding box center [414, 310] width 78 height 26
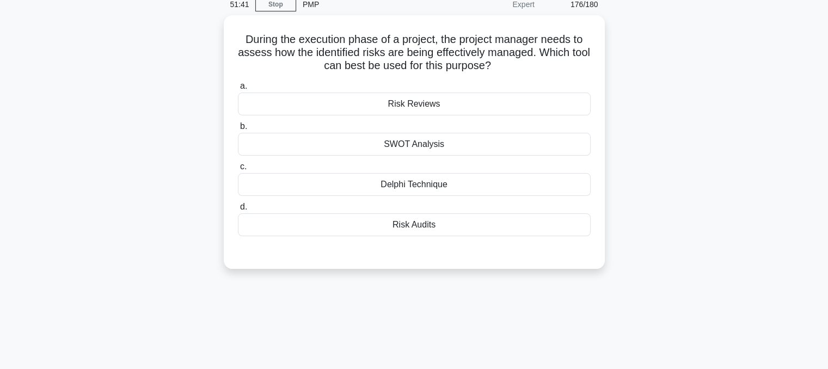
scroll to position [47, 0]
click at [448, 223] on div "Risk Audits" at bounding box center [414, 223] width 353 height 23
click at [238, 209] on input "d. Risk Audits" at bounding box center [238, 205] width 0 height 7
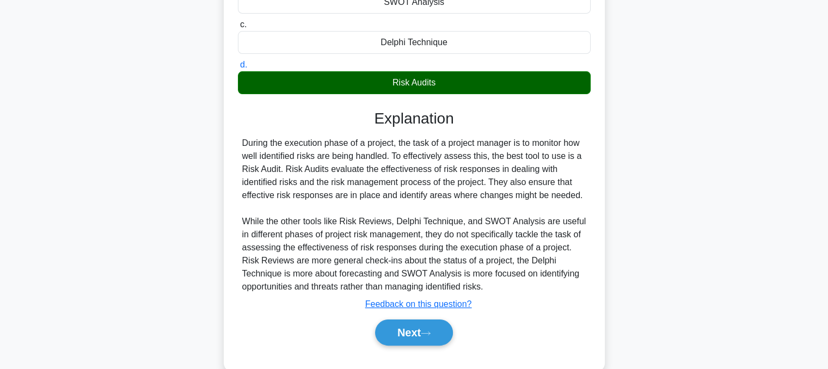
scroll to position [189, 0]
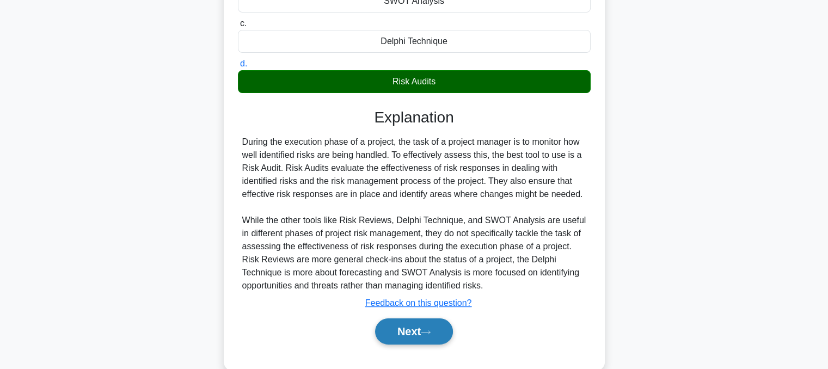
click at [392, 341] on button "Next" at bounding box center [414, 331] width 78 height 26
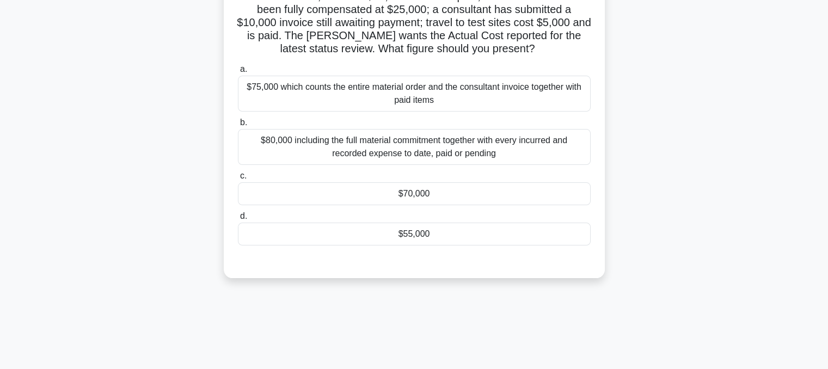
scroll to position [116, 0]
click at [344, 140] on div "$80,000 including the full material commitment together with every incurred and…" at bounding box center [414, 146] width 353 height 36
click at [238, 125] on input "b. $80,000 including the full material commitment together with every incurred …" at bounding box center [238, 121] width 0 height 7
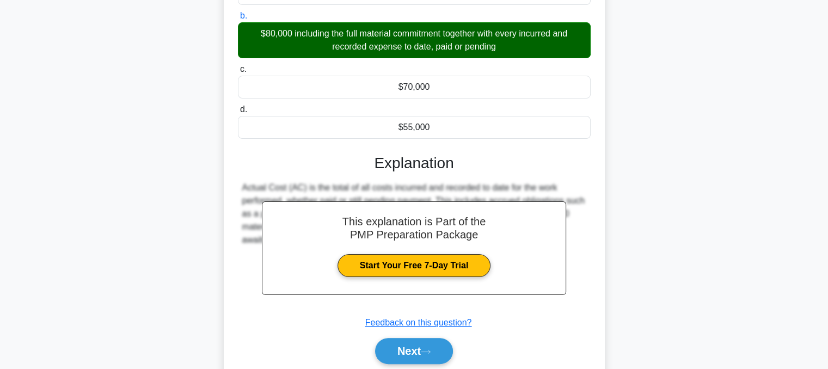
scroll to position [262, 0]
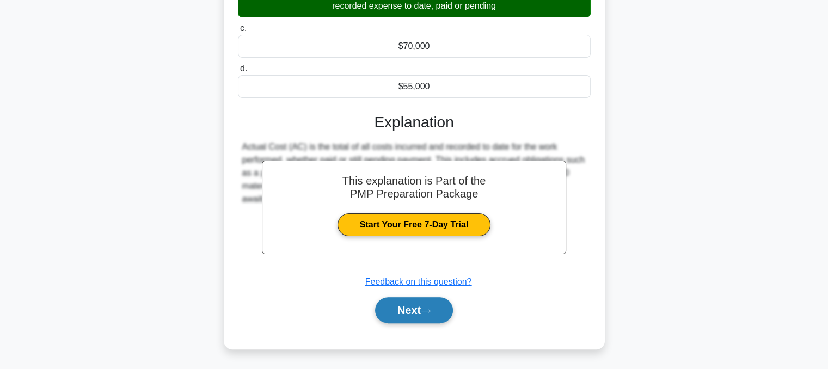
click at [398, 319] on button "Next" at bounding box center [414, 310] width 78 height 26
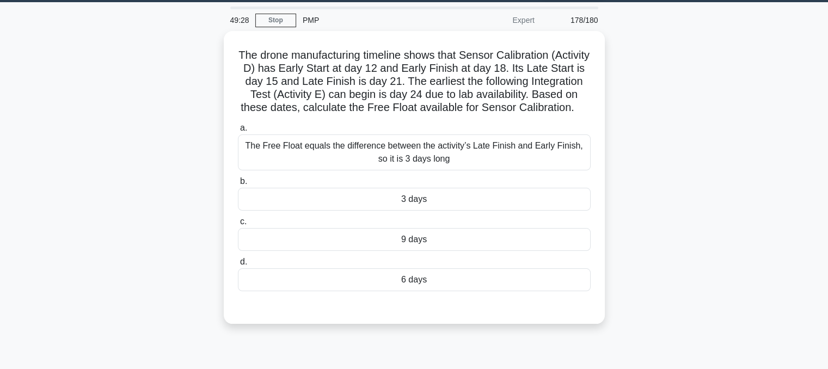
scroll to position [0, 0]
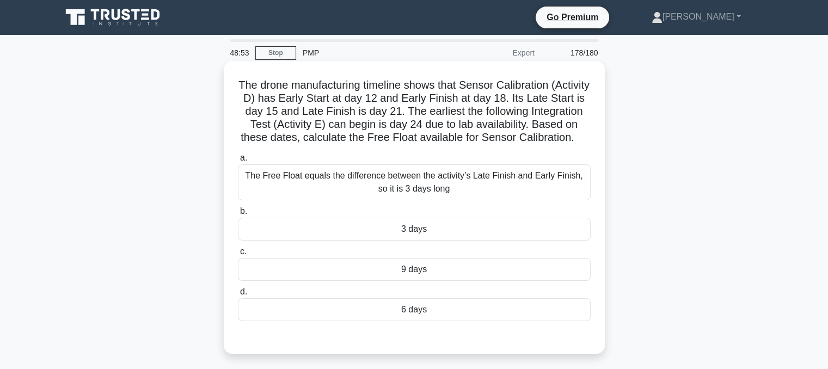
click at [357, 241] on div "3 days" at bounding box center [414, 229] width 353 height 23
click at [238, 215] on input "b. 3 days" at bounding box center [238, 211] width 0 height 7
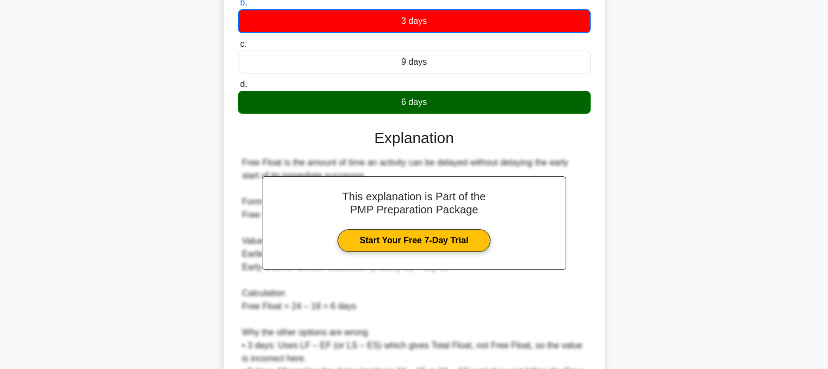
scroll to position [368, 0]
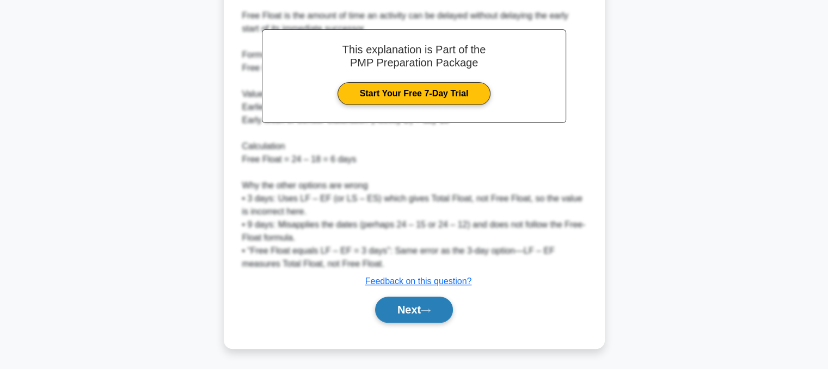
click at [399, 320] on button "Next" at bounding box center [414, 310] width 78 height 26
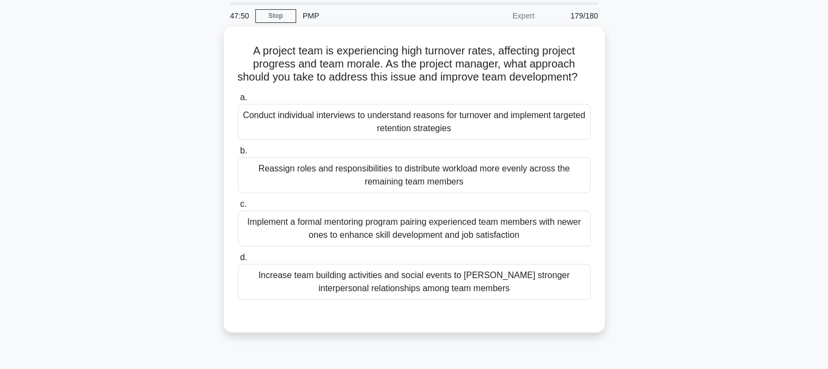
scroll to position [38, 0]
click at [315, 193] on div "Reassign roles and responsibilities to distribute workload more evenly across t…" at bounding box center [414, 175] width 353 height 36
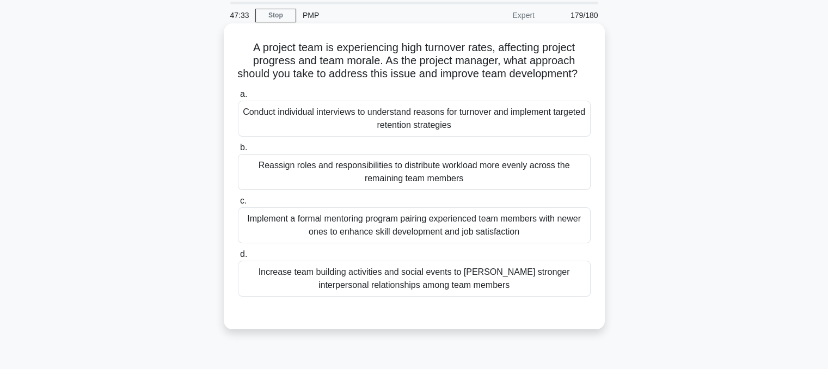
click at [238, 151] on input "b. Reassign roles and responsibilities to distribute workload more evenly acros…" at bounding box center [238, 147] width 0 height 7
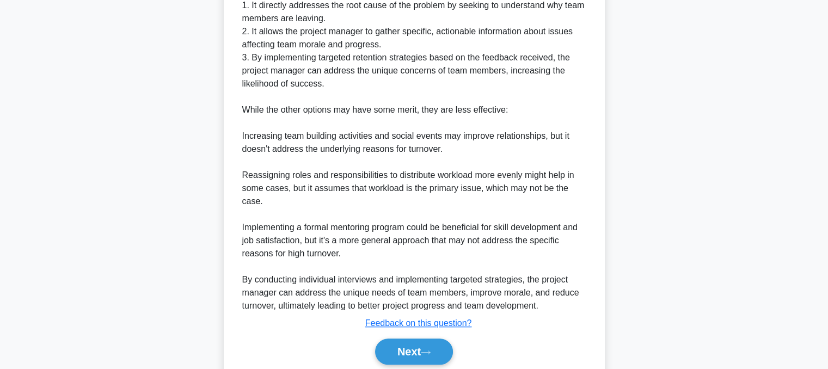
scroll to position [472, 0]
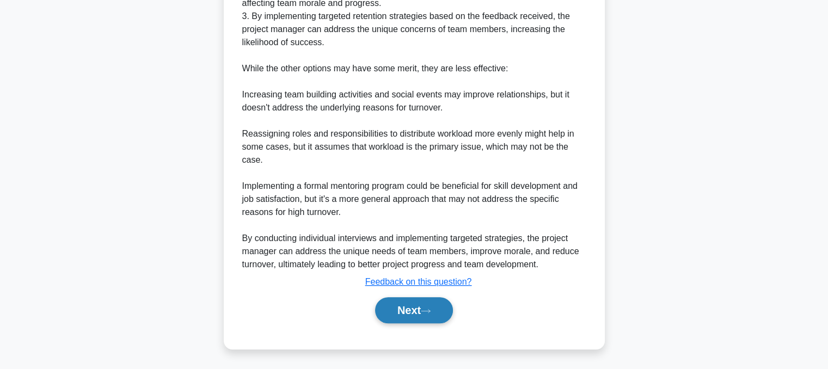
click at [388, 312] on button "Next" at bounding box center [414, 310] width 78 height 26
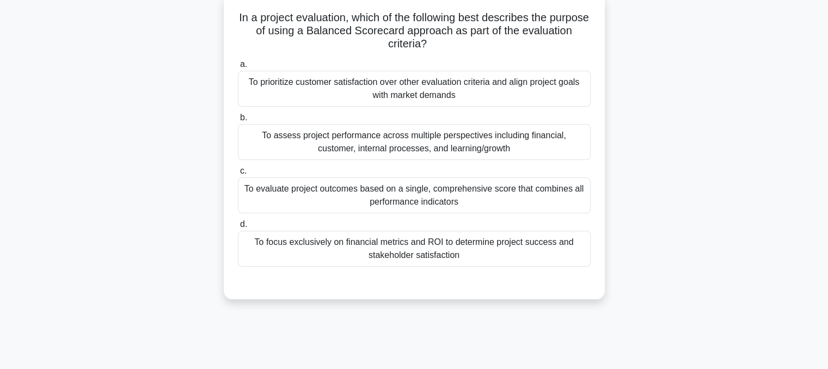
scroll to position [57, 0]
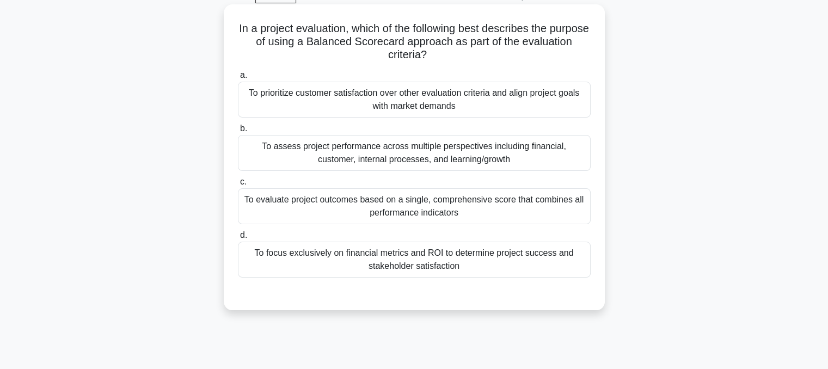
click at [280, 156] on div "To assess project performance across multiple perspectives including financial,…" at bounding box center [414, 153] width 353 height 36
click at [238, 132] on input "b. To assess project performance across multiple perspectives including financi…" at bounding box center [238, 128] width 0 height 7
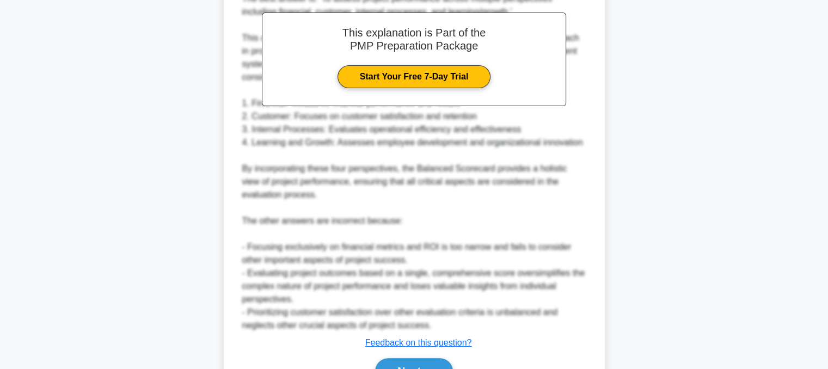
scroll to position [445, 0]
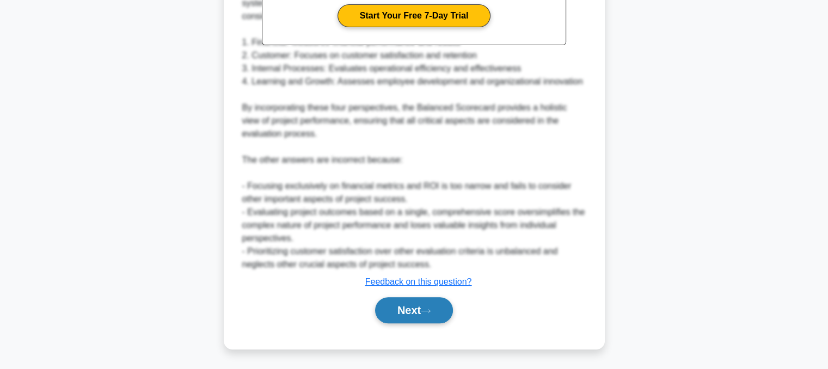
click at [385, 313] on button "Next" at bounding box center [414, 310] width 78 height 26
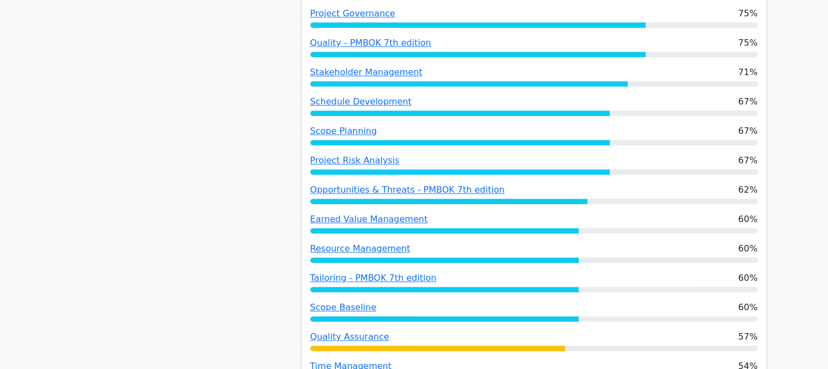
scroll to position [995, 0]
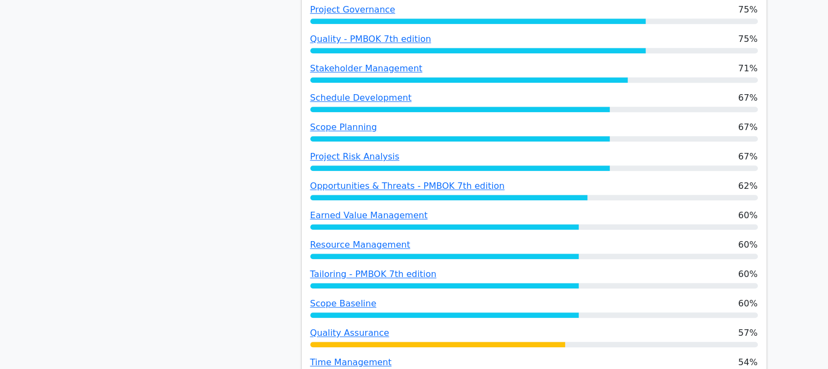
click at [337, 241] on div "Performance by Topic Communication Management 100% Cost Management 100% Agile P…" at bounding box center [534, 76] width 465 height 1166
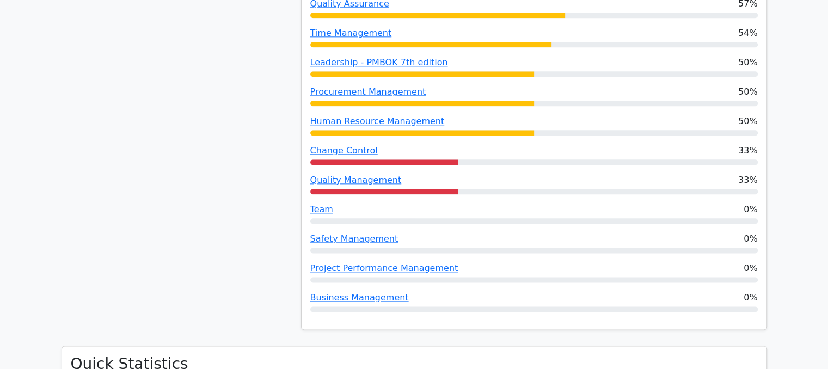
scroll to position [1376, 0]
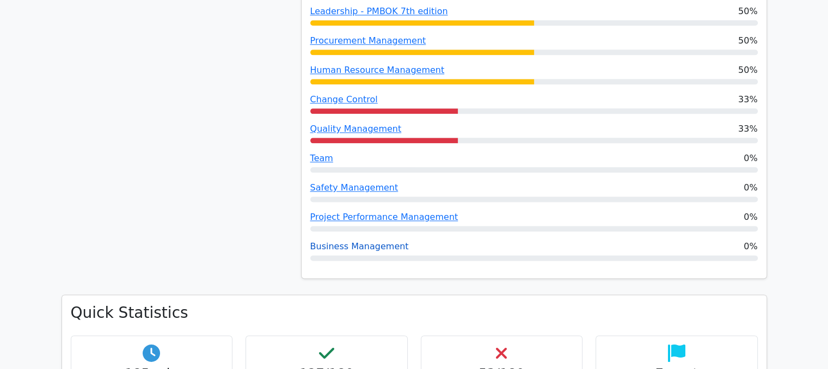
click at [322, 241] on link "Business Management" at bounding box center [359, 246] width 99 height 10
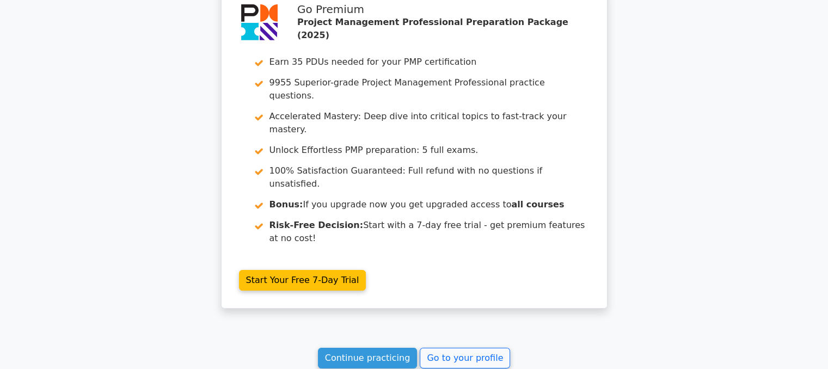
scroll to position [8034, 0]
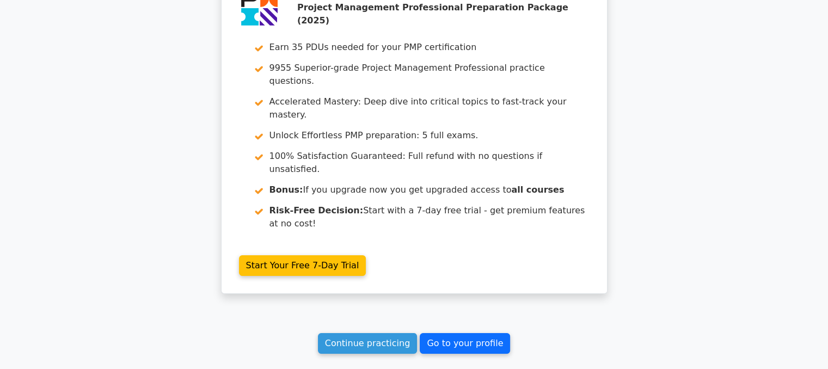
click at [454, 333] on link "Go to your profile" at bounding box center [465, 343] width 90 height 21
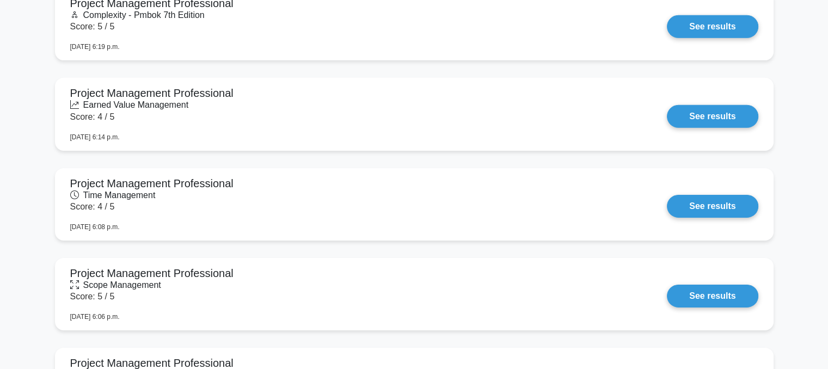
scroll to position [3476, 0]
